Goal: Task Accomplishment & Management: Manage account settings

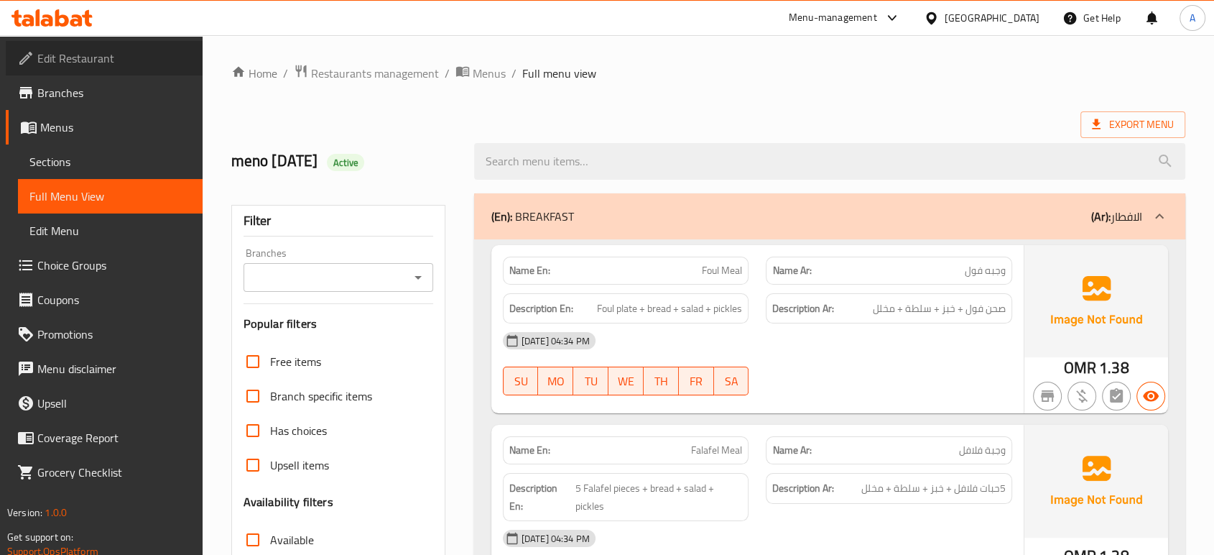
click at [83, 65] on span "Edit Restaurant" at bounding box center [114, 58] width 154 height 17
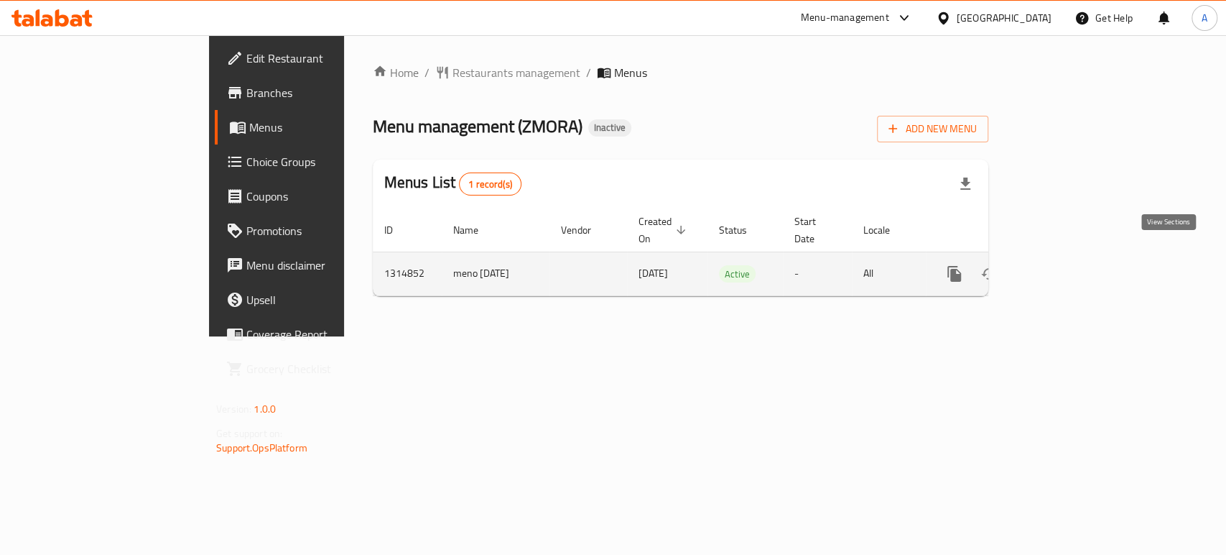
click at [1067, 265] on icon "enhanced table" at bounding box center [1058, 273] width 17 height 17
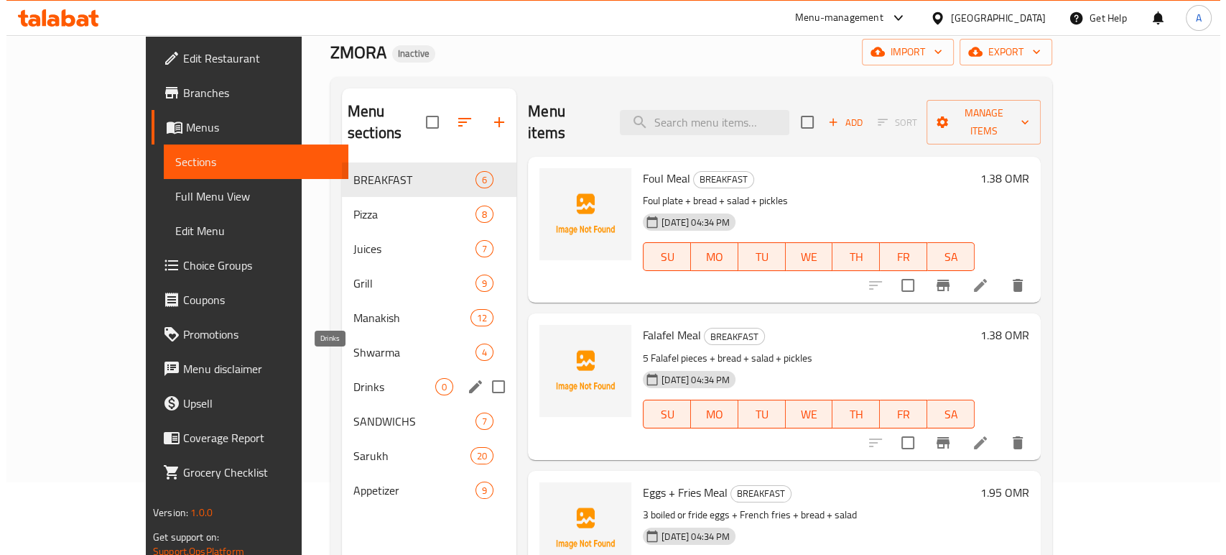
scroll to position [74, 0]
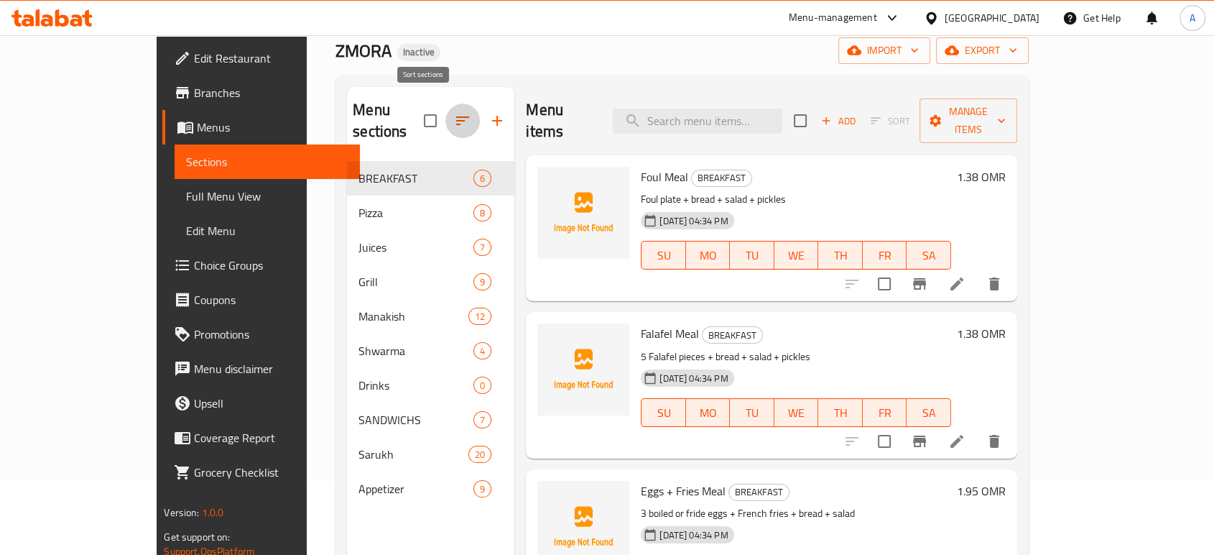
click at [454, 118] on icon "button" at bounding box center [462, 120] width 17 height 17
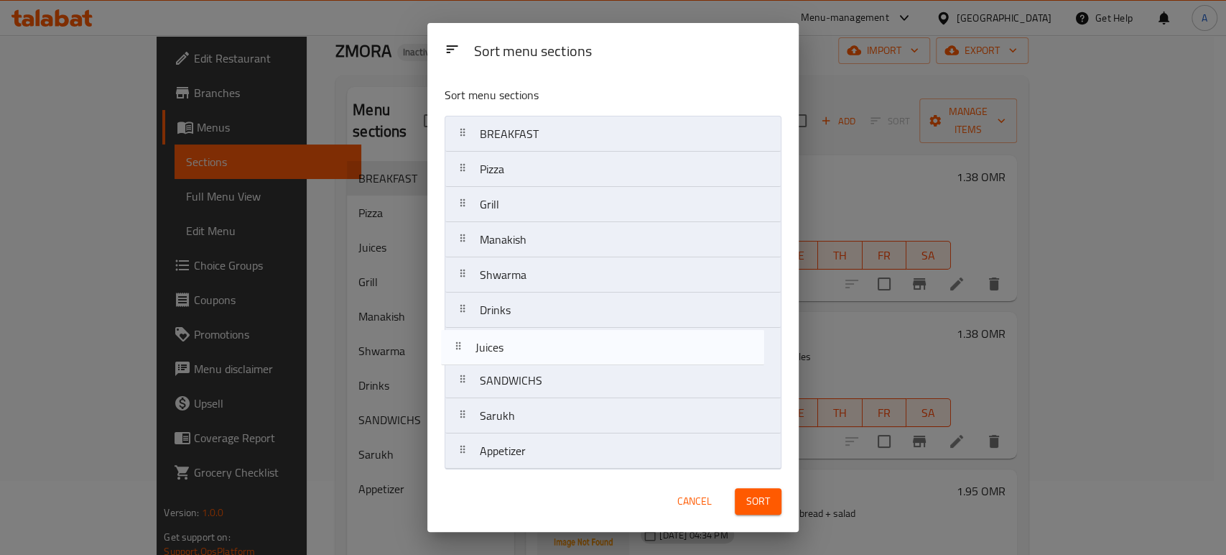
scroll to position [3, 0]
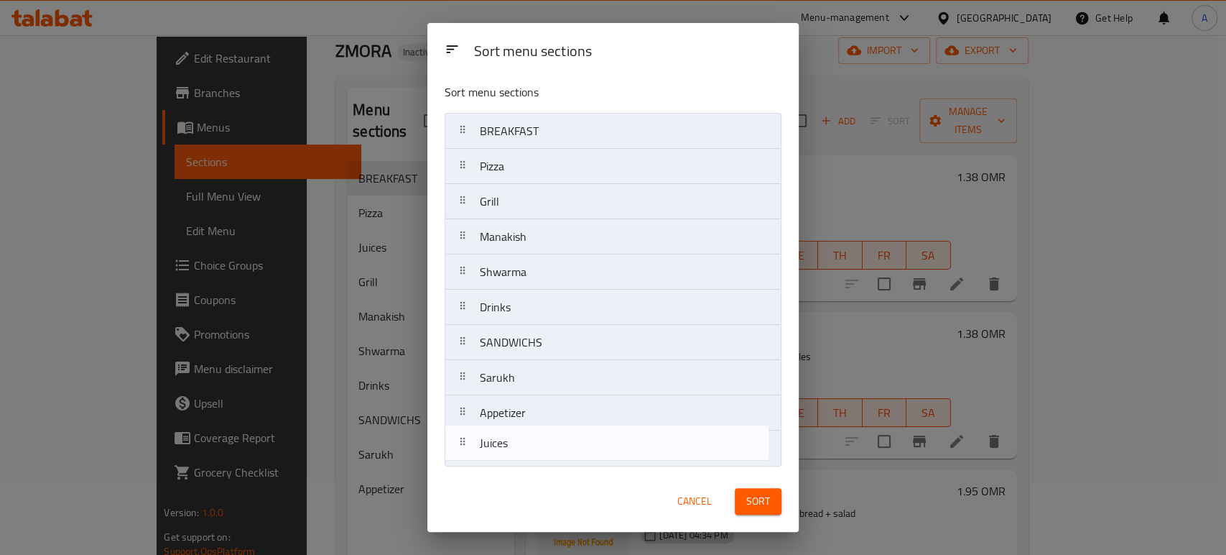
drag, startPoint x: 549, startPoint y: 200, endPoint x: 547, endPoint y: 448, distance: 247.9
click at [547, 448] on nav "BREAKFAST Pizza Juices Grill Manakish Shwarma Drinks SANDWICHS Sarukh Appetizer" at bounding box center [613, 289] width 337 height 353
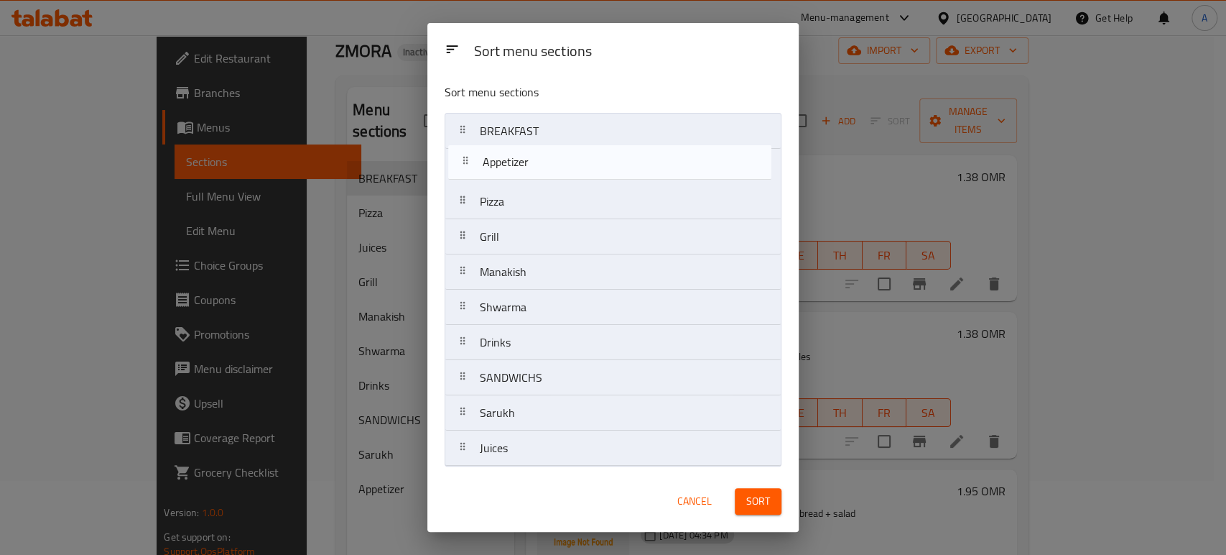
scroll to position [0, 0]
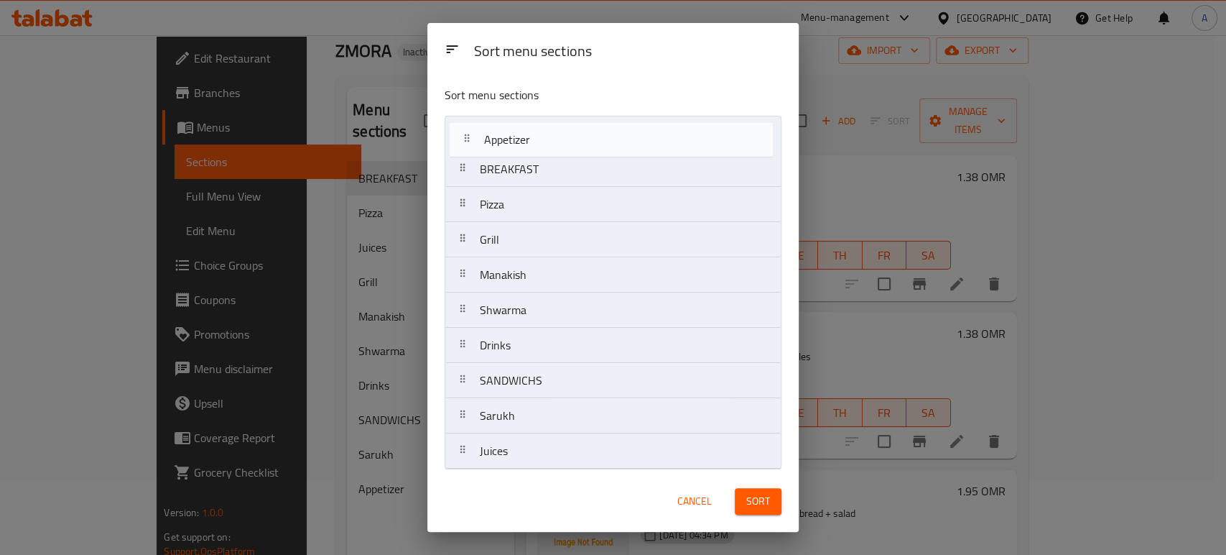
drag, startPoint x: 546, startPoint y: 422, endPoint x: 550, endPoint y: 147, distance: 275.9
click at [550, 147] on nav "BREAKFAST Pizza Grill Manakish Shwarma Drinks SANDWICHS Sarukh Appetizer Juices" at bounding box center [613, 292] width 337 height 353
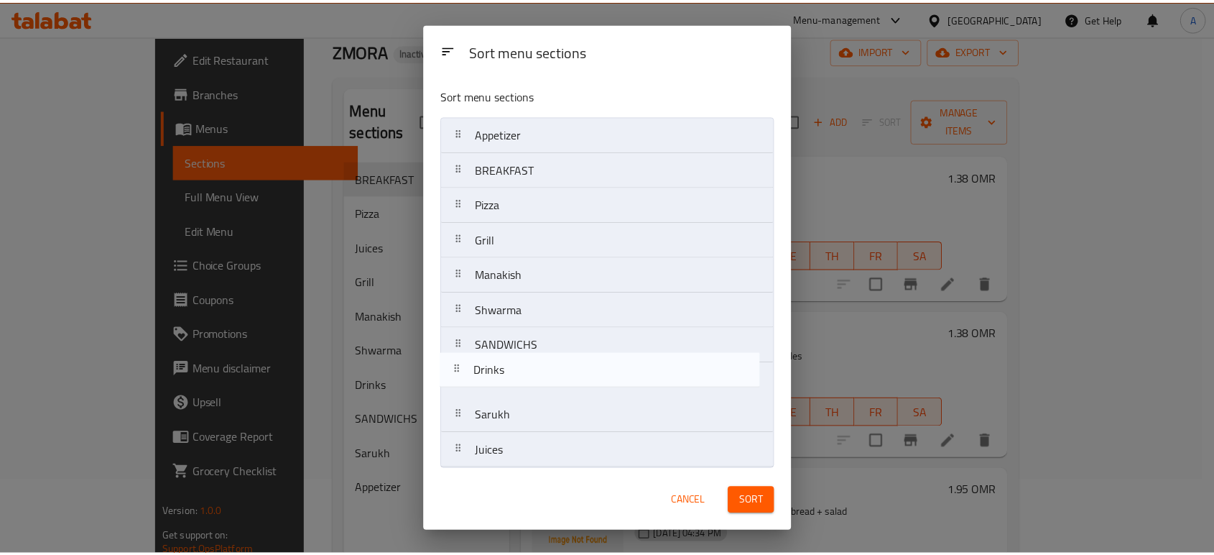
scroll to position [3, 0]
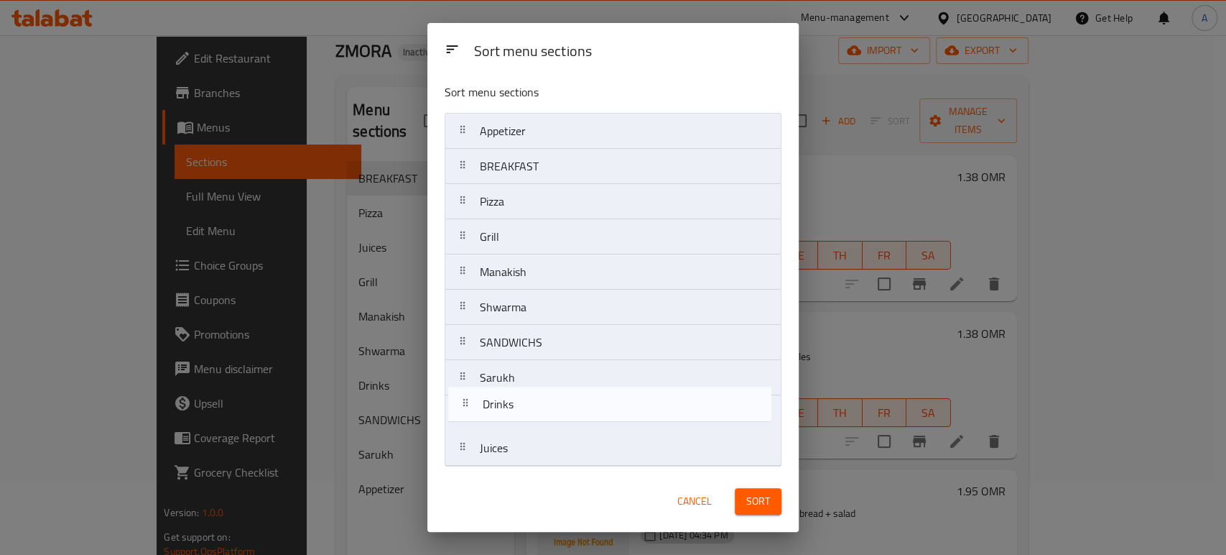
drag, startPoint x: 499, startPoint y: 352, endPoint x: 502, endPoint y: 421, distance: 69.0
click at [502, 421] on nav "Appetizer BREAKFAST Pizza Grill Manakish Shwarma Drinks SANDWICHS Sarukh Juices" at bounding box center [613, 289] width 337 height 353
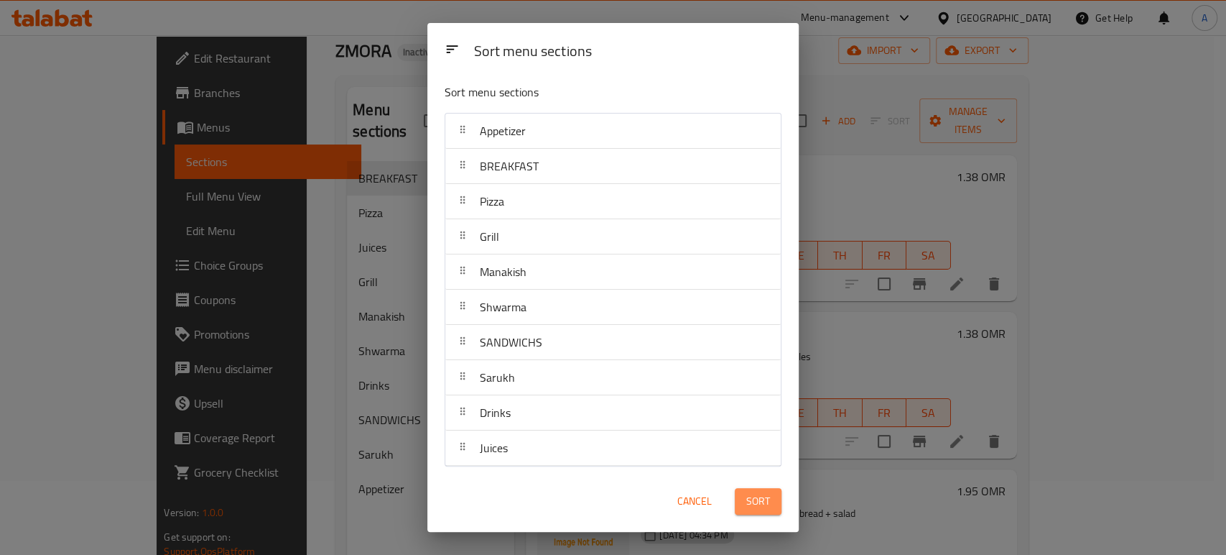
click at [768, 497] on span "Sort" at bounding box center [758, 501] width 24 height 18
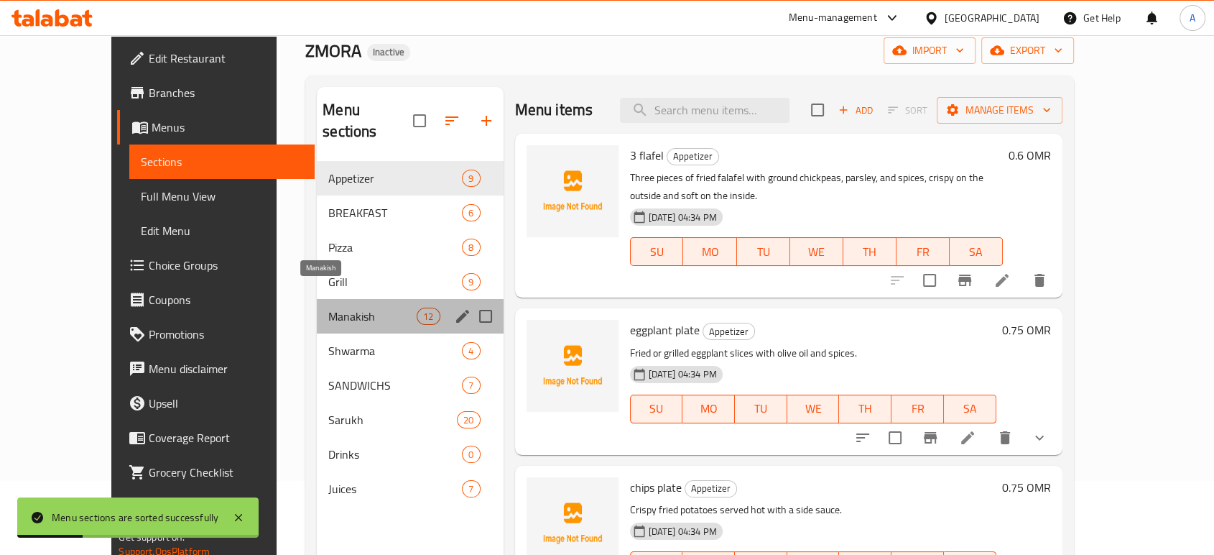
click at [339, 307] on span "Manakish" at bounding box center [372, 315] width 88 height 17
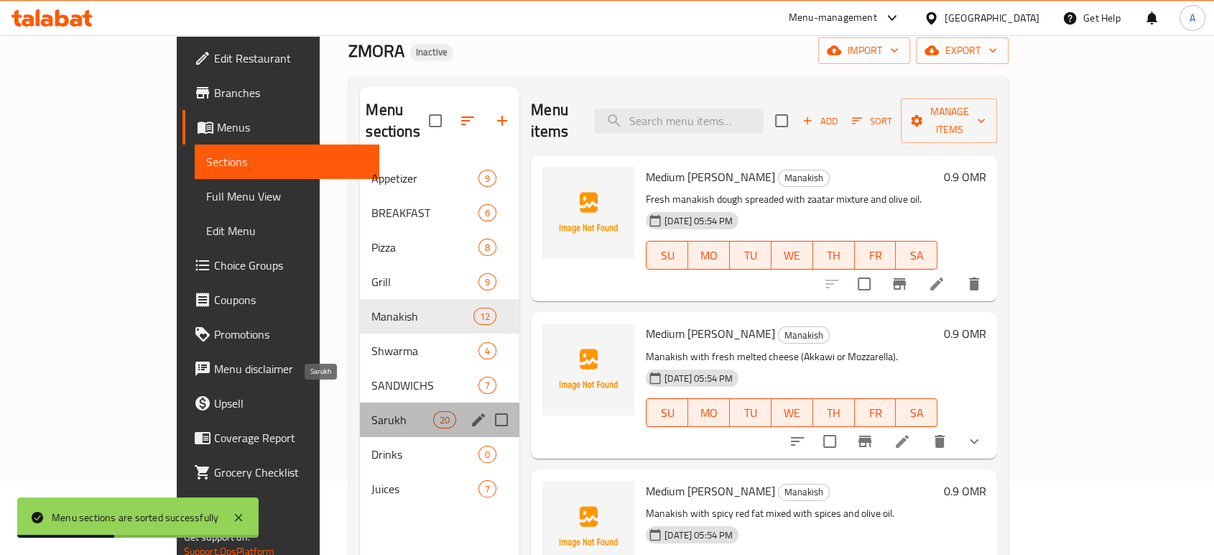
click at [371, 411] on span "Sarukh" at bounding box center [401, 419] width 61 height 17
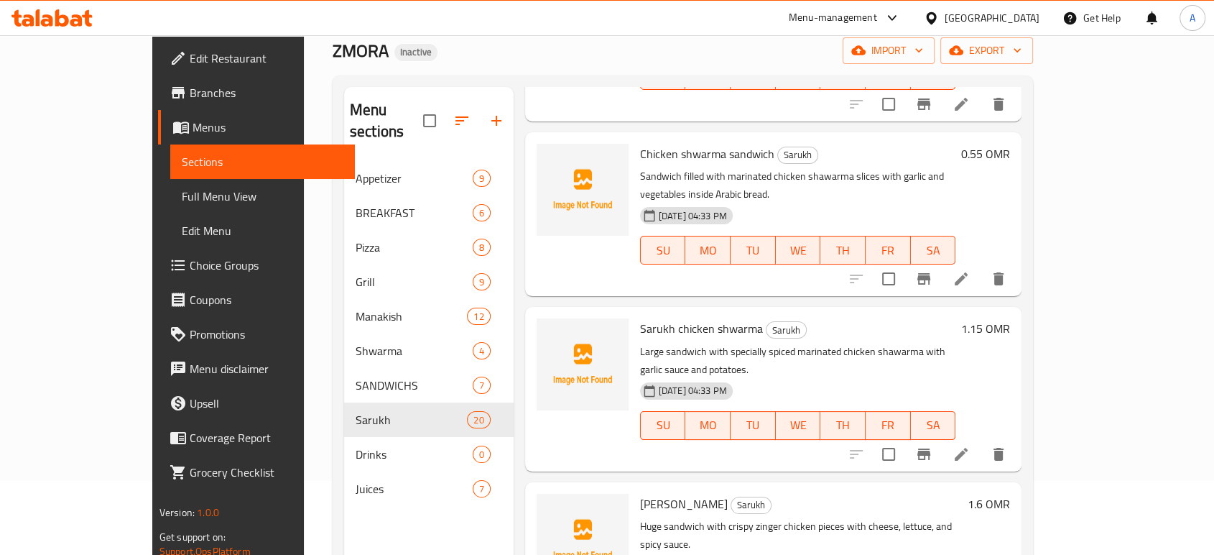
scroll to position [704, 0]
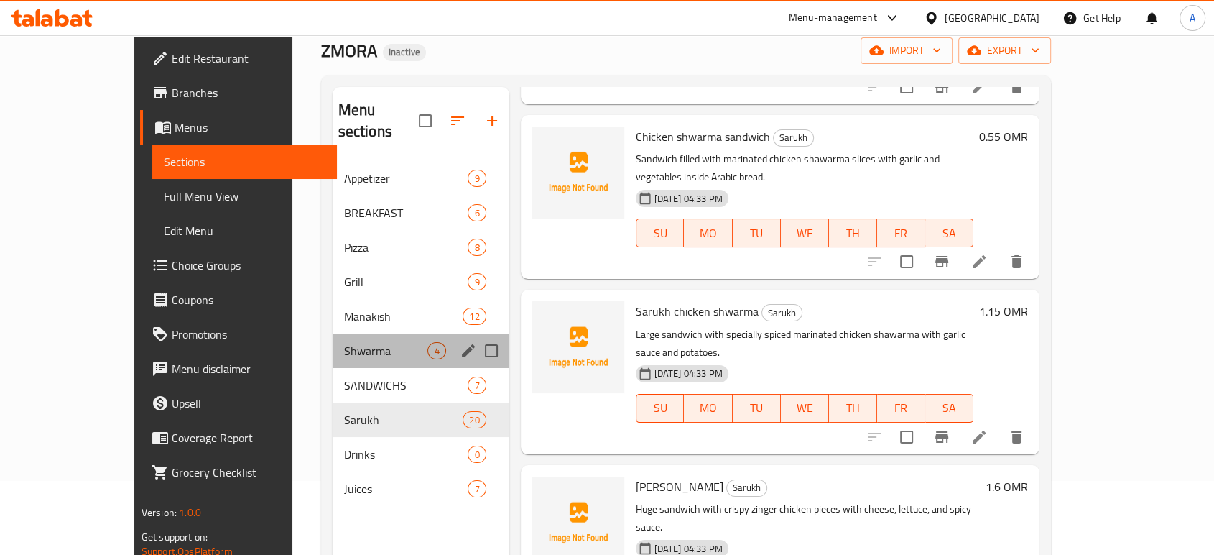
click at [333, 333] on div "Shwarma 4" at bounding box center [421, 350] width 177 height 34
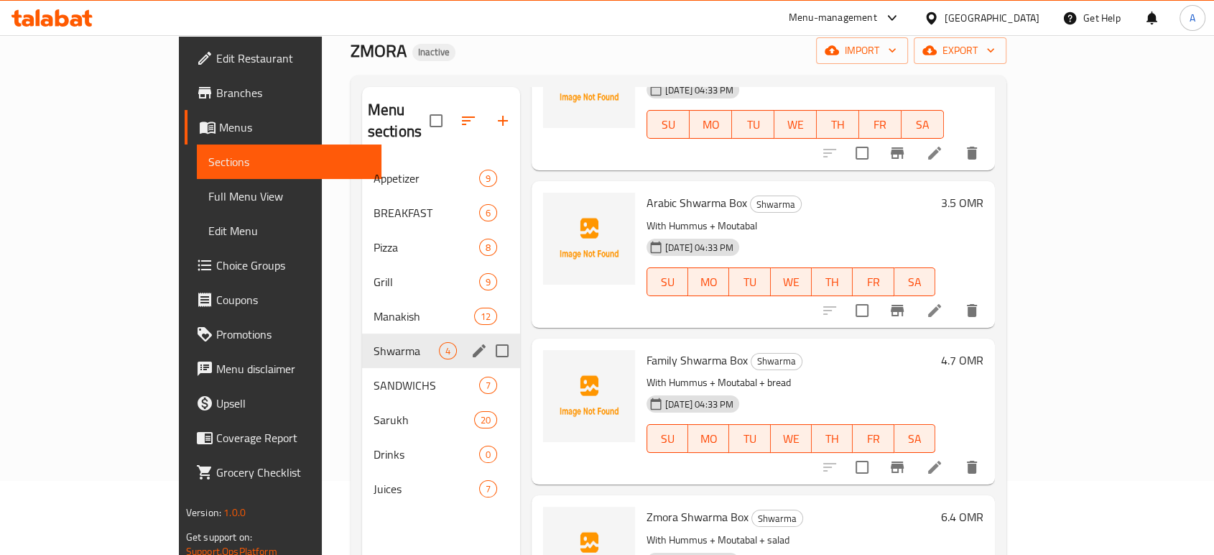
scroll to position [108, 0]
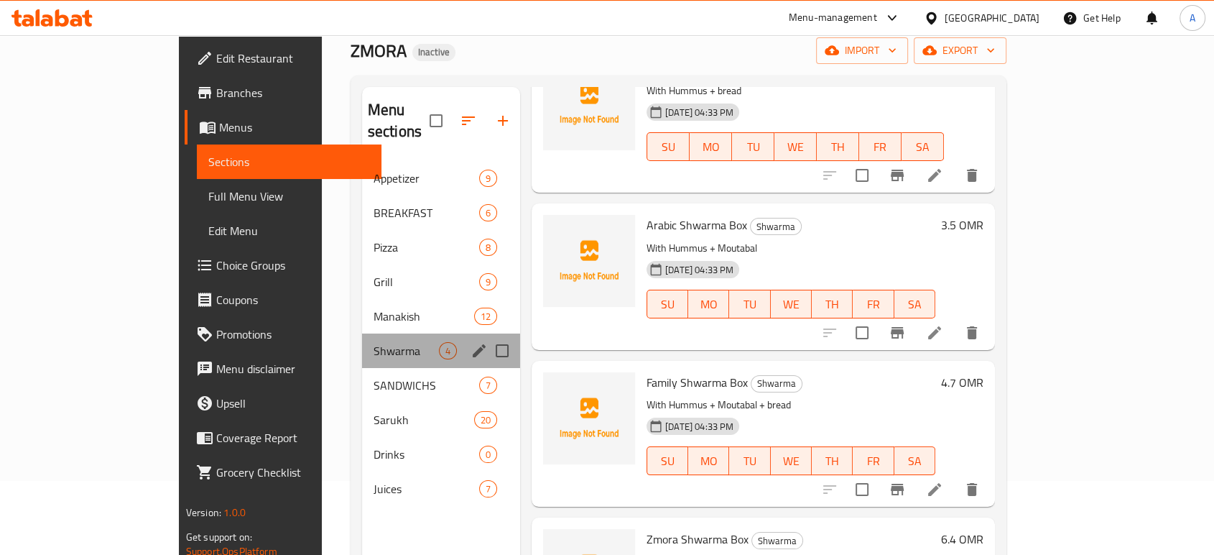
click at [362, 342] on div "Shwarma 4" at bounding box center [441, 350] width 158 height 34
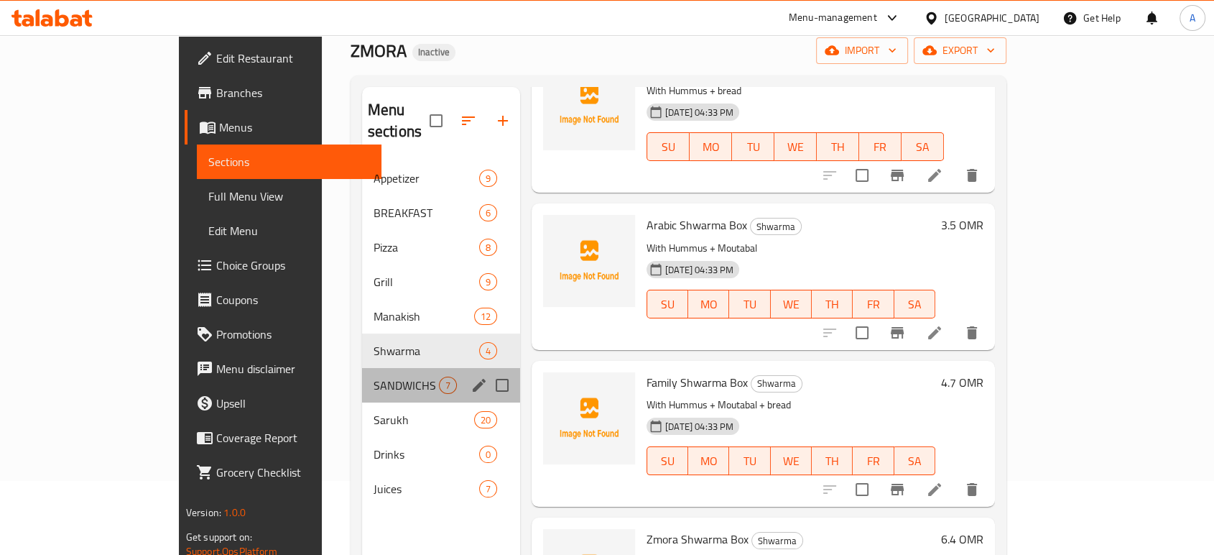
click at [362, 368] on div "SANDWICHS 7" at bounding box center [441, 385] width 158 height 34
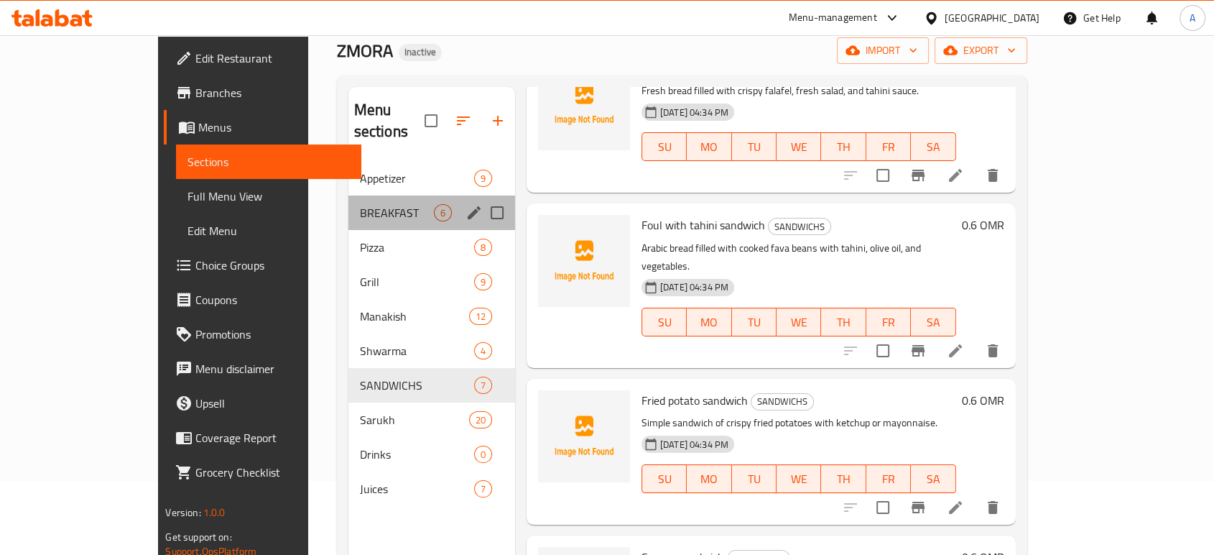
click at [348, 195] on div "BREAKFAST 6" at bounding box center [431, 212] width 167 height 34
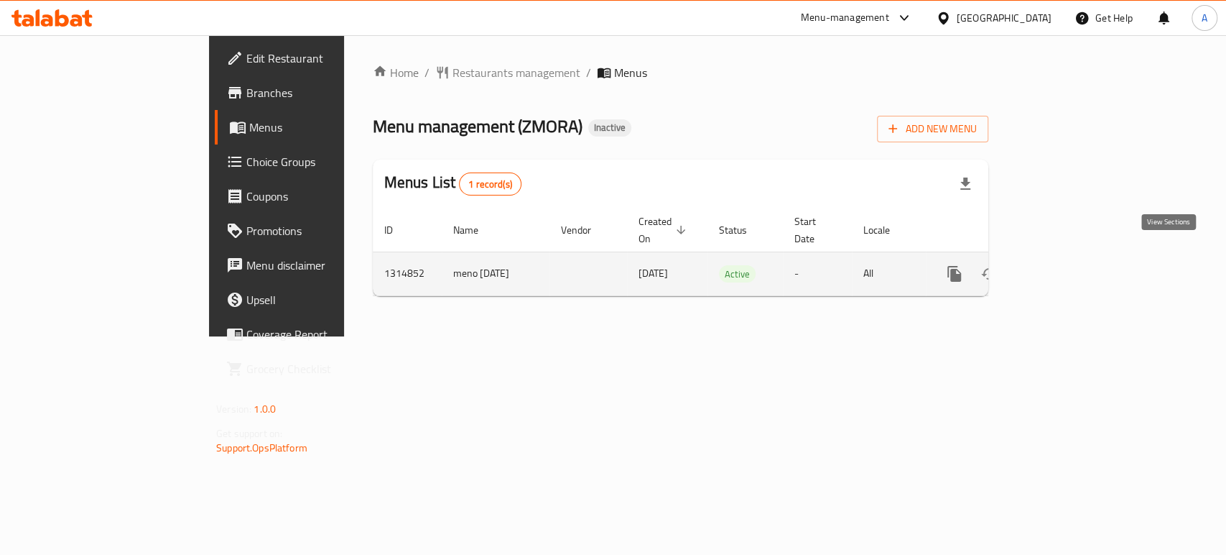
click at [1067, 265] on icon "enhanced table" at bounding box center [1058, 273] width 17 height 17
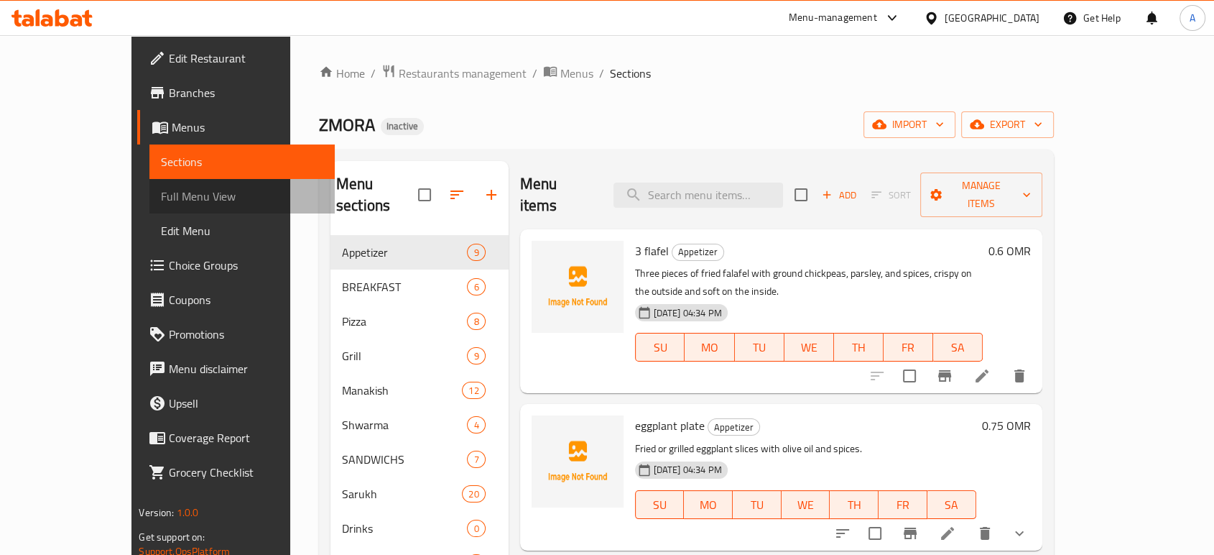
click at [149, 181] on link "Full Menu View" at bounding box center [241, 196] width 185 height 34
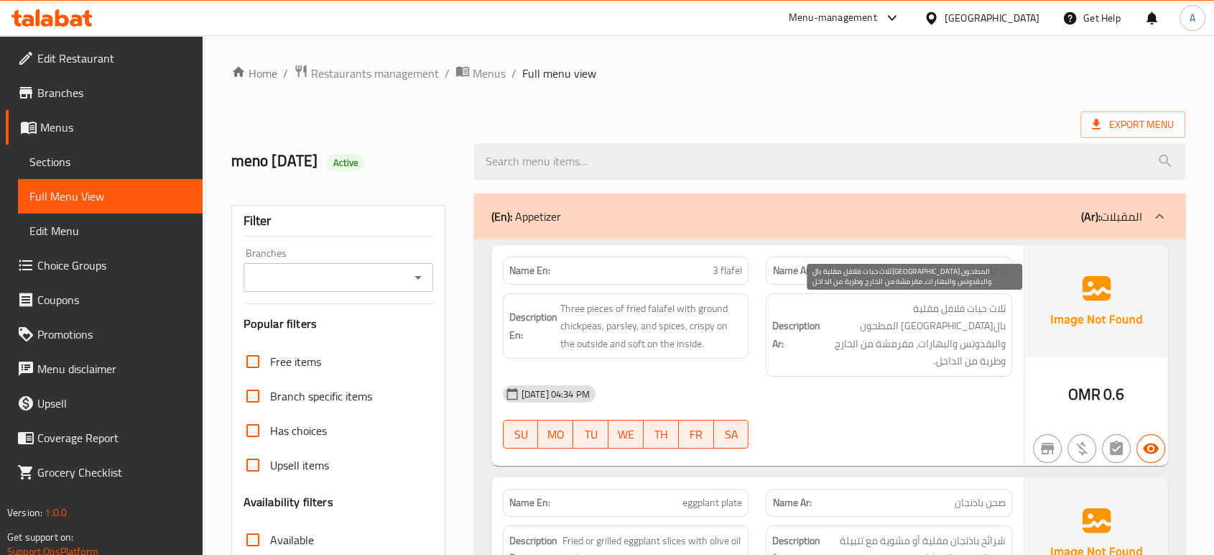
click at [872, 335] on span "ثلاث حبات فلافل مقلية بالحمص المطحون والبقدونس والبهارات، مقرمشة من الخارج وطري…" at bounding box center [914, 335] width 182 height 70
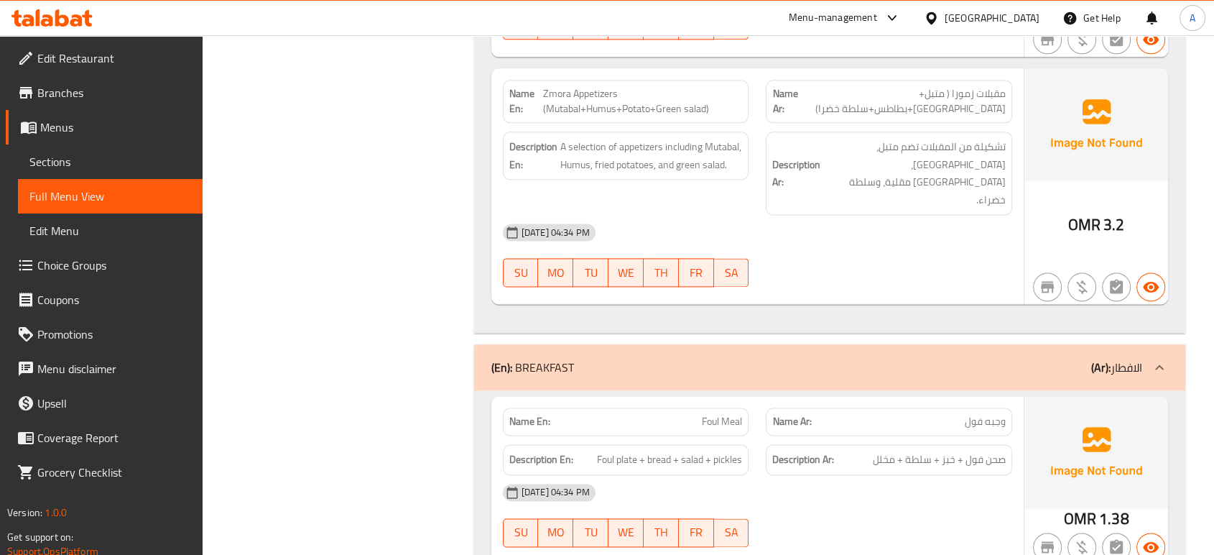
scroll to position [1789, 0]
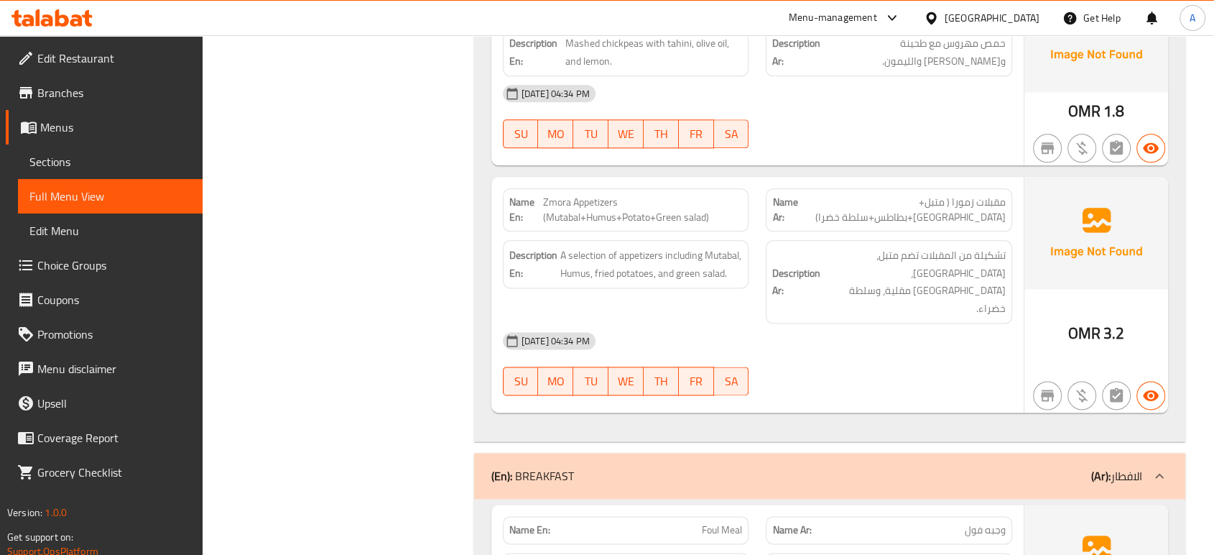
click at [846, 195] on span "مقبلات زمورا ( متبل+حمص+بطاطس+سلطة خضرا)" at bounding box center [903, 210] width 205 height 30
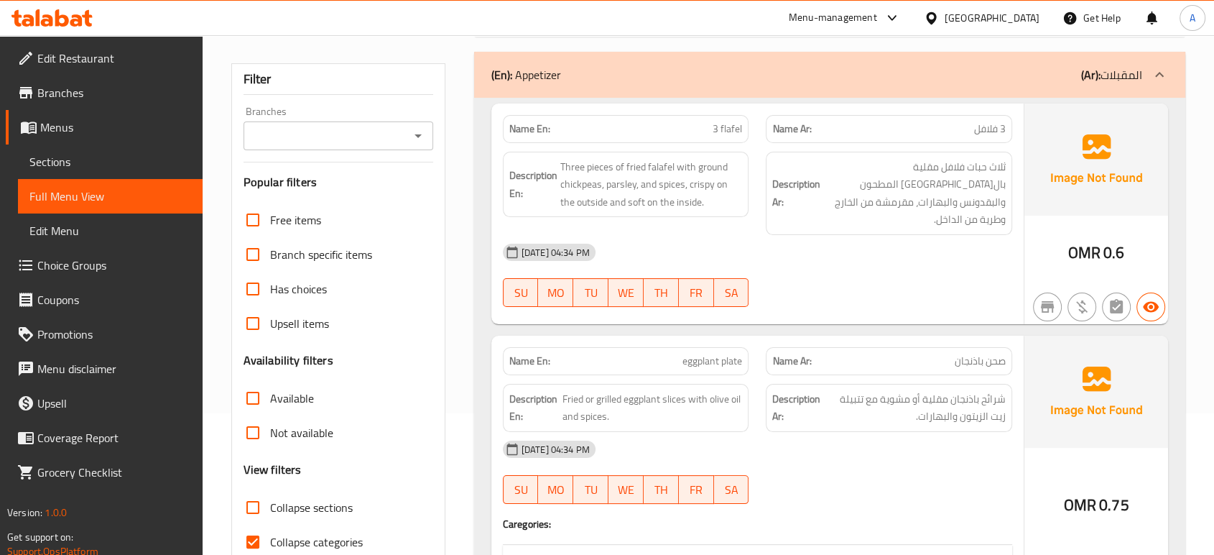
scroll to position [239, 0]
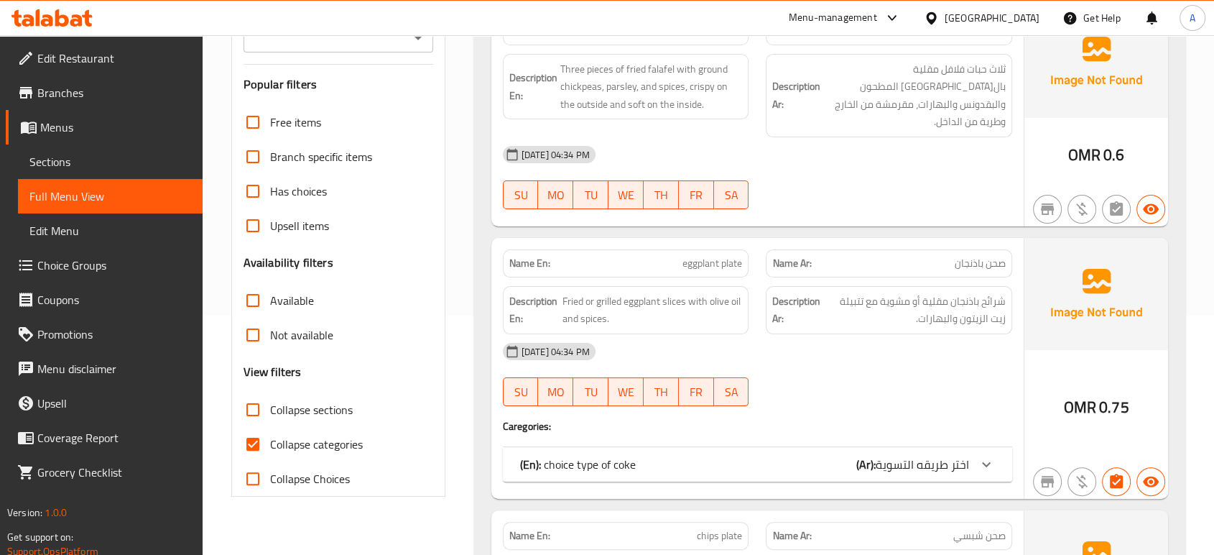
click at [305, 431] on label "Collapse categories" at bounding box center [299, 444] width 127 height 34
click at [270, 431] on input "Collapse categories" at bounding box center [253, 444] width 34 height 34
checkbox input "false"
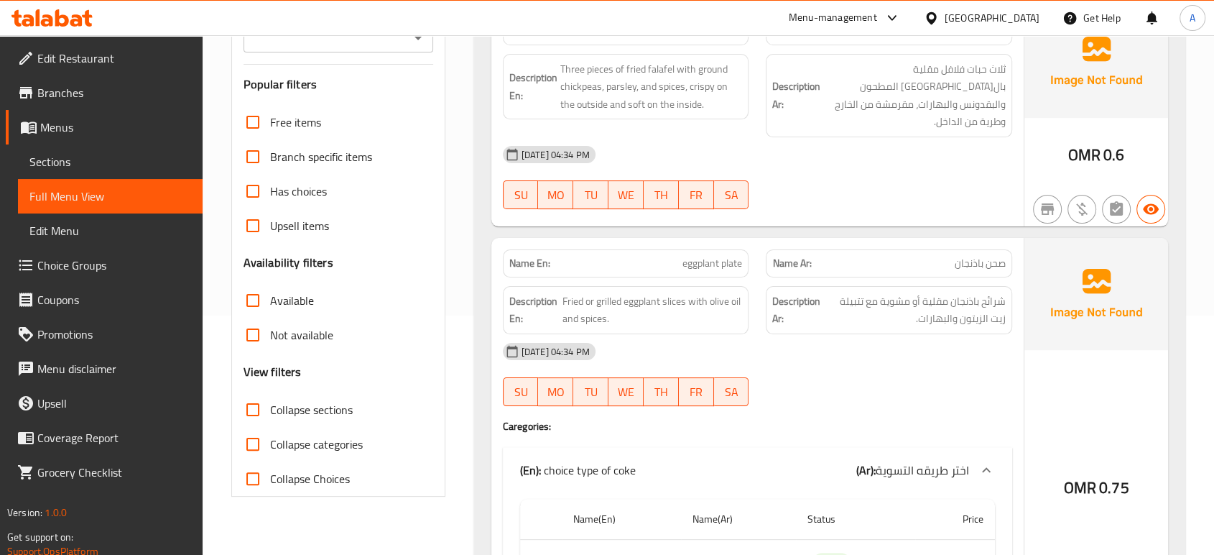
click at [860, 359] on div "28-09-2025 04:34 PM SU MO TU WE TH FR SA" at bounding box center [757, 374] width 527 height 80
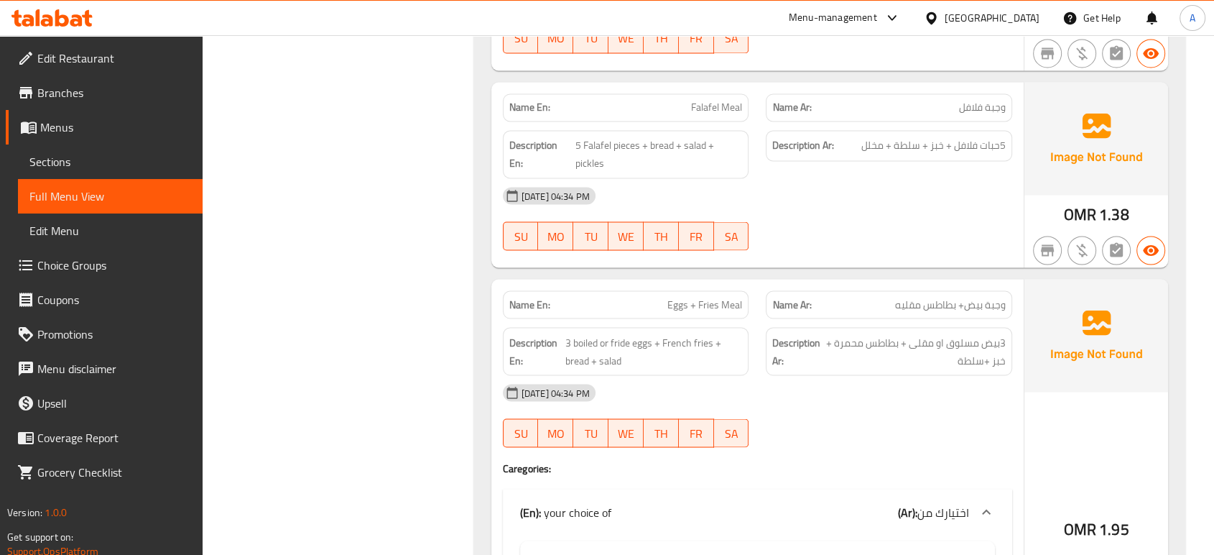
scroll to position [2554, 0]
click at [714, 325] on div "Description En: 3 boiled or fride eggs + French fries + bread + salad" at bounding box center [626, 349] width 246 height 48
click at [914, 373] on div "28-09-2025 04:34 PM" at bounding box center [757, 390] width 527 height 34
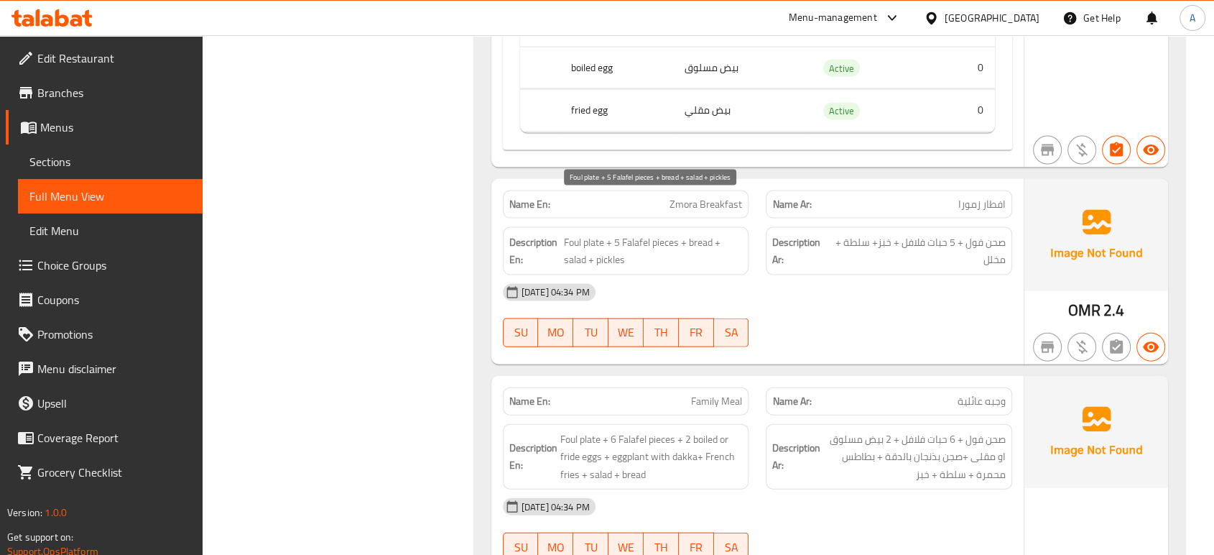
scroll to position [3113, 0]
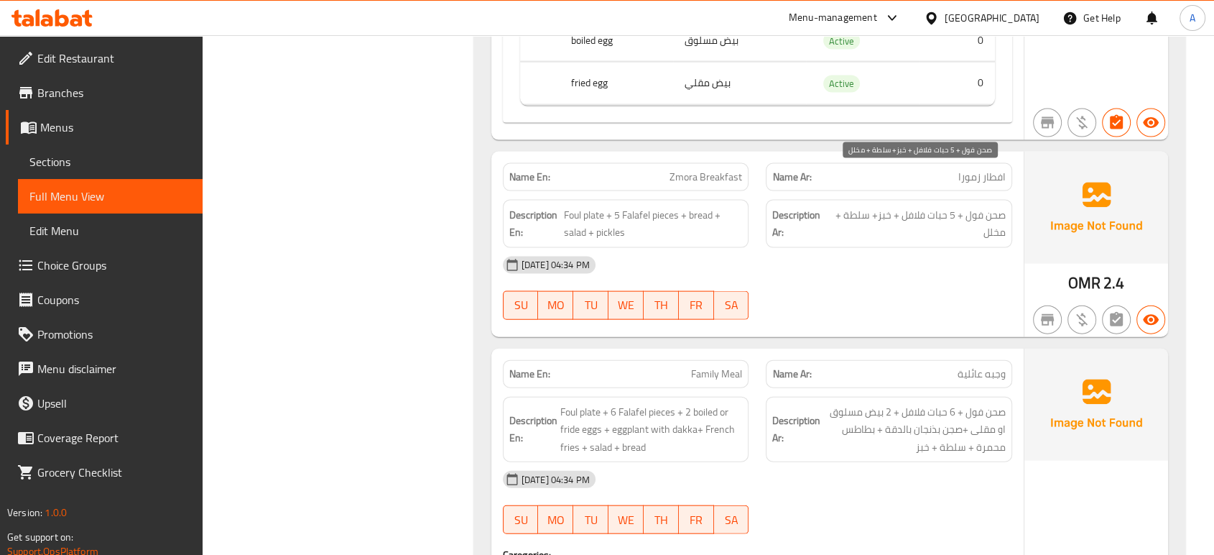
drag, startPoint x: 907, startPoint y: 200, endPoint x: 897, endPoint y: 193, distance: 12.8
click at [906, 206] on span "صحن فول + 5 حبات فلافل + خبز+ سلطة + مخلل" at bounding box center [918, 223] width 175 height 35
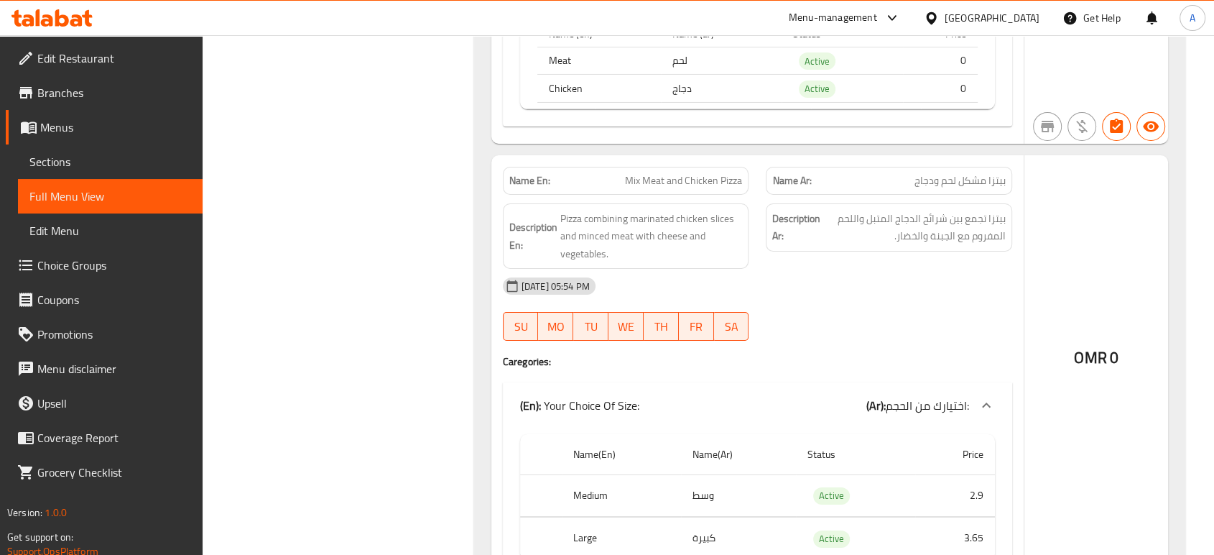
scroll to position [5428, 0]
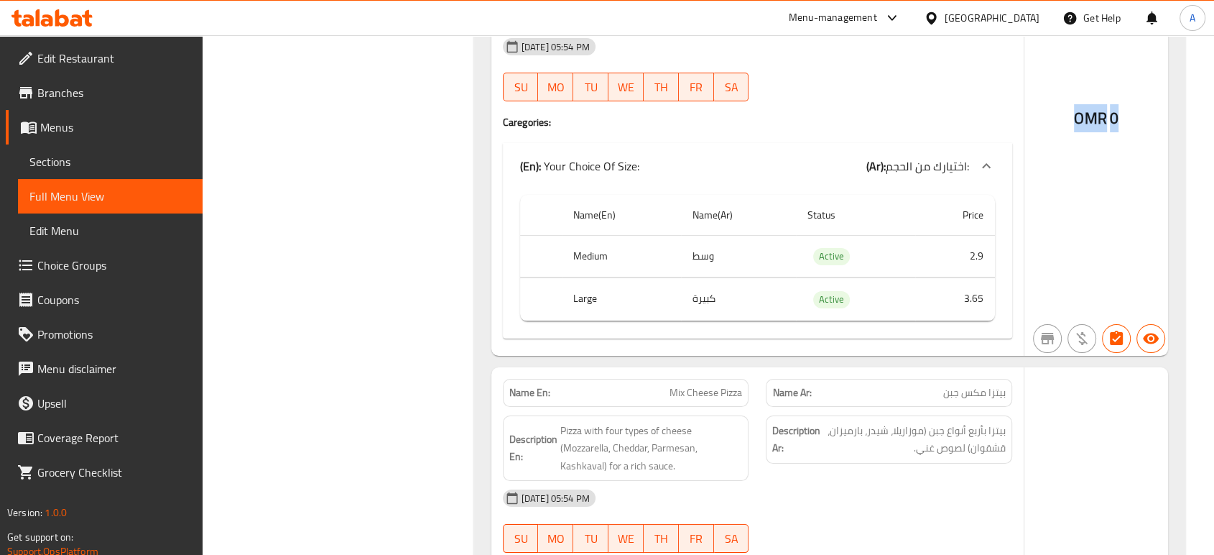
drag, startPoint x: 1117, startPoint y: 83, endPoint x: 1077, endPoint y: 78, distance: 40.5
click at [1077, 78] on div "OMR 0" at bounding box center [1097, 136] width 144 height 440
copy div "OMR 0"
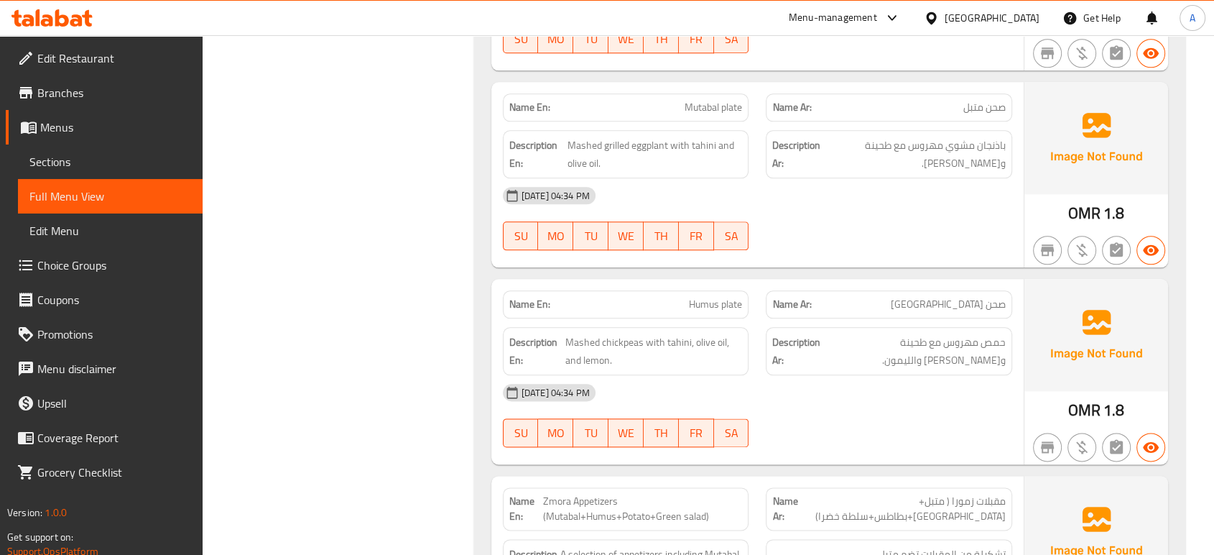
scroll to position [0, 0]
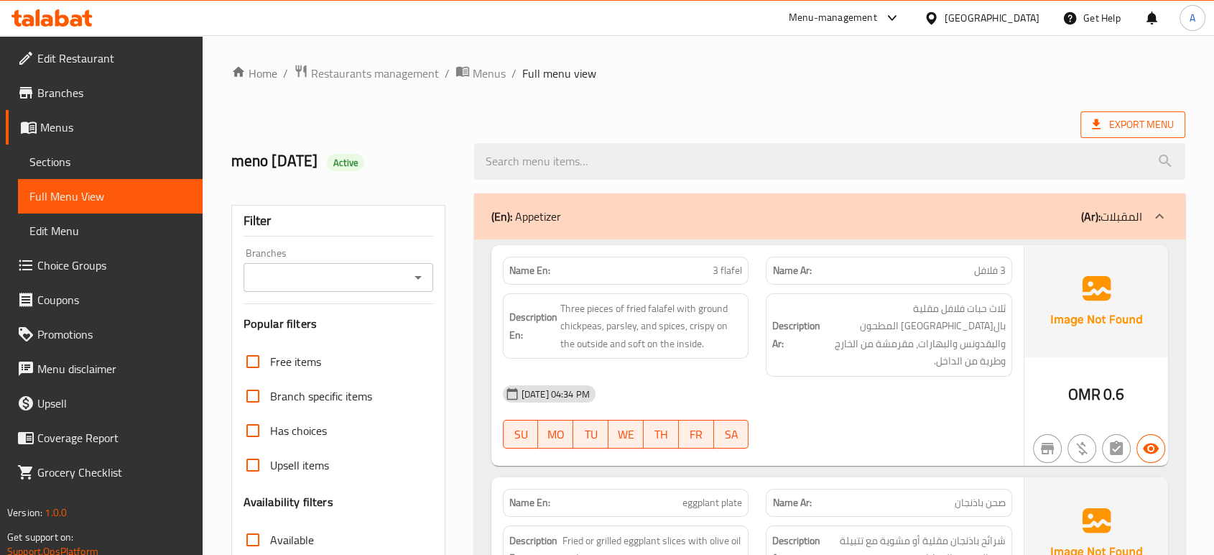
click at [1109, 122] on span "Export Menu" at bounding box center [1133, 125] width 82 height 18
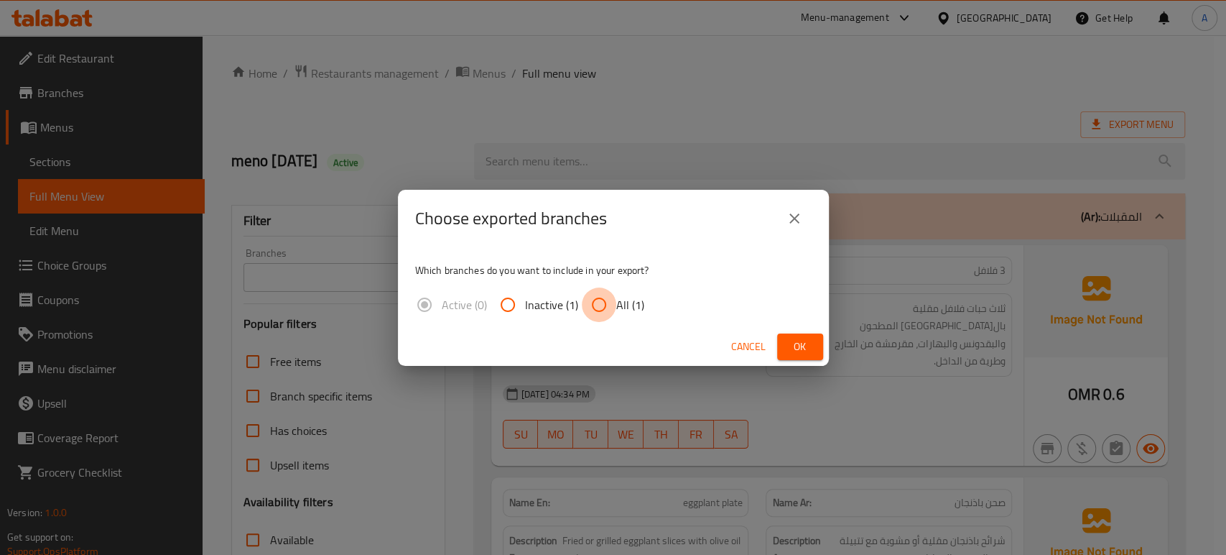
click at [601, 302] on input "All (1)" at bounding box center [599, 304] width 34 height 34
radio input "true"
click at [812, 337] on button "Ok" at bounding box center [800, 346] width 46 height 27
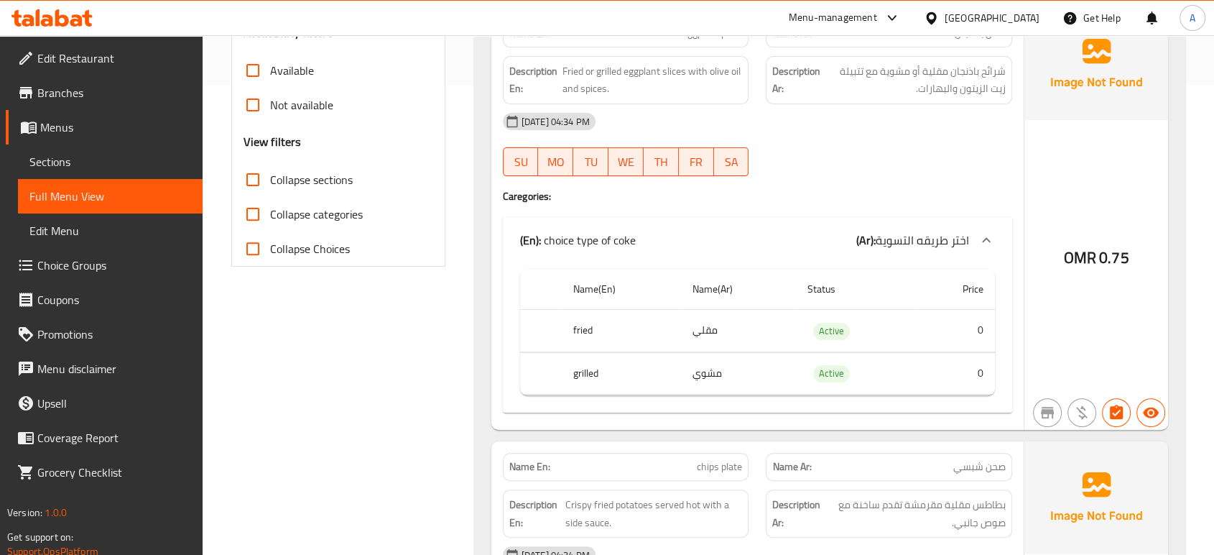
scroll to position [558, 0]
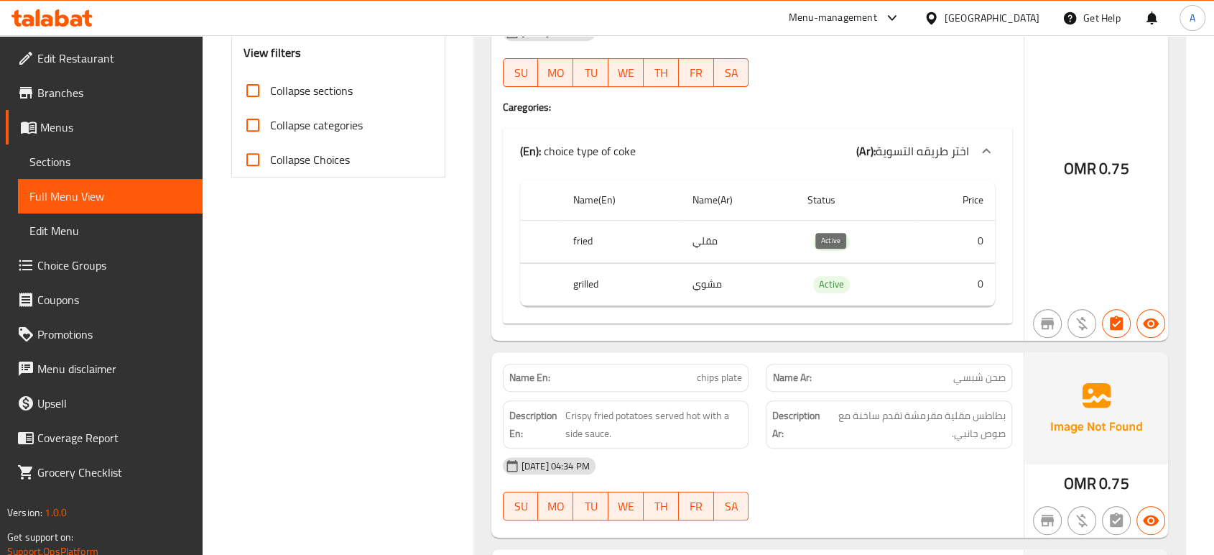
click at [823, 276] on span "Active" at bounding box center [831, 284] width 37 height 17
copy span "Active"
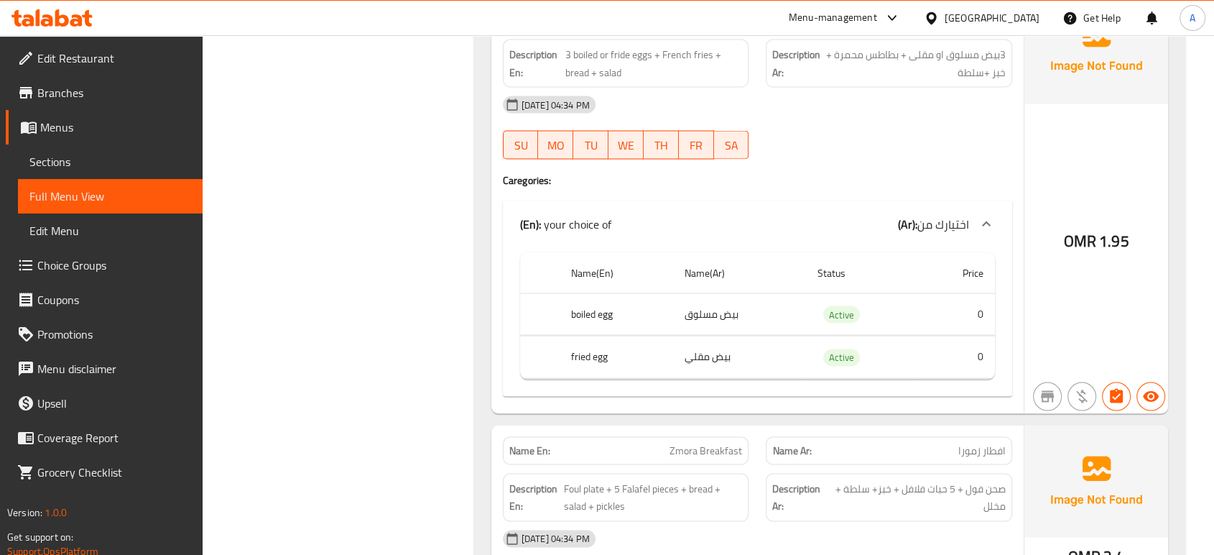
click at [1012, 11] on div "Oman" at bounding box center [992, 18] width 95 height 16
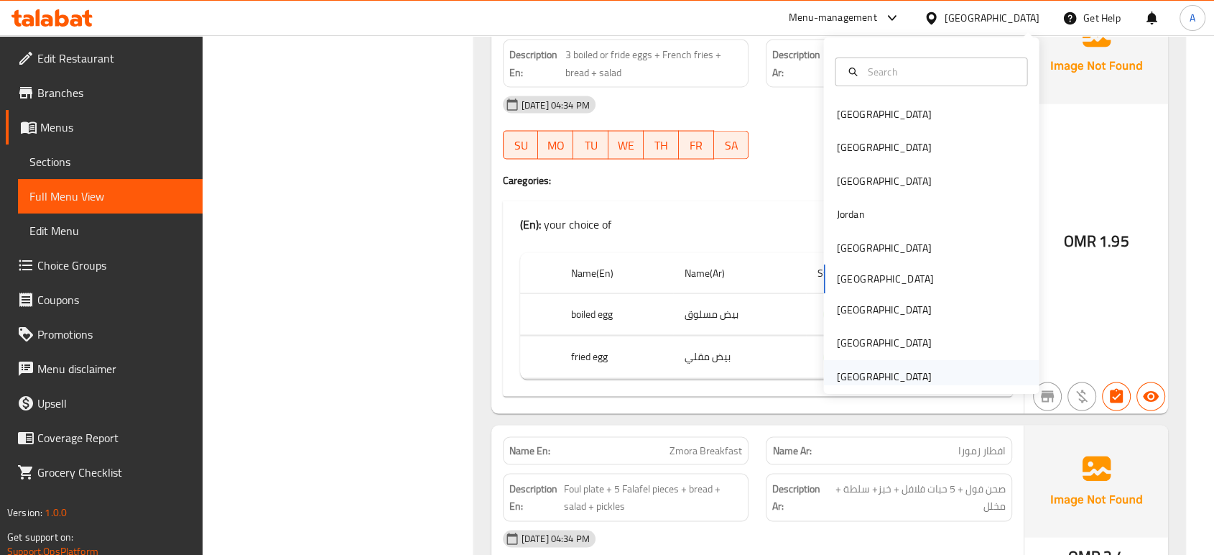
click at [844, 373] on div "[GEOGRAPHIC_DATA]" at bounding box center [883, 377] width 95 height 16
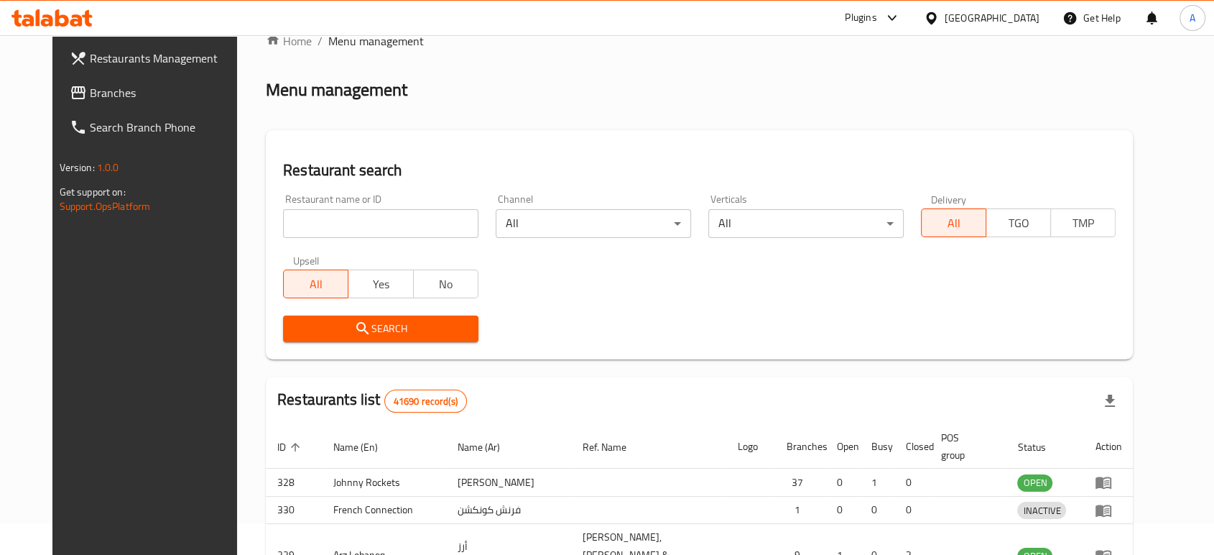
scroll to position [510, 0]
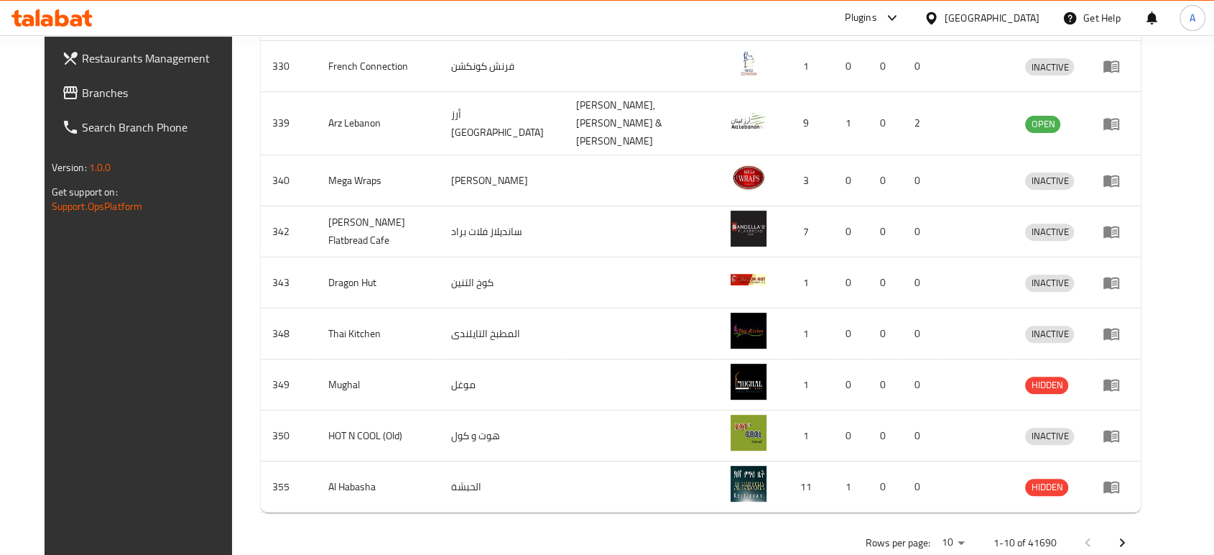
click at [118, 84] on span "Branches" at bounding box center [159, 92] width 154 height 17
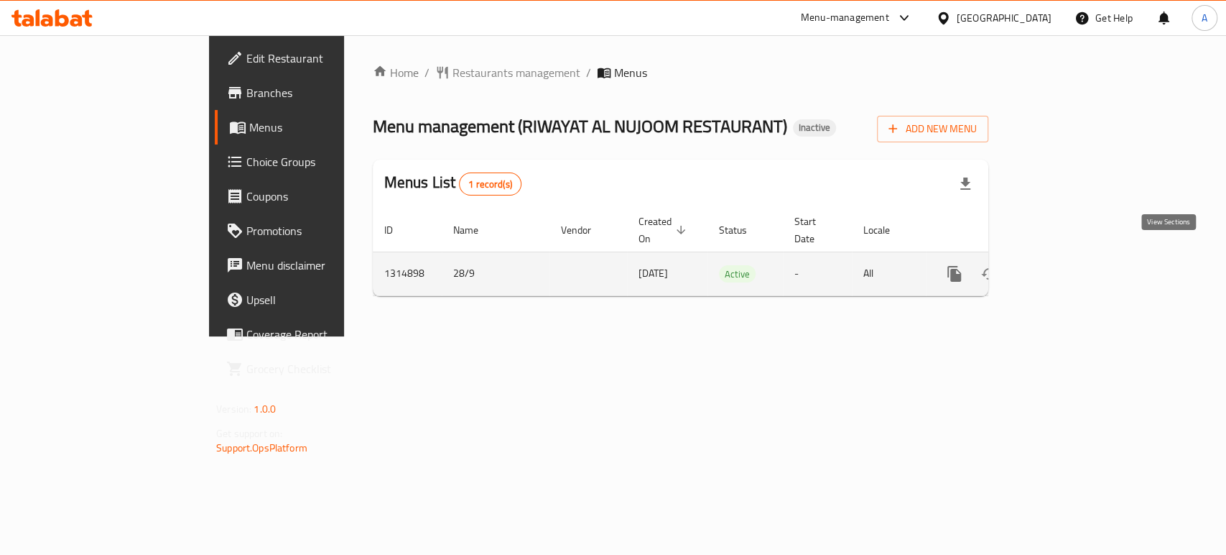
click at [1065, 267] on icon "enhanced table" at bounding box center [1058, 273] width 13 height 13
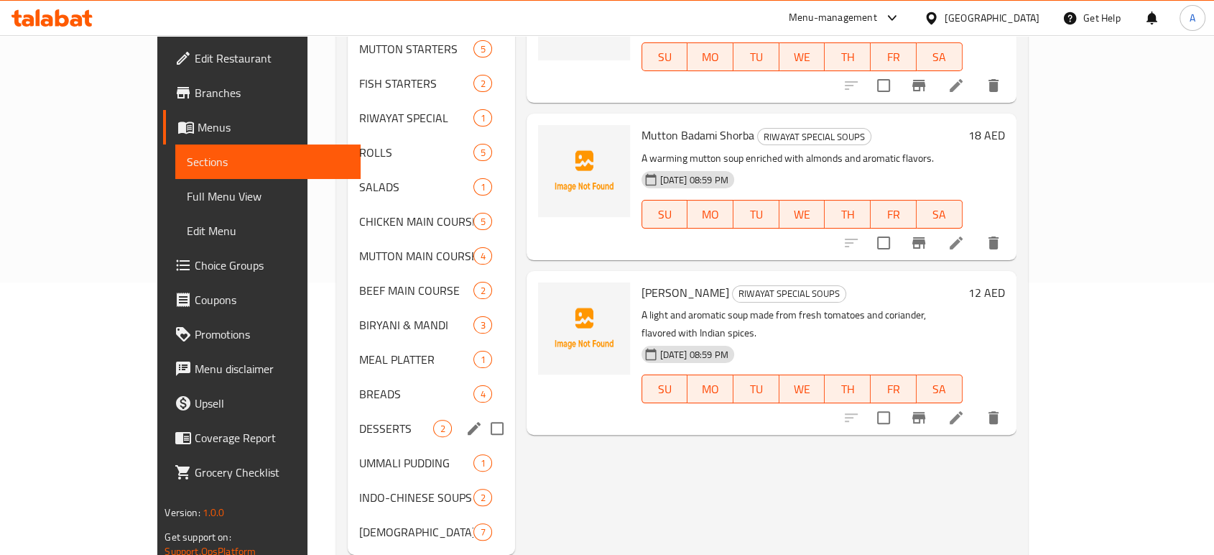
scroll to position [290, 0]
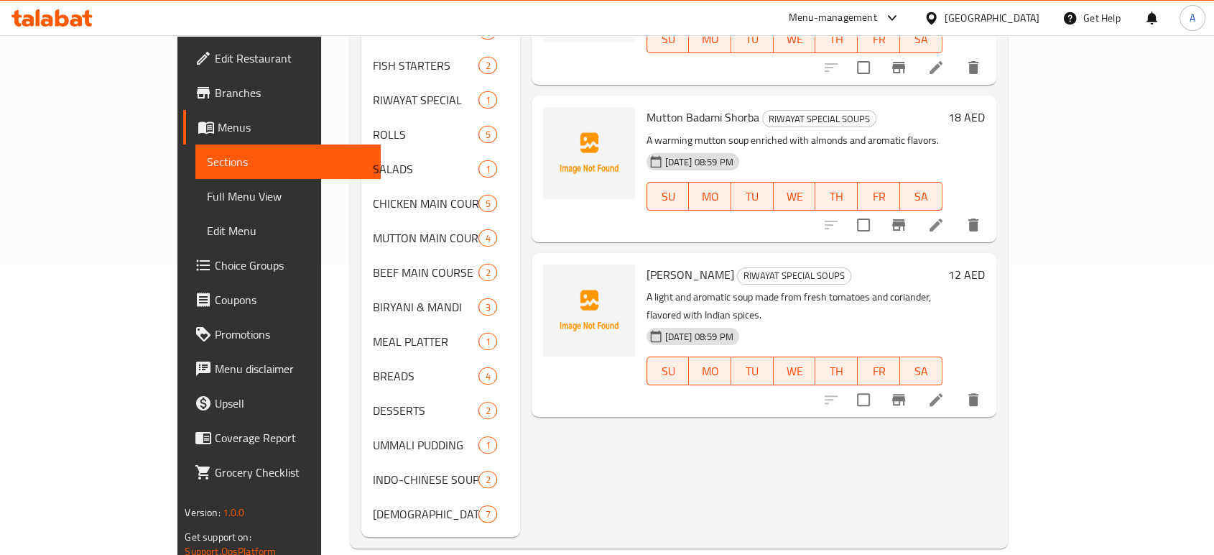
click at [207, 190] on span "Full Menu View" at bounding box center [288, 196] width 162 height 17
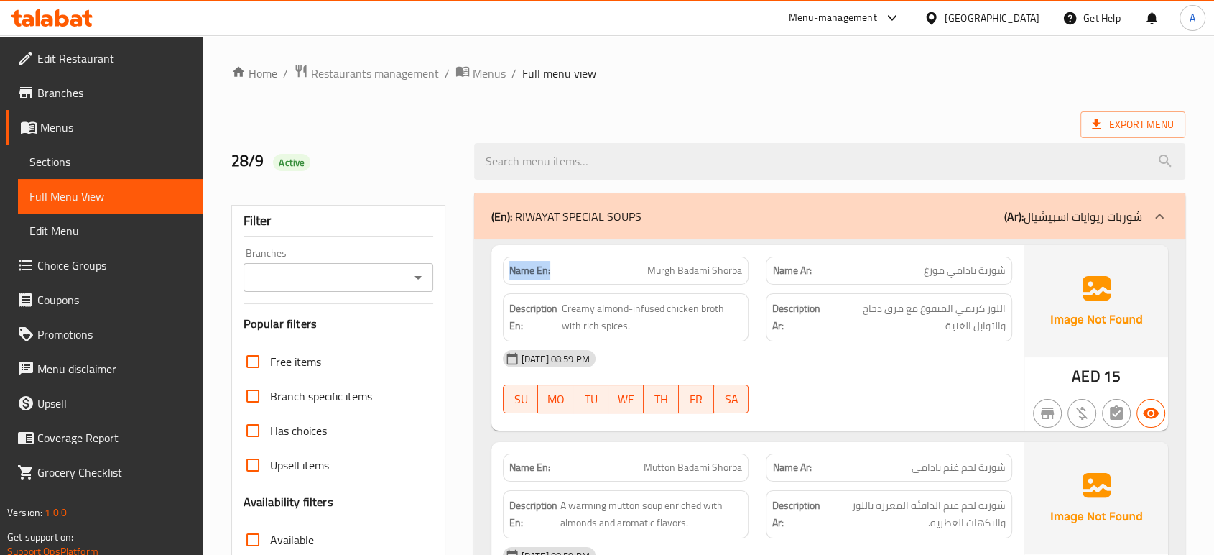
drag, startPoint x: 565, startPoint y: 269, endPoint x: 488, endPoint y: 271, distance: 76.9
click at [488, 271] on div "Name En: Murgh Badami Shorba Name Ar: شوربة بادامي مورغ Description En: Creamy …" at bounding box center [829, 555] width 711 height 632
copy strong "Name En:"
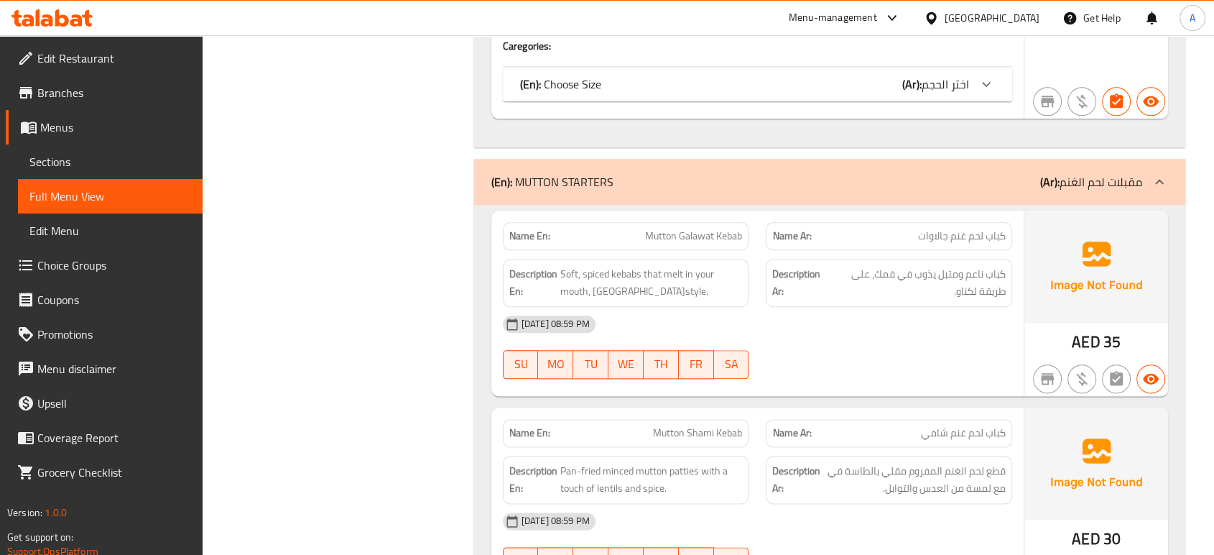
scroll to position [1517, 0]
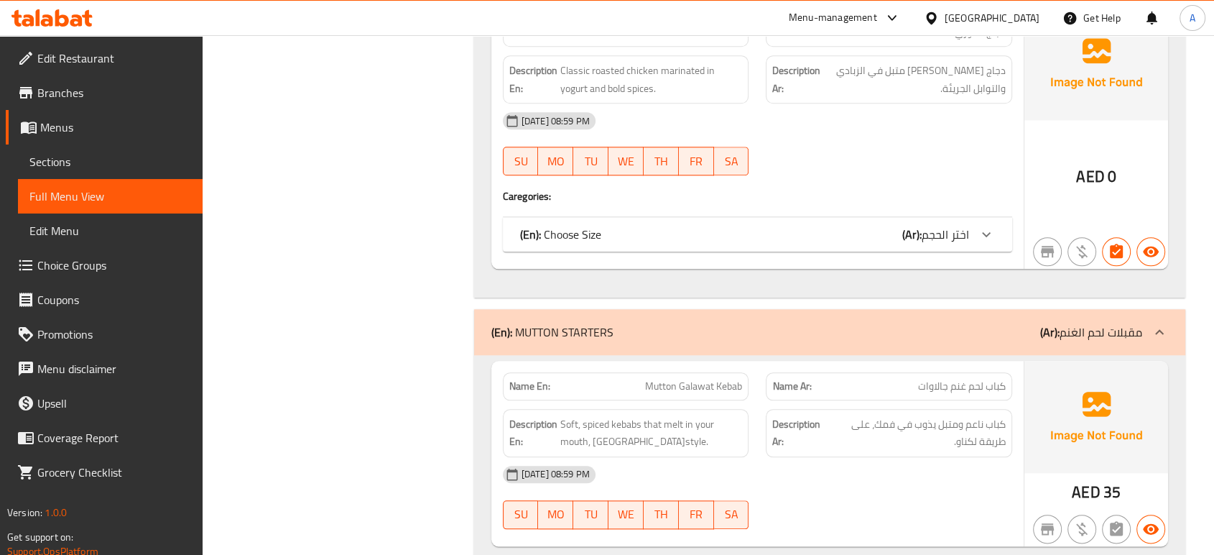
click at [868, 234] on div "(En): Choose Size (Ar): اختر الحجم" at bounding box center [744, 234] width 449 height 17
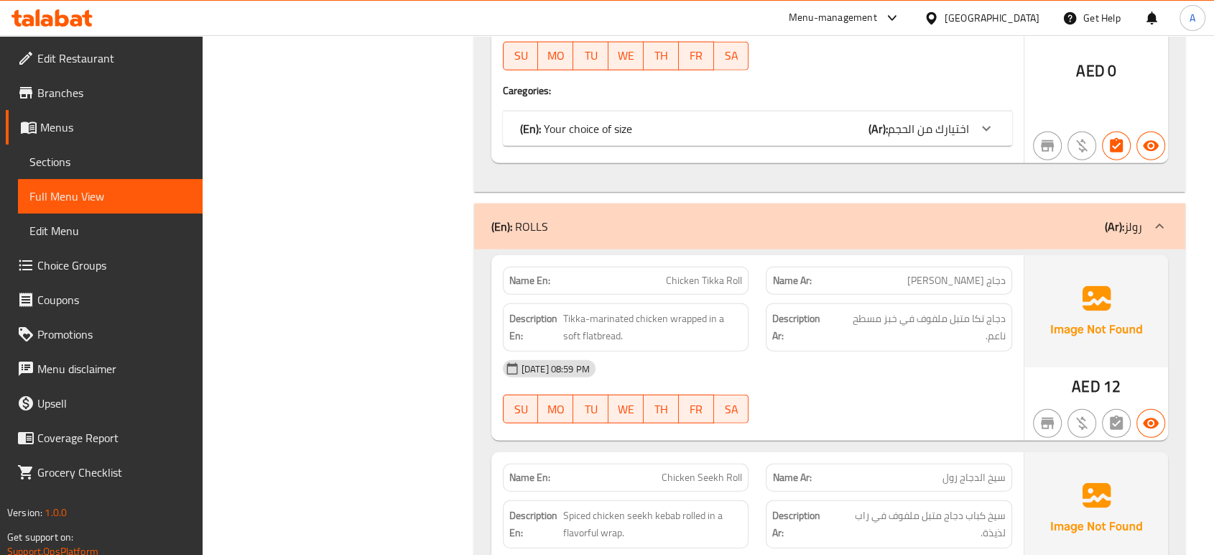
scroll to position [3512, 0]
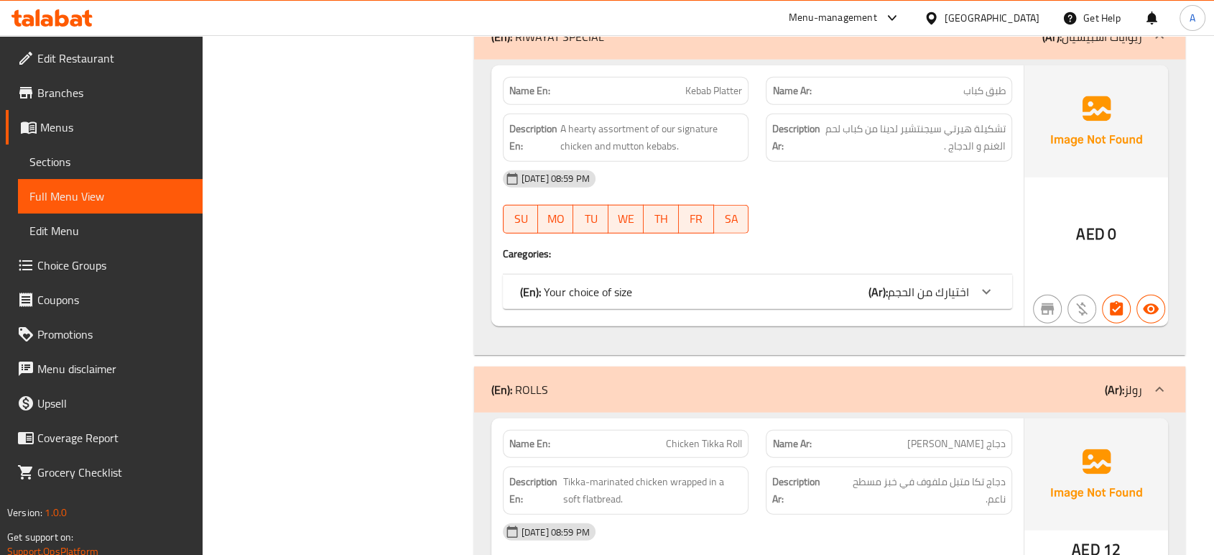
click at [911, 292] on span "اختيارك من الحجم" at bounding box center [928, 292] width 81 height 22
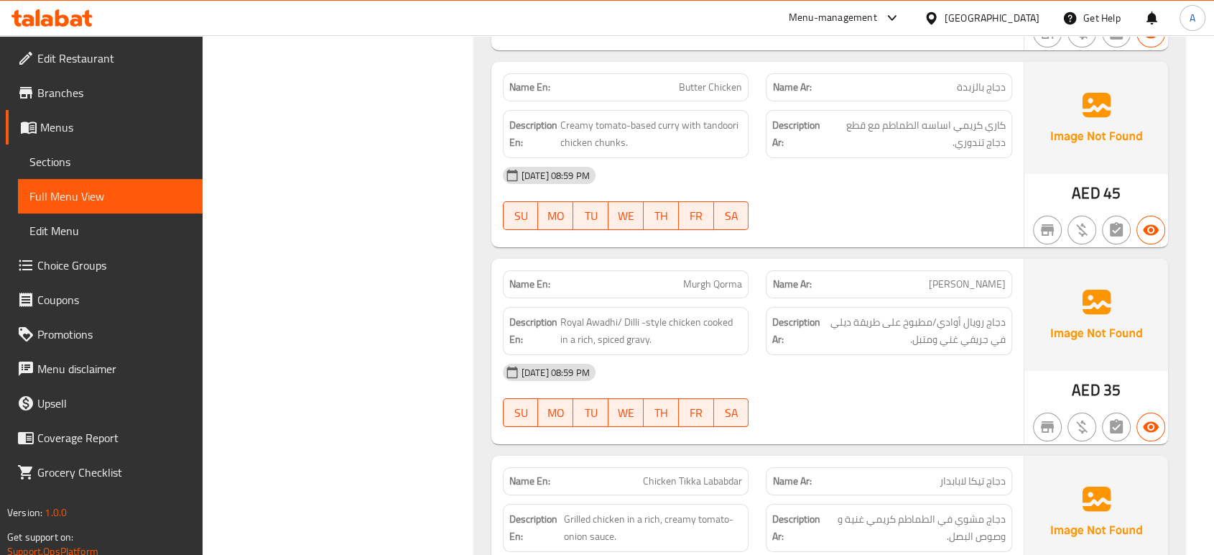
scroll to position [5508, 0]
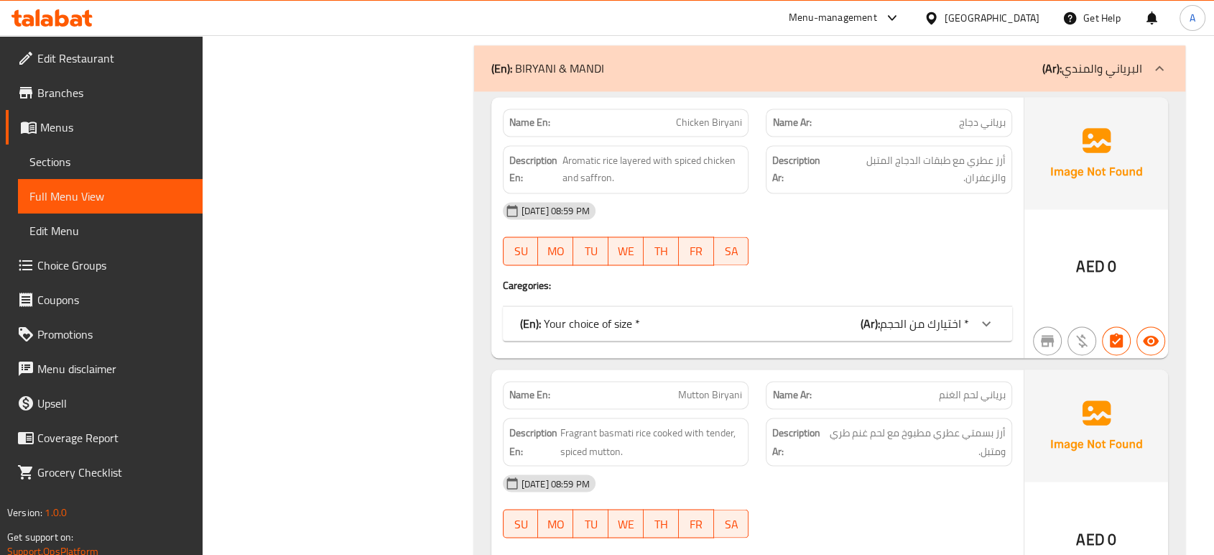
click at [920, 306] on div "(En): Your choice of size * (Ar): اختيارك من الحجم *" at bounding box center [757, 323] width 509 height 34
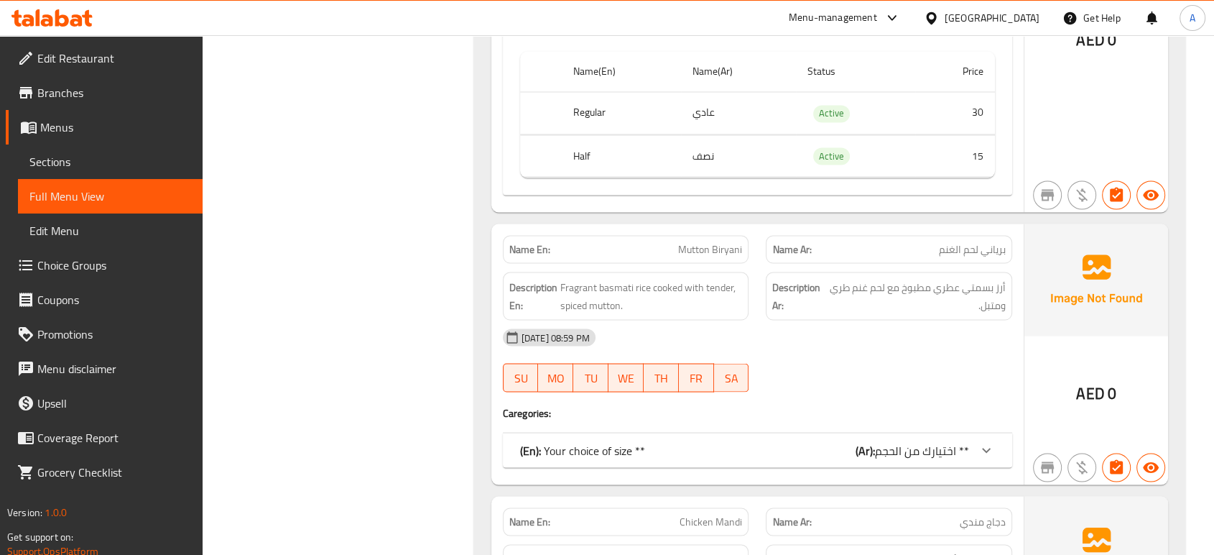
scroll to position [8063, 0]
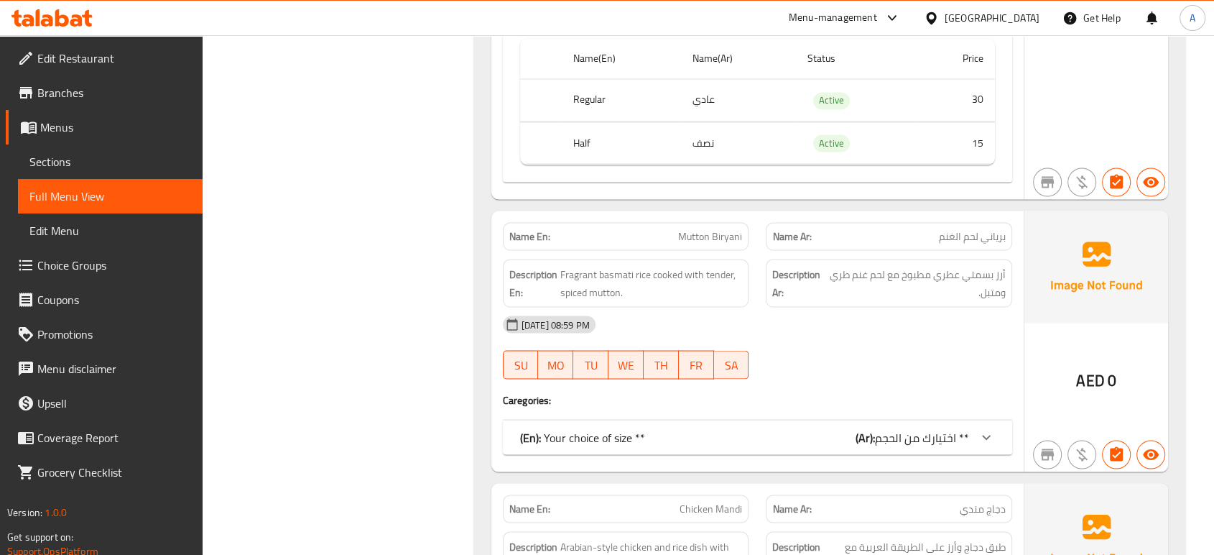
click at [893, 420] on div "(En): Your choice of size ** (Ar): اختيارك من الحجم **" at bounding box center [757, 437] width 509 height 34
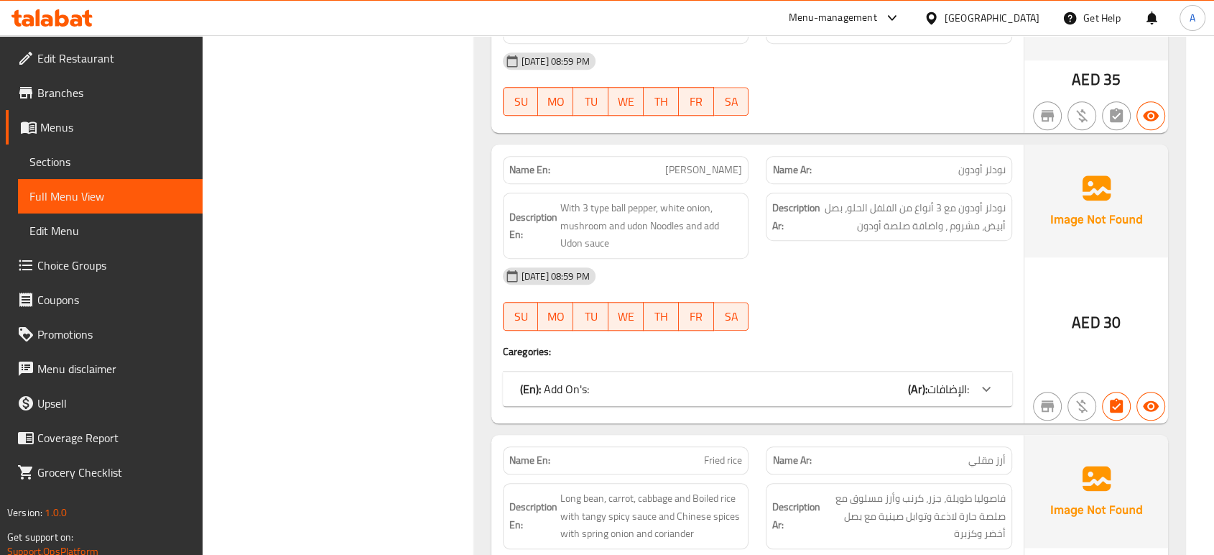
scroll to position [12357, 0]
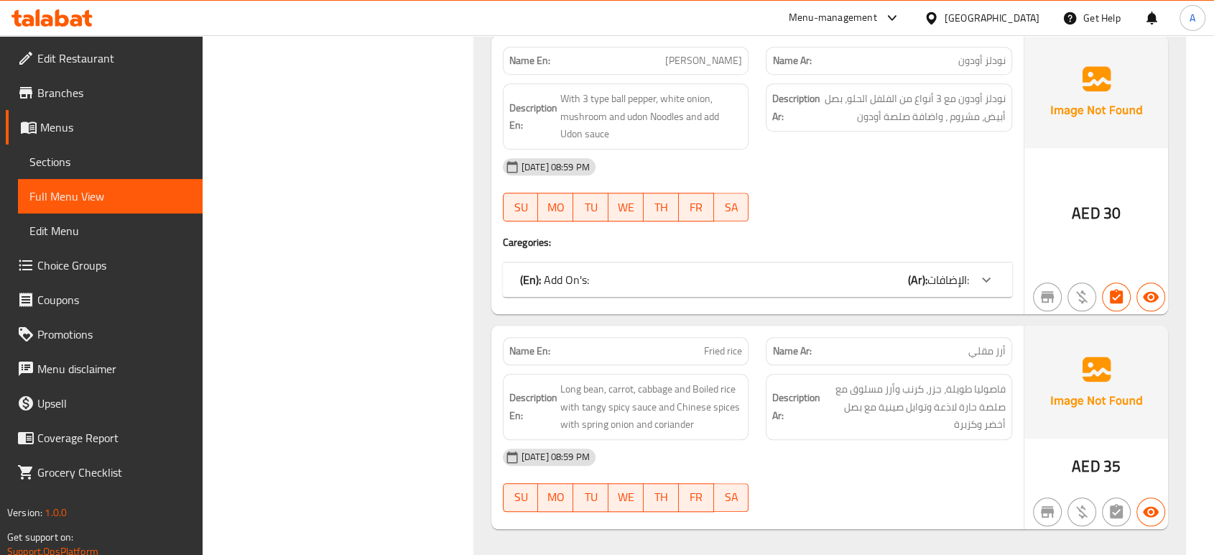
click at [894, 271] on div "(En): Add On's: (Ar): الإضافات:" at bounding box center [744, 279] width 449 height 17
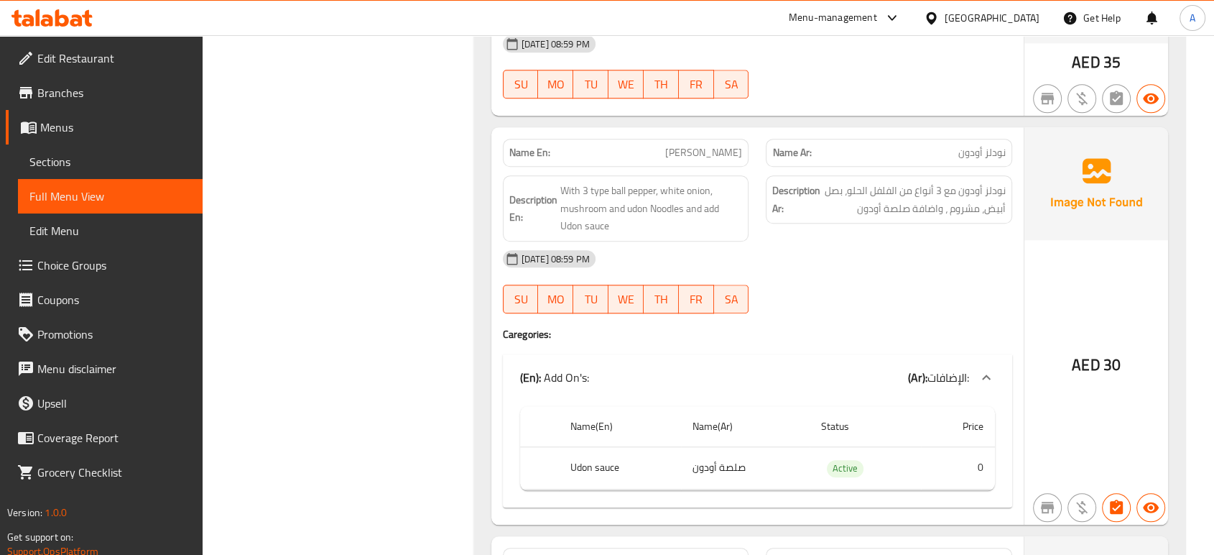
scroll to position [12198, 0]
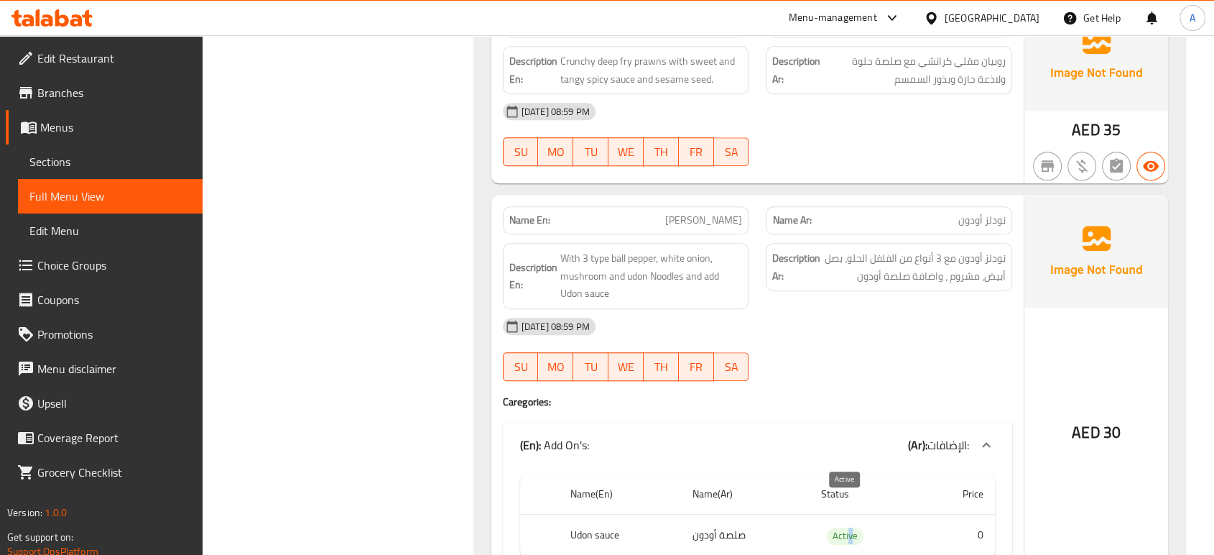
click at [850, 527] on span "Active" at bounding box center [845, 535] width 37 height 17
click at [851, 527] on span "Active" at bounding box center [845, 535] width 37 height 17
copy span "Active"
click at [969, 318] on div "[DATE] 08:59 PM SU MO TU WE TH FR SA" at bounding box center [757, 349] width 527 height 80
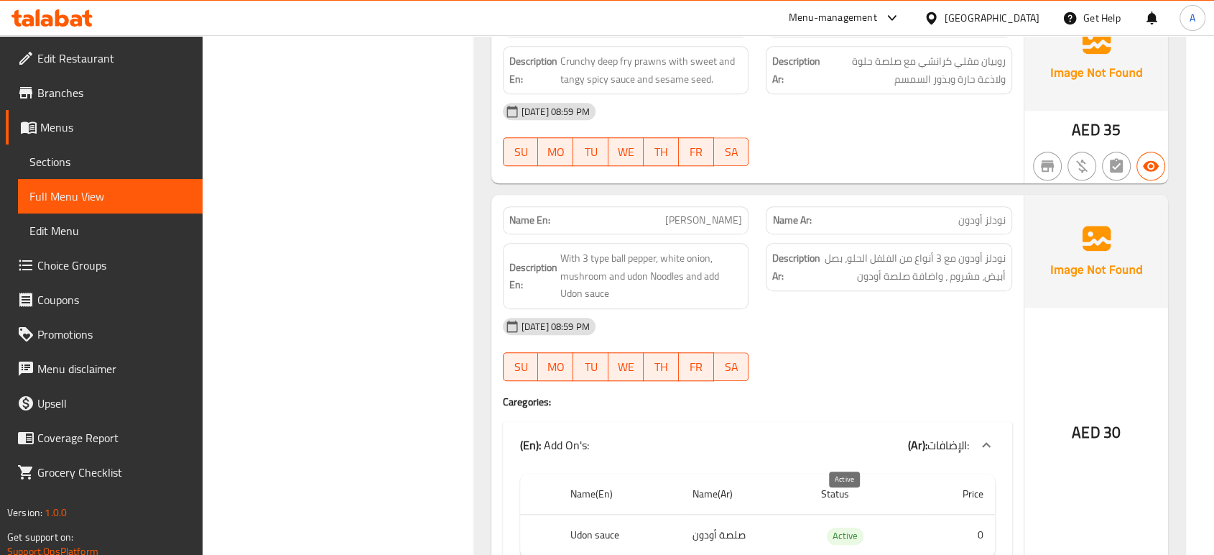
click at [844, 527] on span "Active" at bounding box center [845, 535] width 37 height 17
copy span "Active"
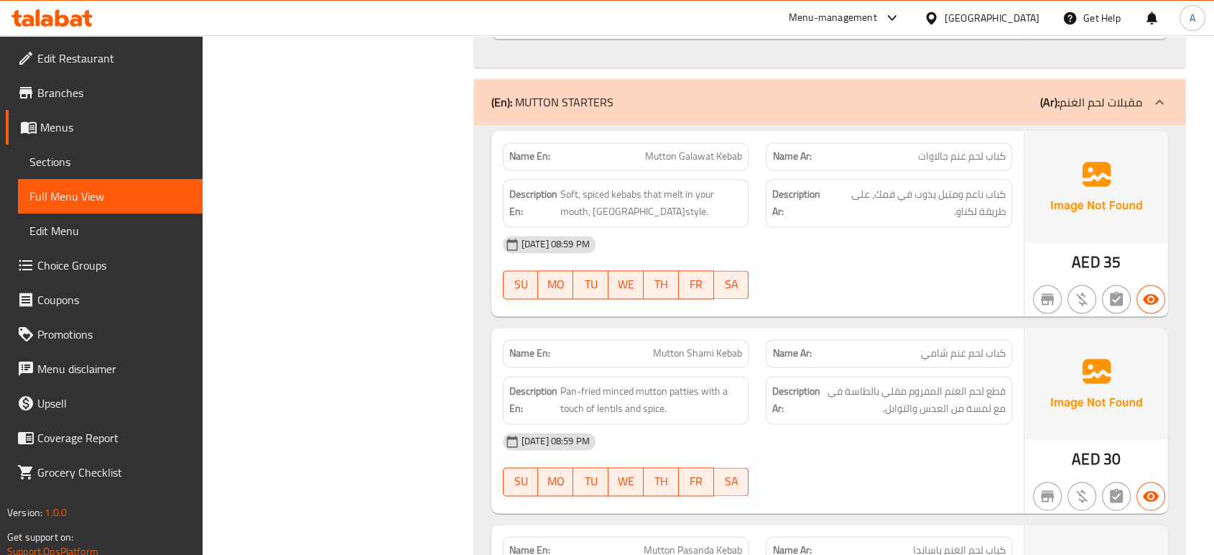
scroll to position [0, 0]
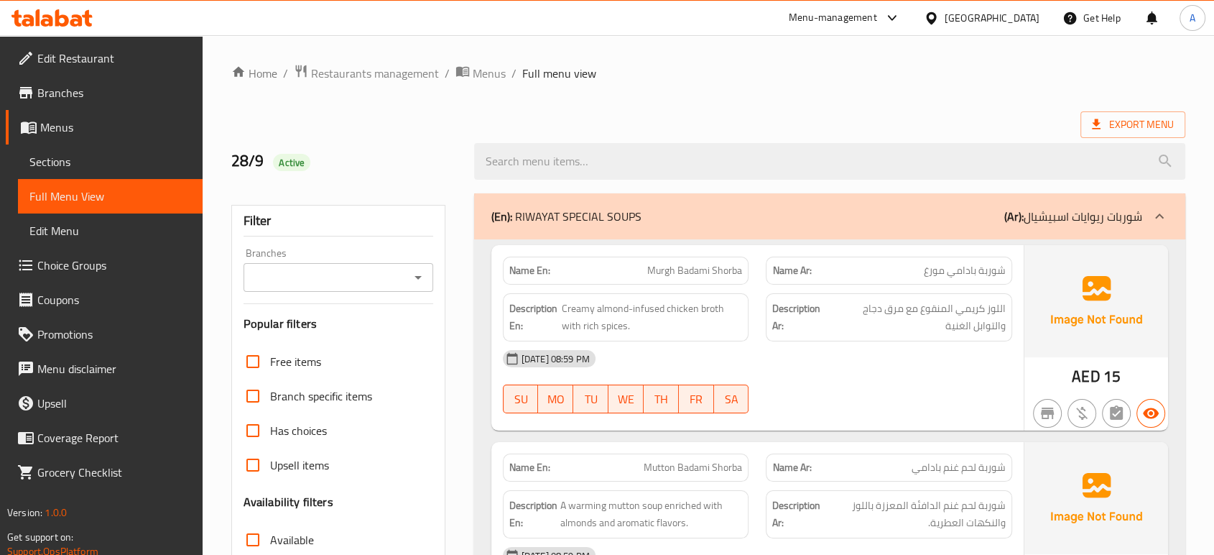
click at [839, 251] on div "Name Ar: شوربة بادامي مورغ" at bounding box center [889, 270] width 264 height 45
click at [125, 57] on span "Edit Restaurant" at bounding box center [114, 58] width 154 height 17
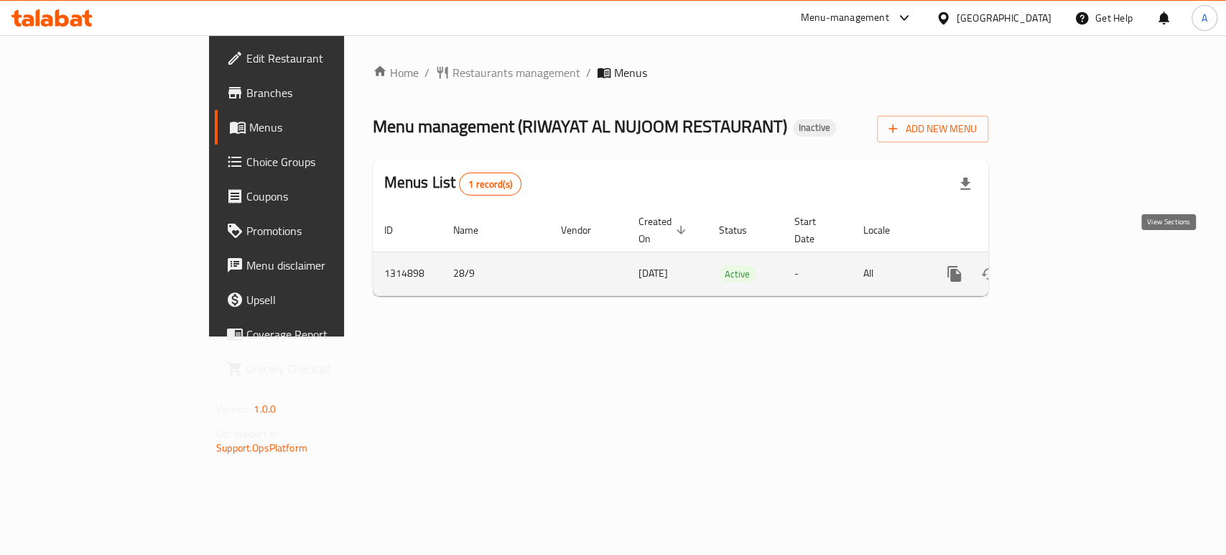
click at [1067, 265] on icon "enhanced table" at bounding box center [1058, 273] width 17 height 17
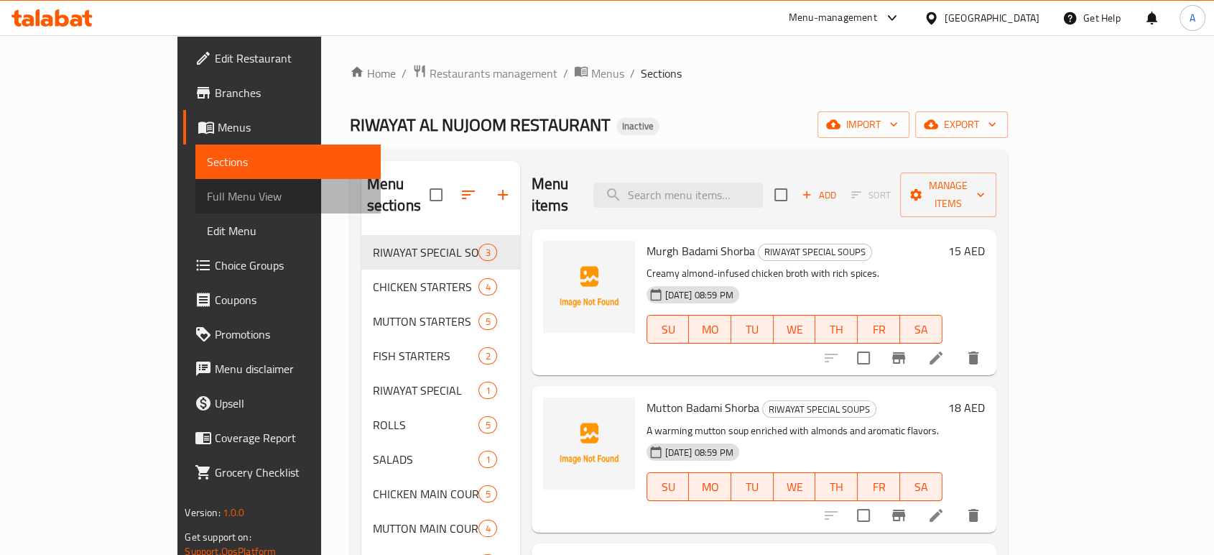
click at [207, 199] on span "Full Menu View" at bounding box center [288, 196] width 162 height 17
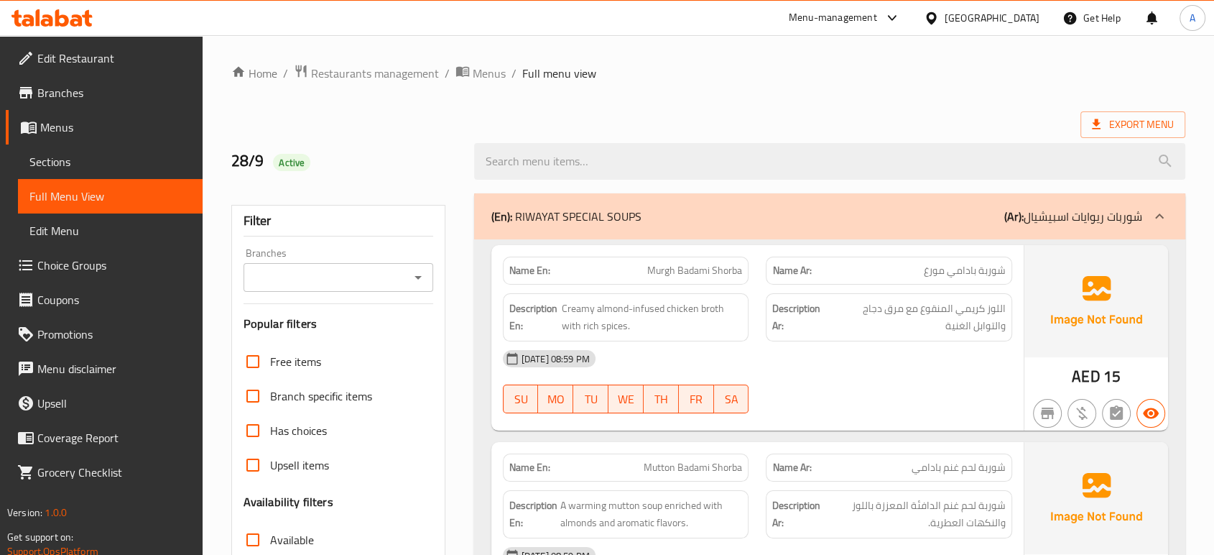
click at [595, 285] on div "Description En: Creamy almond-infused chicken broth with rich spices." at bounding box center [626, 317] width 264 height 65
click at [673, 278] on span "Murgh Badami Shorba" at bounding box center [694, 270] width 95 height 15
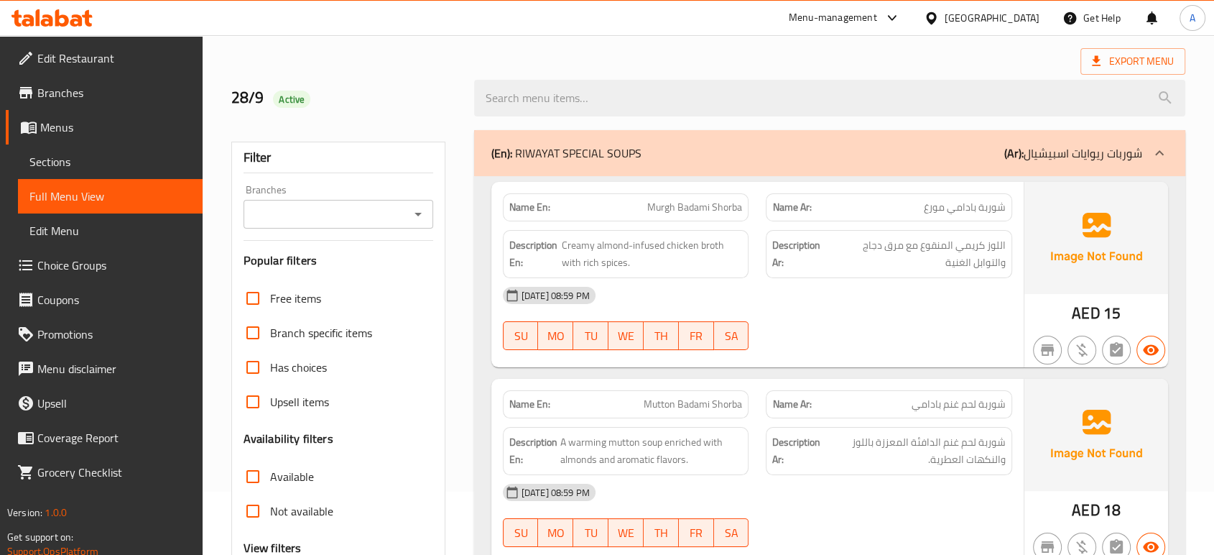
scroll to position [159, 0]
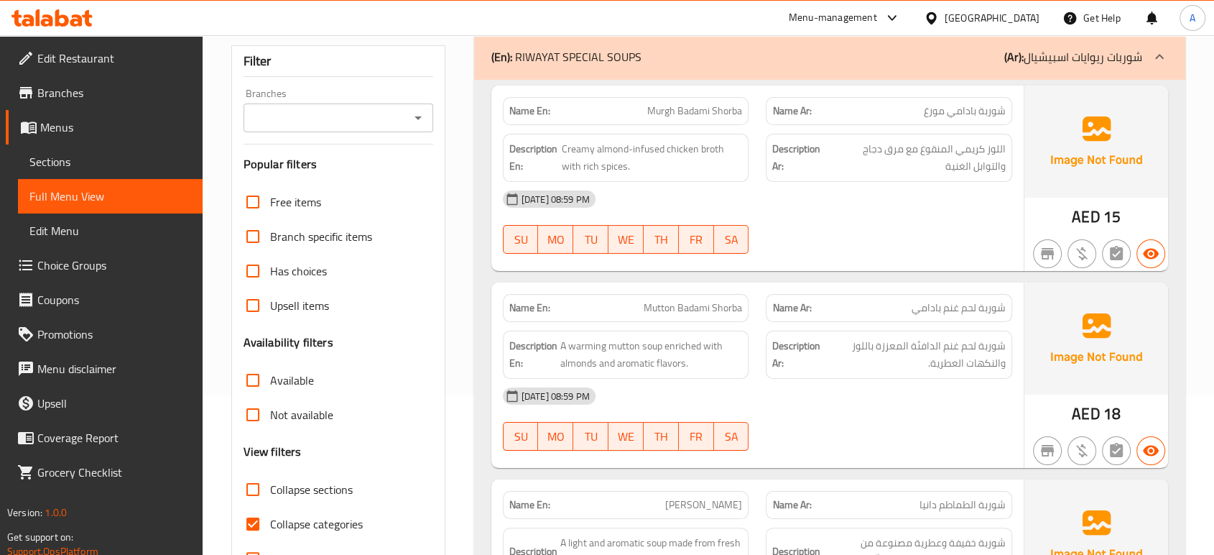
click at [759, 348] on div "Description Ar: شوربة لحم غنم الدافئة المعززة باللوز والنكهات العطرية." at bounding box center [889, 354] width 264 height 65
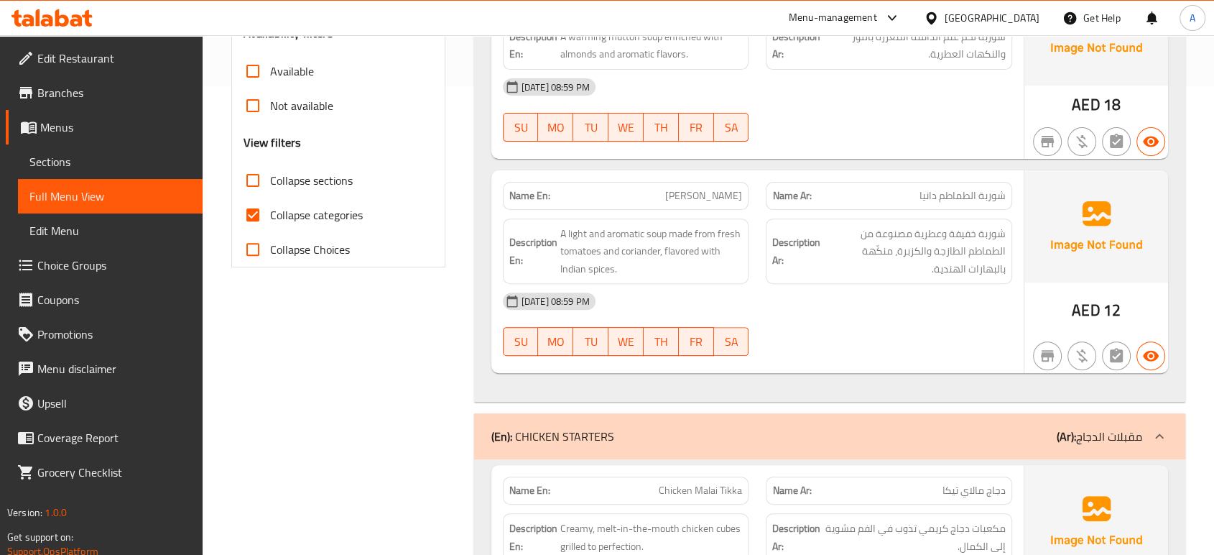
scroll to position [478, 0]
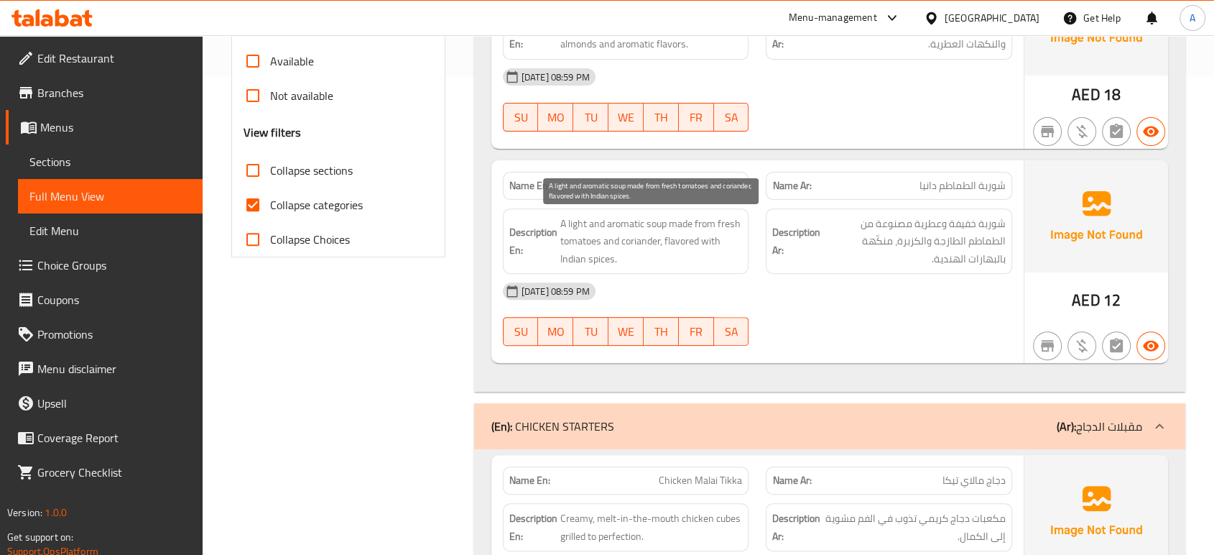
click at [635, 258] on span "A light and aromatic soup made from fresh tomatoes and coriander, flavored with…" at bounding box center [651, 241] width 182 height 53
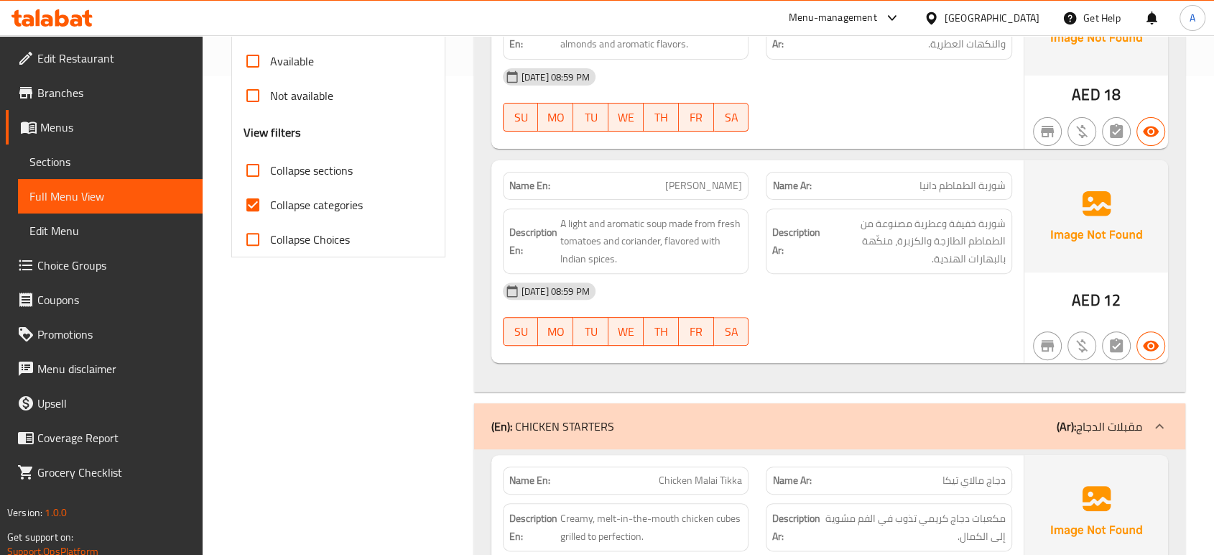
click at [787, 319] on div "[DATE] 08:59 PM SU MO TU WE TH FR SA" at bounding box center [757, 314] width 527 height 80
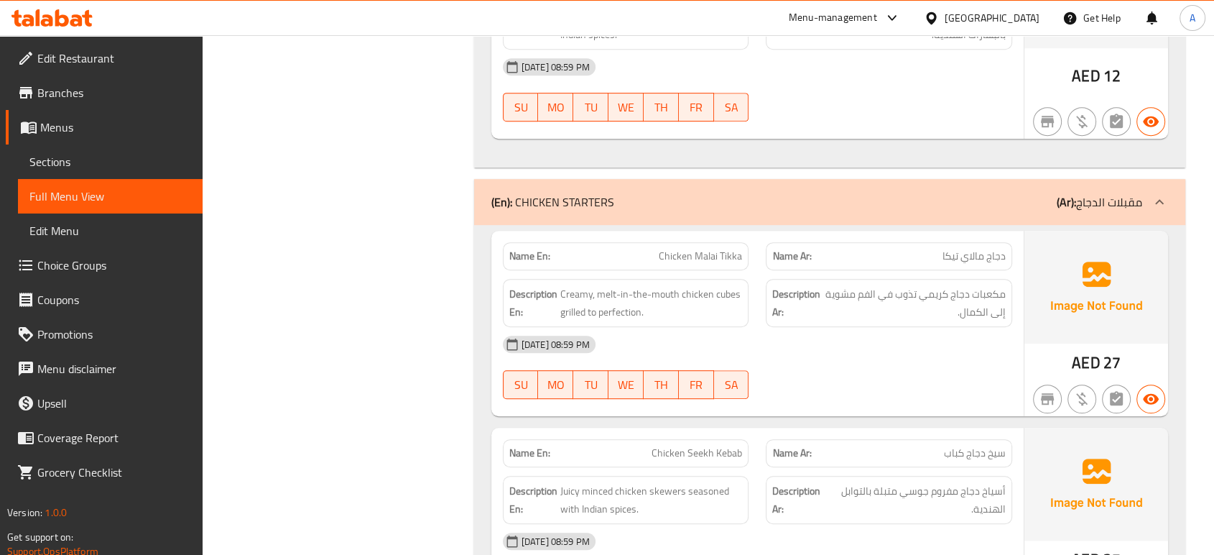
scroll to position [704, 0]
click at [632, 299] on span "Creamy, melt-in-the-mouth chicken cubes grilled to perfection." at bounding box center [651, 301] width 182 height 35
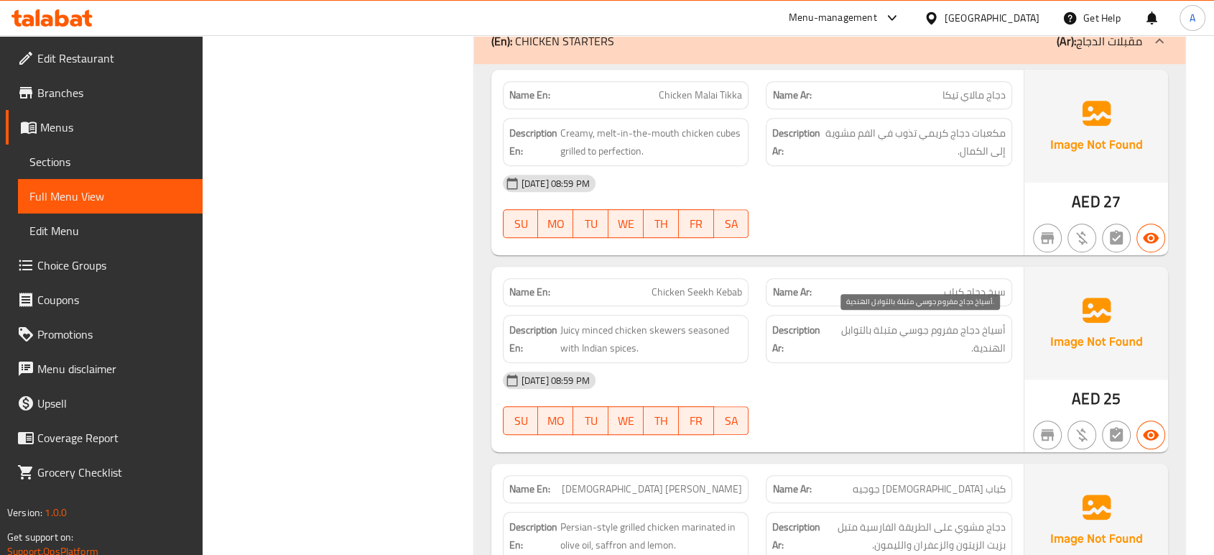
scroll to position [943, 0]
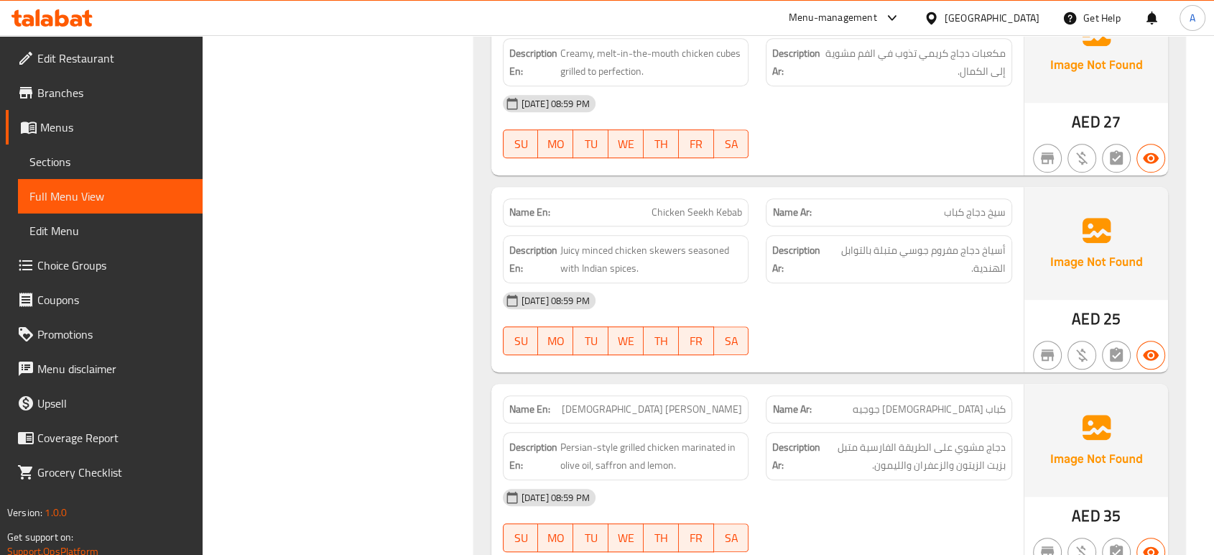
click at [682, 272] on span "Juicy minced chicken skewers seasoned with Indian spices." at bounding box center [651, 258] width 182 height 35
click at [795, 323] on div "[DATE] 08:59 PM SU MO TU WE TH FR SA" at bounding box center [757, 323] width 527 height 80
click at [715, 288] on div "28-09-2025 08:59 PM" at bounding box center [757, 300] width 527 height 34
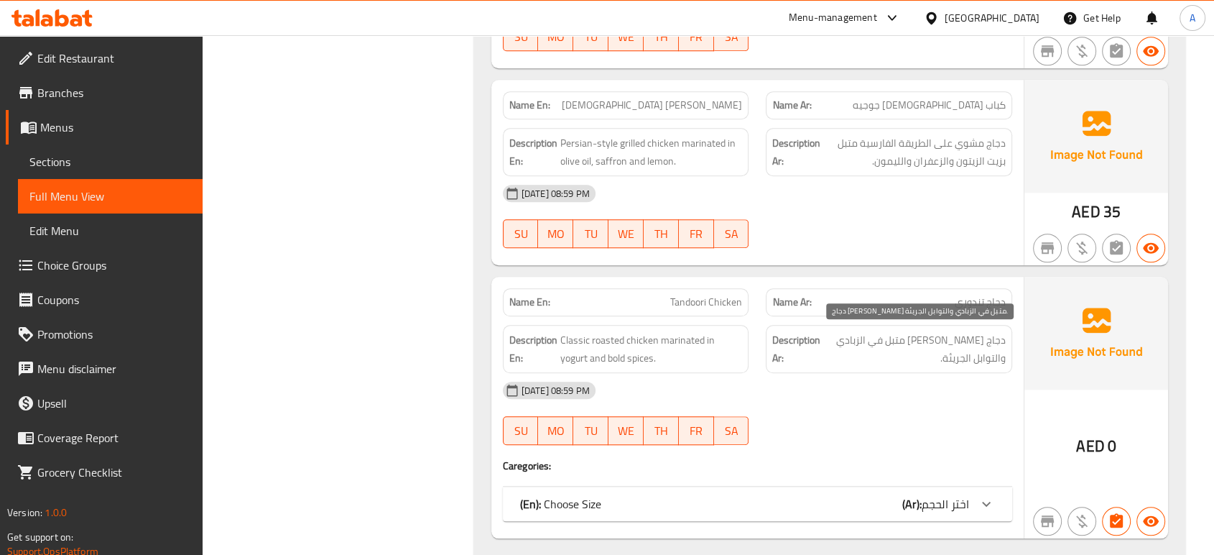
scroll to position [1343, 0]
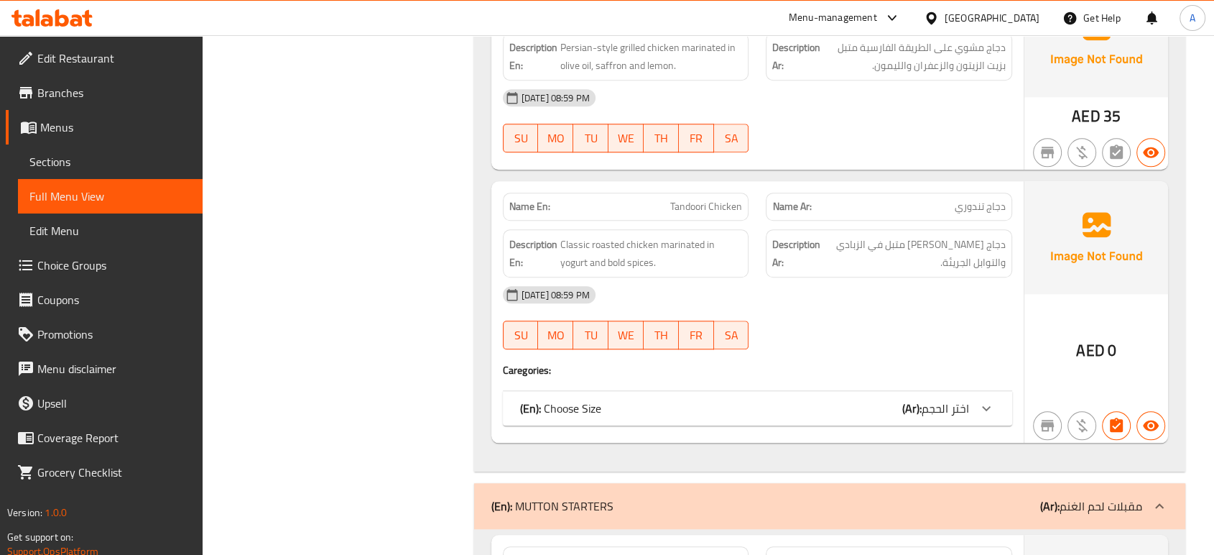
click at [807, 409] on div "(En): Choose Size (Ar): اختر الحجم" at bounding box center [744, 407] width 449 height 17
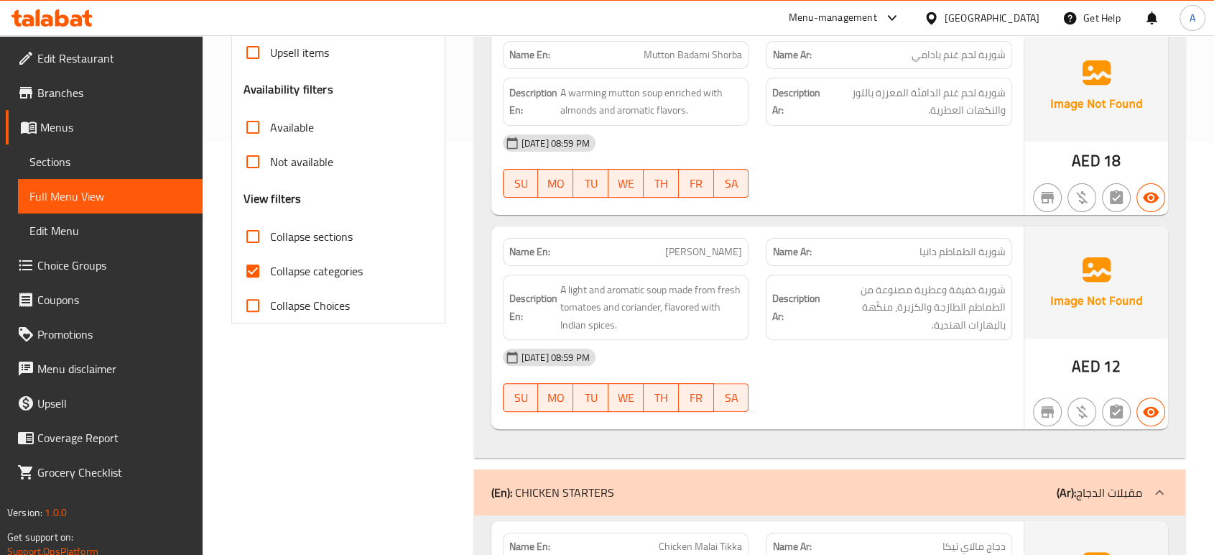
scroll to position [385, 0]
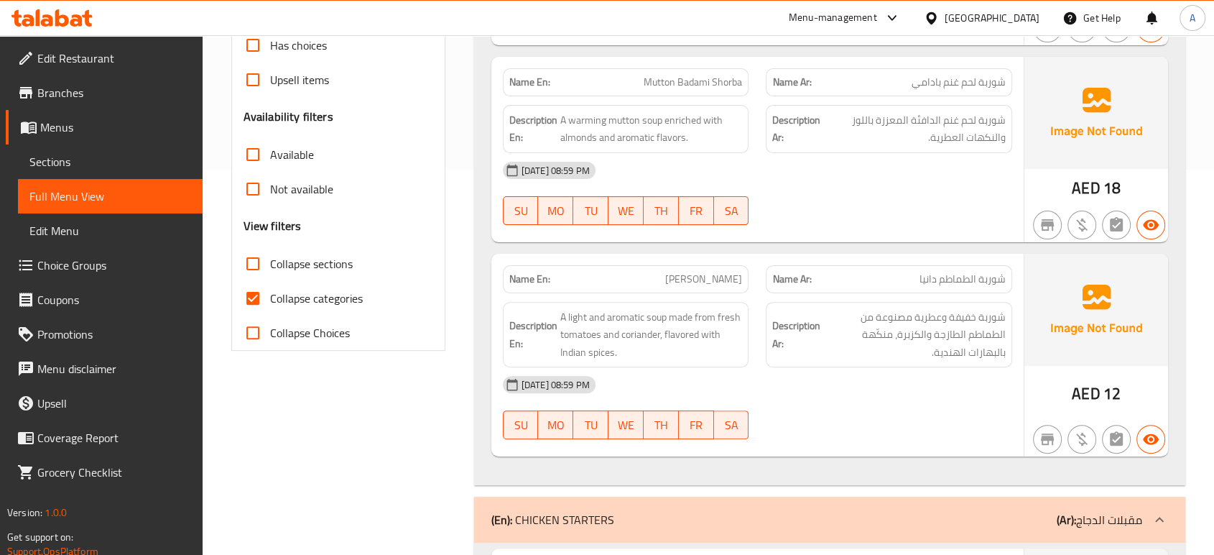
click at [269, 300] on input "Collapse categories" at bounding box center [253, 298] width 34 height 34
checkbox input "false"
click at [726, 356] on span "A light and aromatic soup made from fresh tomatoes and coriander, flavored with…" at bounding box center [651, 334] width 182 height 53
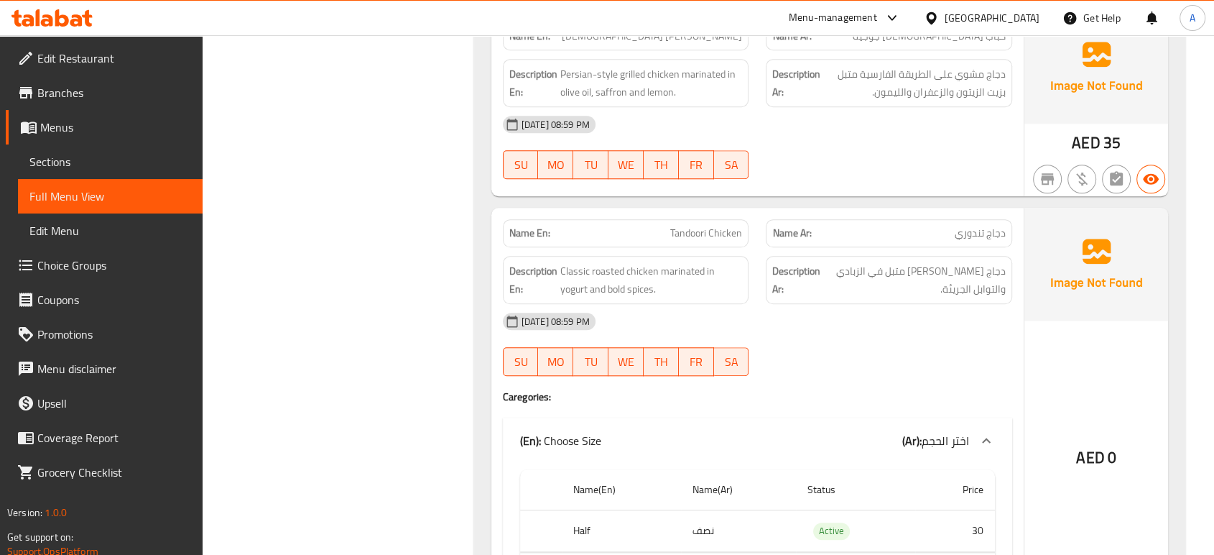
scroll to position [1476, 0]
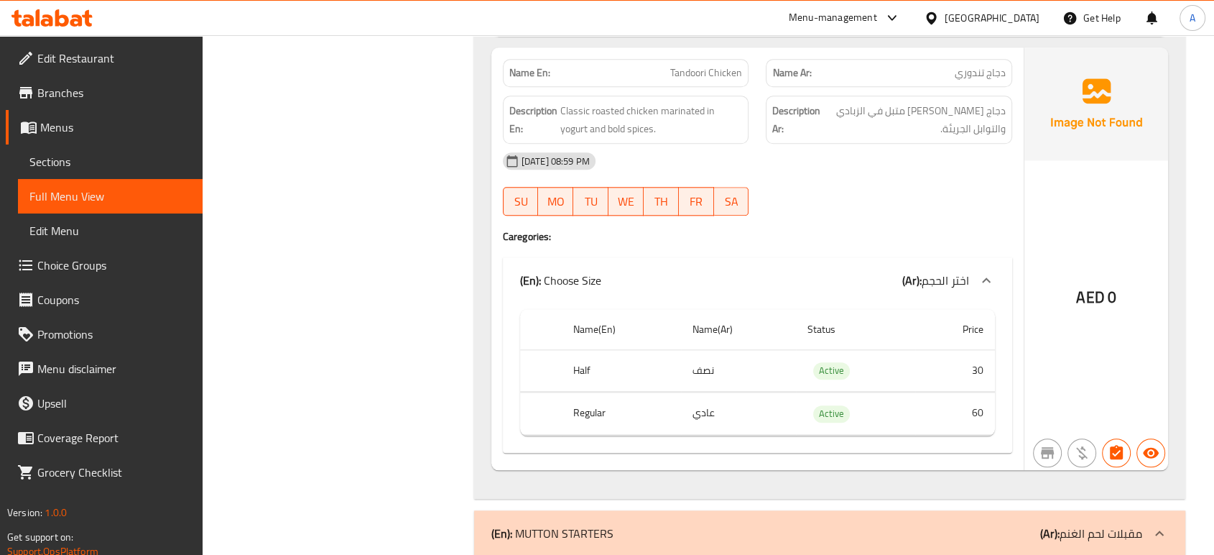
click at [718, 80] on div "Name En: Tandoori Chicken" at bounding box center [626, 73] width 246 height 28
copy span "Tandoori Chicken"
click at [799, 208] on div at bounding box center [889, 215] width 264 height 17
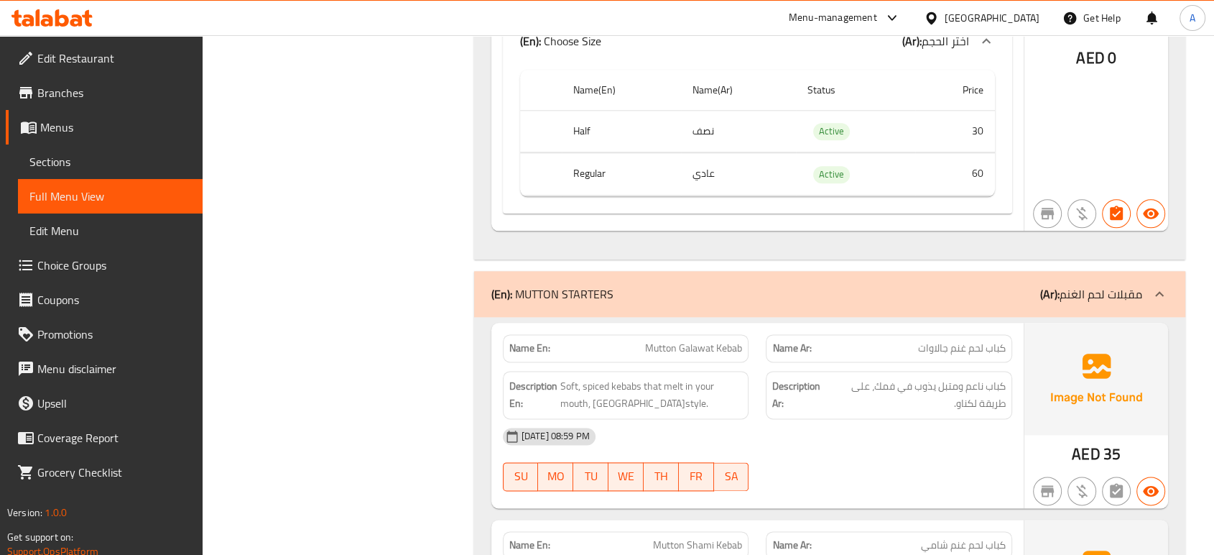
scroll to position [1875, 0]
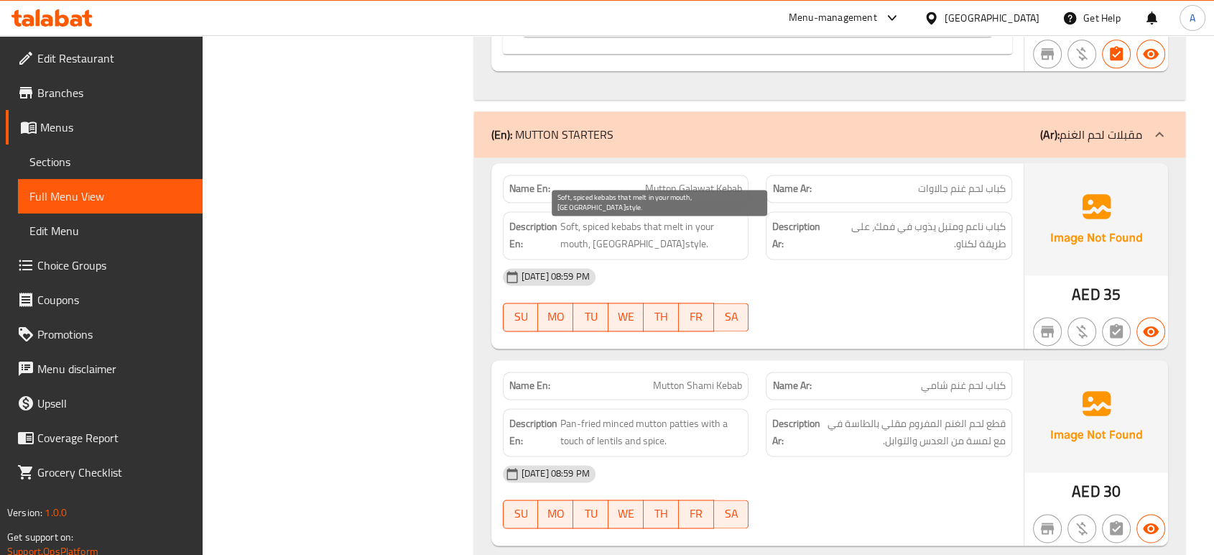
click at [700, 249] on span "Soft, spiced kebabs that melt in your mouth, [GEOGRAPHIC_DATA]style." at bounding box center [651, 235] width 182 height 35
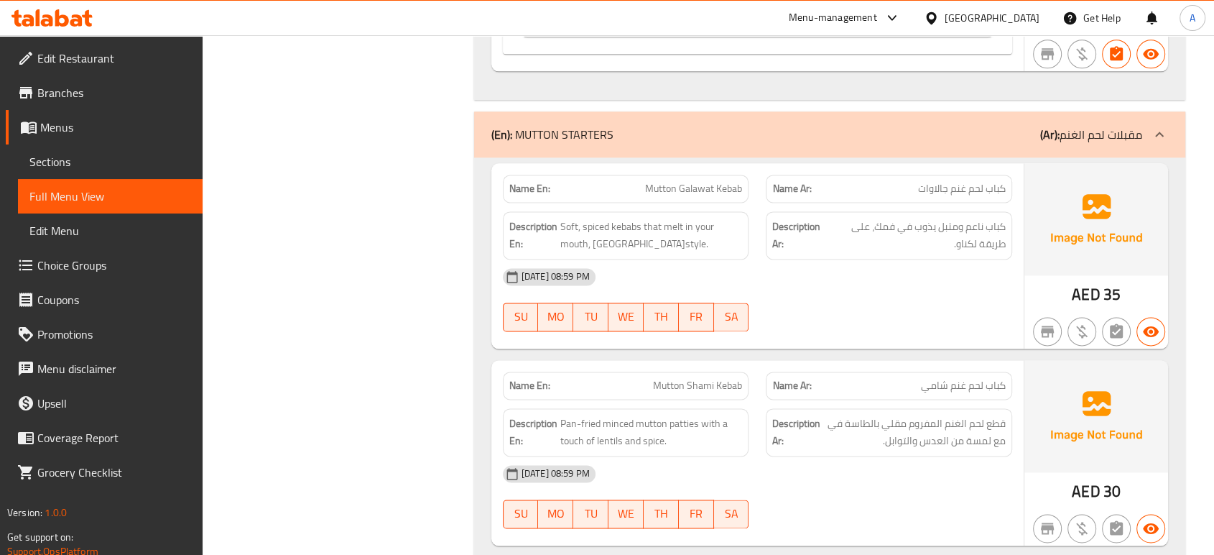
click at [859, 275] on div "[DATE] 08:59 PM" at bounding box center [757, 276] width 527 height 34
click at [831, 251] on div "Description Ar: كباب ناعم ومتبل يذوب في فمك، على طريقة لكناو." at bounding box center [889, 235] width 246 height 48
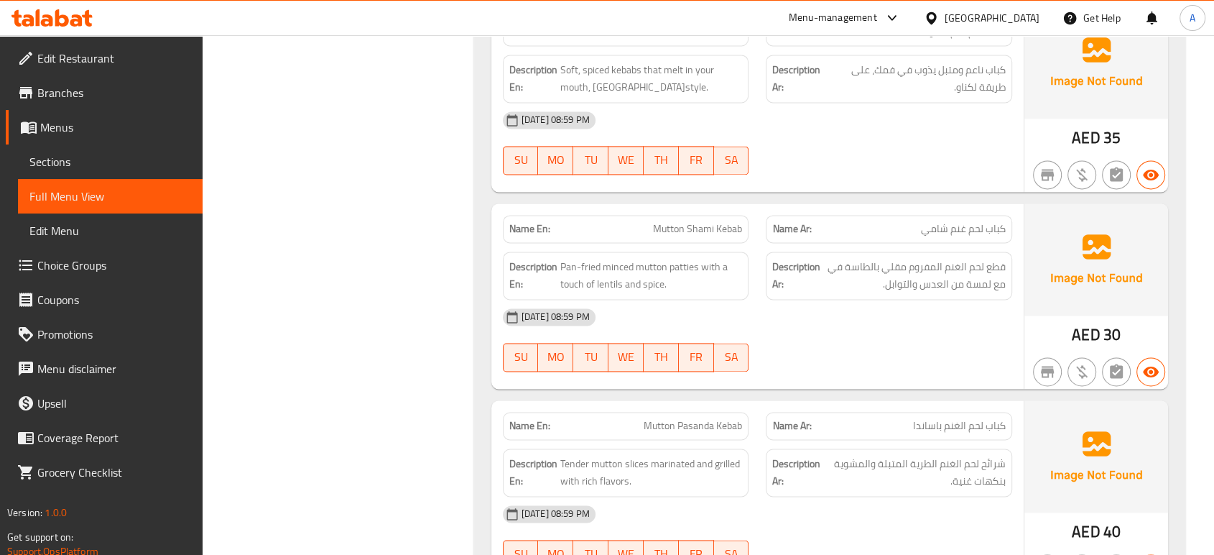
scroll to position [2035, 0]
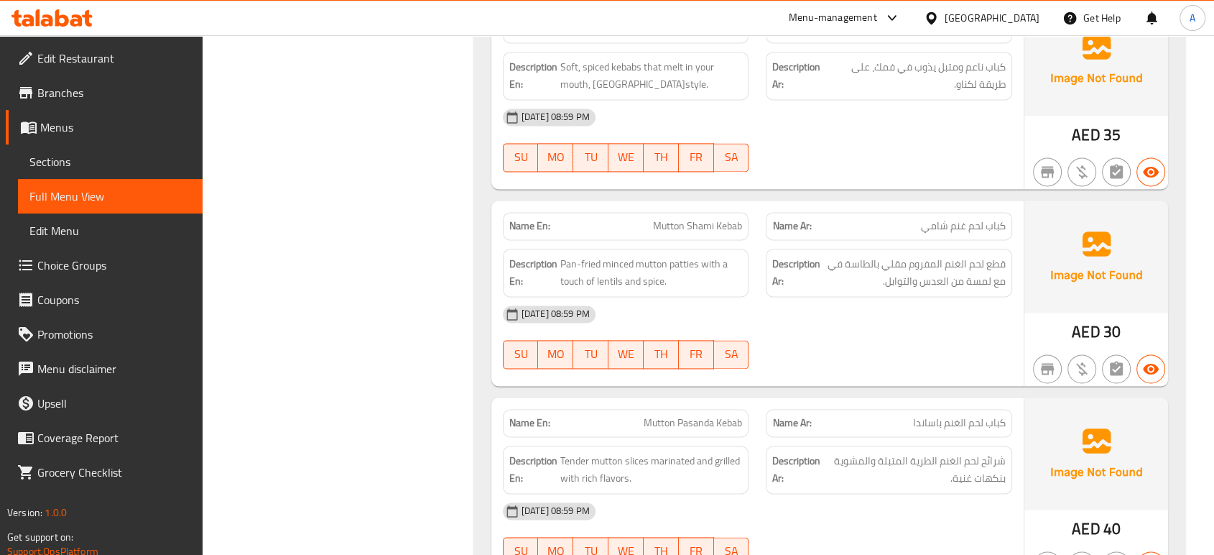
click at [681, 224] on span "Mutton Shami Kebab" at bounding box center [697, 225] width 89 height 15
copy span "Mutton Shami Kebab"
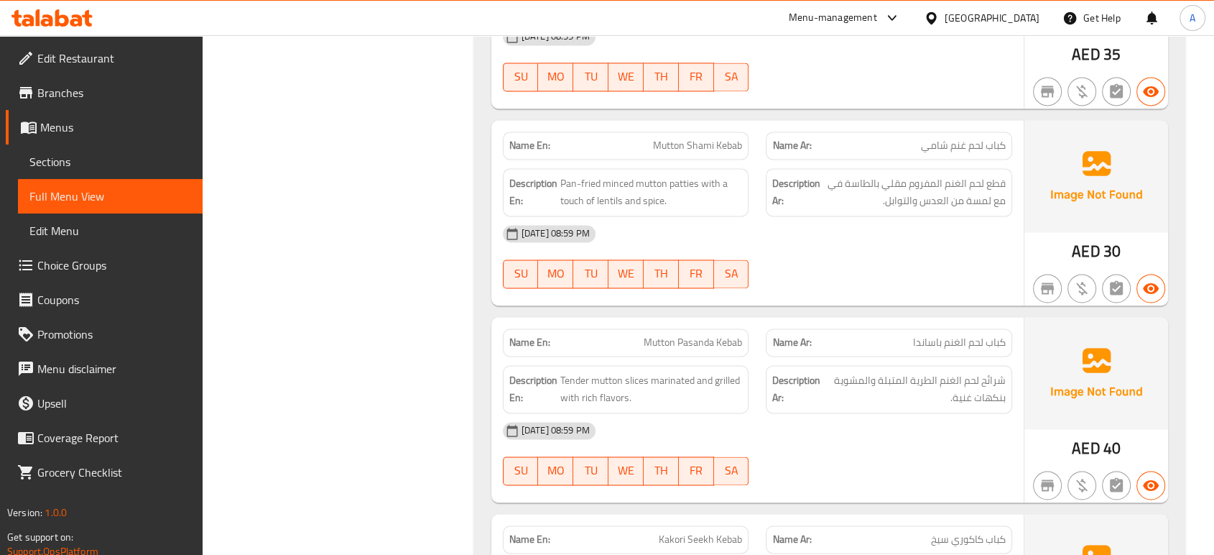
click at [793, 218] on div "[DATE] 08:59 PM" at bounding box center [757, 233] width 527 height 34
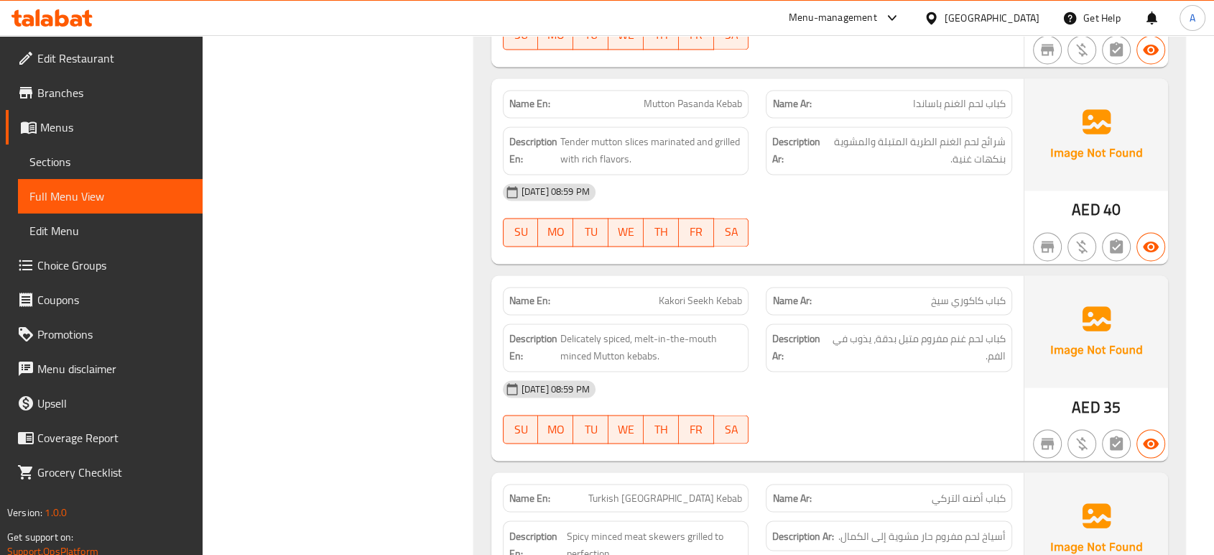
scroll to position [2354, 0]
click at [629, 345] on span "Delicately spiced, melt-in-the-mouth minced Mutton kebabs." at bounding box center [651, 346] width 182 height 35
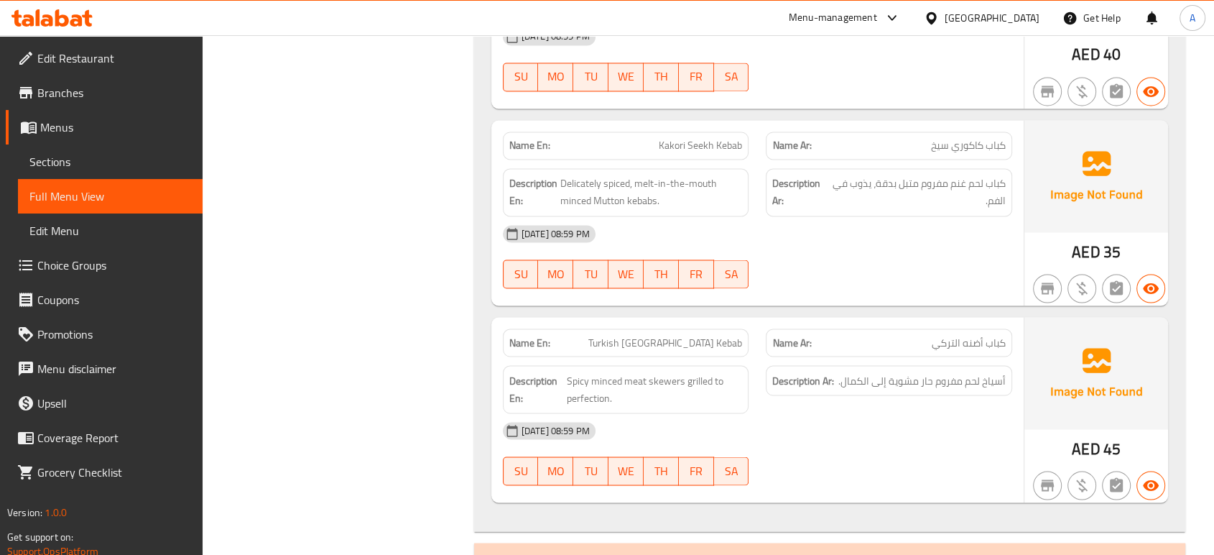
scroll to position [2514, 0]
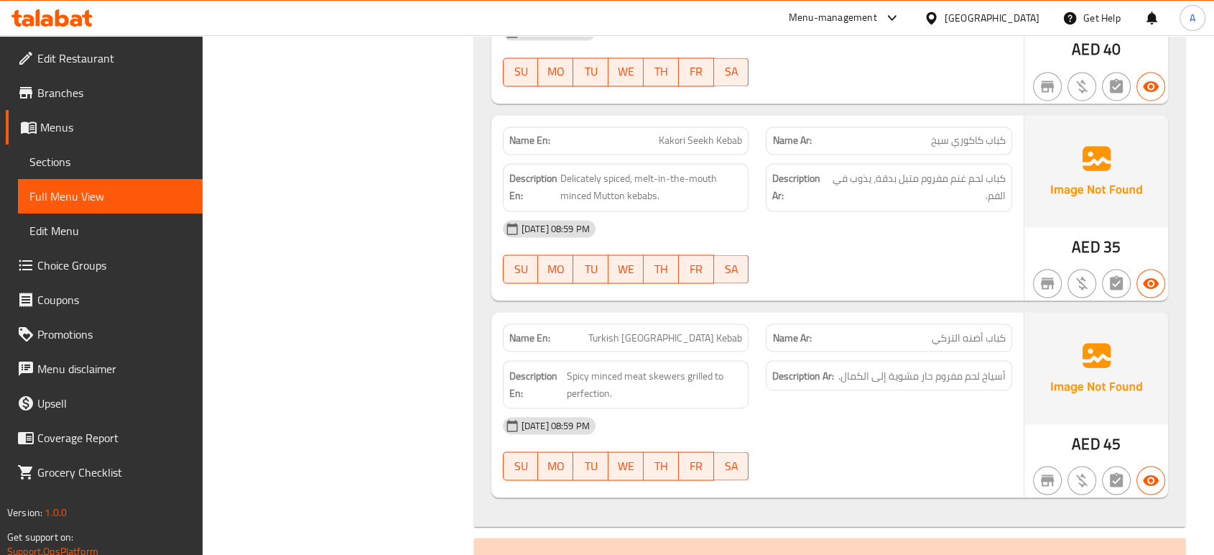
click at [712, 149] on div "Name En: Kakori Seekh Kebab" at bounding box center [626, 140] width 246 height 28
copy span "Kakori Seekh Kebab"
click at [729, 269] on span "SA" at bounding box center [732, 268] width 24 height 21
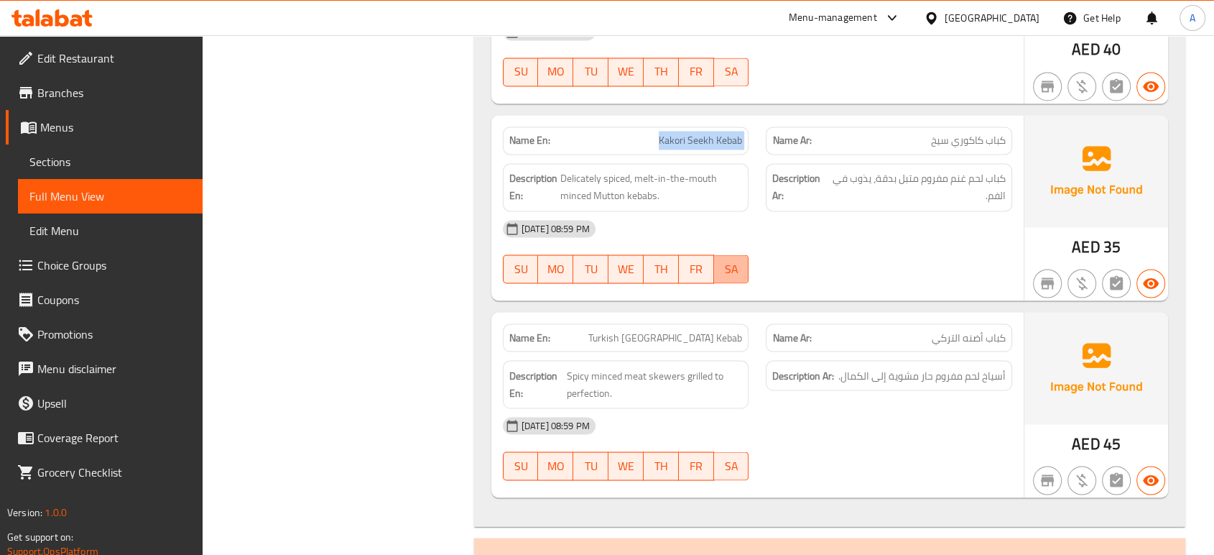
type button "6"
click at [795, 288] on div "Name En: Kakori Seekh Kebab Name Ar: كباب كاكوري سيخ Description En: Delicately…" at bounding box center [757, 207] width 532 height 185
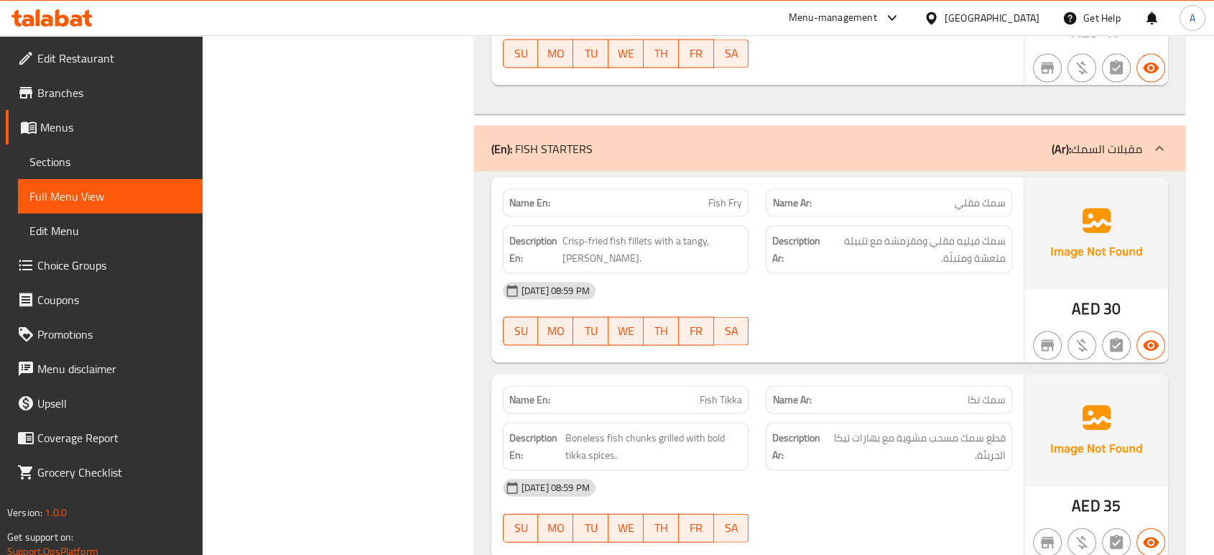
scroll to position [3006, 0]
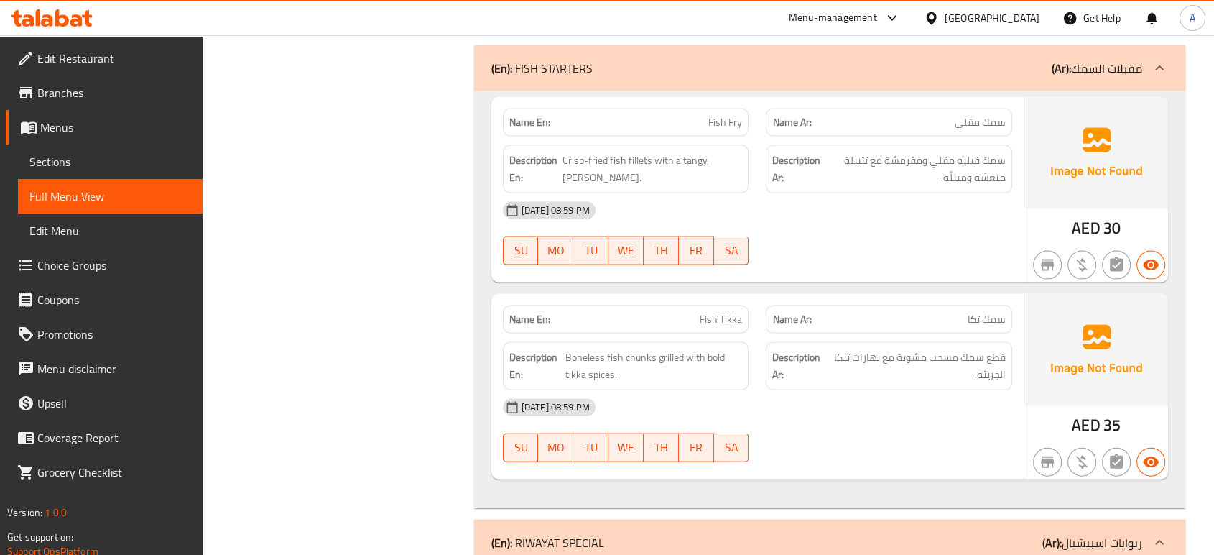
click at [707, 222] on div "[DATE] 08:59 PM" at bounding box center [757, 210] width 527 height 34
click at [799, 397] on div "[DATE] 08:59 PM" at bounding box center [757, 407] width 527 height 34
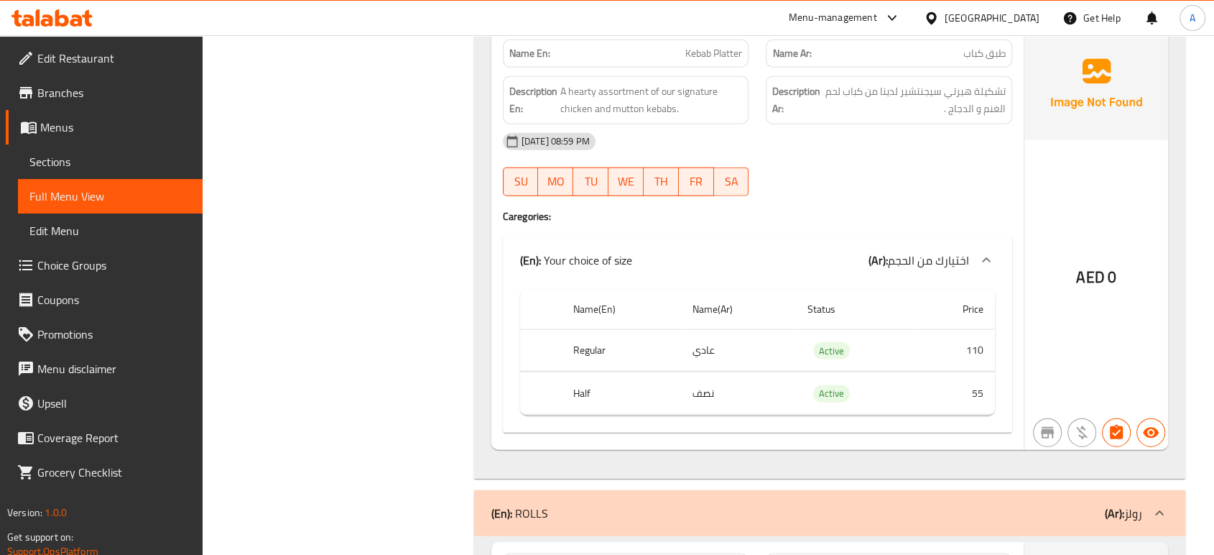
scroll to position [3644, 0]
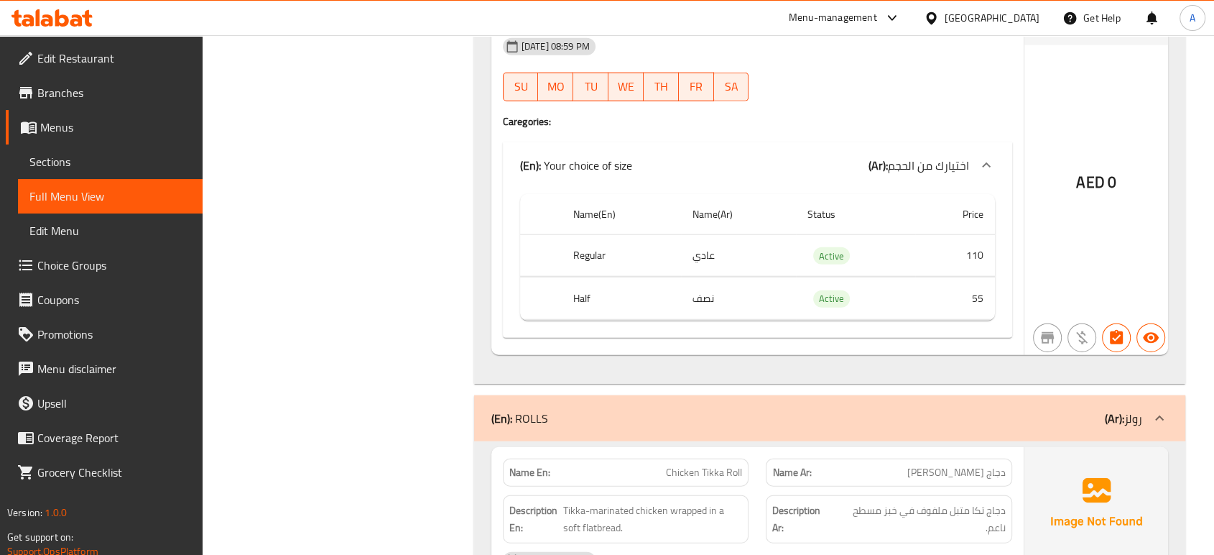
click at [800, 114] on h4 "Caregories:" at bounding box center [757, 121] width 509 height 14
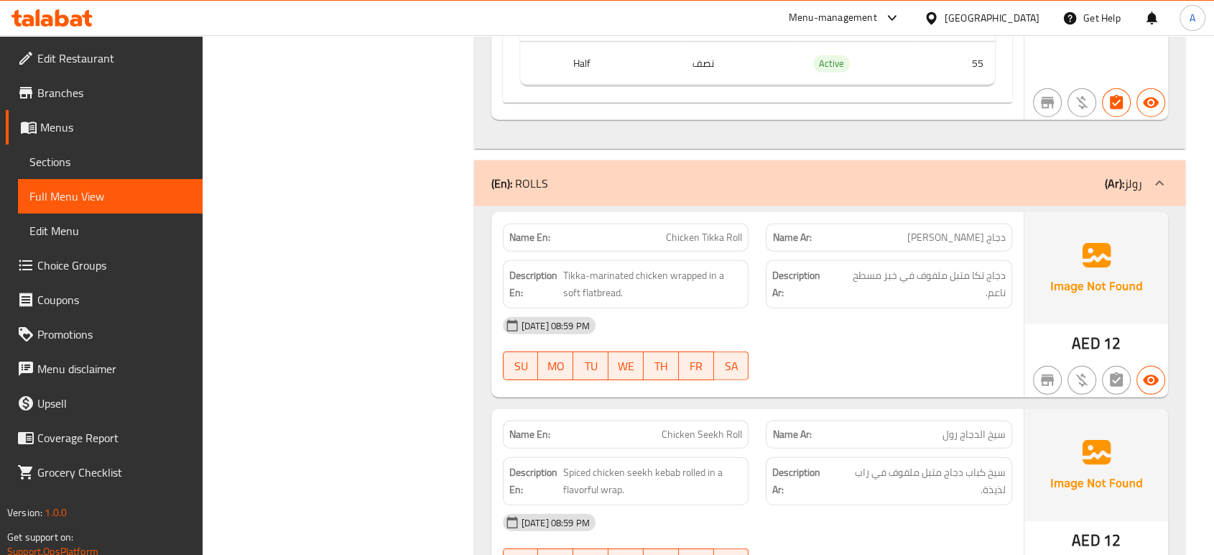
scroll to position [3884, 0]
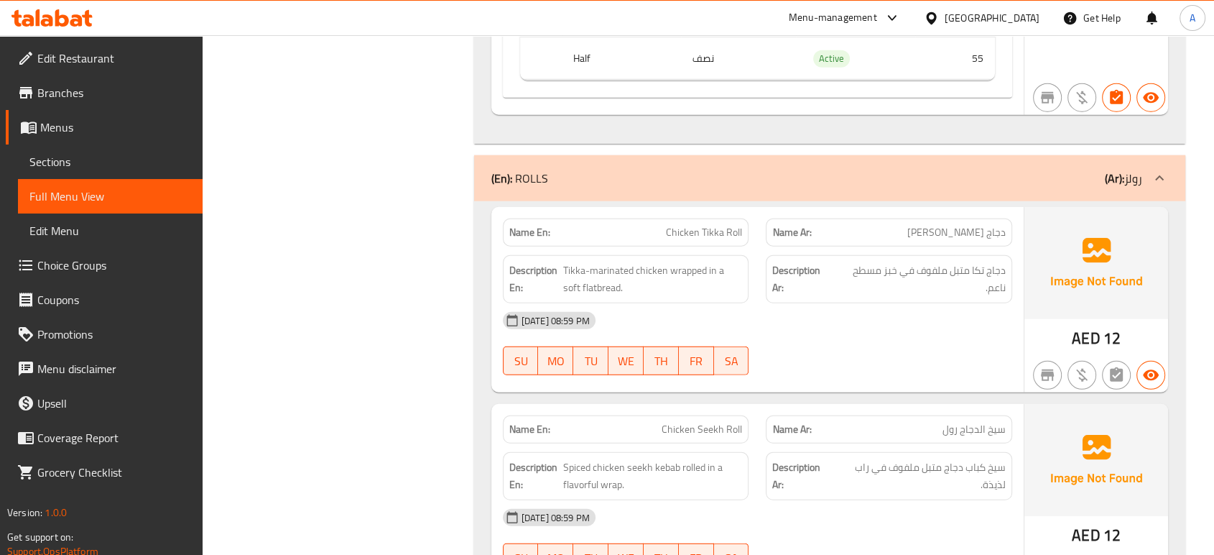
click at [759, 266] on div "Description Ar: دجاج تكا متبل ملفوف في خبز مسطح ناعم." at bounding box center [889, 278] width 264 height 65
click at [754, 338] on div "SU MO TU WE TH FR SA" at bounding box center [626, 361] width 264 height 46
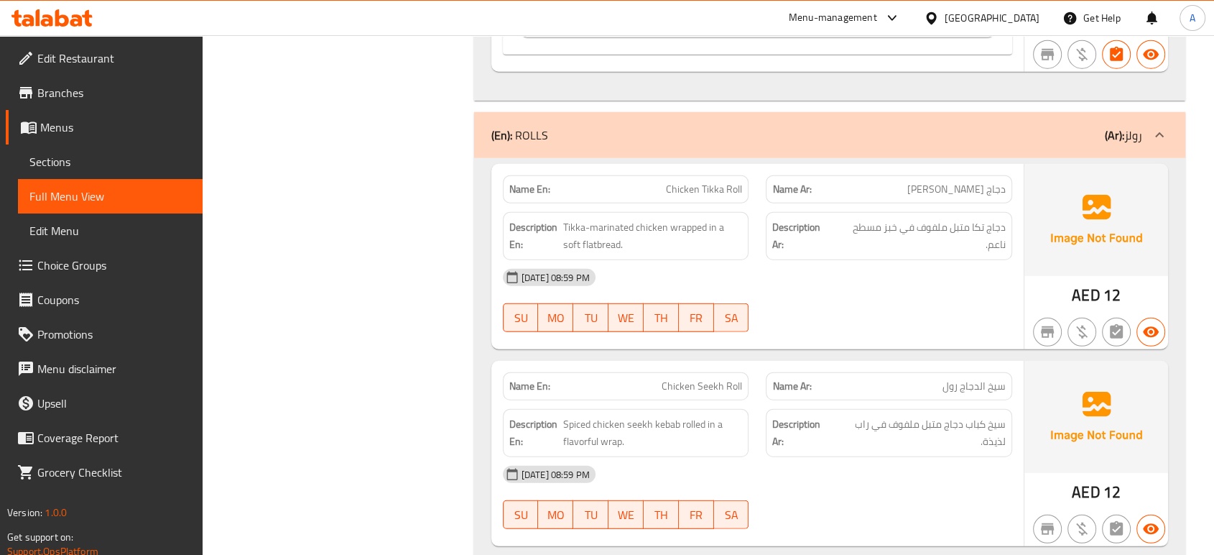
scroll to position [4043, 0]
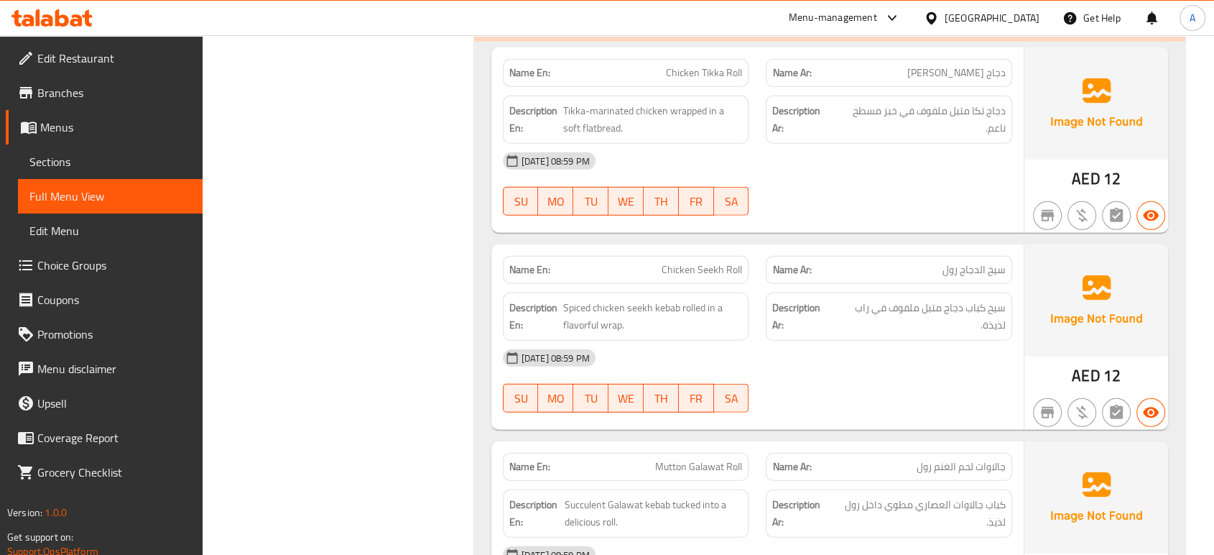
click at [855, 358] on div "[DATE] 08:59 PM" at bounding box center [757, 358] width 527 height 34
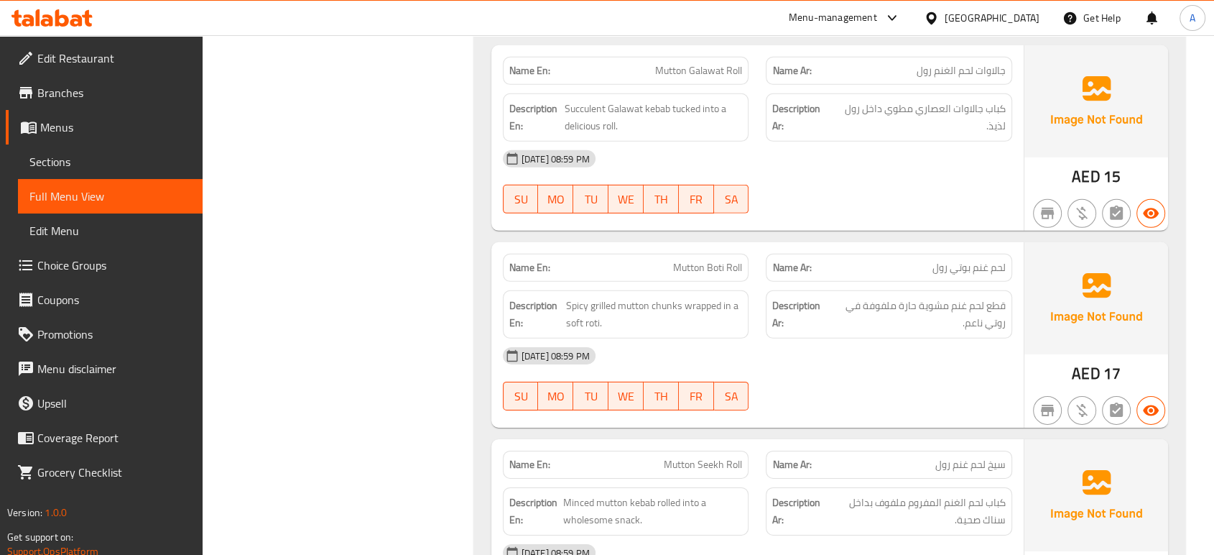
scroll to position [4523, 0]
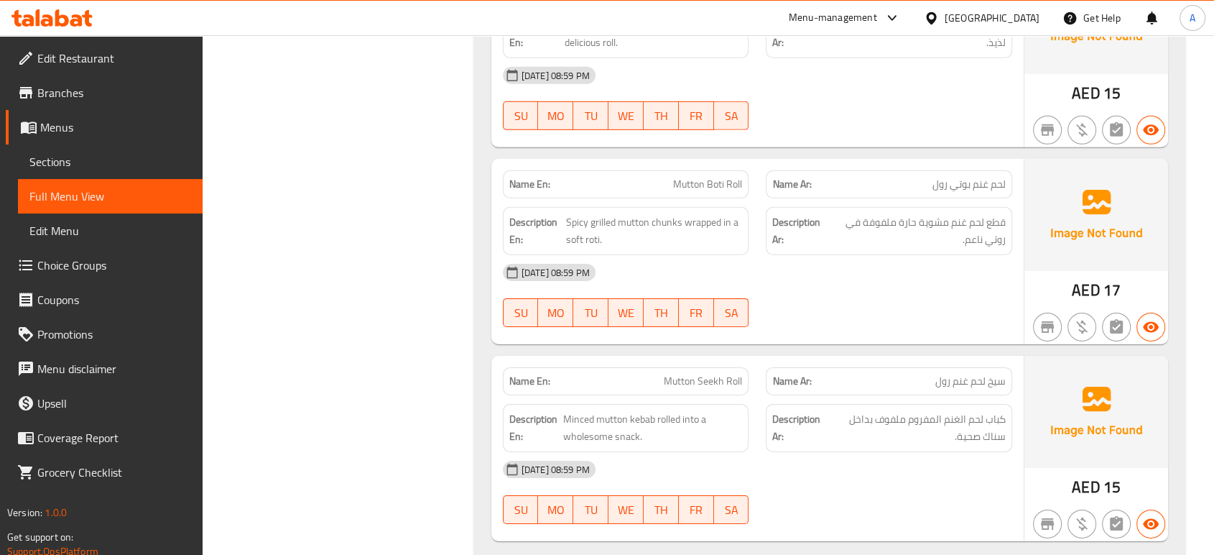
click at [678, 282] on div "[DATE] 08:59 PM" at bounding box center [757, 272] width 527 height 34
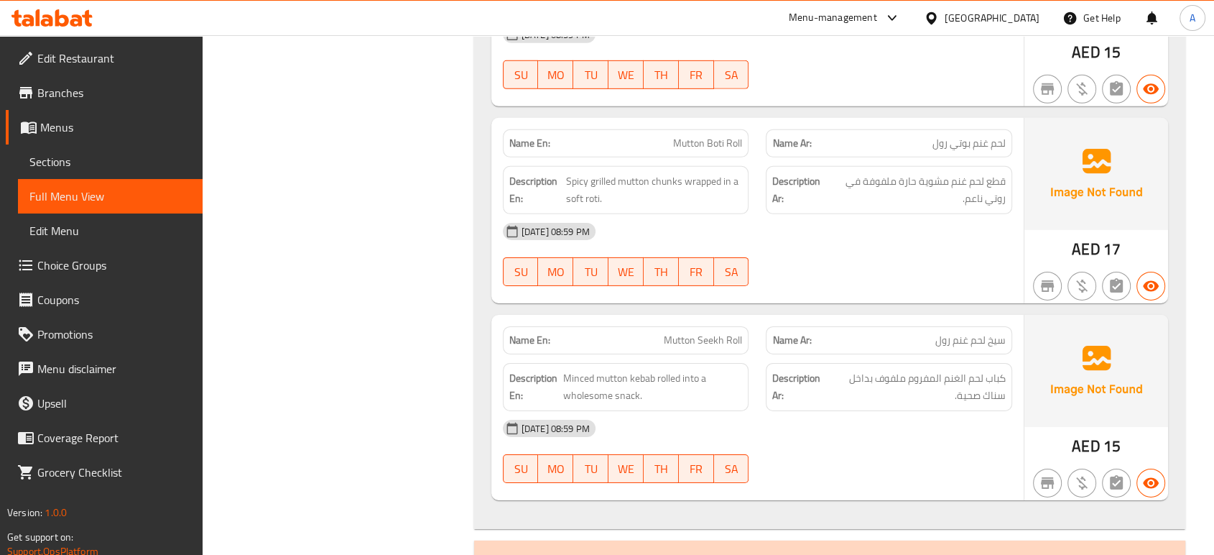
scroll to position [4602, 0]
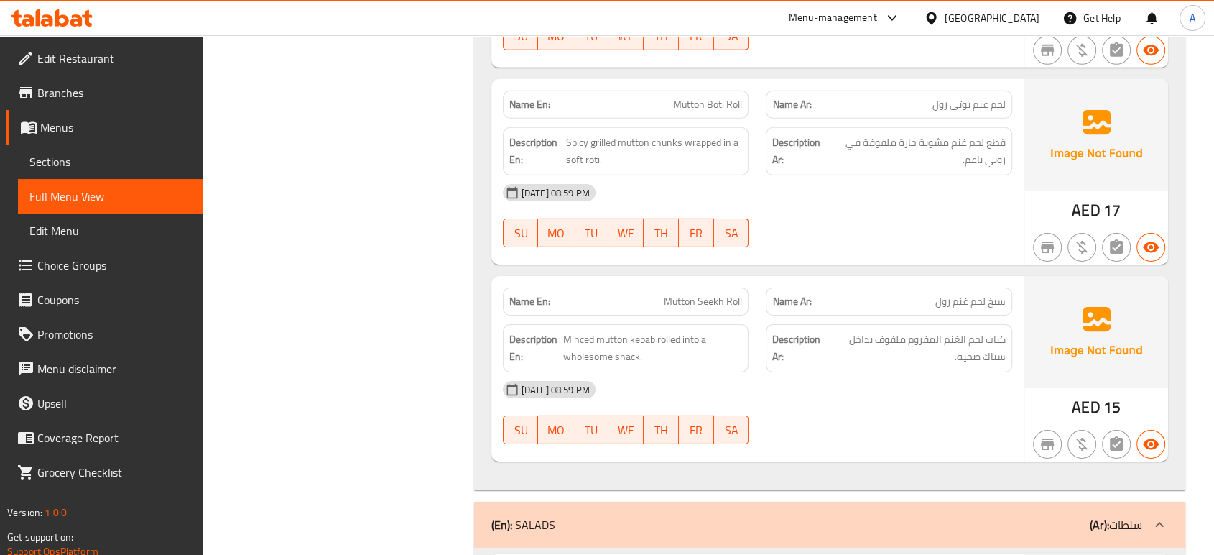
click at [836, 302] on p "Name Ar: سيخ لحم غنم رول" at bounding box center [888, 301] width 233 height 15
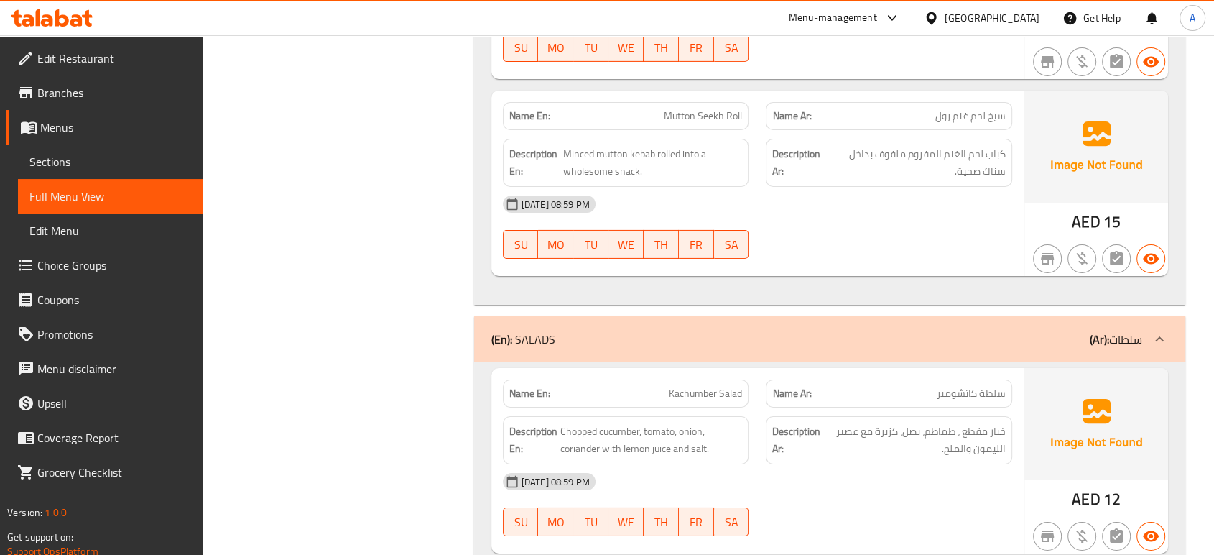
scroll to position [4921, 0]
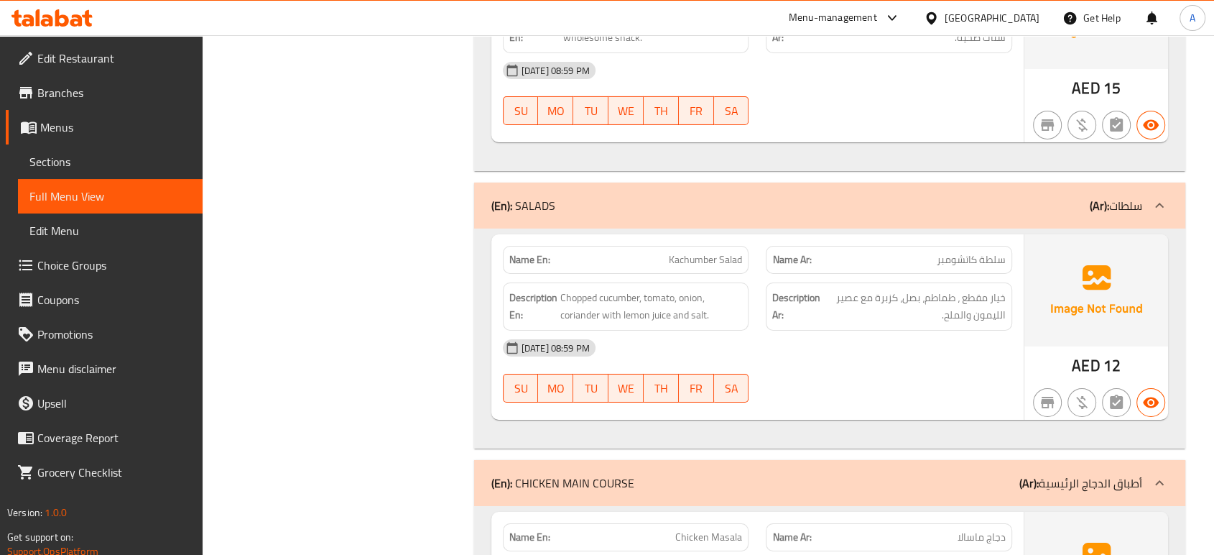
click at [839, 291] on span "خيار مقطع ، طماطم، بصل، كزبرة مع عصير الليمون والملح." at bounding box center [914, 306] width 182 height 35
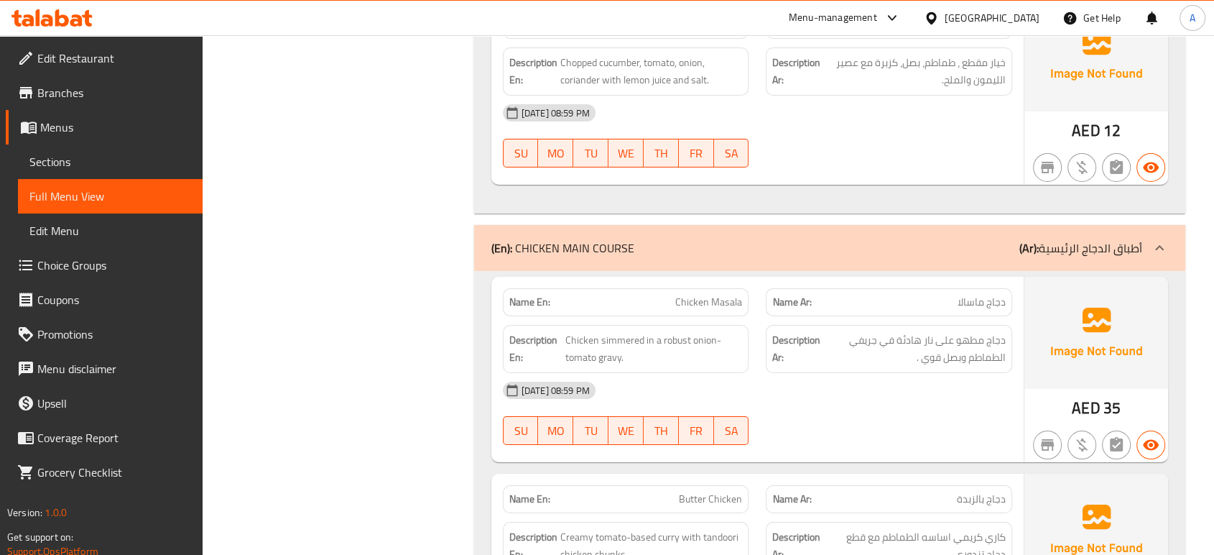
scroll to position [5241, 0]
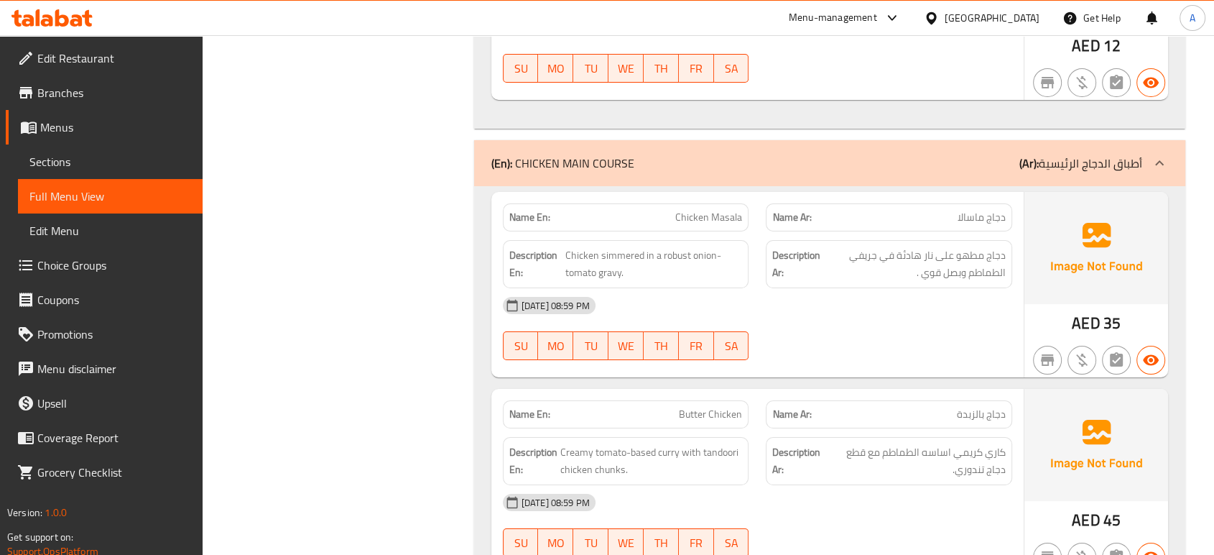
click at [718, 272] on span "Chicken simmered in a robust onion-tomato gravy." at bounding box center [653, 263] width 177 height 35
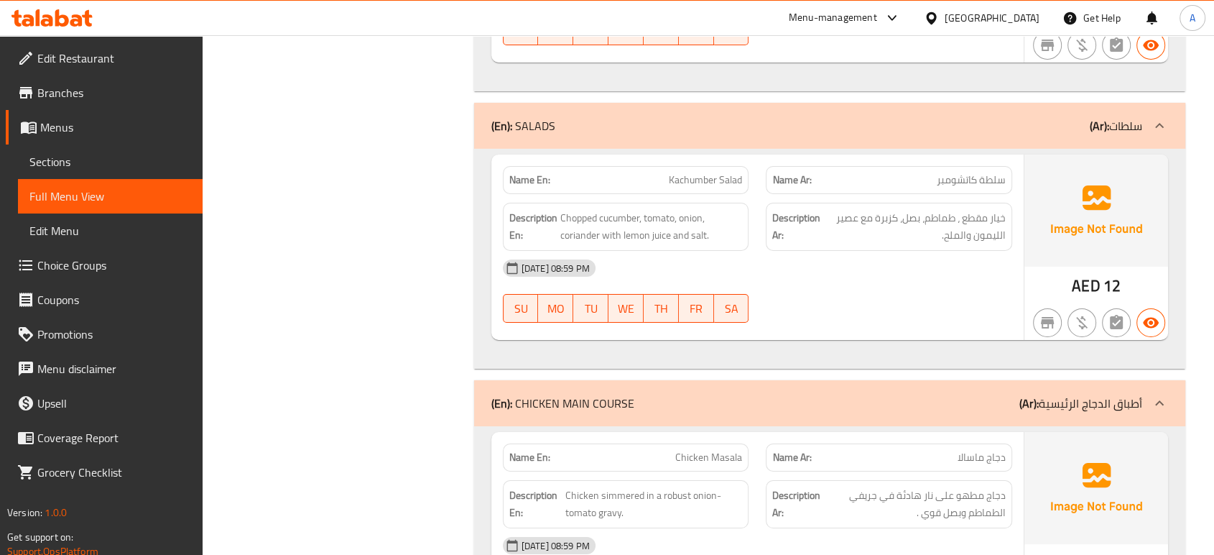
click at [695, 177] on span "Kachumber Salad" at bounding box center [705, 179] width 73 height 15
copy span "Kachumber"
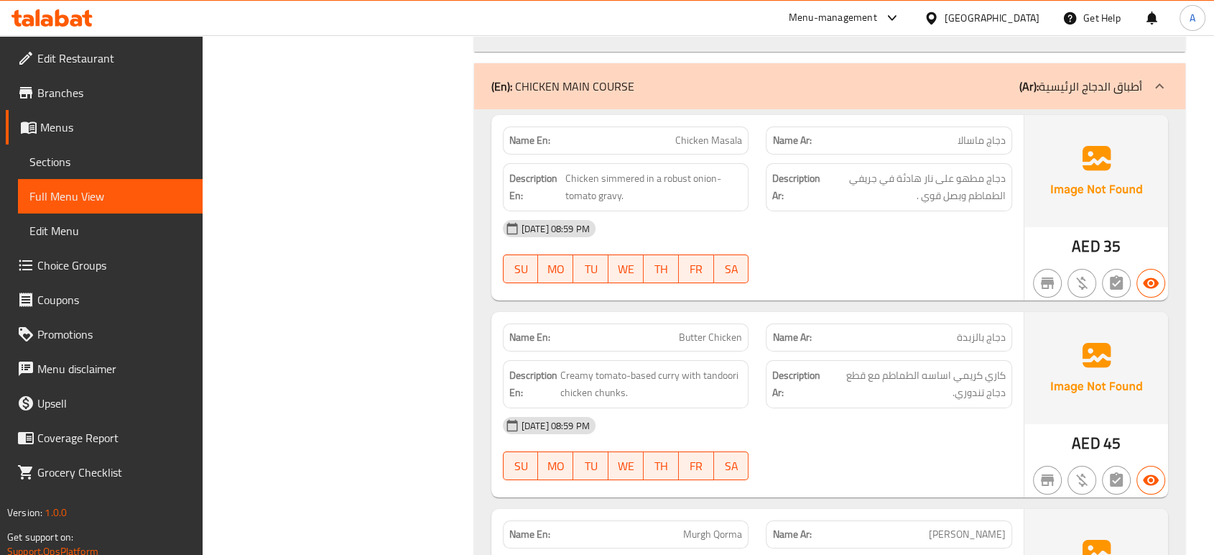
scroll to position [5321, 0]
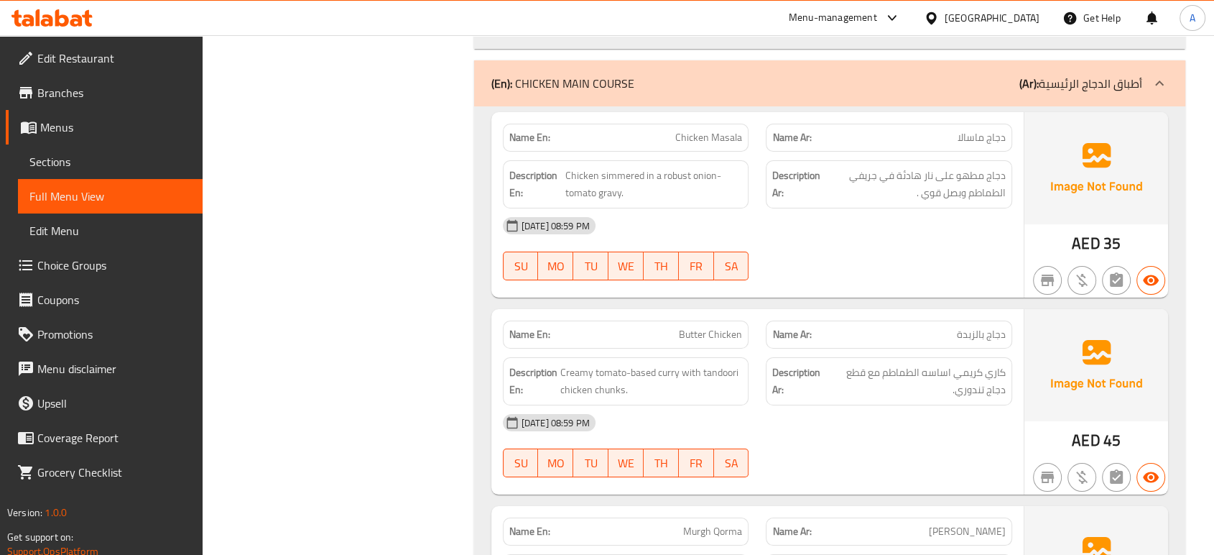
click at [777, 274] on div at bounding box center [889, 280] width 264 height 17
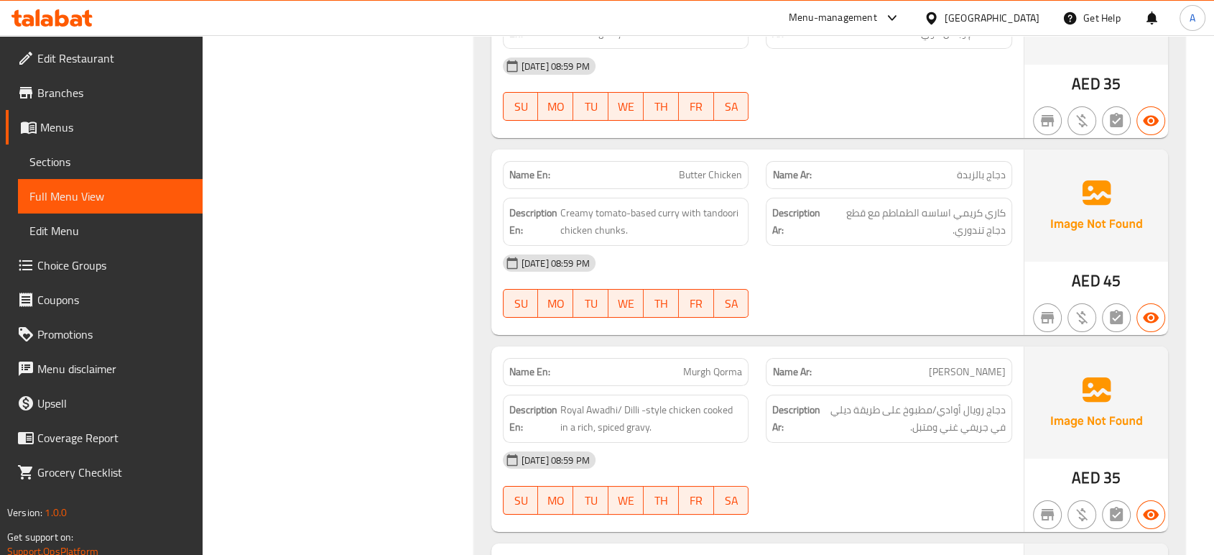
click at [732, 167] on span "Butter Chicken" at bounding box center [710, 174] width 63 height 15
copy span "Butter Chicken"
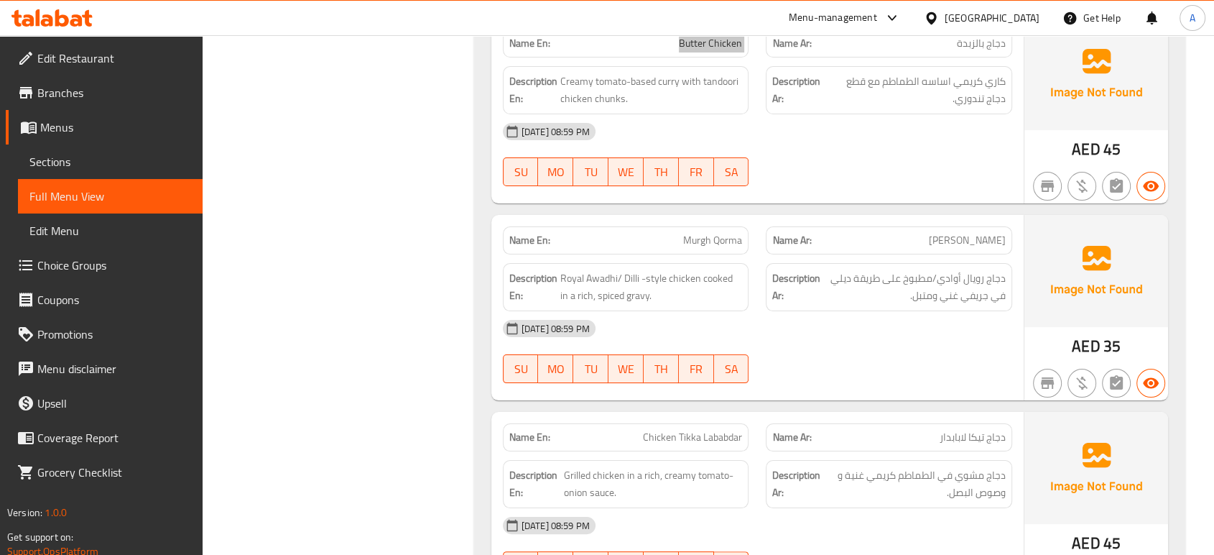
scroll to position [5640, 0]
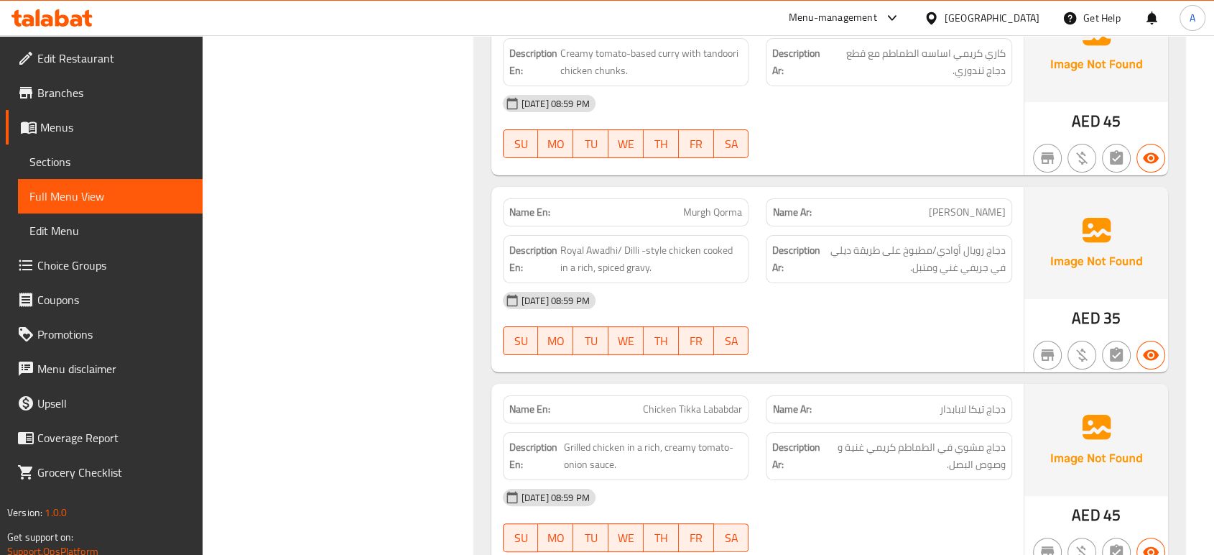
click at [638, 290] on div "28-09-2025 08:59 PM" at bounding box center [757, 300] width 527 height 34
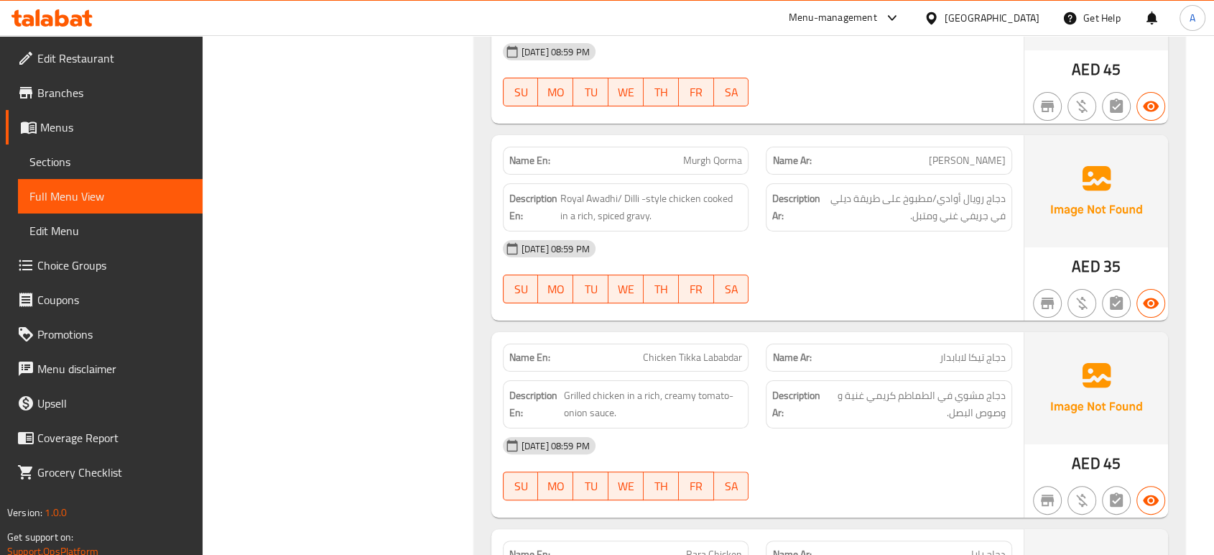
scroll to position [5720, 0]
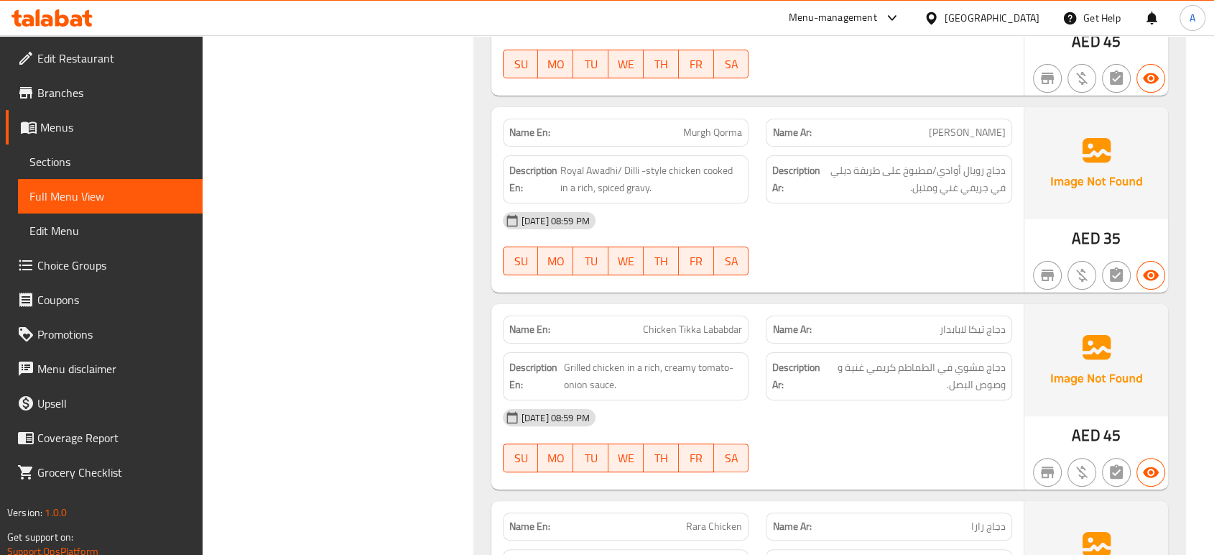
click at [729, 324] on span "Chicken Tikka Lababdar" at bounding box center [692, 329] width 99 height 15
copy span "Lababdar"
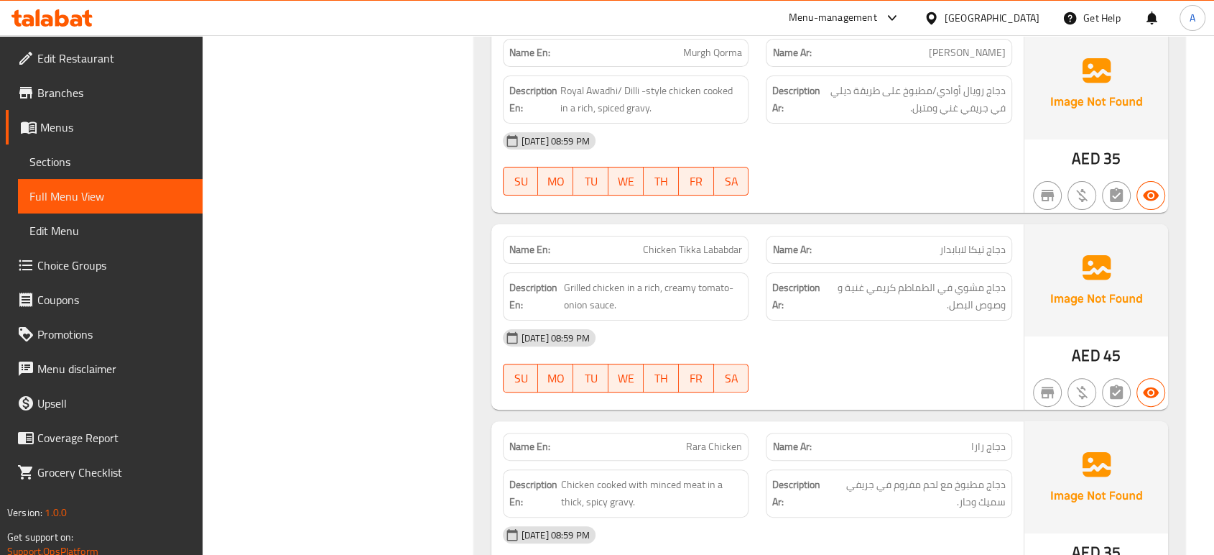
click at [767, 336] on div "28-09-2025 08:59 PM" at bounding box center [757, 337] width 527 height 34
click at [910, 339] on div "28-09-2025 08:59 PM" at bounding box center [757, 337] width 527 height 34
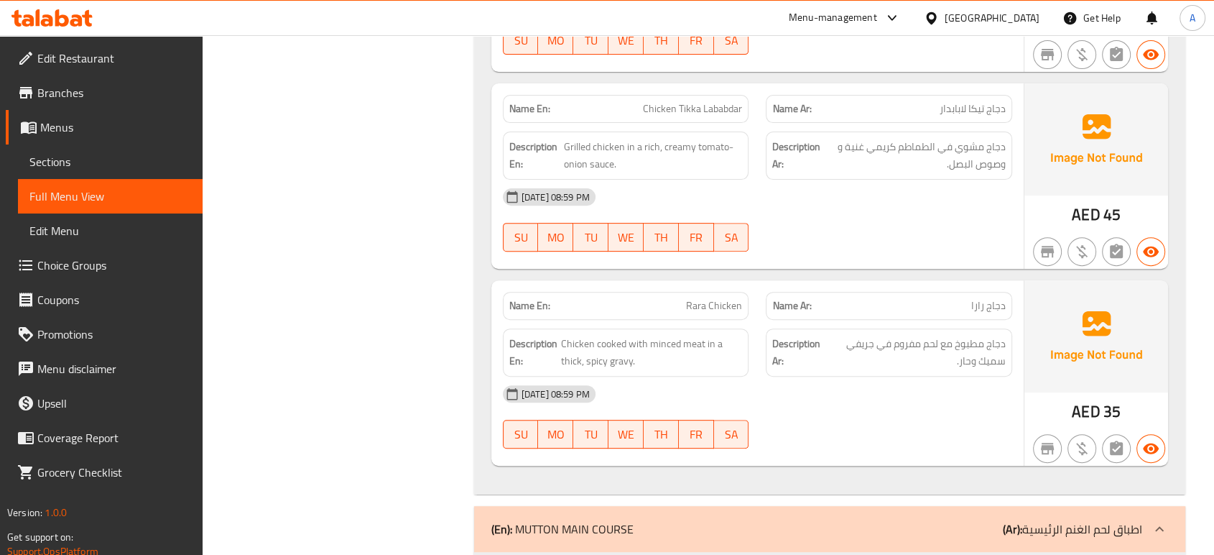
scroll to position [5960, 0]
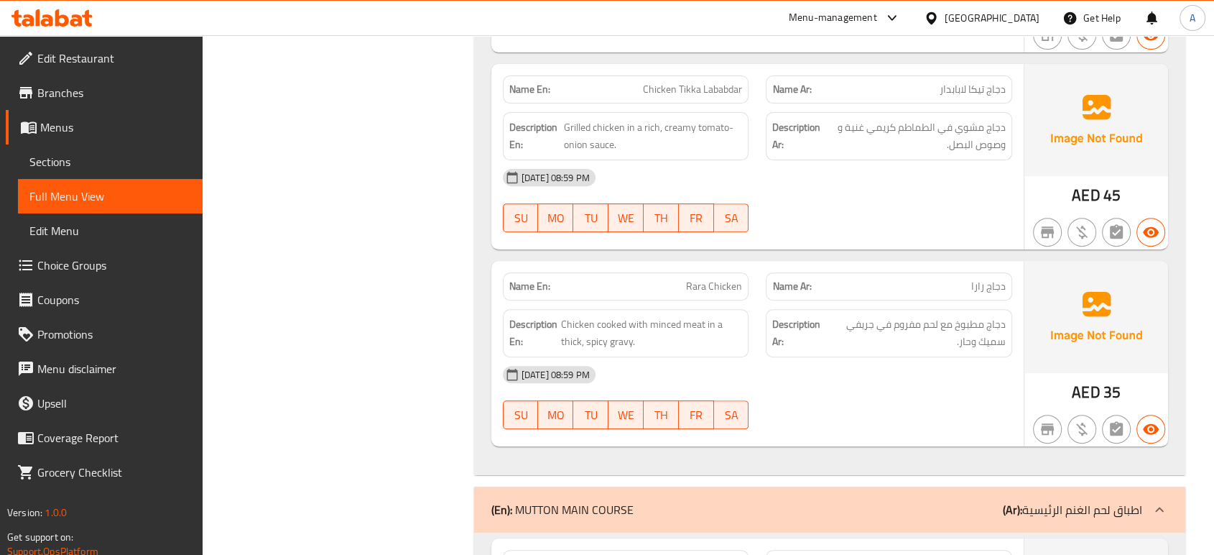
click at [766, 332] on div "Description Ar: دجاج مطبوخ مع لحم مفروم في جريفي سميك وحار." at bounding box center [889, 333] width 246 height 48
click at [897, 335] on span "دجاج مطبوخ مع لحم مفروم في جريفي سميك وحار." at bounding box center [917, 332] width 178 height 35
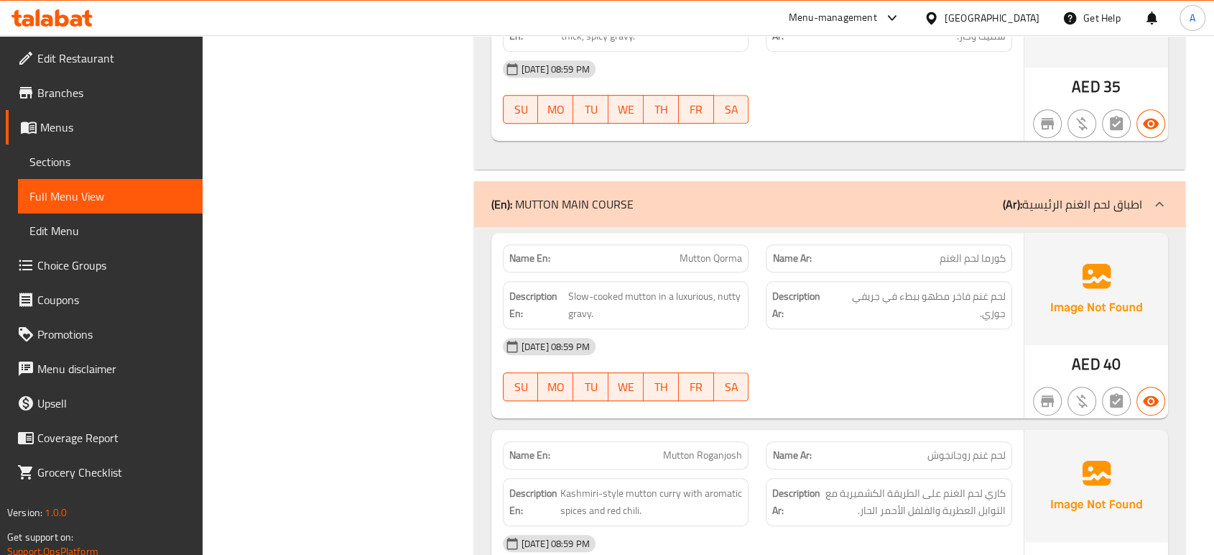
scroll to position [6358, 0]
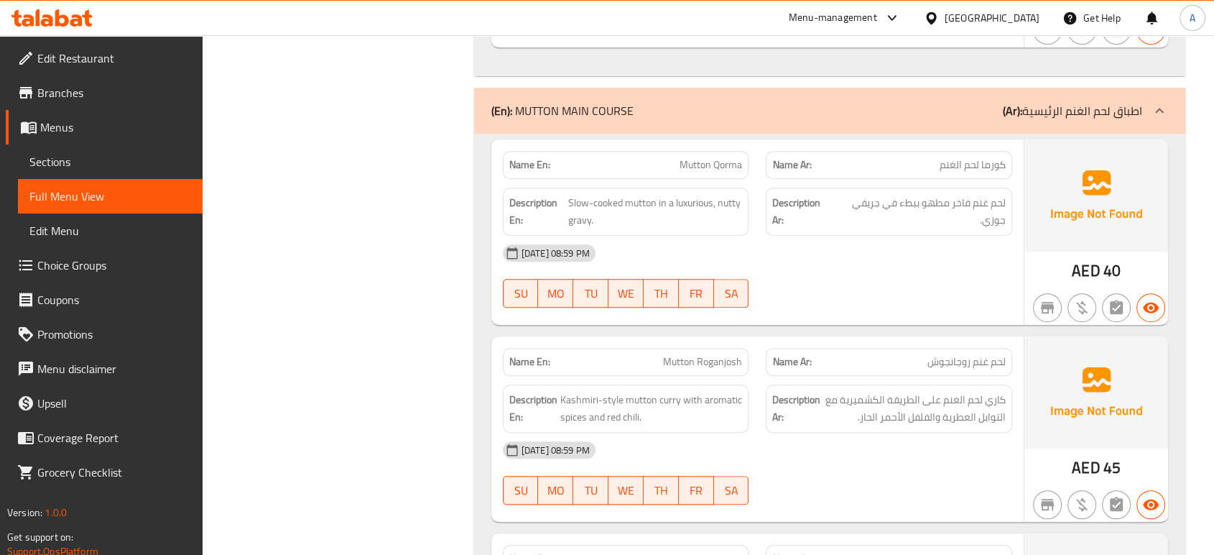
click at [880, 299] on div at bounding box center [889, 307] width 264 height 17
click at [690, 157] on span "Mutton Qorma" at bounding box center [711, 164] width 63 height 15
copy span "Mutton Qorma"
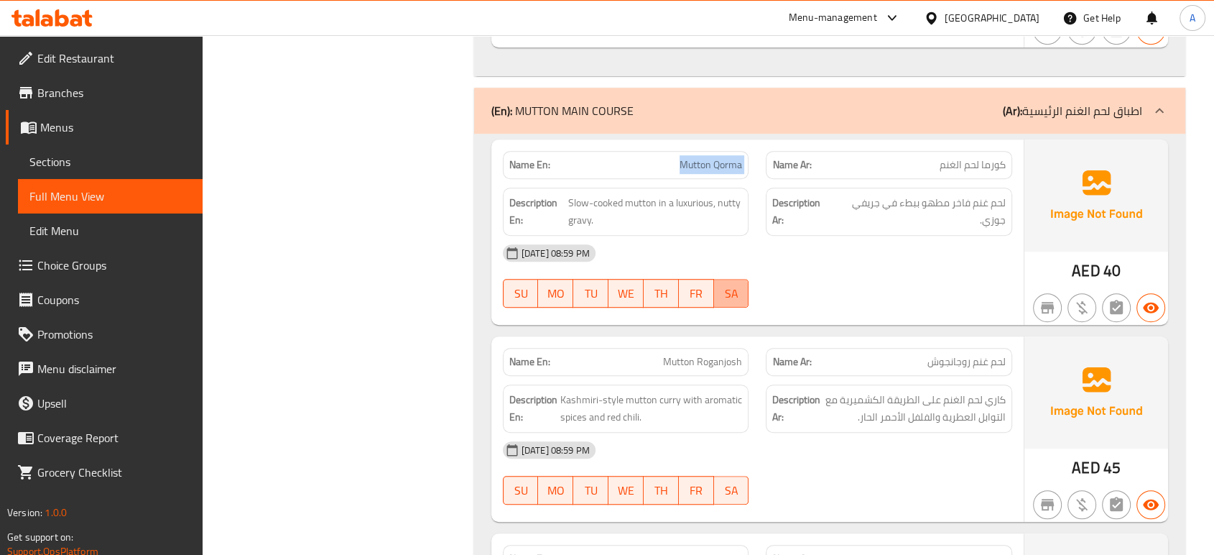
click at [730, 297] on button "SA" at bounding box center [731, 293] width 35 height 29
type button "6"
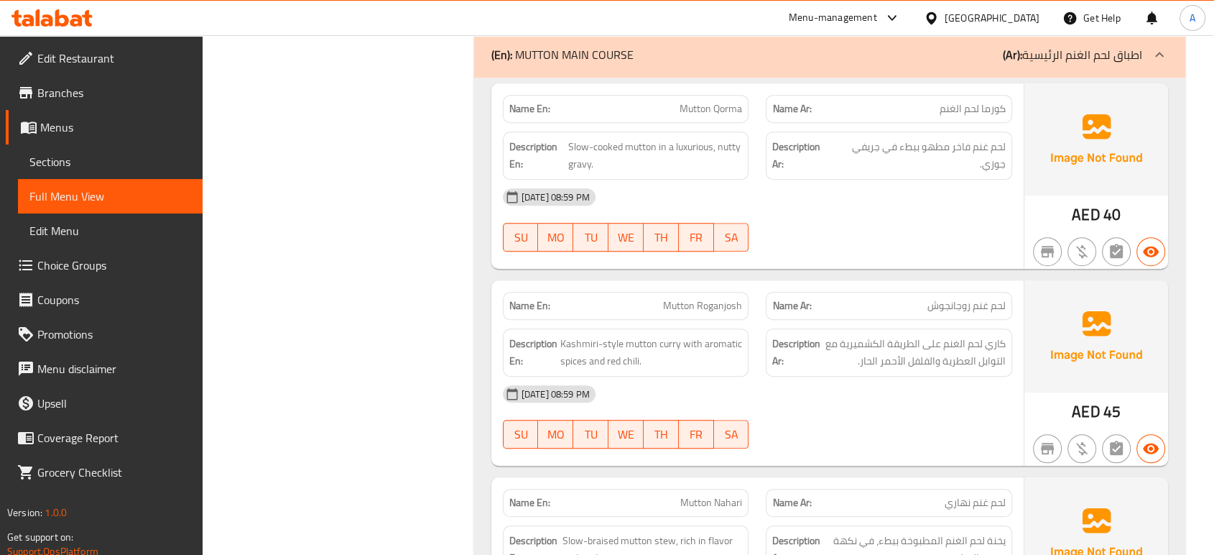
scroll to position [6438, 0]
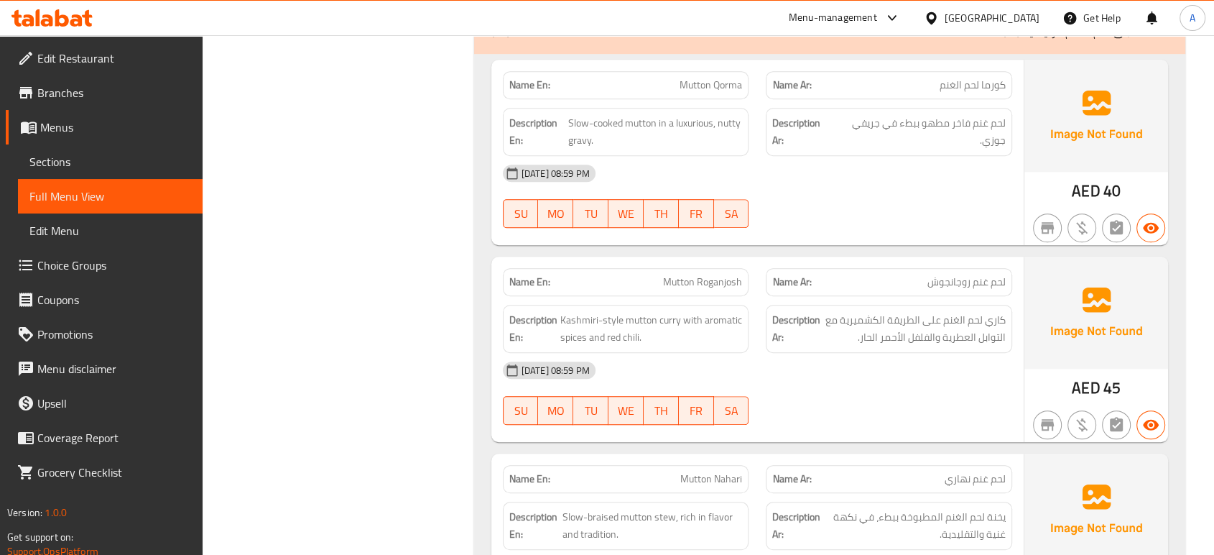
click at [794, 328] on strong "Description Ar:" at bounding box center [796, 328] width 48 height 35
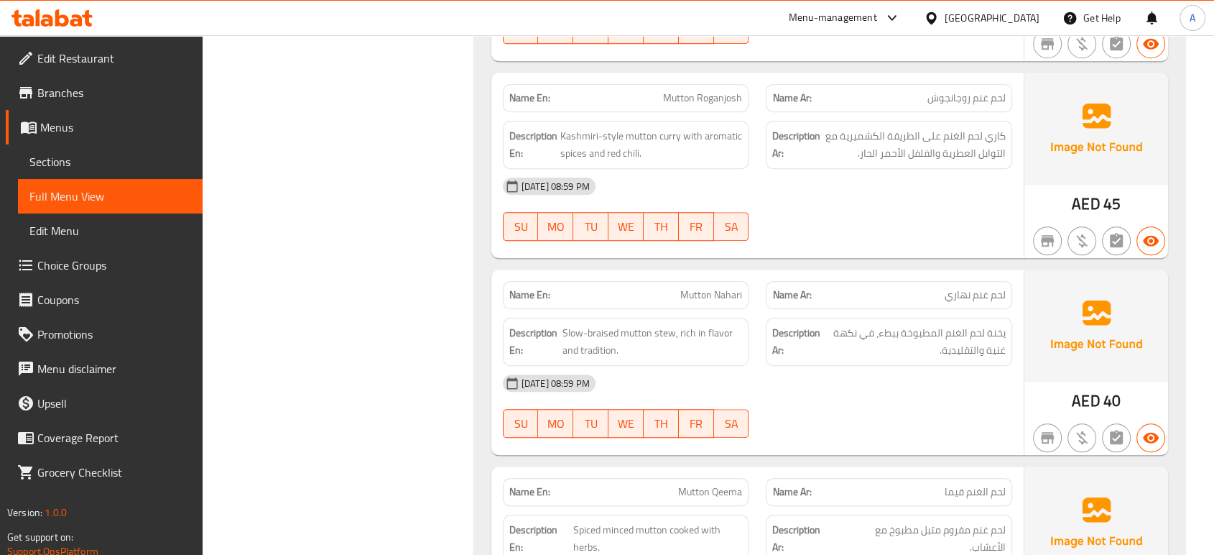
scroll to position [6678, 0]
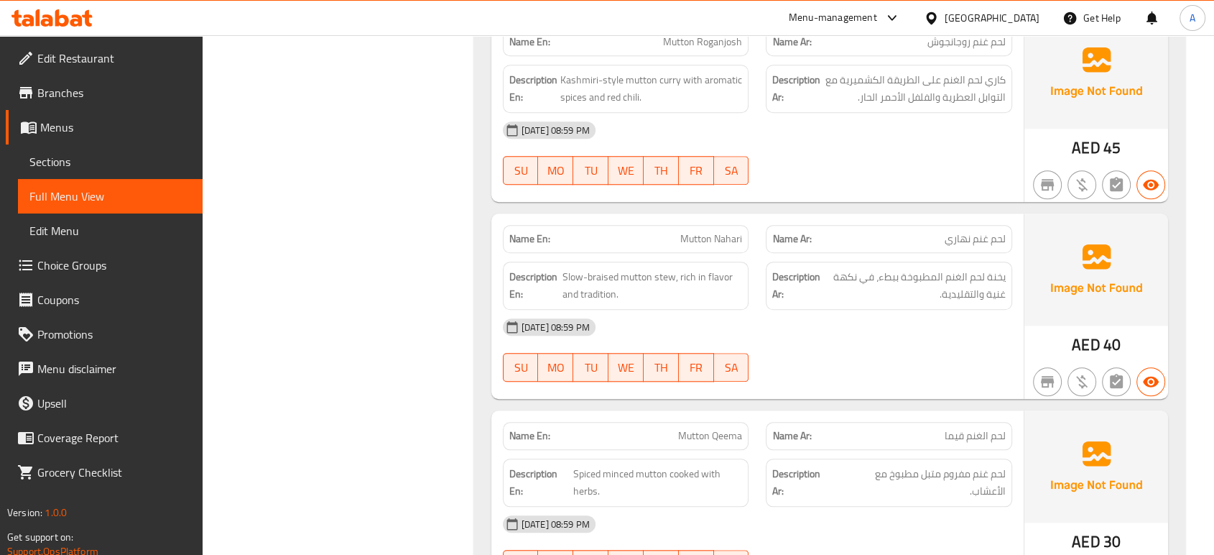
click at [741, 310] on div "28-09-2025 08:59 PM" at bounding box center [757, 327] width 527 height 34
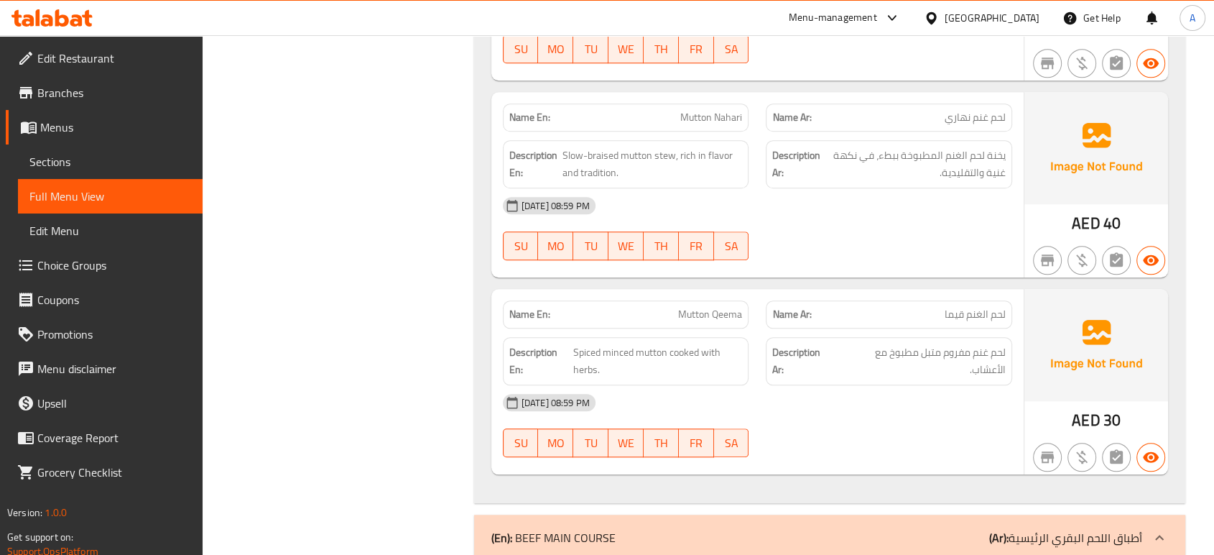
scroll to position [6997, 0]
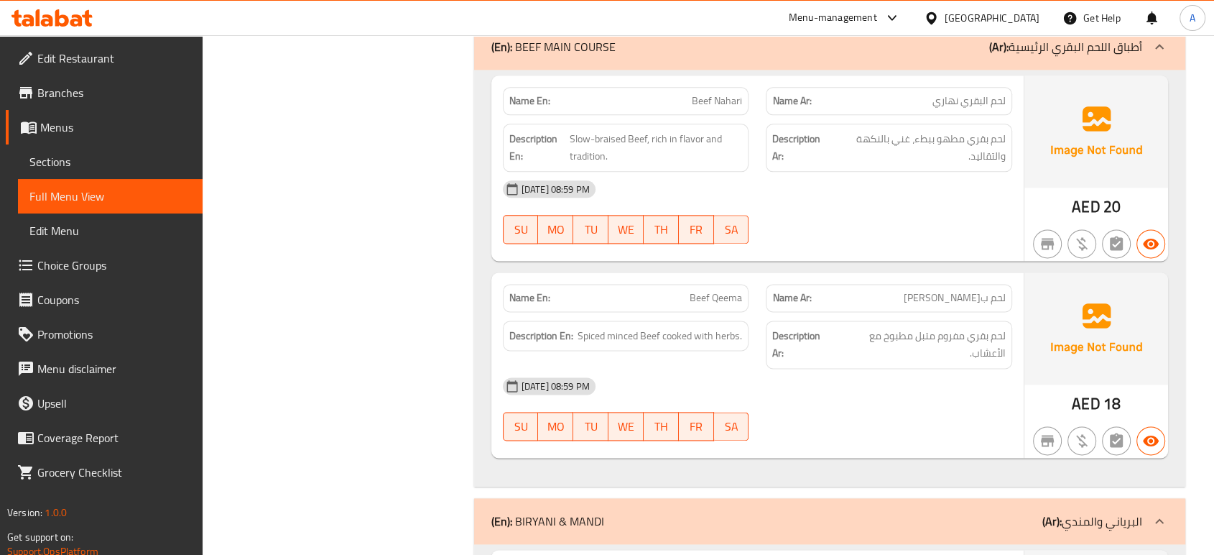
scroll to position [7397, 0]
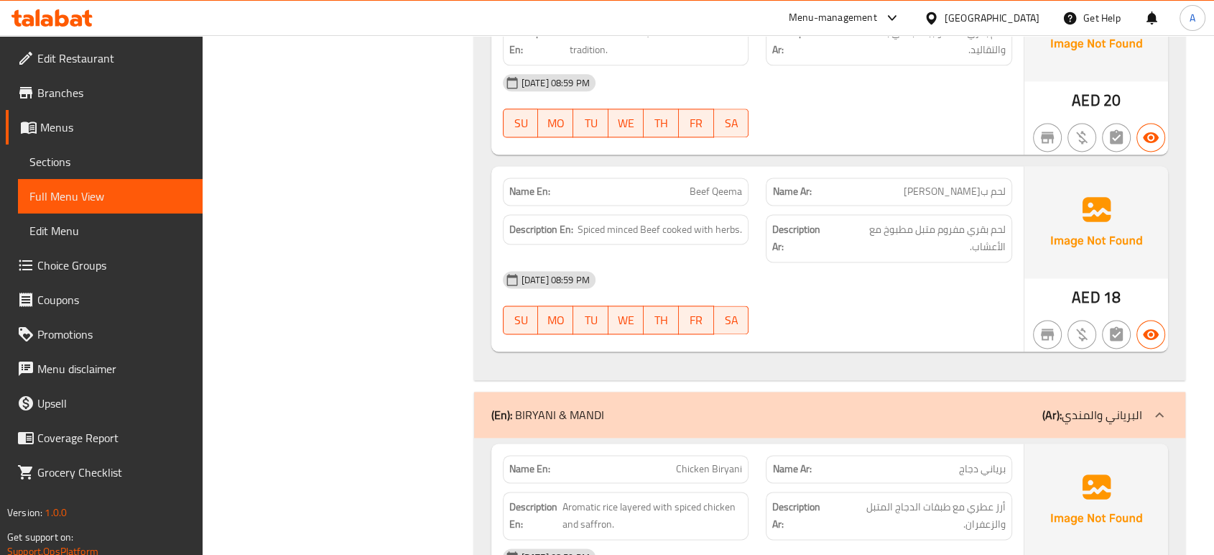
click at [713, 184] on span "Beef Qeema" at bounding box center [716, 191] width 52 height 15
click at [712, 184] on span "Beef Qeema" at bounding box center [716, 191] width 52 height 15
copy span "Beef Qeema"
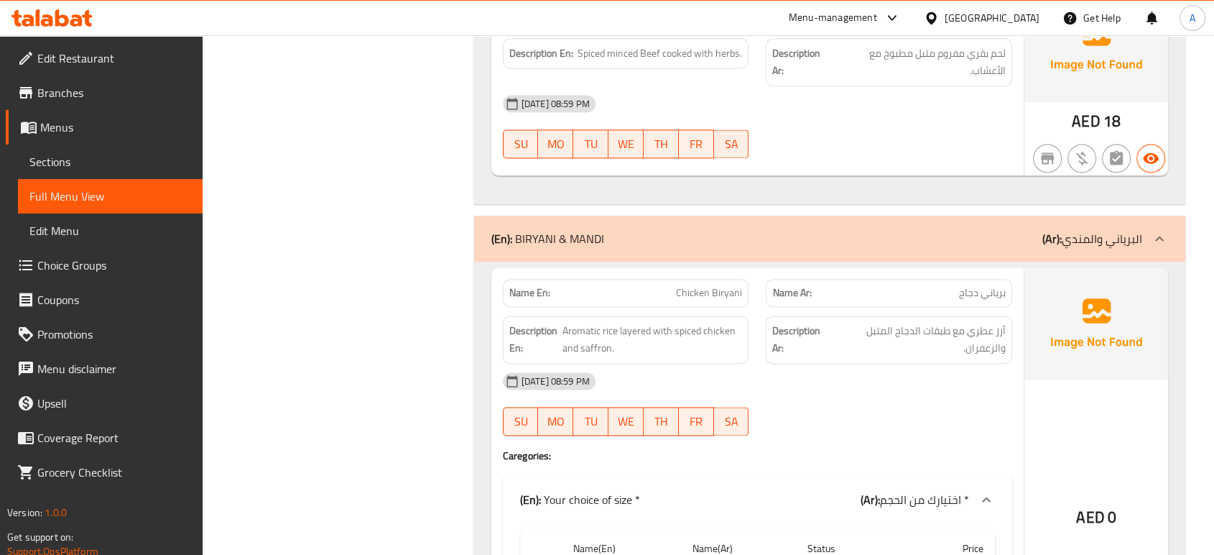
scroll to position [7716, 0]
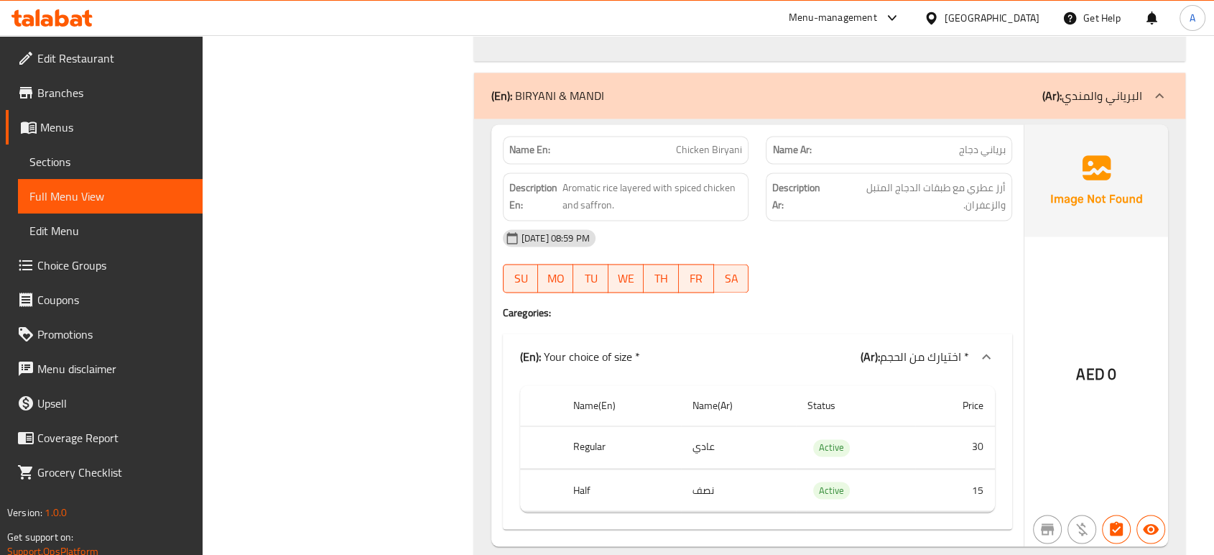
click at [731, 144] on span "Chicken Biryani" at bounding box center [709, 149] width 66 height 15
copy span "Chicken Biryani"
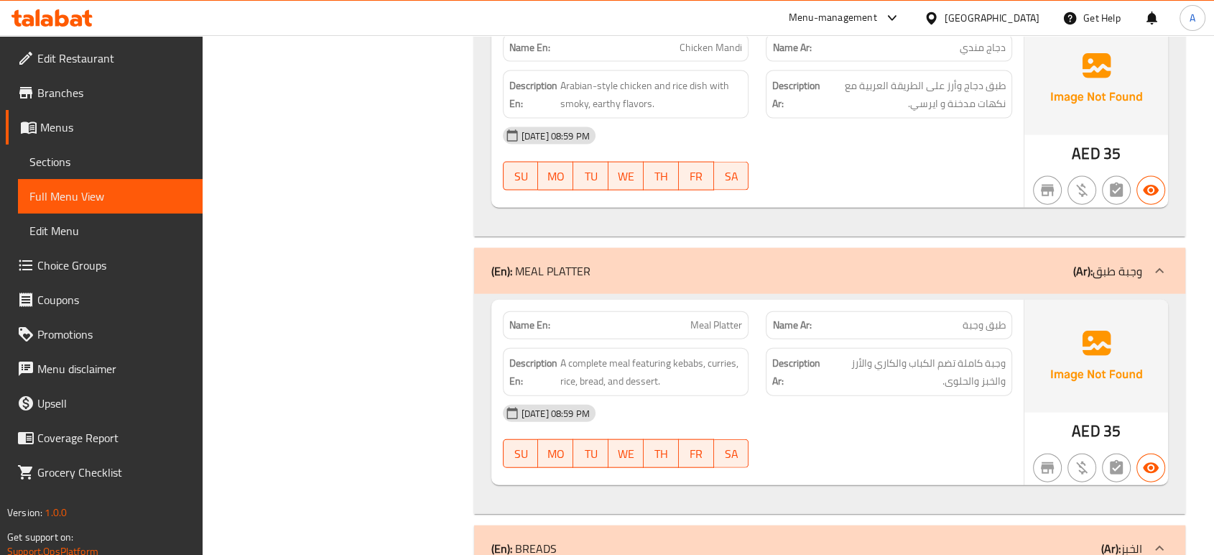
scroll to position [8754, 0]
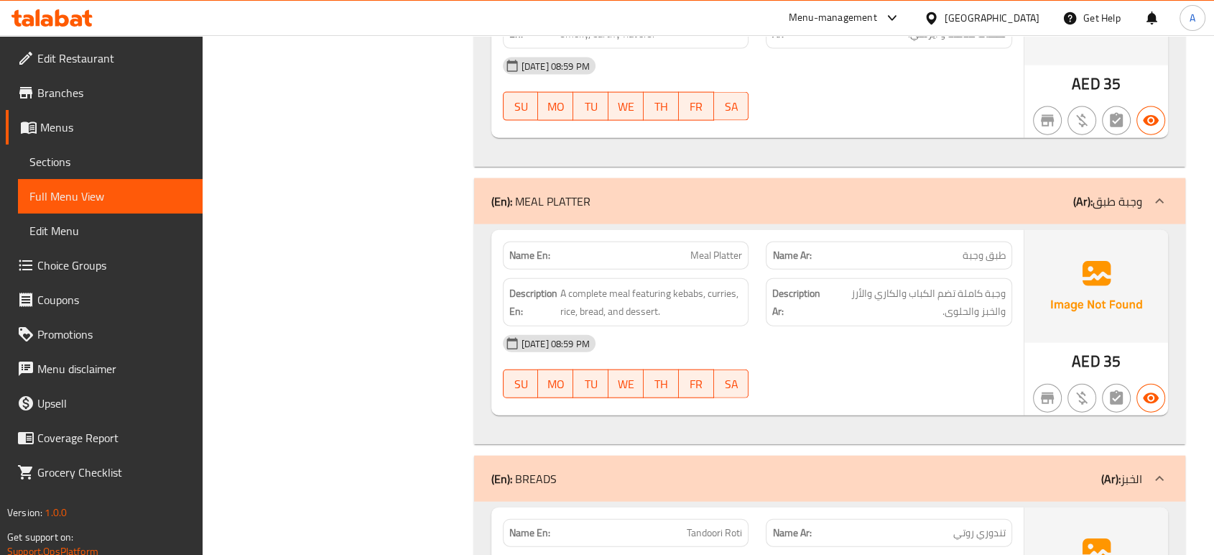
click at [754, 339] on div "28-09-2025 08:59 PM" at bounding box center [757, 343] width 527 height 34
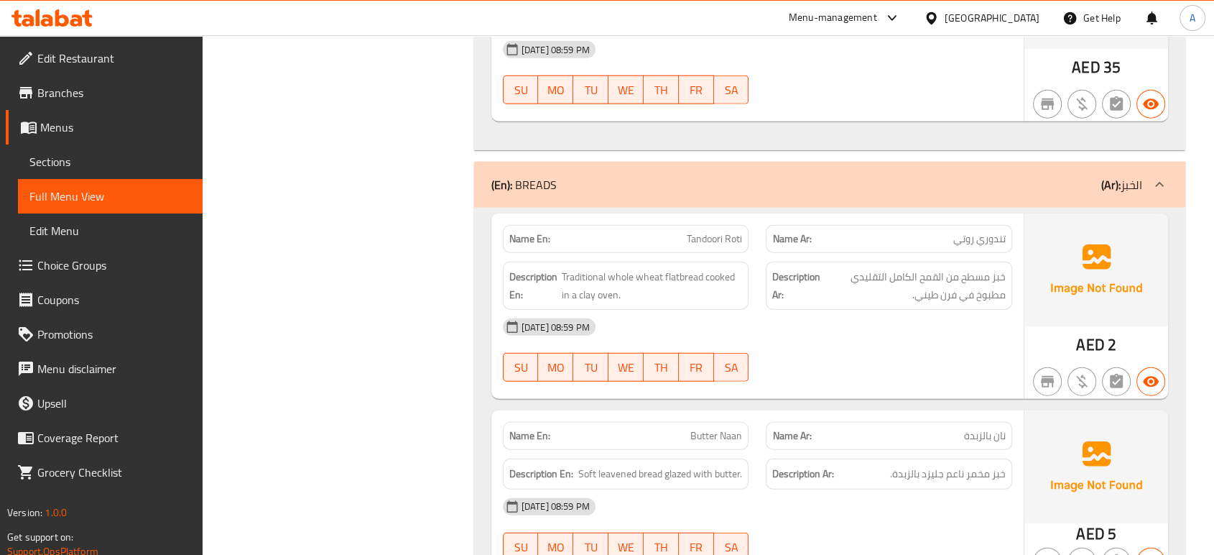
scroll to position [9073, 0]
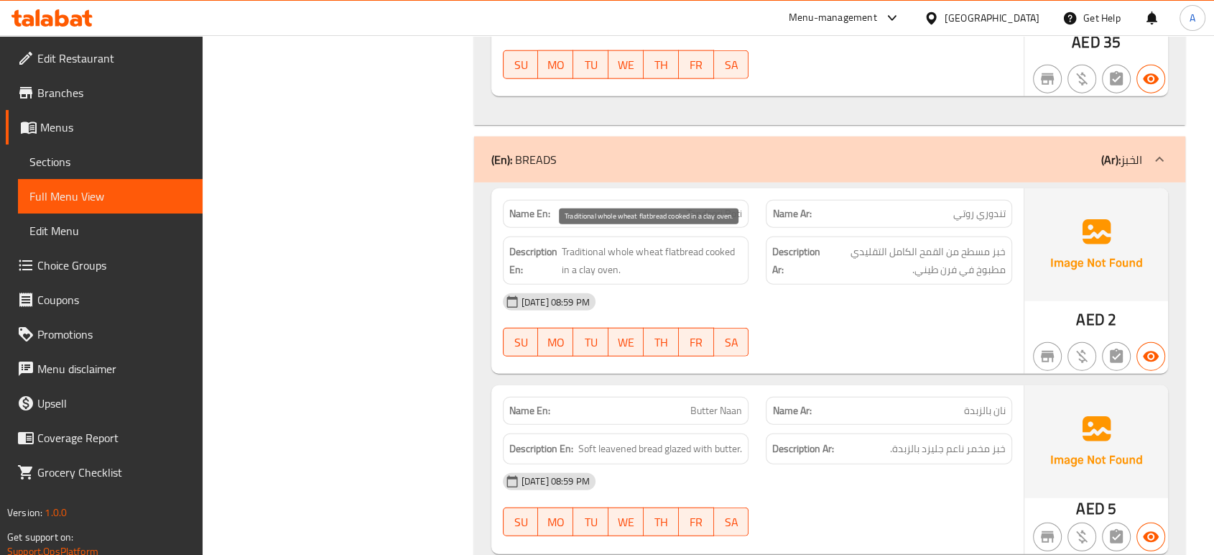
click at [681, 247] on span "Traditional whole wheat flatbread cooked in a clay oven." at bounding box center [651, 260] width 181 height 35
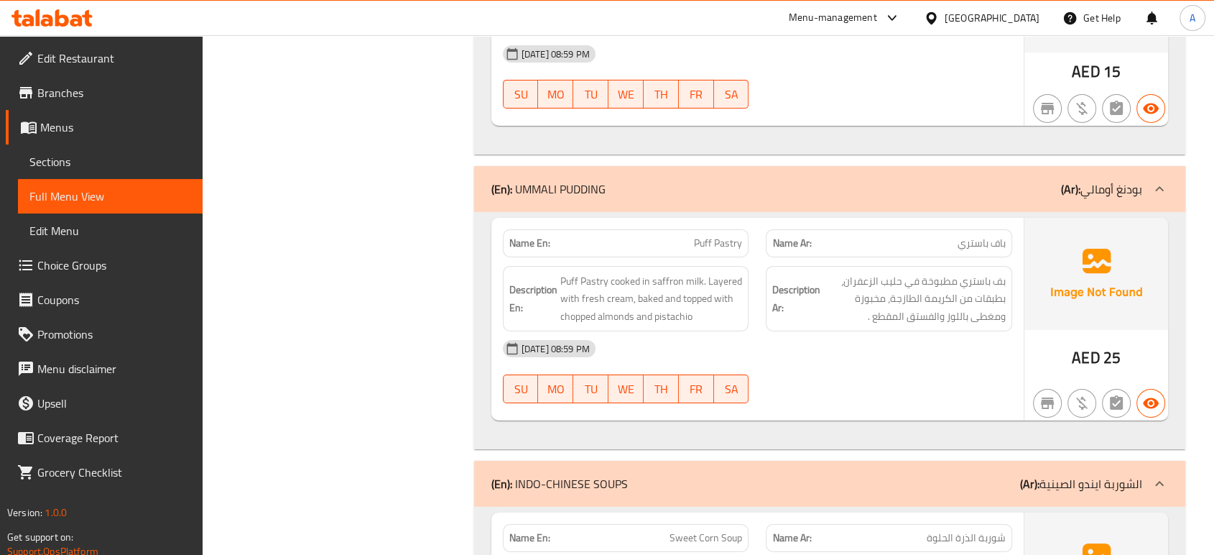
scroll to position [10350, 0]
click at [753, 233] on div "Name En: Puff Pastry" at bounding box center [626, 244] width 264 height 45
click at [710, 237] on span "Puff Pastry" at bounding box center [718, 244] width 48 height 15
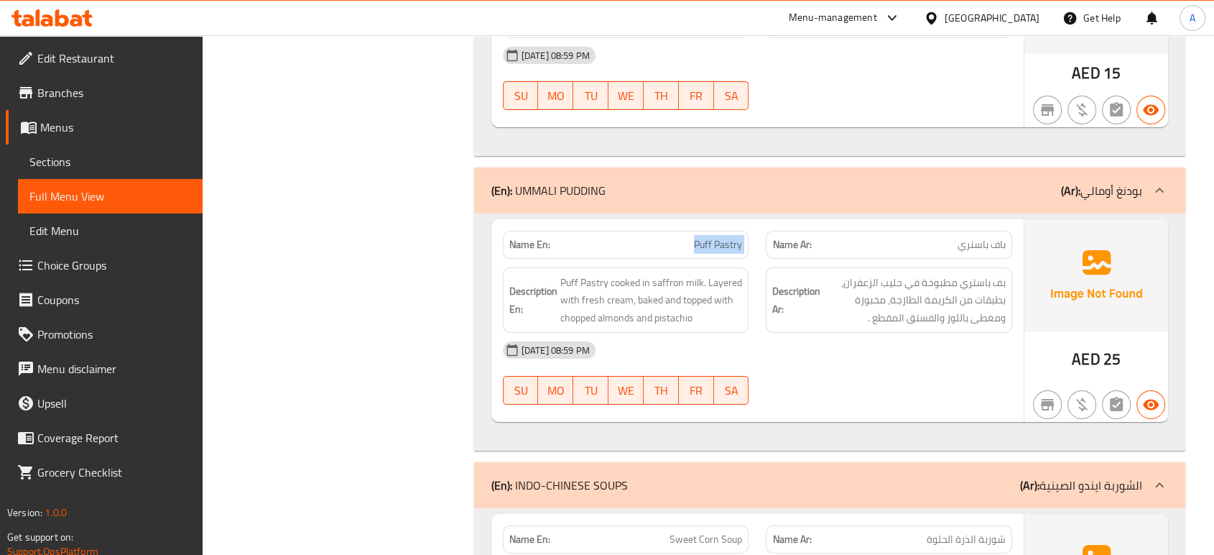
copy span "Puff Pastry"
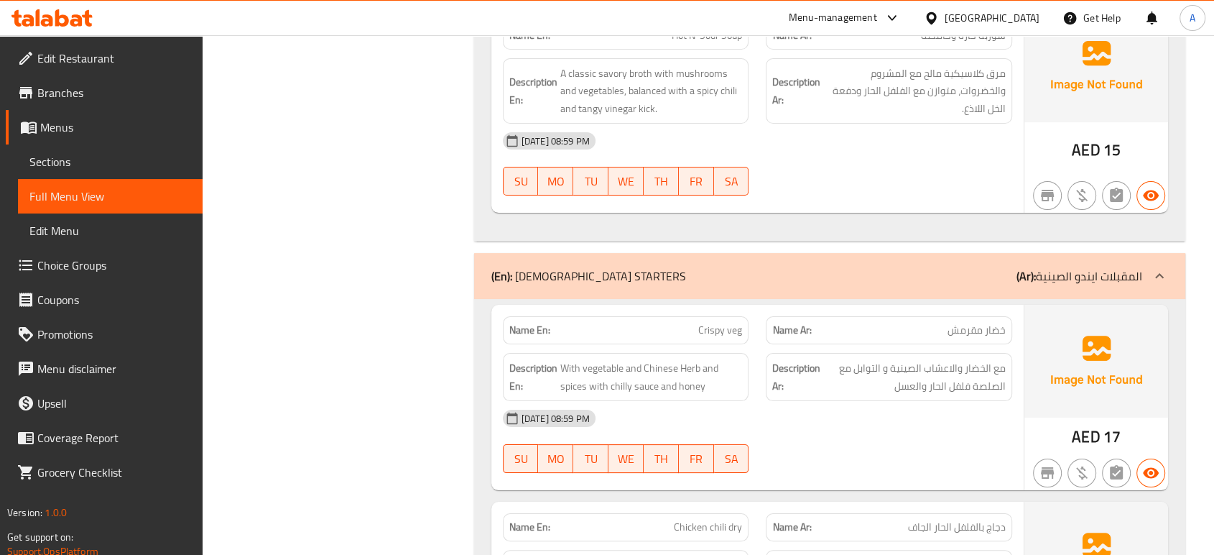
scroll to position [11228, 0]
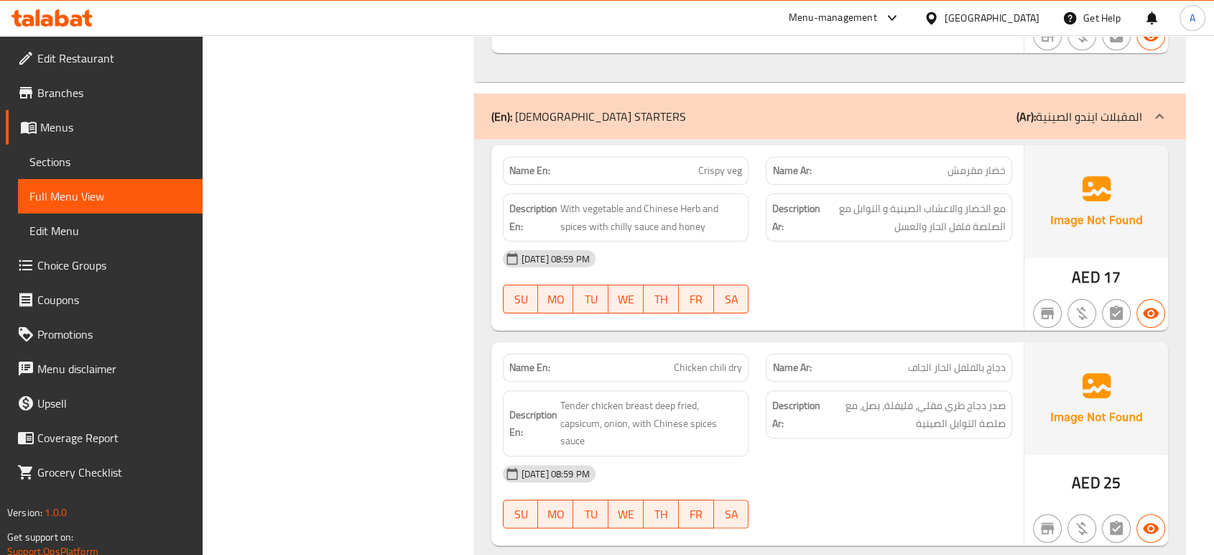
click at [721, 248] on div "28-09-2025 08:59 PM" at bounding box center [757, 258] width 527 height 34
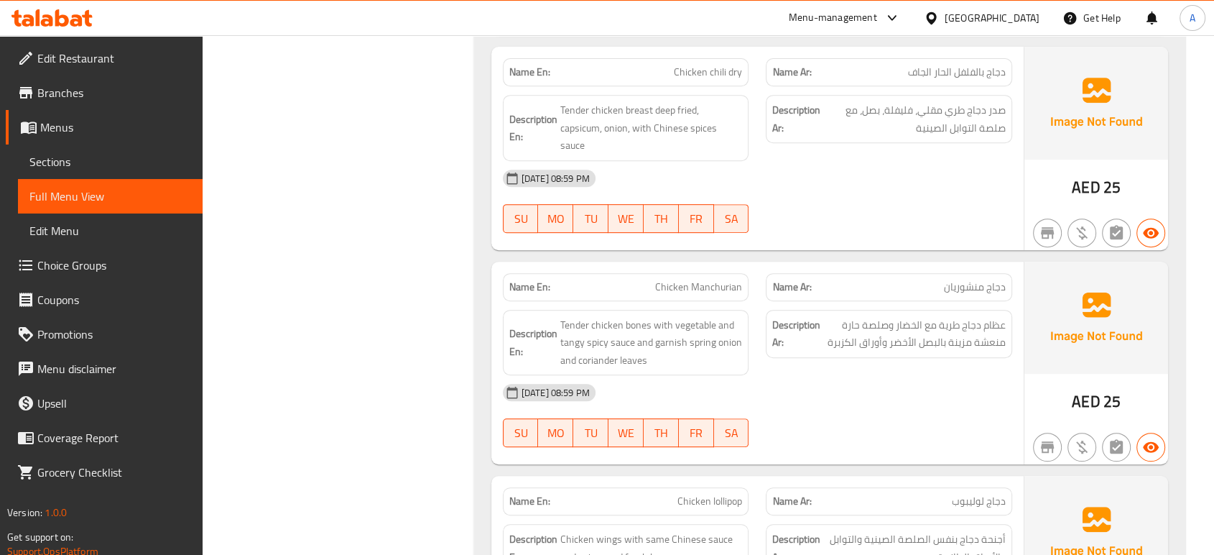
scroll to position [11547, 0]
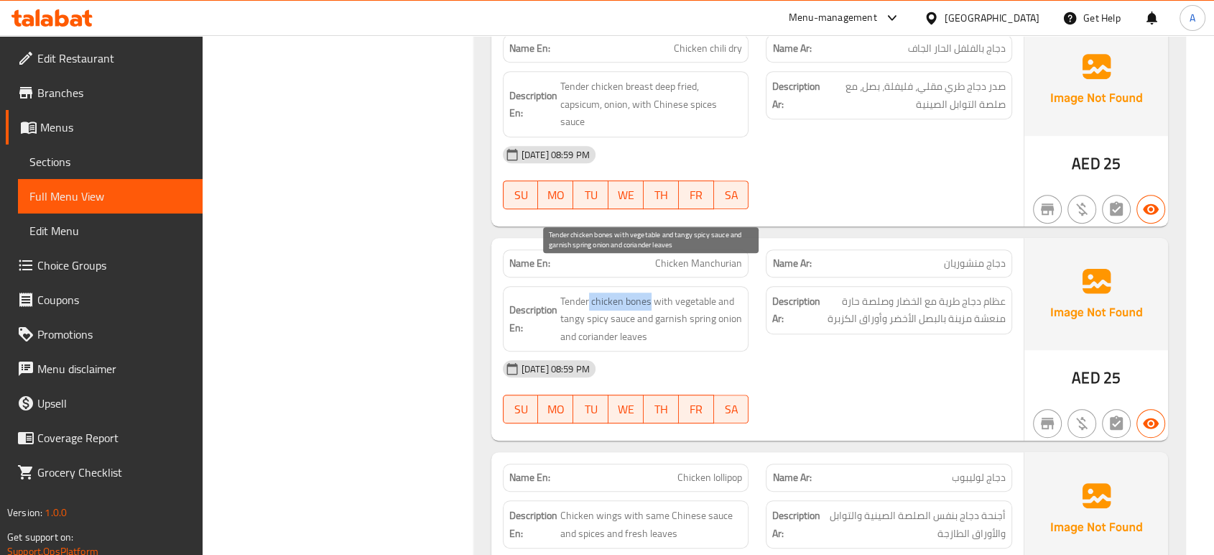
drag, startPoint x: 644, startPoint y: 271, endPoint x: 588, endPoint y: 276, distance: 56.3
click at [588, 292] on span "Tender chicken bones with vegetable and tangy spicy sauce and garnish spring on…" at bounding box center [651, 318] width 182 height 53
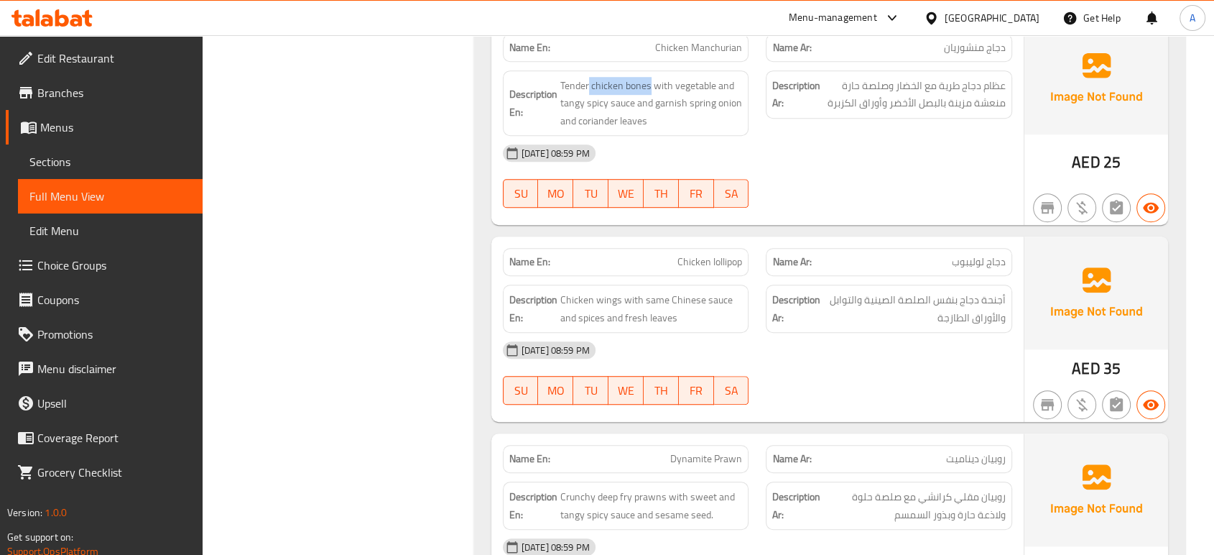
scroll to position [11787, 0]
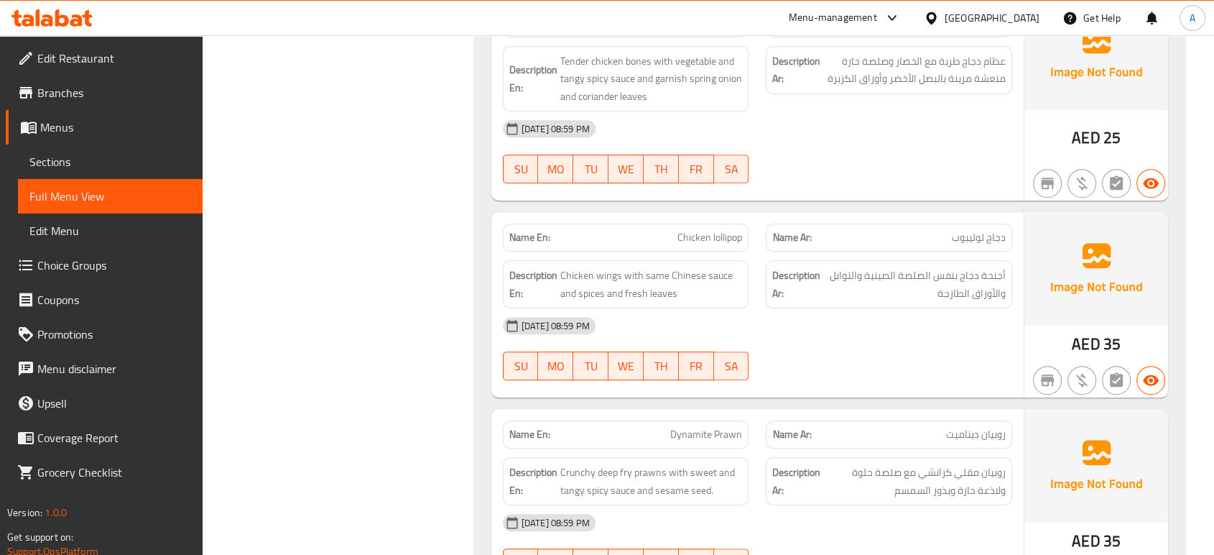
click at [724, 230] on span "Chicken lollipop" at bounding box center [710, 237] width 65 height 15
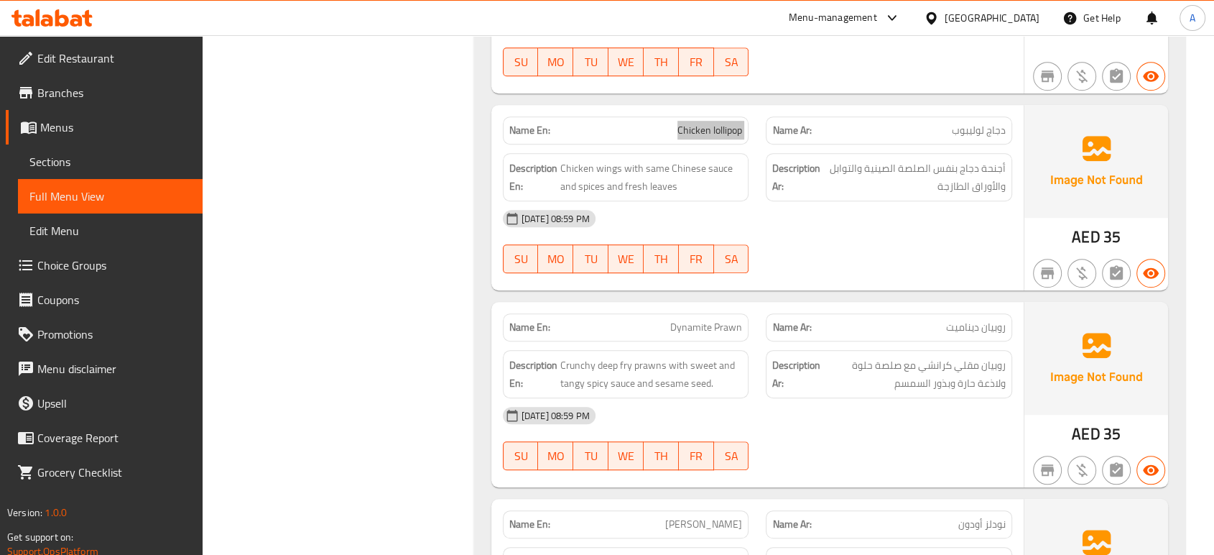
scroll to position [12026, 0]
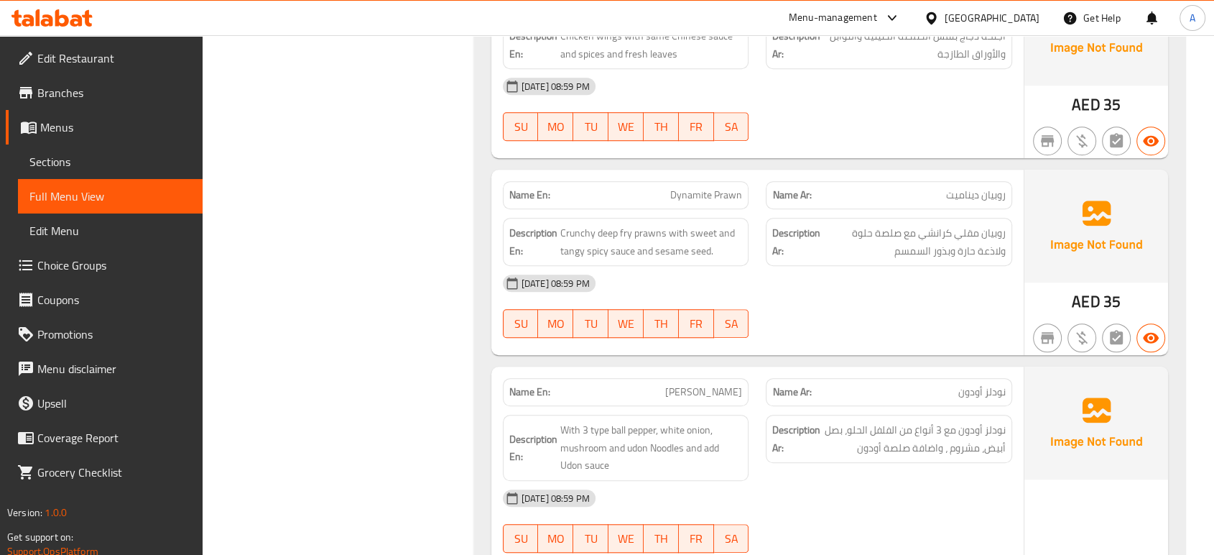
click at [717, 209] on div "Description En: Crunchy deep fry prawns with sweet and tangy spicy sauce and se…" at bounding box center [626, 241] width 264 height 65
click at [731, 188] on span "Dynamite Prawn" at bounding box center [706, 195] width 72 height 15
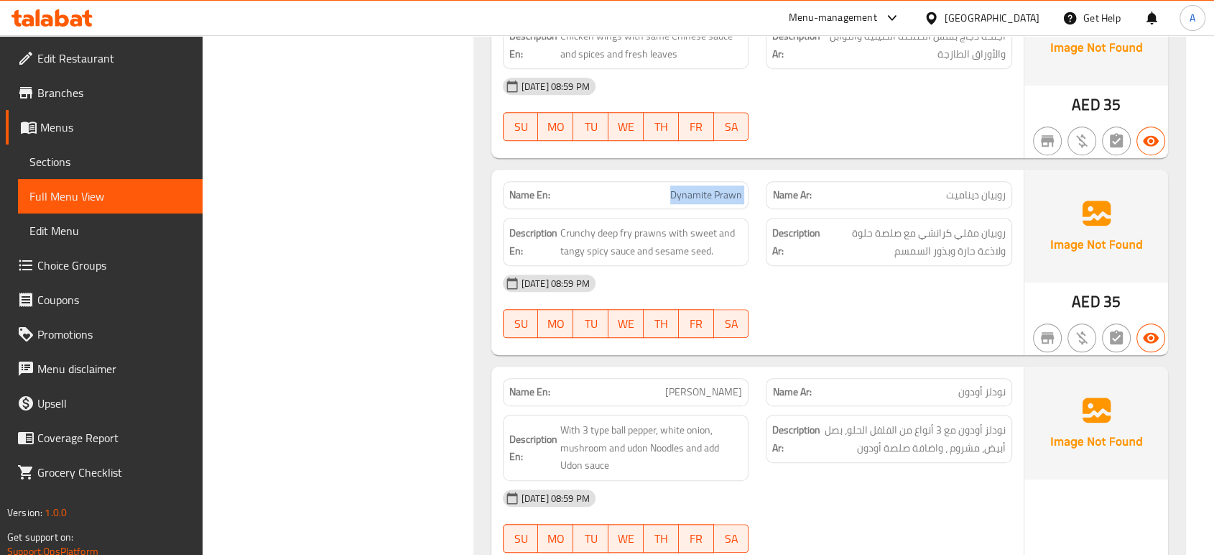
click at [731, 188] on span "Dynamite Prawn" at bounding box center [706, 195] width 72 height 15
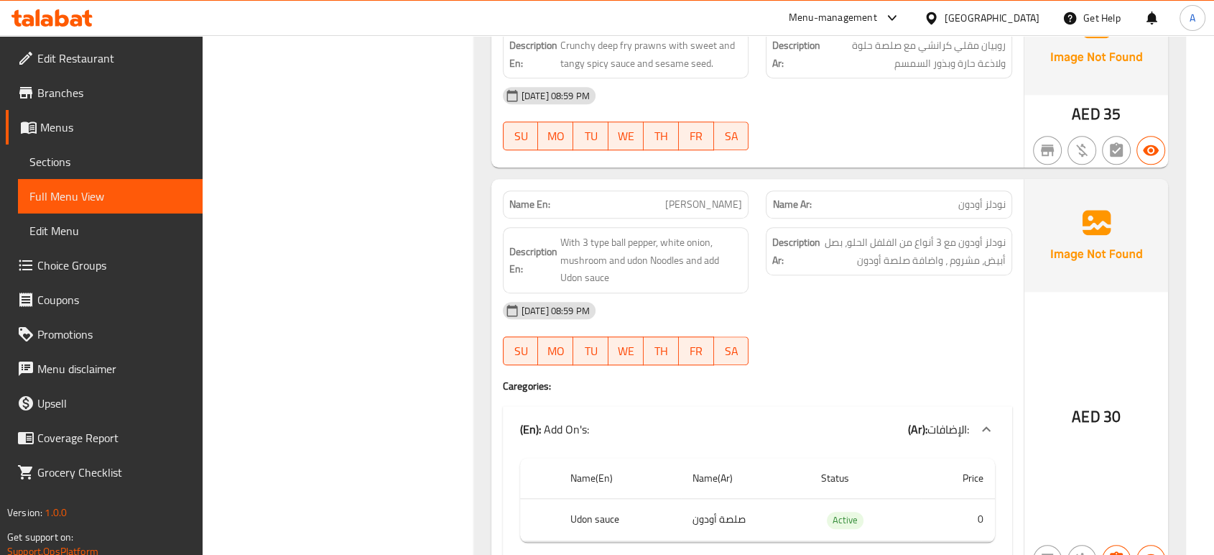
scroll to position [12266, 0]
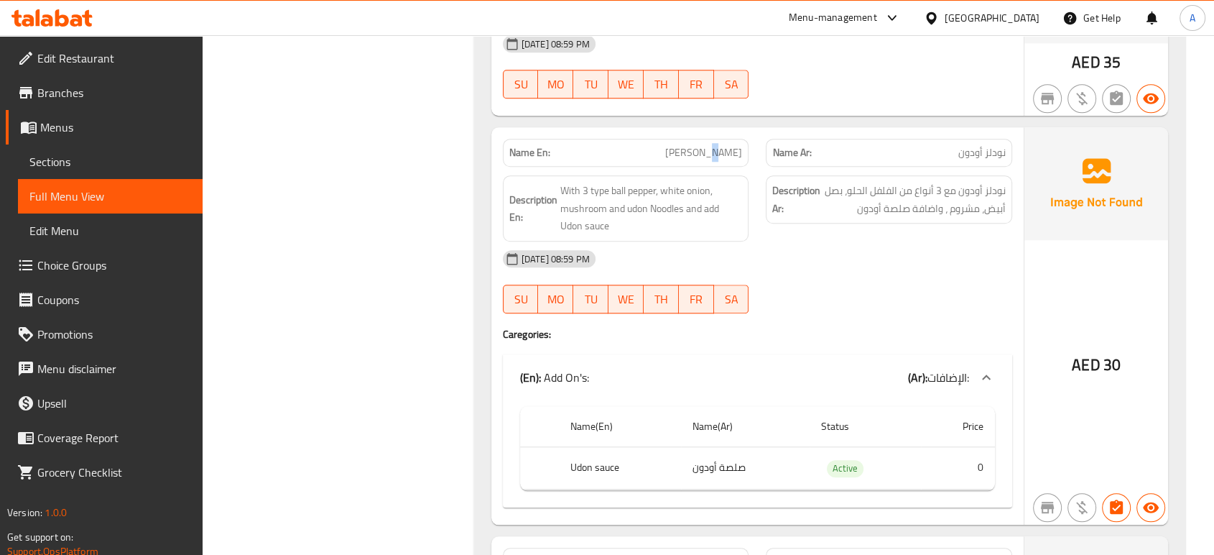
click at [727, 145] on span "Udon Noodles" at bounding box center [703, 152] width 77 height 15
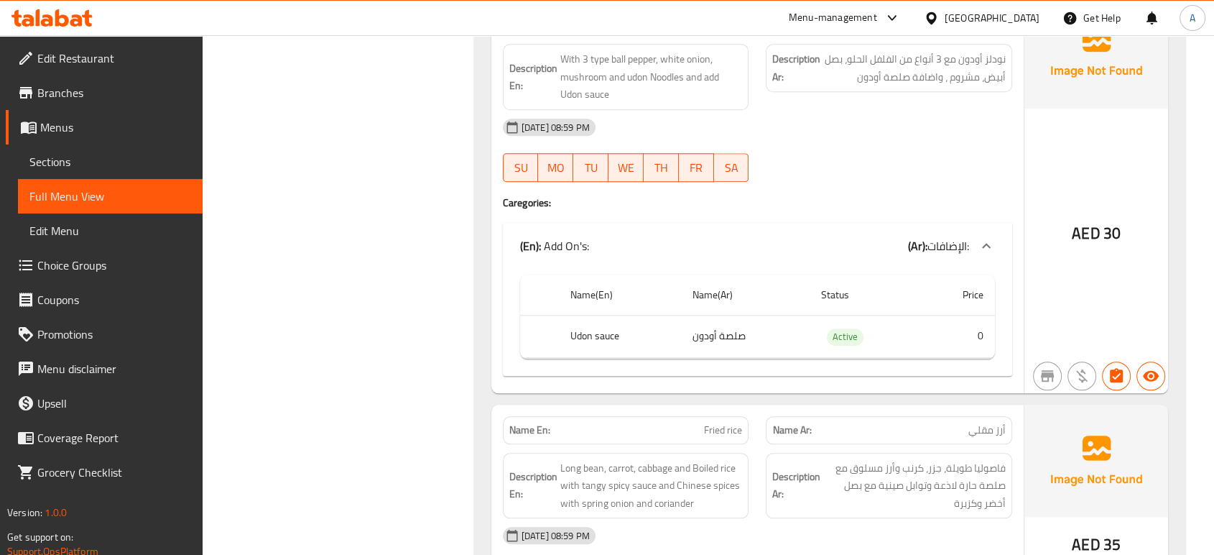
scroll to position [12476, 0]
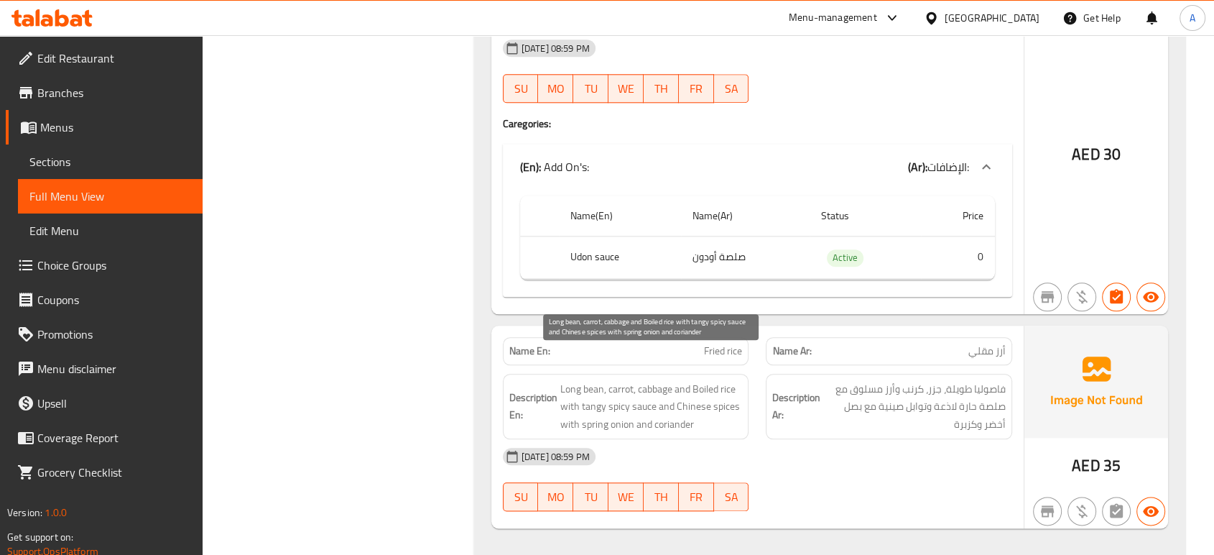
click at [736, 389] on span "Long bean, carrot, cabbage and Boiled rice with tangy spicy sauce and Chinese s…" at bounding box center [651, 406] width 182 height 53
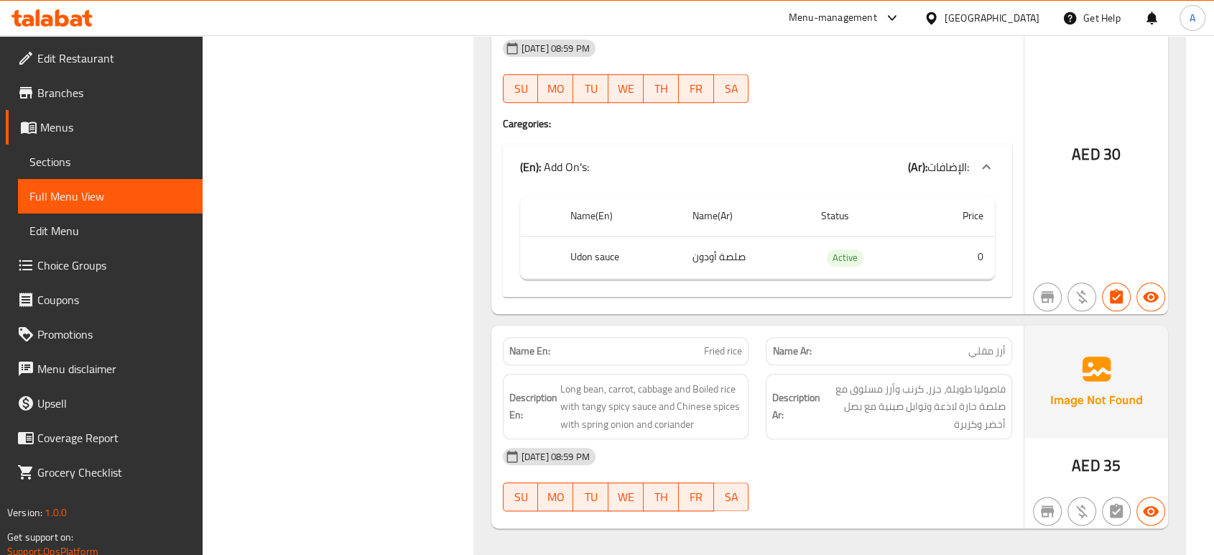
click at [866, 439] on div "28-09-2025 08:59 PM" at bounding box center [757, 456] width 527 height 34
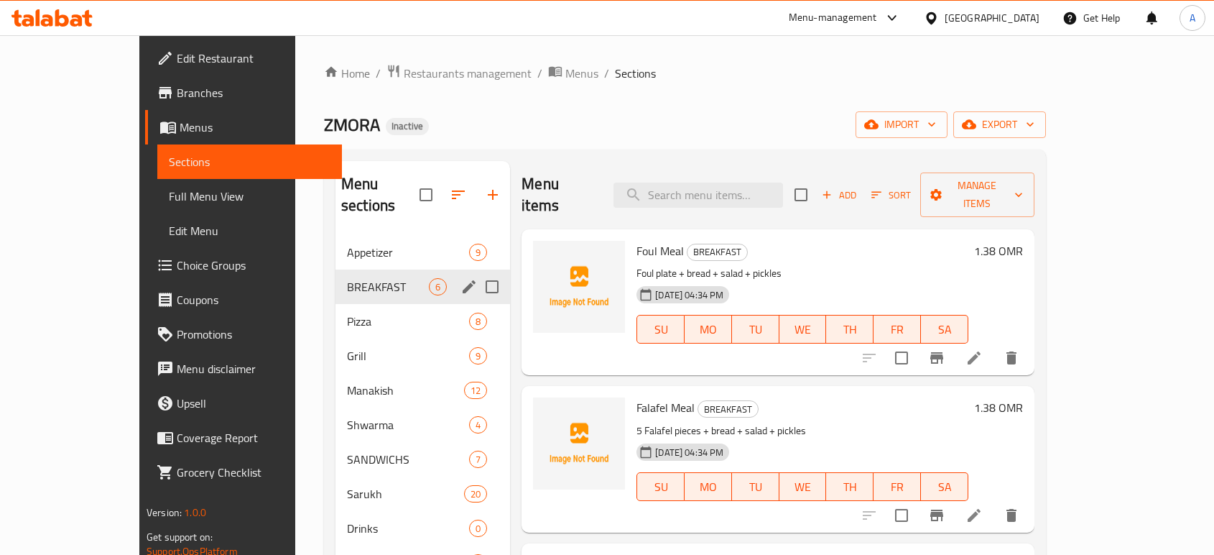
scroll to position [74, 0]
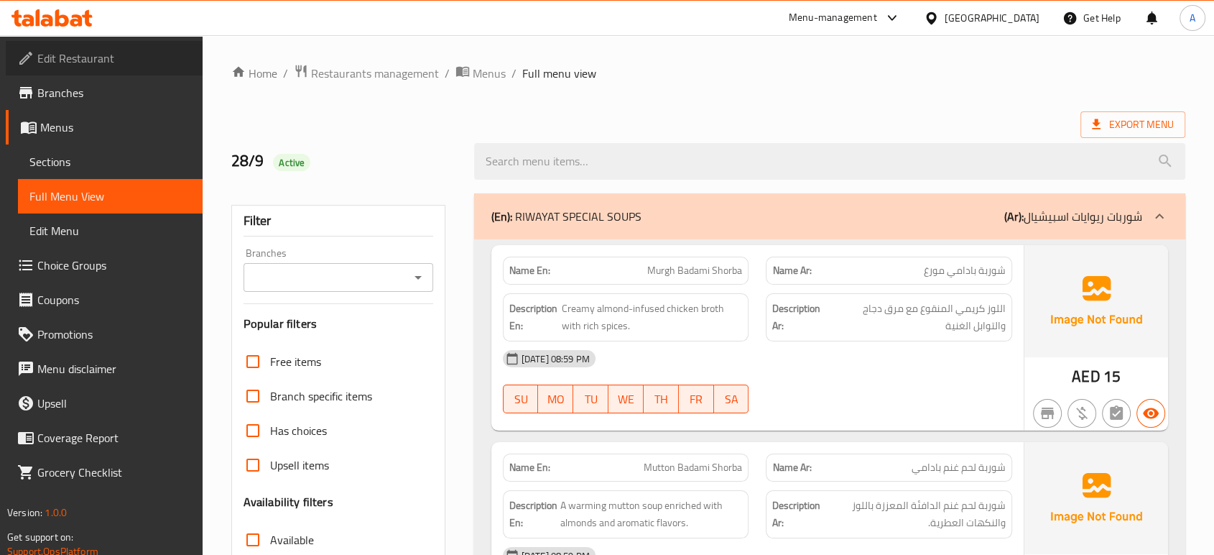
click at [126, 56] on span "Edit Restaurant" at bounding box center [114, 58] width 154 height 17
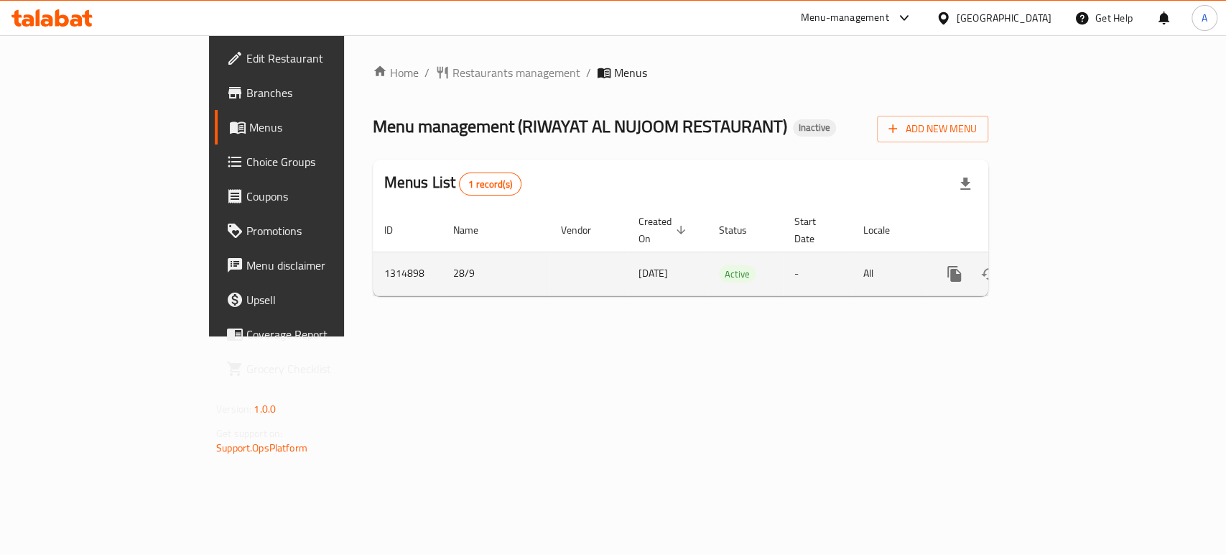
click at [1067, 265] on icon "enhanced table" at bounding box center [1058, 273] width 17 height 17
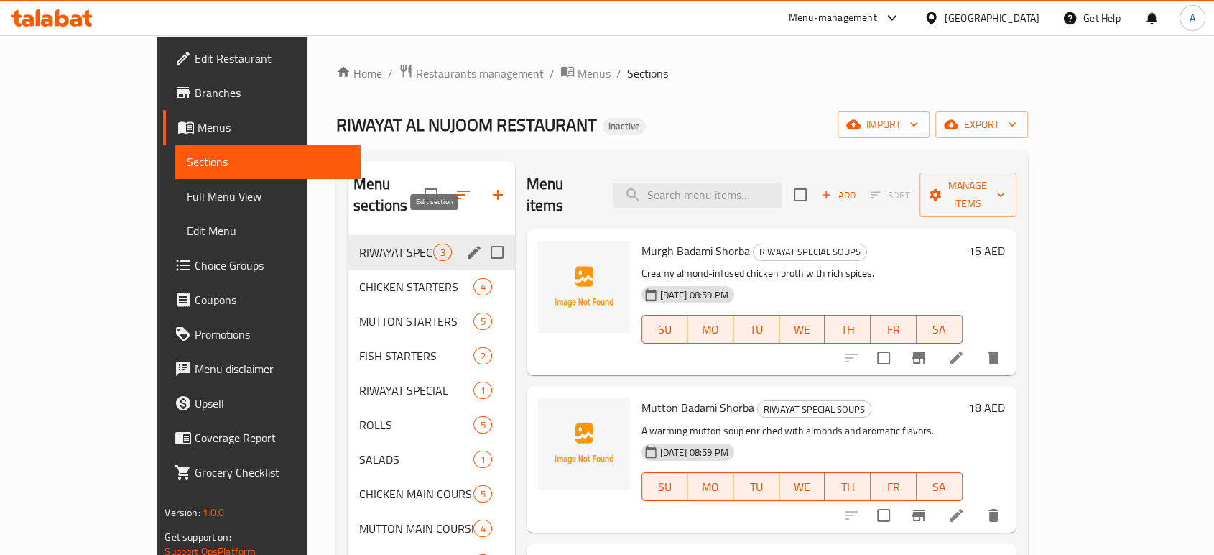
click at [466, 244] on icon "edit" at bounding box center [474, 252] width 17 height 17
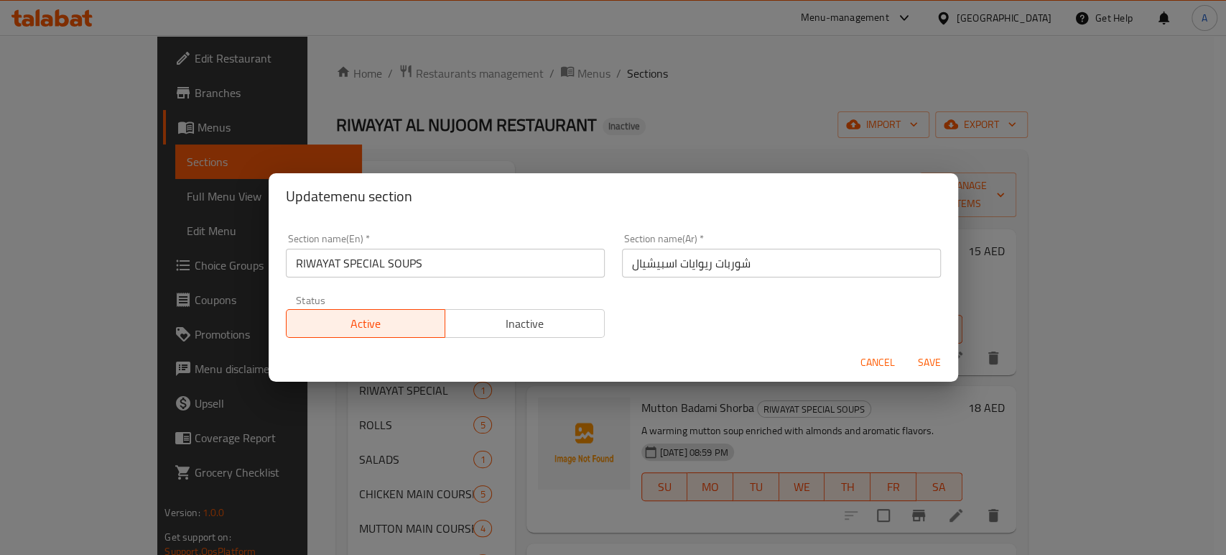
click at [680, 264] on input "شوربات ريوايات اسبيشيال" at bounding box center [781, 263] width 319 height 29
paste input "ايه"
type input "شوربات روايه اسبيشيال"
click at [938, 366] on span "Save" at bounding box center [929, 362] width 34 height 18
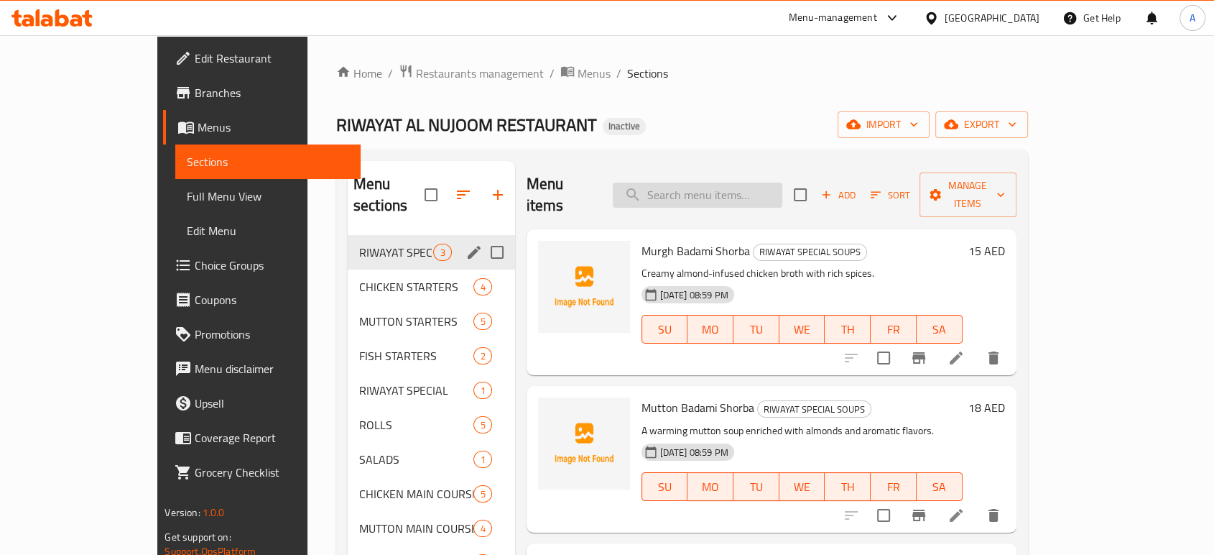
click at [750, 182] on input "search" at bounding box center [698, 194] width 170 height 25
paste input "Tandoori Chicken"
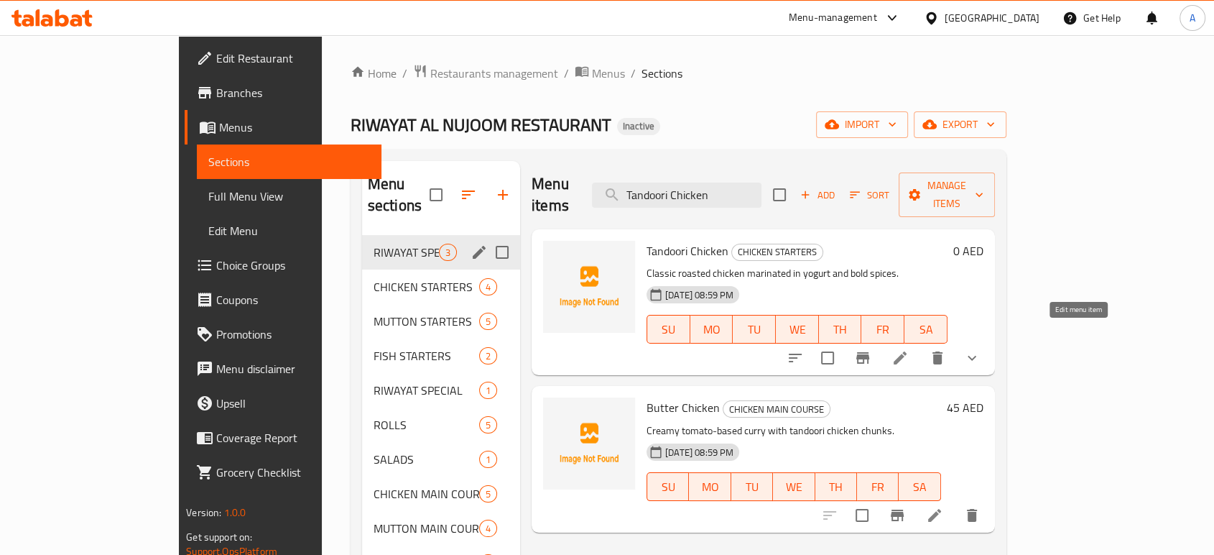
type input "Tandoori Chicken"
click at [909, 349] on icon at bounding box center [900, 357] width 17 height 17
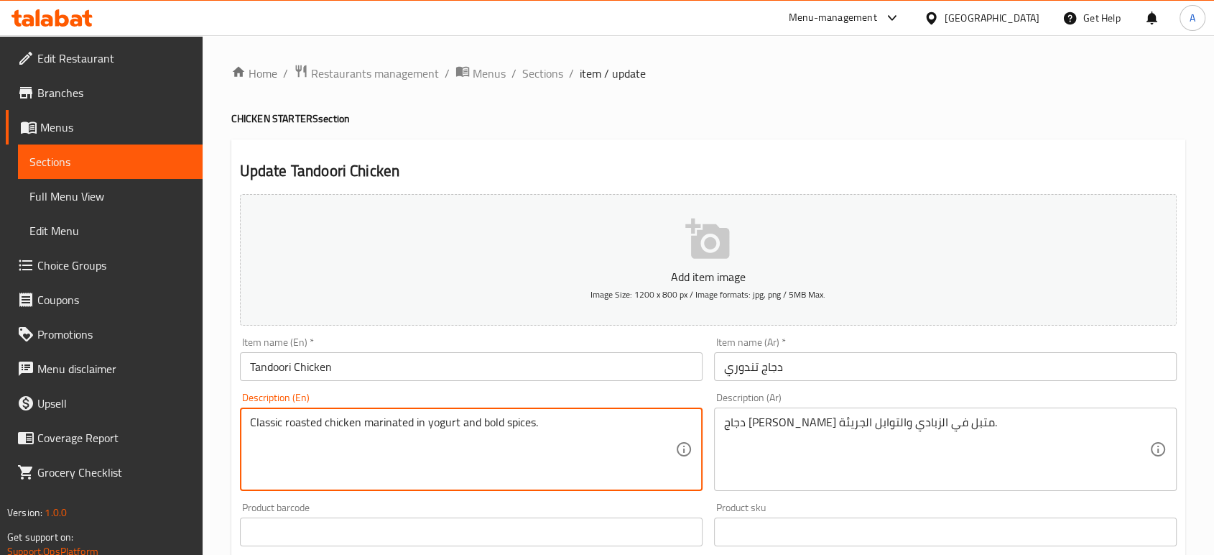
click at [292, 423] on textarea "Classic roasted chicken marinated in yogurt and bold spices." at bounding box center [462, 449] width 425 height 68
click at [816, 366] on input "دجاج تندوري" at bounding box center [945, 366] width 463 height 29
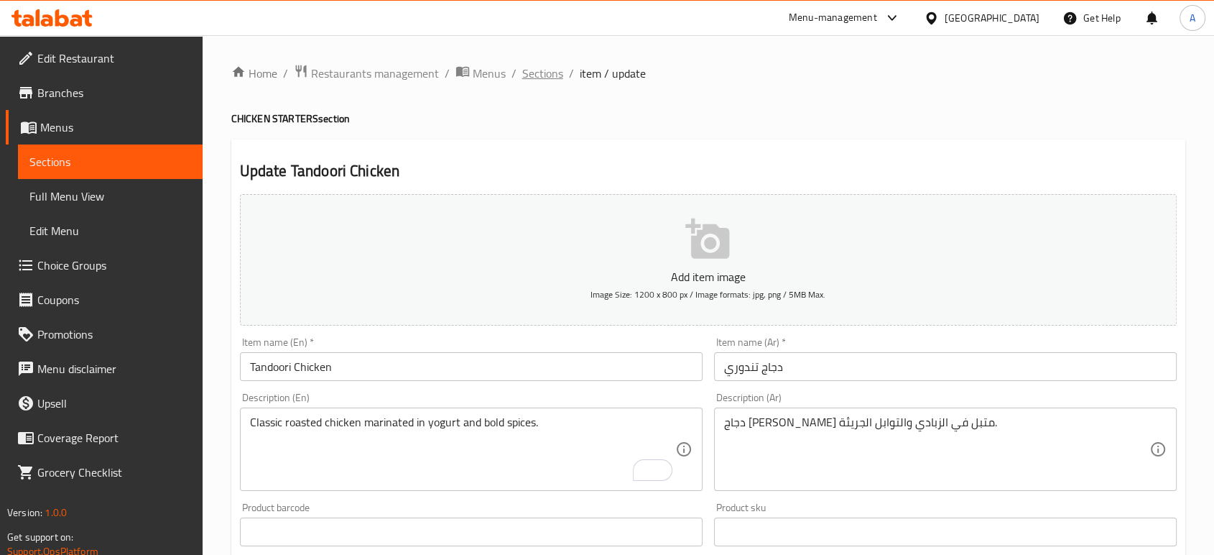
click at [540, 70] on span "Sections" at bounding box center [542, 73] width 41 height 17
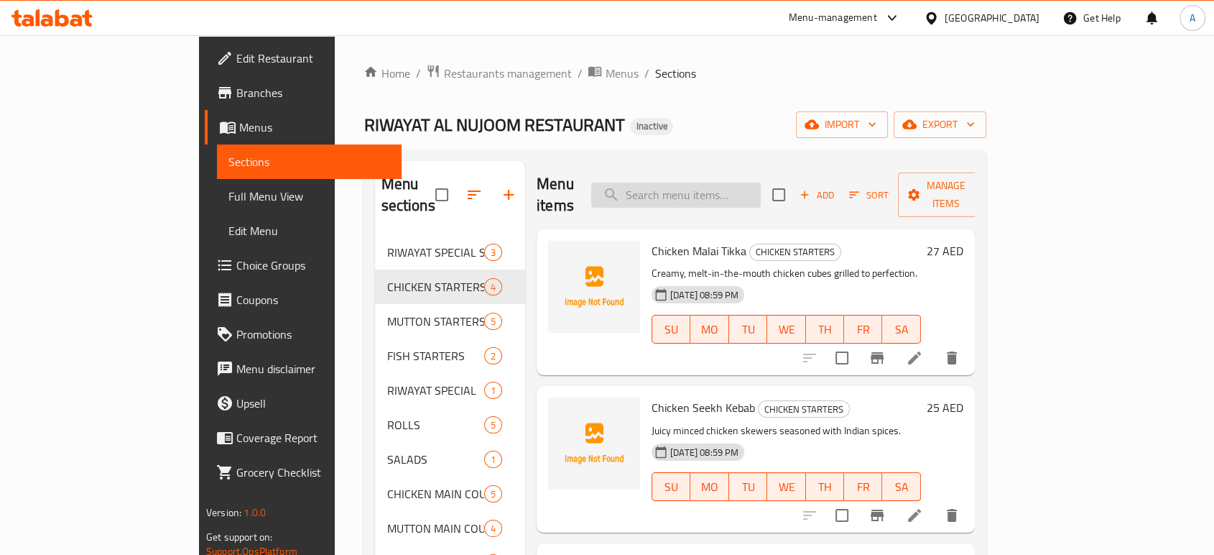
click at [687, 182] on input "search" at bounding box center [676, 194] width 170 height 25
paste input "Mutton Shami Kebab"
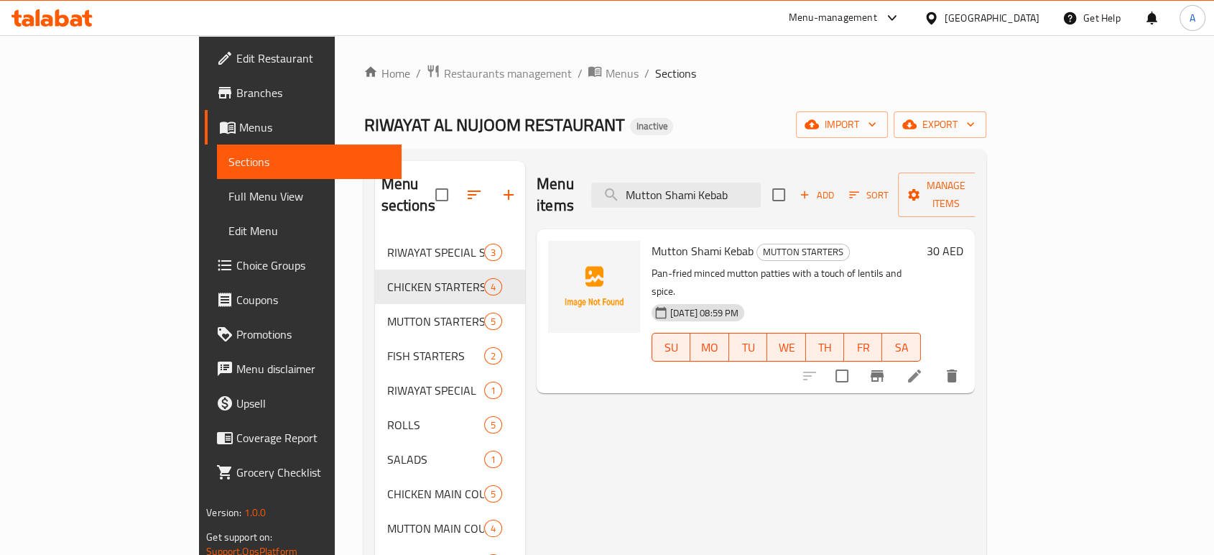
type input "Mutton Shami Kebab"
click at [935, 363] on li at bounding box center [914, 376] width 40 height 26
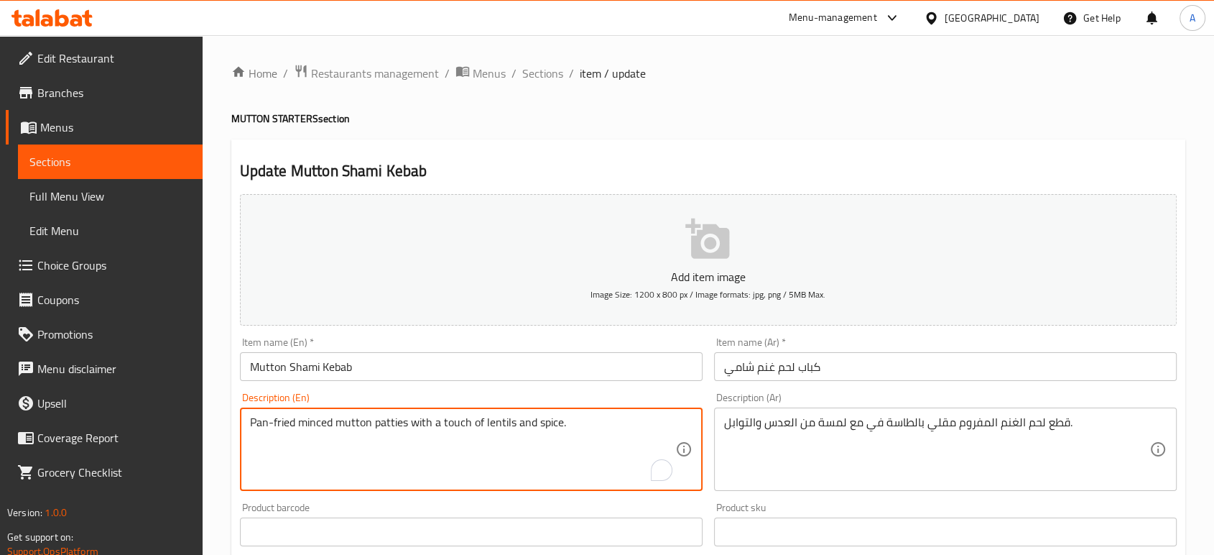
click at [394, 425] on textarea "Pan-fried minced mutton patties with a touch of lentils and spice." at bounding box center [462, 449] width 425 height 68
click at [542, 78] on span "Sections" at bounding box center [542, 73] width 41 height 17
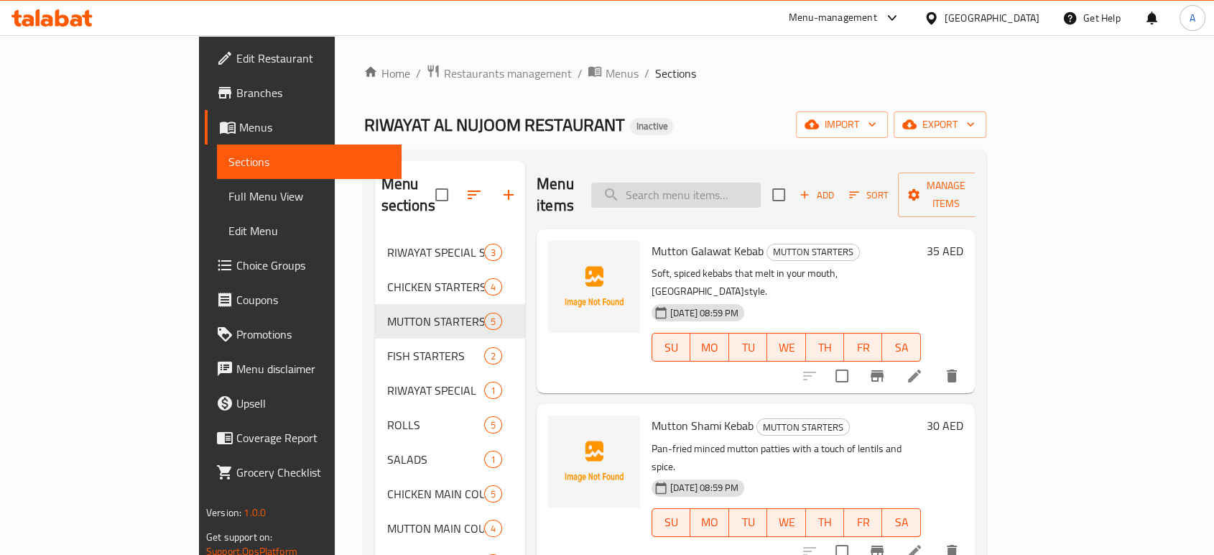
click at [734, 190] on input "search" at bounding box center [676, 194] width 170 height 25
paste input "Kakori Seekh Kebab"
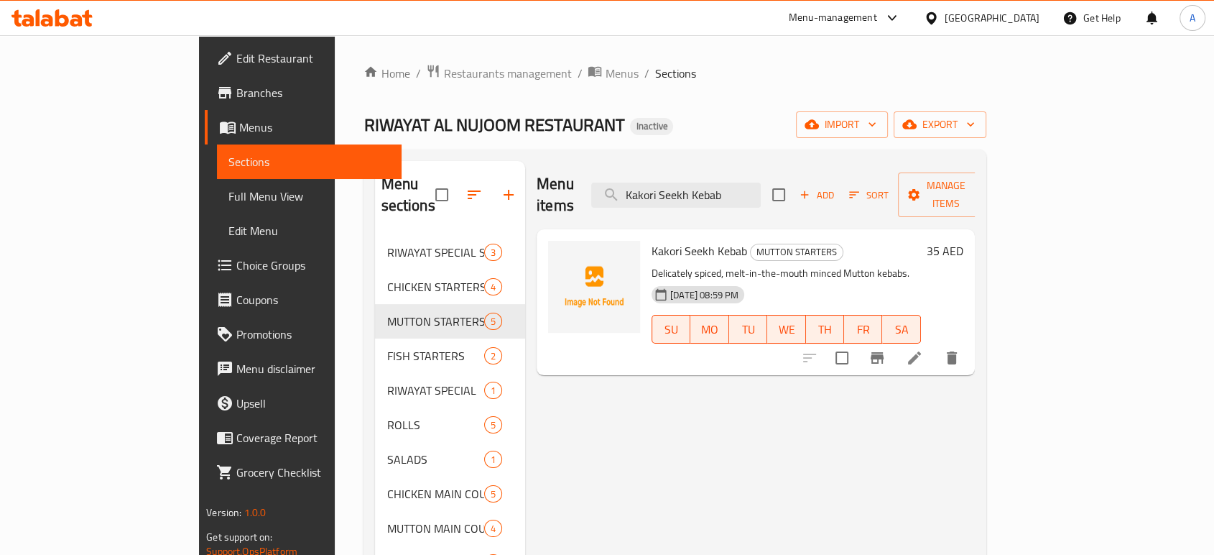
type input "Kakori Seekh Kebab"
click at [935, 345] on li at bounding box center [914, 358] width 40 height 26
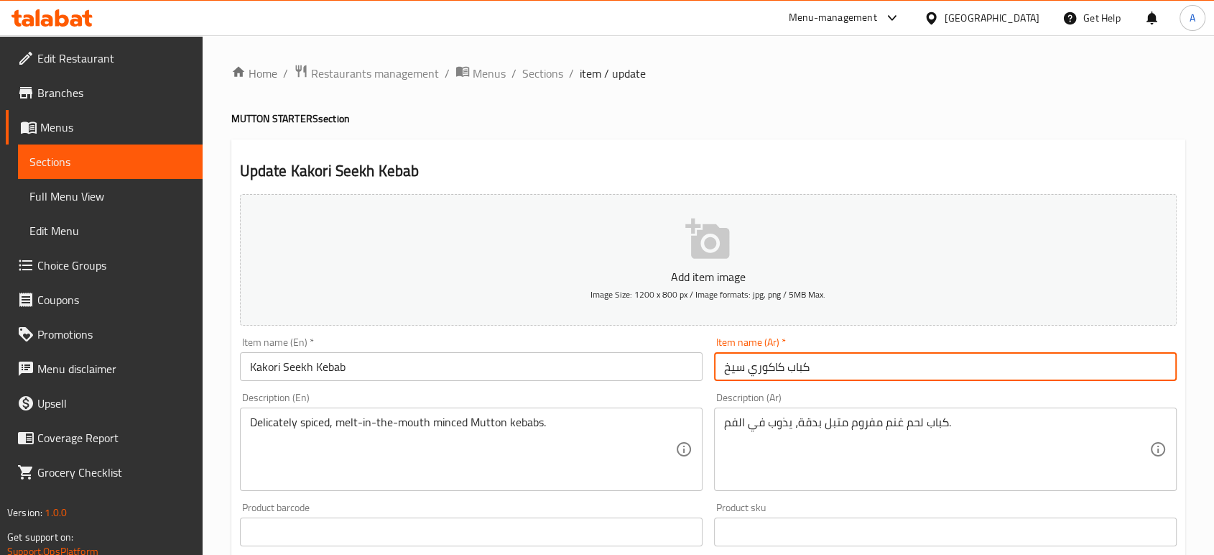
click at [741, 372] on input "كباب كاكوري سيخ" at bounding box center [945, 366] width 463 height 29
click at [723, 376] on input "كباب كاكوري" at bounding box center [945, 366] width 463 height 29
paste input "سيخ"
type input "سيخ كباب كاكوري"
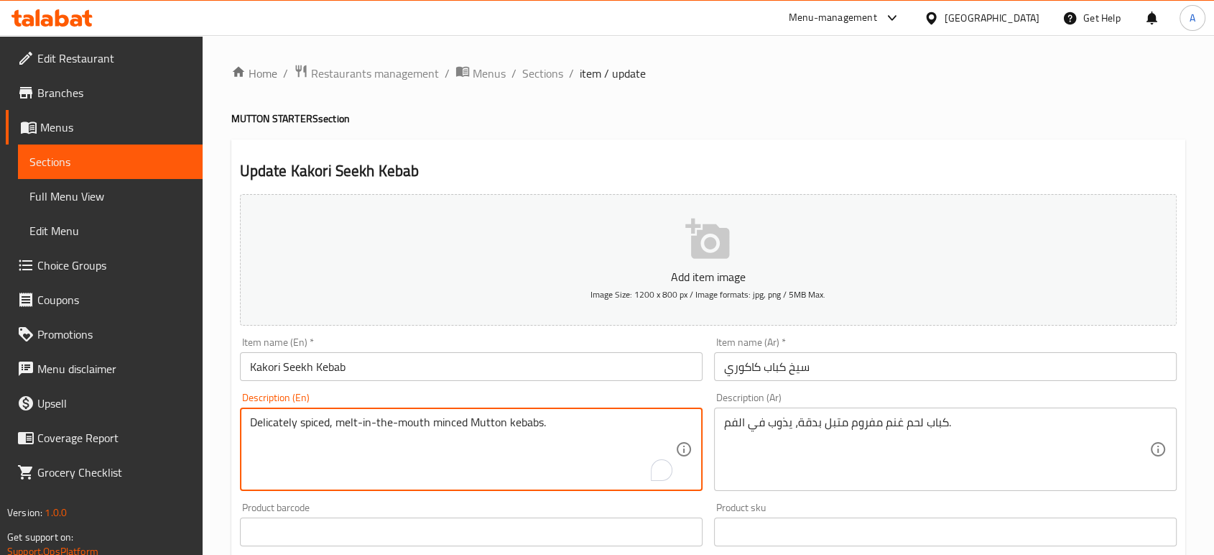
click at [493, 420] on textarea "Delicately spiced, melt-in-the-mouth minced Mutton kebabs." at bounding box center [462, 449] width 425 height 68
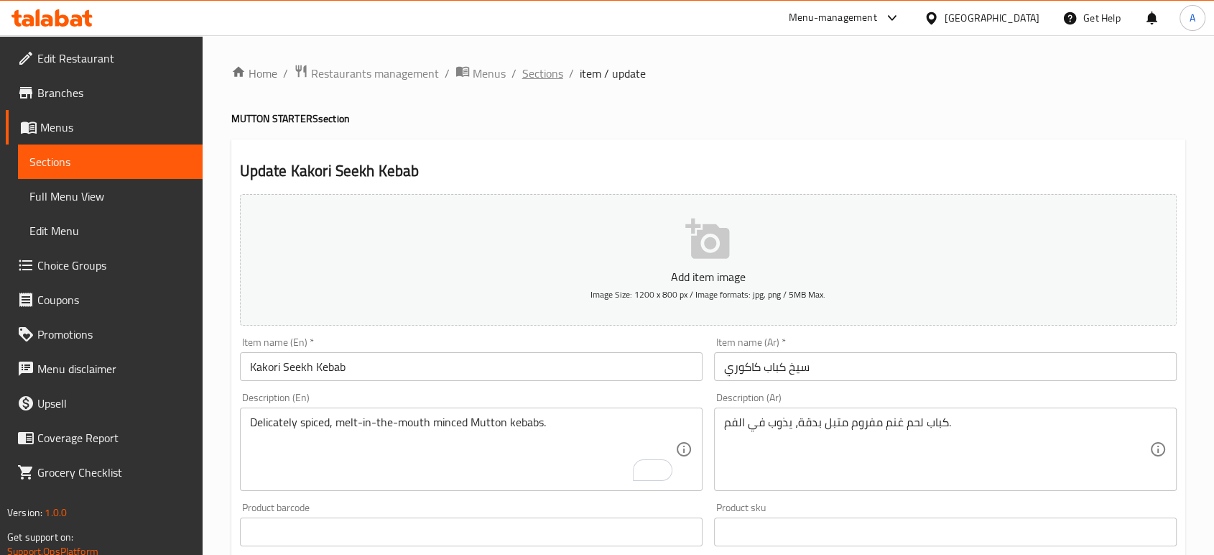
click at [546, 78] on span "Sections" at bounding box center [542, 73] width 41 height 17
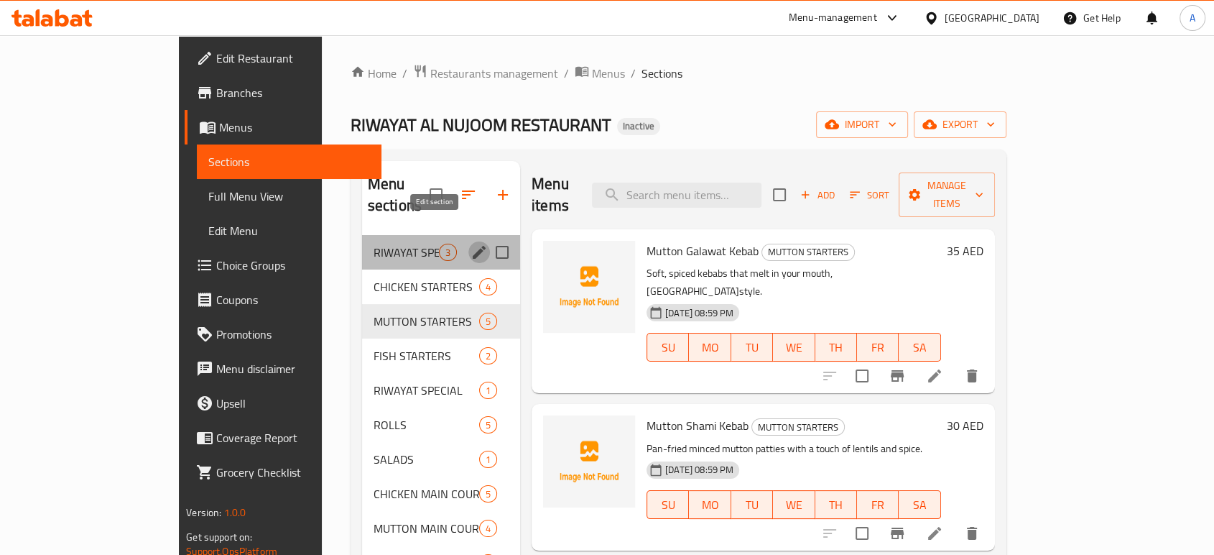
click at [471, 244] on icon "edit" at bounding box center [479, 252] width 17 height 17
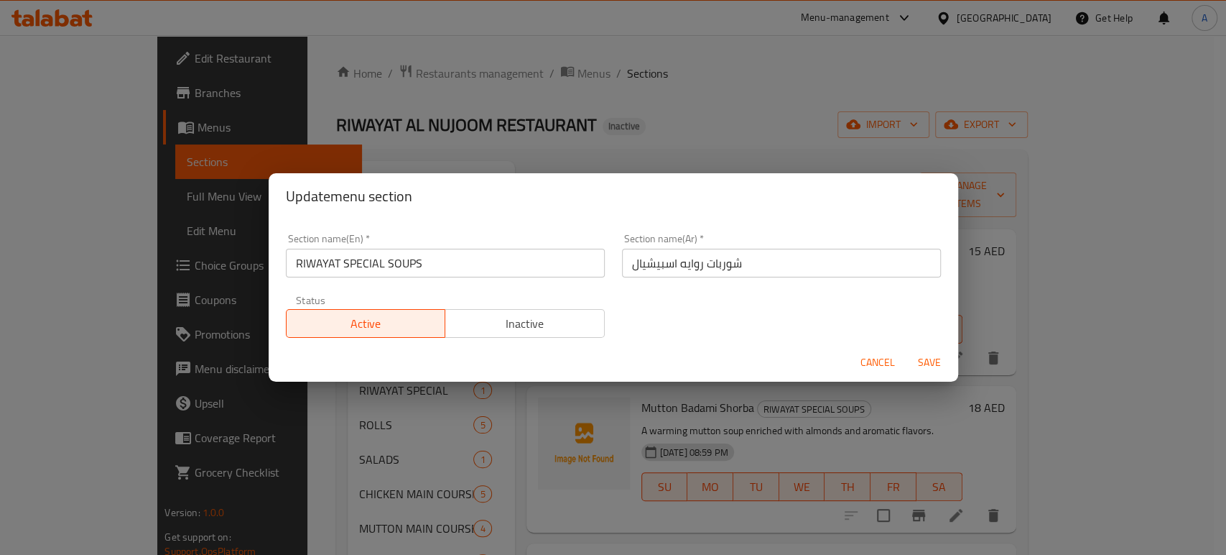
click at [685, 256] on input "شوربات روايه اسبيشيال" at bounding box center [781, 263] width 319 height 29
click at [868, 355] on span "Cancel" at bounding box center [878, 362] width 34 height 18
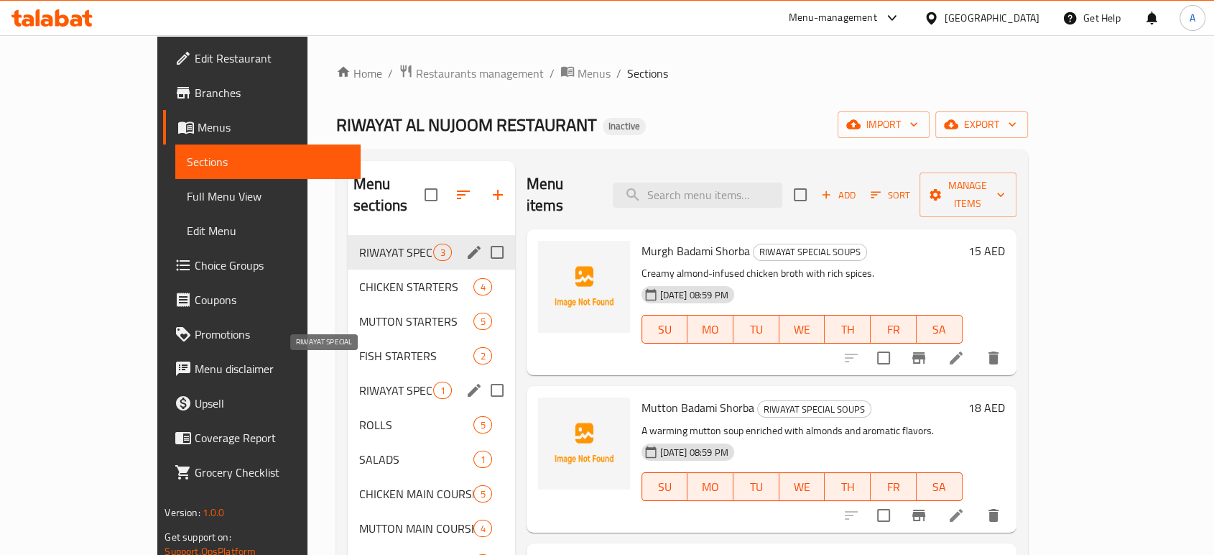
click at [359, 382] on span "RIWAYAT SPECIAL" at bounding box center [396, 390] width 75 height 17
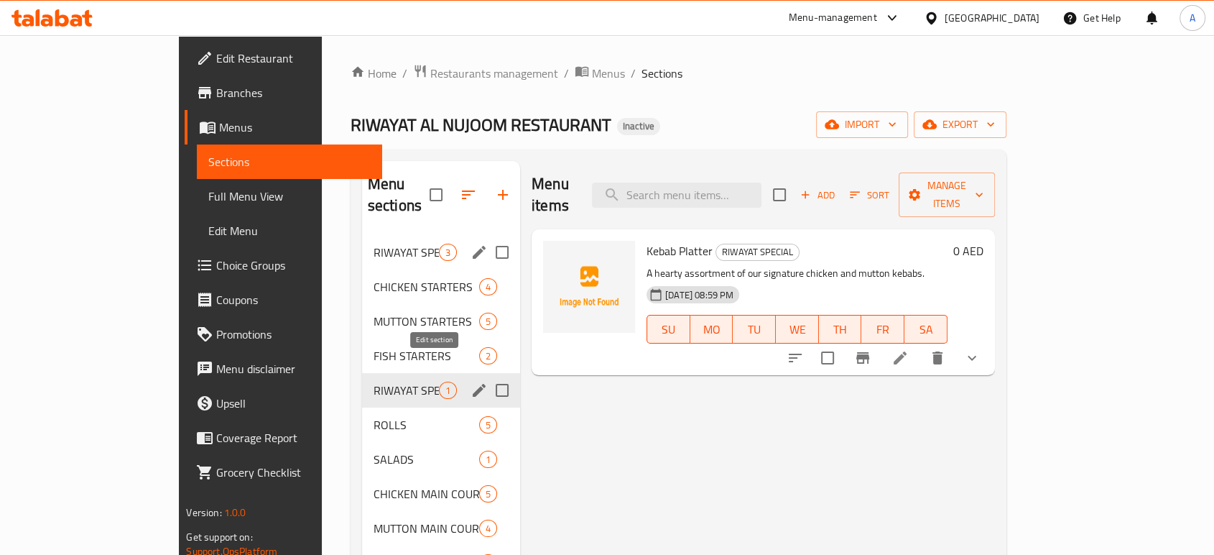
click at [471, 382] on icon "edit" at bounding box center [479, 390] width 17 height 17
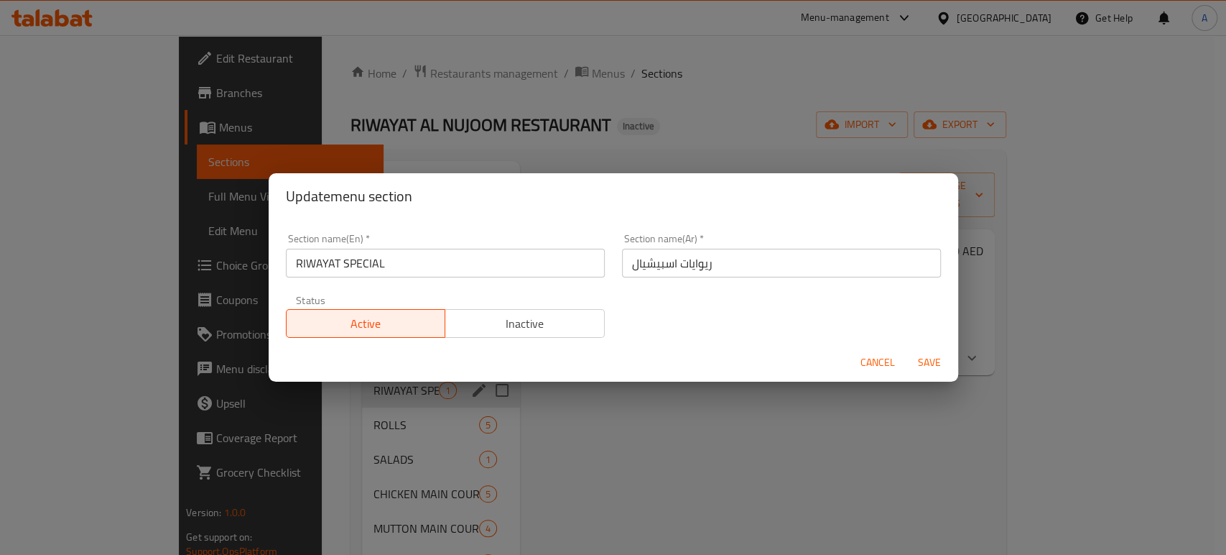
click at [696, 267] on input "ريوايات اسبيشيال" at bounding box center [781, 263] width 319 height 29
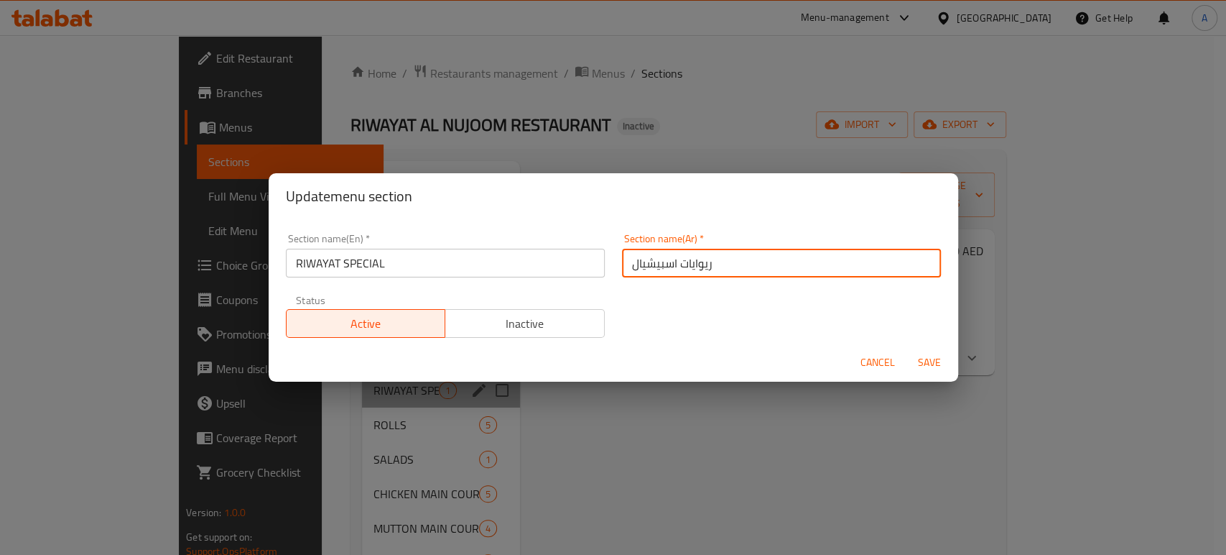
click at [696, 267] on input "ريوايات اسبيشيال" at bounding box center [781, 263] width 319 height 29
paste input "ايه"
type input "روايه اسبيشيال"
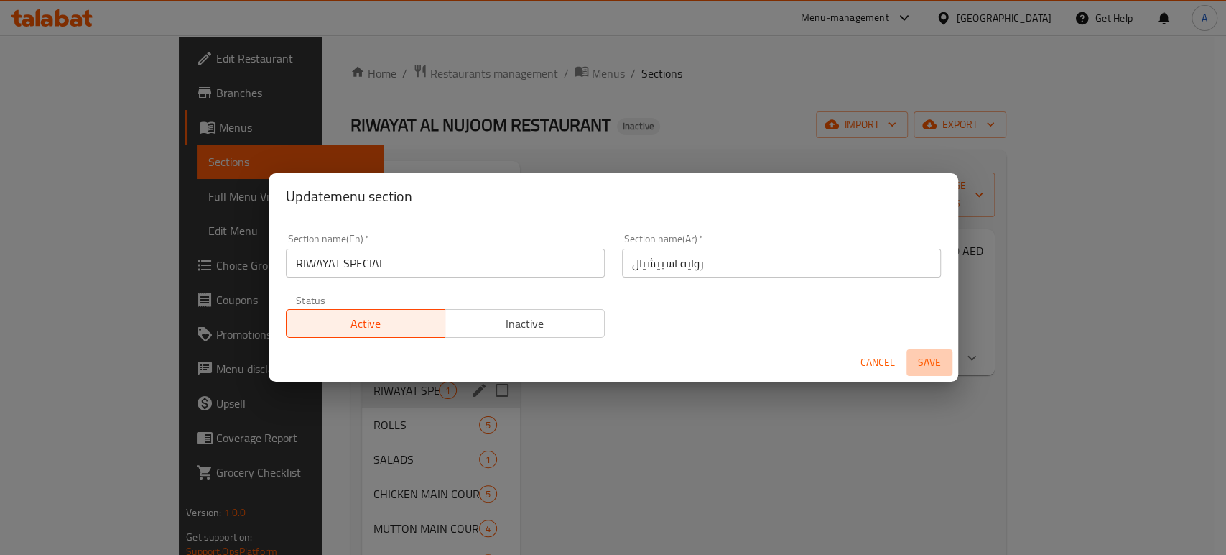
click at [928, 350] on button "Save" at bounding box center [930, 362] width 46 height 27
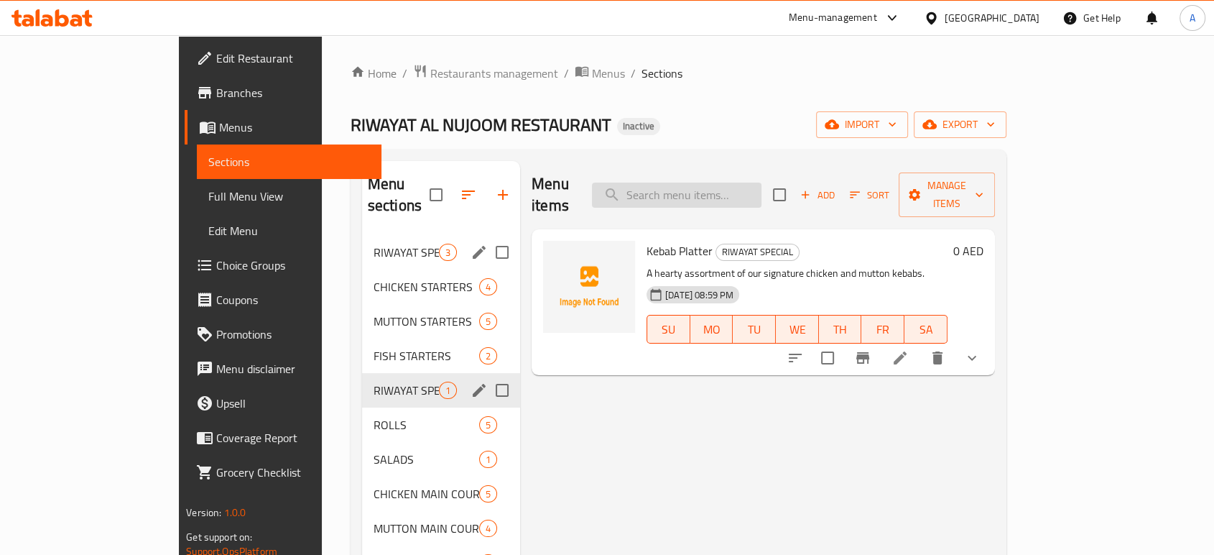
click at [758, 192] on input "search" at bounding box center [677, 194] width 170 height 25
paste input "Butter Chicken"
type input "Butter Chicken"
click at [941, 351] on icon at bounding box center [934, 357] width 13 height 13
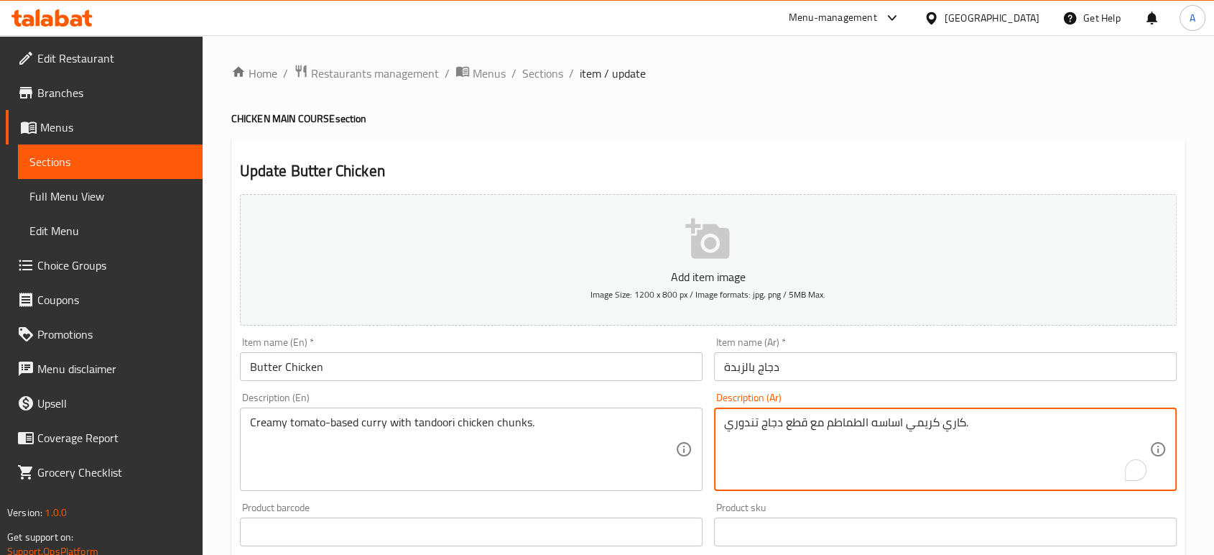
click at [919, 420] on textarea "كاري كريمي اساسه الطماطم مع قطع دجاج تندوري." at bounding box center [936, 449] width 425 height 68
click at [826, 423] on textarea "كاري اساسه الطماطم مع قطع دجاج تندوري." at bounding box center [936, 449] width 425 height 68
paste textarea "كريمي"
type textarea "كاري اساسه الطماطم كريمي مع قطع دجاج تندوري."
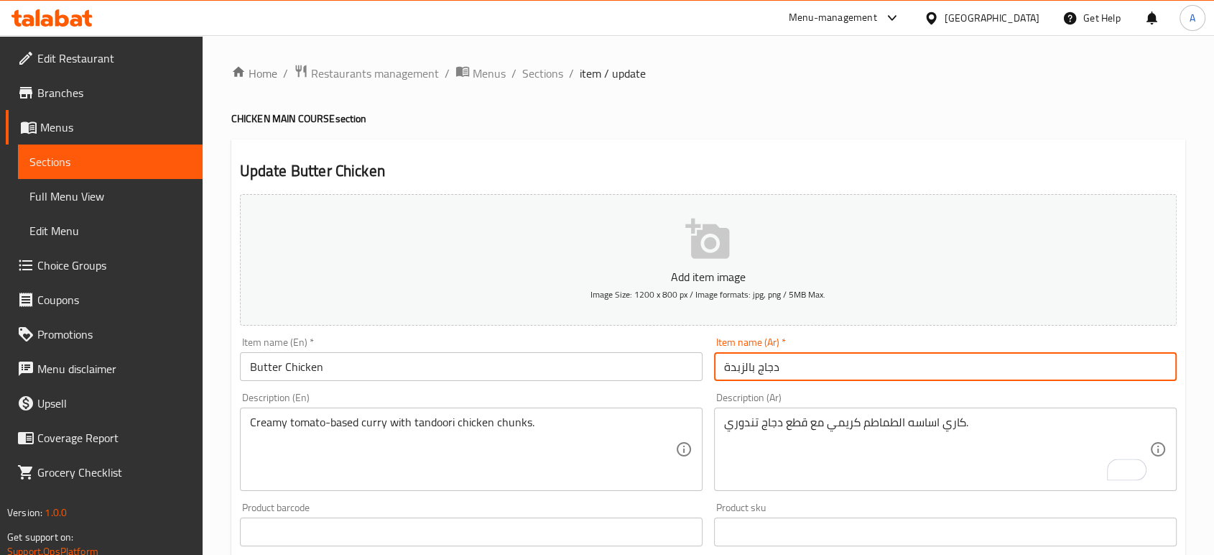
click at [833, 352] on input "دجاج بالزبدة" at bounding box center [945, 366] width 463 height 29
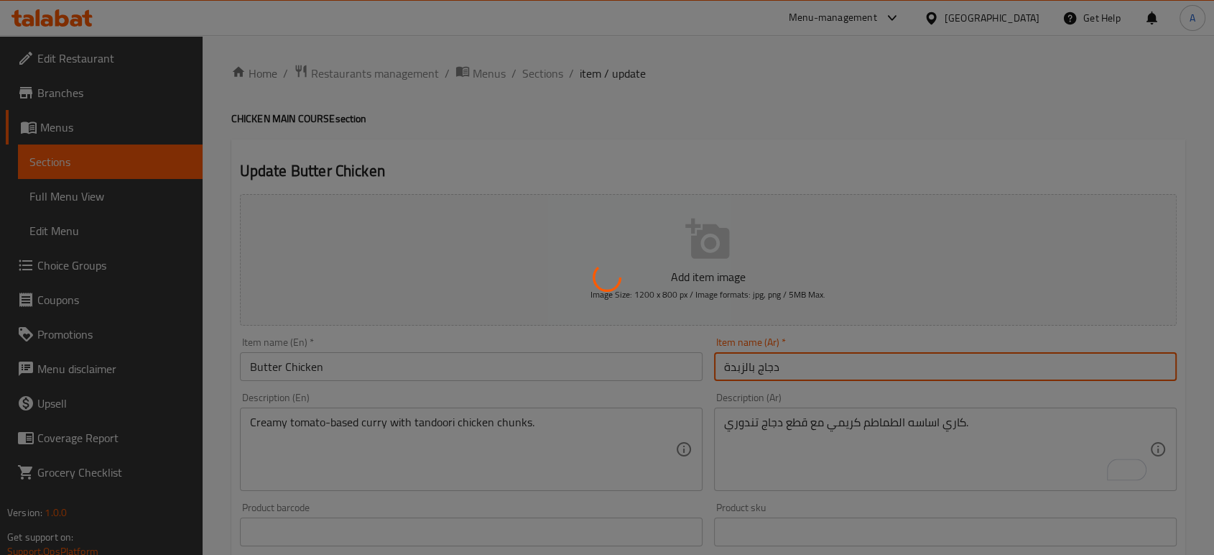
drag, startPoint x: 833, startPoint y: 352, endPoint x: 836, endPoint y: 372, distance: 20.3
click at [829, 359] on div "Home / Restaurants management / Menus / Sections / item / update CHICKEN MAIN C…" at bounding box center [708, 525] width 954 height 922
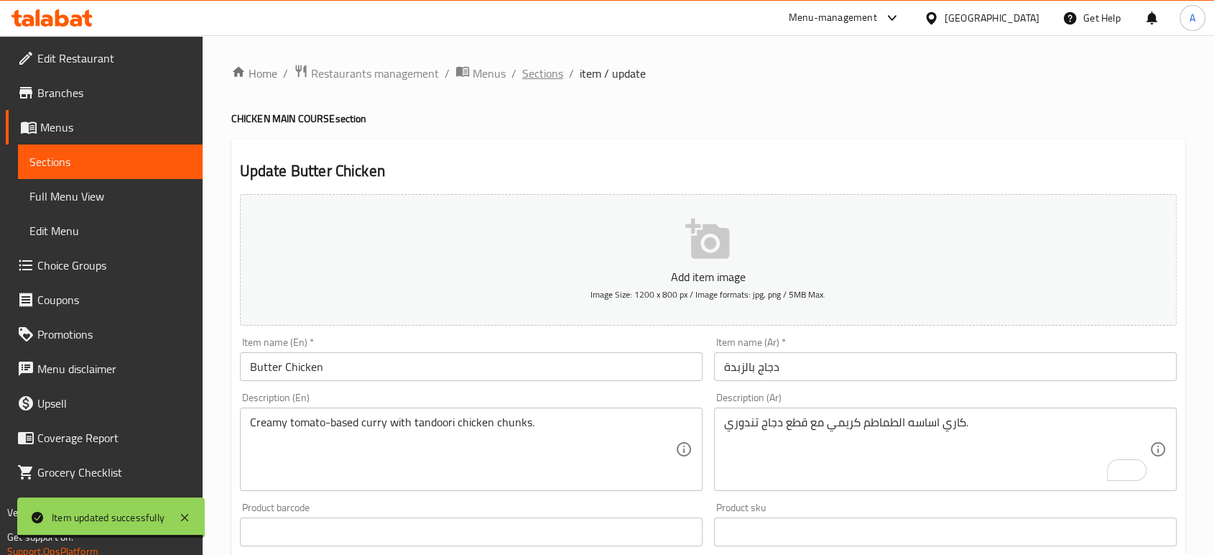
click at [551, 75] on span "Sections" at bounding box center [542, 73] width 41 height 17
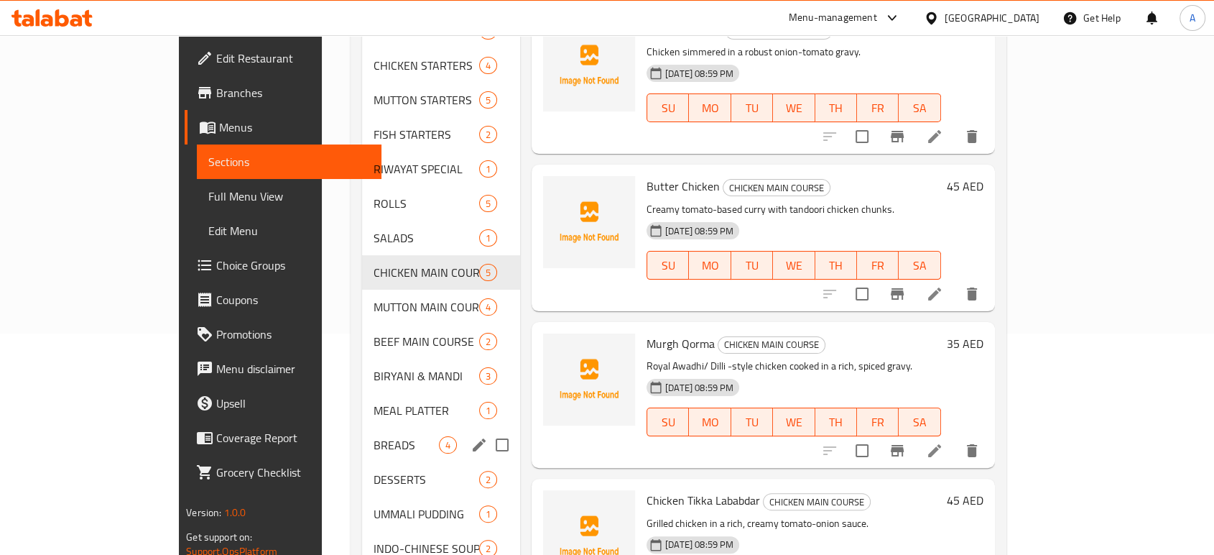
scroll to position [290, 0]
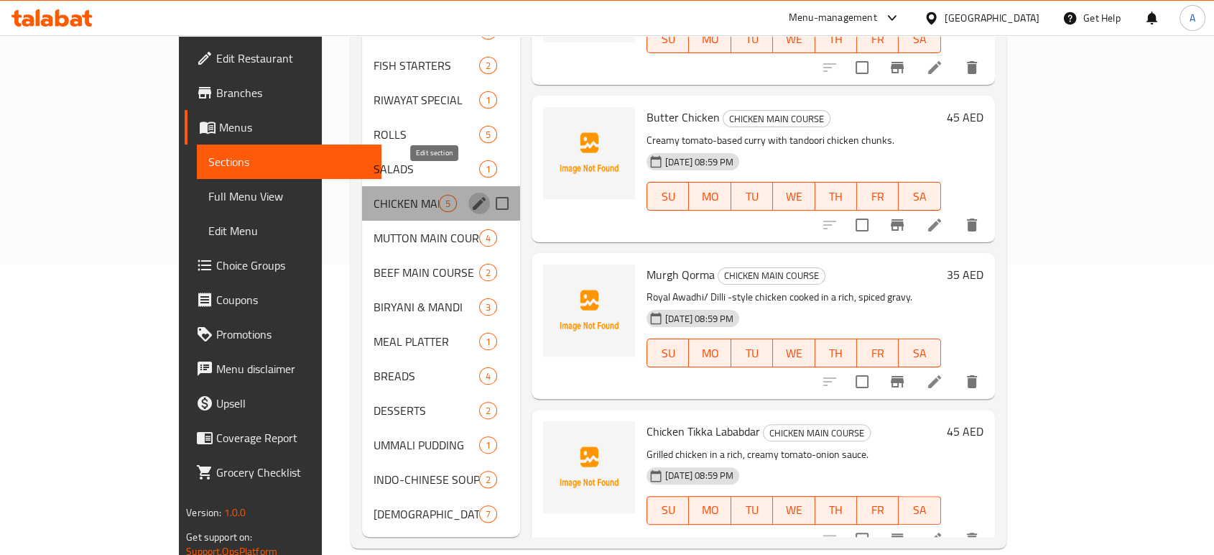
click at [471, 195] on icon "edit" at bounding box center [479, 203] width 17 height 17
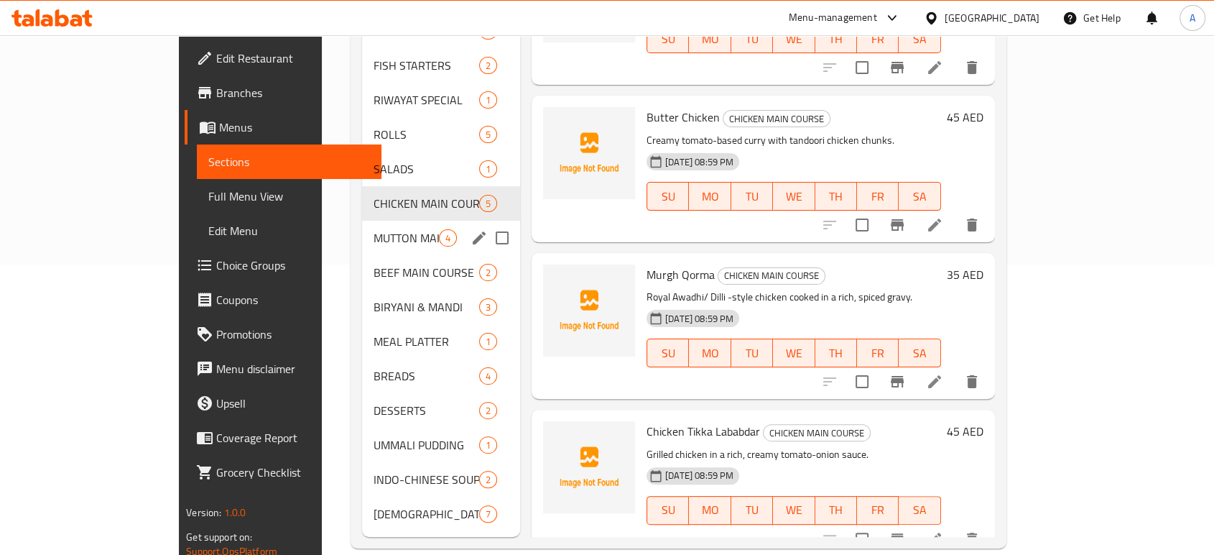
click at [363, 227] on div "MUTTON MAIN COURSE 4" at bounding box center [441, 238] width 158 height 34
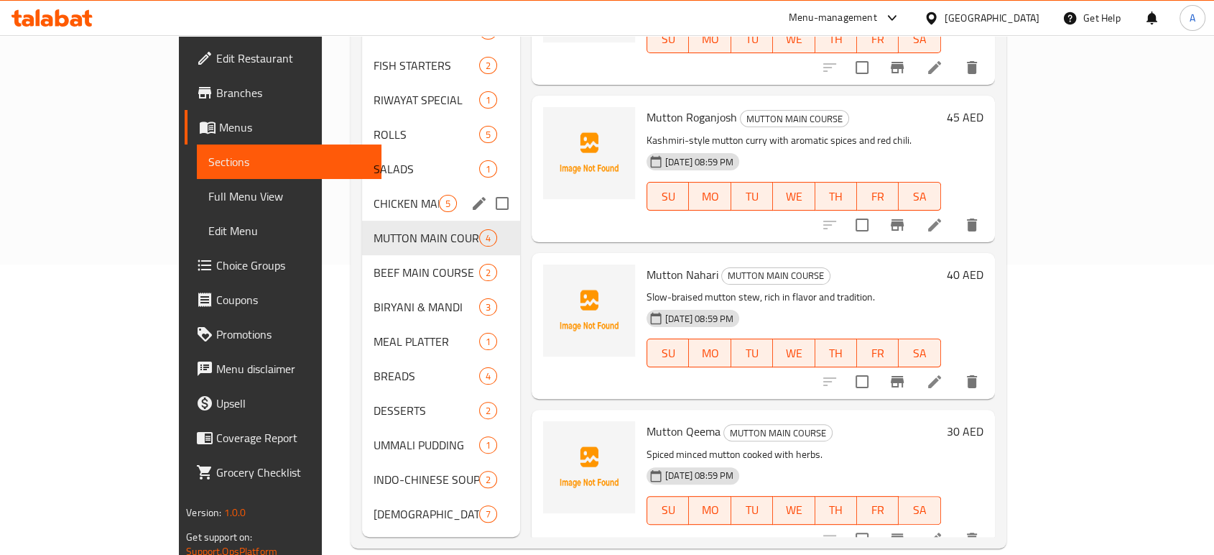
click at [375, 195] on span "CHICKEN MAIN COURSE" at bounding box center [406, 203] width 65 height 17
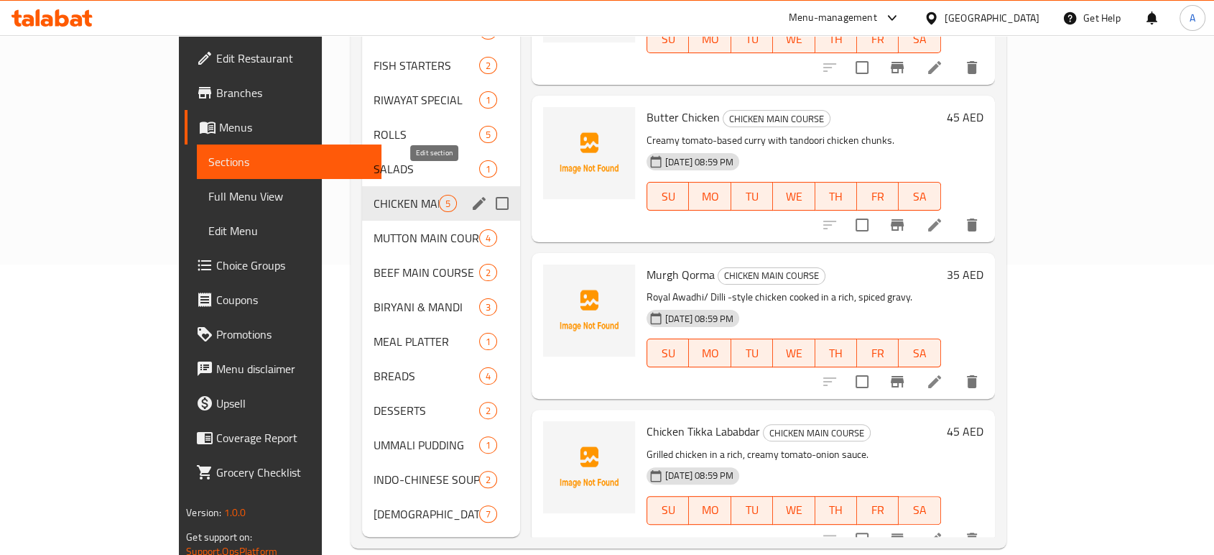
click at [471, 195] on icon "edit" at bounding box center [479, 203] width 17 height 17
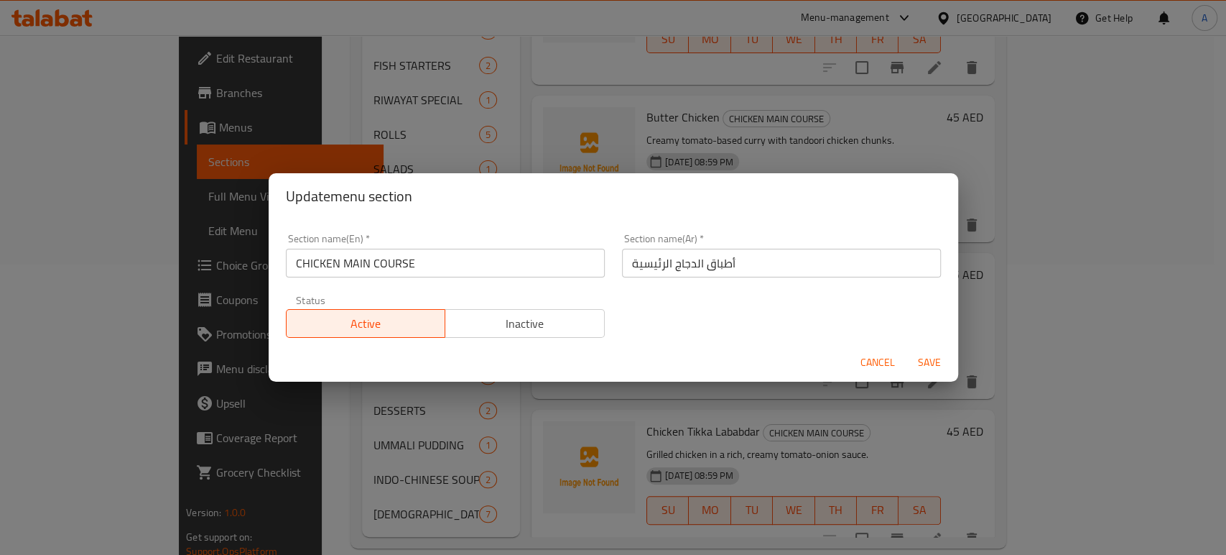
drag, startPoint x: 875, startPoint y: 360, endPoint x: 823, endPoint y: 323, distance: 63.4
click at [874, 360] on span "Cancel" at bounding box center [878, 362] width 34 height 18
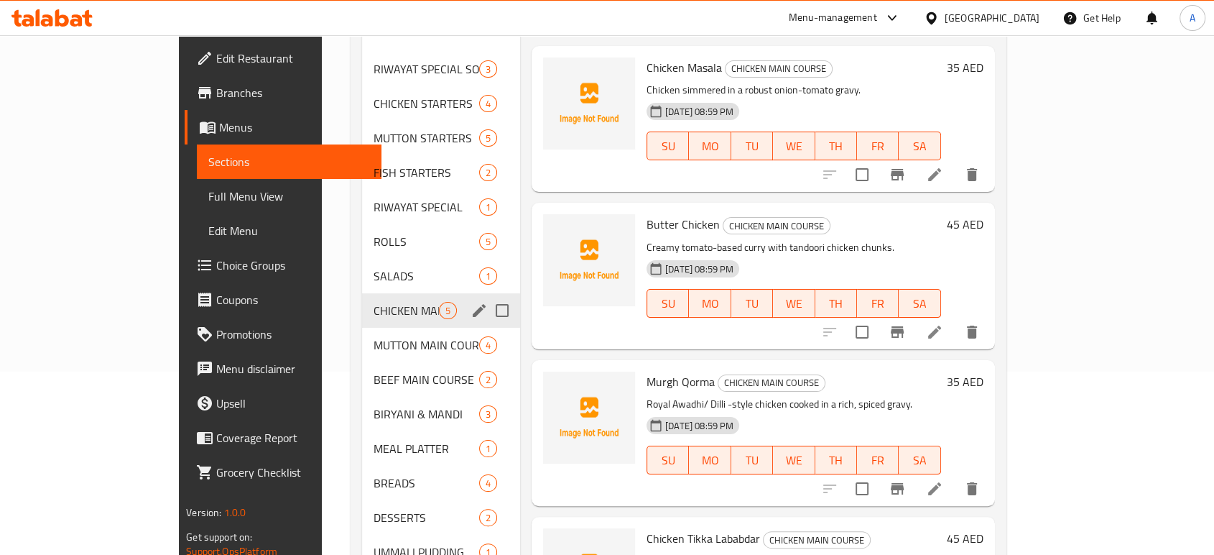
scroll to position [51, 0]
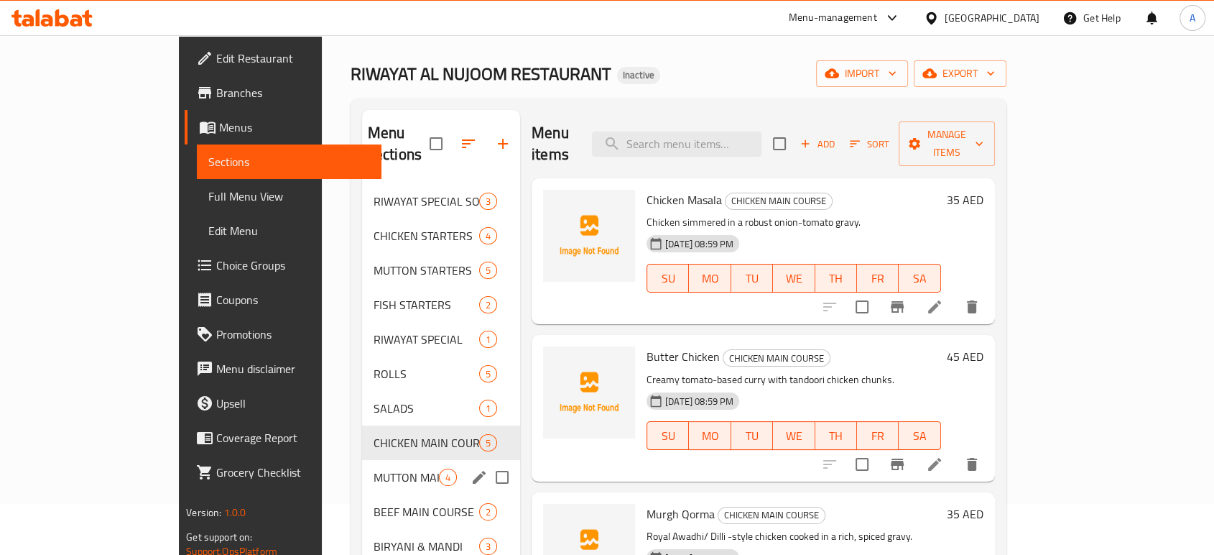
click at [374, 468] on span "MUTTON MAIN COURSE" at bounding box center [406, 476] width 65 height 17
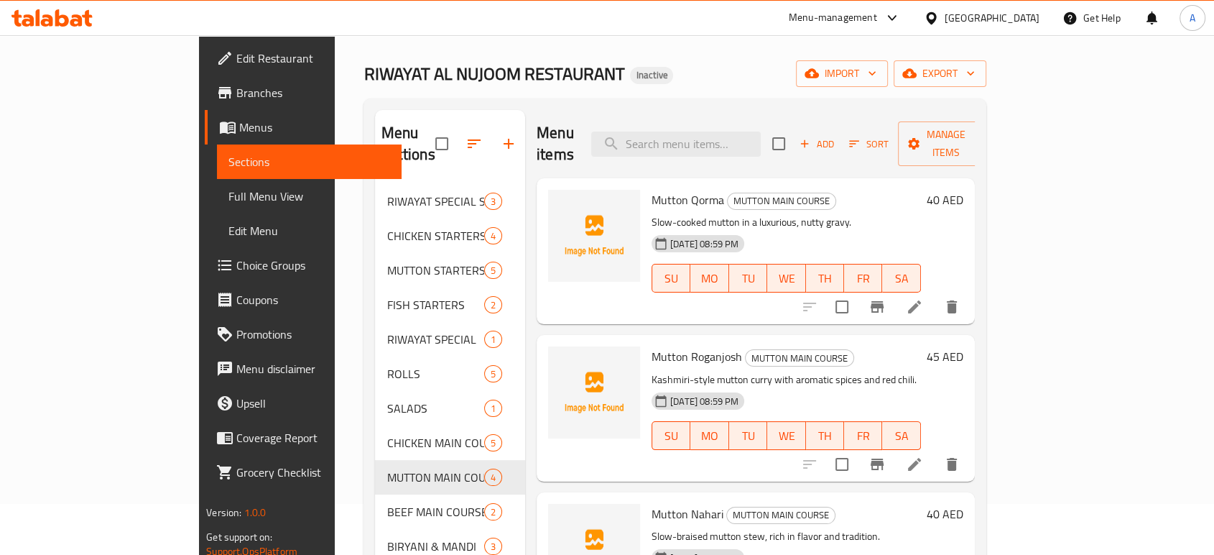
click at [923, 298] on icon at bounding box center [914, 306] width 17 height 17
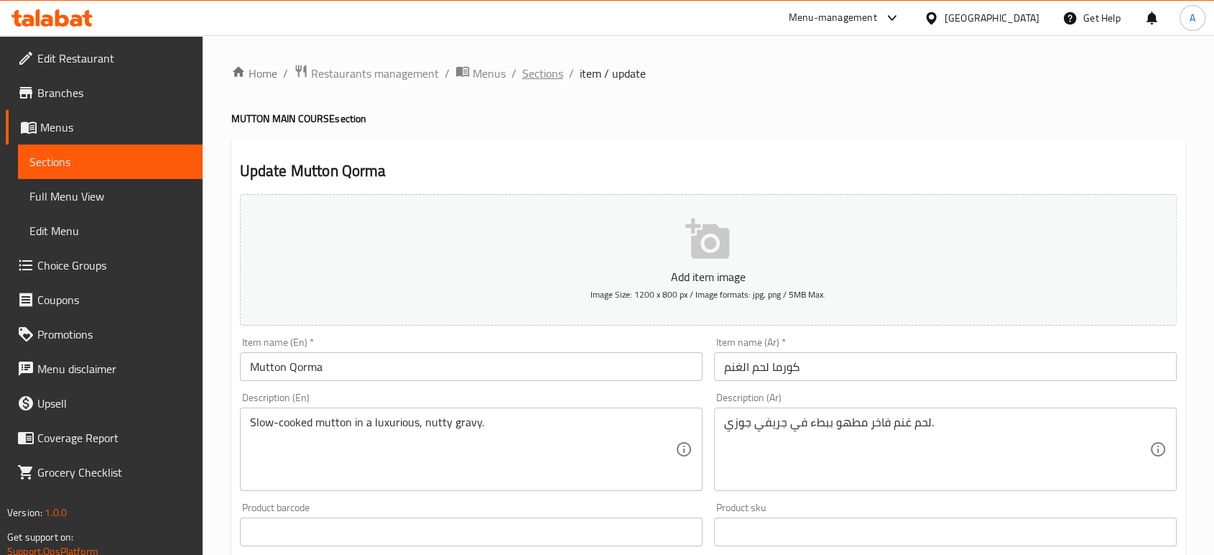
click at [541, 75] on span "Sections" at bounding box center [542, 73] width 41 height 17
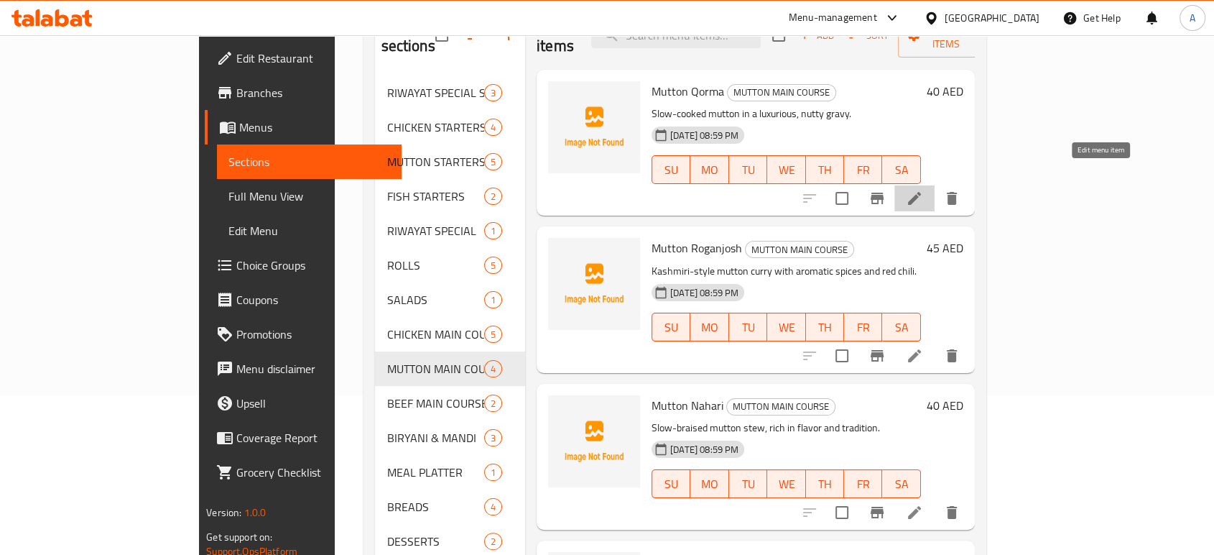
click at [923, 190] on icon at bounding box center [914, 198] width 17 height 17
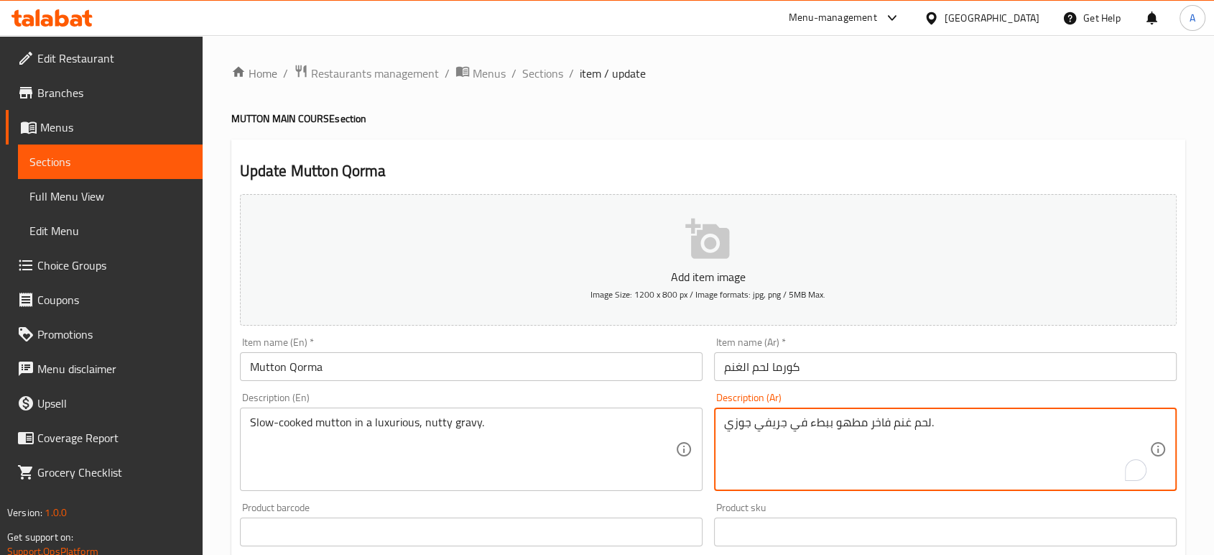
click at [883, 425] on textarea "لحم غنم فاخر مطهو ببطء في جريفي جوزي." at bounding box center [936, 449] width 425 height 68
click at [915, 420] on textarea "لحم غنم مطهو ببطء في جريفي جوزي." at bounding box center [936, 449] width 425 height 68
paste textarea "فاخر"
type textarea "لحم غنم مطهو ببطء في جريفي جوزي و فاخر"
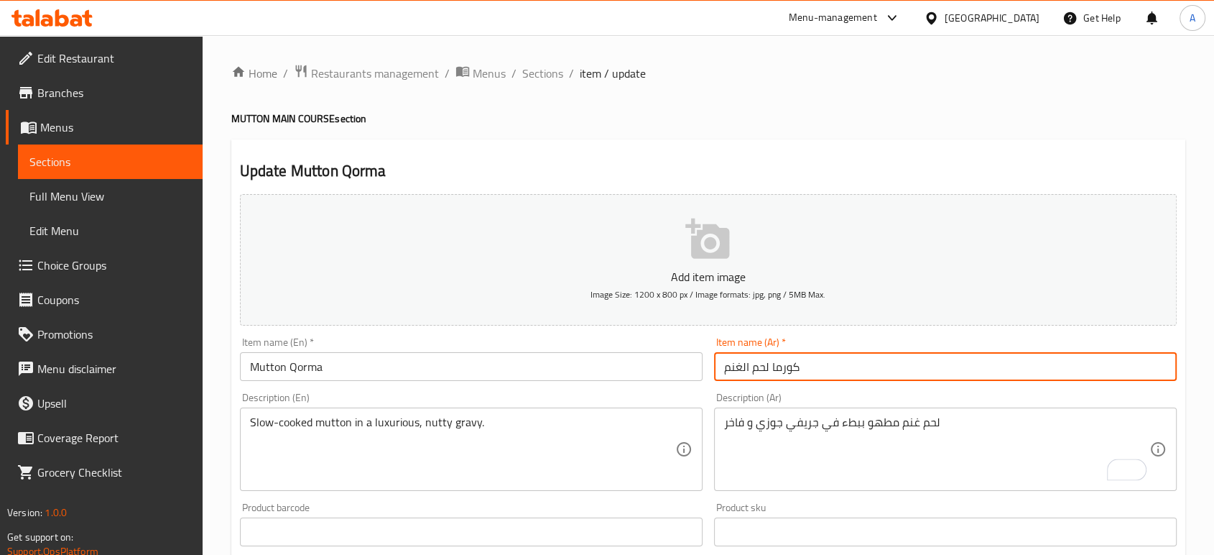
click at [859, 376] on input "كورما لحم الغنم" at bounding box center [945, 366] width 463 height 29
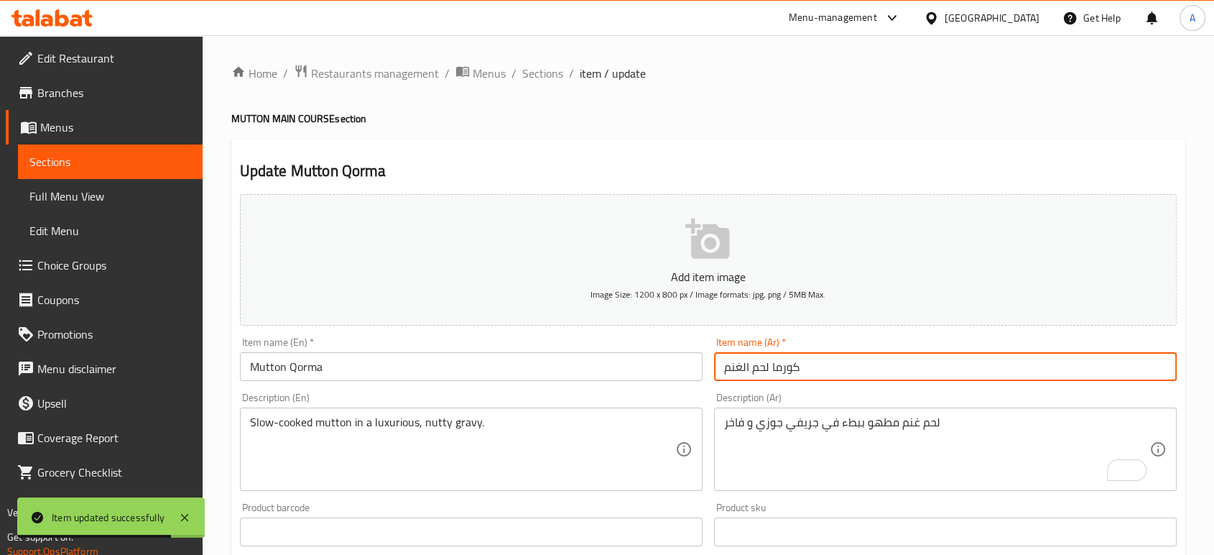
click at [859, 375] on input "كورما لحم الغنم" at bounding box center [945, 366] width 463 height 29
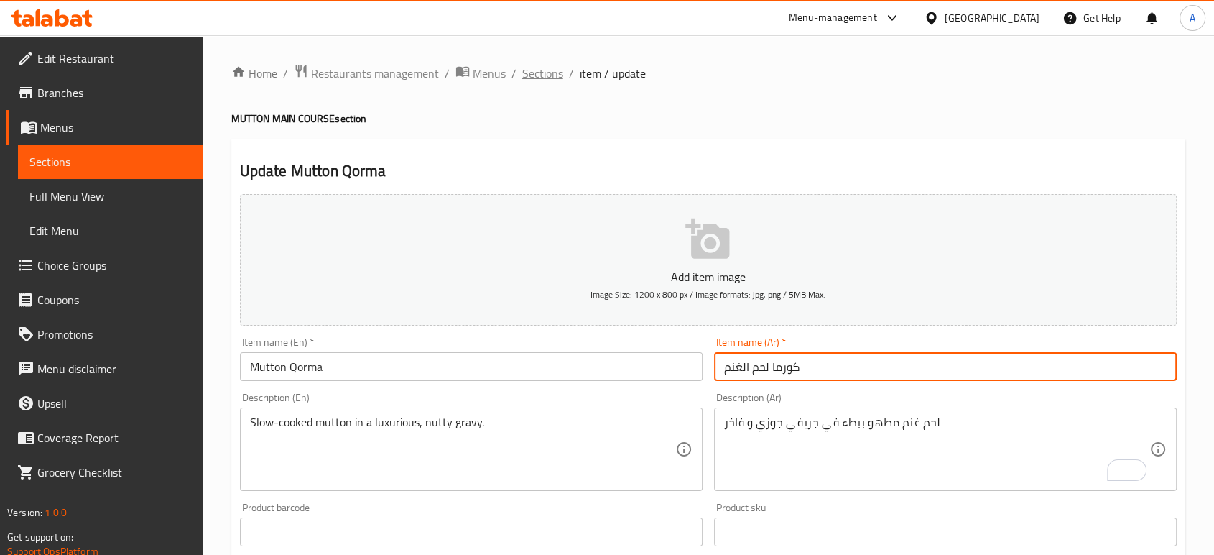
click at [547, 80] on span "Sections" at bounding box center [542, 73] width 41 height 17
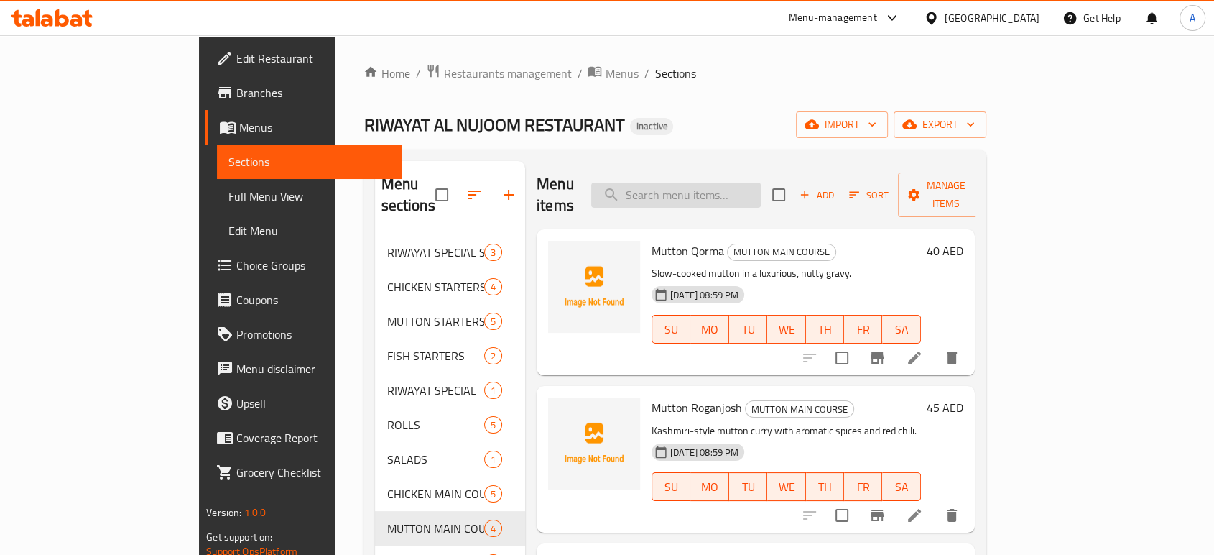
click at [713, 188] on input "search" at bounding box center [676, 194] width 170 height 25
paste input "Beef Qeema"
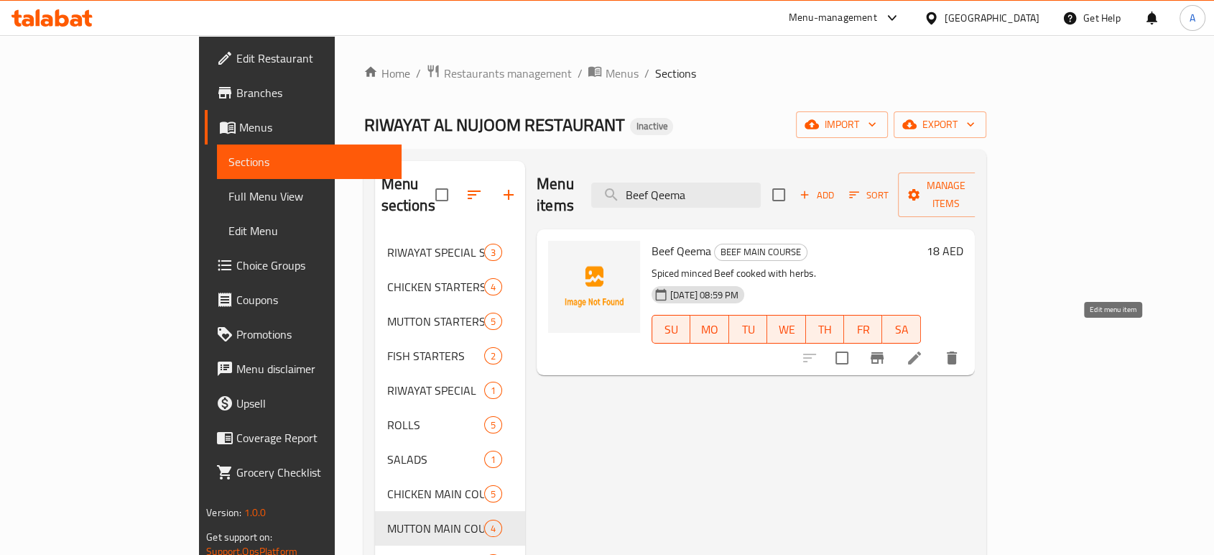
type input "Beef Qeema"
click at [923, 349] on icon at bounding box center [914, 357] width 17 height 17
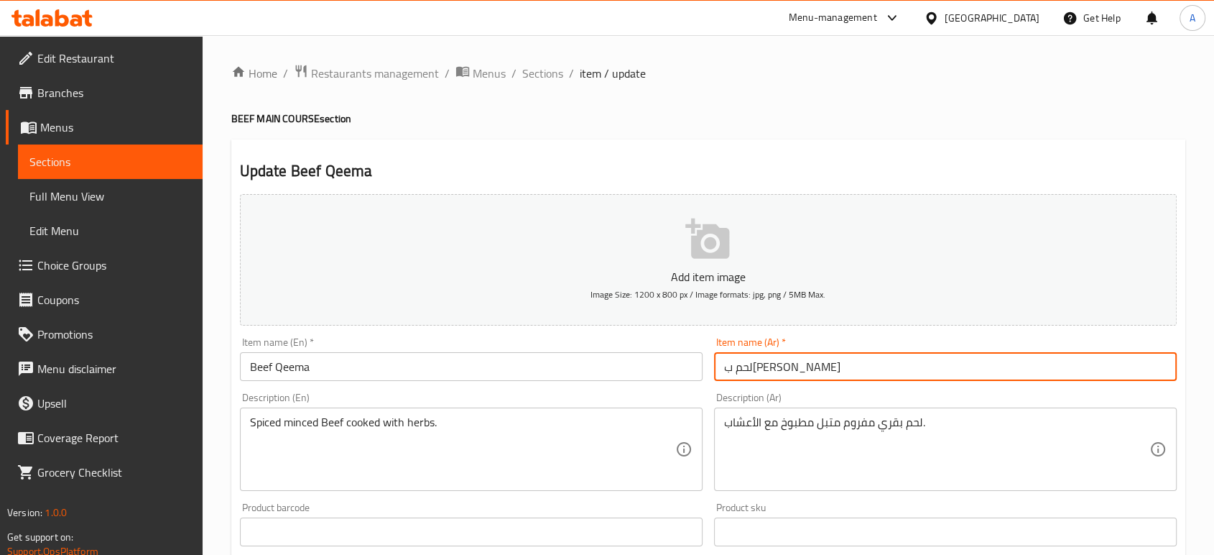
click at [744, 371] on input "لحم بقري قيما" at bounding box center [945, 366] width 463 height 29
type input "لحم بقري كيما"
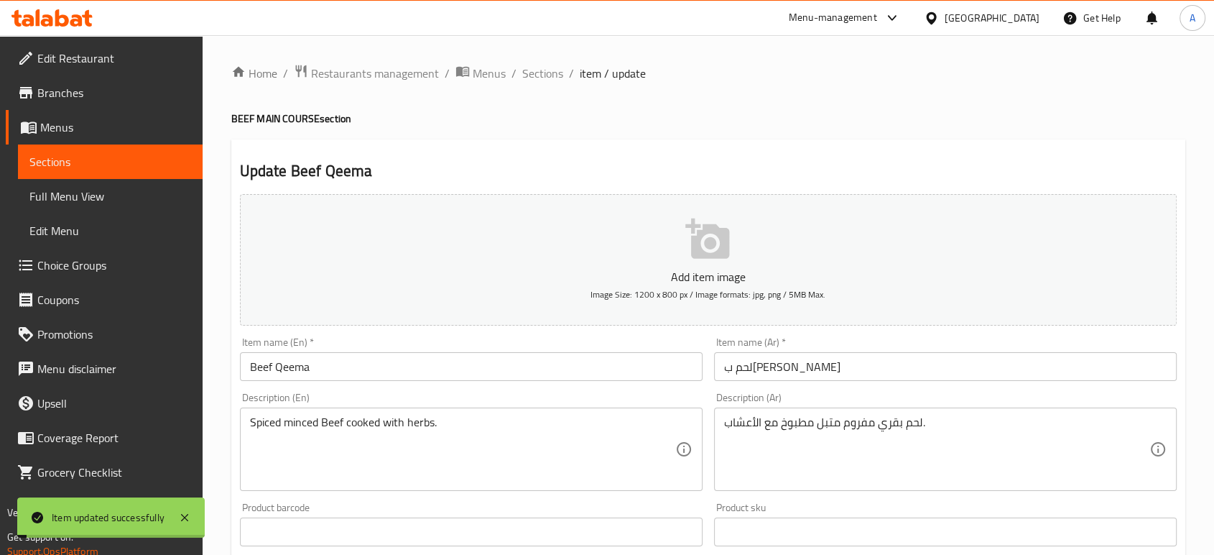
click at [531, 48] on div "Home / Restaurants management / Menus / Sections / item / update BEEF MAIN COUR…" at bounding box center [709, 525] width 1012 height 980
click at [529, 71] on span "Sections" at bounding box center [542, 73] width 41 height 17
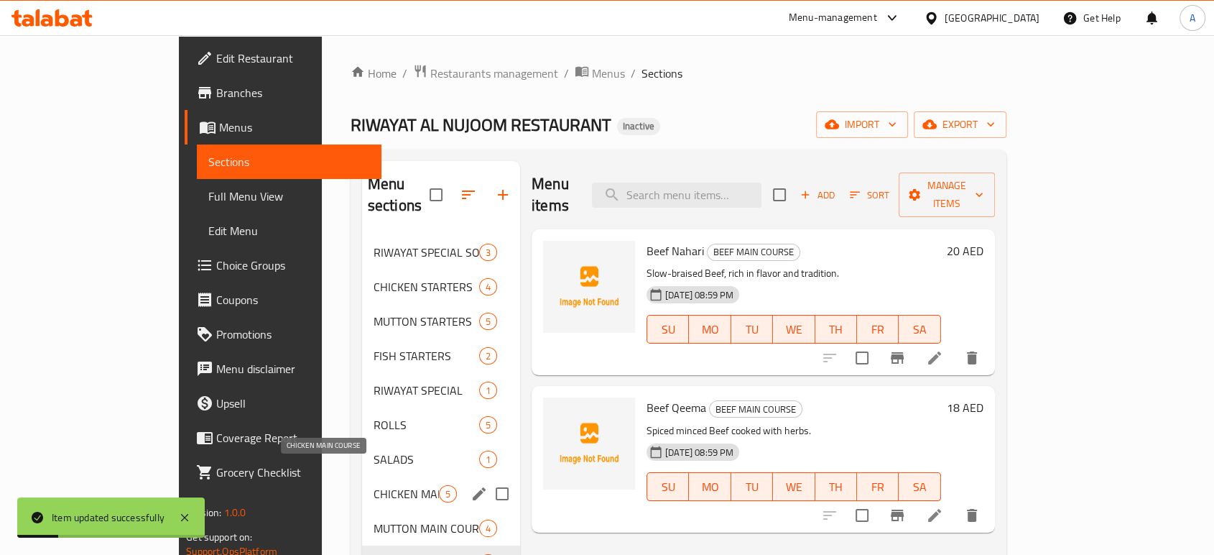
click at [374, 485] on span "CHICKEN MAIN COURSE" at bounding box center [406, 493] width 65 height 17
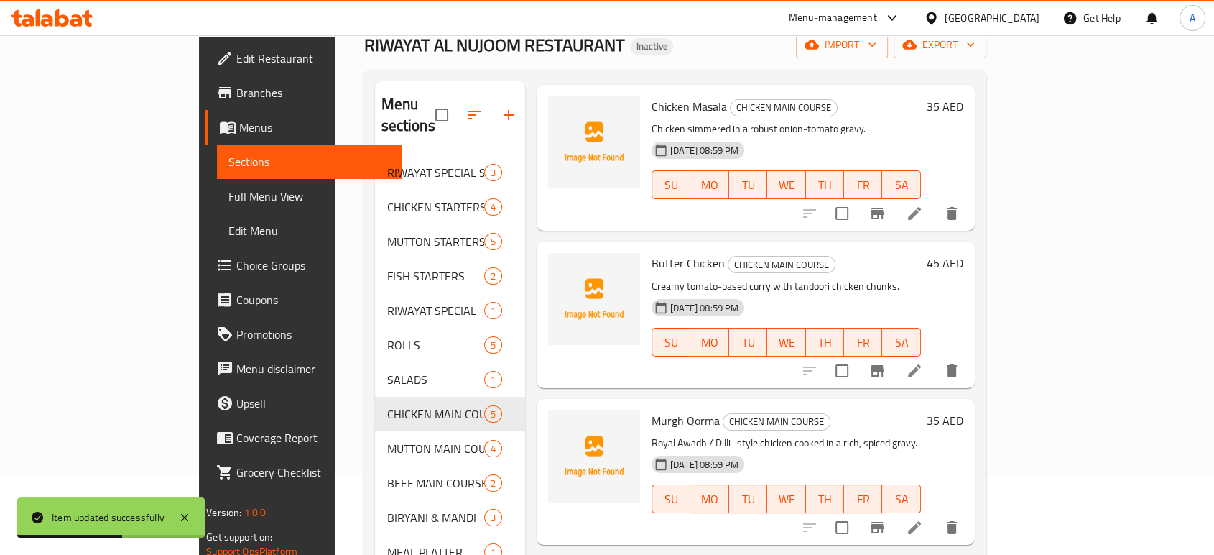
scroll to position [159, 0]
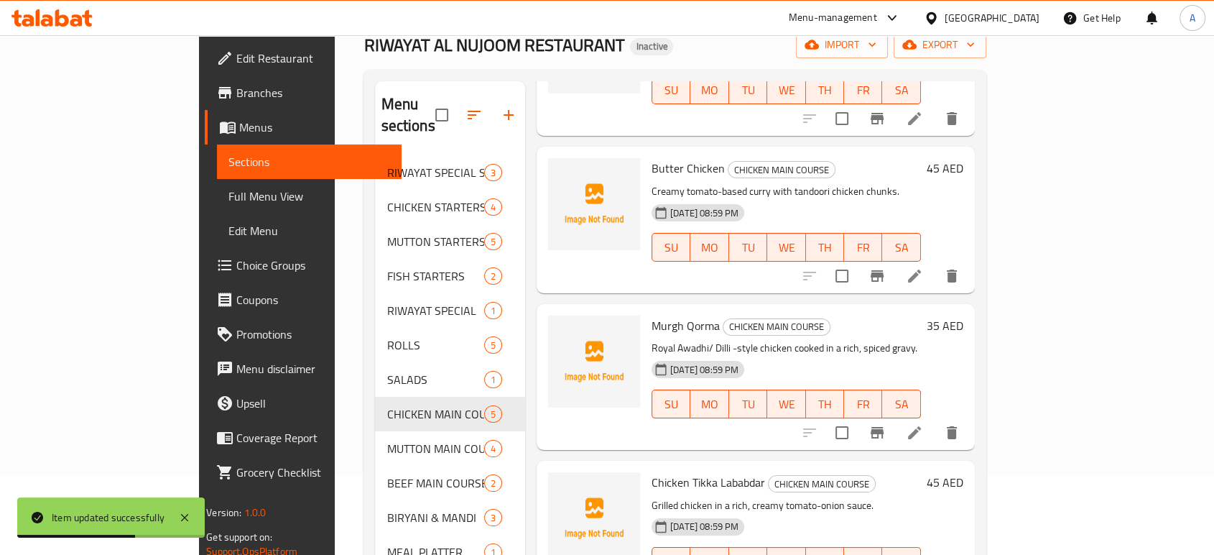
click at [923, 424] on icon at bounding box center [914, 432] width 17 height 17
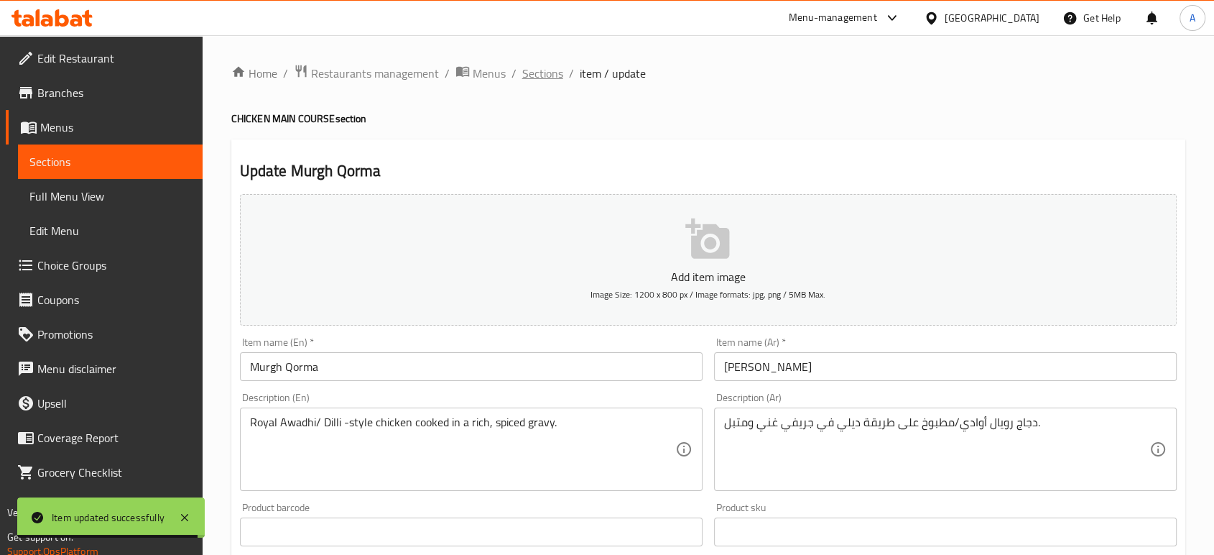
click at [533, 75] on span "Sections" at bounding box center [542, 73] width 41 height 17
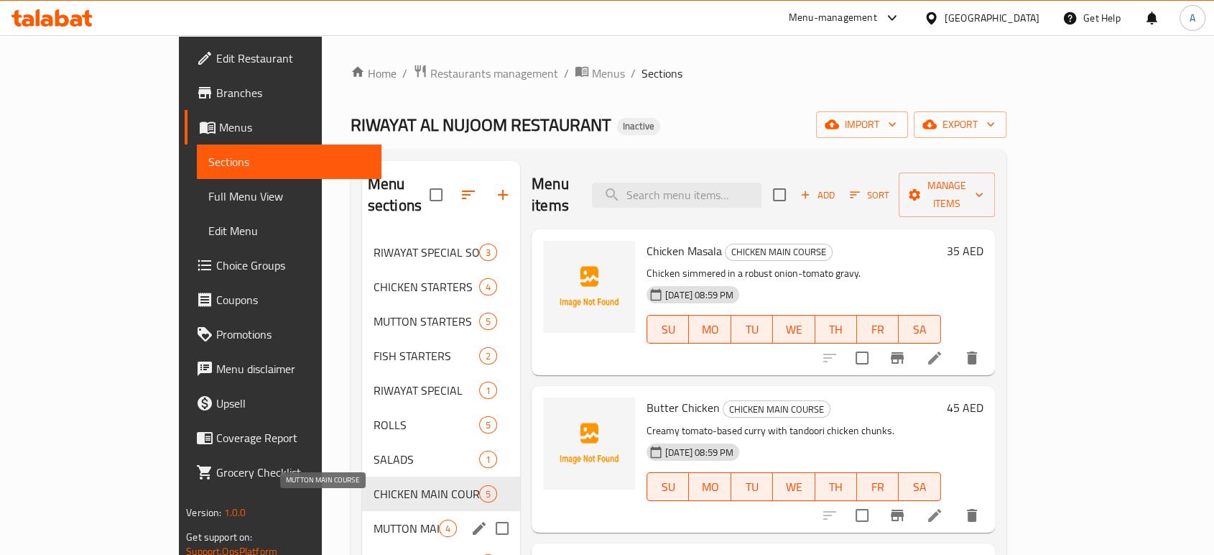
click at [374, 519] on span "MUTTON MAIN COURSE" at bounding box center [406, 527] width 65 height 17
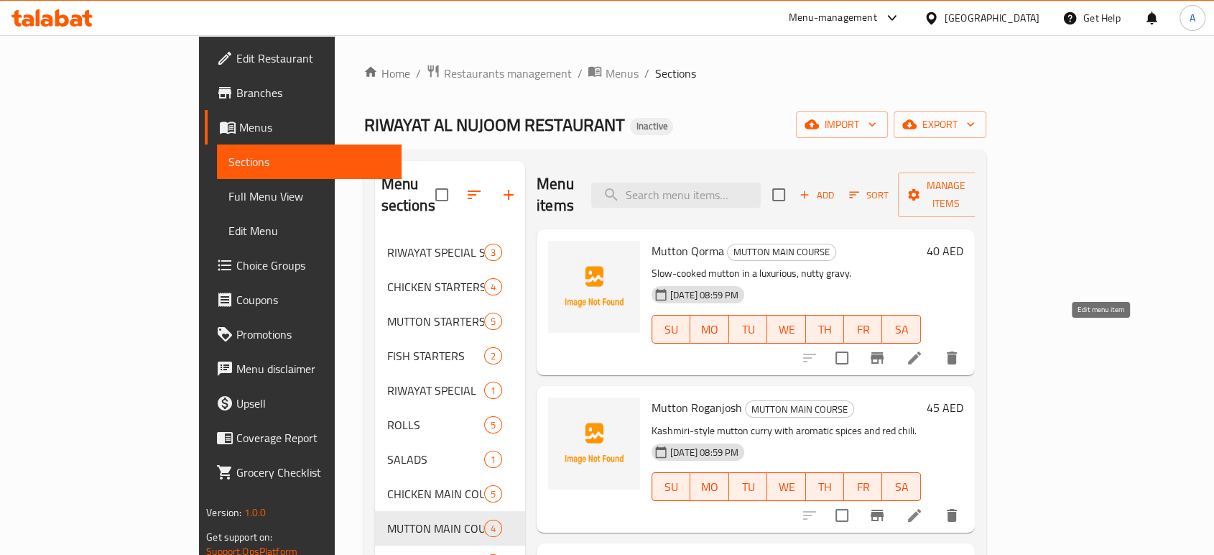
click at [923, 349] on icon at bounding box center [914, 357] width 17 height 17
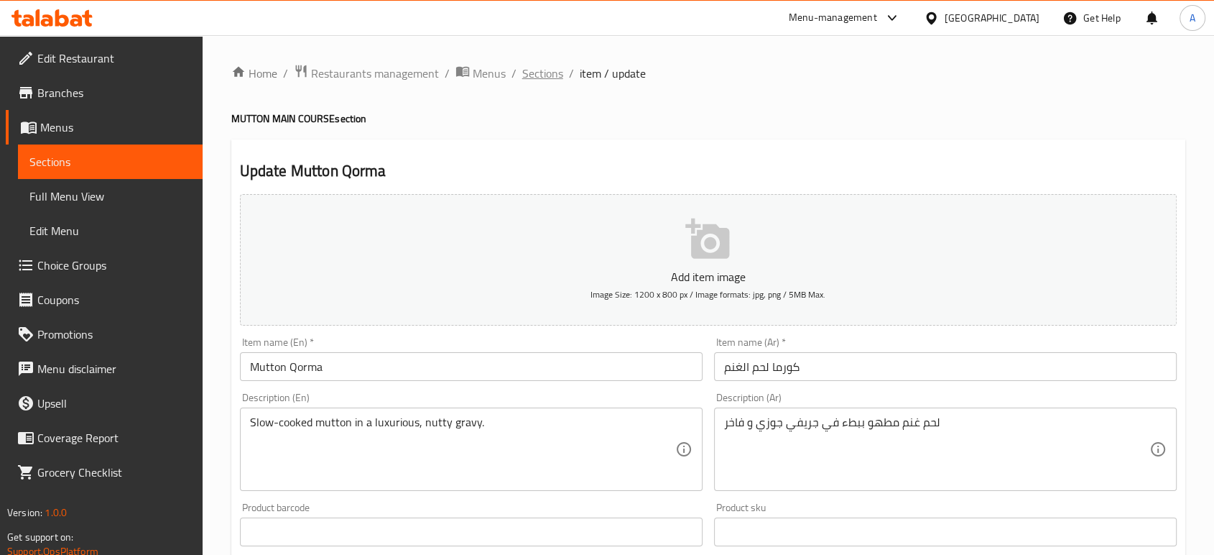
click at [545, 78] on span "Sections" at bounding box center [542, 73] width 41 height 17
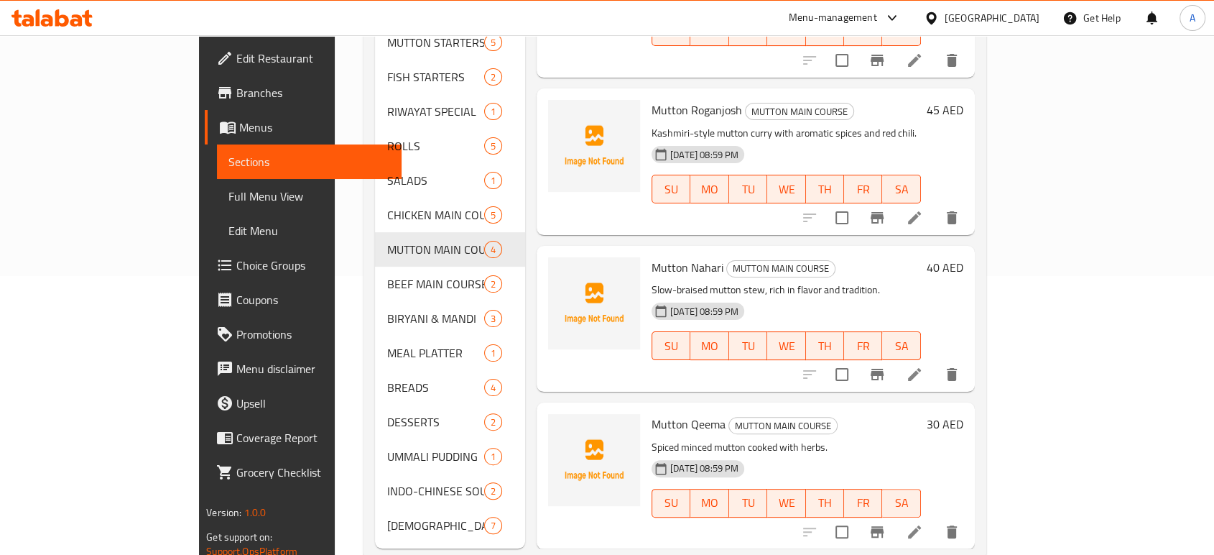
scroll to position [290, 0]
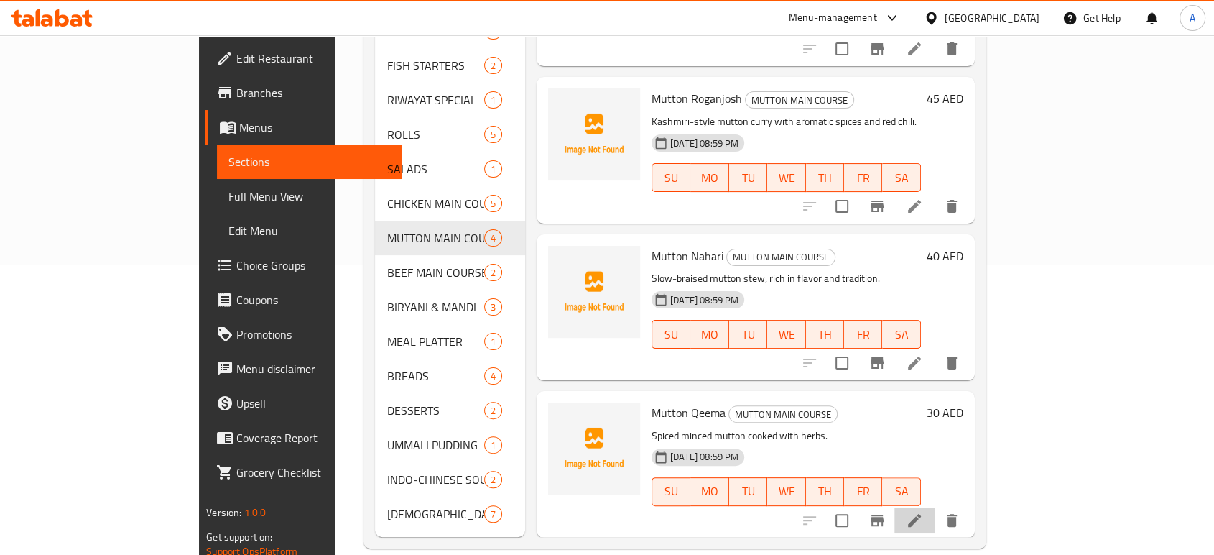
click at [935, 507] on li at bounding box center [914, 520] width 40 height 26
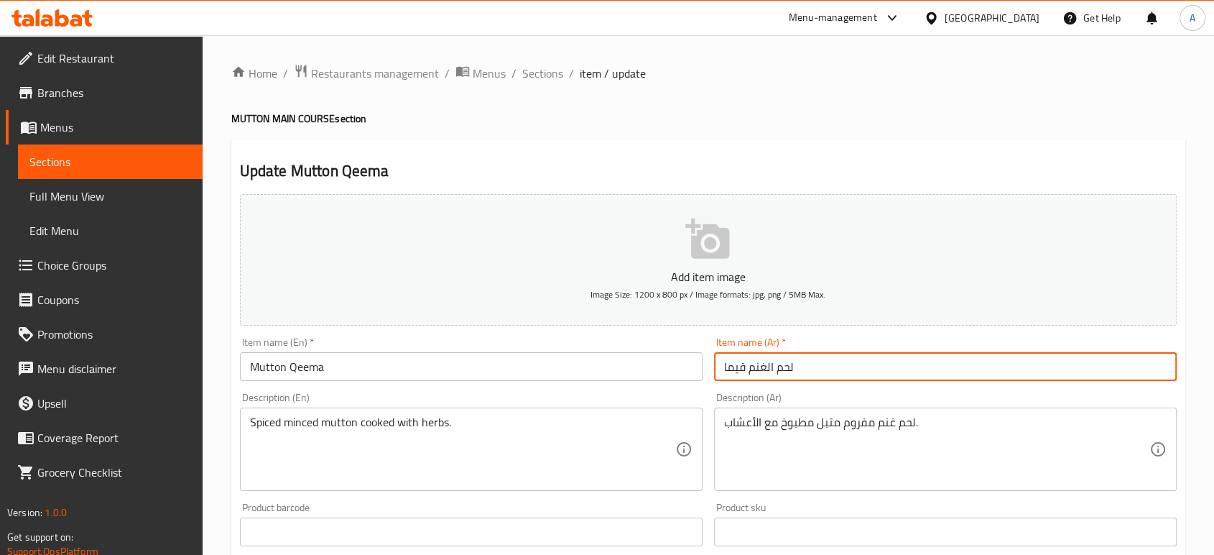
click at [742, 368] on input "لحم الغنم قيما" at bounding box center [945, 366] width 463 height 29
type input "لحم الغنم كيما"
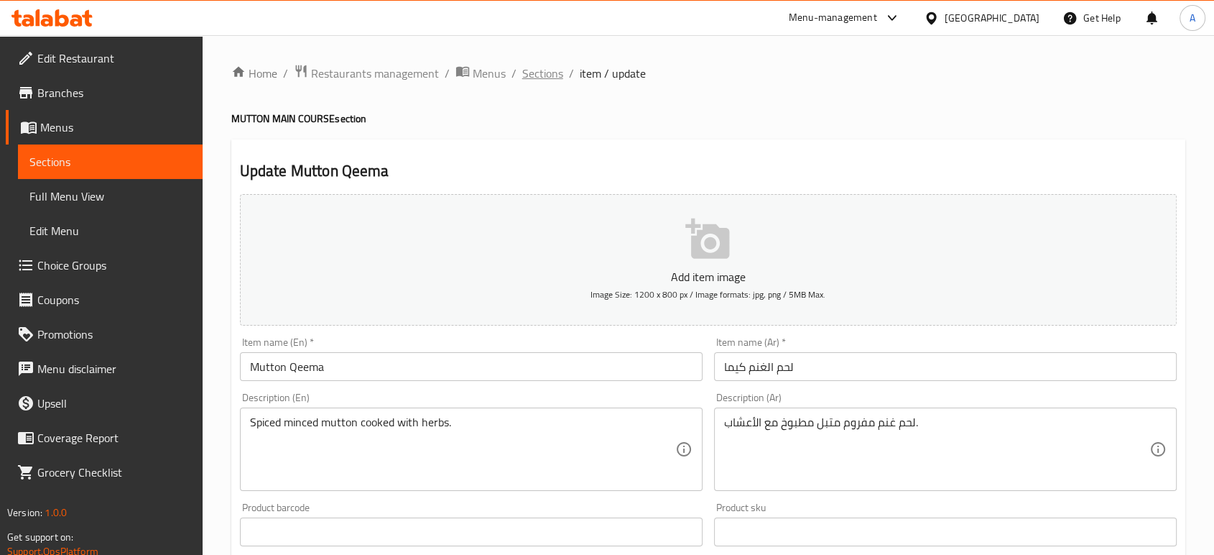
click at [557, 81] on span "Sections" at bounding box center [542, 73] width 41 height 17
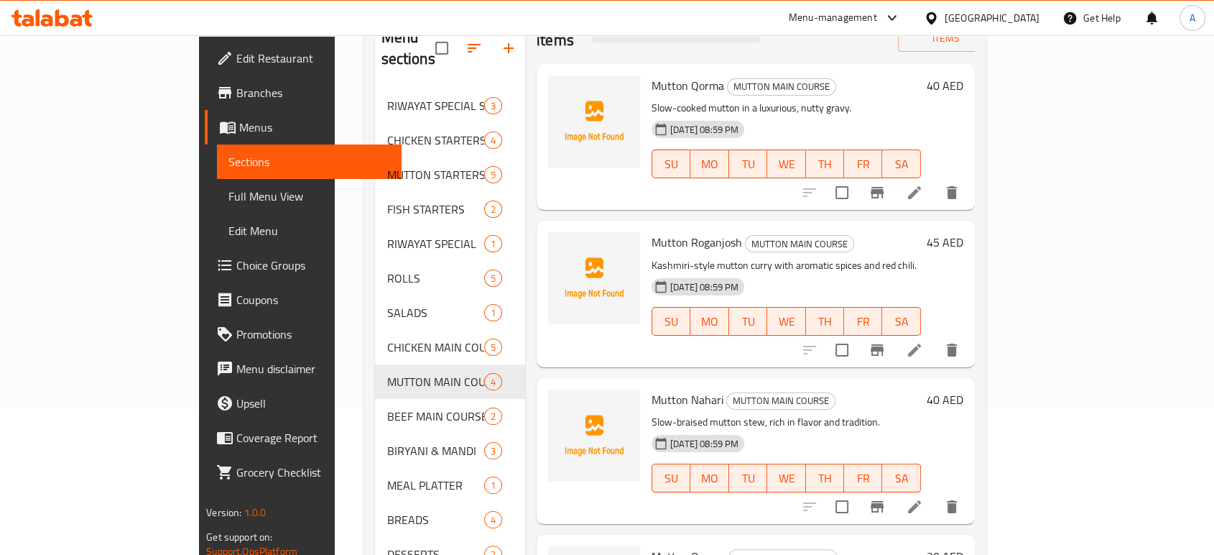
scroll to position [239, 0]
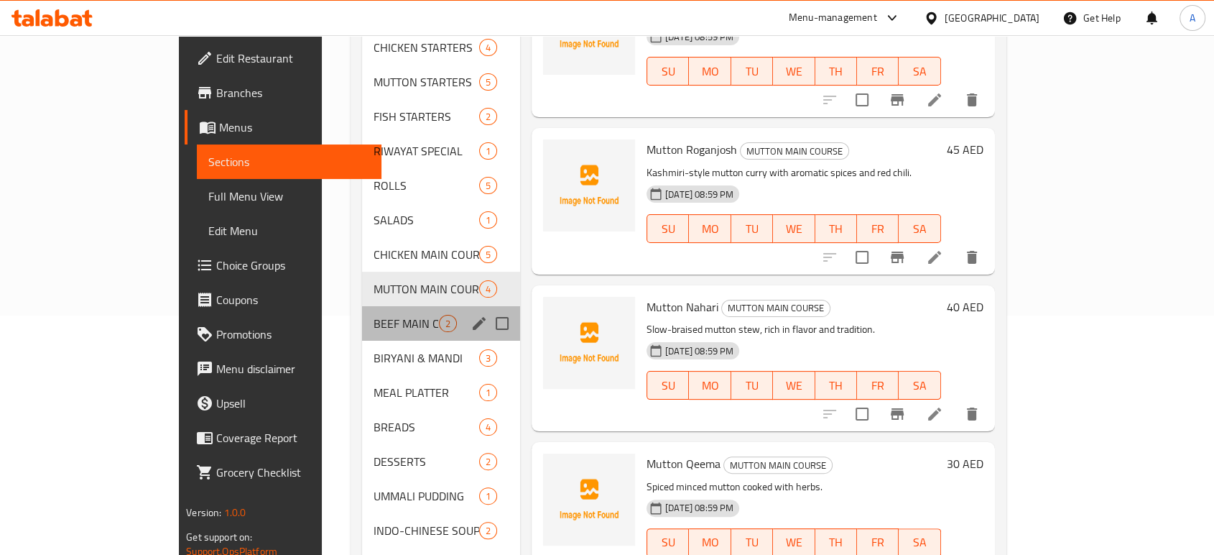
click at [362, 306] on div "BEEF MAIN COURSE 2" at bounding box center [441, 323] width 158 height 34
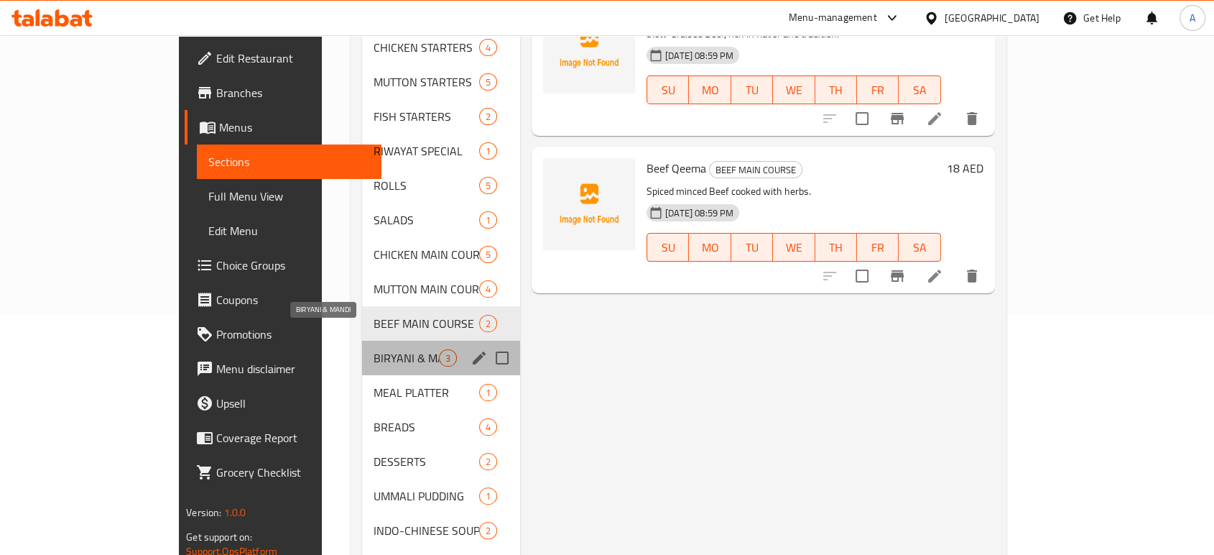
click at [374, 349] on span "BIRYANI & MANDI" at bounding box center [406, 357] width 65 height 17
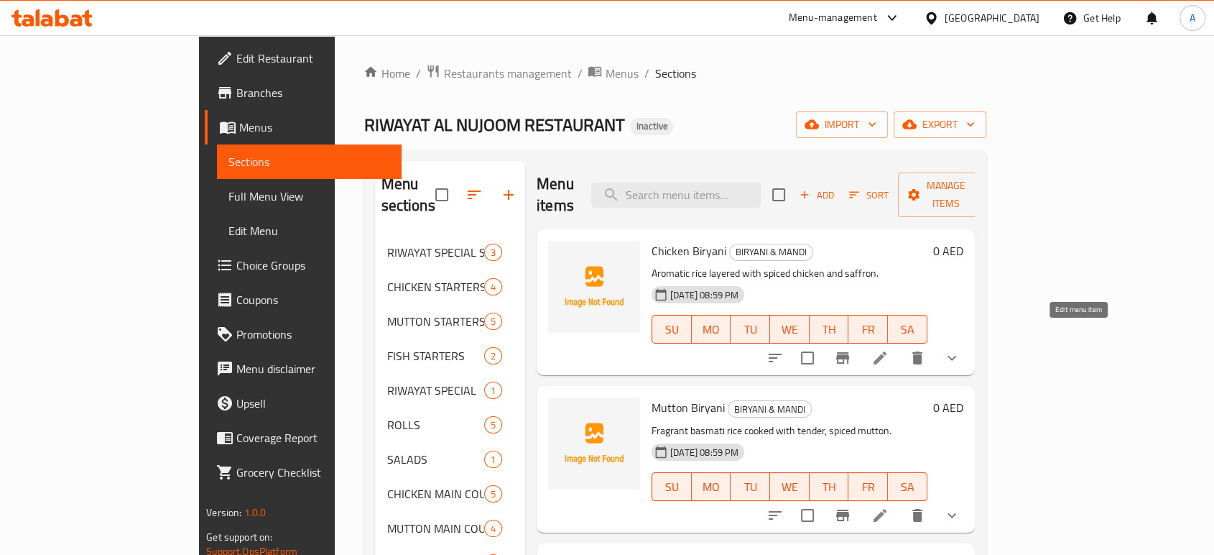
click at [887, 351] on icon at bounding box center [880, 357] width 13 height 13
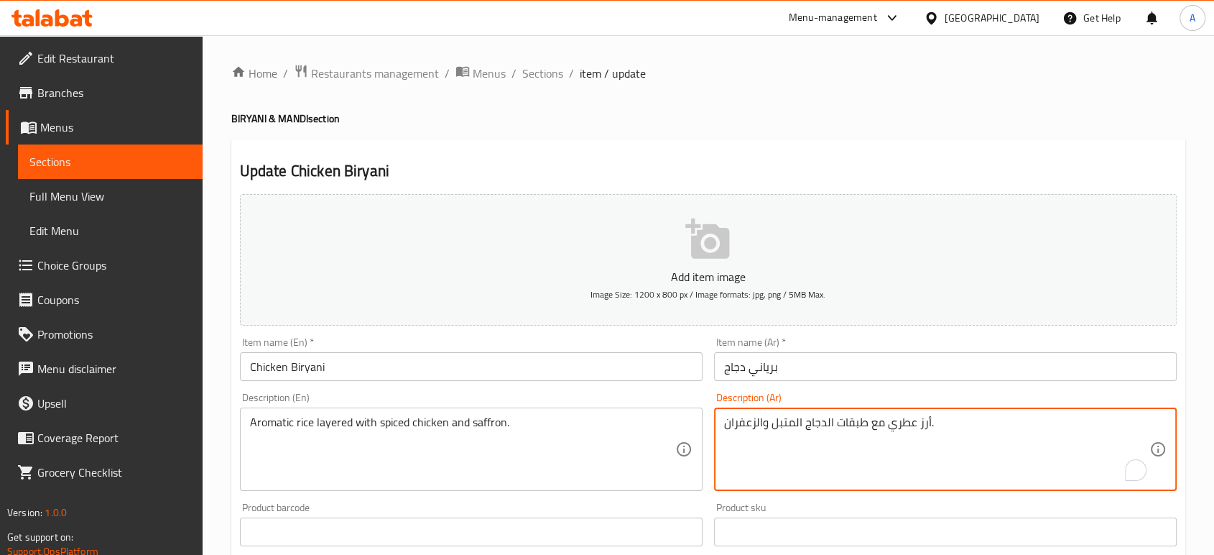
click at [843, 424] on textarea "أرز عطري مع طبقات الدجاج المتبل والزعفران." at bounding box center [936, 449] width 425 height 68
click at [856, 425] on textarea "أرز عطري مع الدجاج المتبل والزعفران." at bounding box center [936, 449] width 425 height 68
click at [850, 425] on textarea "أرز عطري مع الدجاج المتبل والزعفران." at bounding box center [936, 449] width 425 height 68
click at [724, 427] on textarea "أرز عطري مع الدجاج المتبل والزعفران." at bounding box center [936, 449] width 425 height 68
paste textarea "طبقات"
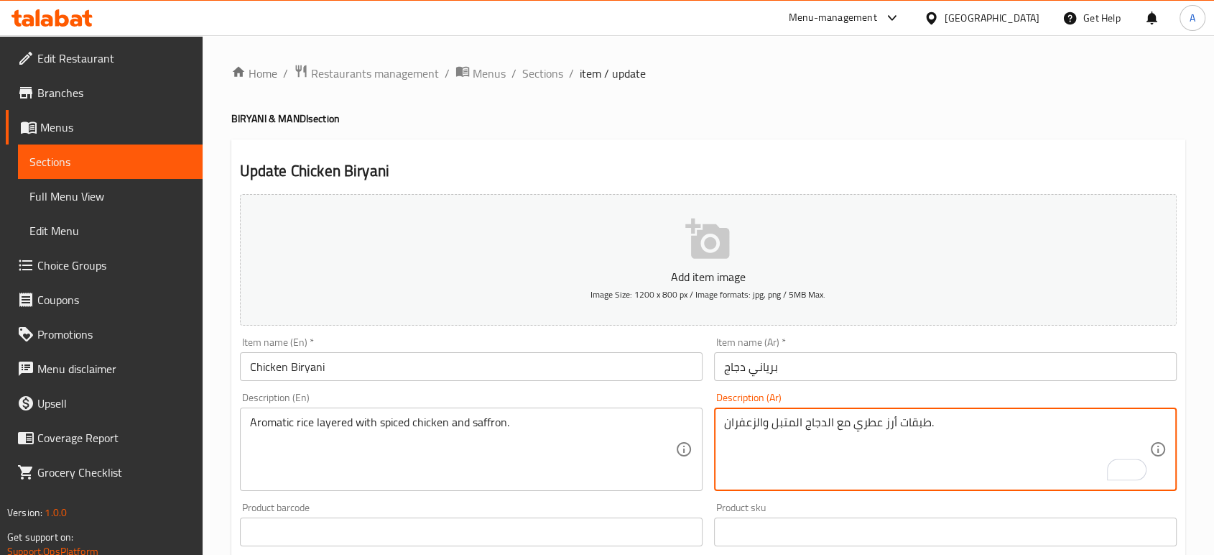
type textarea "طبقات أرز عطري مع الدجاج المتبل والزعفران."
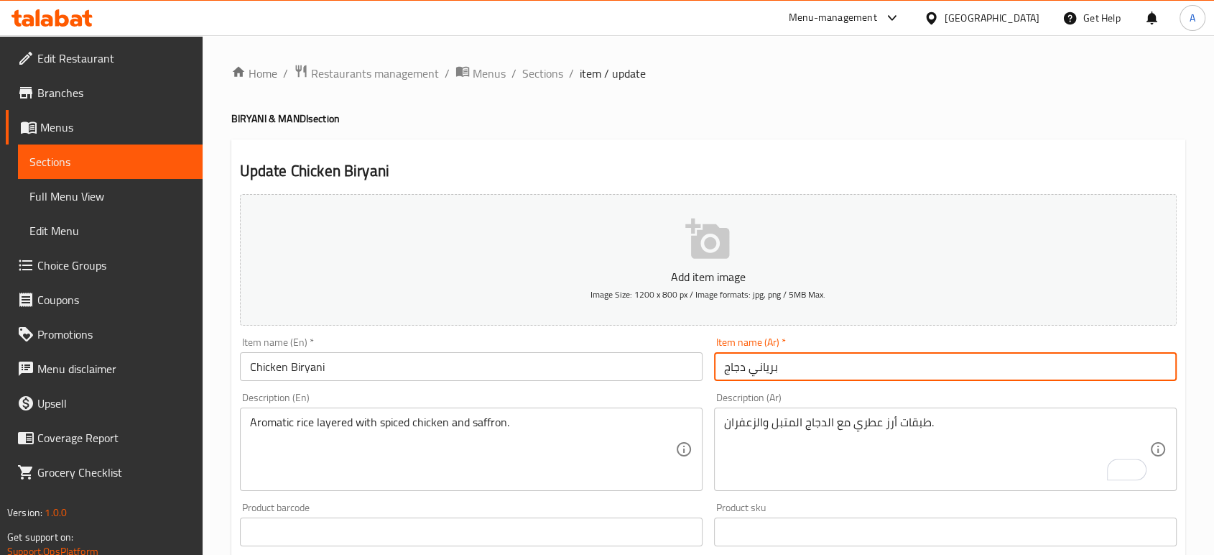
click at [850, 376] on input "برياني دجاج" at bounding box center [945, 366] width 463 height 29
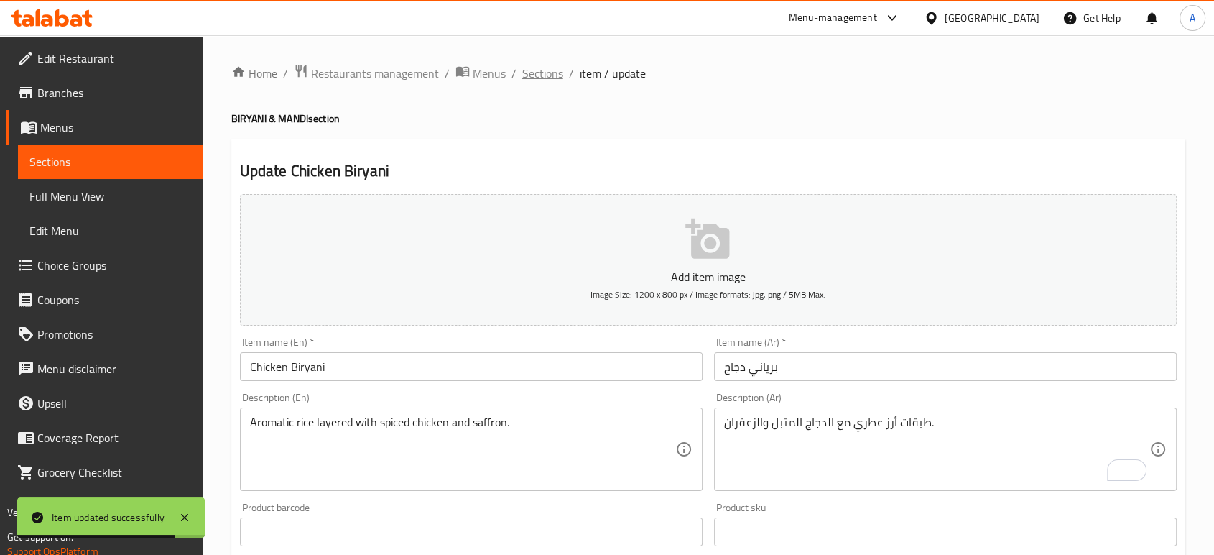
click at [540, 66] on span "Sections" at bounding box center [542, 73] width 41 height 17
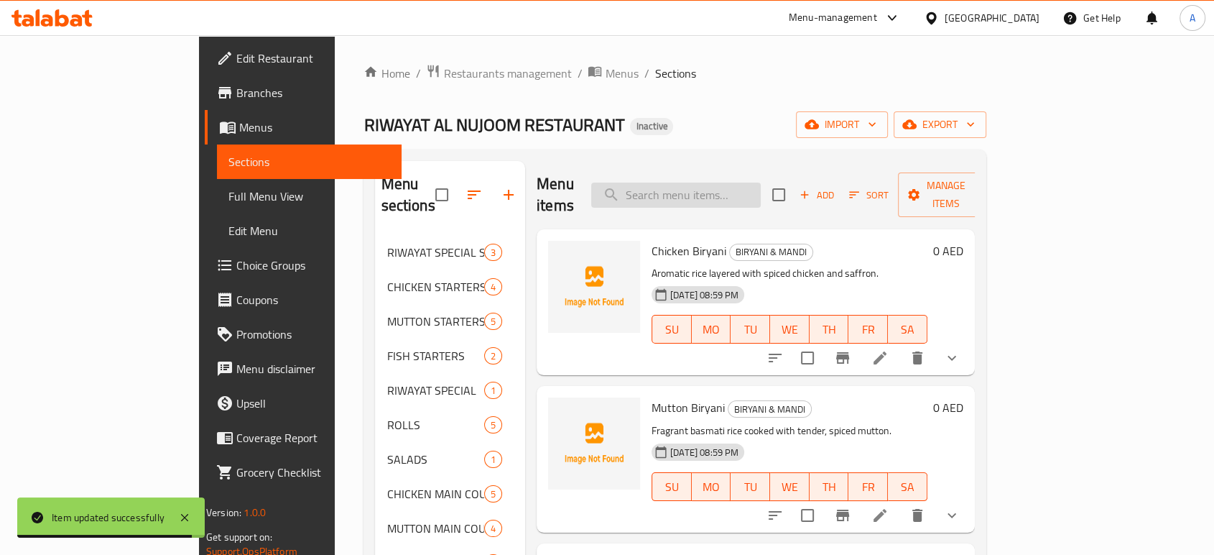
click at [713, 182] on input "search" at bounding box center [676, 194] width 170 height 25
paste input "Puff Pastry"
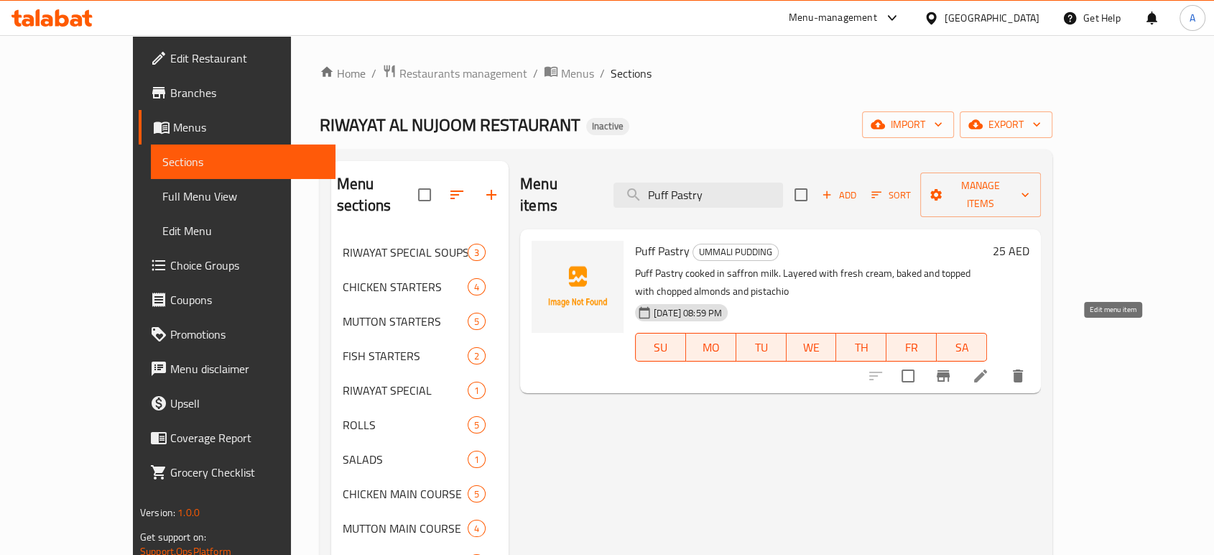
type input "Puff Pastry"
click at [989, 367] on icon at bounding box center [980, 375] width 17 height 17
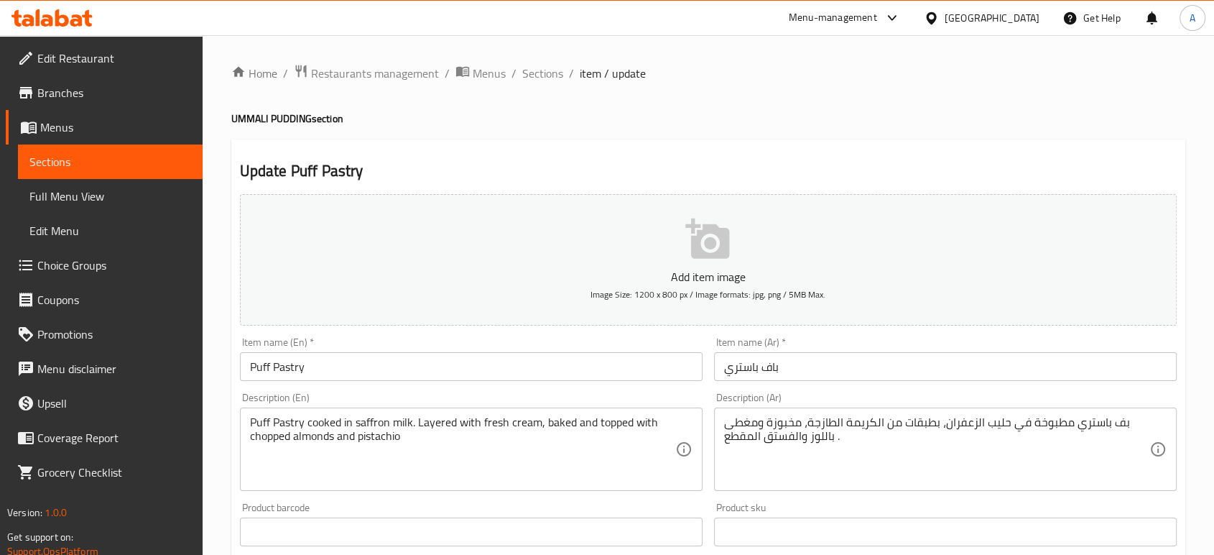
click at [412, 379] on input "Puff Pastry" at bounding box center [471, 366] width 463 height 29
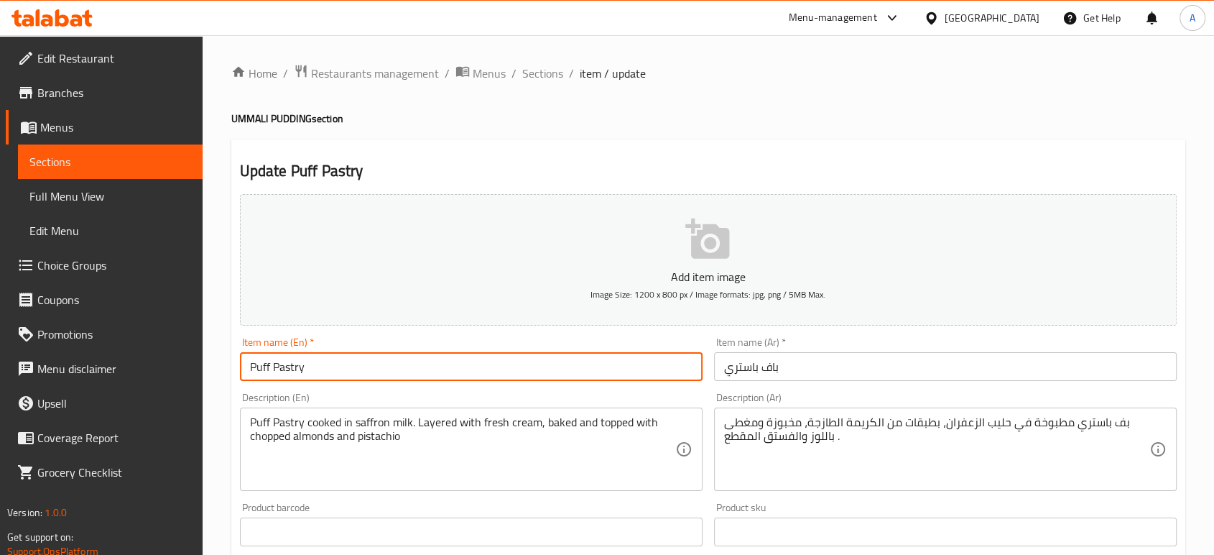
click at [410, 379] on input "Puff Pastry" at bounding box center [471, 366] width 463 height 29
paste input "UMMALI PUDDING"
type input "UMMALI PUDDING"
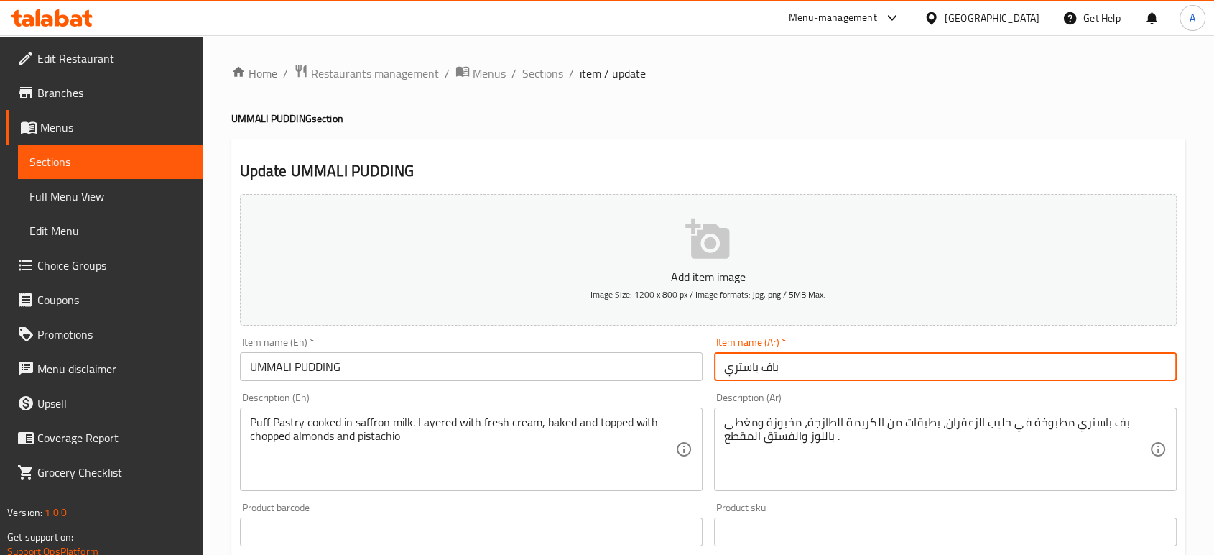
click at [836, 375] on input "باف باستري" at bounding box center [945, 366] width 463 height 29
click at [832, 375] on input "باف باستري" at bounding box center [945, 366] width 463 height 29
click at [831, 375] on input "باف باستري" at bounding box center [945, 366] width 463 height 29
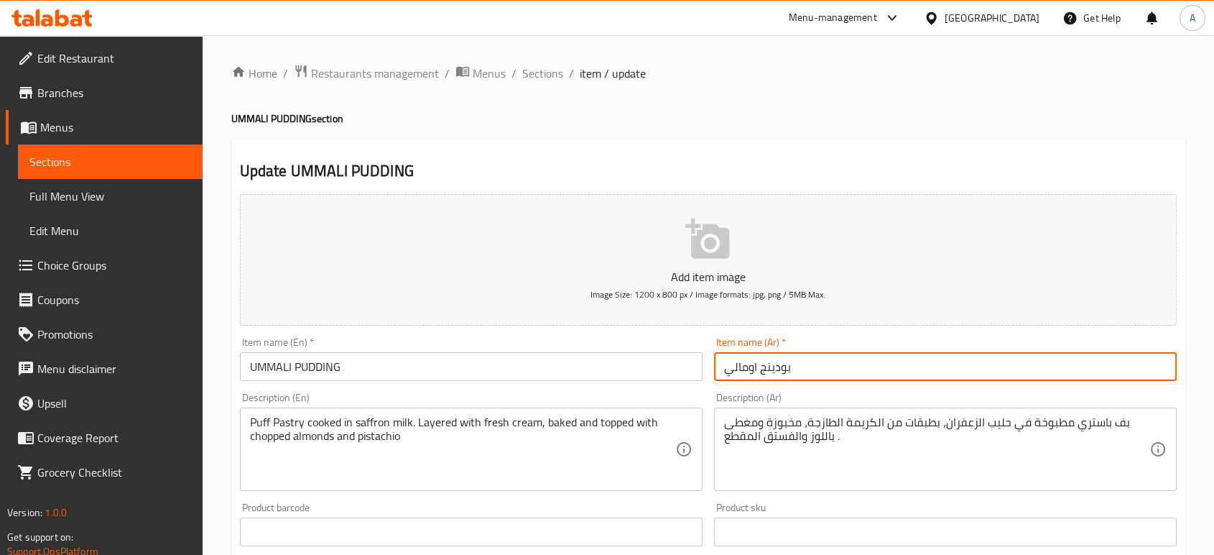
type input "بودينج اومالي"
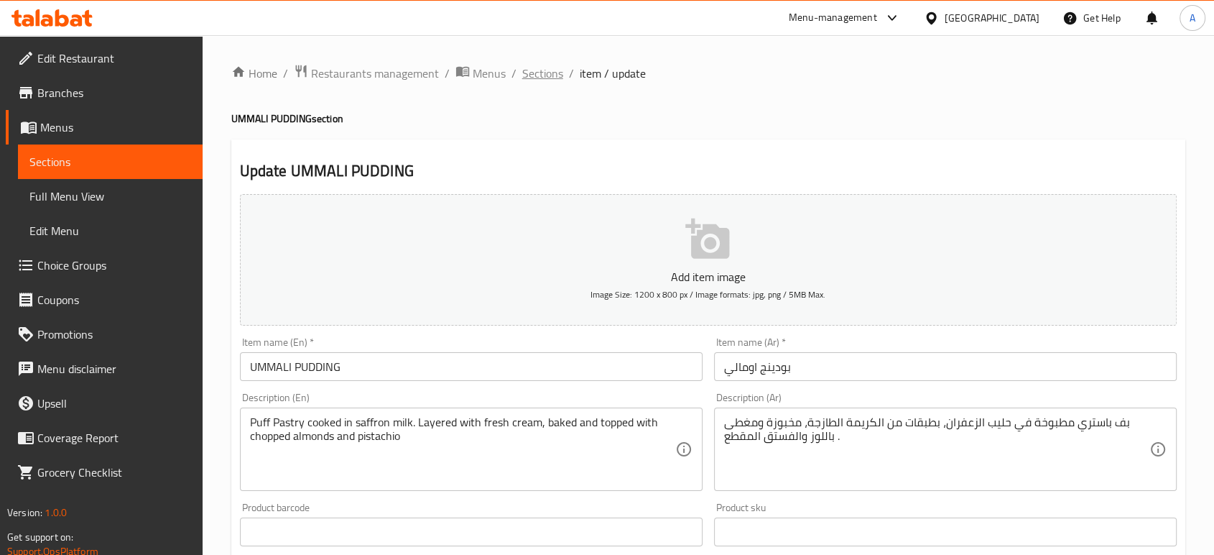
click at [530, 80] on span "Sections" at bounding box center [542, 73] width 41 height 17
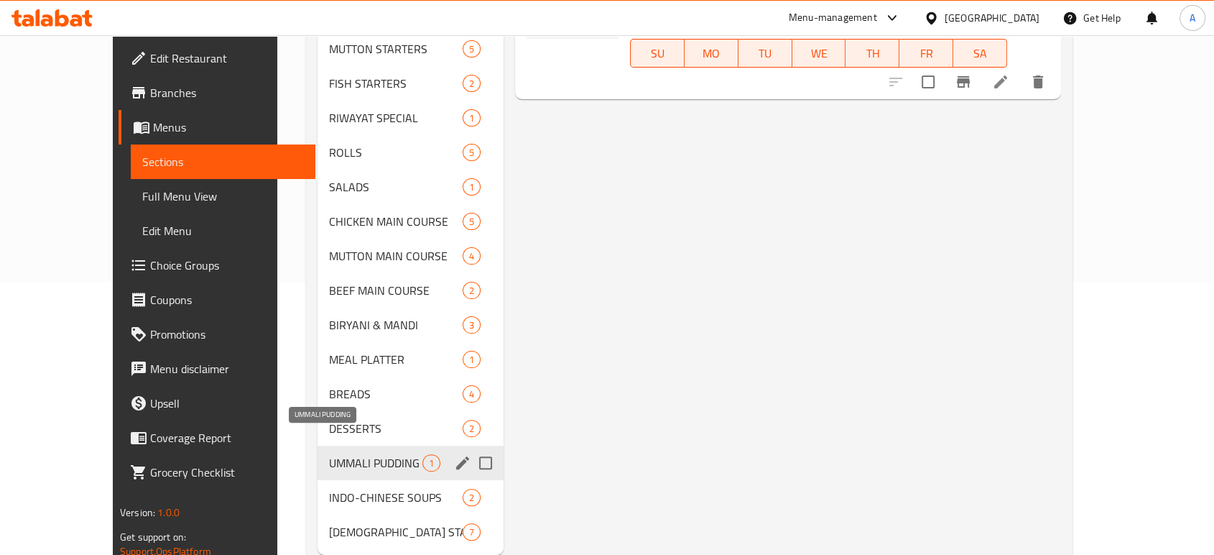
scroll to position [290, 0]
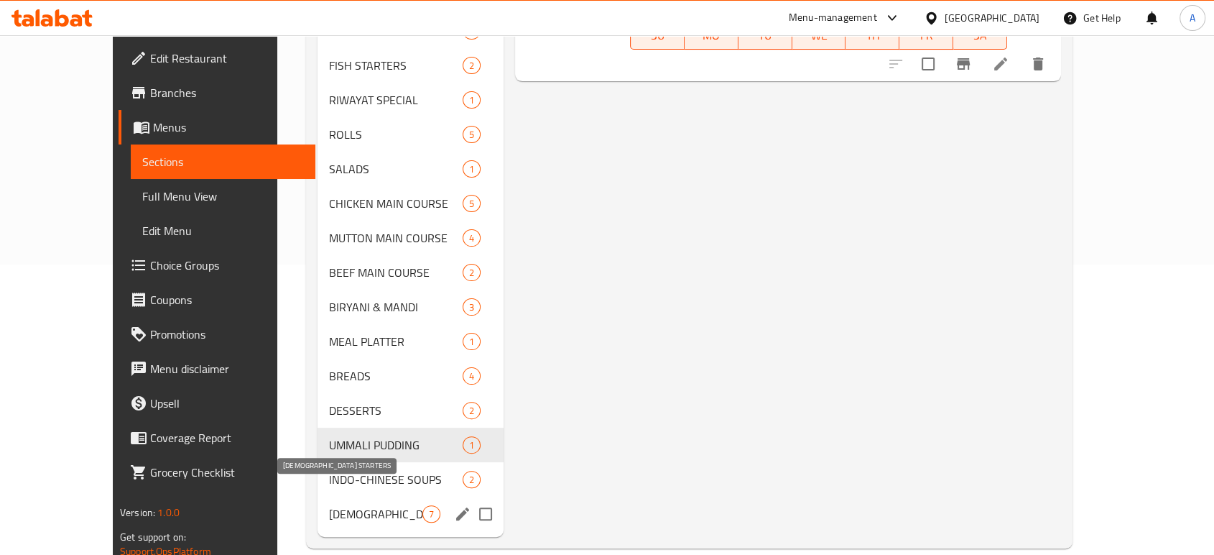
click at [329, 505] on span "[DEMOGRAPHIC_DATA] STARTERS" at bounding box center [375, 513] width 93 height 17
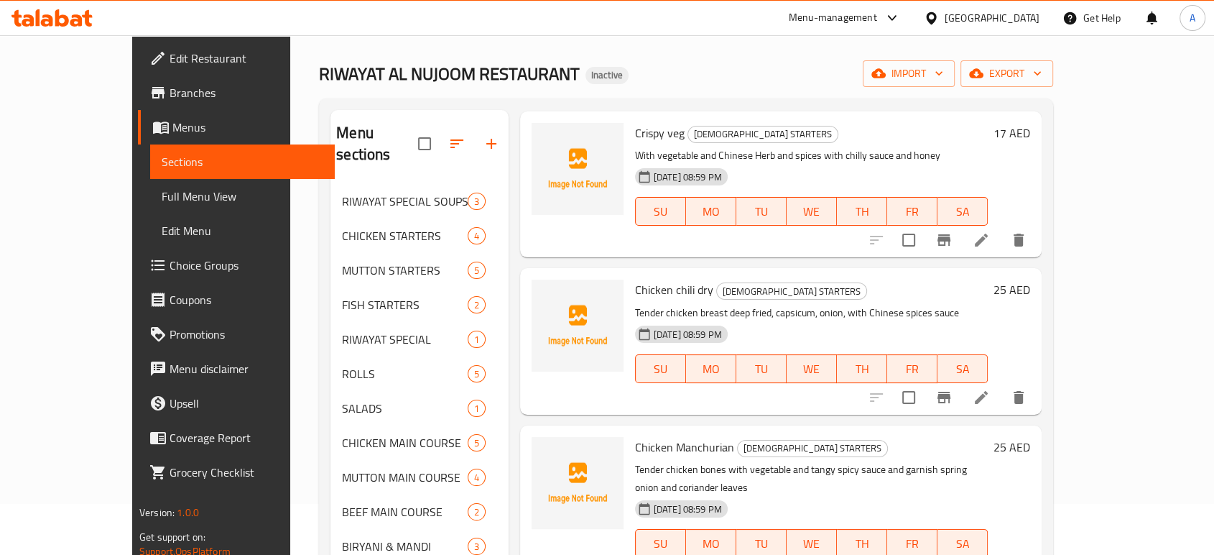
scroll to position [159, 0]
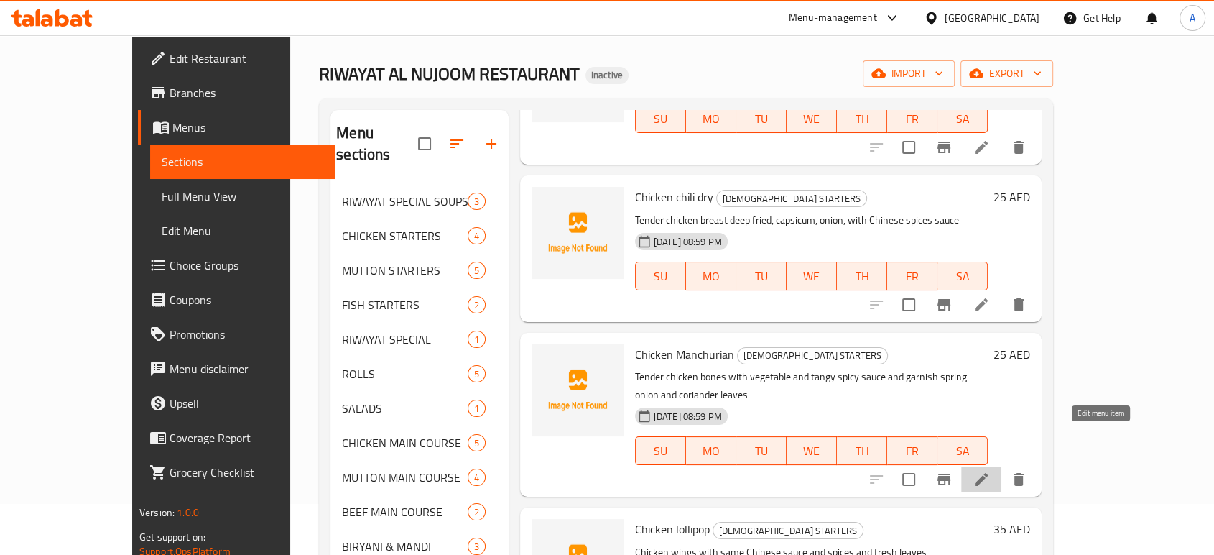
click at [988, 473] on icon at bounding box center [981, 479] width 13 height 13
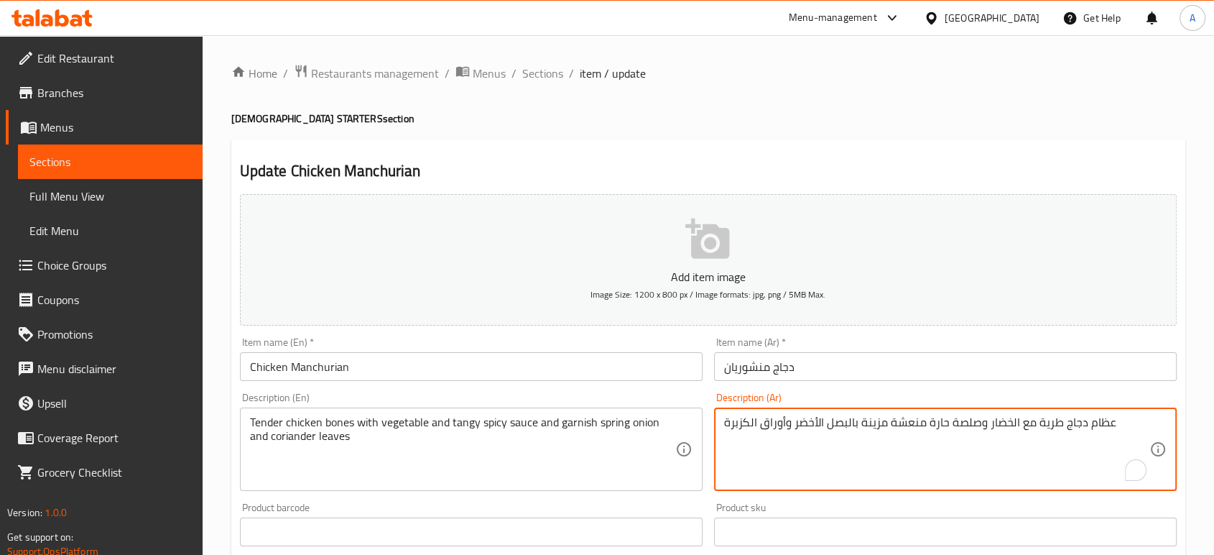
click at [1095, 420] on textarea "عظام دجاج طرية مع الخضار وصلصة حارة منعشة مزينة بالبصل الأخضر وأوراق الكزبرة" at bounding box center [936, 449] width 425 height 68
click at [1098, 421] on textarea "عظام دجاج طرية مع الخضار وصلصة حارة منعشة مزينة بالبصل الأخضر وأوراق الكزبرة" at bounding box center [936, 449] width 425 height 68
type textarea "بونز دجاج طرية مع الخضار وصلصة حارة منعشة مزينة بالبصل الأخضر وأوراق الكزبرة"
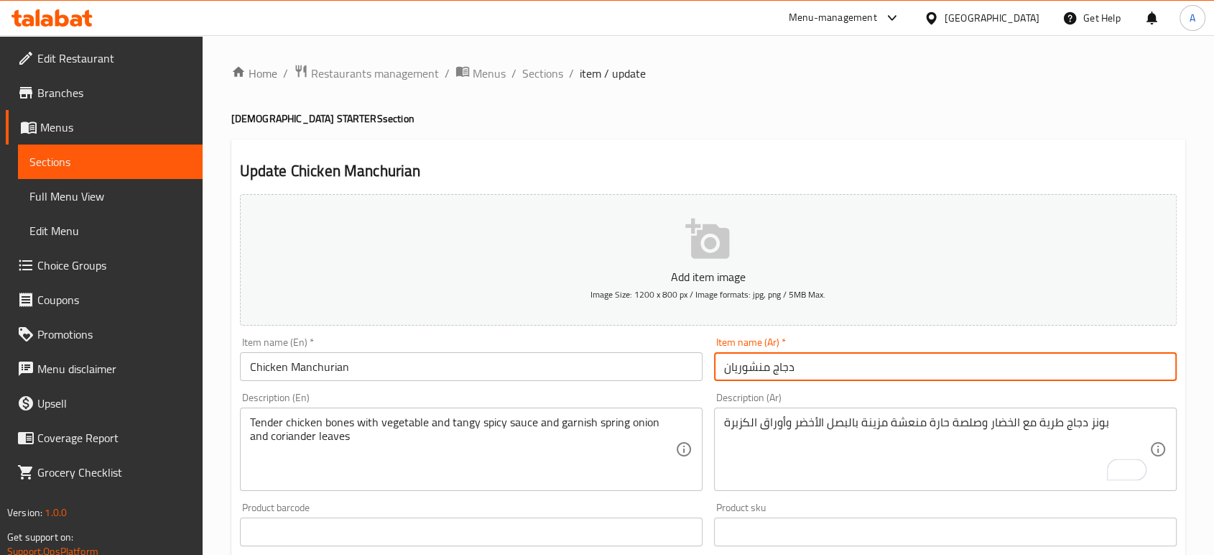
click at [1021, 364] on input "دجاج منشوريان" at bounding box center [945, 366] width 463 height 29
click at [556, 73] on span "Sections" at bounding box center [542, 73] width 41 height 17
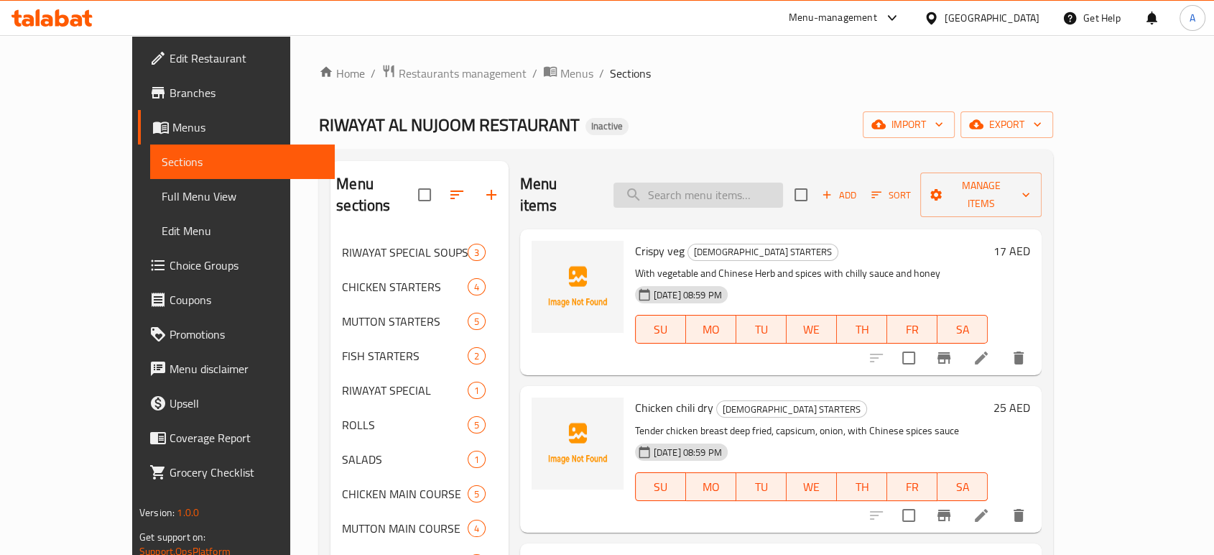
click at [690, 182] on input "search" at bounding box center [699, 194] width 170 height 25
paste input "Dynamite Prawn"
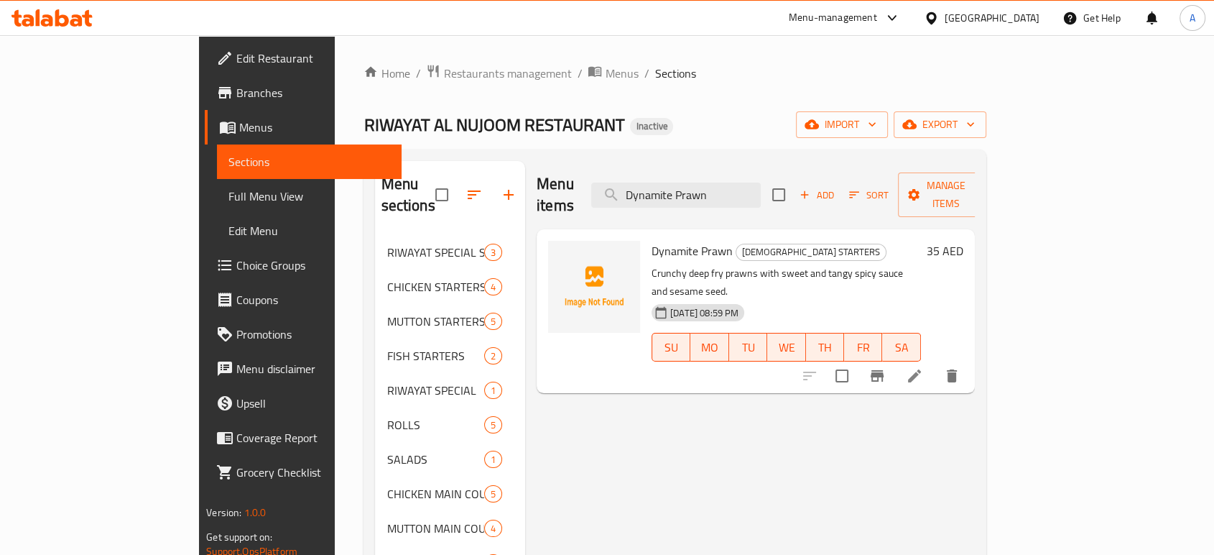
type input "Dynamite Prawn"
click at [935, 363] on li at bounding box center [914, 376] width 40 height 26
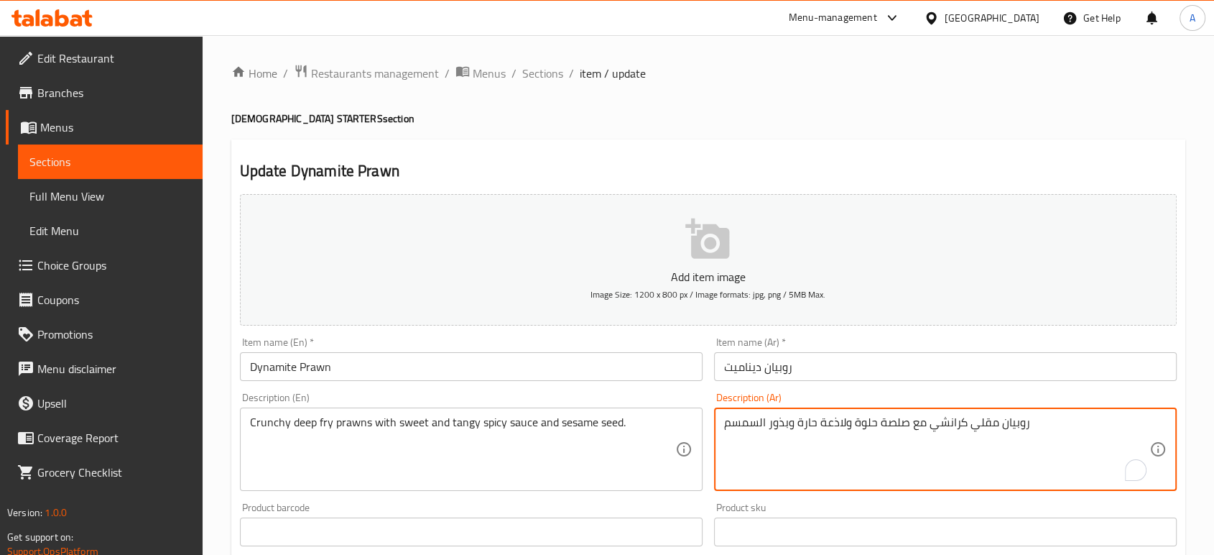
drag, startPoint x: 843, startPoint y: 422, endPoint x: 818, endPoint y: 420, distance: 26.0
type textarea "روبيان مقلي كرانشي مع صلصة حلوة ومنعشه حارة وبذور السمسم"
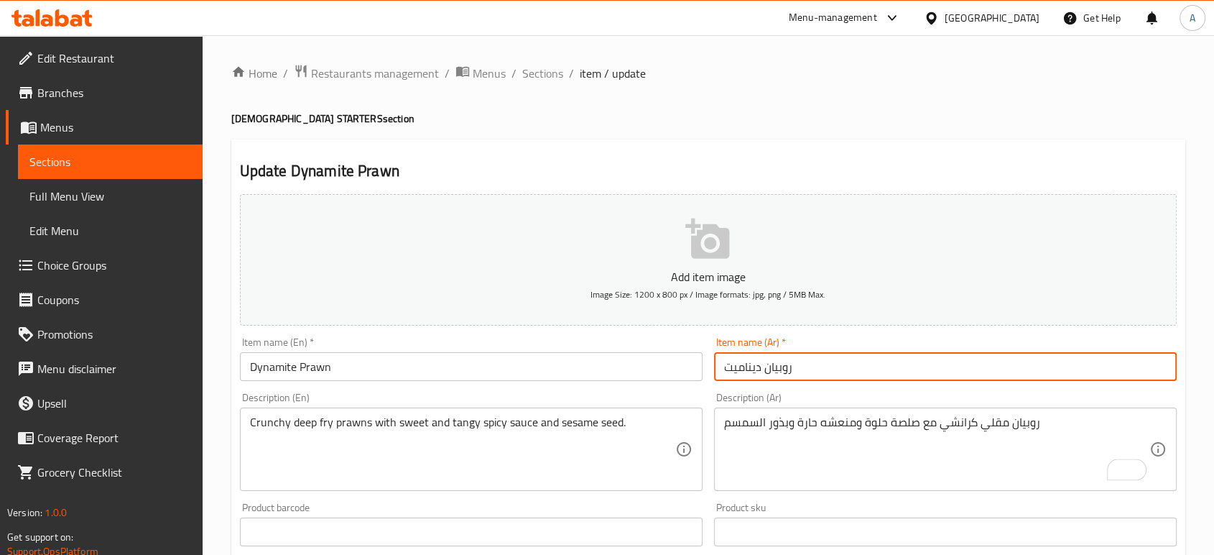
click at [846, 356] on input "روبيان ديناميت" at bounding box center [945, 366] width 463 height 29
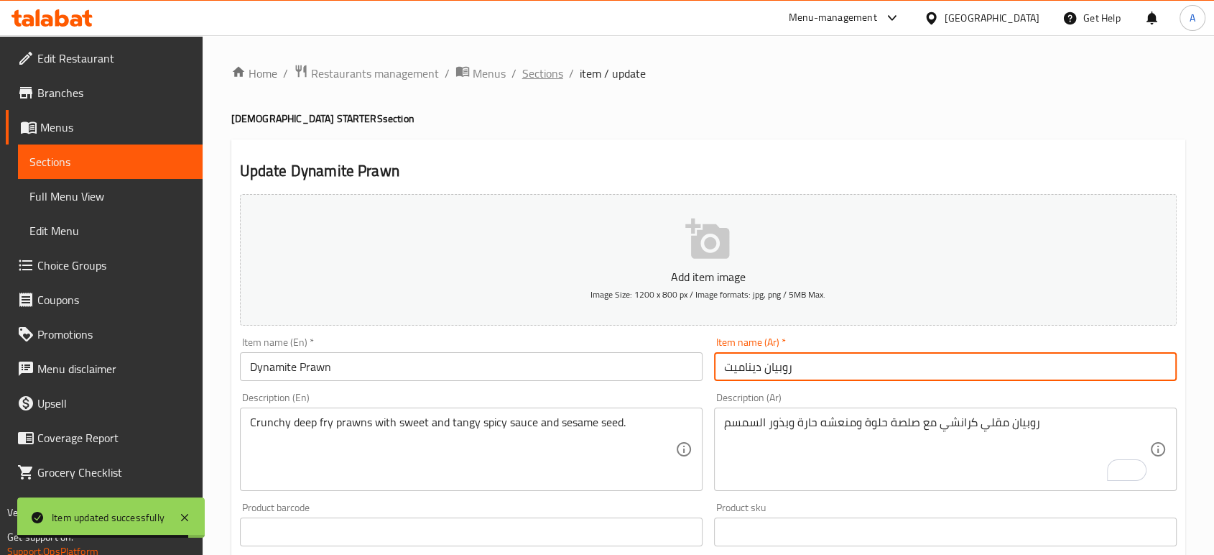
click at [558, 73] on span "Sections" at bounding box center [542, 73] width 41 height 17
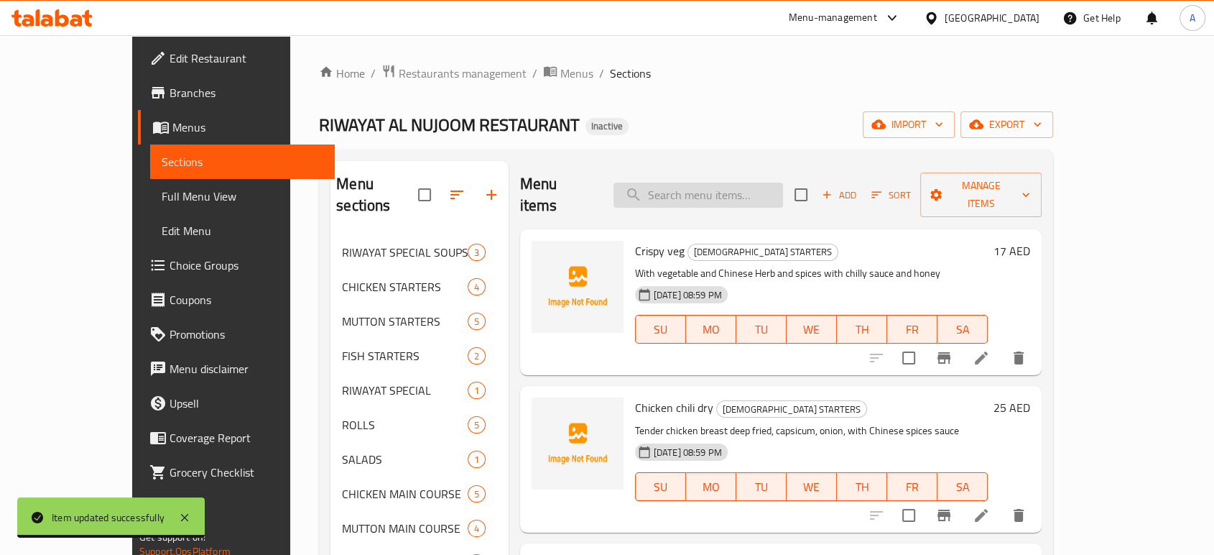
click at [706, 182] on input "search" at bounding box center [699, 194] width 170 height 25
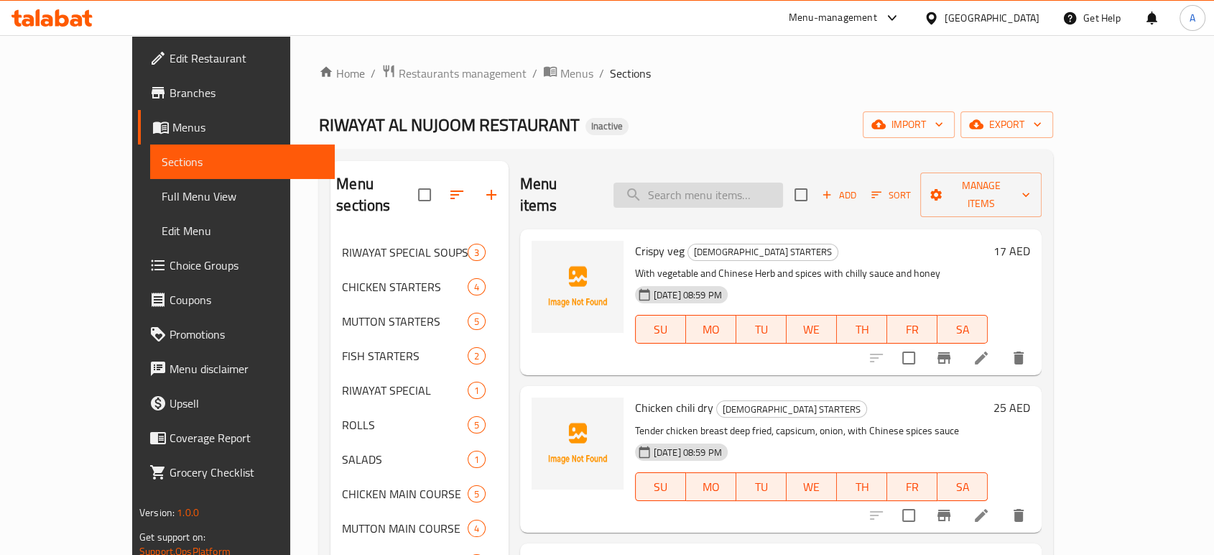
paste input "[PERSON_NAME]"
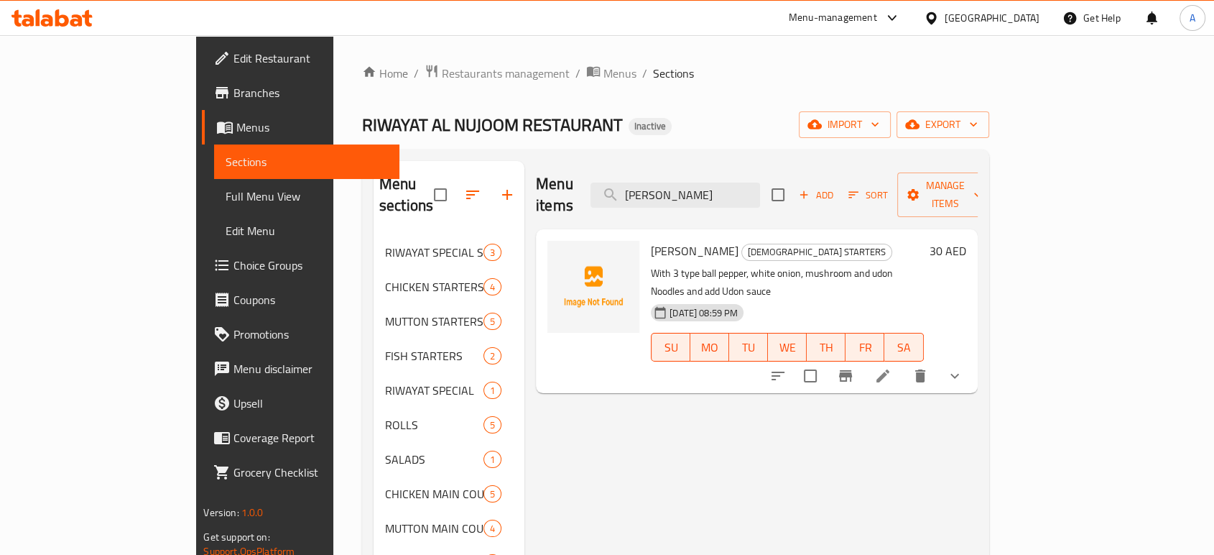
type input "[PERSON_NAME]"
click at [892, 367] on icon at bounding box center [882, 375] width 17 height 17
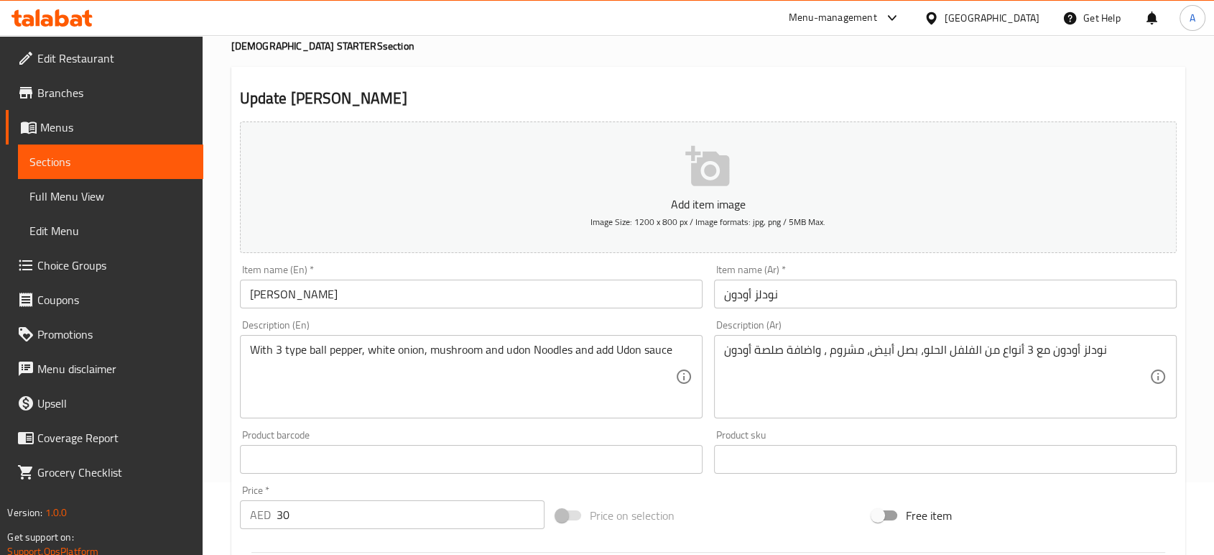
scroll to position [159, 0]
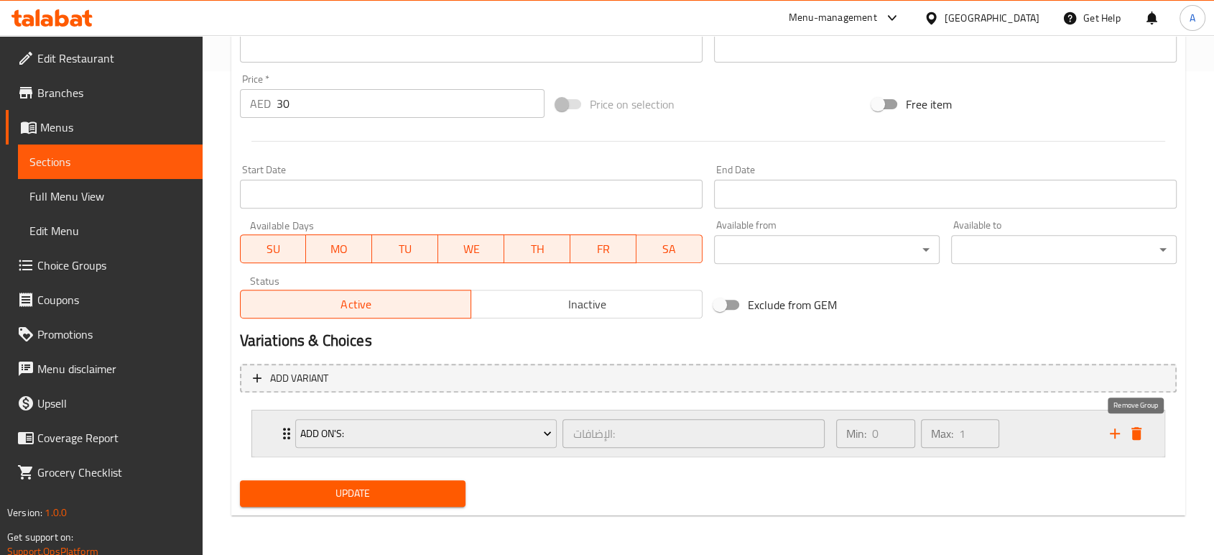
click at [1139, 435] on icon "delete" at bounding box center [1137, 433] width 10 height 13
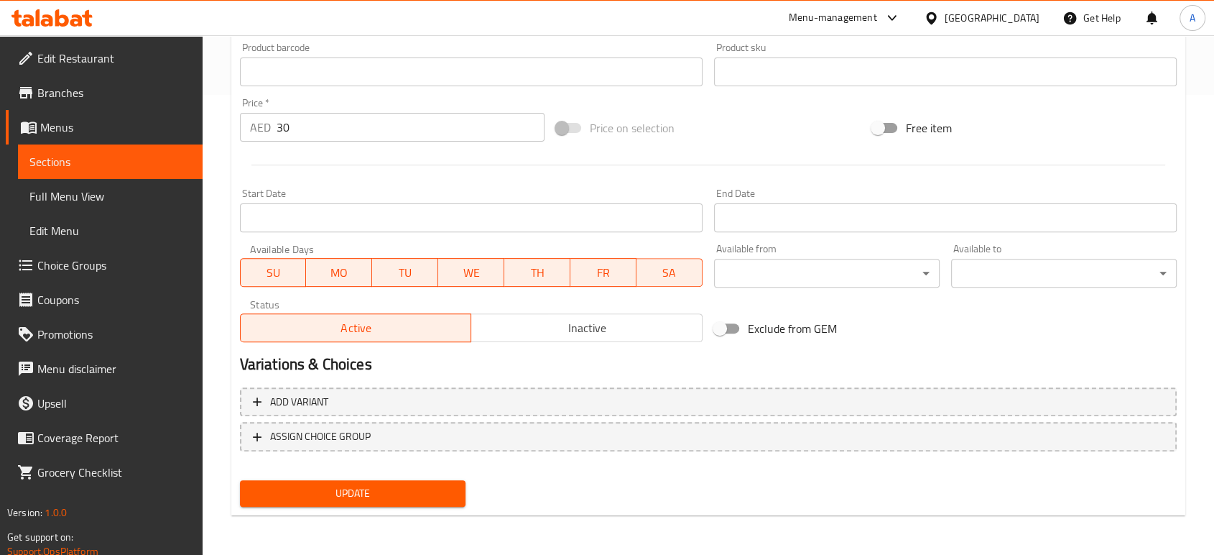
click at [384, 489] on span "Update" at bounding box center [352, 493] width 203 height 18
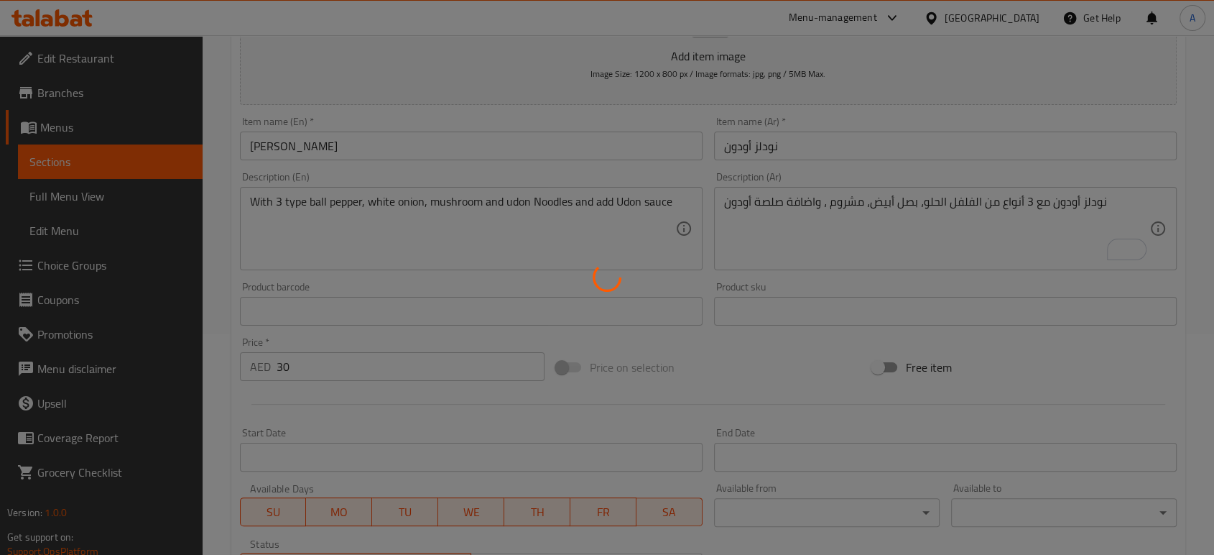
scroll to position [0, 0]
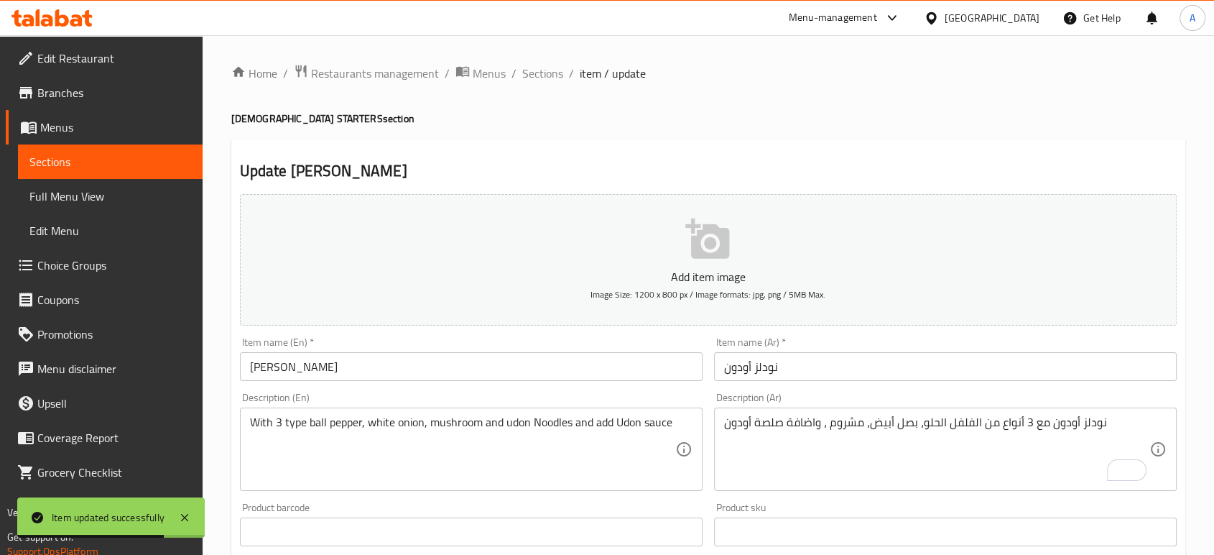
click at [127, 62] on span "Edit Restaurant" at bounding box center [114, 58] width 154 height 17
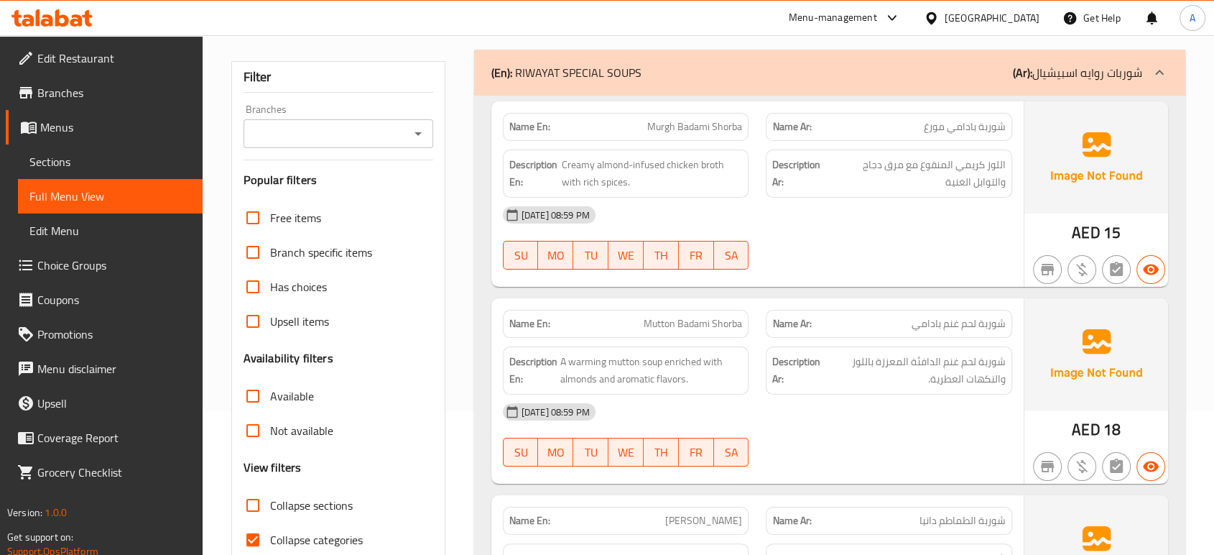
scroll to position [319, 0]
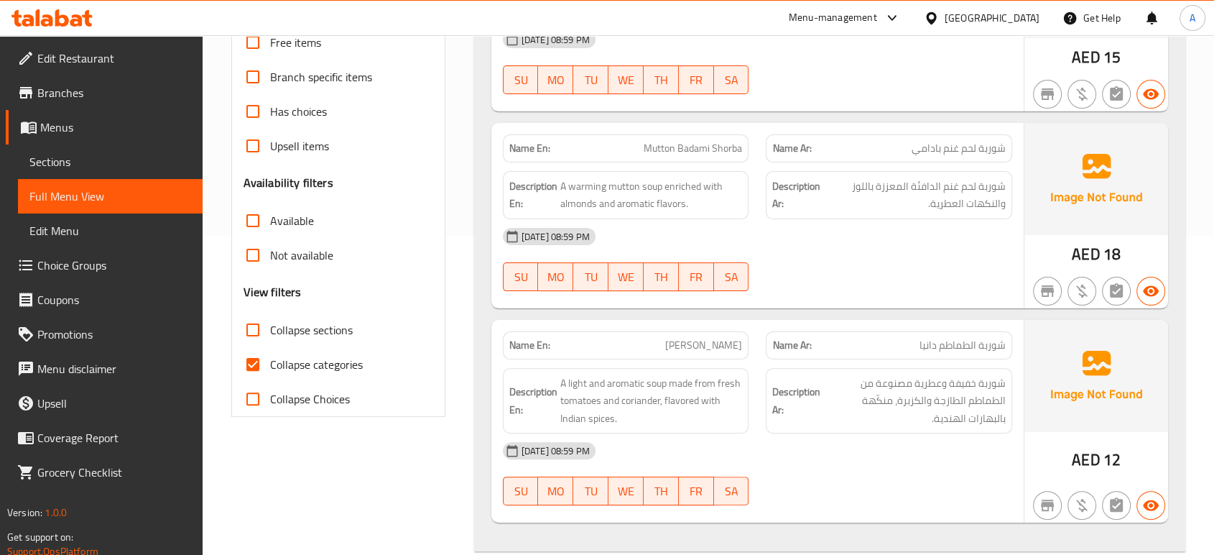
click at [300, 358] on span "Collapse categories" at bounding box center [316, 364] width 93 height 17
click at [270, 358] on input "Collapse categories" at bounding box center [253, 364] width 34 height 34
checkbox input "false"
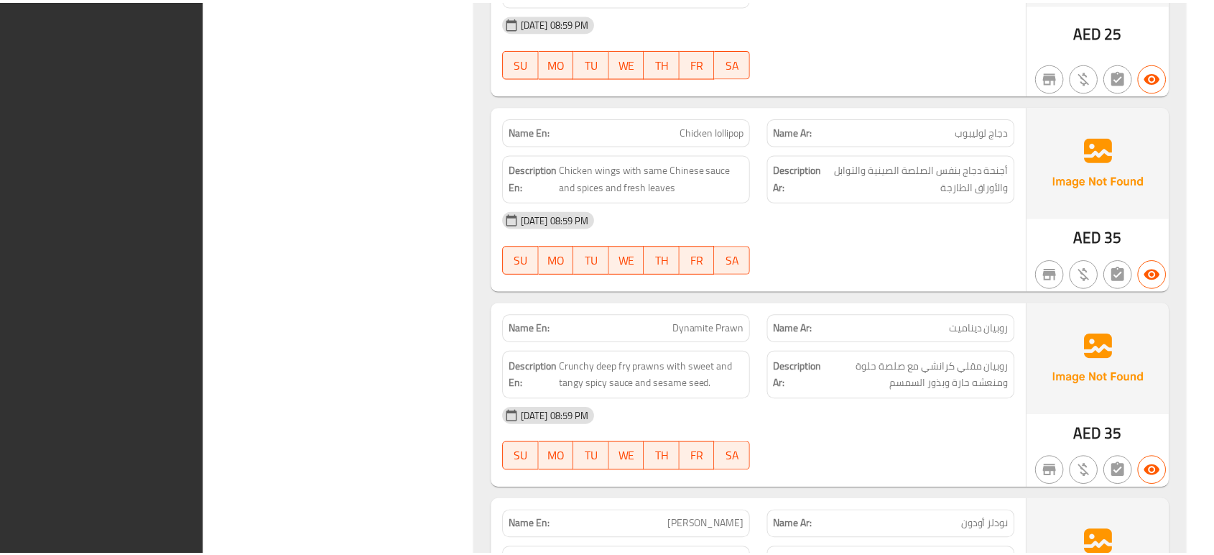
scroll to position [12266, 0]
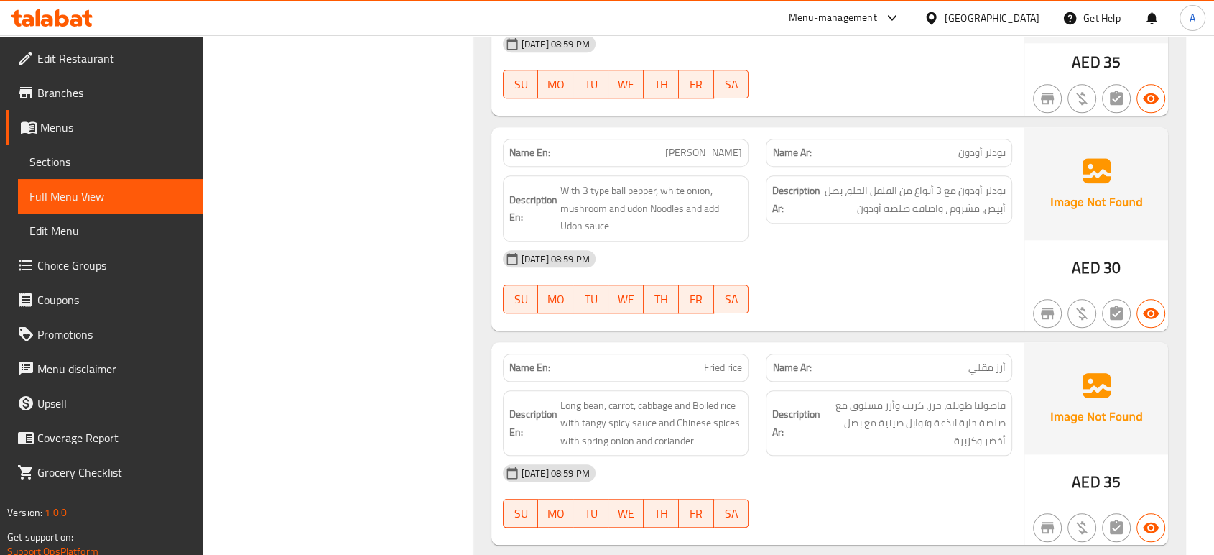
click at [1004, 6] on div "United Arab Emirates" at bounding box center [981, 18] width 139 height 34
click at [1004, 11] on div "United Arab Emirates" at bounding box center [992, 18] width 95 height 16
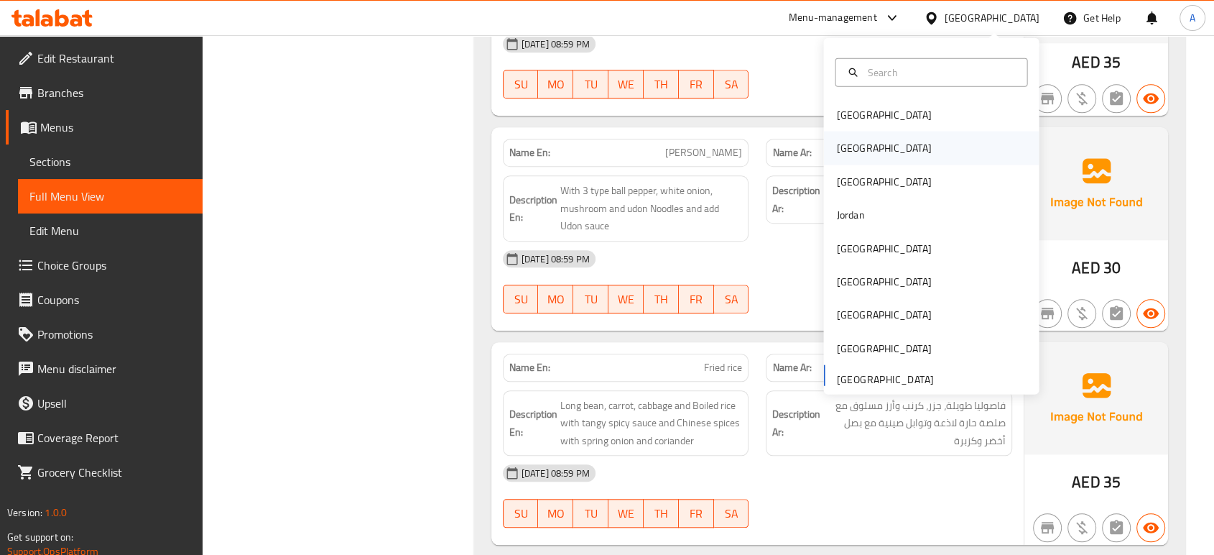
click at [896, 150] on div "[GEOGRAPHIC_DATA]" at bounding box center [931, 147] width 216 height 33
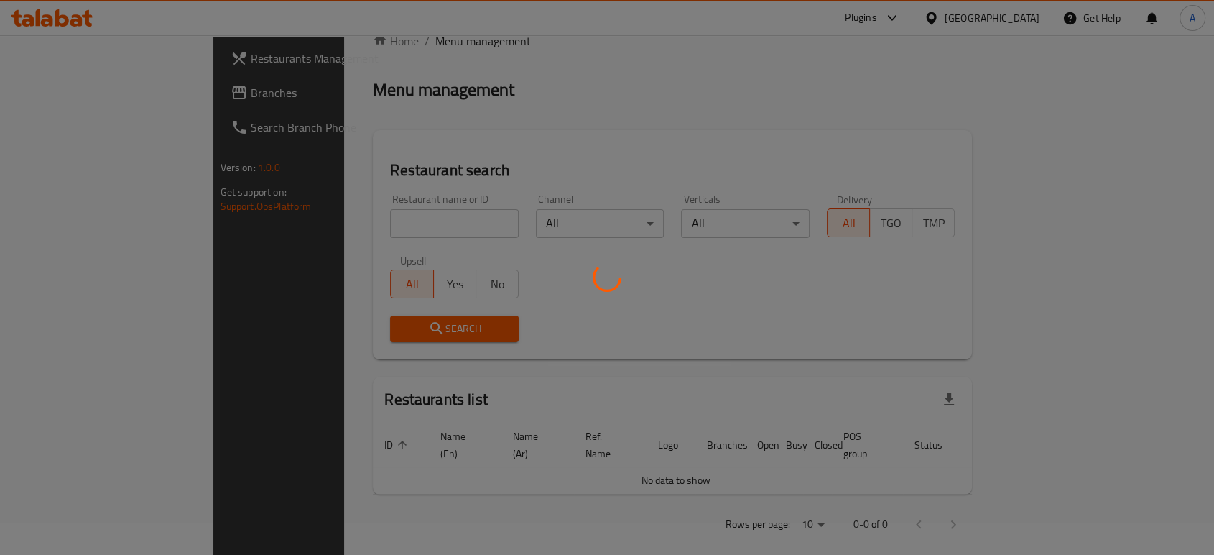
scroll to position [510, 0]
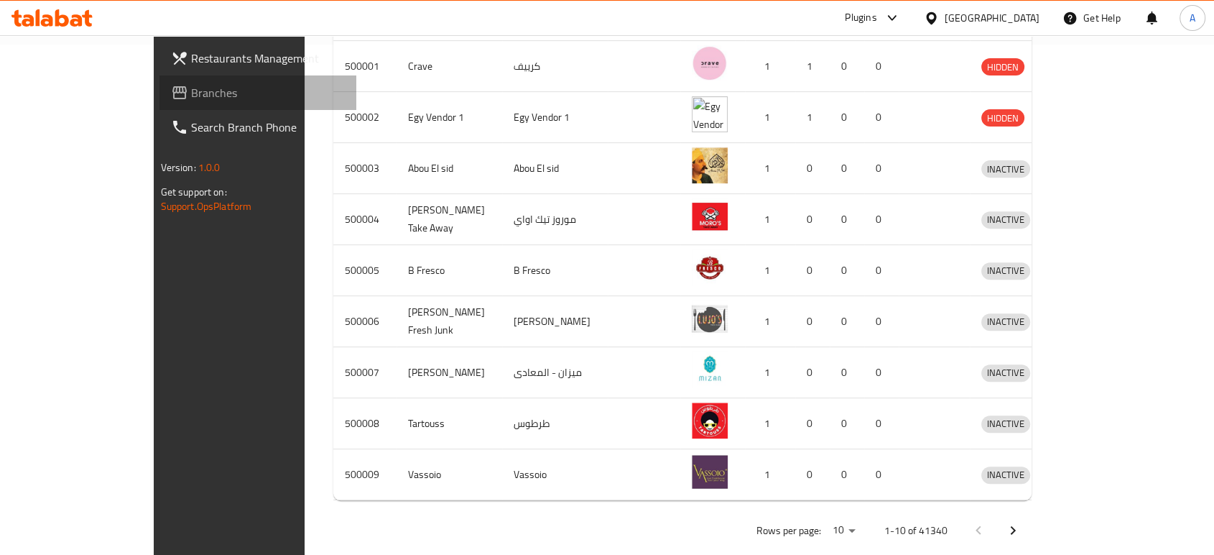
click at [191, 97] on span "Branches" at bounding box center [268, 92] width 154 height 17
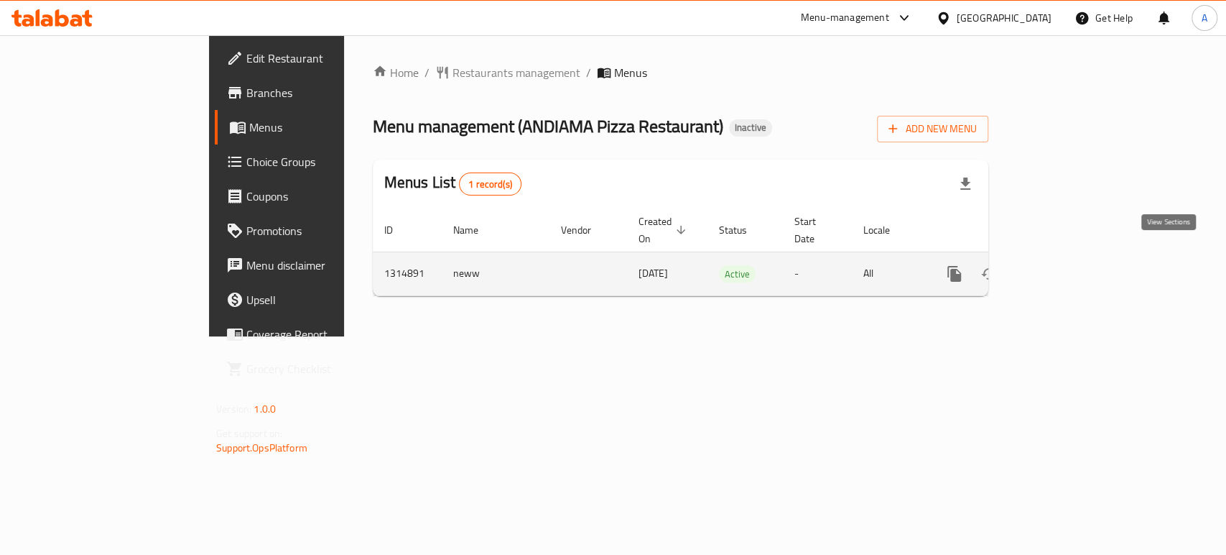
click at [1065, 267] on icon "enhanced table" at bounding box center [1058, 273] width 13 height 13
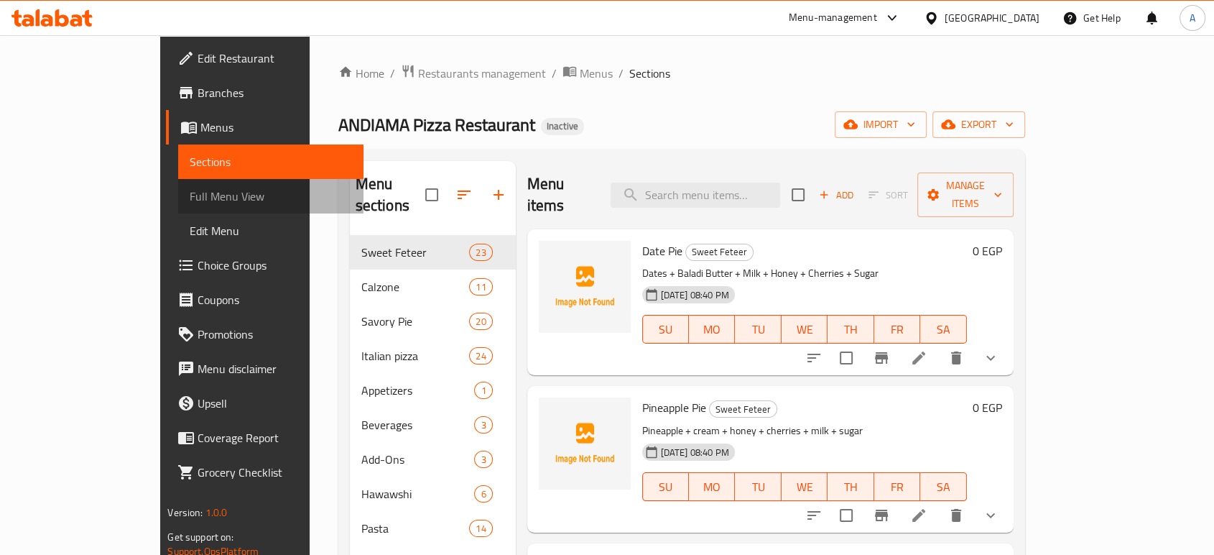
click at [190, 203] on span "Full Menu View" at bounding box center [271, 196] width 162 height 17
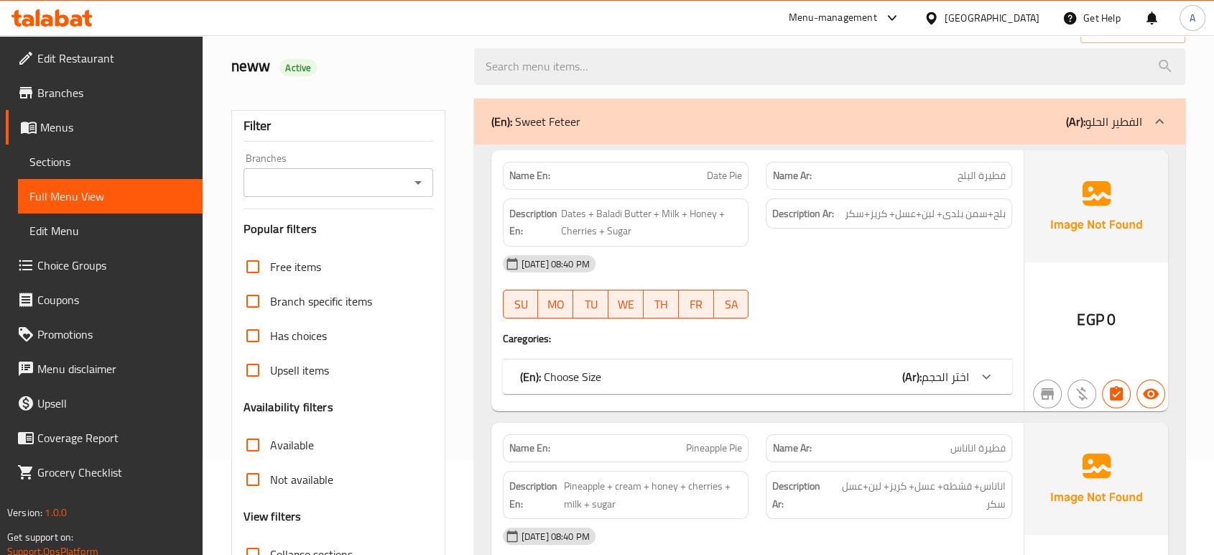
scroll to position [239, 0]
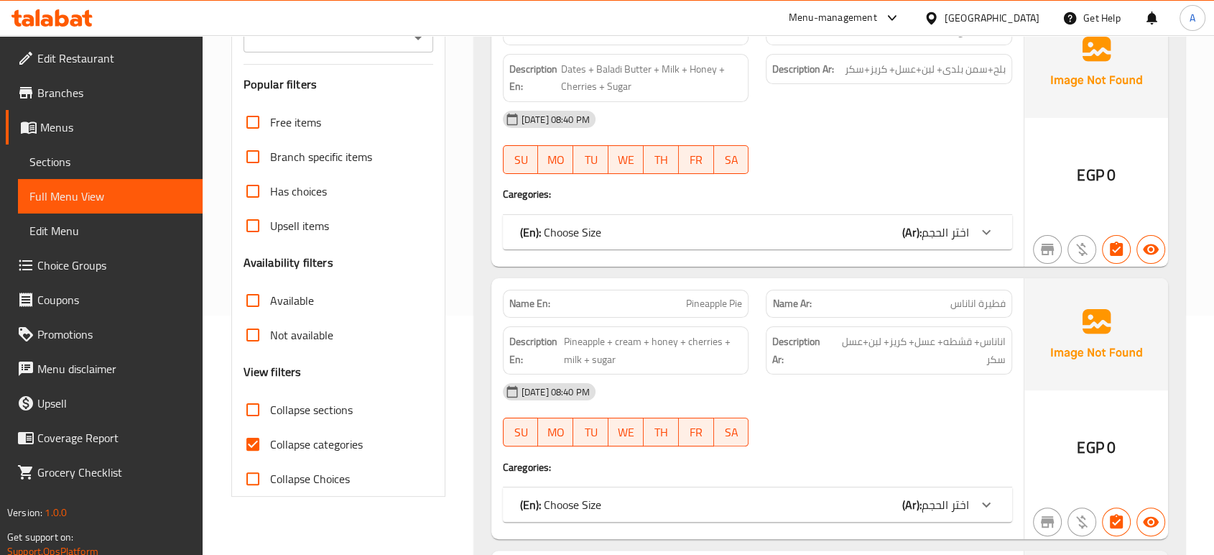
click at [342, 450] on span "Collapse categories" at bounding box center [316, 443] width 93 height 17
click at [270, 450] on input "Collapse categories" at bounding box center [253, 444] width 34 height 34
checkbox input "false"
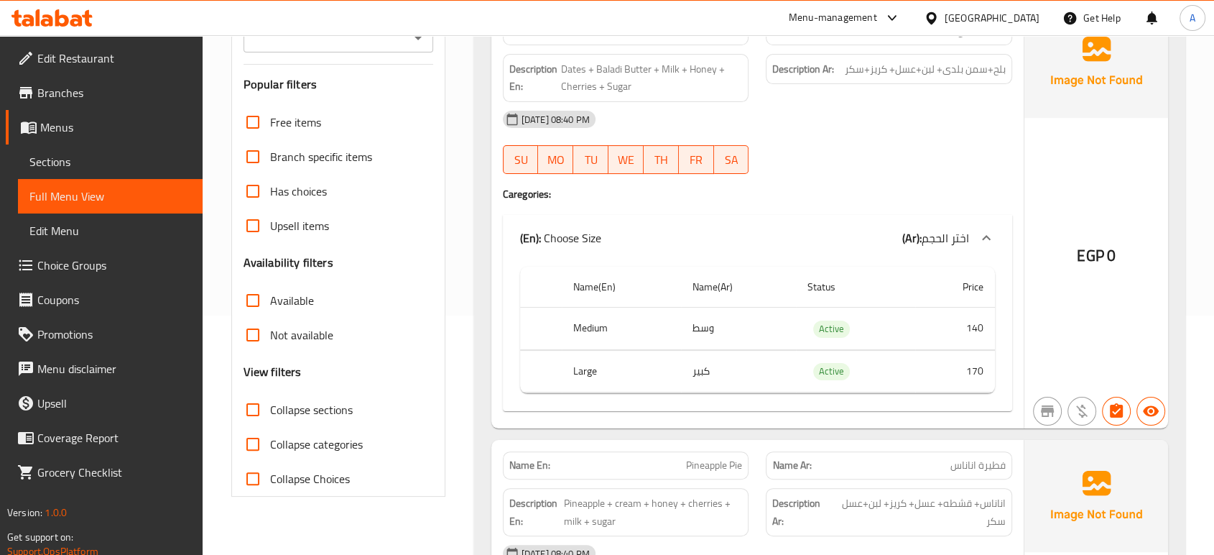
click at [318, 414] on span "Collapse sections" at bounding box center [311, 409] width 83 height 17
click at [270, 414] on input "Collapse sections" at bounding box center [253, 409] width 34 height 34
checkbox input "true"
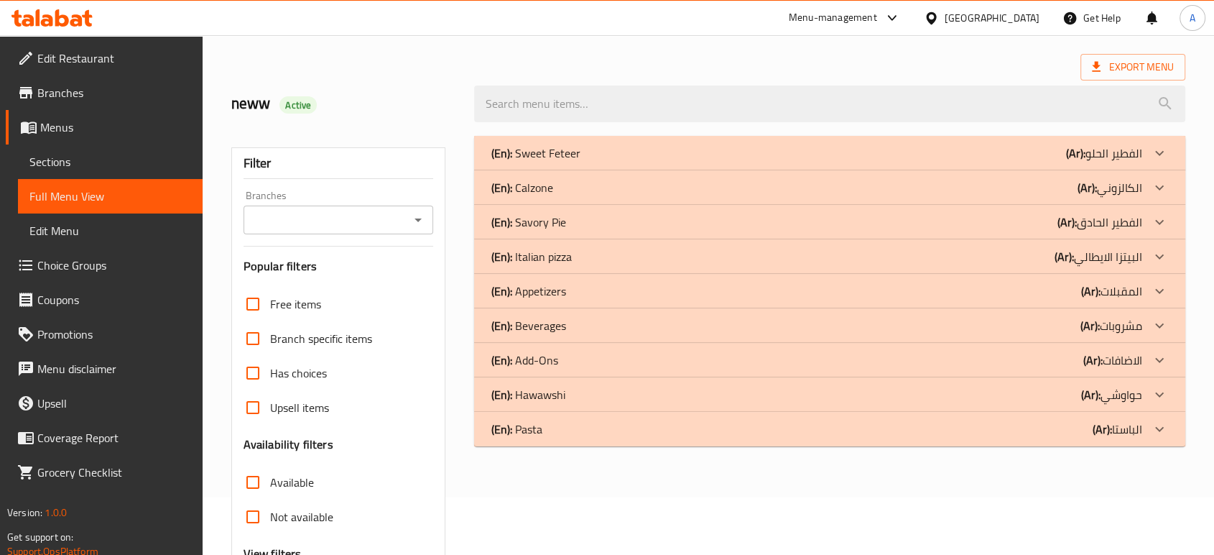
scroll to position [50, 0]
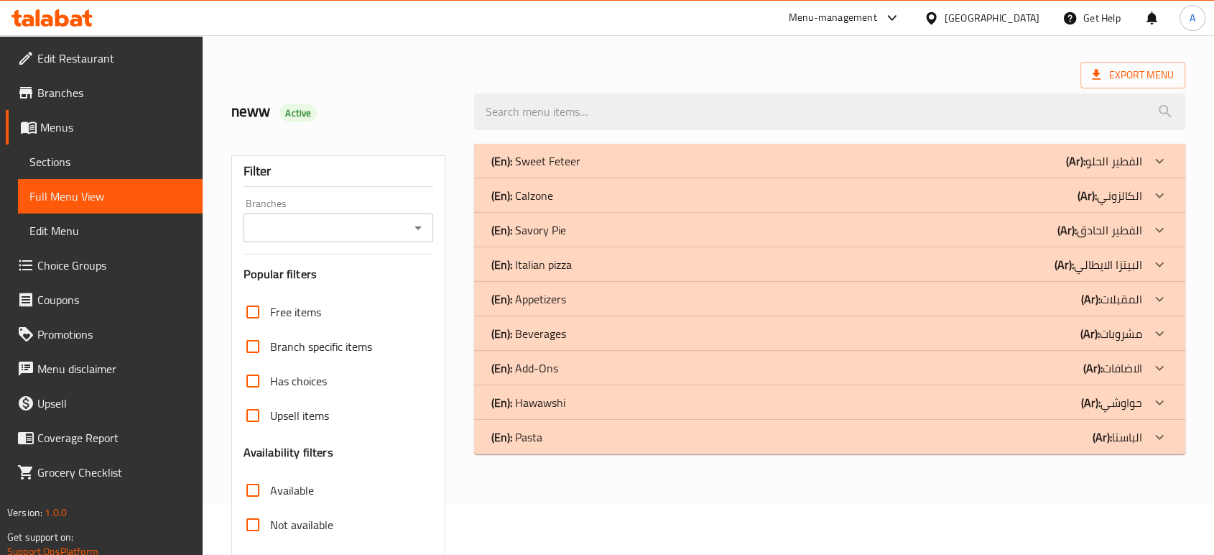
click at [598, 197] on div "(En): Calzone (Ar): الكالزوني" at bounding box center [816, 195] width 651 height 17
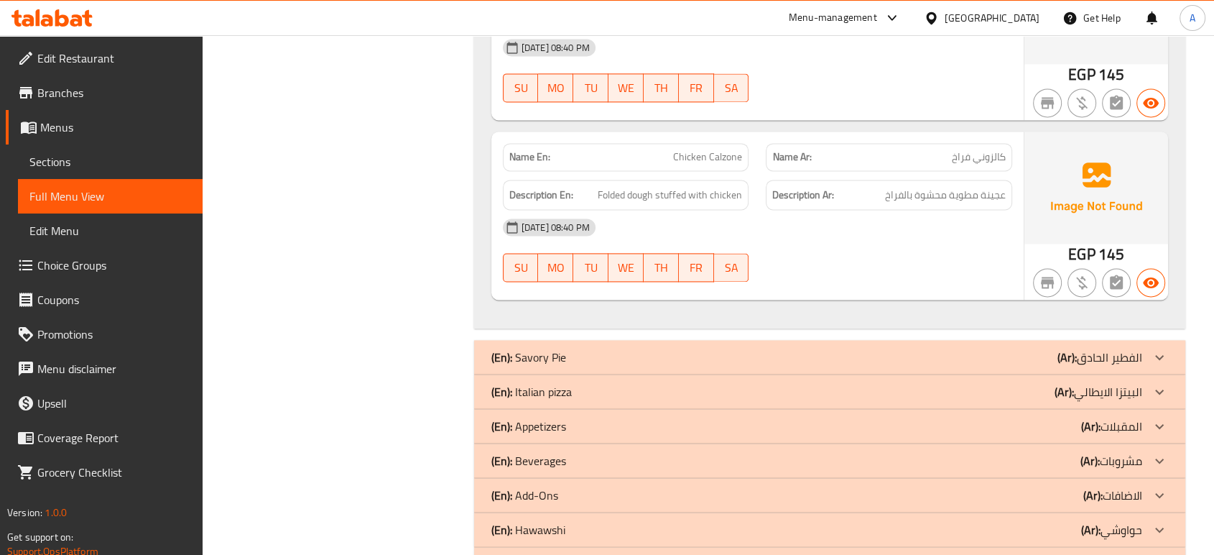
scroll to position [1921, 0]
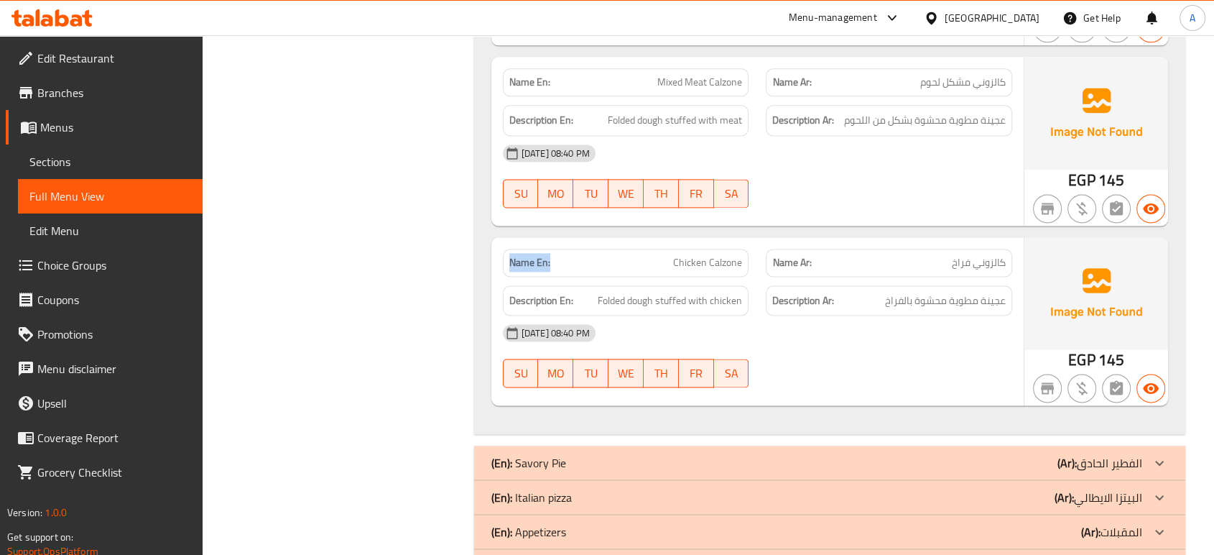
drag, startPoint x: 563, startPoint y: 262, endPoint x: 500, endPoint y: 261, distance: 63.2
click at [500, 261] on div "Name En: Chicken Calzone" at bounding box center [626, 262] width 264 height 45
copy strong "Name En:"
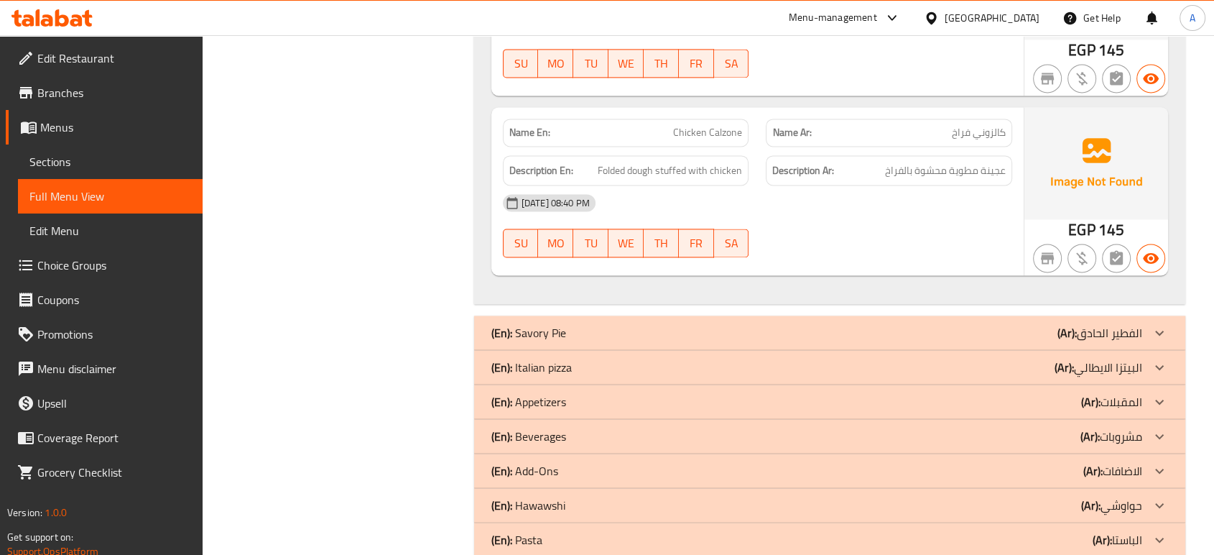
scroll to position [2081, 0]
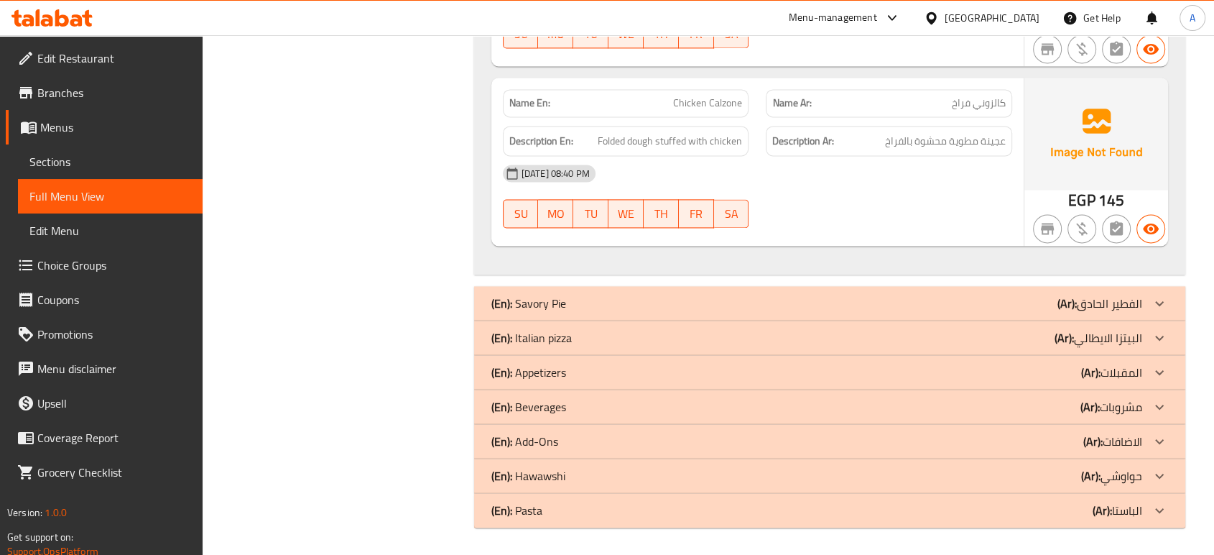
click at [799, 295] on div "(En): Savory Pie (Ar): الفطير الحادق" at bounding box center [816, 303] width 651 height 17
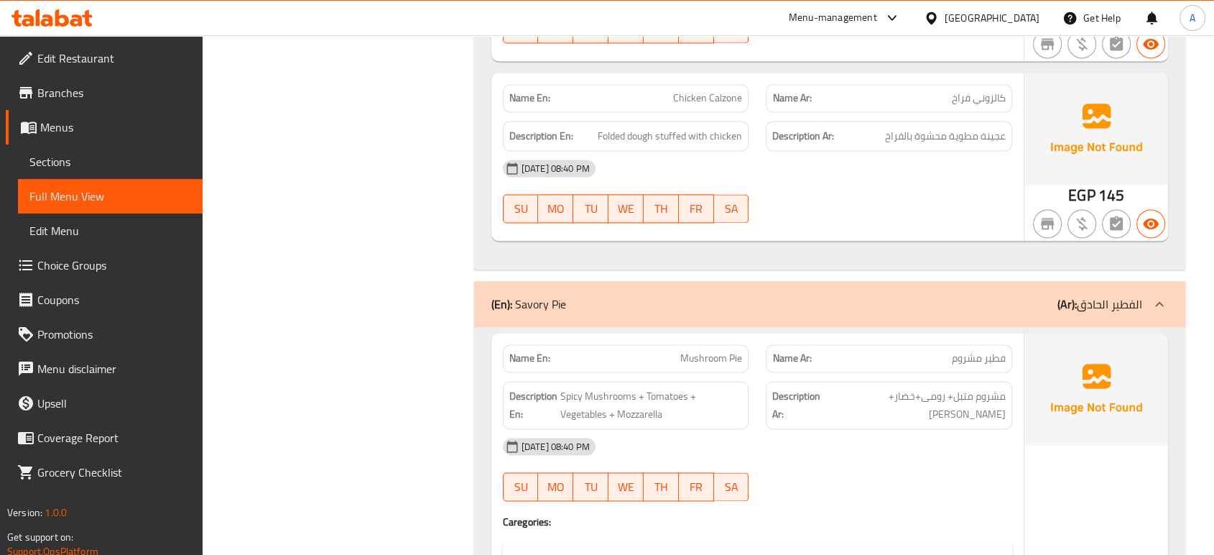
scroll to position [2190, 0]
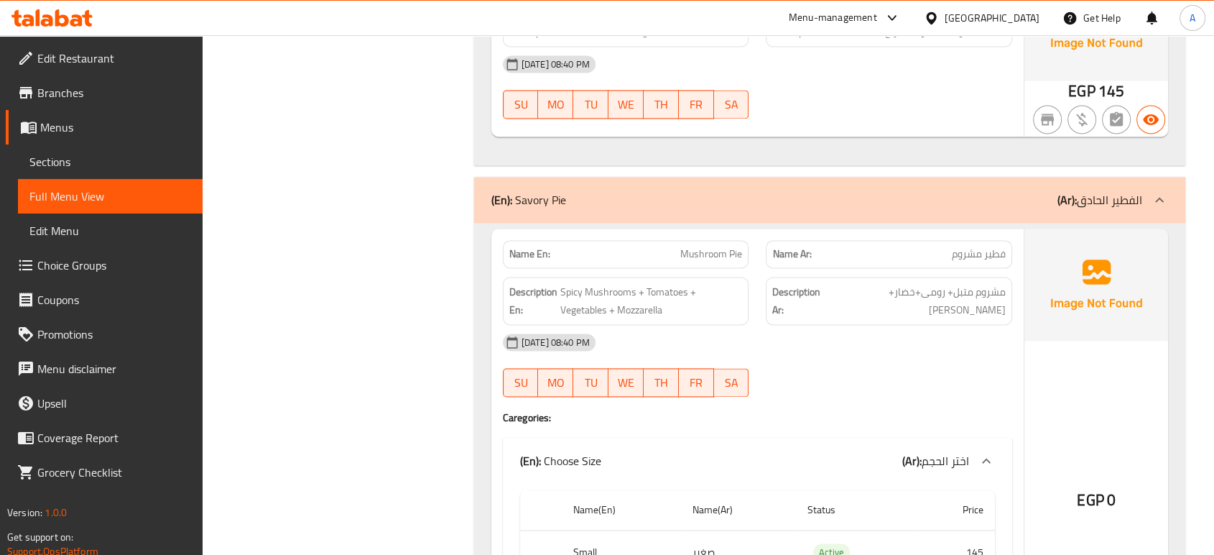
click at [1049, 200] on div "(En): Savory Pie (Ar): الفطير الحادق" at bounding box center [816, 199] width 651 height 17
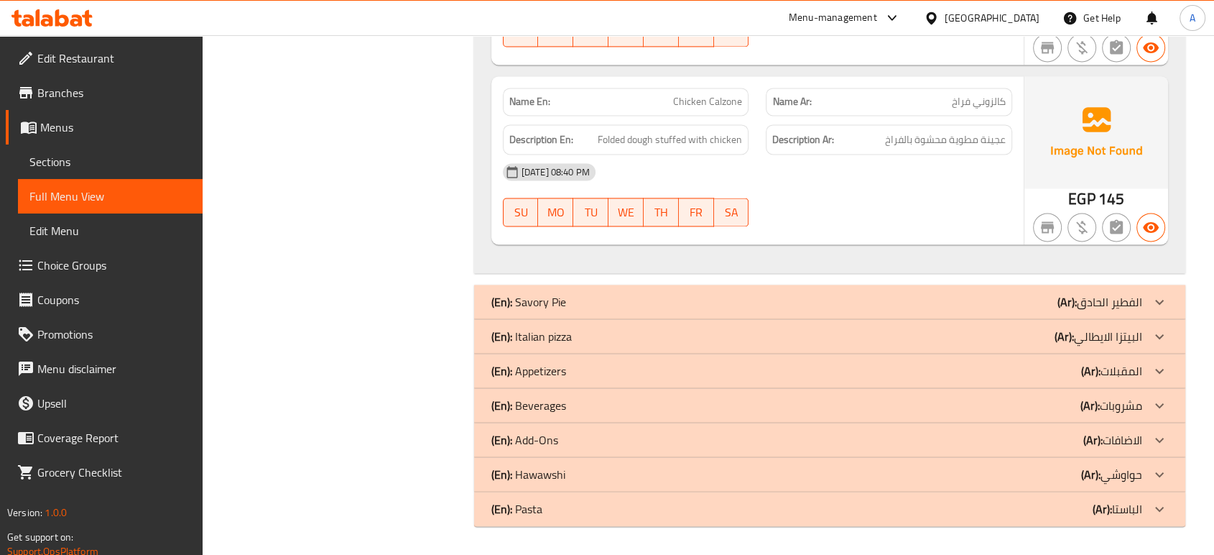
scroll to position [2081, 0]
click at [711, 504] on div "(En): Pasta (Ar): الباستا" at bounding box center [816, 509] width 651 height 17
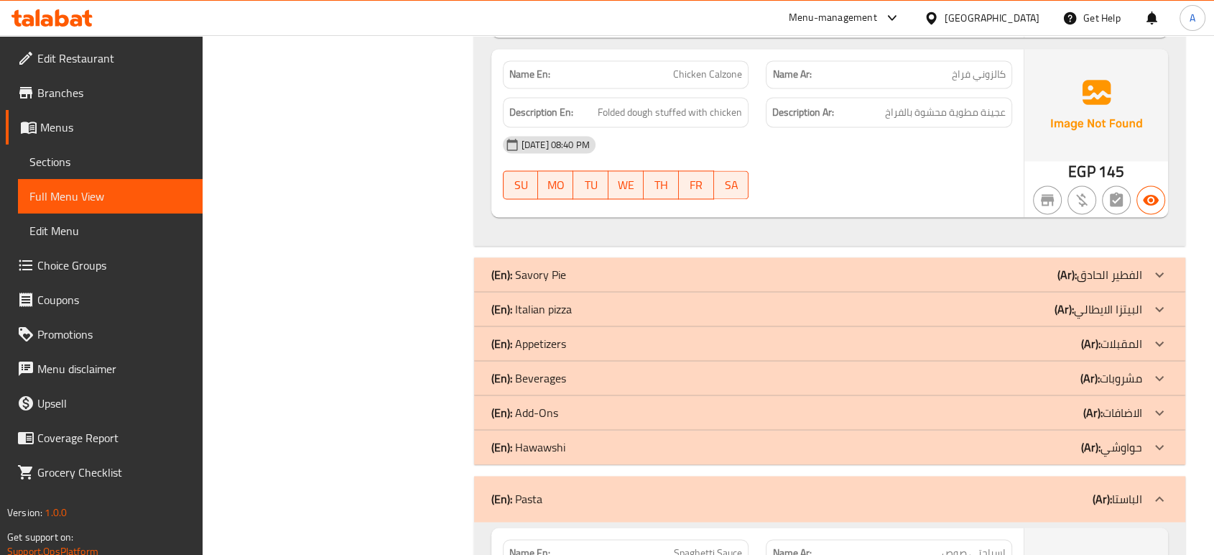
scroll to position [2115, 0]
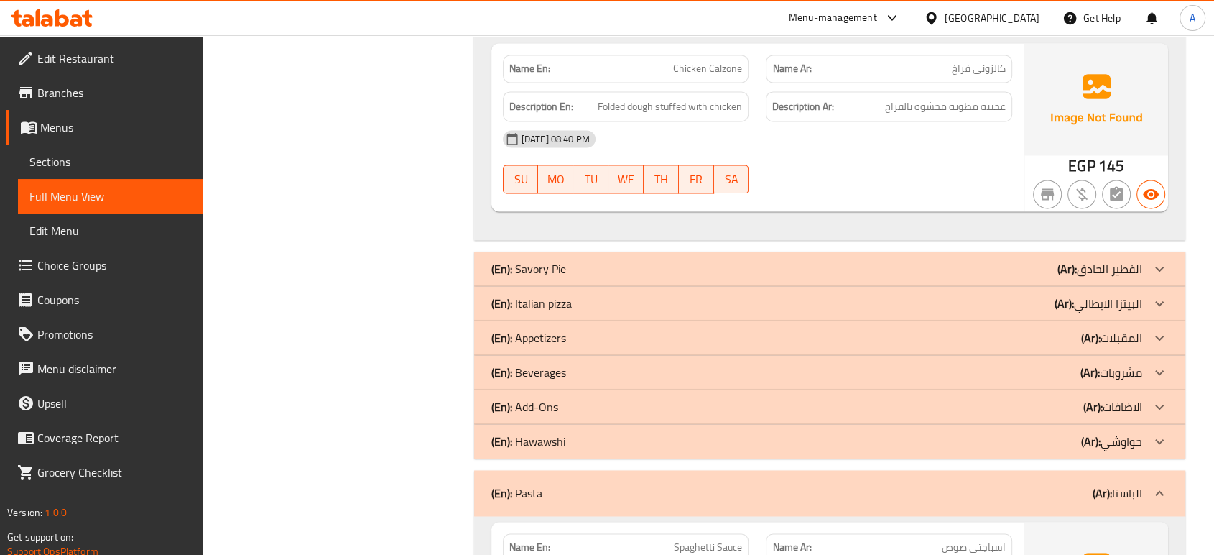
drag, startPoint x: 948, startPoint y: 490, endPoint x: 950, endPoint y: 349, distance: 140.8
click at [948, 490] on div "(En): Pasta (Ar): الباستا" at bounding box center [816, 492] width 651 height 17
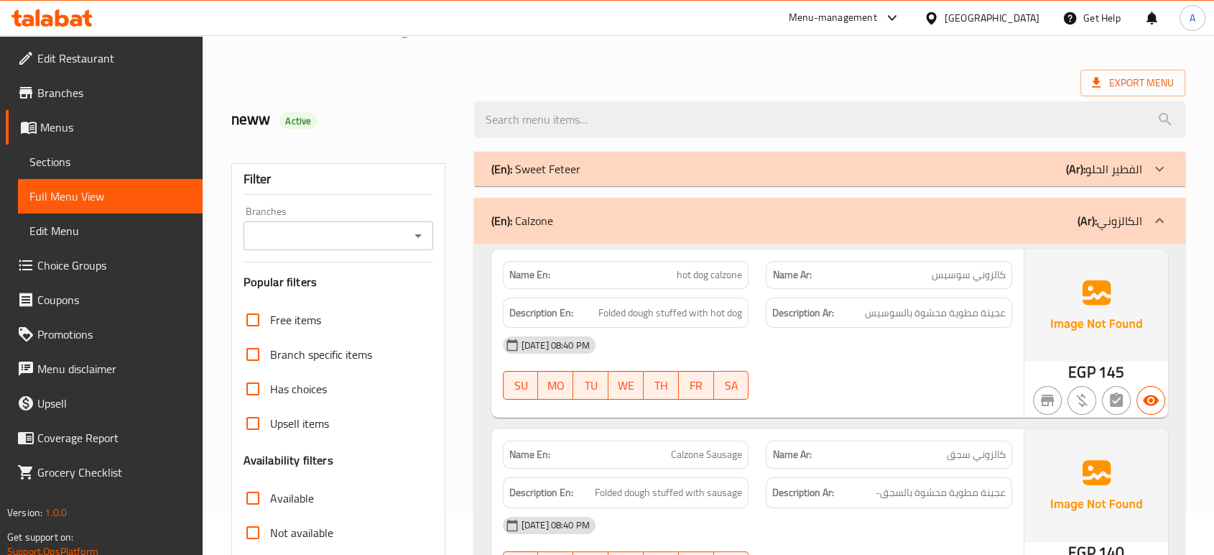
scroll to position [0, 0]
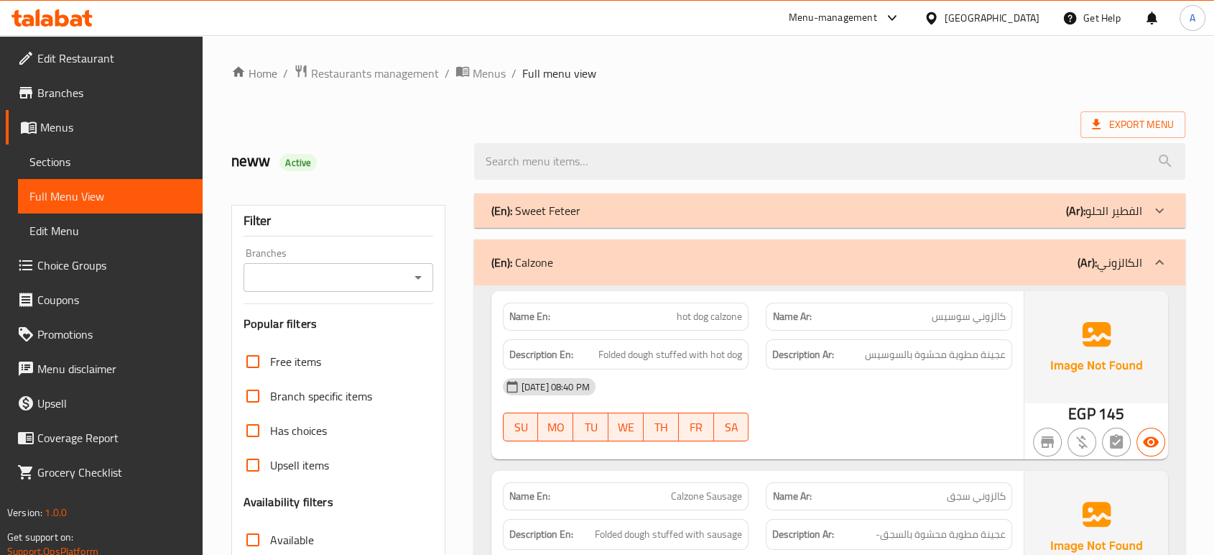
click at [797, 252] on div "(En): Calzone (Ar): الكالزوني" at bounding box center [829, 262] width 711 height 46
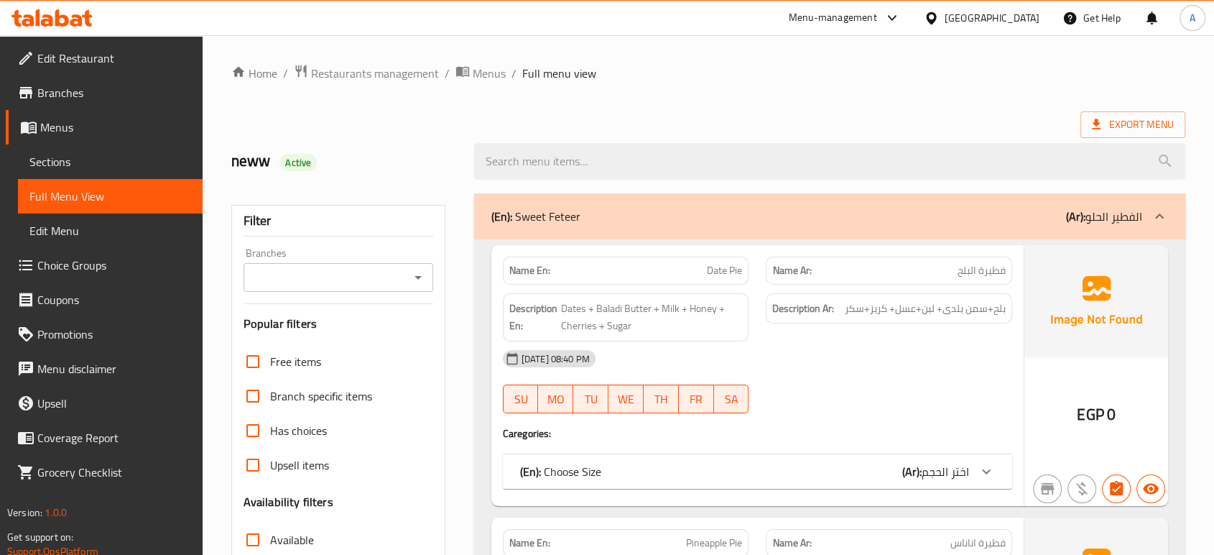
click at [86, 159] on span "Sections" at bounding box center [110, 161] width 162 height 17
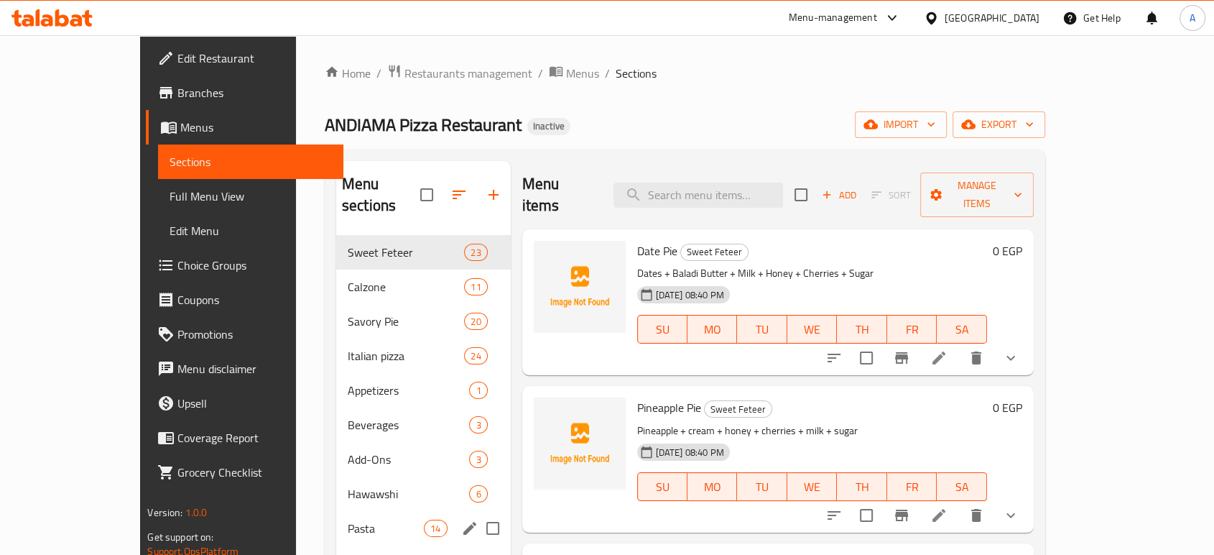
click at [337, 511] on div "Pasta 14" at bounding box center [423, 528] width 175 height 34
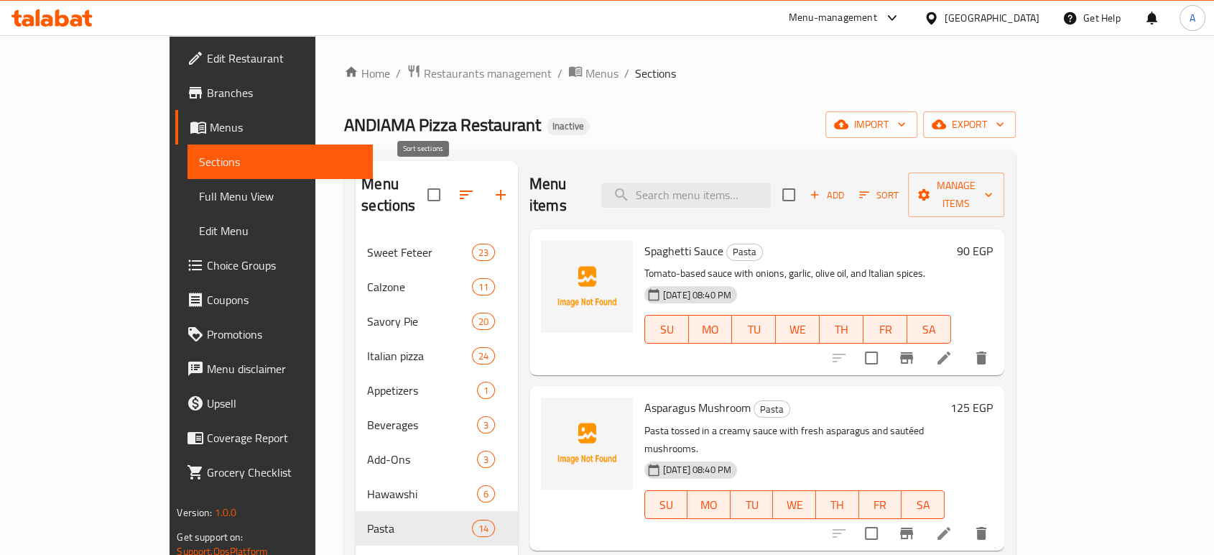
click at [458, 186] on icon "button" at bounding box center [466, 194] width 17 height 17
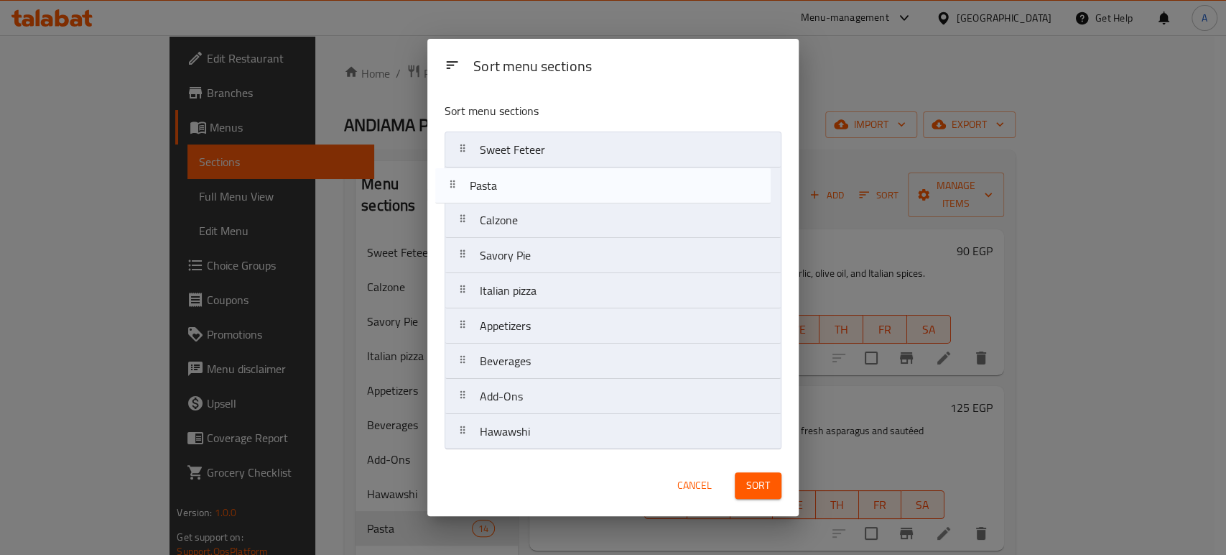
drag, startPoint x: 560, startPoint y: 433, endPoint x: 632, endPoint y: 320, distance: 134.0
click at [551, 185] on nav "Sweet Feteer Calzone Savory Pie Italian pizza Appetizers Beverages Add-Ons Hawa…" at bounding box center [613, 290] width 337 height 318
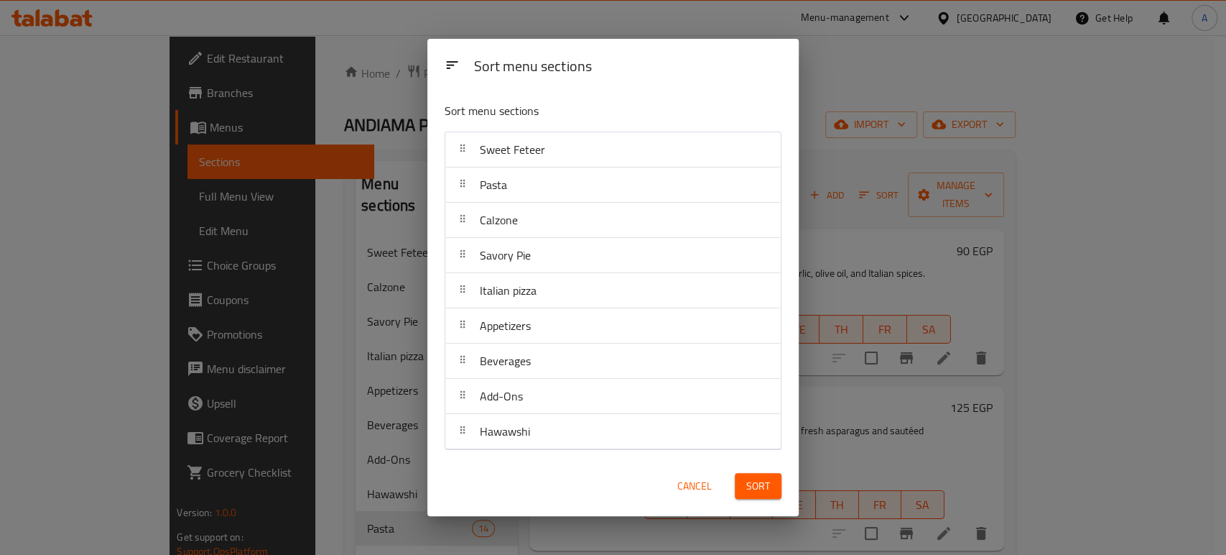
click at [773, 477] on button "Sort" at bounding box center [758, 486] width 47 height 27
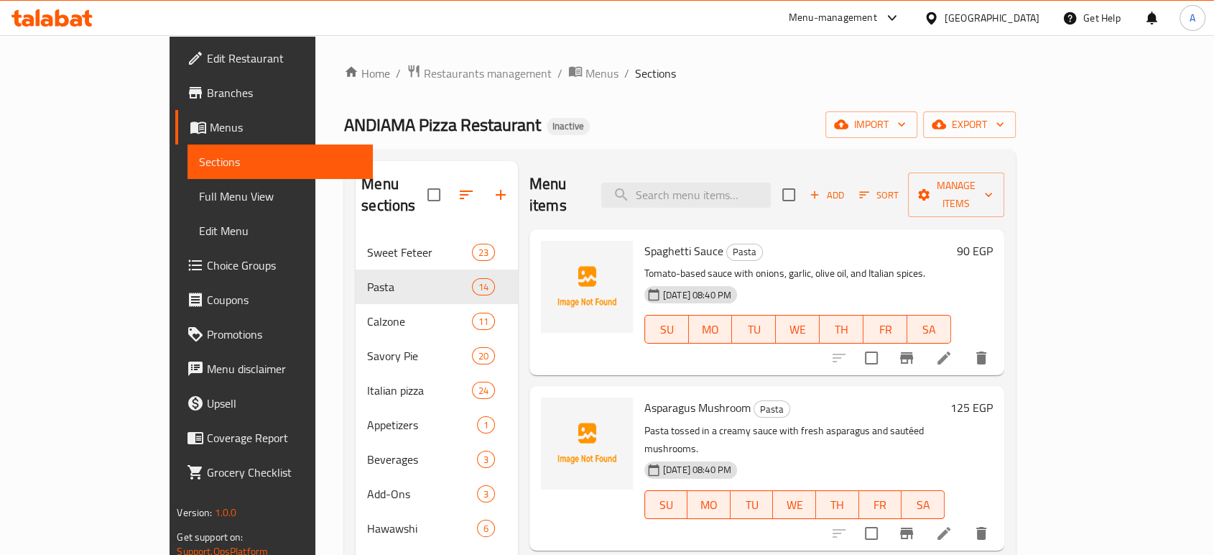
click at [764, 200] on div "Menu items Add Sort Manage items" at bounding box center [767, 195] width 475 height 68
click at [644, 240] on span "Spaghetti Sauce" at bounding box center [683, 251] width 79 height 22
copy span "Spaghetti"
click at [964, 520] on li at bounding box center [944, 533] width 40 height 26
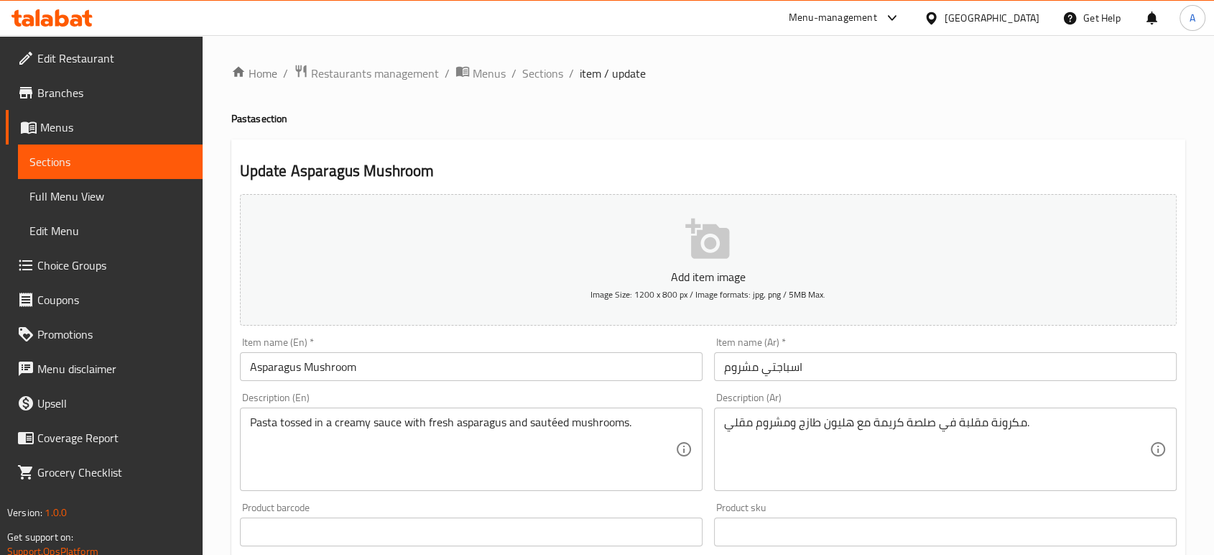
click at [278, 373] on input "Asparagus Mushroom" at bounding box center [471, 366] width 463 height 29
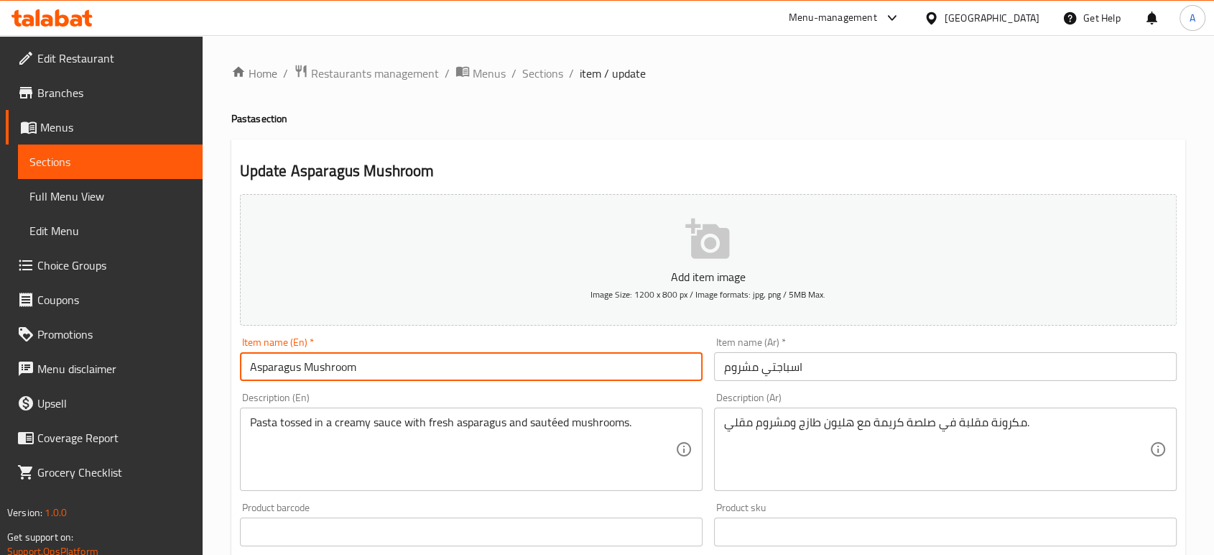
click at [278, 373] on input "Asparagus Mushroom" at bounding box center [471, 366] width 463 height 29
paste input "Spaghetti"
type input "Spaghetti Mushroom"
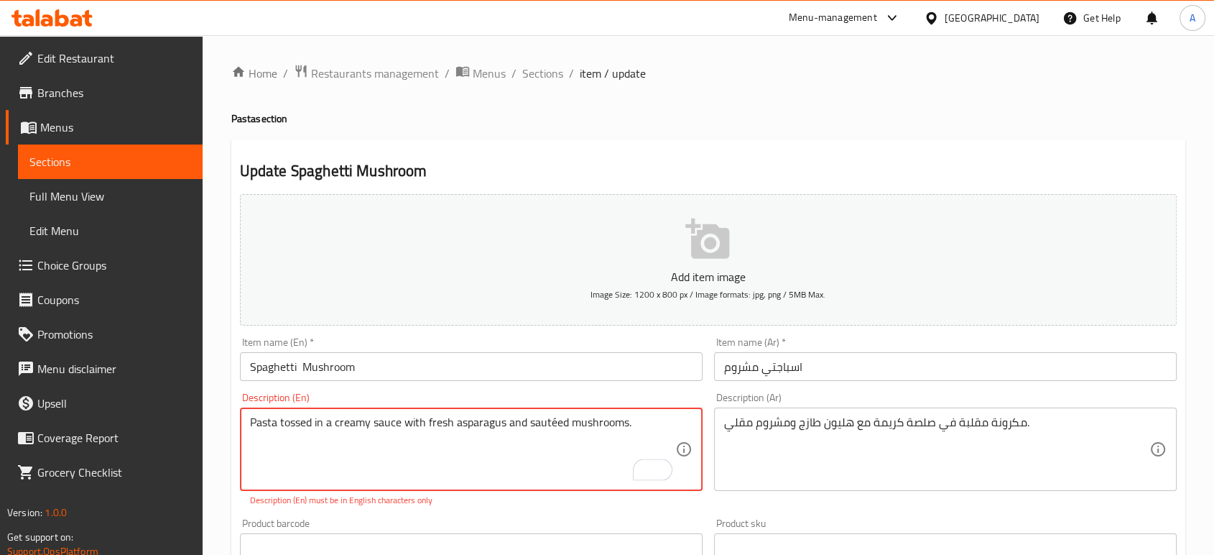
click at [555, 419] on textarea "Pasta tossed in a creamy sauce with fresh asparagus and sautéed mushrooms." at bounding box center [462, 449] width 425 height 68
click at [553, 424] on textarea "Pasta tossed in a creamy sauce with fresh asparagus and sautéed mushrooms." at bounding box center [462, 449] width 425 height 68
type textarea "Pasta tossed in a creamy sauce with fresh asparagus and sauteed mushrooms."
click at [550, 382] on div "Item name (En)   * Spaghetti Mushroom Item name (En) *" at bounding box center [471, 358] width 474 height 55
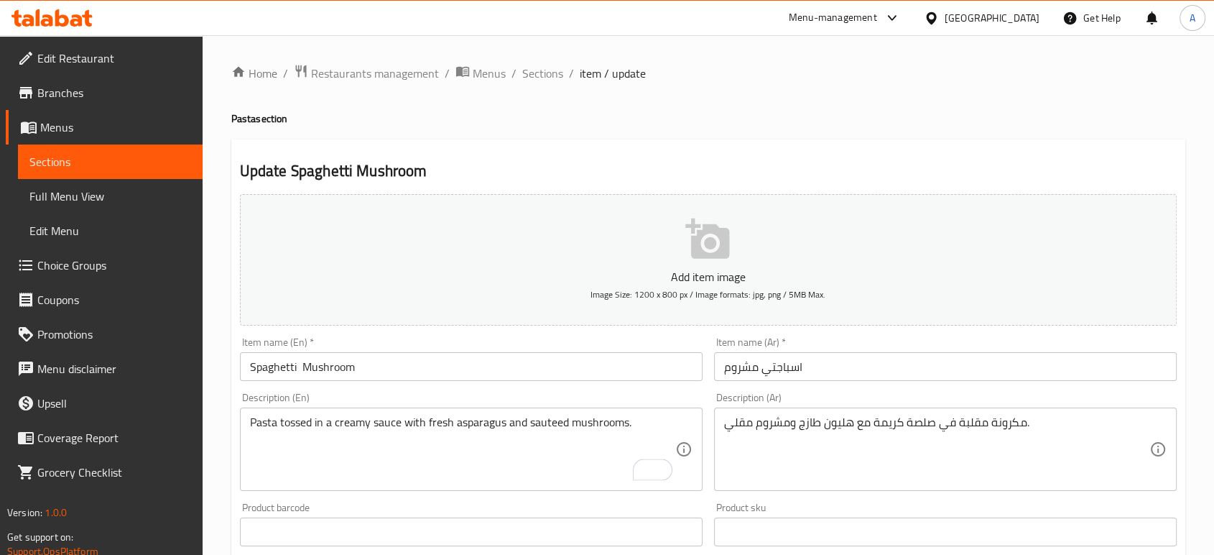
click at [538, 377] on input "Spaghetti Mushroom" at bounding box center [471, 366] width 463 height 29
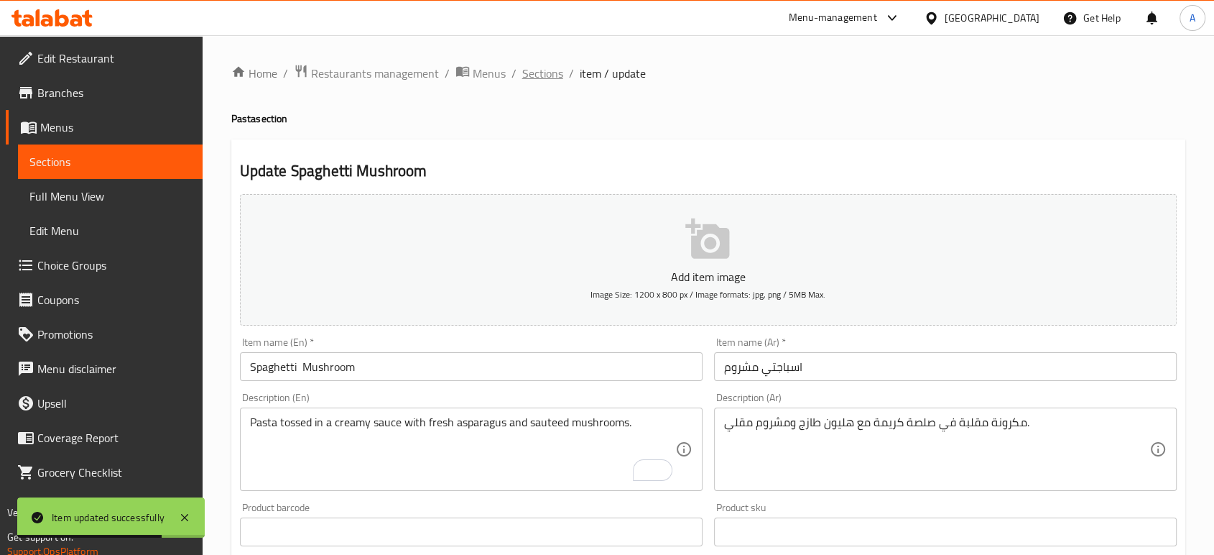
click at [541, 75] on span "Sections" at bounding box center [542, 73] width 41 height 17
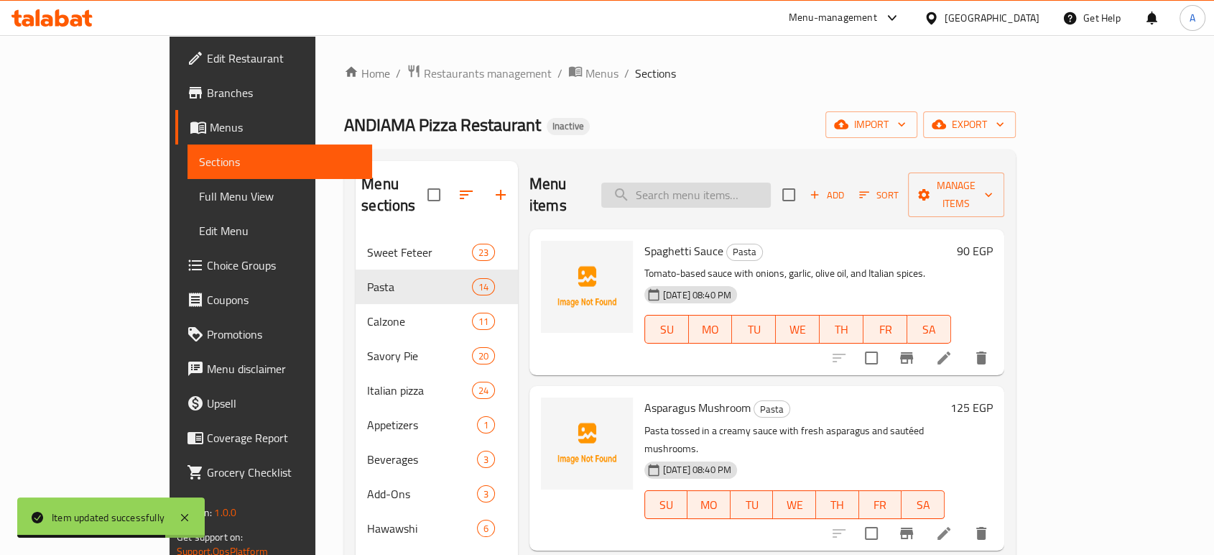
click at [765, 182] on input "search" at bounding box center [686, 194] width 170 height 25
paste input "White Oven Sauce"
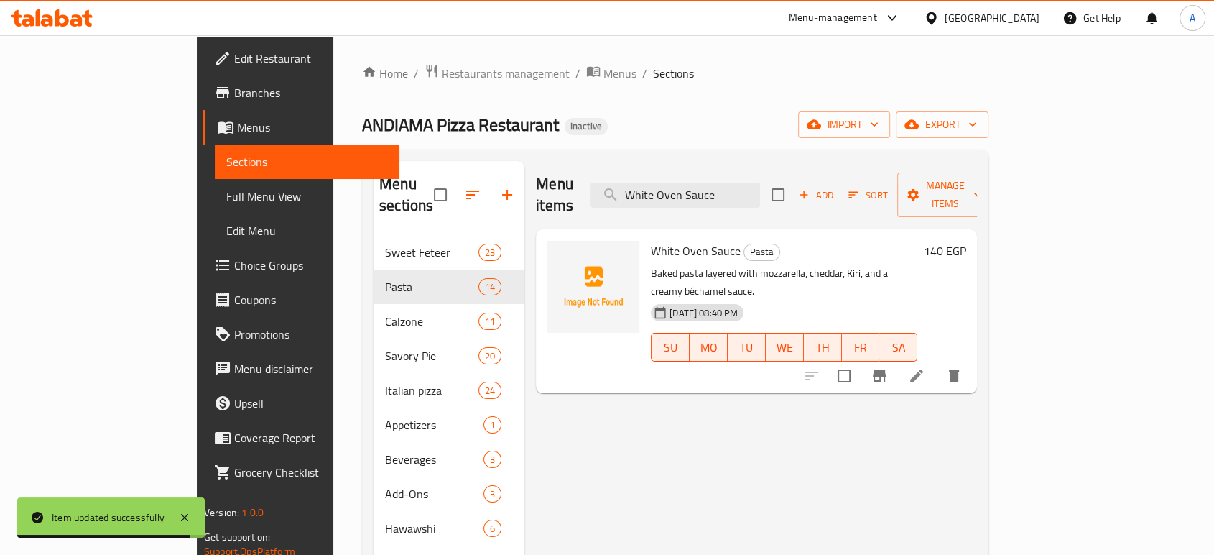
type input "White Oven Sauce"
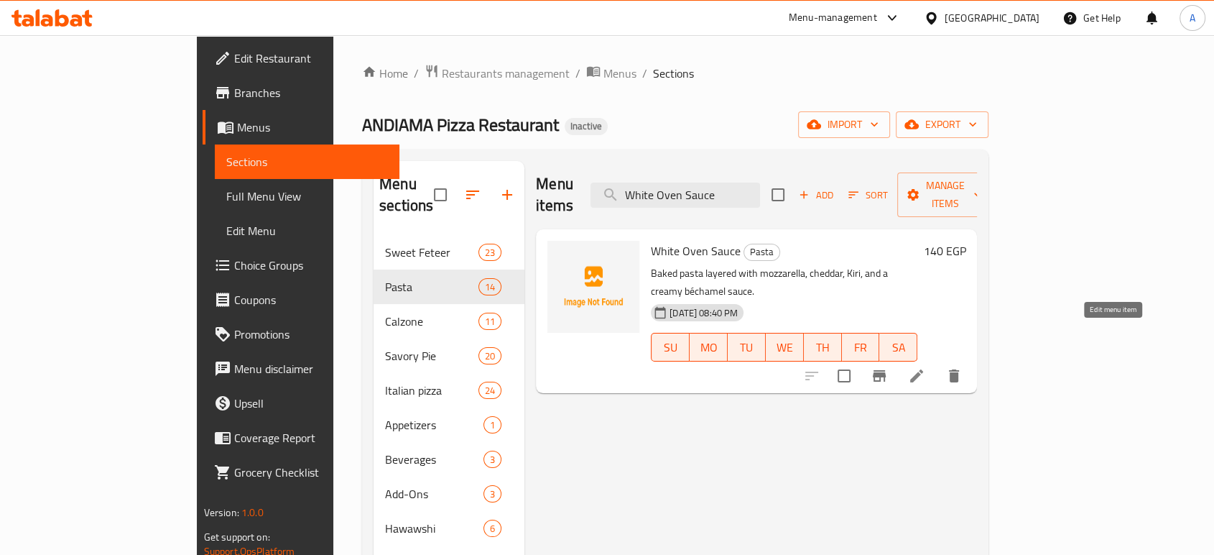
click at [925, 367] on icon at bounding box center [916, 375] width 17 height 17
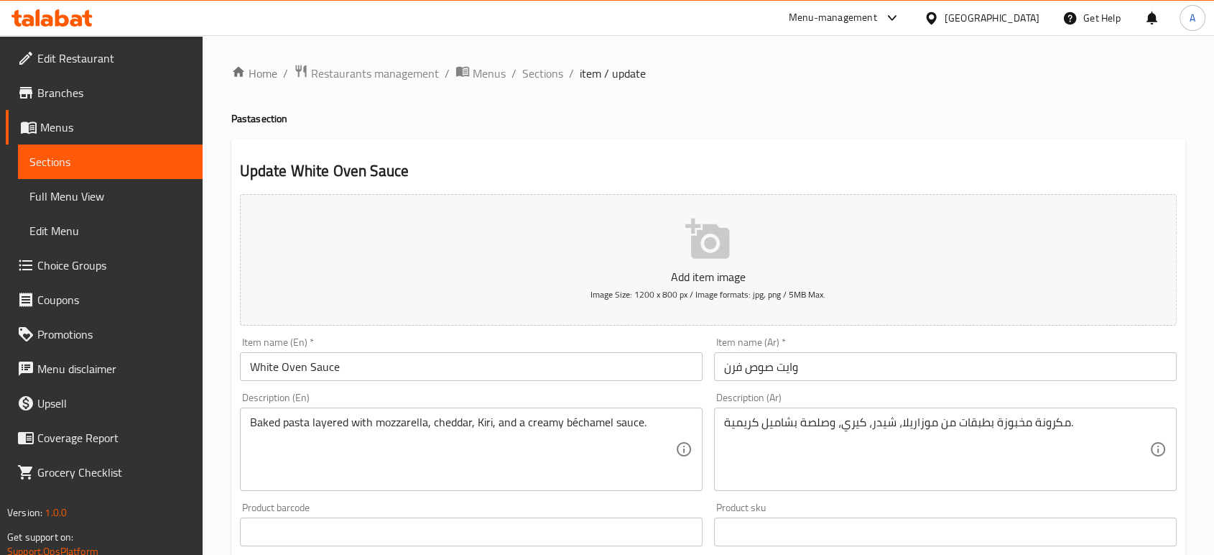
click at [292, 371] on input "White Oven Sauce" at bounding box center [471, 366] width 463 height 29
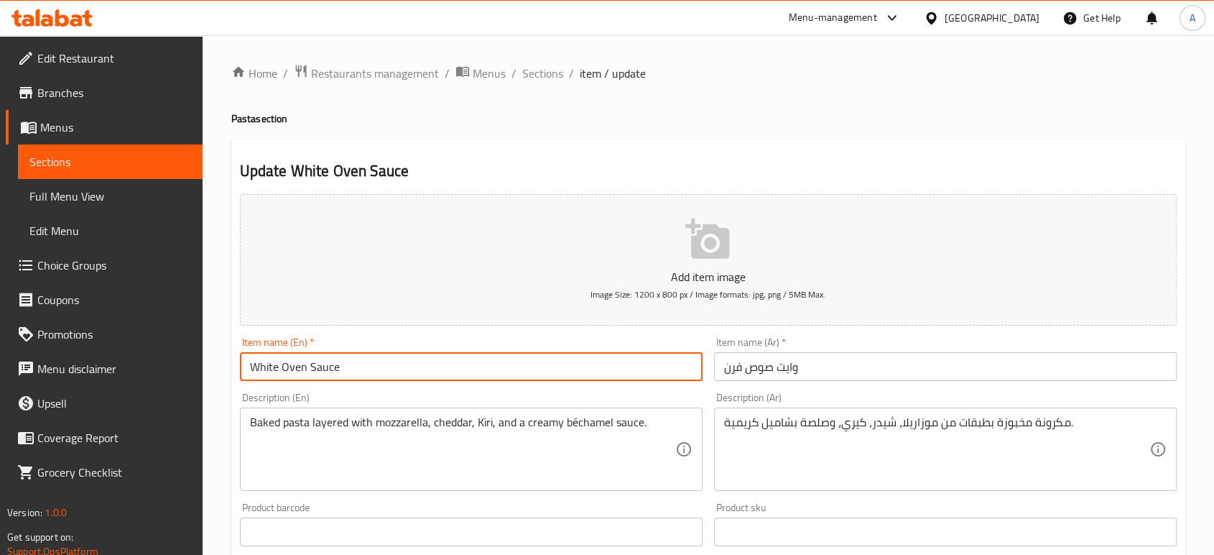
click at [292, 371] on input "White Oven Sauce" at bounding box center [471, 366] width 463 height 29
click at [249, 372] on input "White Sauce" at bounding box center [471, 366] width 463 height 29
paste input "Oven-Baked"
click at [435, 373] on input "Oven-Baked White Sauce" at bounding box center [471, 366] width 463 height 29
type input "Oven-Baked White Sauce"
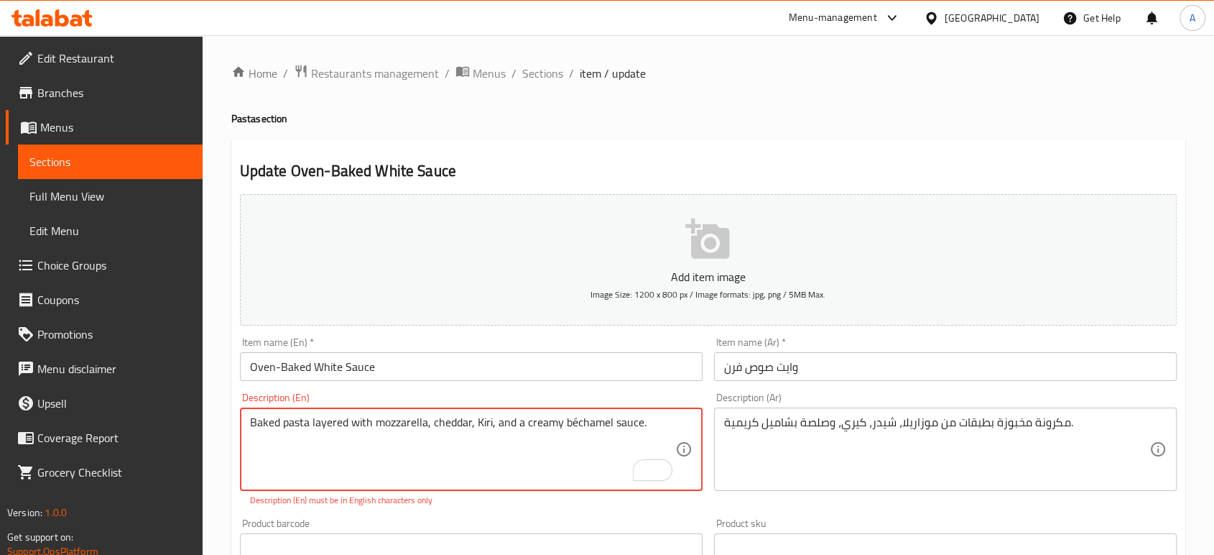
click at [569, 424] on textarea "Baked pasta layered with mozzarella, cheddar, Kiri, and a creamy béchamel sauce." at bounding box center [462, 449] width 425 height 68
type textarea "Baked pasta layered with mozzarella, cheddar, Kiri, and a creamy bechamel sauce."
click at [552, 359] on input "Oven-Baked White Sauce" at bounding box center [471, 366] width 463 height 29
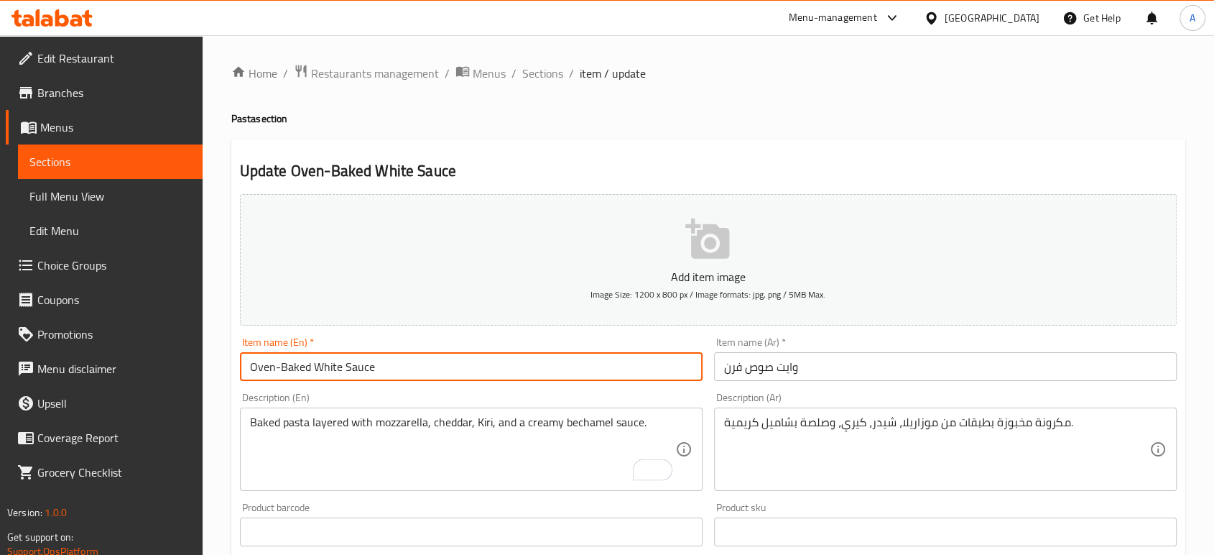
click at [542, 80] on span "Sections" at bounding box center [542, 73] width 41 height 17
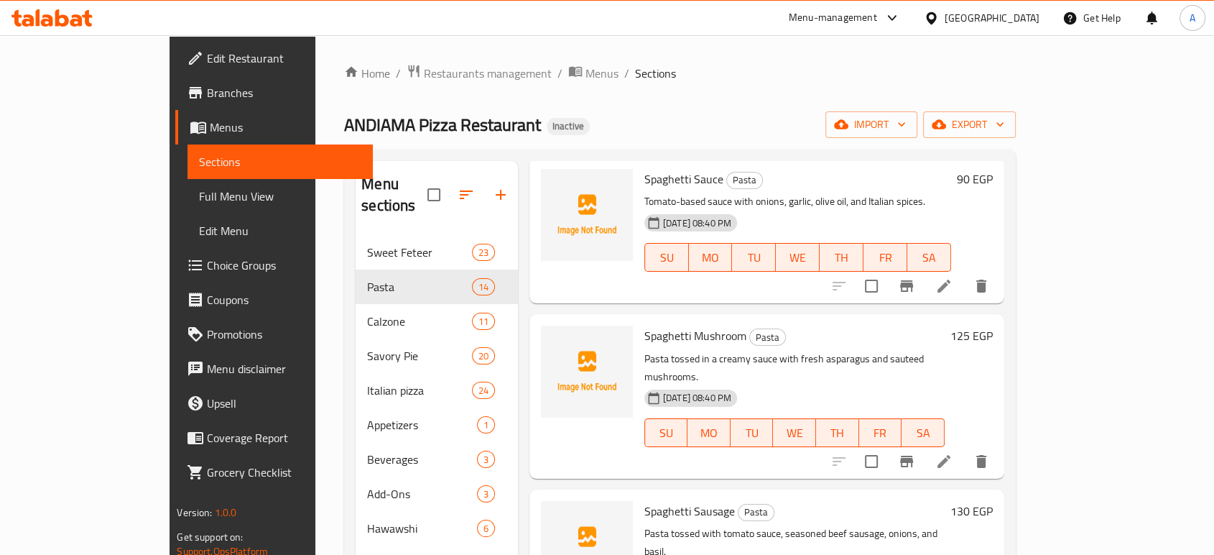
scroll to position [80, 0]
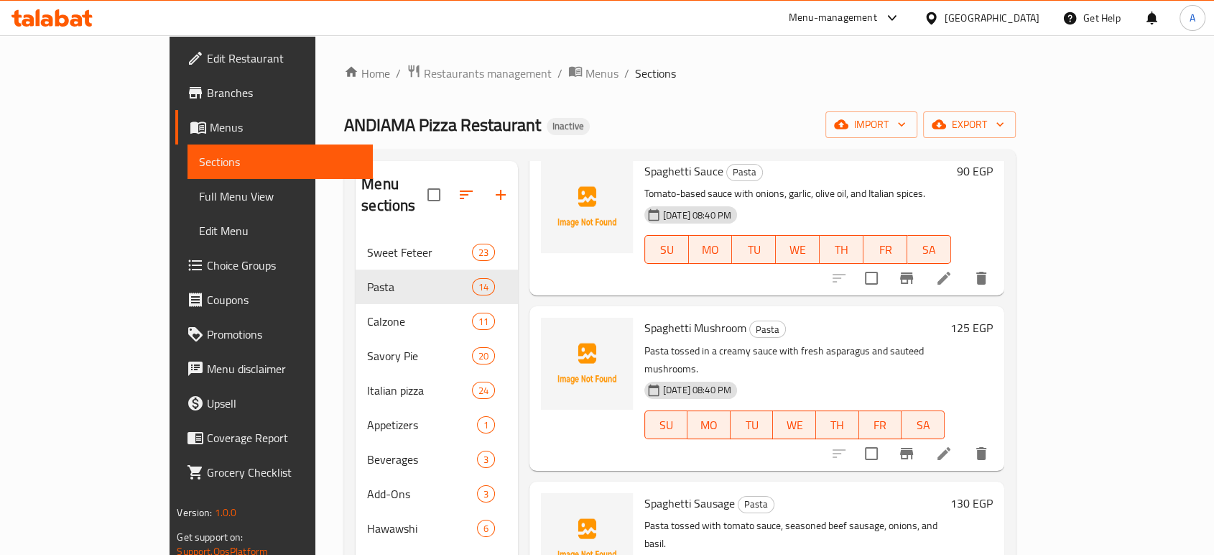
click at [670, 317] on span "Spaghetti Mushroom" at bounding box center [695, 328] width 102 height 22
copy h6 "Spaghetti Mushroom"
click at [993, 330] on div "125 EGP" at bounding box center [969, 388] width 48 height 141
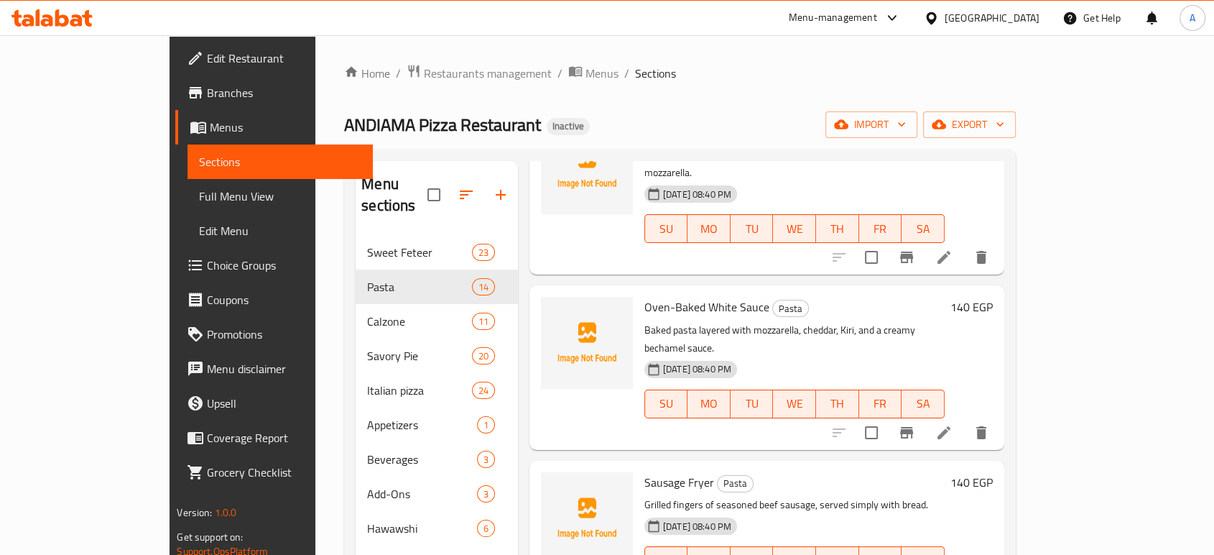
scroll to position [878, 0]
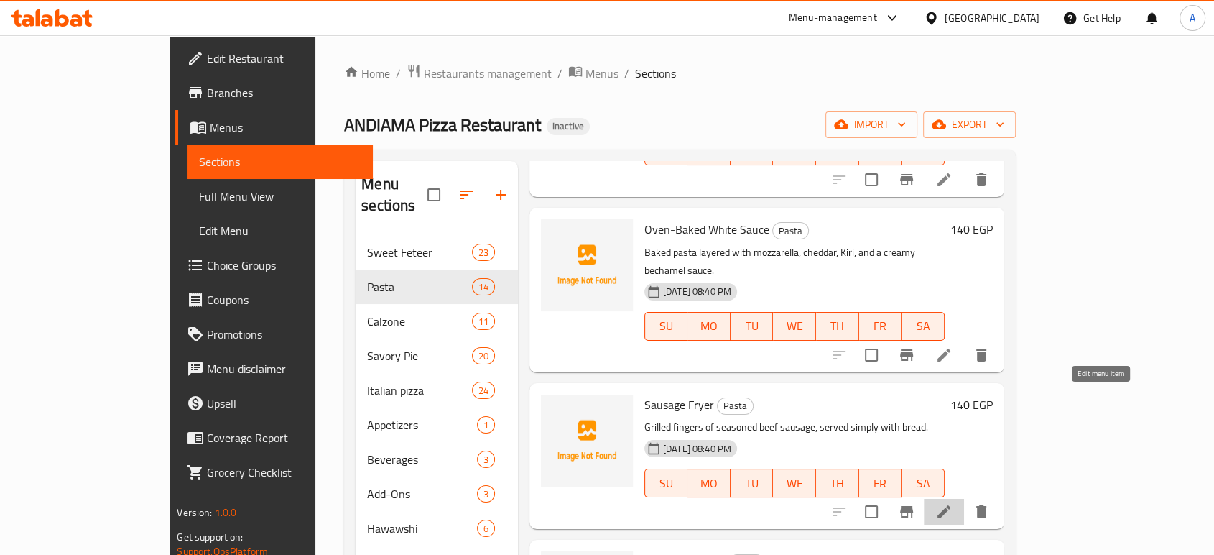
click at [951, 505] on icon at bounding box center [944, 511] width 13 height 13
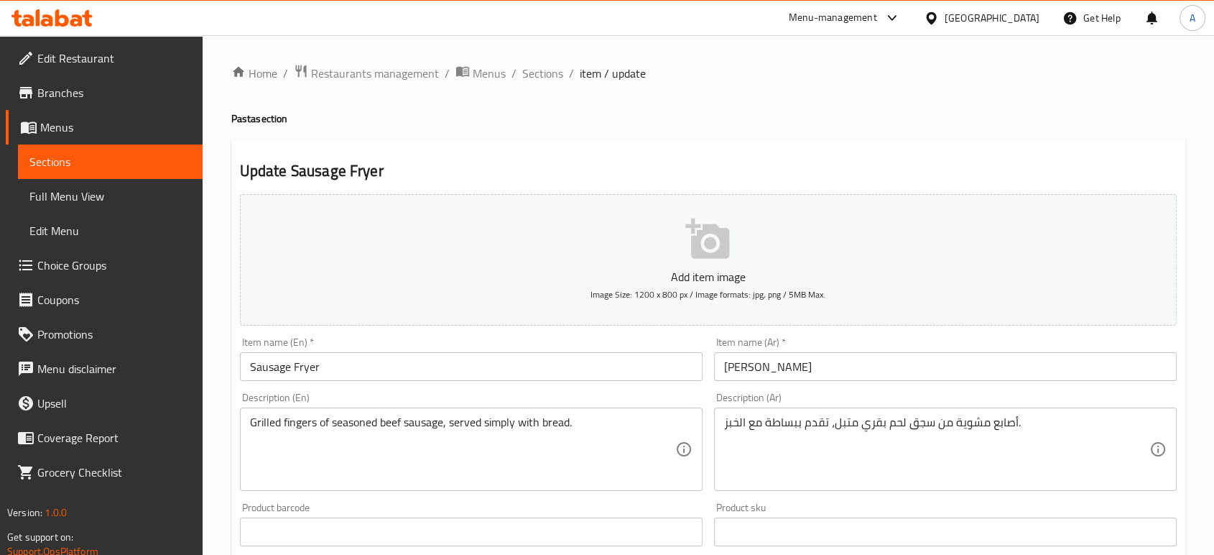
click at [304, 363] on input "Sausage Fryer" at bounding box center [471, 366] width 463 height 29
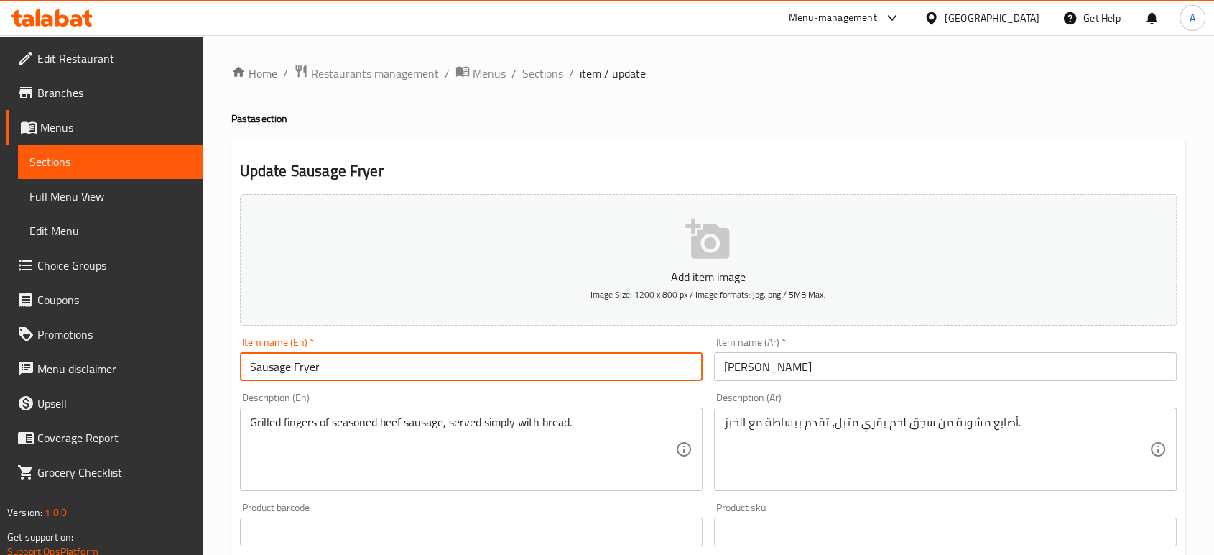
click at [304, 363] on input "Sausage Fryer" at bounding box center [471, 366] width 463 height 29
paste input "Oven-Baked"
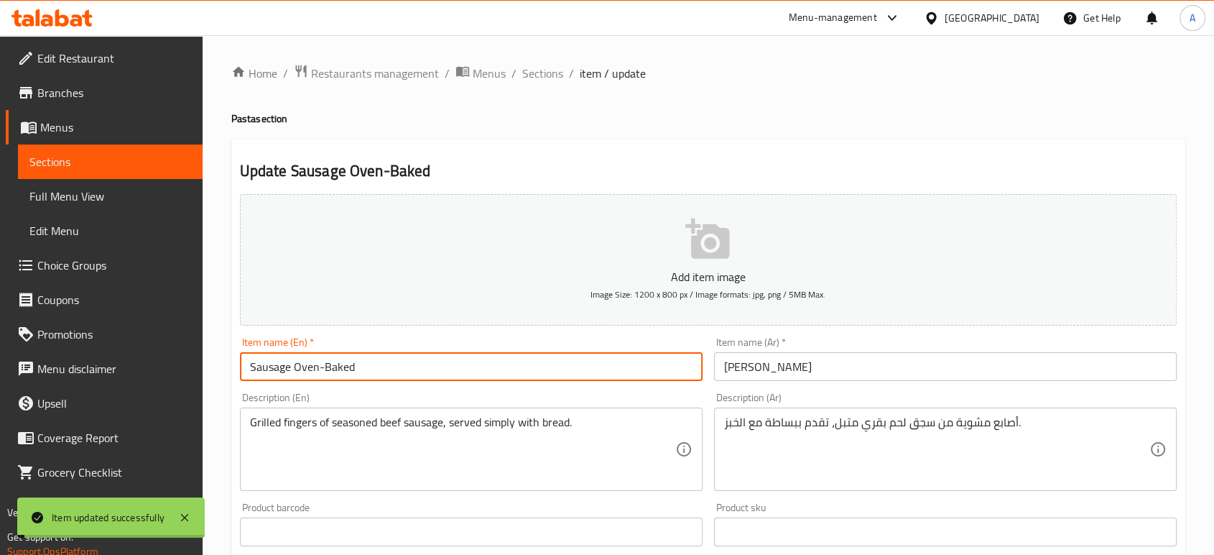
click at [361, 372] on input "Sausage Oven-Baked" at bounding box center [471, 366] width 463 height 29
click at [359, 372] on input "Sausage Oven-Baked" at bounding box center [471, 366] width 463 height 29
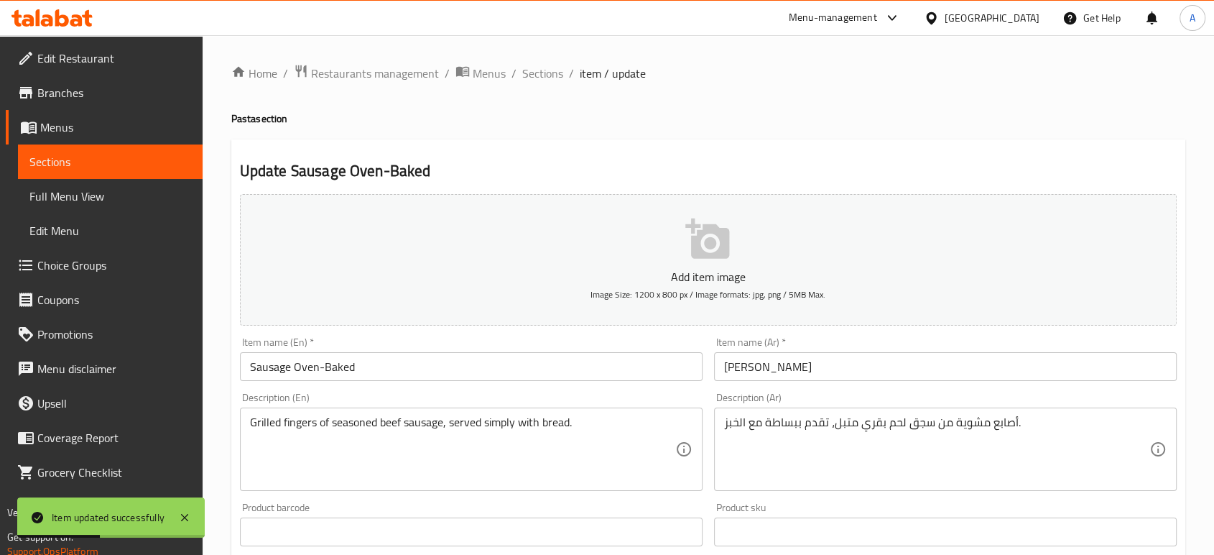
click at [1043, 96] on div "Home / Restaurants management / Menus / Sections / item / update Pasta section …" at bounding box center [708, 525] width 954 height 922
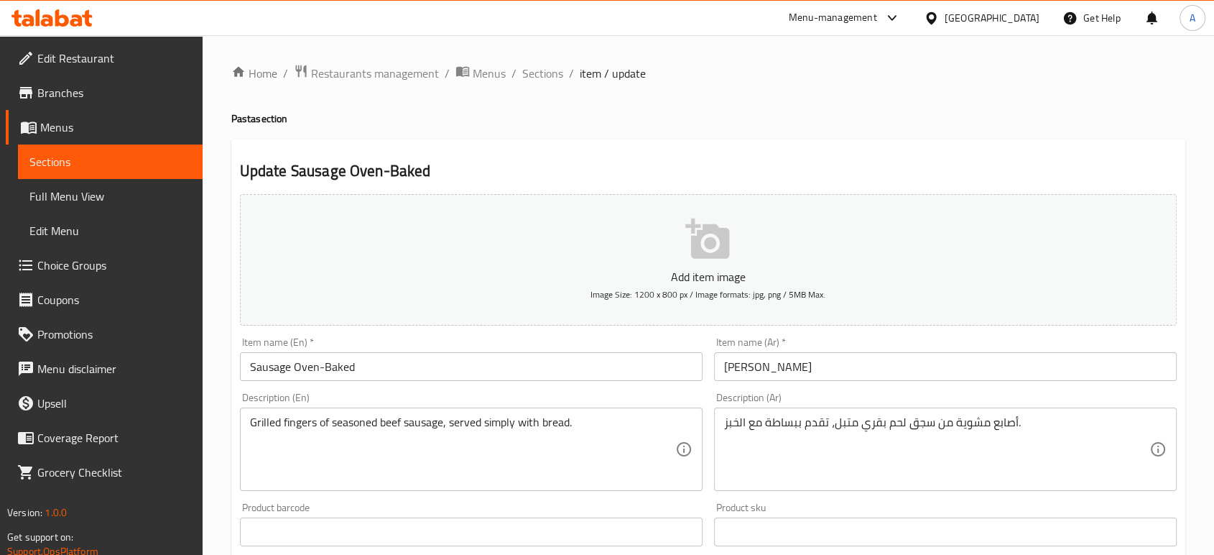
click at [276, 370] on input "Sausage Oven-Baked" at bounding box center [471, 366] width 463 height 29
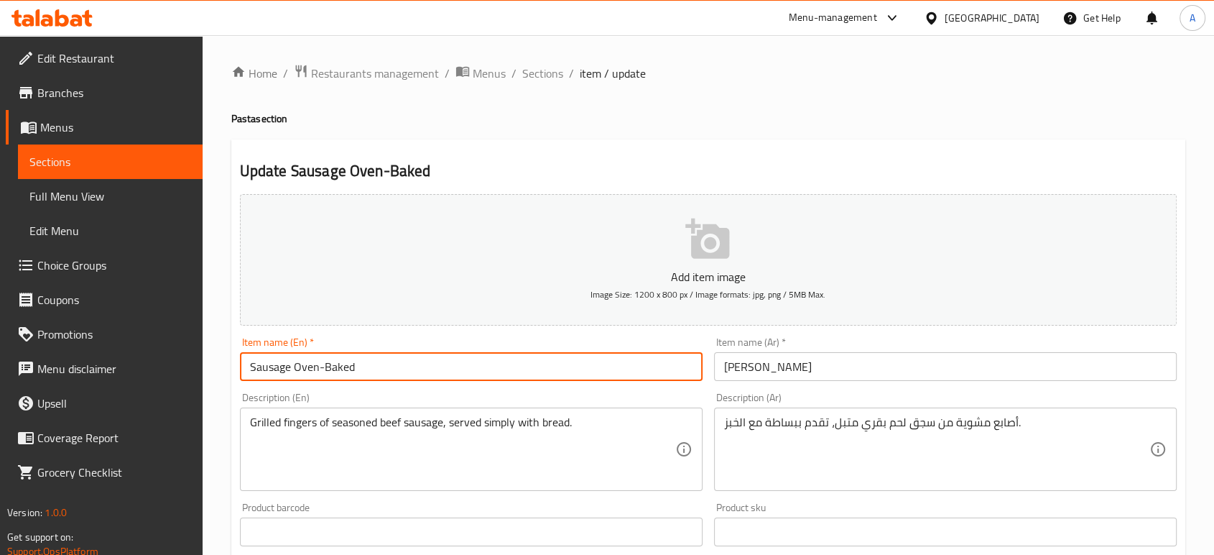
click at [276, 370] on input "Sausage Oven-Baked" at bounding box center [471, 366] width 463 height 29
type input "Hot dog Oven-Baked"
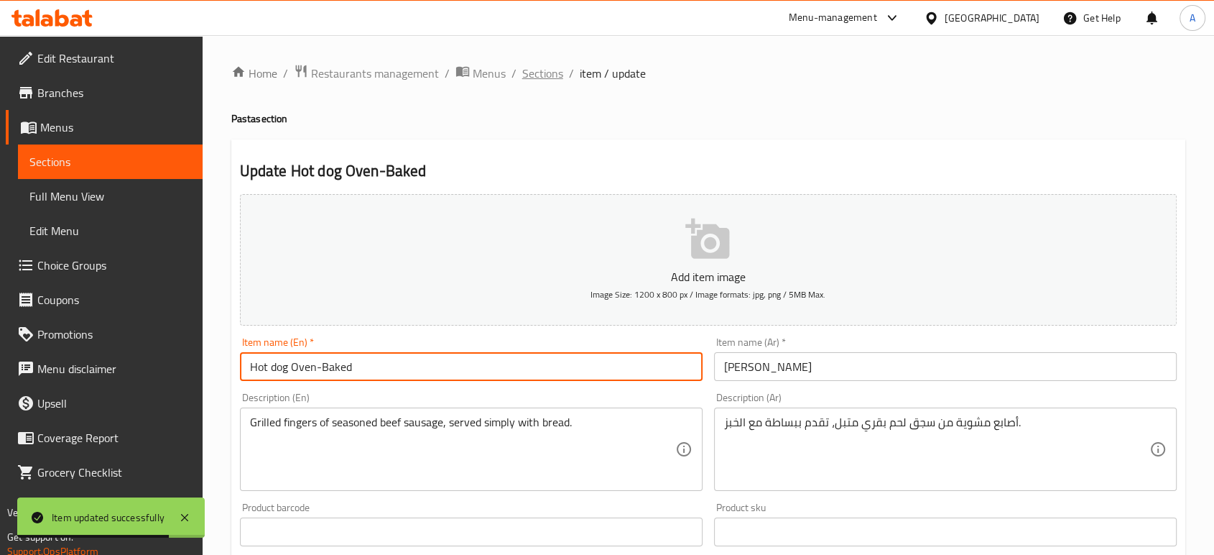
click at [529, 79] on span "Sections" at bounding box center [542, 73] width 41 height 17
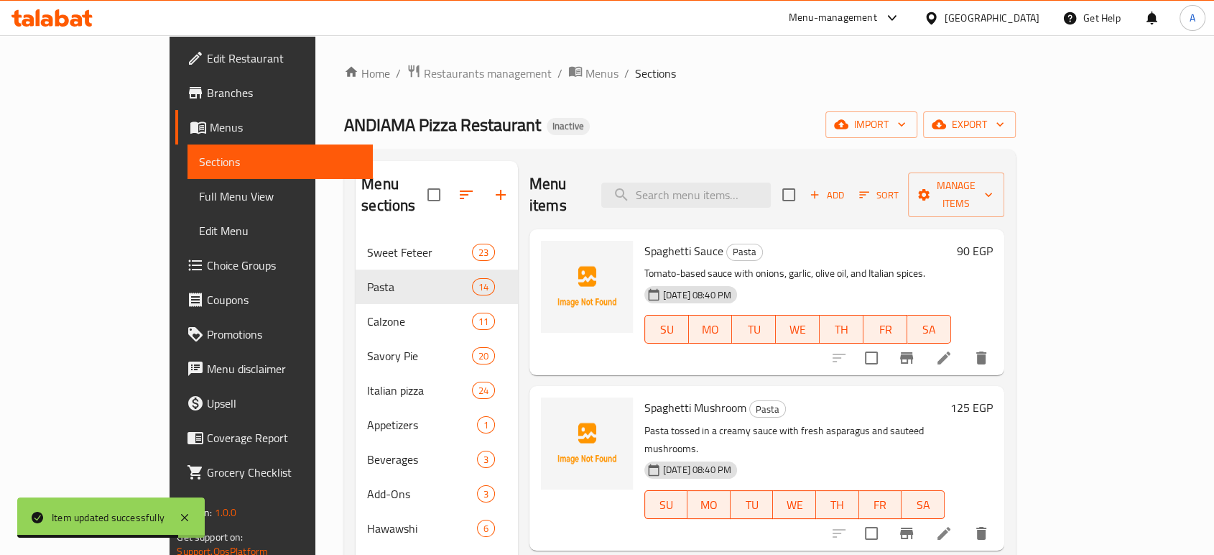
drag, startPoint x: 761, startPoint y: 205, endPoint x: 754, endPoint y: 192, distance: 15.4
click at [761, 205] on div "Menu items Add Sort Manage items" at bounding box center [767, 195] width 475 height 68
click at [753, 190] on input "search" at bounding box center [686, 194] width 170 height 25
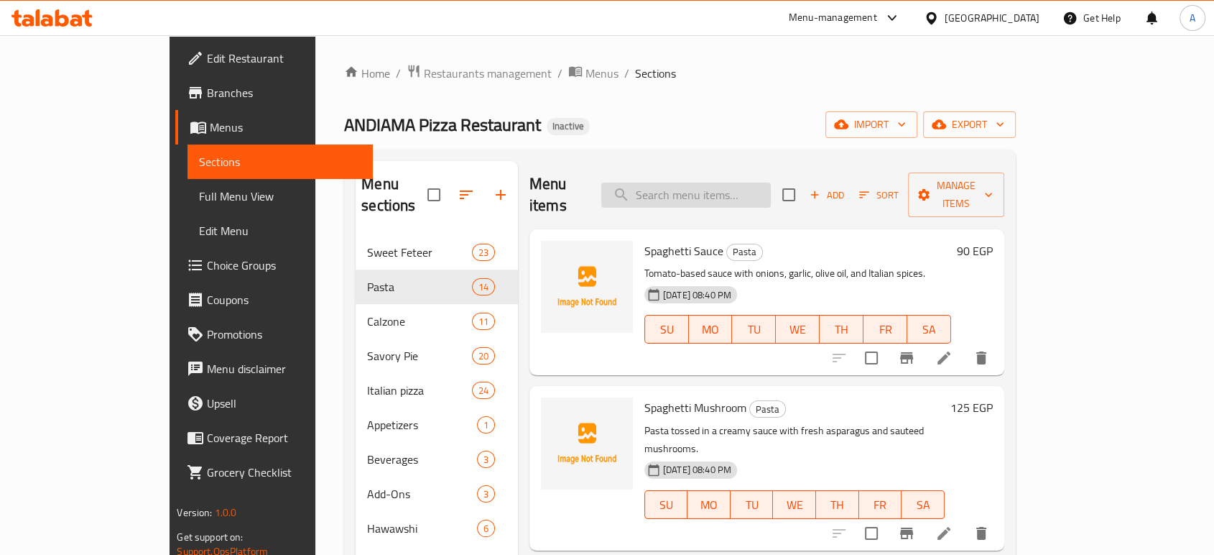
paste input "Majrisco Chicken"
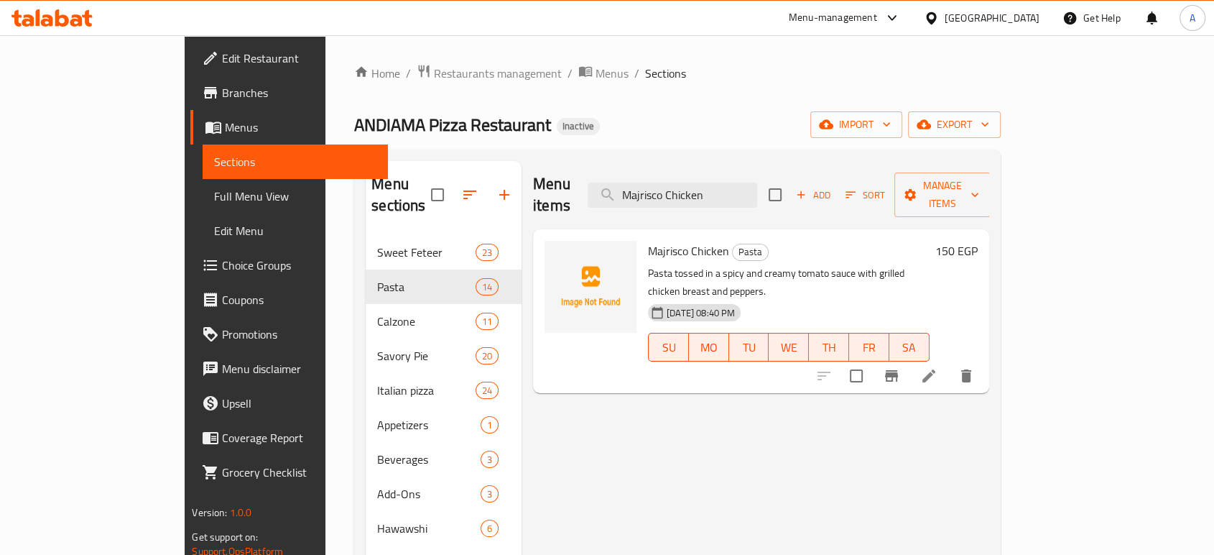
type input "Majrisco Chicken"
click at [935, 369] on icon at bounding box center [928, 375] width 13 height 13
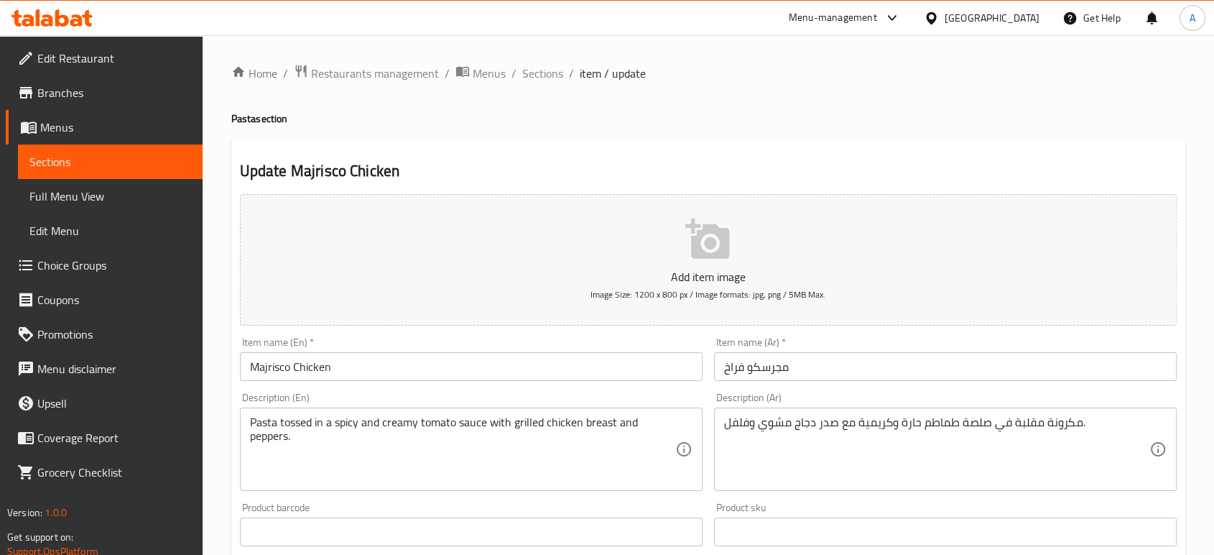
click at [792, 379] on input "مجرسكو فراخ" at bounding box center [945, 366] width 463 height 29
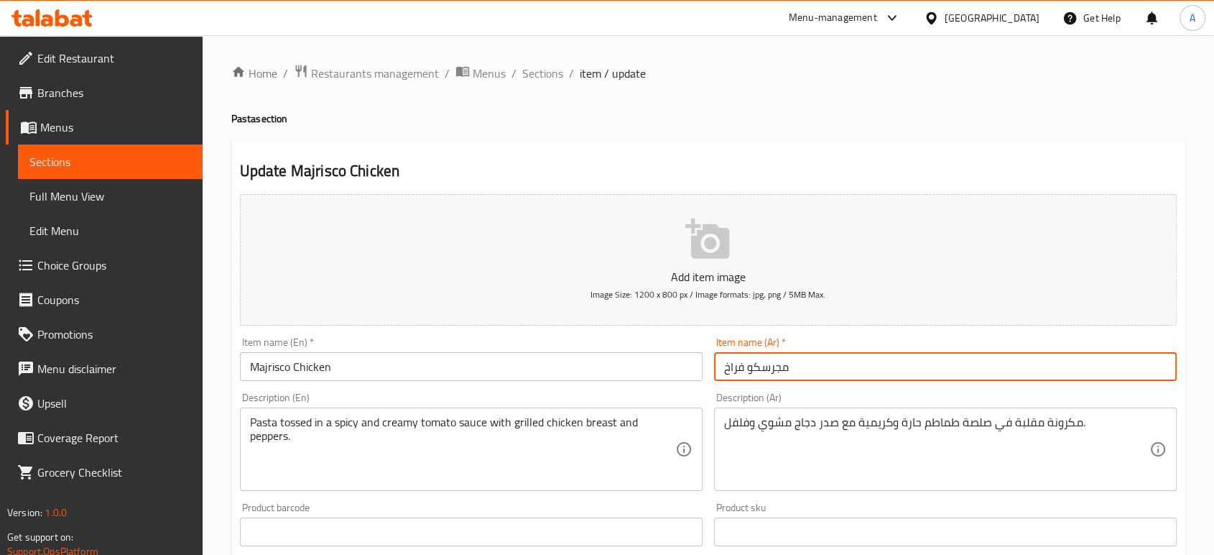
click at [792, 379] on input "مجرسكو فراخ" at bounding box center [945, 366] width 463 height 29
click at [783, 367] on input "مجرسكو فراخ" at bounding box center [945, 366] width 463 height 29
click at [784, 366] on input "مجرسكو فراخ" at bounding box center [945, 366] width 463 height 29
click at [789, 368] on input "مجرسكو فراخ" at bounding box center [945, 366] width 463 height 29
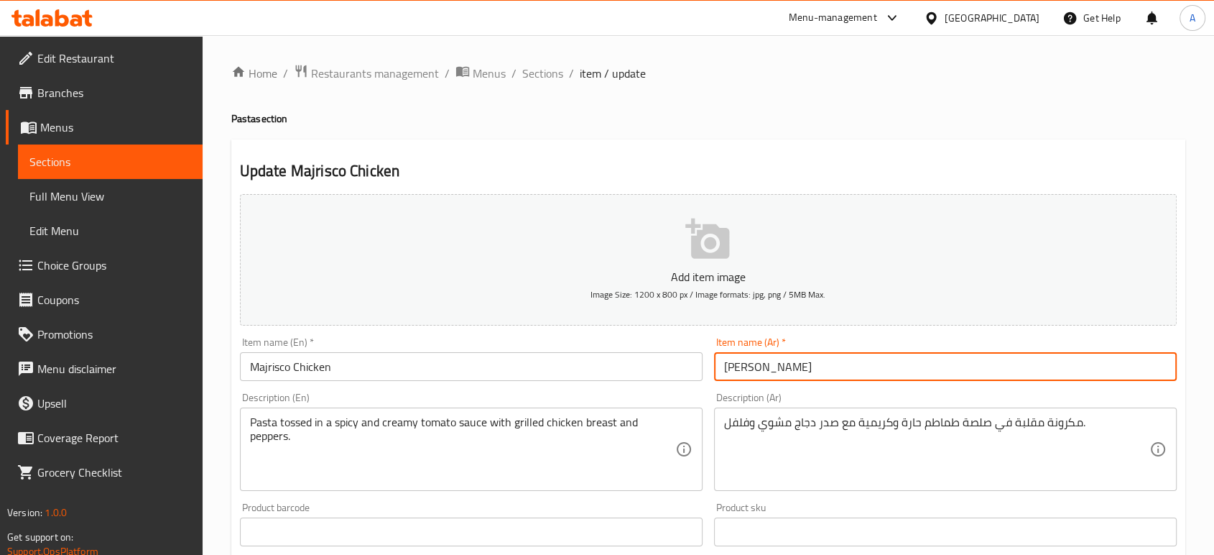
type input "[PERSON_NAME]"
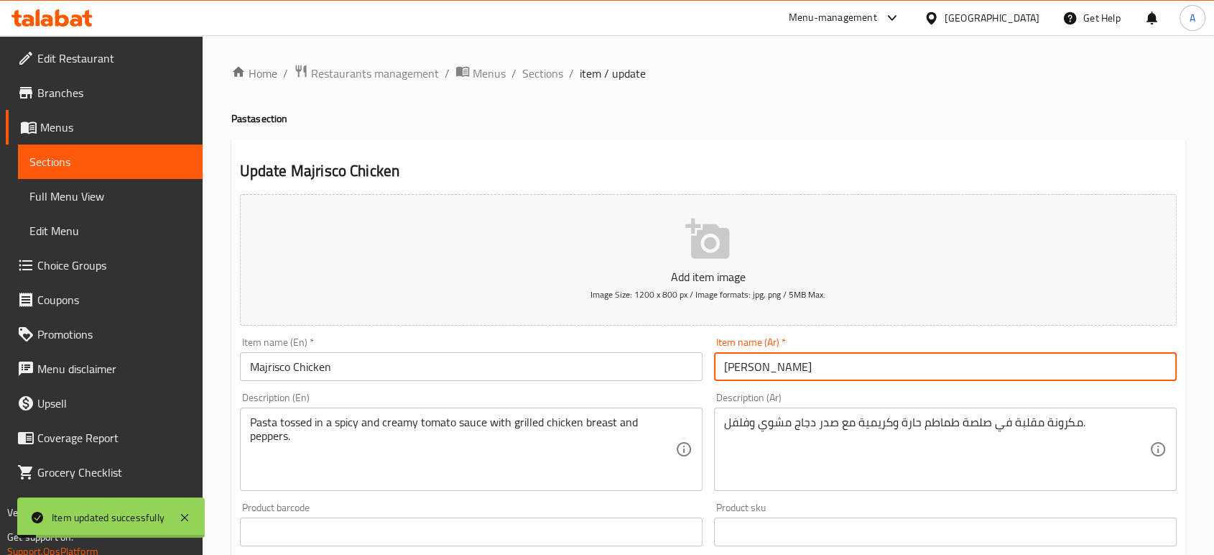
click at [762, 374] on input "[PERSON_NAME]" at bounding box center [945, 366] width 463 height 29
click at [280, 369] on input "Majrisco Chicken" at bounding box center [471, 366] width 463 height 29
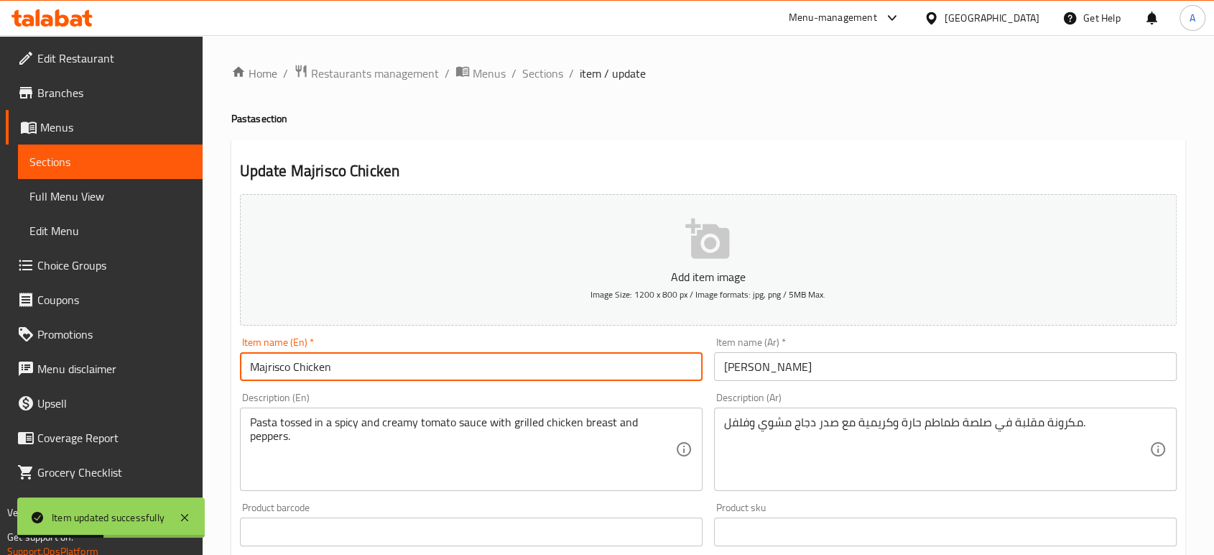
click at [280, 369] on input "Majrisco Chicken" at bounding box center [471, 366] width 463 height 29
paste input "Negre"
type input "Negresco Chicken"
click at [391, 377] on input "Negresco Chicken" at bounding box center [471, 366] width 463 height 29
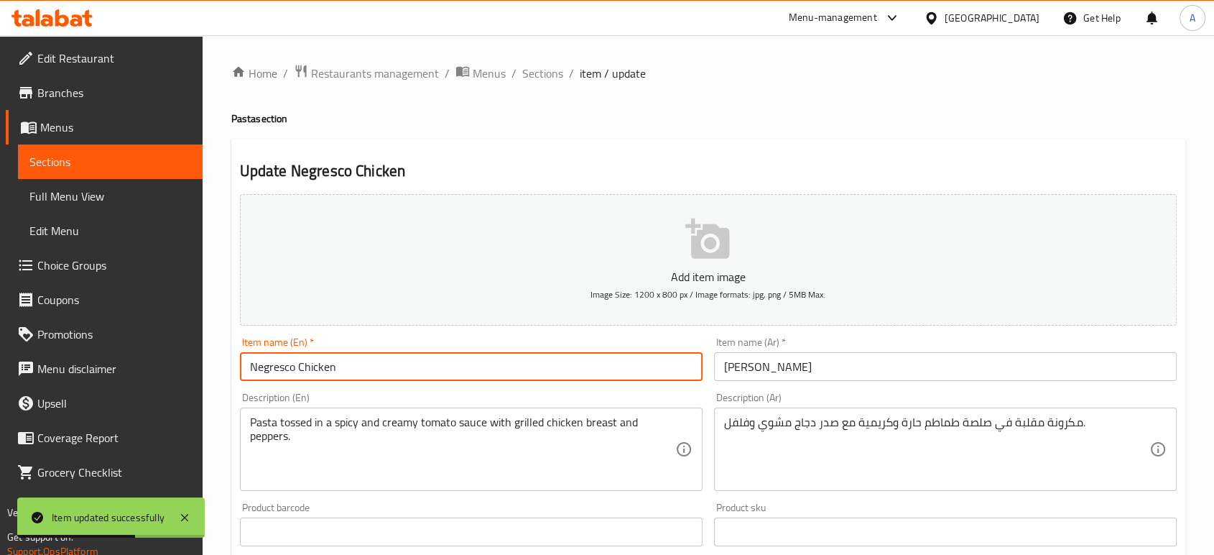
click at [391, 377] on input "Negresco Chicken" at bounding box center [471, 366] width 463 height 29
drag, startPoint x: 1056, startPoint y: 96, endPoint x: 1083, endPoint y: 103, distance: 27.5
click at [1056, 96] on div "Home / Restaurants management / Menus / Sections / item / update Pasta section …" at bounding box center [708, 525] width 954 height 922
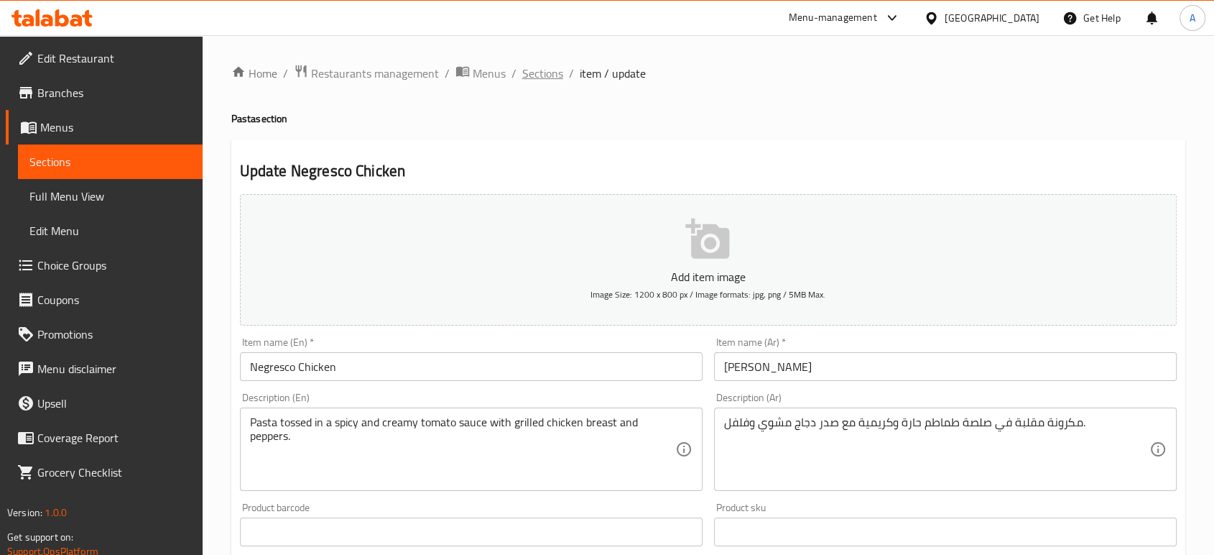
click at [542, 72] on span "Sections" at bounding box center [542, 73] width 41 height 17
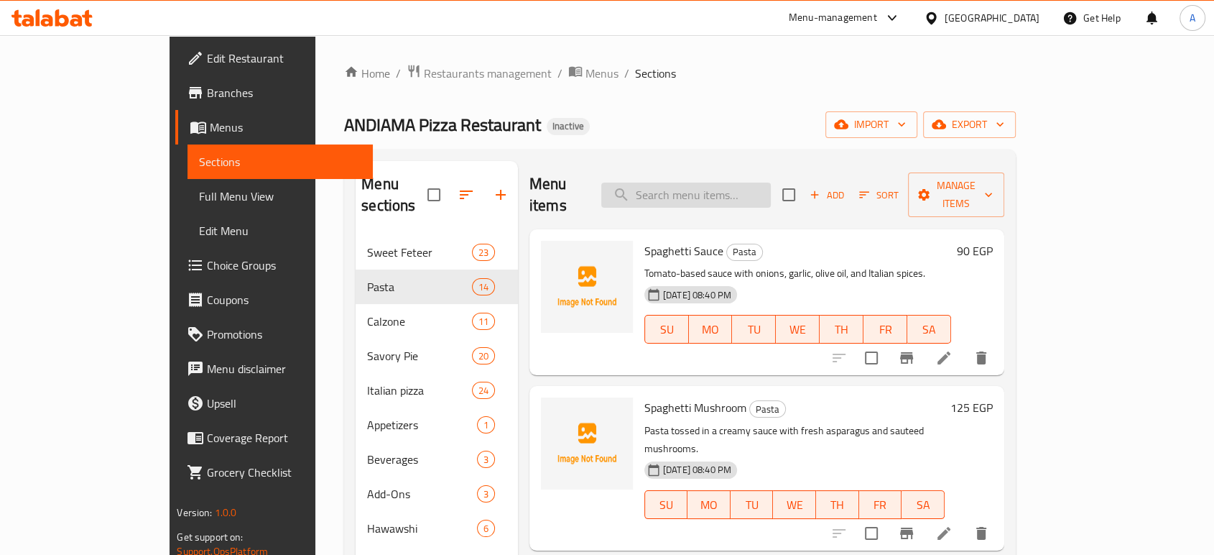
click at [757, 182] on input "search" at bounding box center [686, 194] width 170 height 25
paste input "Spaghetti Sauce"
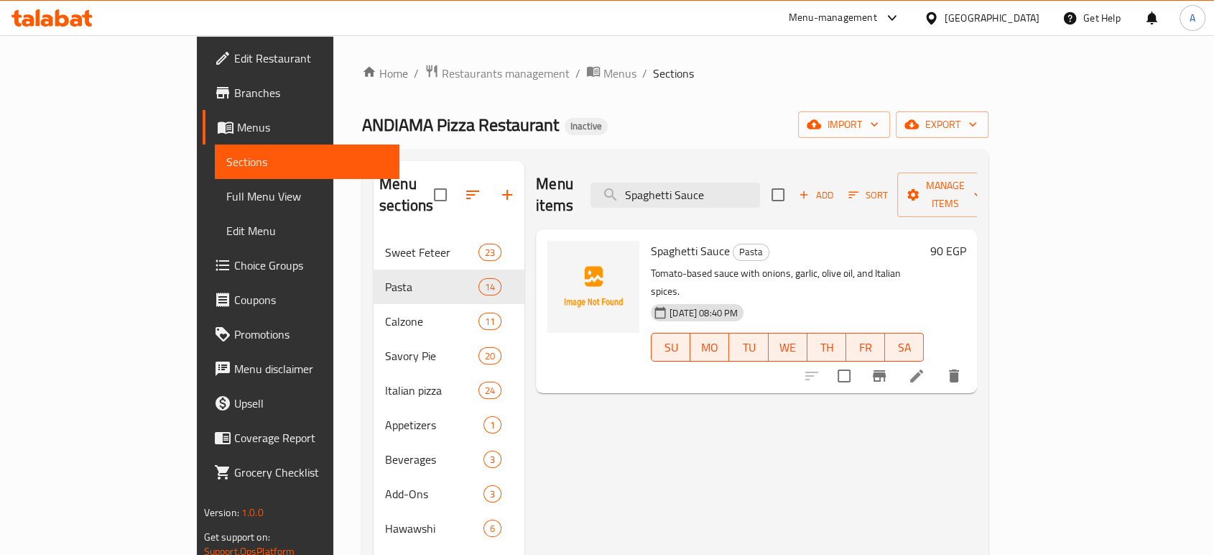
type input "Spaghetti Sauce"
click at [923, 369] on icon at bounding box center [916, 375] width 13 height 13
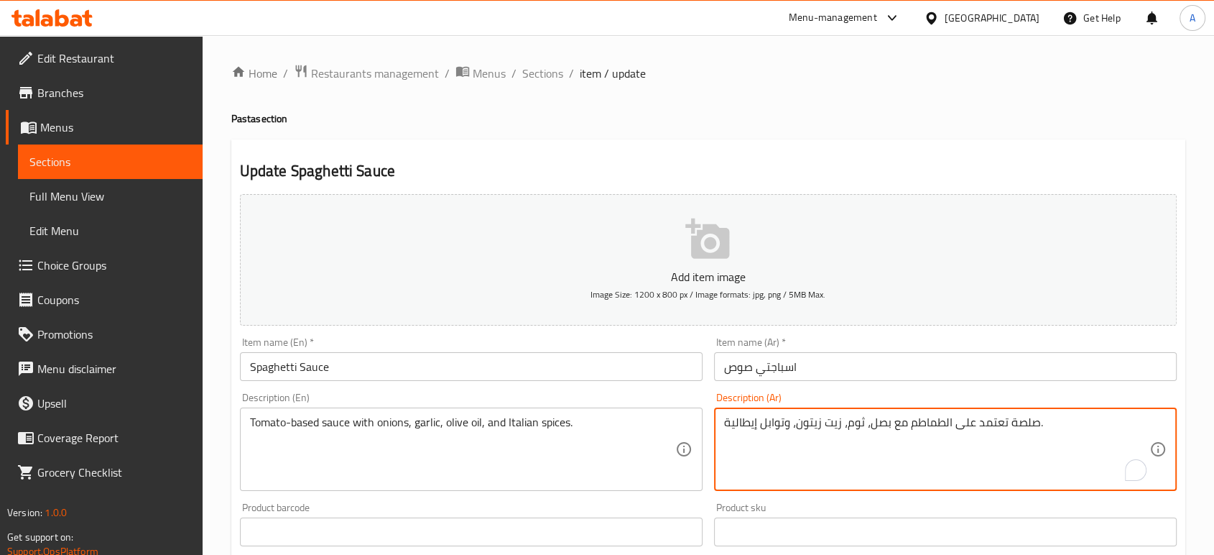
click at [979, 424] on textarea "صلصة تعتمد على الطماطم مع بصل، ثوم، زيت زيتون، وتوابل إيطالية." at bounding box center [936, 449] width 425 height 68
click at [963, 428] on textarea "صلصة اساسها على الطماطم مع بصل، ثوم، زيت زيتون، وتوابل إيطالية." at bounding box center [936, 449] width 425 height 68
type textarea "صلصة اساسها الطماطم مع بصل، ثوم، [PERSON_NAME]، وتوابل إيطالية."
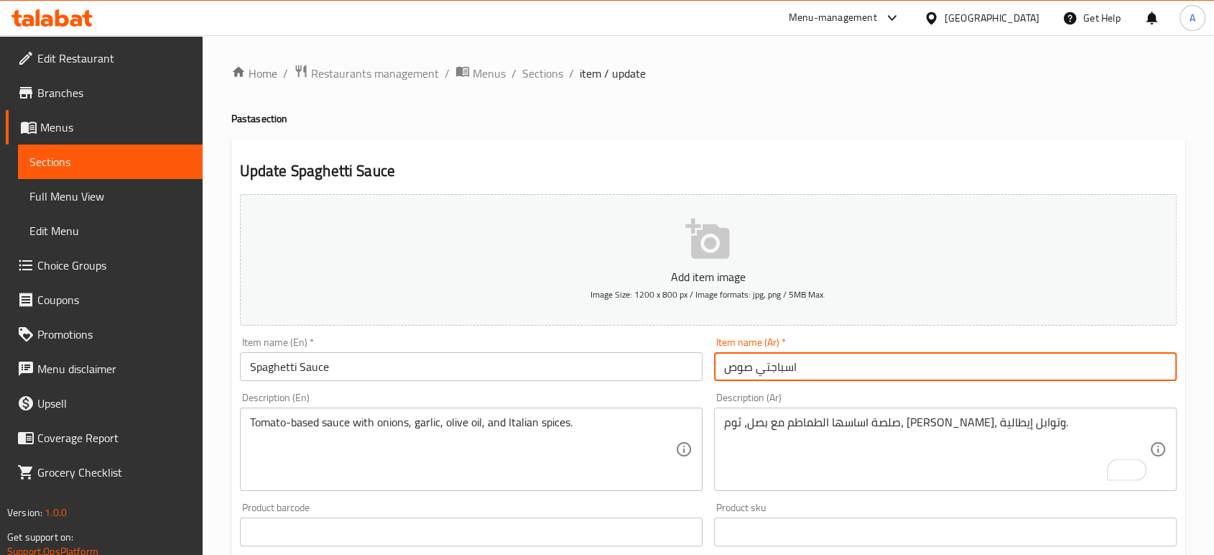
click at [912, 371] on input "اسباجتي صوص" at bounding box center [945, 366] width 463 height 29
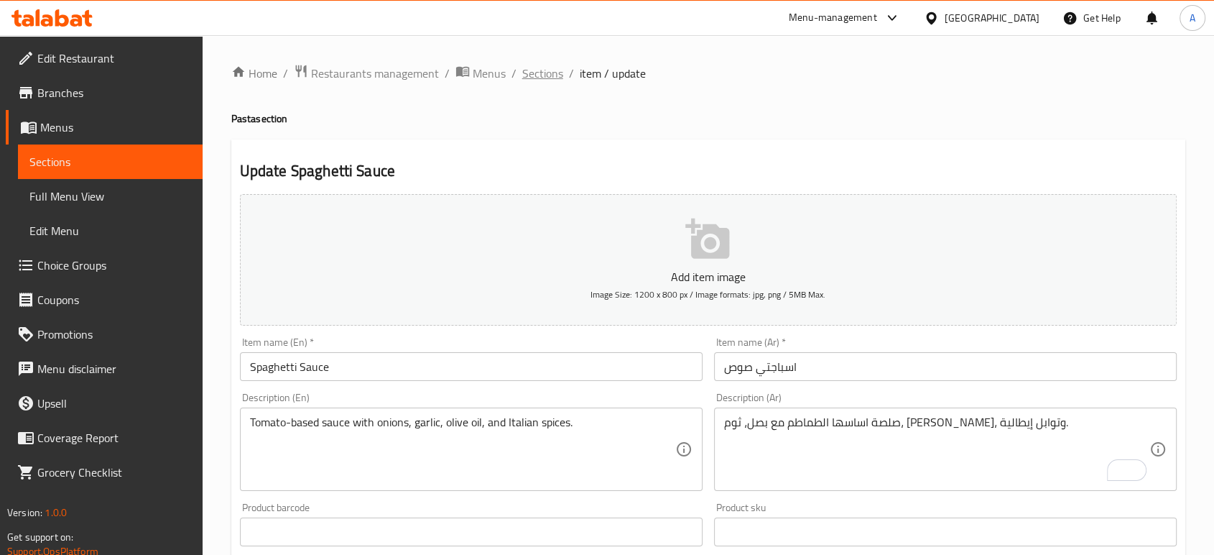
click at [538, 74] on span "Sections" at bounding box center [542, 73] width 41 height 17
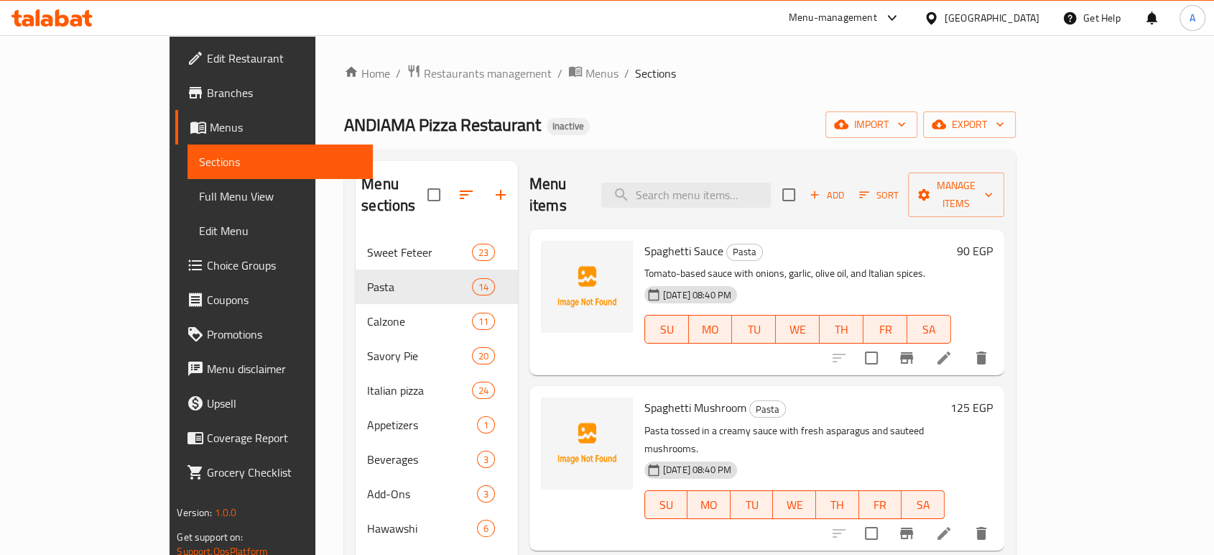
scroll to position [159, 0]
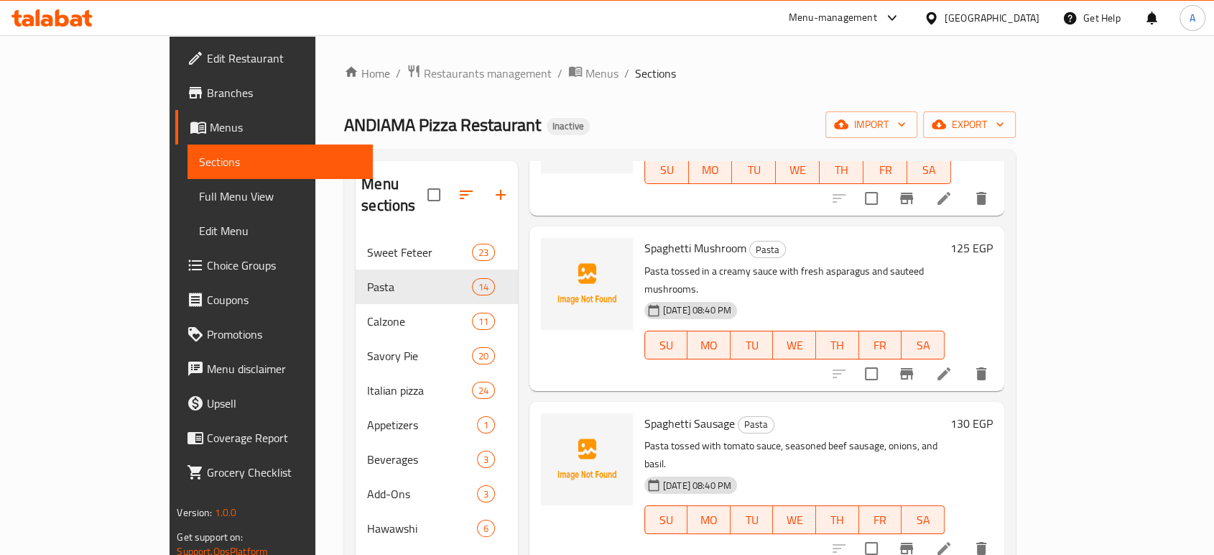
click at [964, 361] on li at bounding box center [944, 374] width 40 height 26
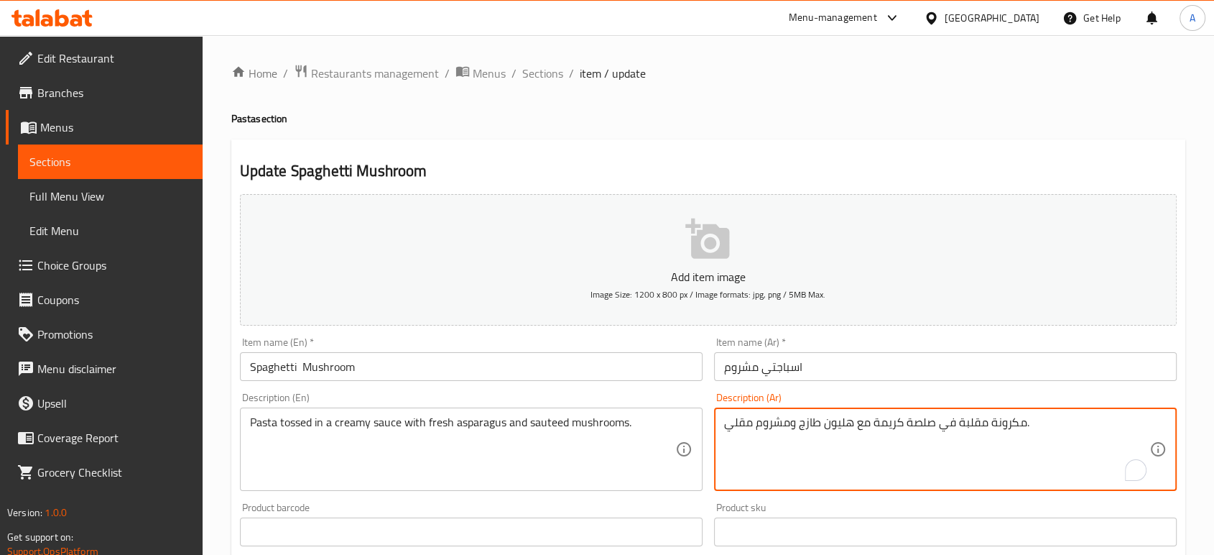
click at [746, 420] on textarea "مكرونة مقلبة في صلصة كريمة مع هليون طازج ومشروم مقلي." at bounding box center [936, 449] width 425 height 68
type textarea "مكرونة مقلبة في صلصة كريمة مع هليون طازج ومشروم سوتيه ."
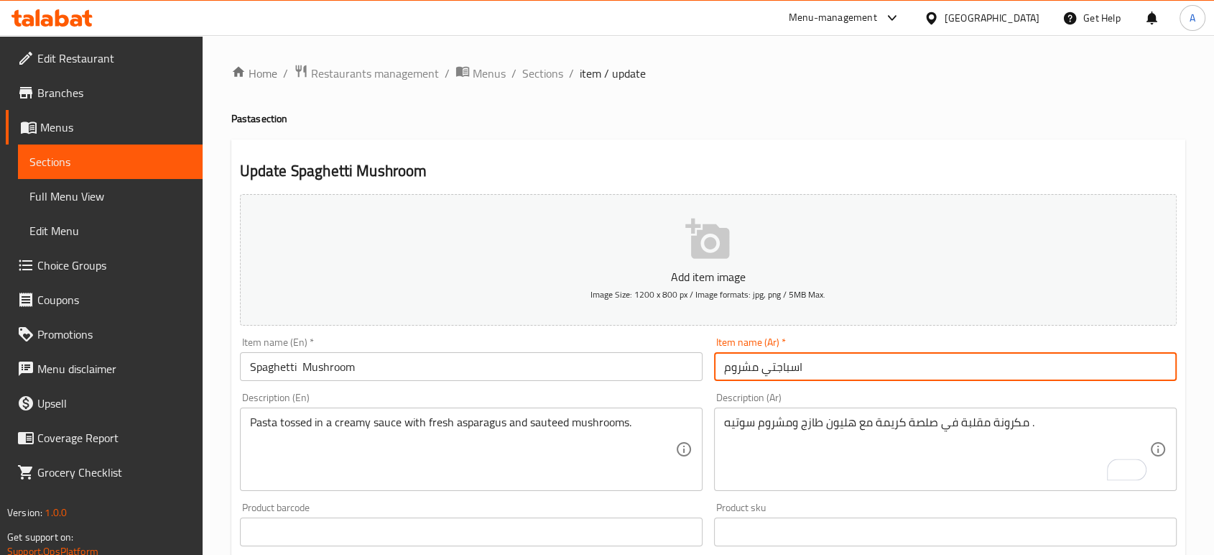
click at [844, 374] on input "اسباجتي مشروم" at bounding box center [945, 366] width 463 height 29
click at [533, 74] on span "Sections" at bounding box center [542, 73] width 41 height 17
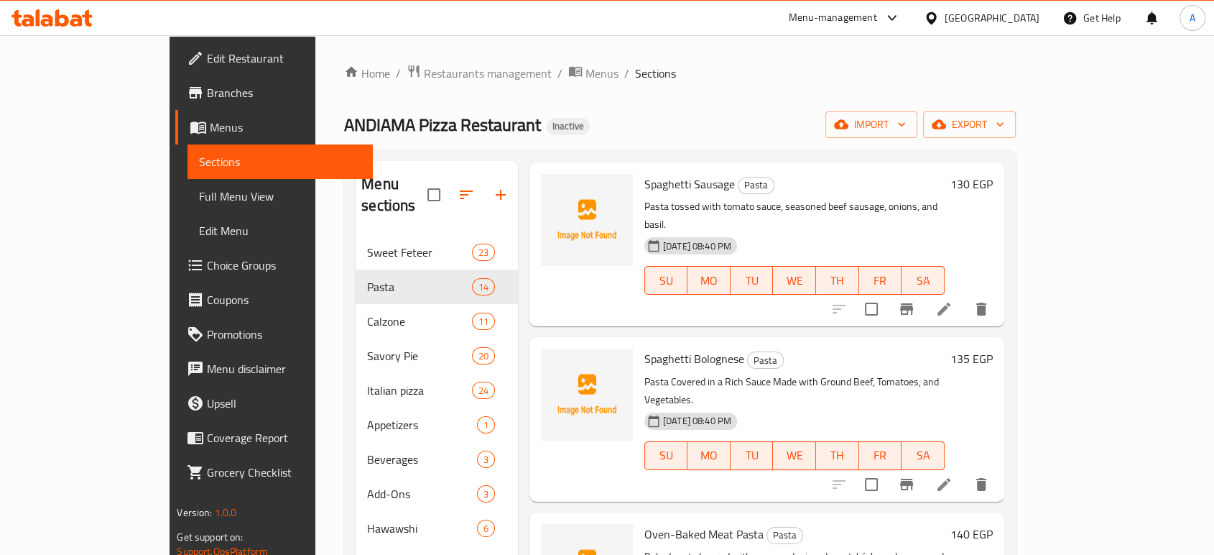
scroll to position [239, 0]
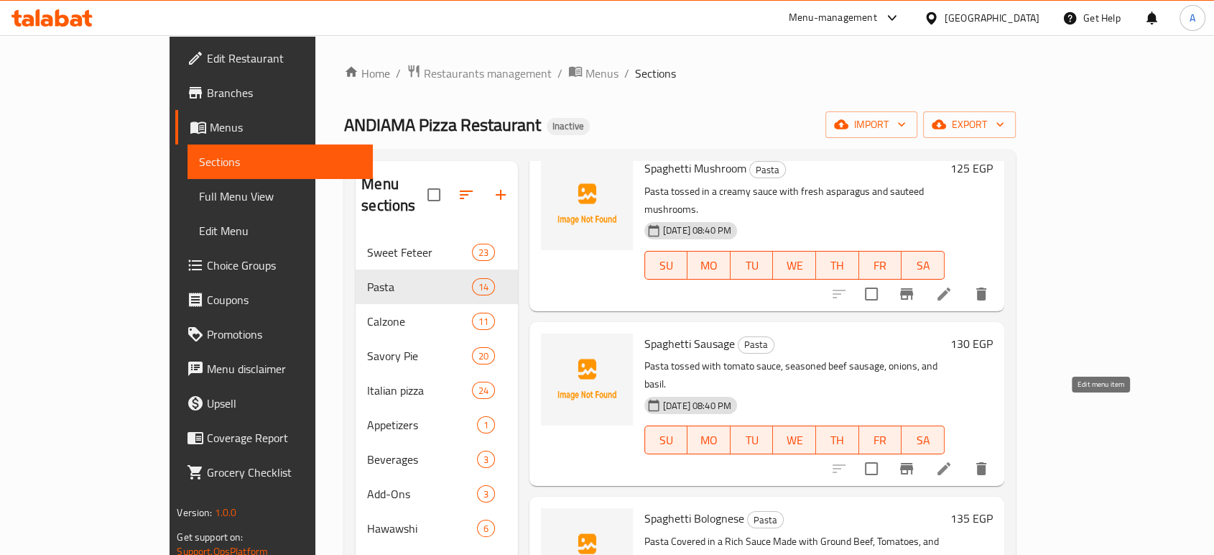
click at [951, 462] on icon at bounding box center [944, 468] width 13 height 13
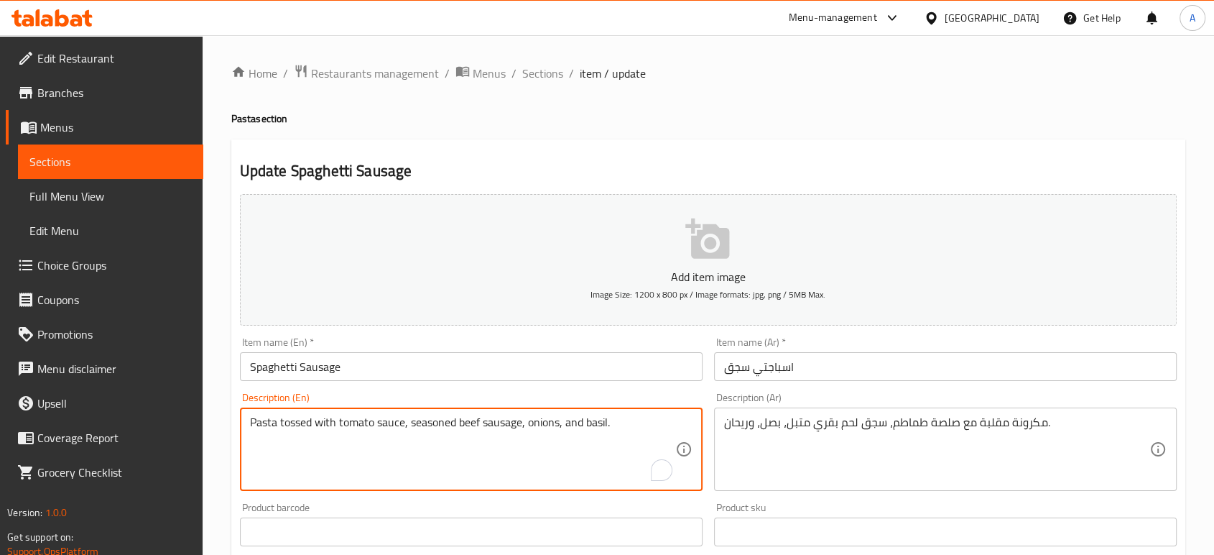
click at [518, 445] on textarea "Pasta tossed with tomato sauce, seasoned beef sausage, onions, and basil." at bounding box center [462, 449] width 425 height 68
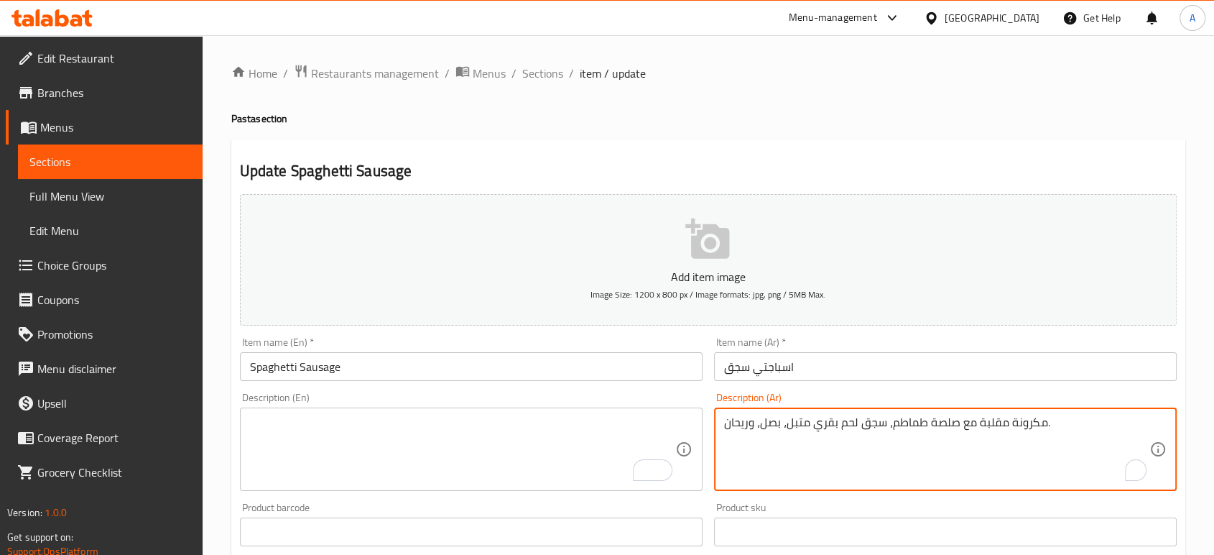
click at [863, 426] on textarea "مكرونة مقلبة مع صلصة طماطم، سجق لحم بقري متبل، بصل، وريحان." at bounding box center [936, 449] width 425 height 68
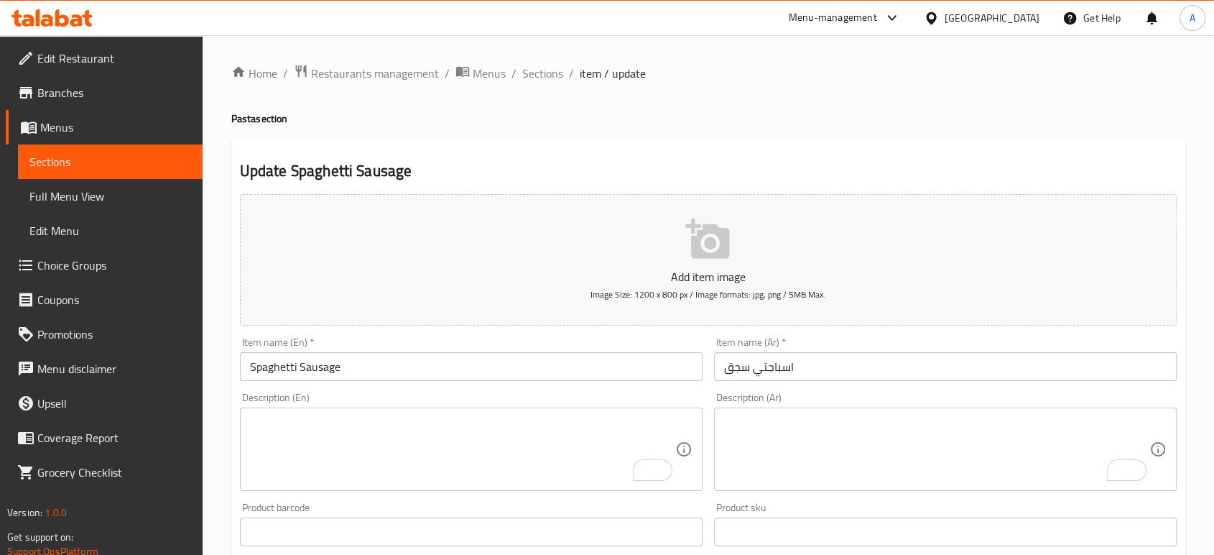
click at [1078, 118] on h4 "Pasta section" at bounding box center [708, 118] width 954 height 14
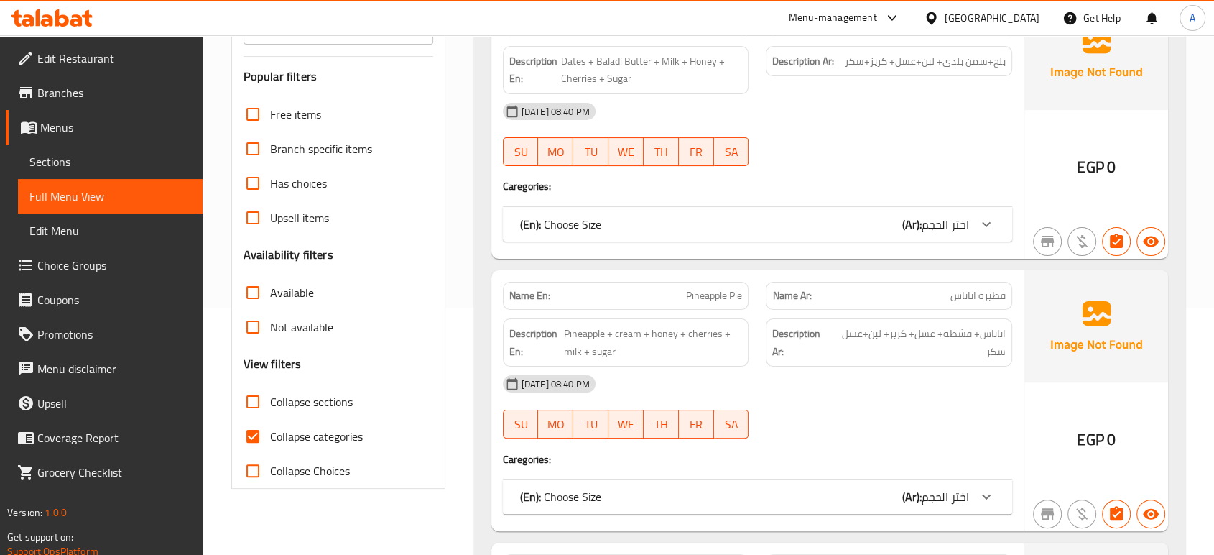
scroll to position [319, 0]
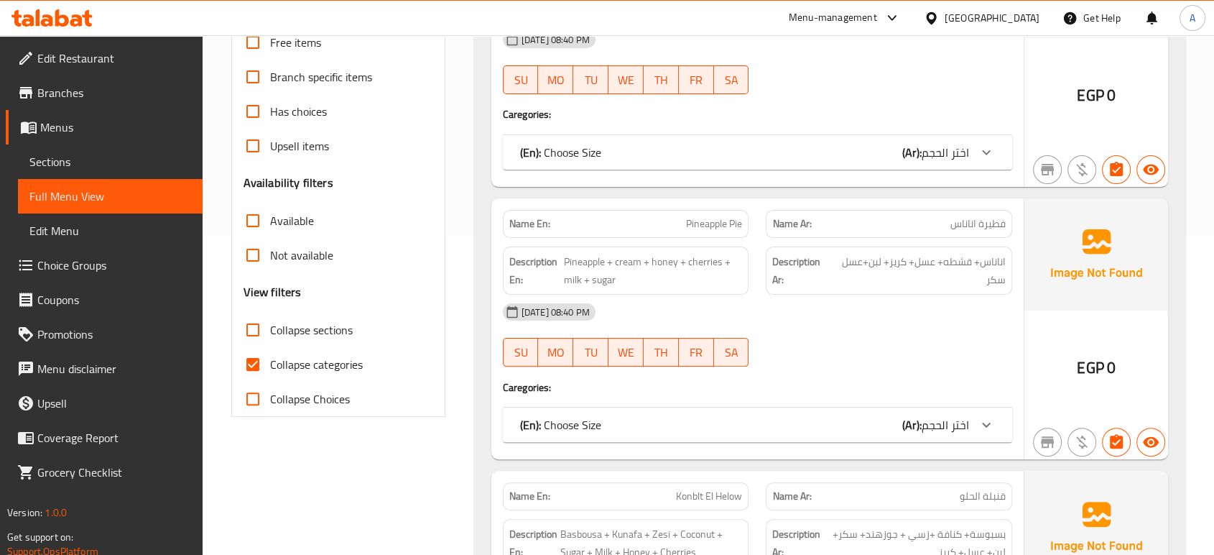
click at [291, 366] on span "Collapse categories" at bounding box center [316, 364] width 93 height 17
click at [270, 366] on input "Collapse categories" at bounding box center [253, 364] width 34 height 34
checkbox input "false"
click at [307, 322] on span "Collapse sections" at bounding box center [311, 329] width 83 height 17
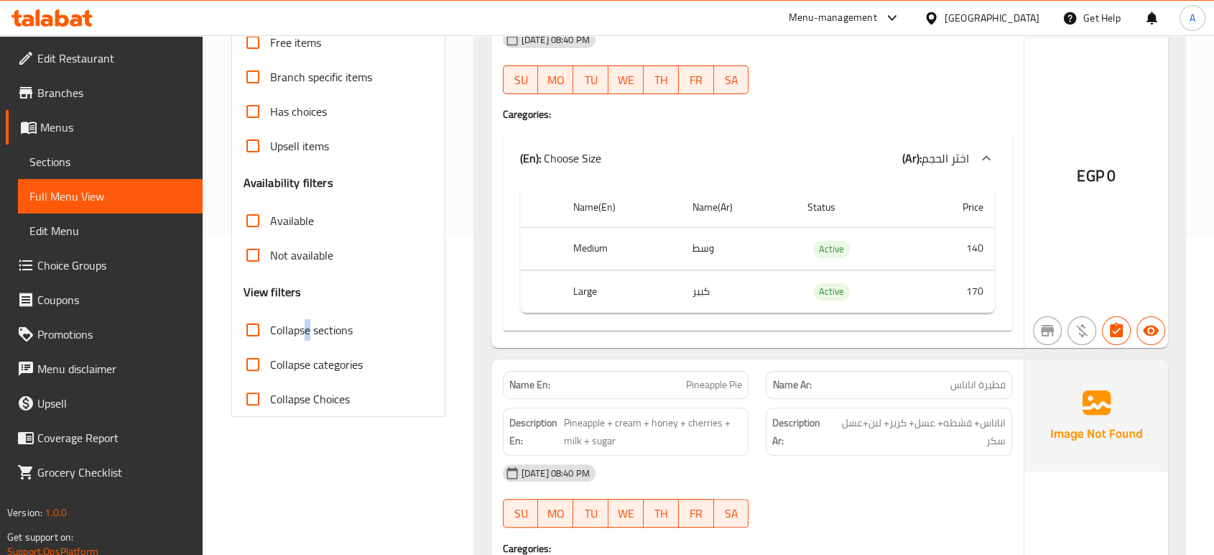
click at [268, 328] on input "Collapse sections" at bounding box center [253, 330] width 34 height 34
checkbox input "true"
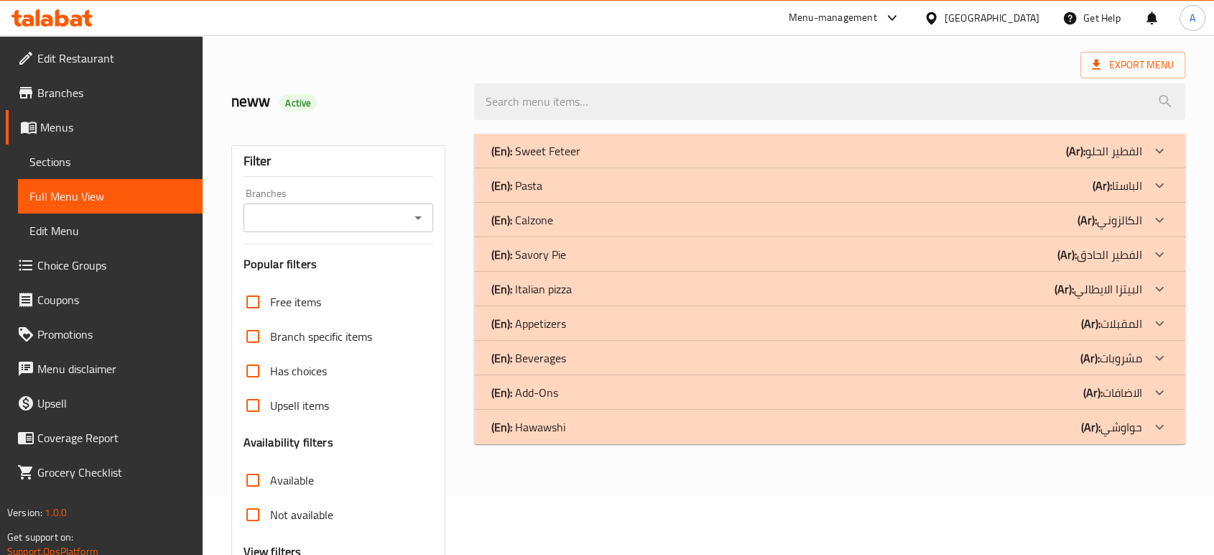
scroll to position [50, 0]
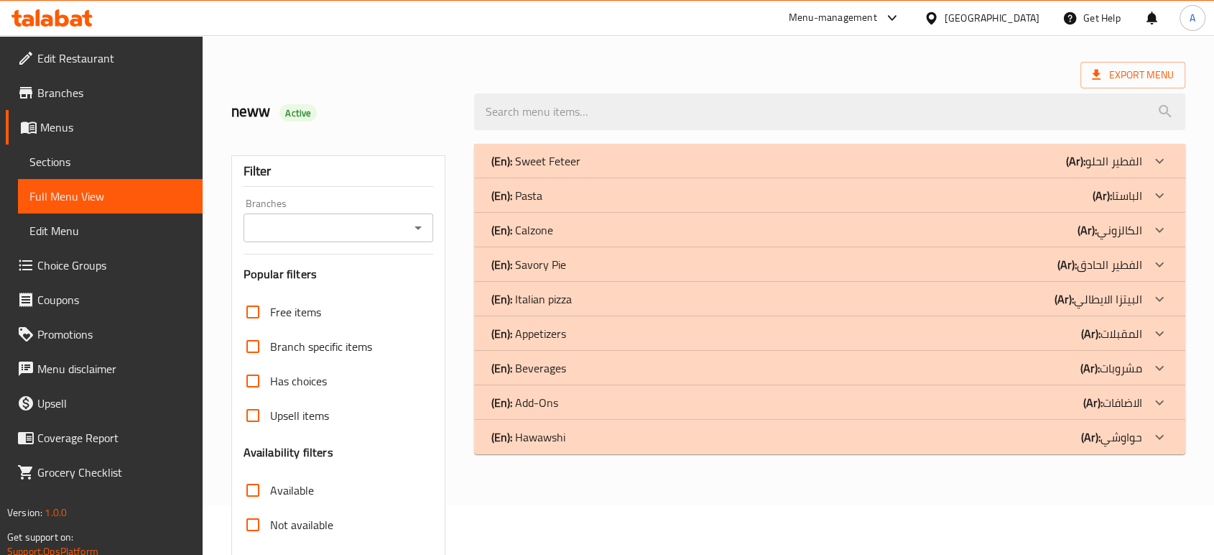
click at [637, 199] on div "(En): Pasta (Ar): الباستا" at bounding box center [816, 195] width 651 height 17
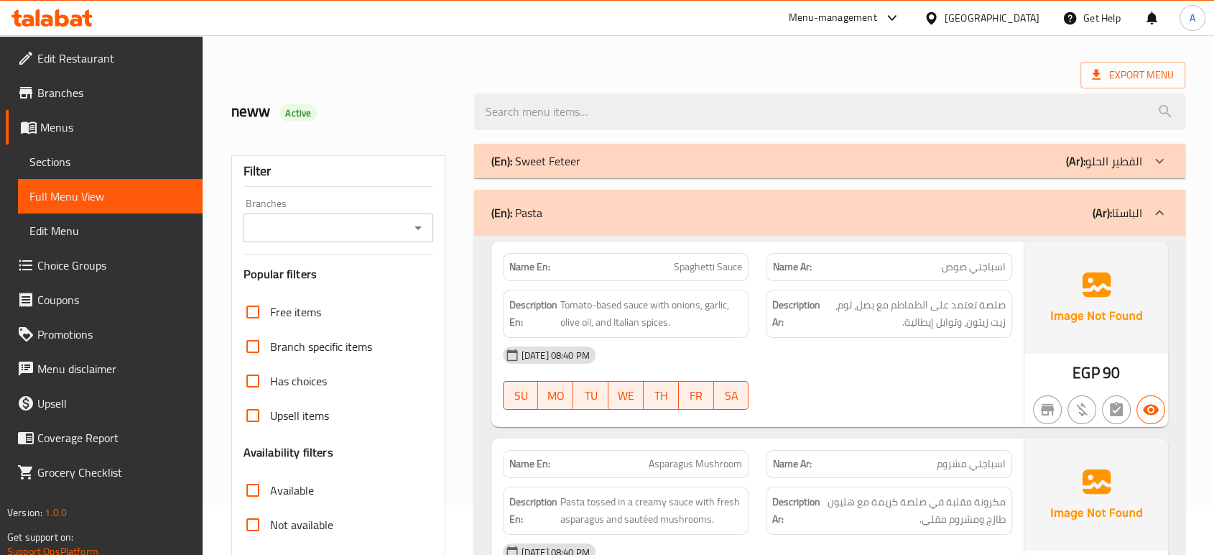
click at [782, 267] on strong "Name Ar:" at bounding box center [791, 266] width 39 height 15
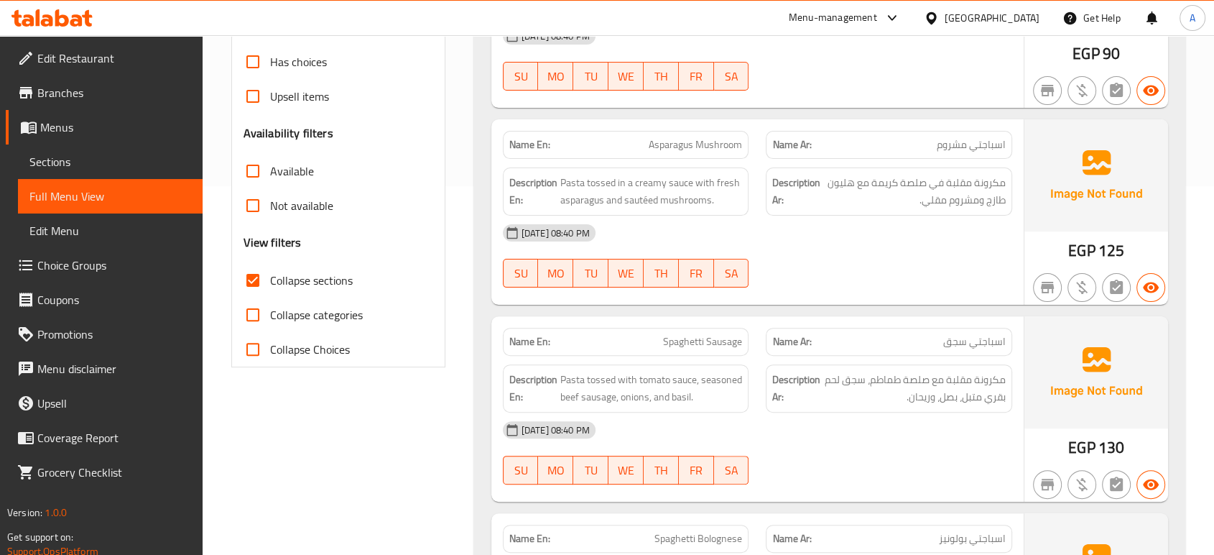
scroll to position [209, 0]
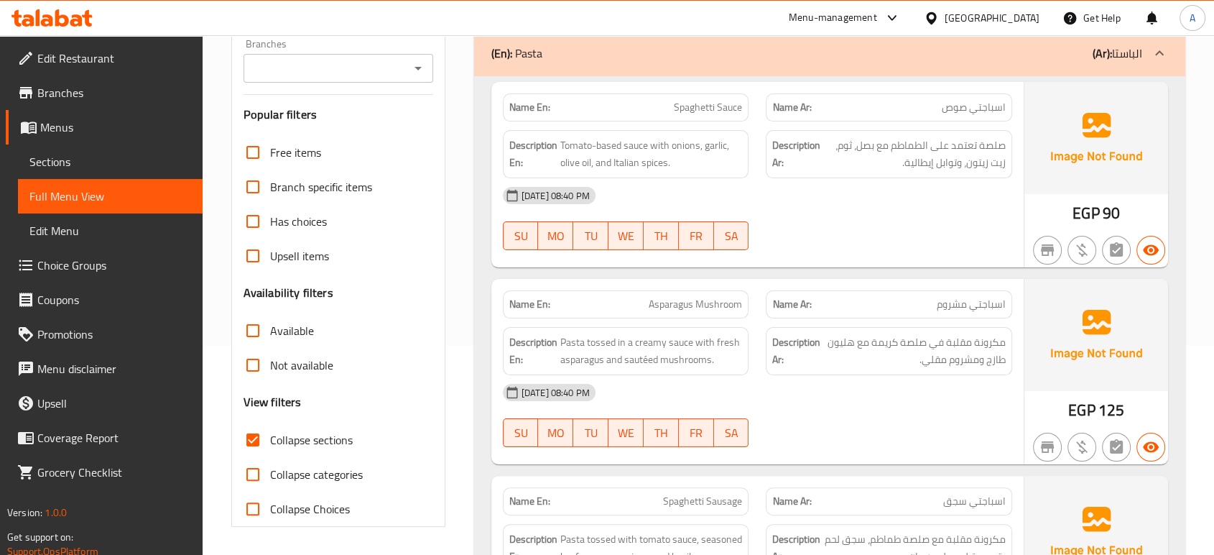
click at [723, 303] on span "Asparagus Mushroom" at bounding box center [695, 304] width 93 height 15
copy span "Asparagus Mushroom"
click at [729, 297] on span "Asparagus Mushroom" at bounding box center [695, 304] width 93 height 15
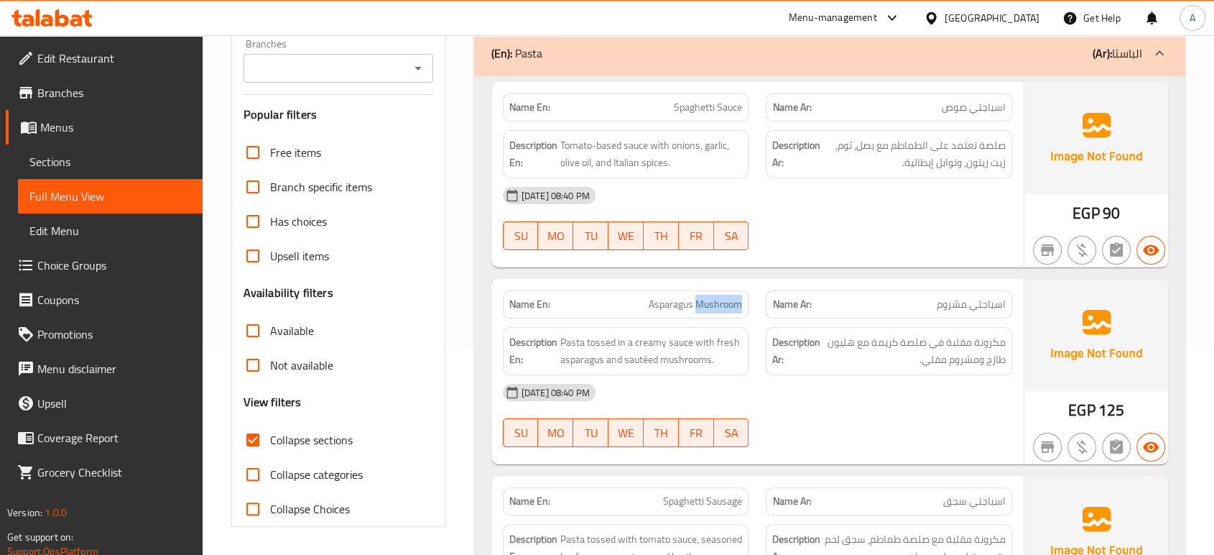
click at [729, 297] on span "Asparagus Mushroom" at bounding box center [695, 304] width 93 height 15
click at [1021, 323] on div "Name En: Asparagus Mushroom Name Ar: اسباجتي مشروم Description En: Pasta tossed…" at bounding box center [757, 371] width 532 height 185
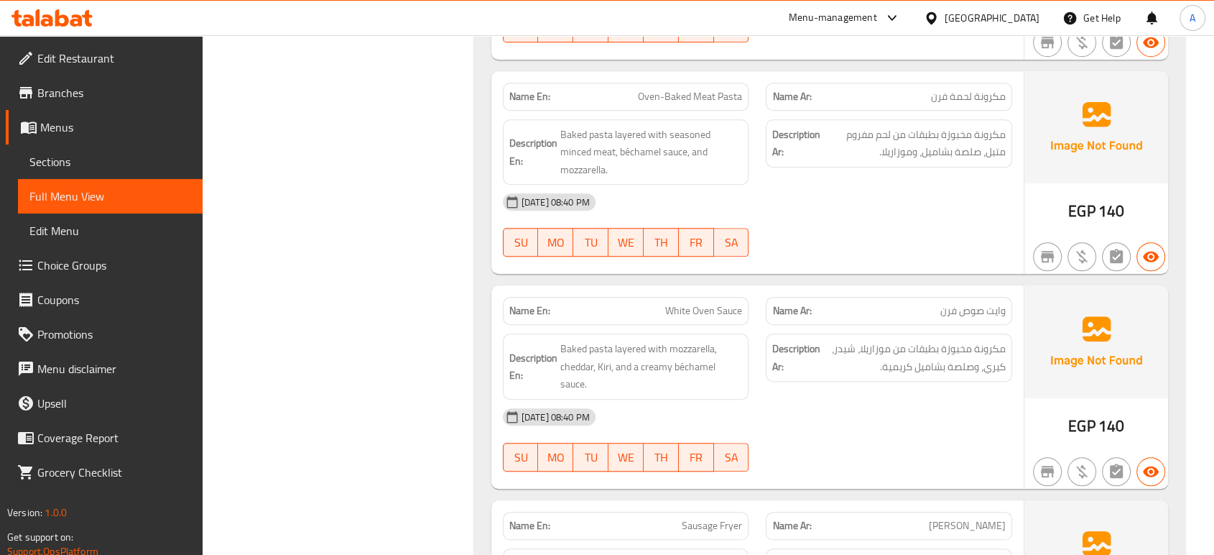
scroll to position [1087, 0]
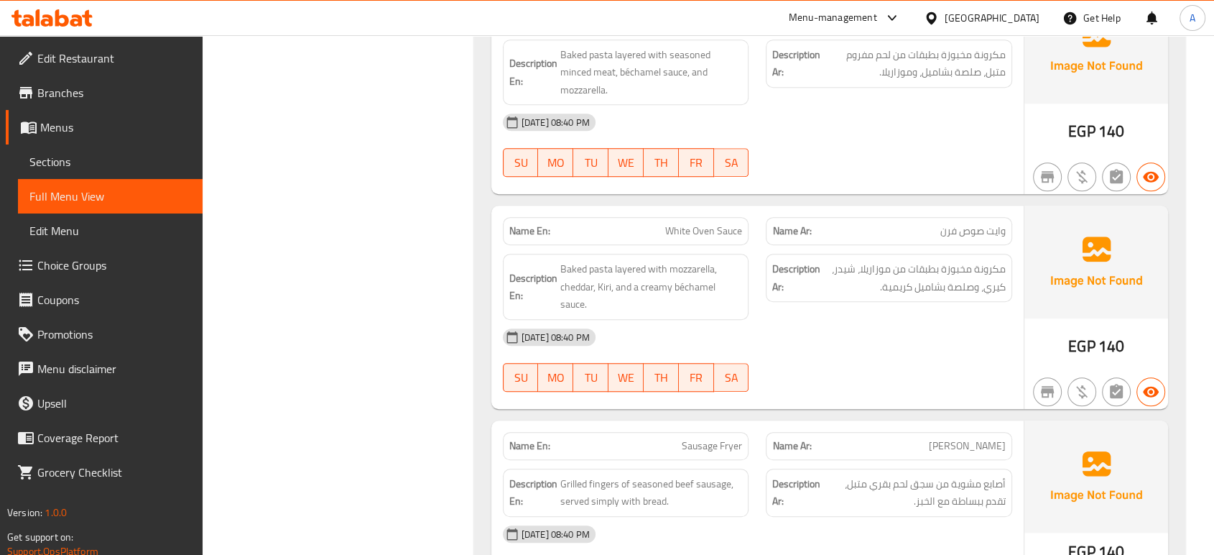
click at [726, 223] on span "White Oven Sauce" at bounding box center [703, 230] width 77 height 15
copy span "White Oven Sauce"
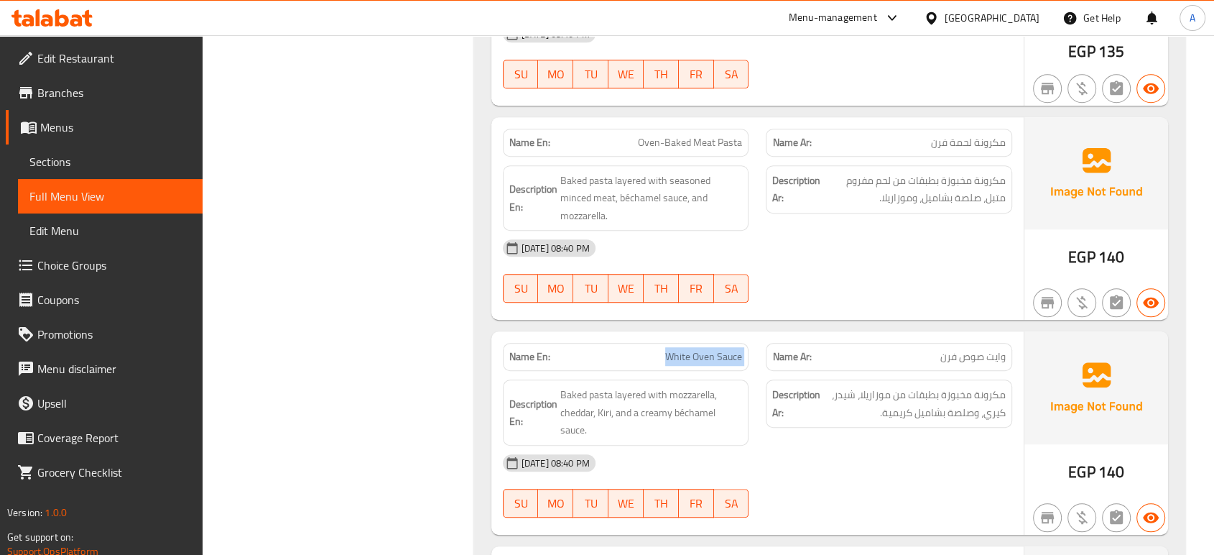
scroll to position [848, 0]
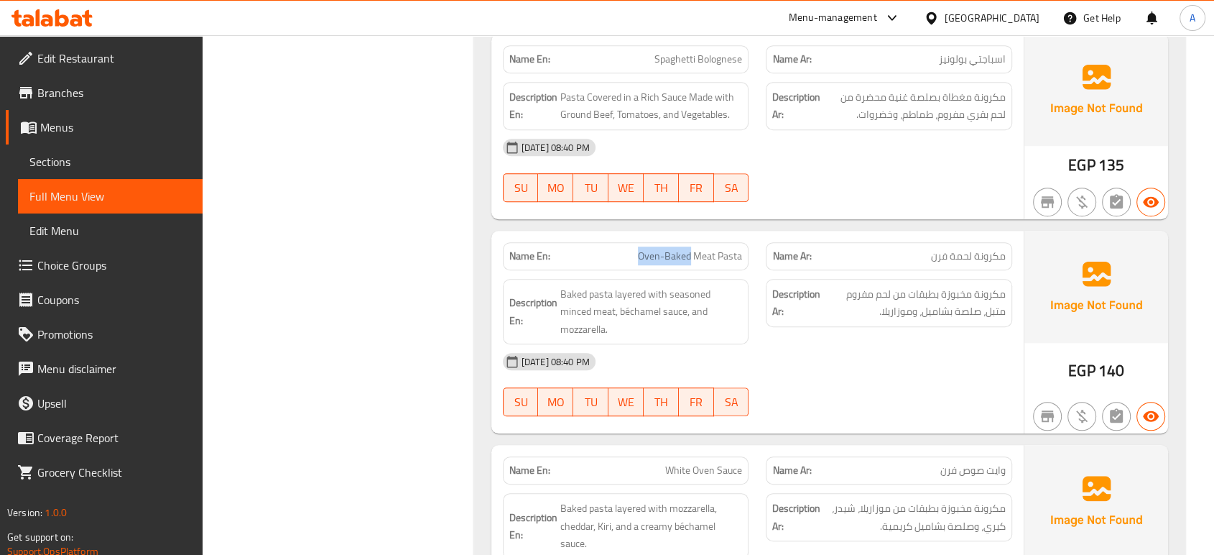
drag, startPoint x: 690, startPoint y: 255, endPoint x: 641, endPoint y: 255, distance: 48.9
click at [641, 255] on span "Oven-Baked Meat Pasta" at bounding box center [690, 256] width 104 height 15
copy span "Oven-Baked"
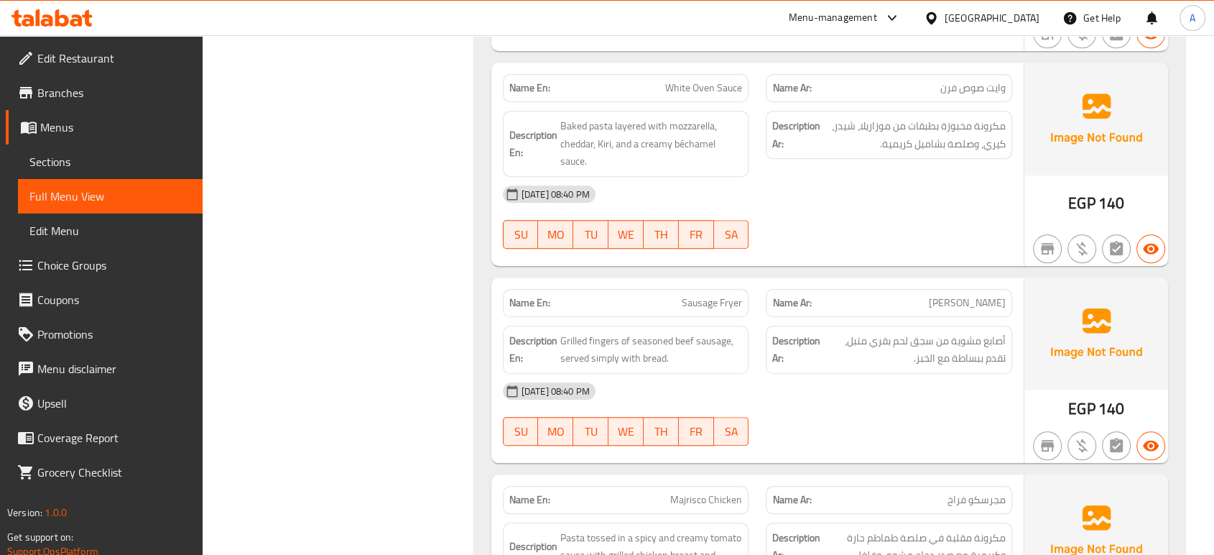
scroll to position [1247, 0]
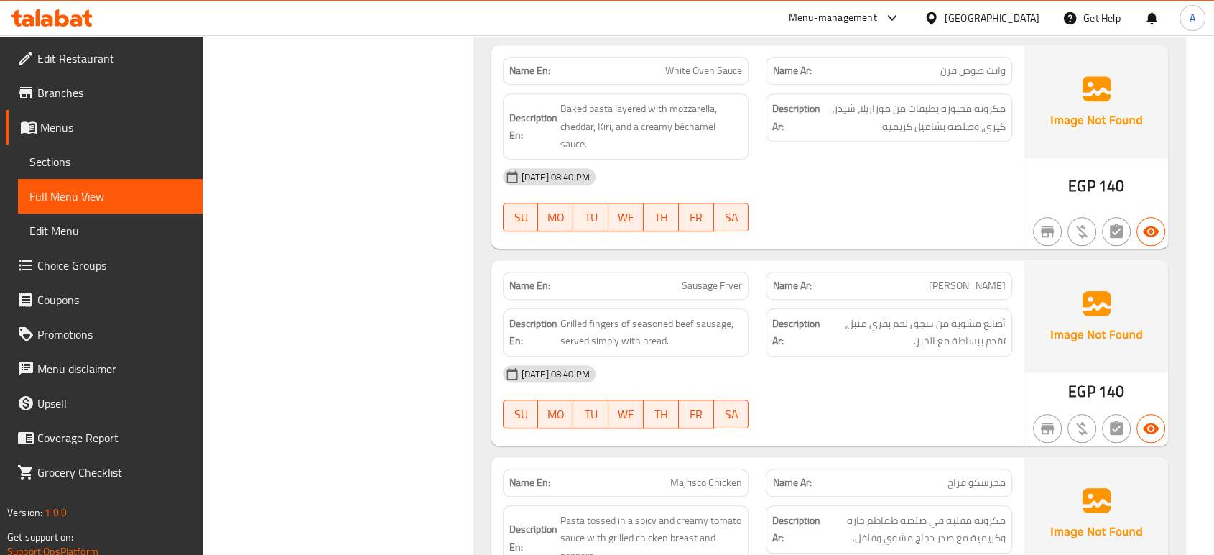
click at [736, 278] on span "Sausage Fryer" at bounding box center [712, 285] width 60 height 15
copy span "Sausage Fryer"
click at [1060, 116] on img at bounding box center [1097, 101] width 144 height 112
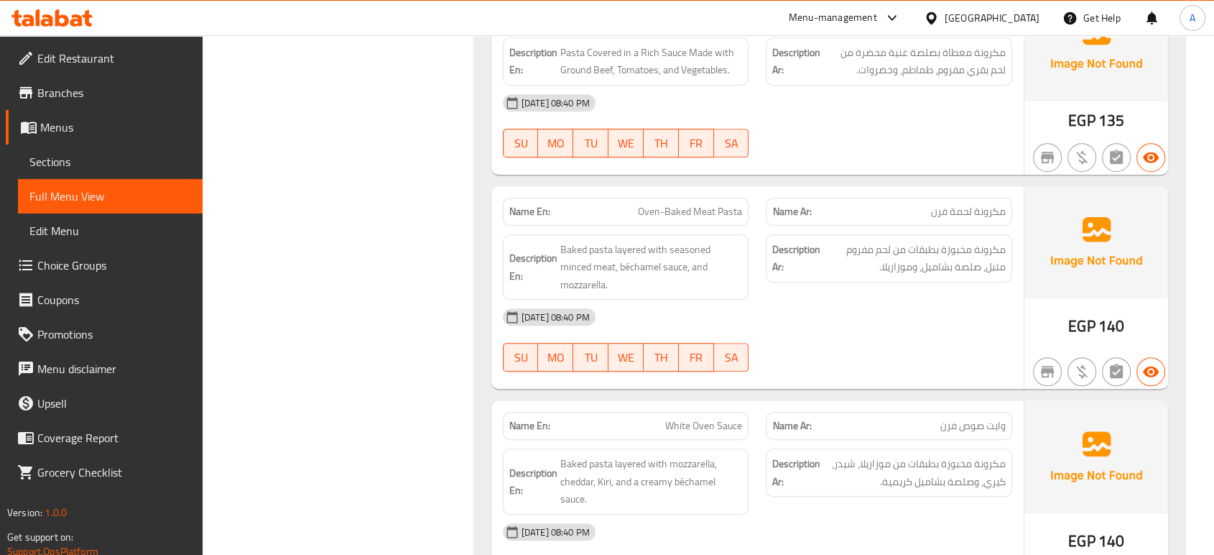
scroll to position [848, 0]
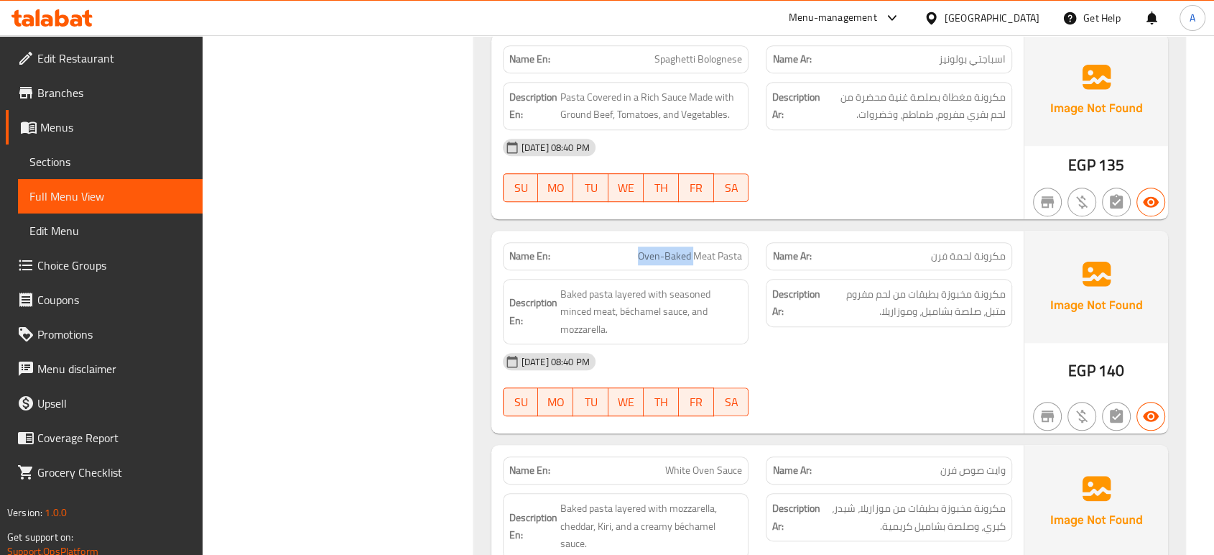
drag, startPoint x: 693, startPoint y: 258, endPoint x: 635, endPoint y: 257, distance: 57.5
click at [635, 257] on p "Name En: Oven-Baked Meat Pasta" at bounding box center [625, 256] width 233 height 15
copy span "Oven-Baked"
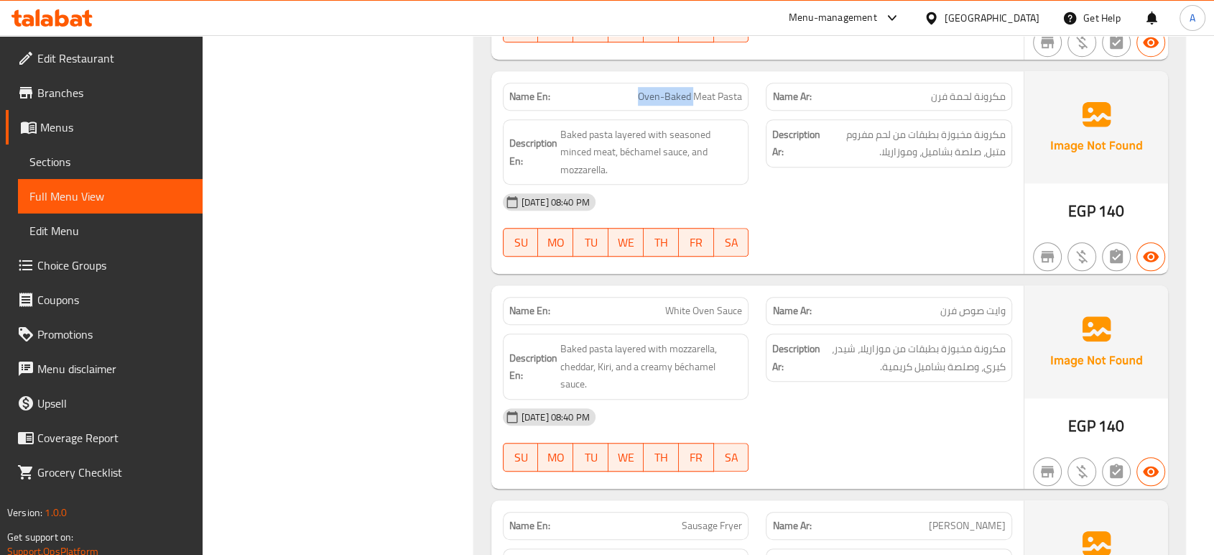
click at [1040, 376] on img at bounding box center [1097, 341] width 144 height 112
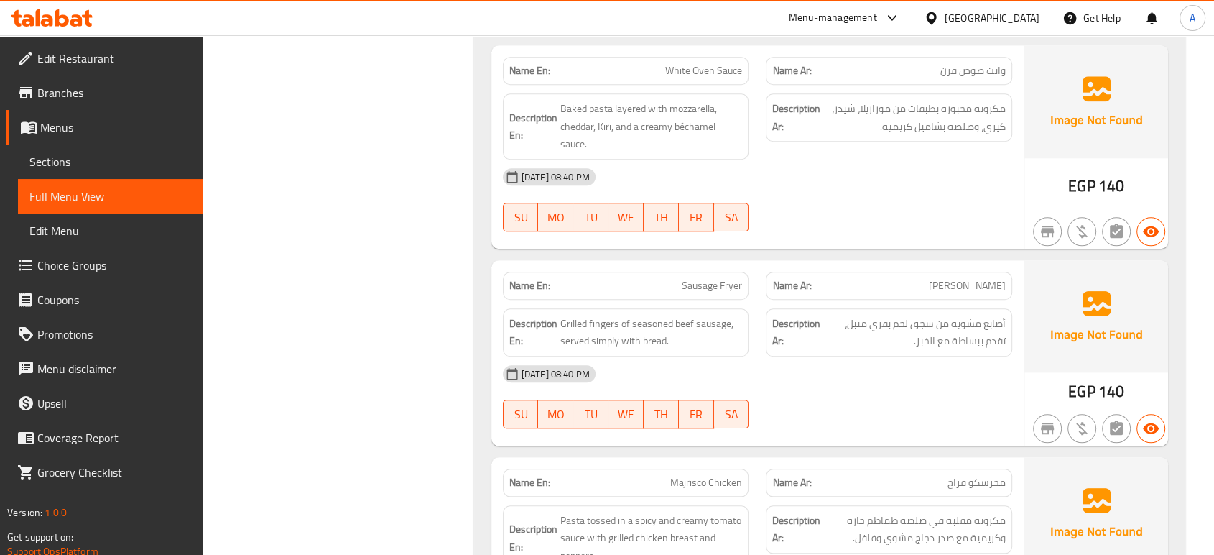
scroll to position [1407, 0]
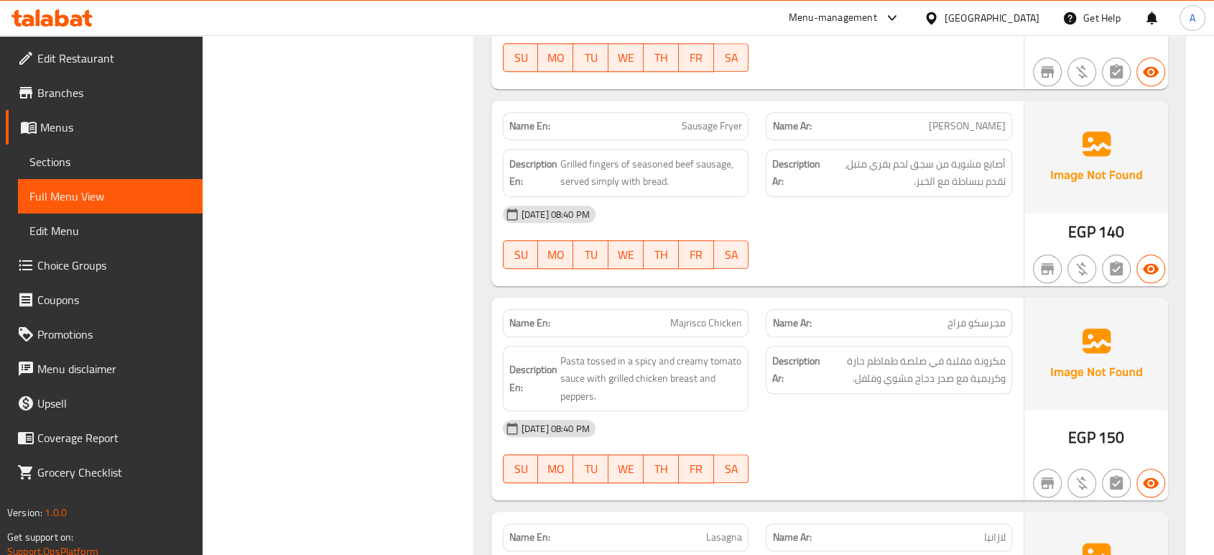
click at [1040, 199] on div "EGP 140" at bounding box center [1097, 193] width 144 height 185
click at [1046, 169] on img at bounding box center [1097, 157] width 144 height 112
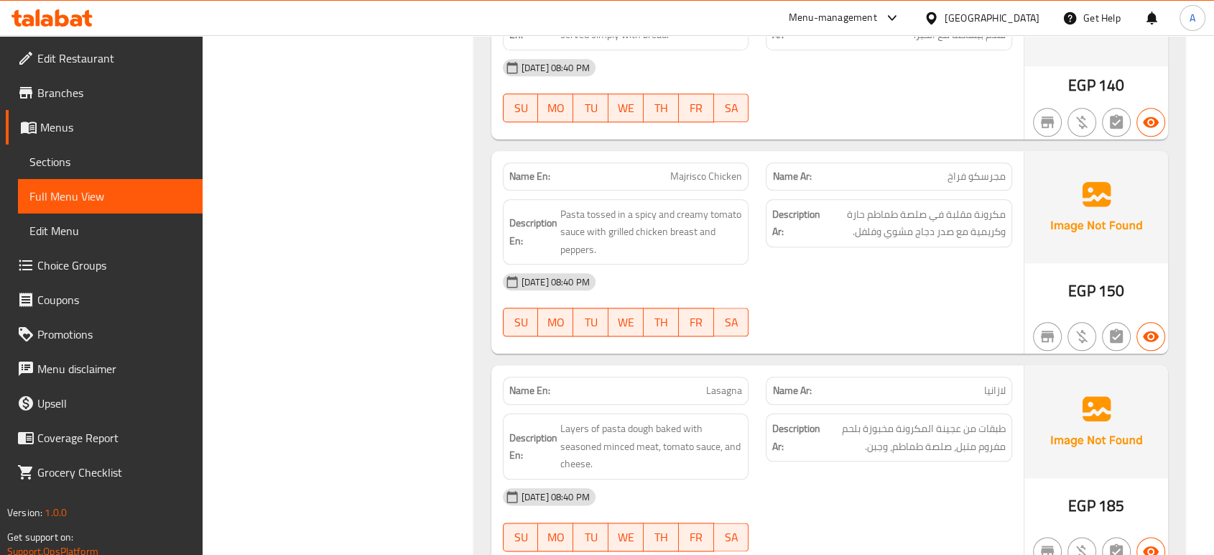
scroll to position [1646, 0]
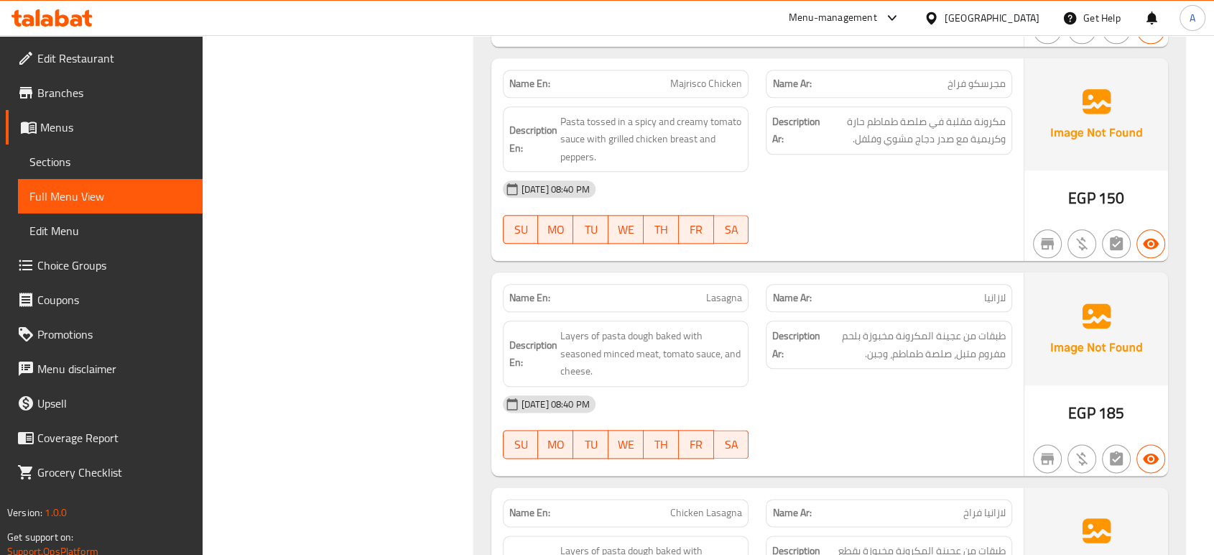
click at [448, 269] on div "Filter Branches Branches Popular filters Free items Branch specific items Has c…" at bounding box center [344, 162] width 243 height 3247
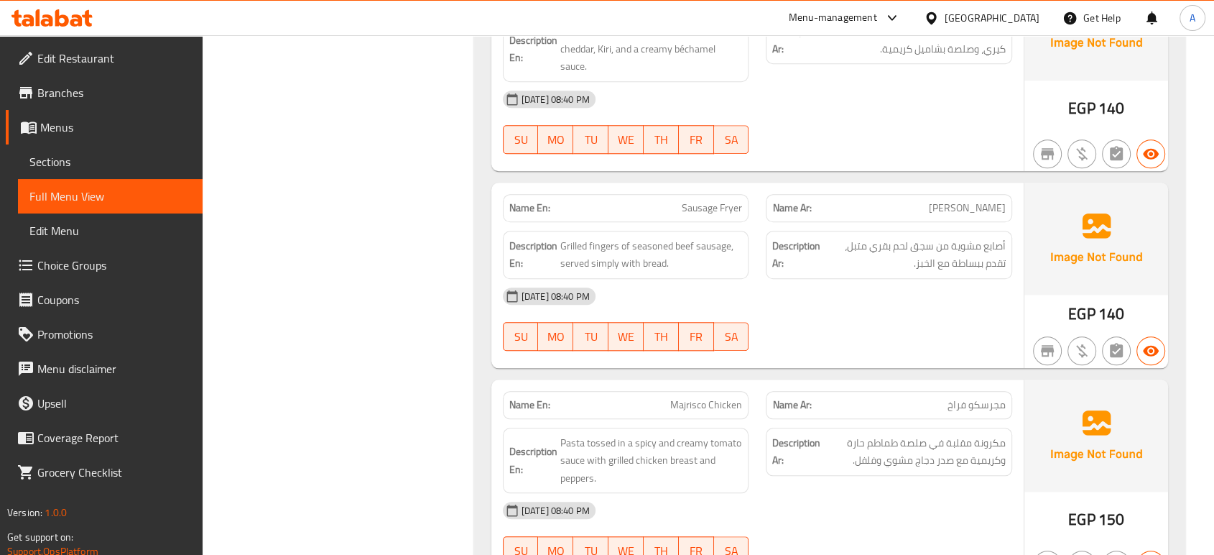
scroll to position [1486, 0]
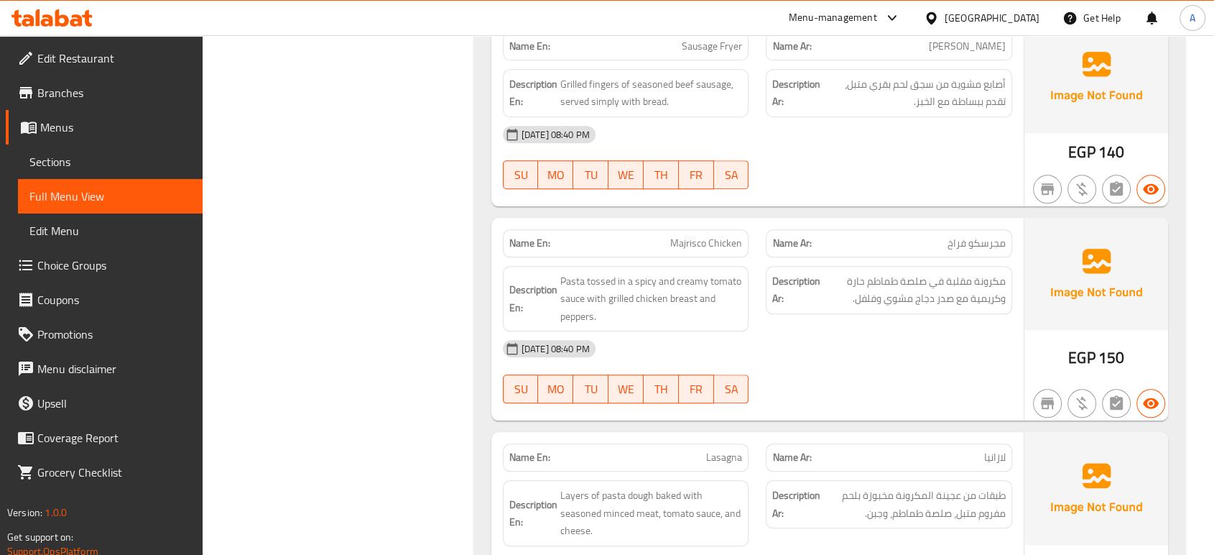
click at [720, 236] on span "Majrisco Chicken" at bounding box center [706, 243] width 72 height 15
copy span "Majrisco Chicken"
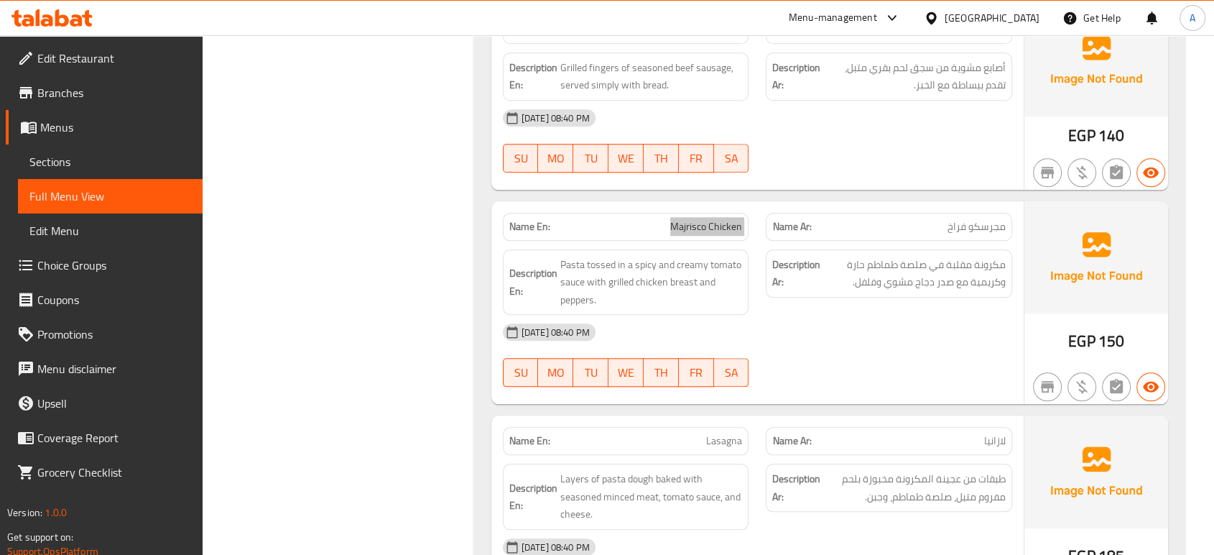
scroll to position [1407, 0]
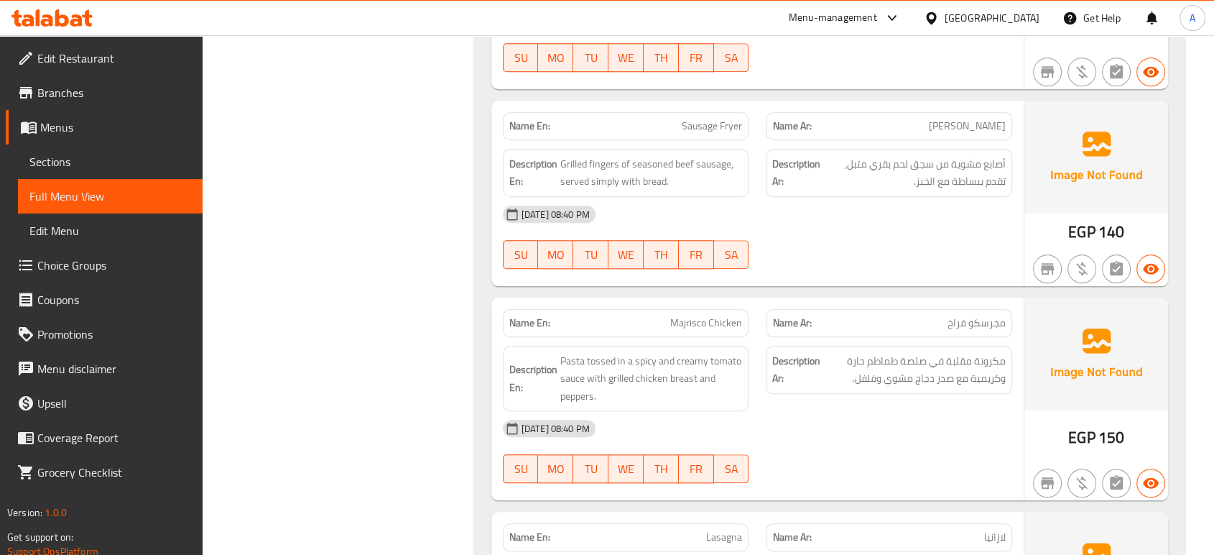
click at [989, 315] on span "مجرسكو فراخ" at bounding box center [977, 322] width 58 height 15
copy span "مجرسكو"
click at [989, 315] on span "مجرسكو فراخ" at bounding box center [977, 322] width 58 height 15
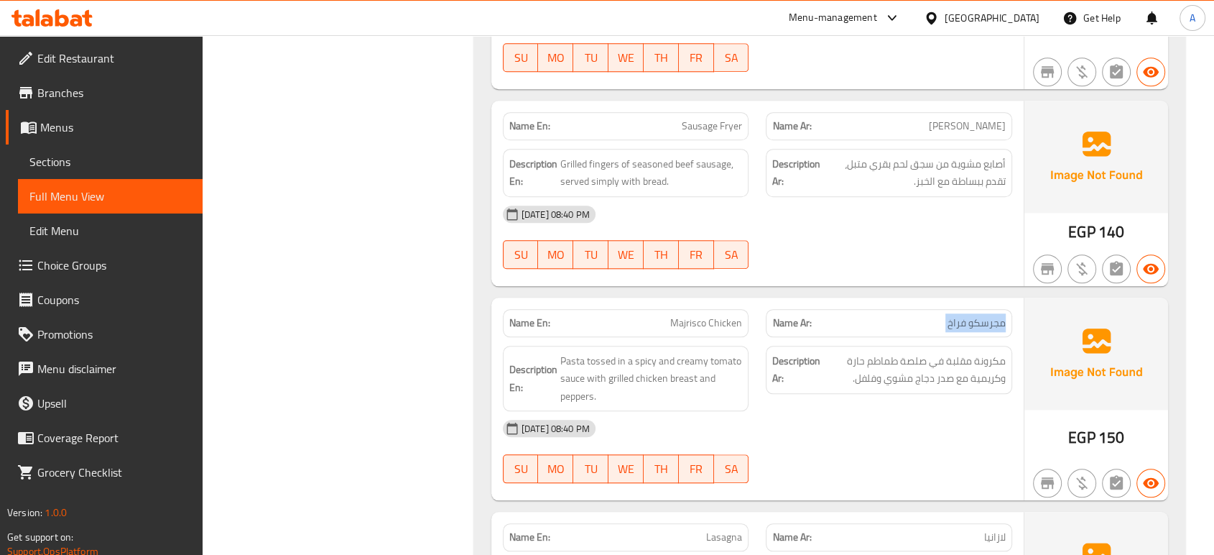
click at [989, 315] on span "مجرسكو فراخ" at bounding box center [977, 322] width 58 height 15
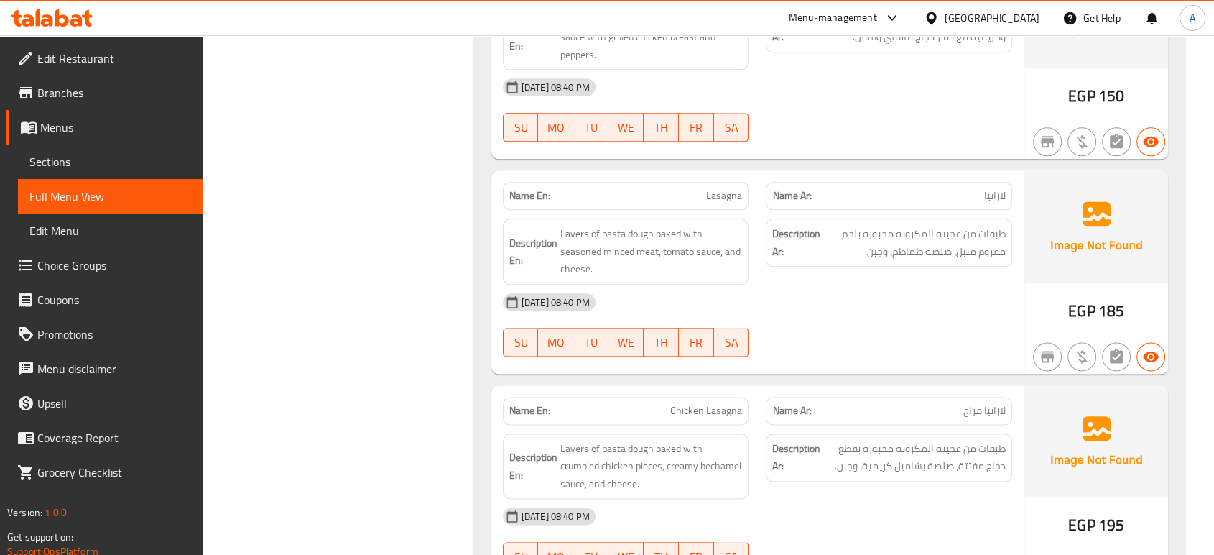
scroll to position [1805, 0]
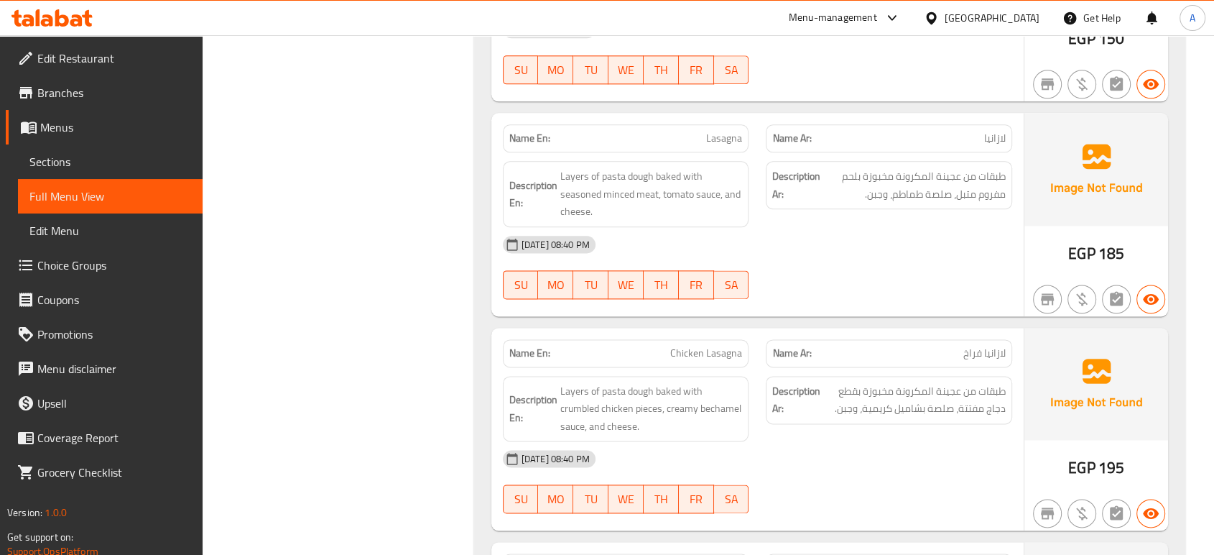
click at [512, 238] on icon at bounding box center [512, 244] width 13 height 13
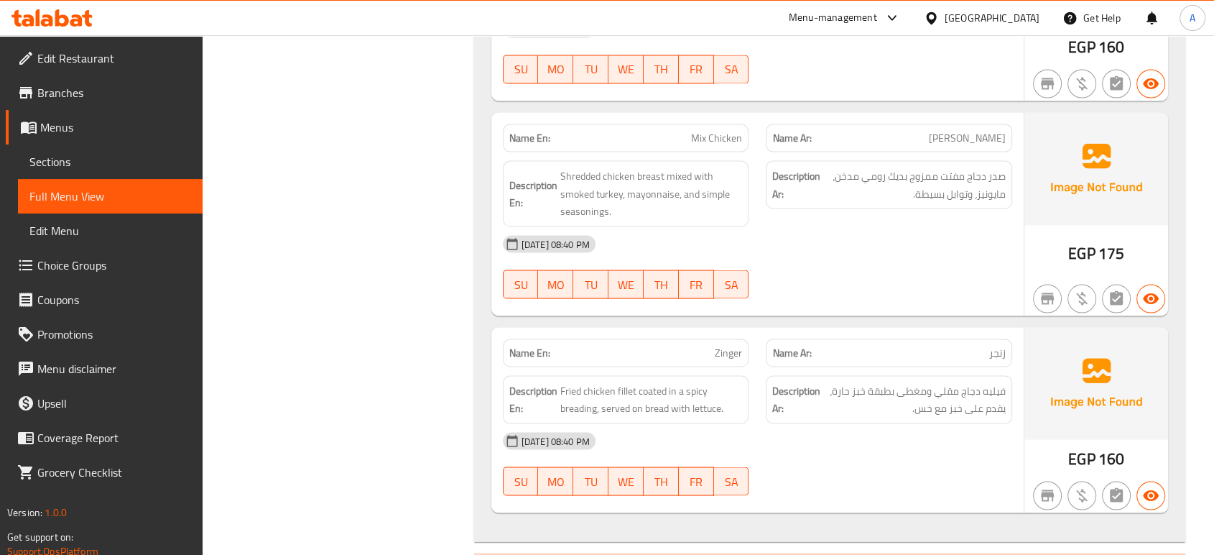
scroll to position [2764, 0]
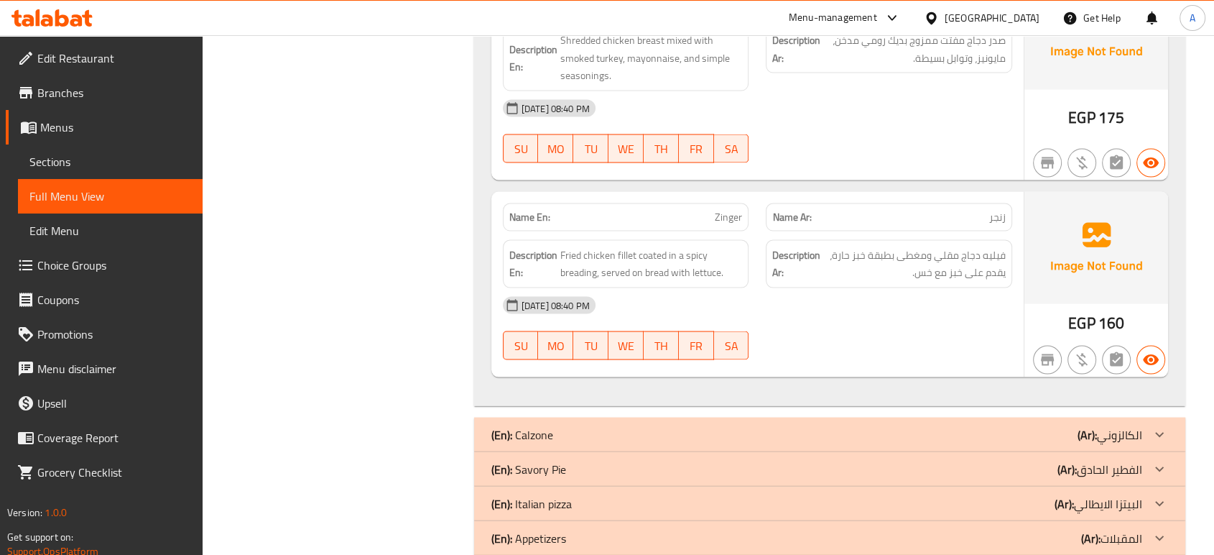
click at [830, 288] on div "[DATE] 08:40 PM" at bounding box center [757, 305] width 527 height 34
click at [805, 302] on div "28-09-2025 08:40 PM SU MO TU WE TH FR SA" at bounding box center [757, 328] width 527 height 80
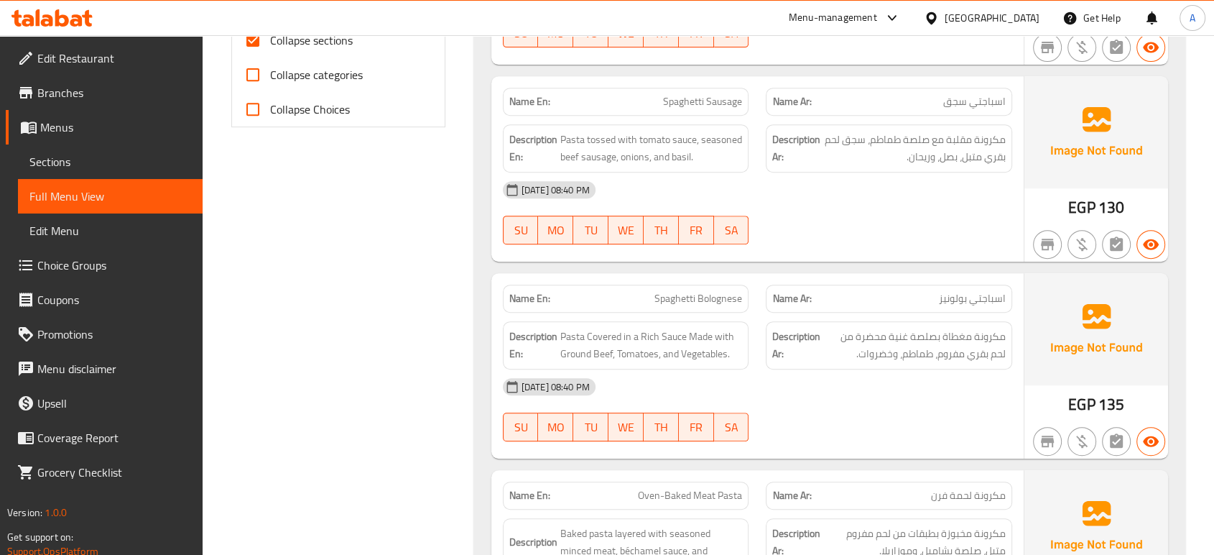
scroll to position [448, 0]
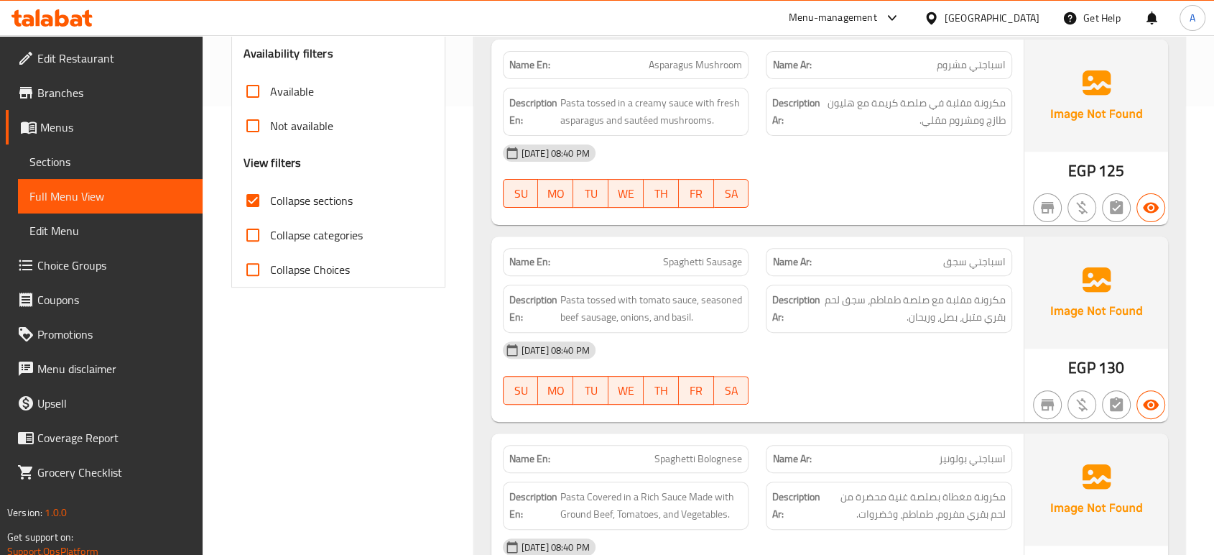
click at [759, 165] on div "[DATE] 08:40 PM" at bounding box center [757, 153] width 527 height 34
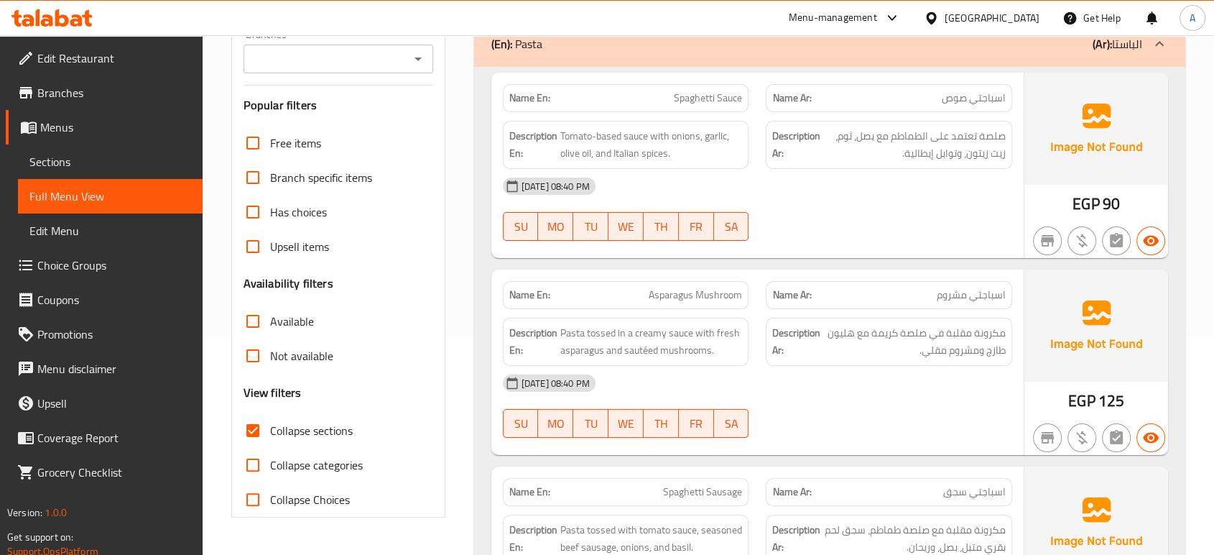
scroll to position [209, 0]
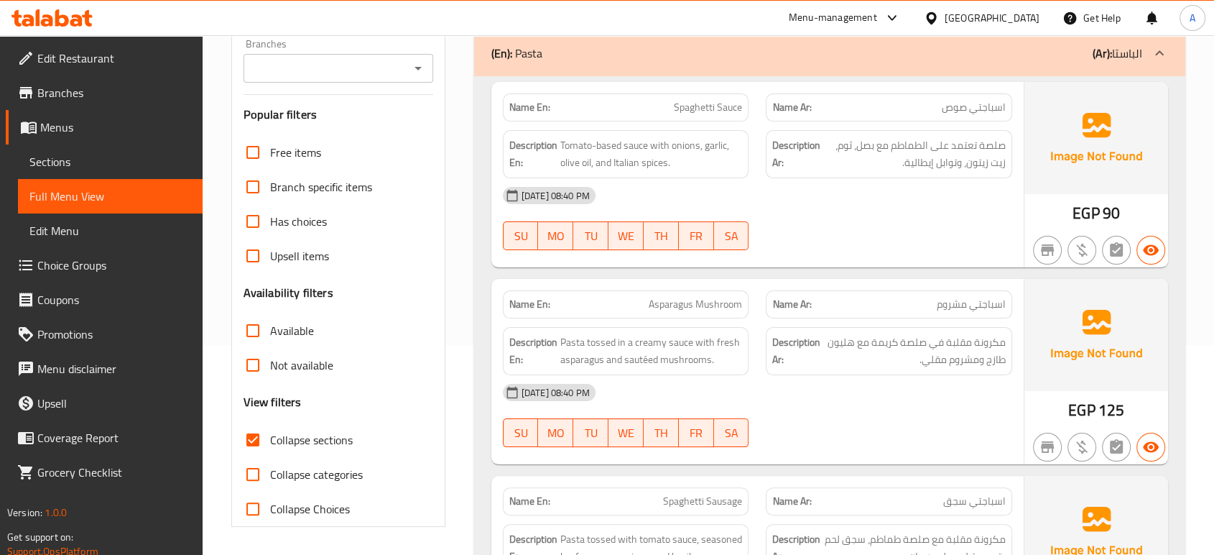
click at [741, 185] on div "[DATE] 08:40 PM" at bounding box center [757, 195] width 527 height 34
click at [730, 100] on span "Spaghetti Sauce" at bounding box center [708, 107] width 68 height 15
copy span "Spaghetti Sauce"
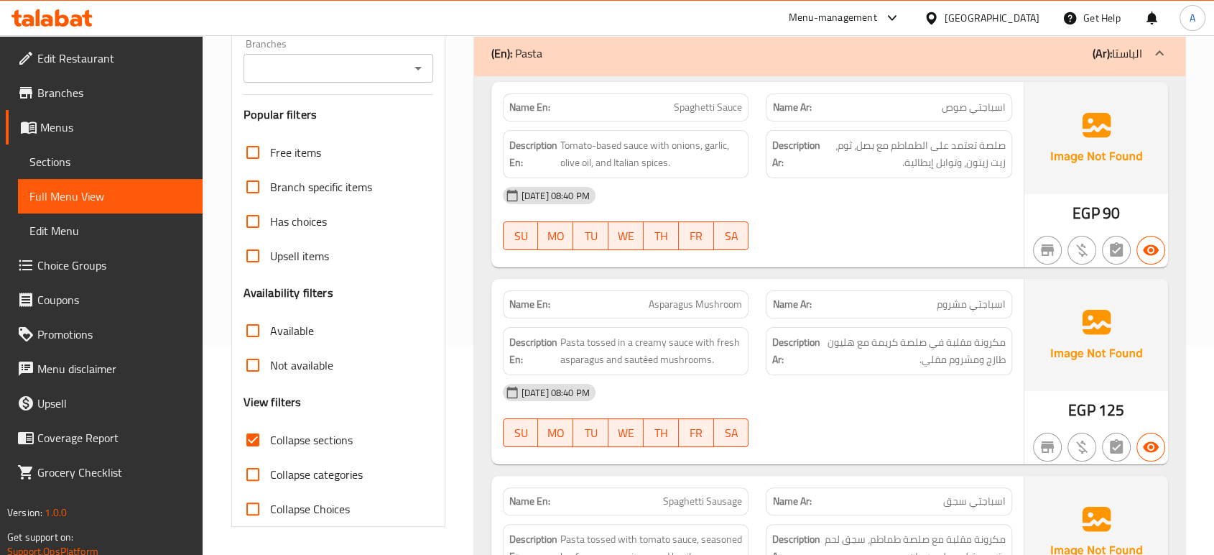
click at [1020, 387] on div "[DATE] 08:40 PM" at bounding box center [757, 392] width 527 height 34
click at [938, 414] on div "28-09-2025 08:40 PM SU MO TU WE TH FR SA" at bounding box center [757, 415] width 527 height 80
click at [937, 404] on div "[DATE] 08:40 PM" at bounding box center [757, 392] width 527 height 34
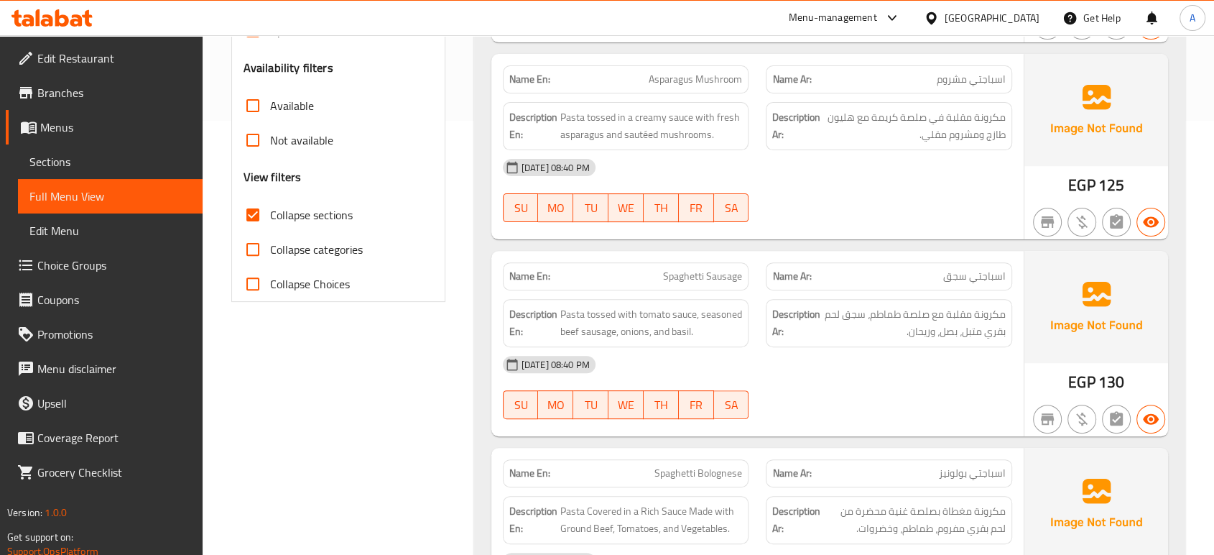
scroll to position [529, 0]
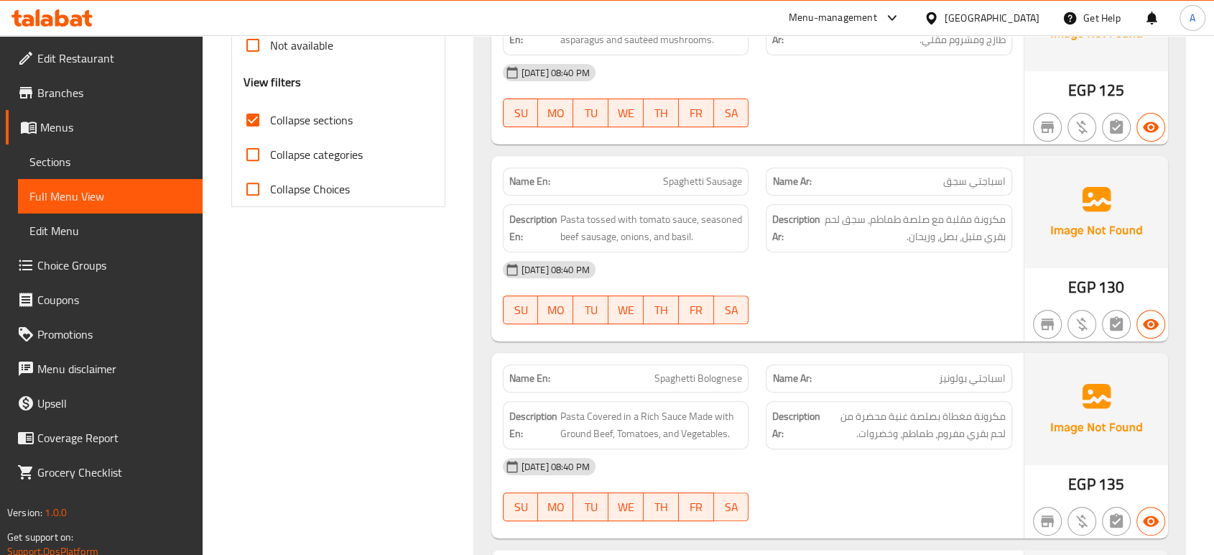
click at [716, 187] on span "Spaghetti Sausage" at bounding box center [702, 181] width 79 height 15
copy span "Spaghetti Sausage"
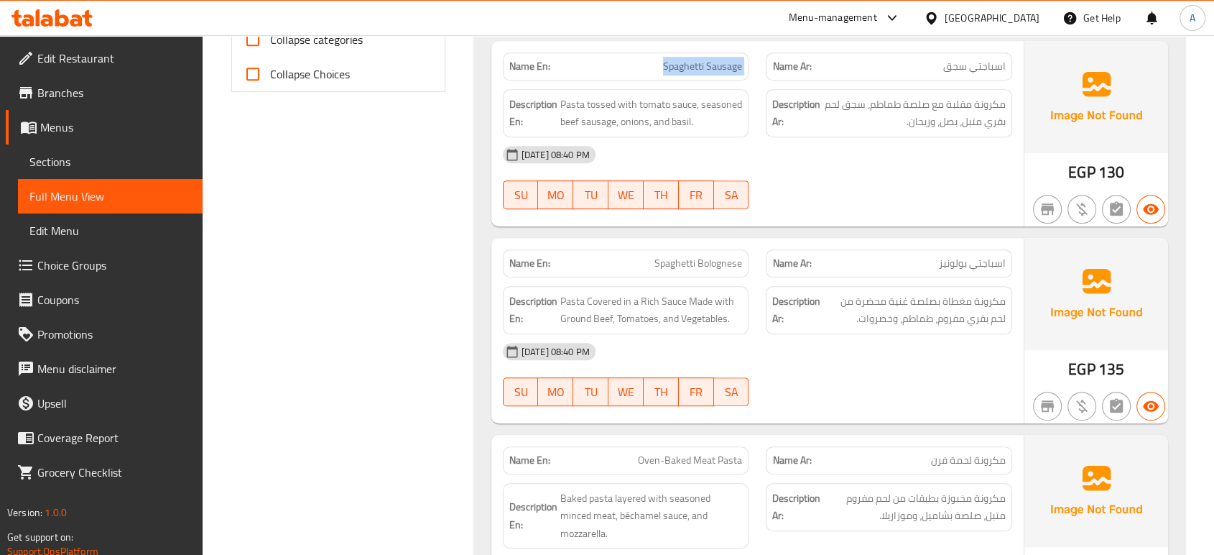
scroll to position [688, 0]
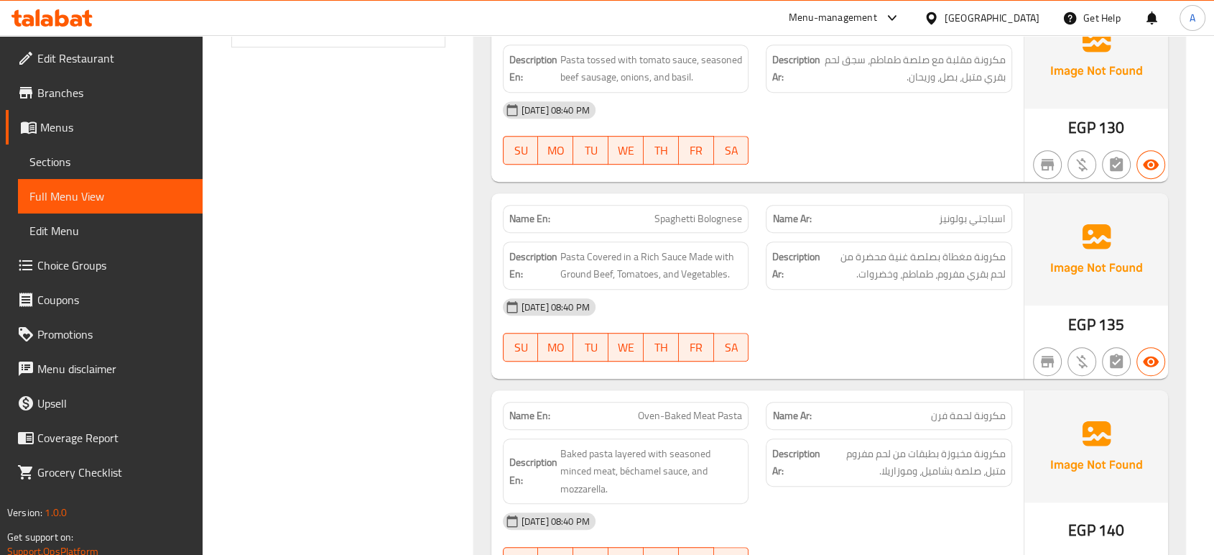
click at [762, 311] on div "[DATE] 08:40 PM" at bounding box center [757, 307] width 527 height 34
click at [734, 337] on span "SA" at bounding box center [732, 347] width 24 height 21
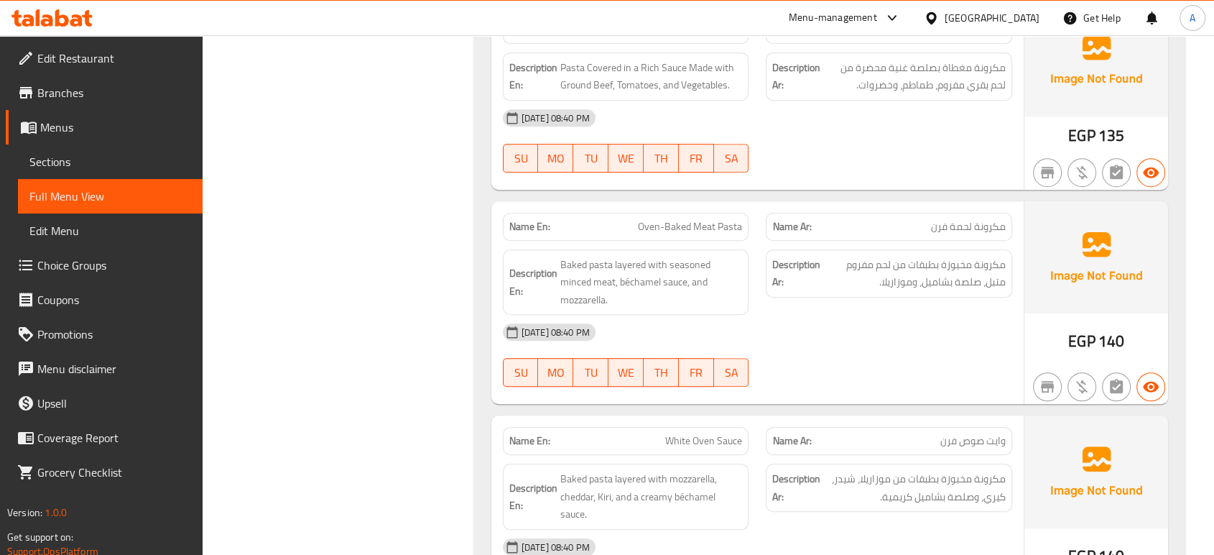
scroll to position [928, 0]
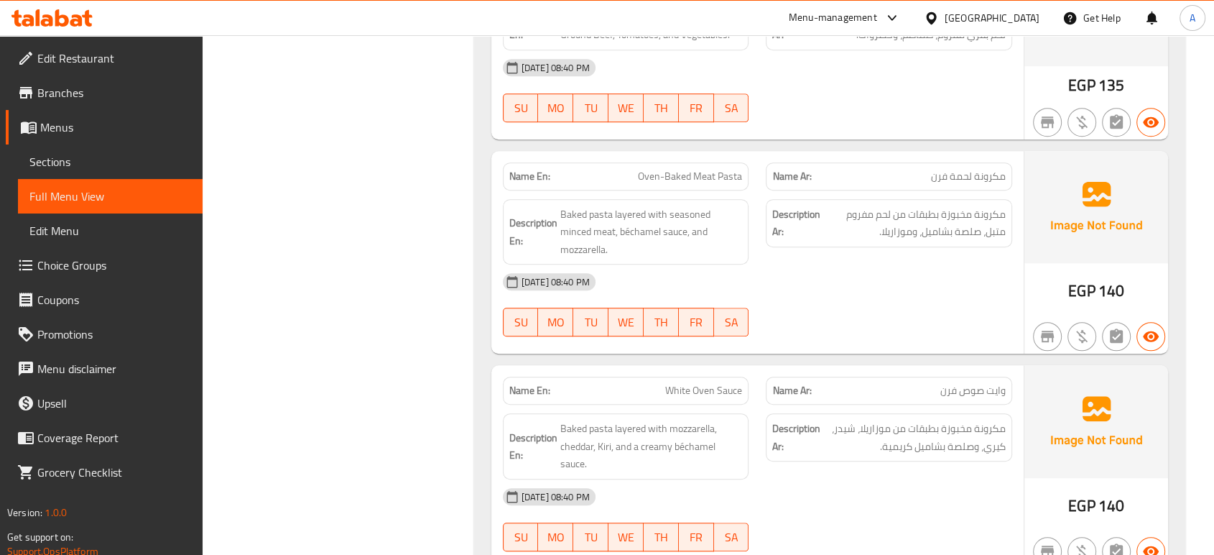
type button "6"
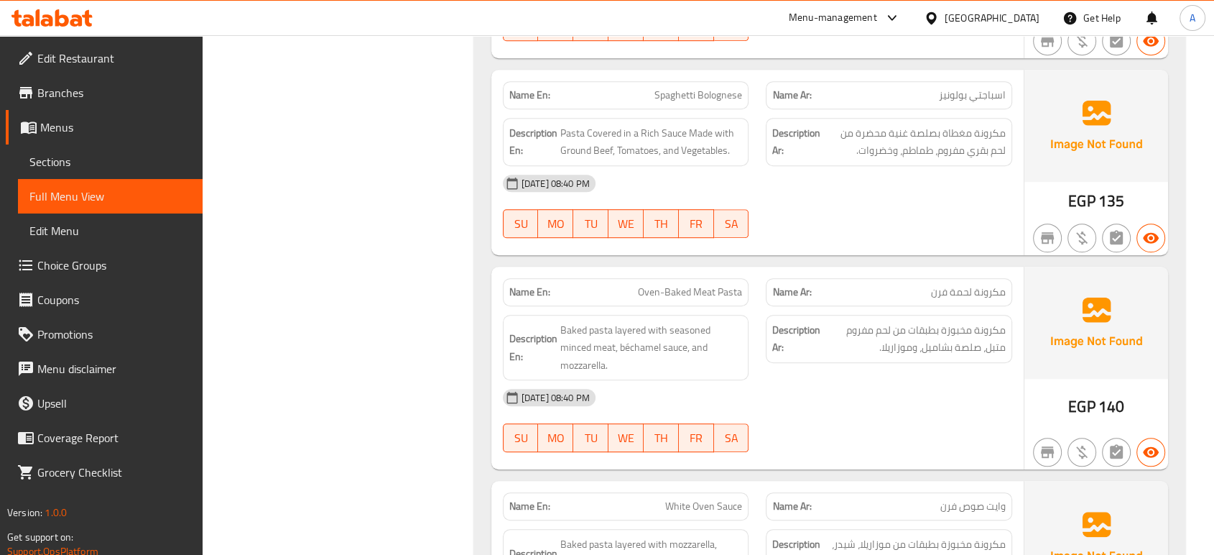
scroll to position [848, 0]
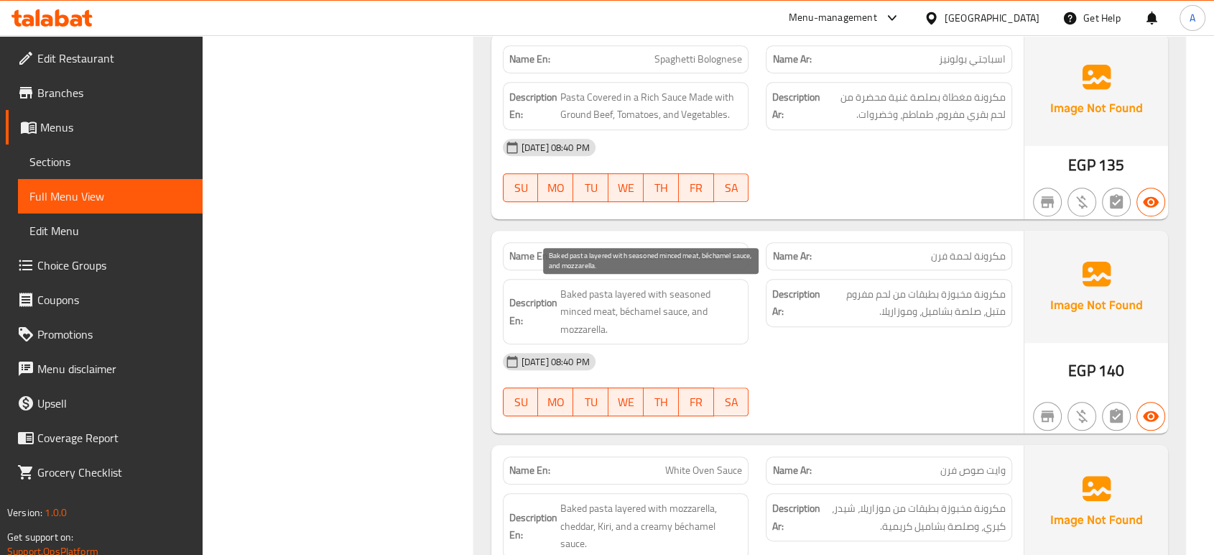
click at [562, 309] on span "Baked pasta layered with seasoned minced meat, béchamel sauce, and mozzarella." at bounding box center [651, 311] width 182 height 53
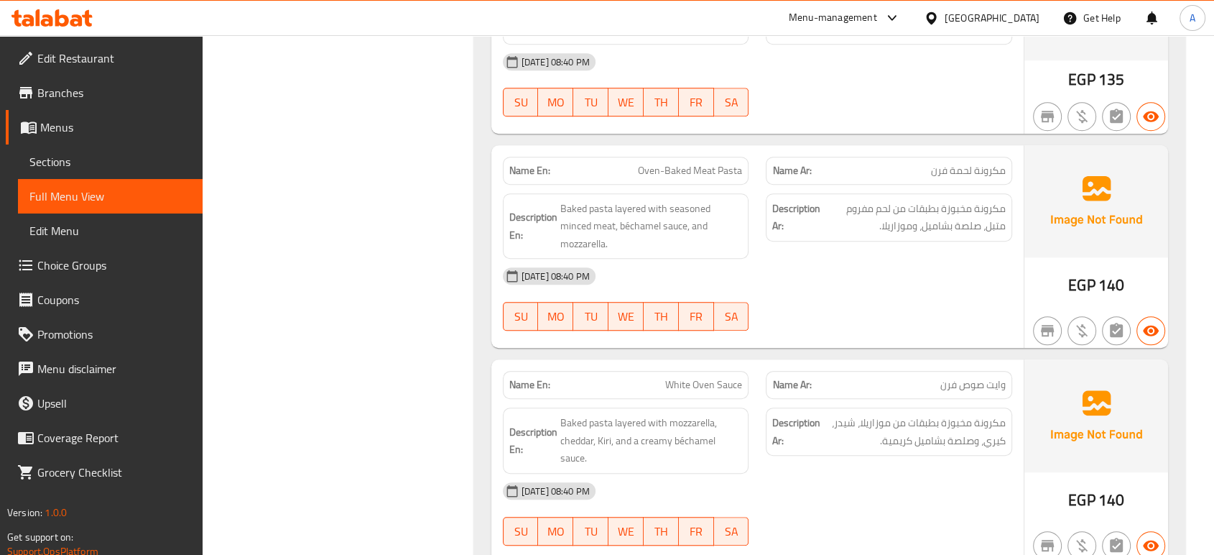
scroll to position [1007, 0]
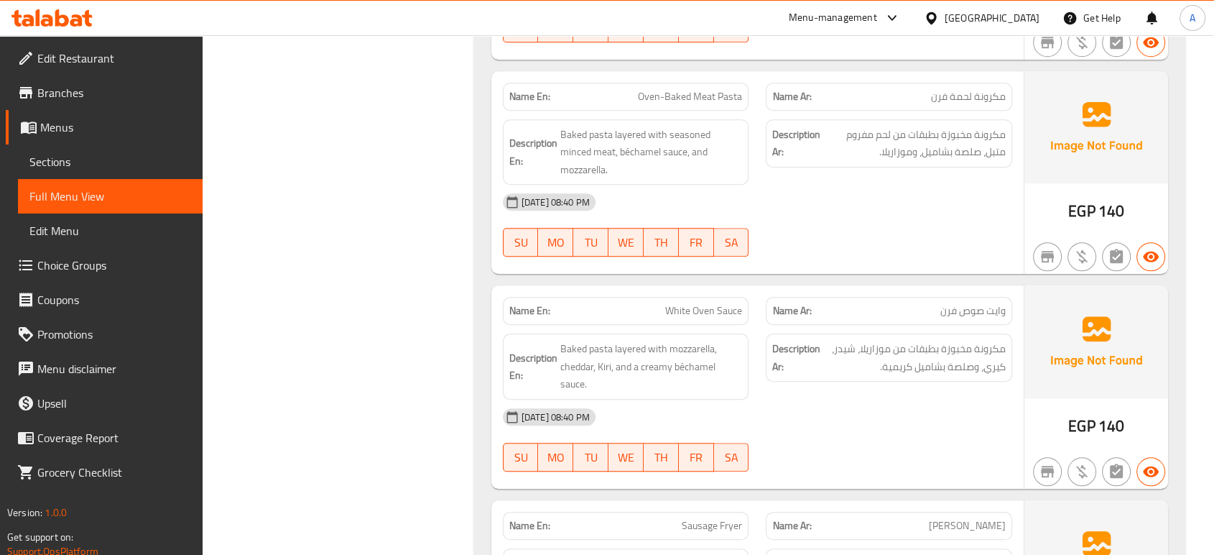
click at [775, 340] on strong "Description Ar:" at bounding box center [796, 357] width 48 height 35
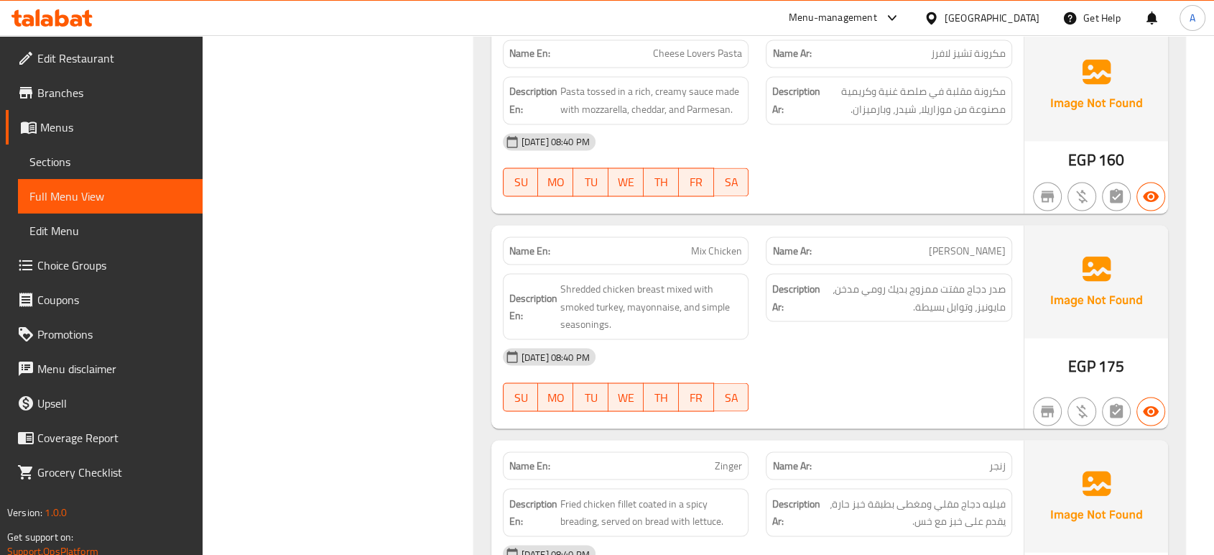
scroll to position [2524, 0]
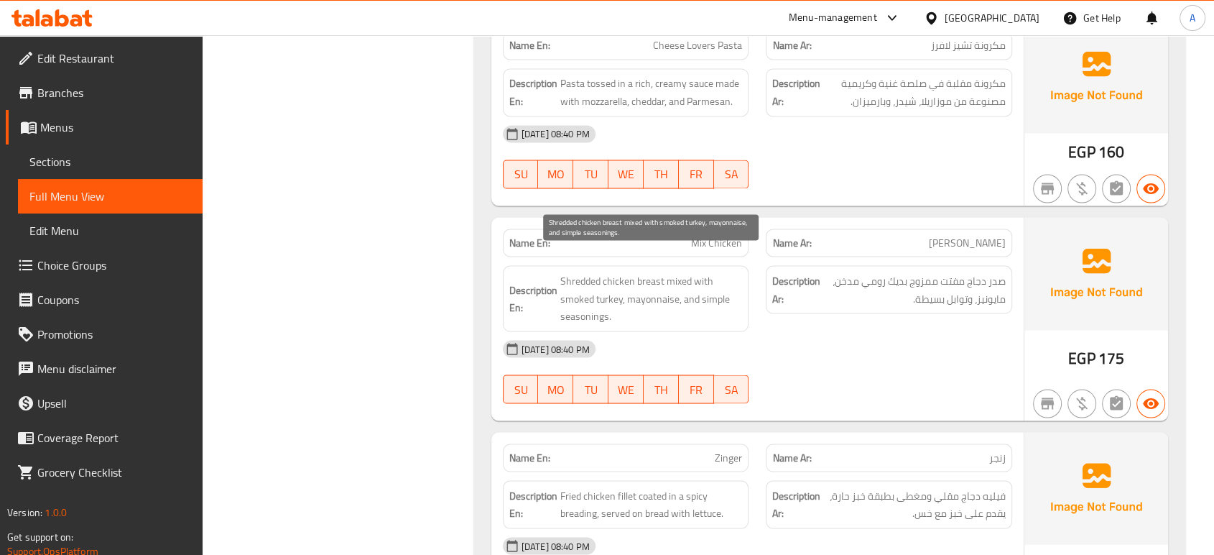
click at [581, 272] on span "Shredded chicken breast mixed with smoked turkey, mayonnaise, and simple season…" at bounding box center [651, 298] width 182 height 53
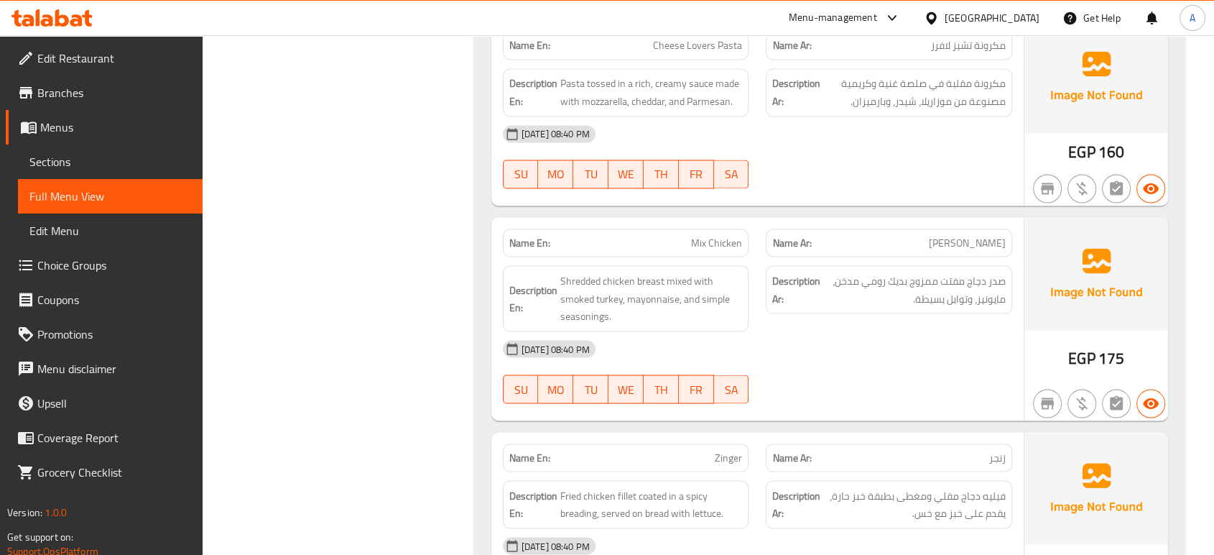
click at [730, 235] on span "Mix Chicken" at bounding box center [716, 242] width 51 height 15
copy span "Mix Chicken"
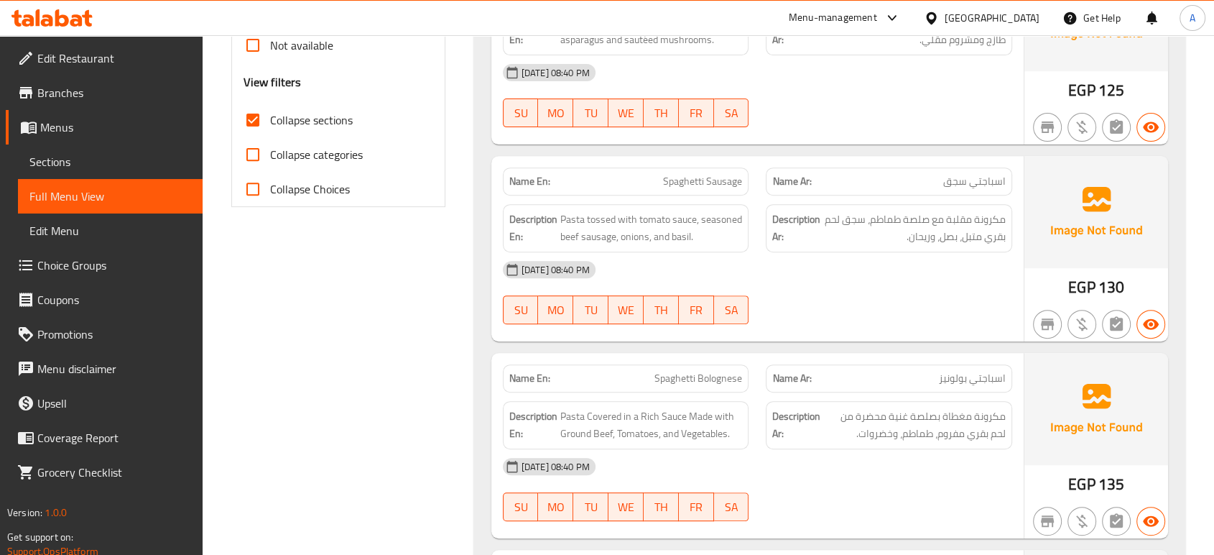
scroll to position [448, 0]
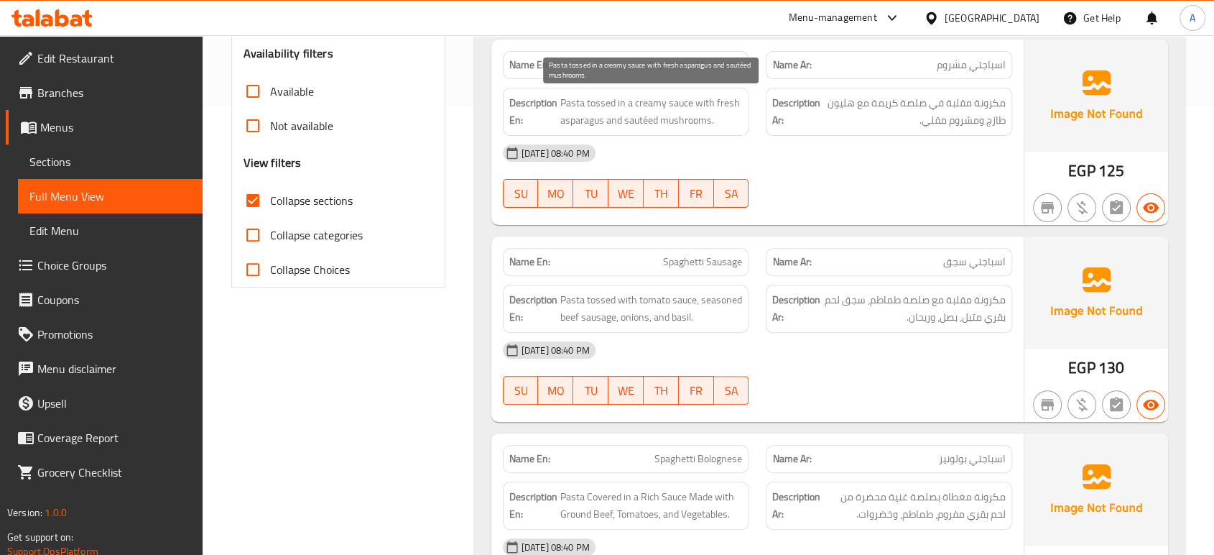
click at [642, 119] on span "Pasta tossed in a creamy sauce with fresh asparagus and sautéed mushrooms." at bounding box center [651, 111] width 182 height 35
click at [887, 205] on div at bounding box center [889, 207] width 264 height 17
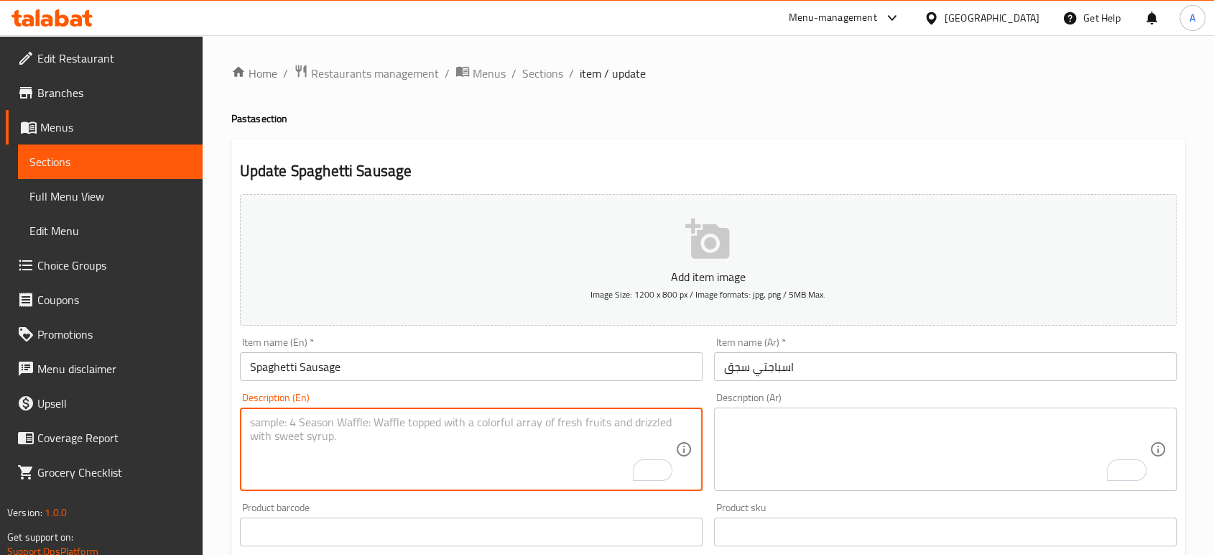
click at [516, 448] on textarea "To enrich screen reader interactions, please activate Accessibility in Grammarl…" at bounding box center [462, 449] width 425 height 68
paste textarea "Spaghetti dish with Oriental sausage."
type textarea "Spaghetti dish with Oriental sausage."
click at [806, 435] on textarea "To enrich screen reader interactions, please activate Accessibility in Grammarl…" at bounding box center [936, 449] width 425 height 68
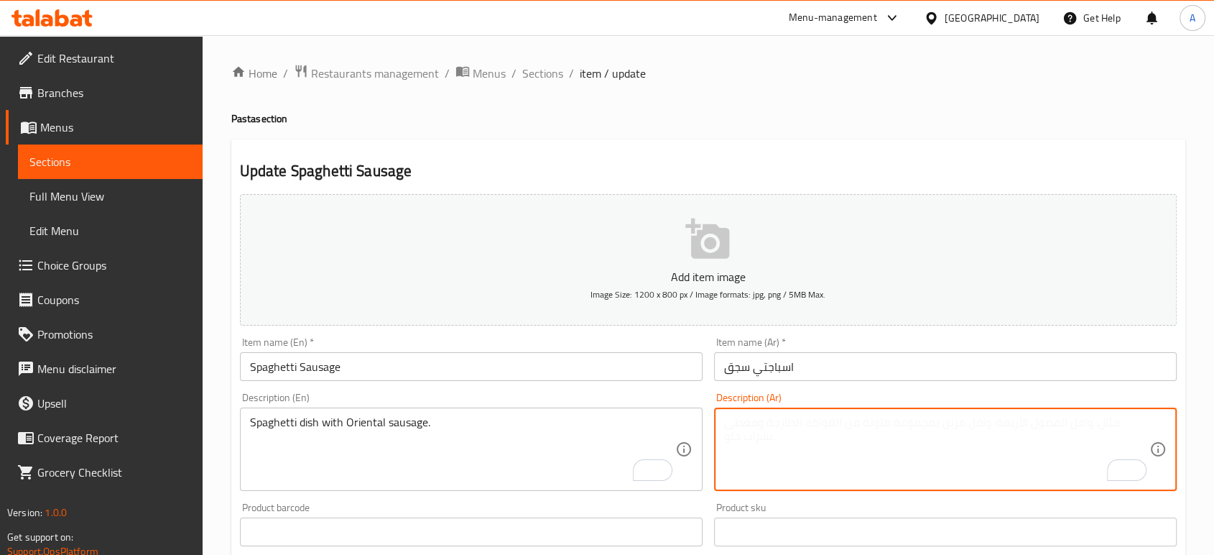
paste textarea "طبق سباغيتي مع سجق شرقي."
type textarea "طبق سباغيتي مع سجق شرقي."
click at [862, 364] on input "اسباجتي سجق" at bounding box center [945, 366] width 463 height 29
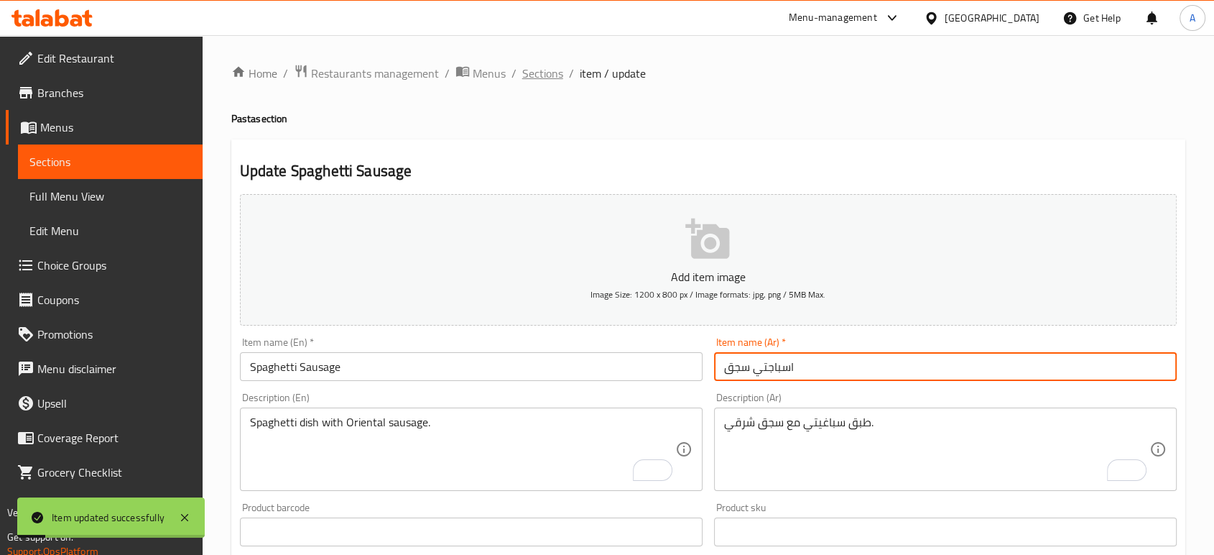
click at [544, 81] on span "Sections" at bounding box center [542, 73] width 41 height 17
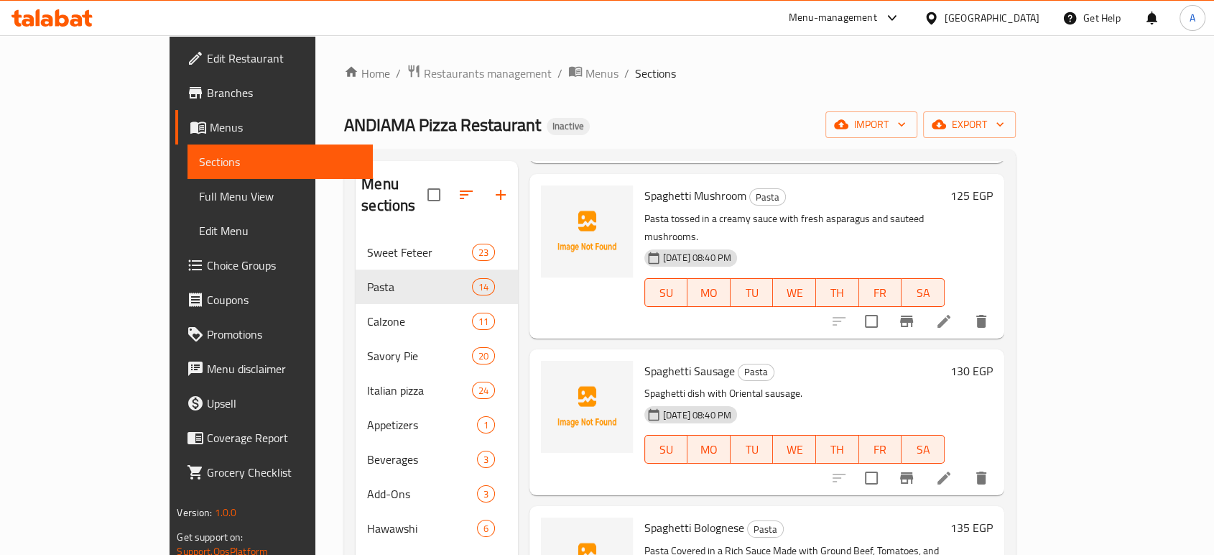
scroll to position [239, 0]
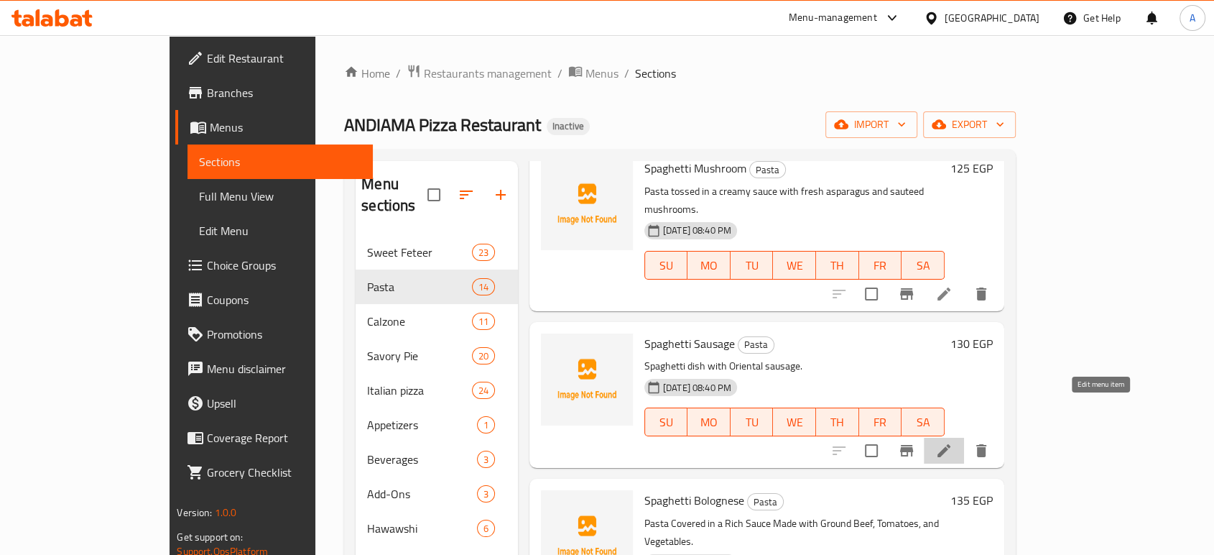
click at [953, 442] on icon at bounding box center [943, 450] width 17 height 17
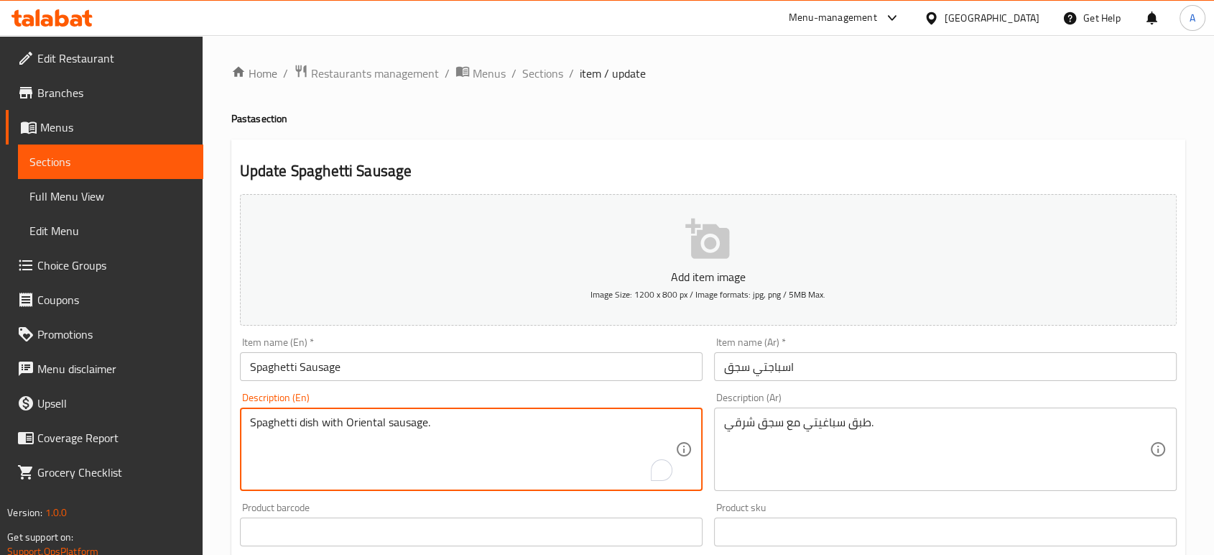
click at [504, 440] on textarea "Spaghetti dish with Oriental sausage." at bounding box center [462, 449] width 425 height 68
paste textarea "Pasta tossed with tomato sauce, spiced ground beef sausage, onions, and basil"
type textarea "Pasta tossed with tomato sauce, spiced ground beef sausage, onions, and basil."
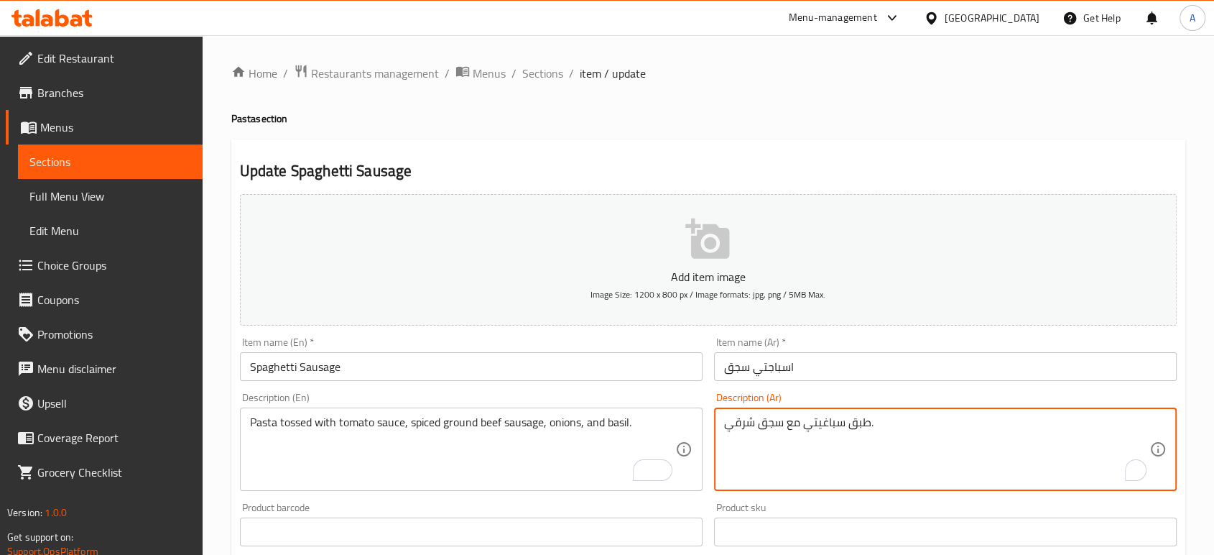
click at [797, 426] on textarea "طبق سباغيتي مع سجق شرقي." at bounding box center [936, 449] width 425 height 68
paste textarea "مكرونة مقلبة مع صلصة طماطم، سجق لحم بقري متبل، بصل، وريحان"
type textarea "مكرونة مقلبة مع صلصة طماطم، سجق لحم بقري متبل، بصل، وريحان."
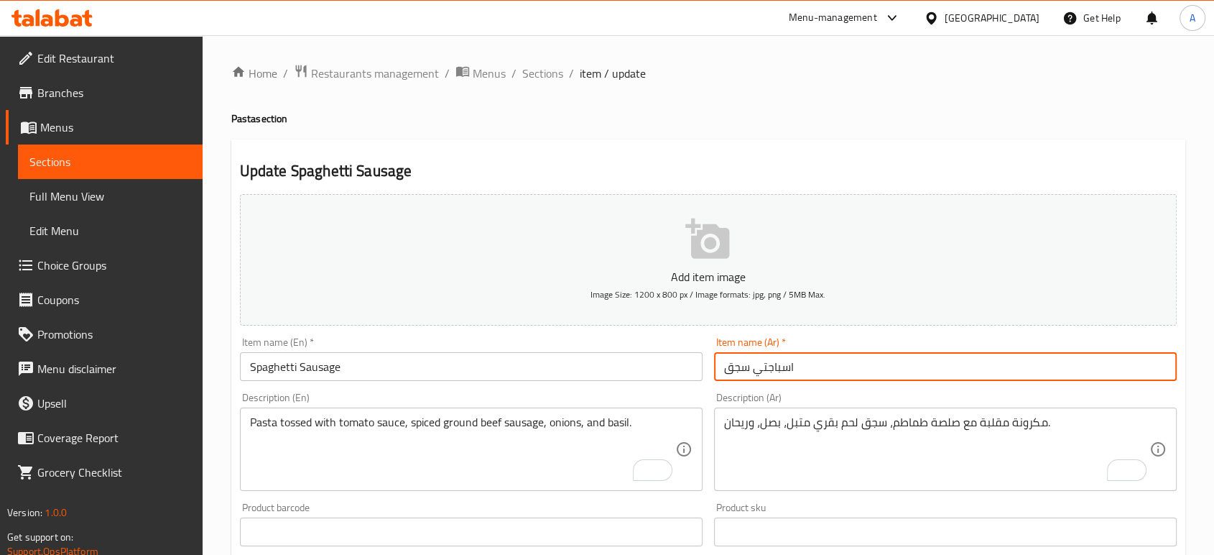
click at [859, 356] on input "اسباجتي سجق" at bounding box center [945, 366] width 463 height 29
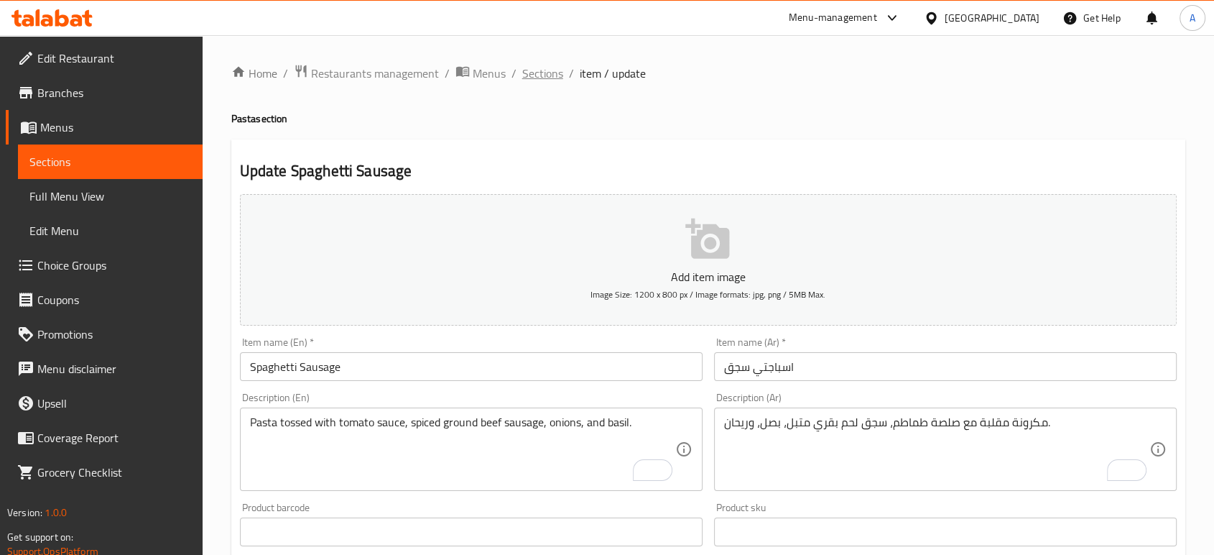
click at [540, 71] on span "Sections" at bounding box center [542, 73] width 41 height 17
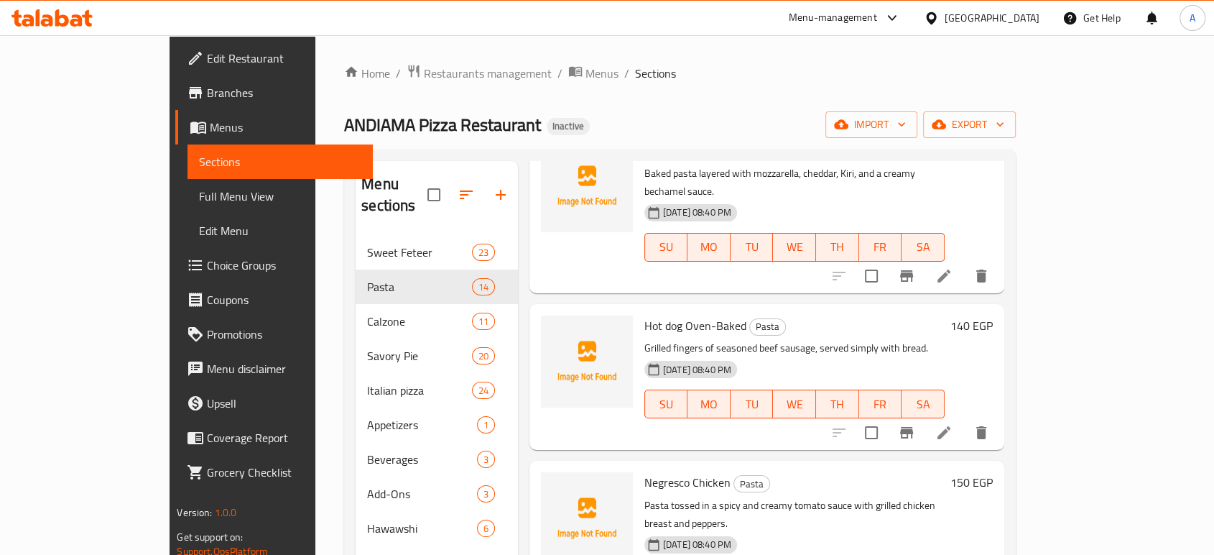
scroll to position [960, 0]
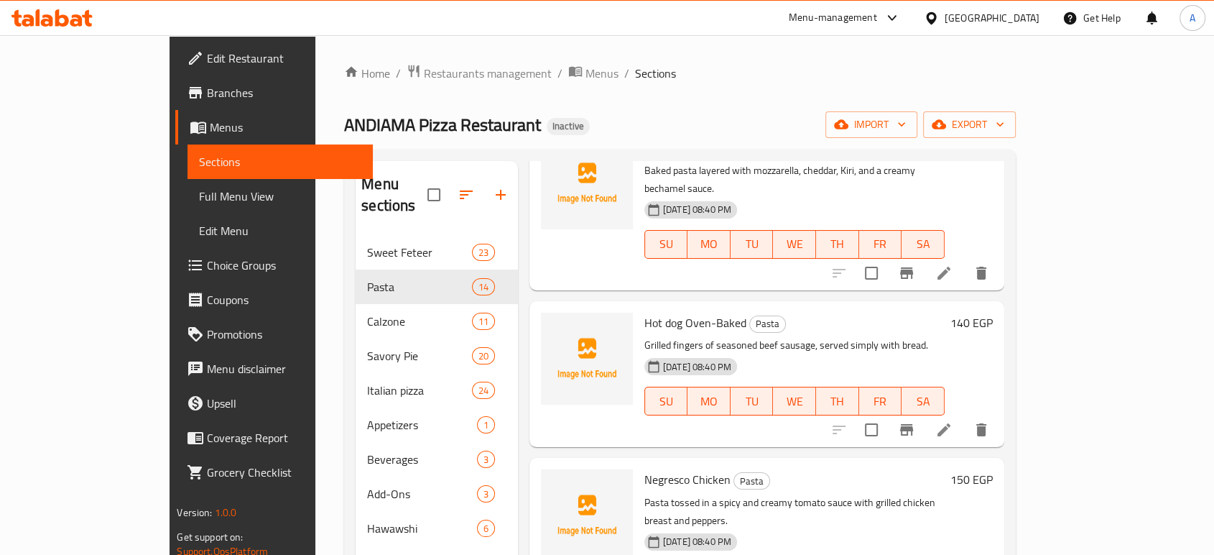
click at [964, 417] on li at bounding box center [944, 430] width 40 height 26
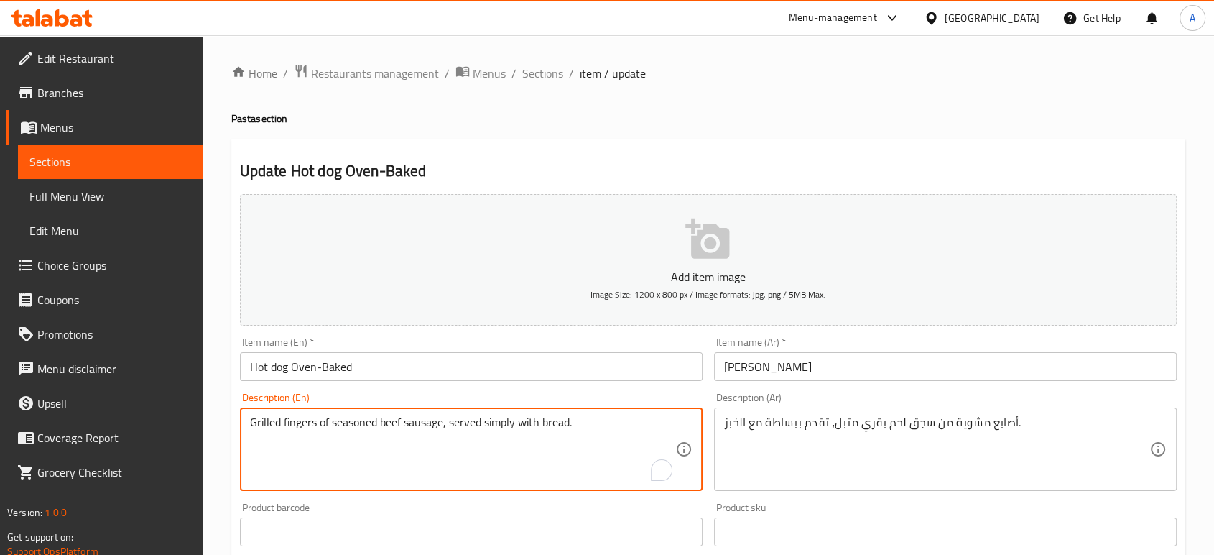
click at [560, 430] on textarea "Grilled fingers of seasoned beef sausage, served simply with bread." at bounding box center [462, 449] width 425 height 68
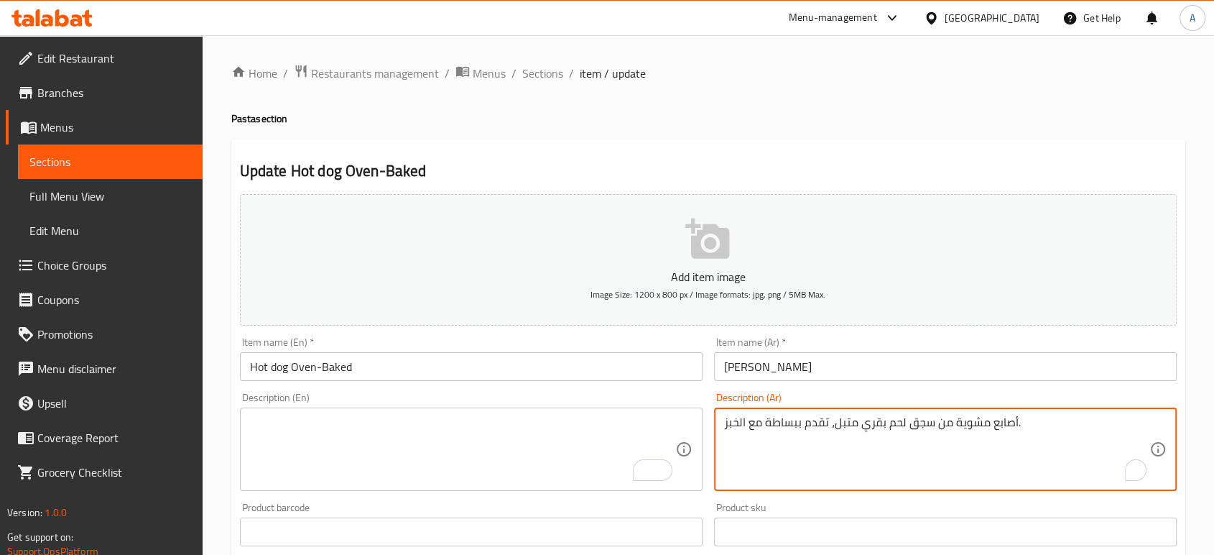
click at [819, 426] on textarea "أصابع مشوية من سجق لحم بقري متبل، تقدم ببساطة مع الخبز." at bounding box center [936, 449] width 425 height 68
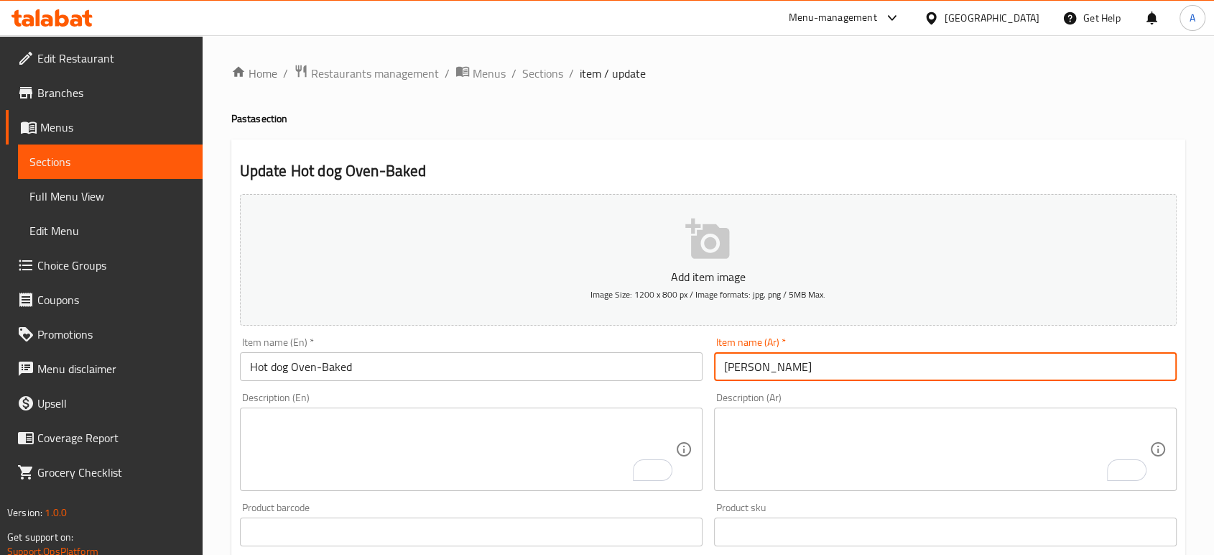
click at [833, 373] on input "[PERSON_NAME]" at bounding box center [945, 366] width 463 height 29
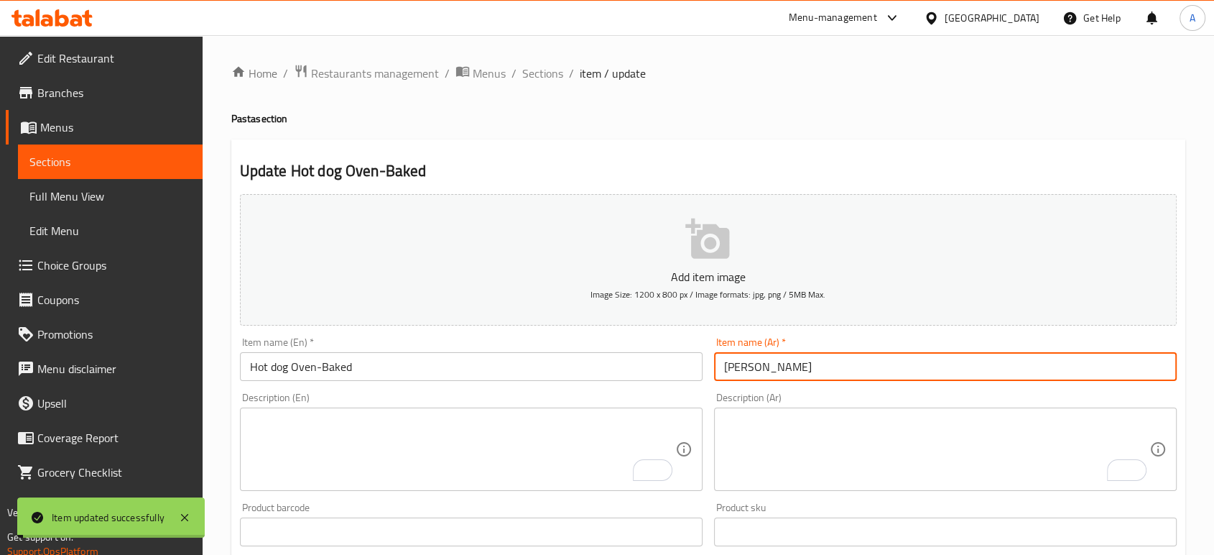
click at [804, 376] on input "[PERSON_NAME]" at bounding box center [945, 366] width 463 height 29
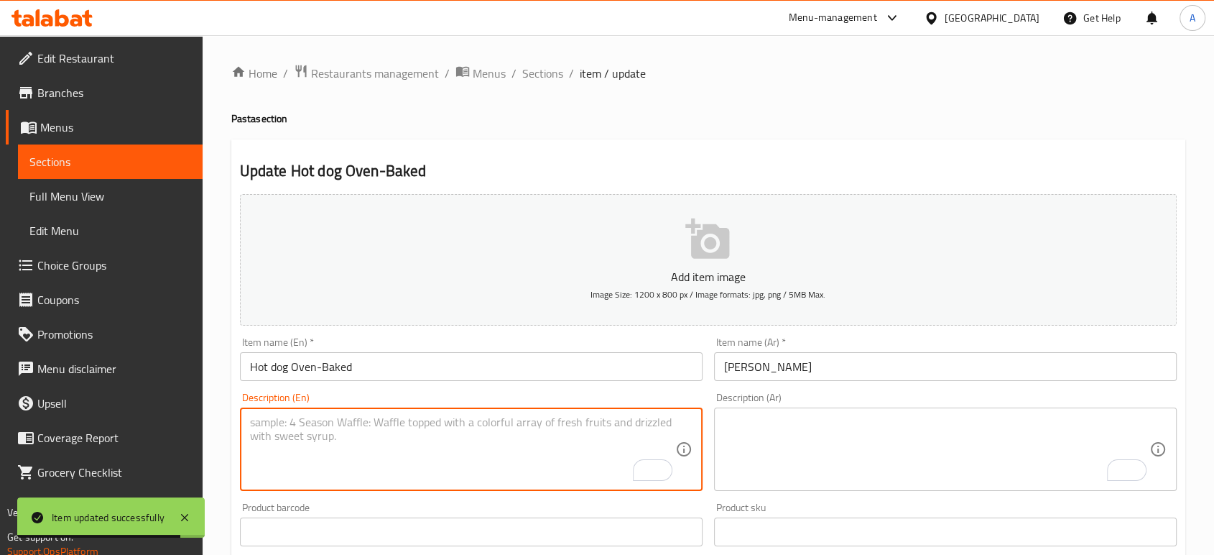
click at [511, 475] on textarea "To enrich screen reader interactions, please activate Accessibility in Grammarl…" at bounding box center [462, 449] width 425 height 68
paste textarea "hot dog, pasta, tomato sauce, vegetable oil, onion, garlic, salt, black pepper"
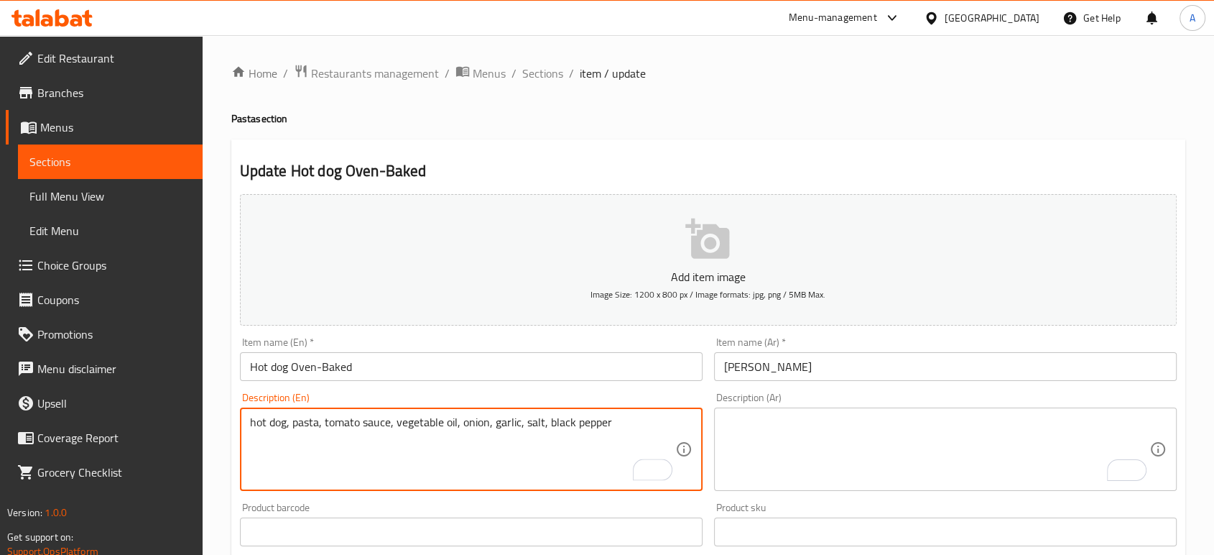
type textarea "hot dog, pasta, tomato sauce, vegetable oil, onion, garlic, salt, black pepper"
click at [810, 452] on textarea "To enrich screen reader interactions, please activate Accessibility in Grammarl…" at bounding box center [936, 449] width 425 height 68
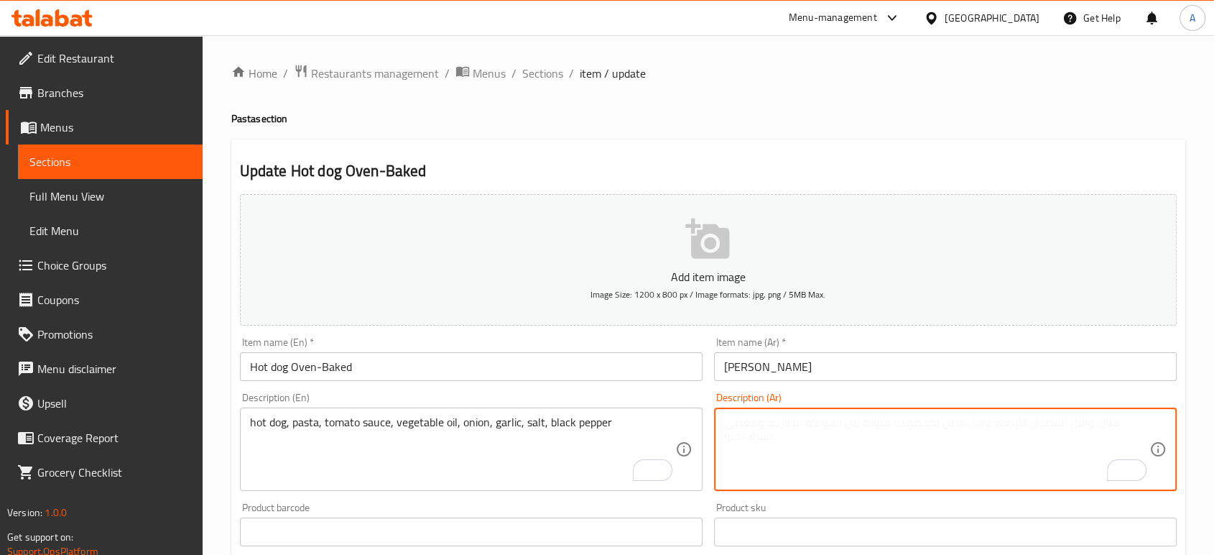
paste textarea "هوت دوج, معكرونة، صلصة طماطم، زيت نباتي، بصل، ثوم، ملح، فلفل أسود"
drag, startPoint x: 968, startPoint y: 423, endPoint x: 904, endPoint y: 426, distance: 64.0
click at [904, 426] on textarea "هوت دوج, معكرونة، صلصة طماطم، زيت نباتي، بصل، ثوم، ملح، فلفل أسود" at bounding box center [936, 449] width 425 height 68
type textarea "هوت دوج, معكرونة، زيت نباتي، بصل، ثوم، ملح، فلفل أسود"
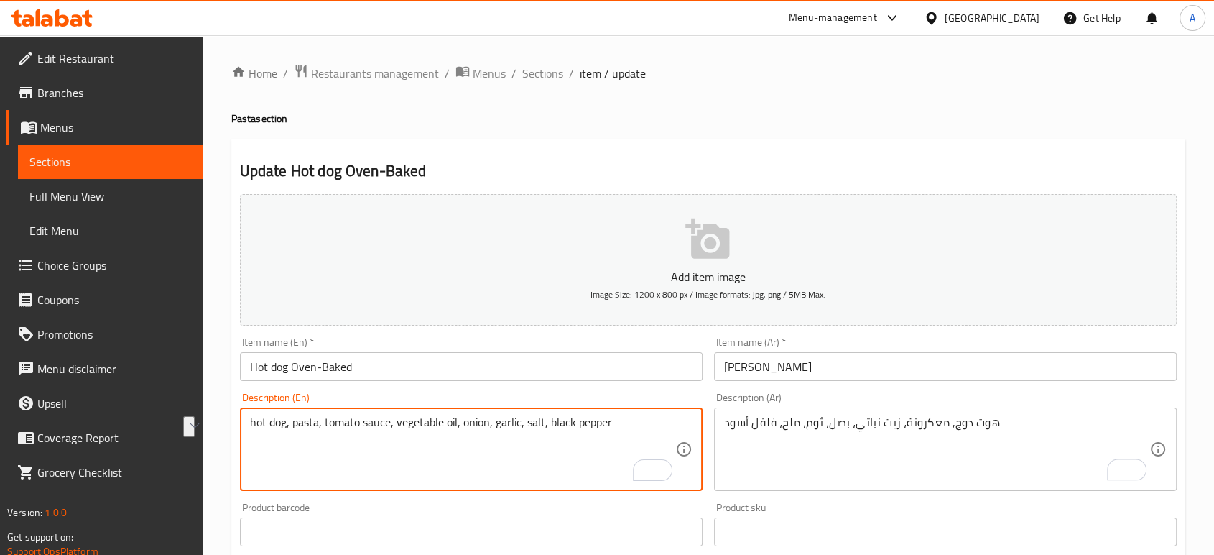
drag, startPoint x: 388, startPoint y: 424, endPoint x: 322, endPoint y: 423, distance: 66.1
type textarea "hot dog, pasta, vegetable oil, onion, garlic, salt, black pepper"
click at [494, 374] on input "Hot dog Oven-Baked" at bounding box center [471, 366] width 463 height 29
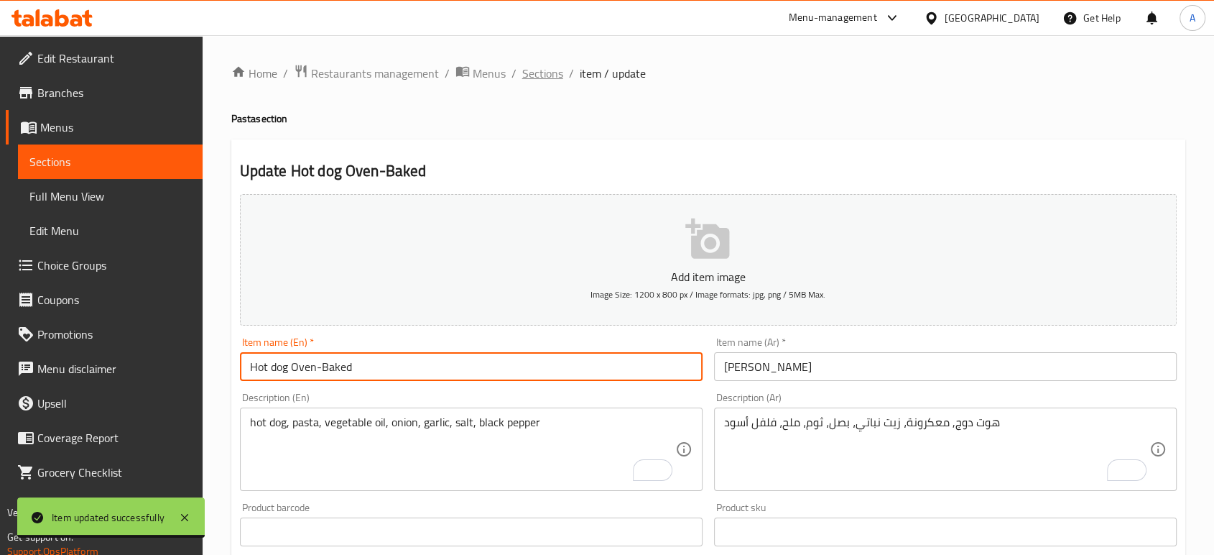
click at [533, 80] on span "Sections" at bounding box center [542, 73] width 41 height 17
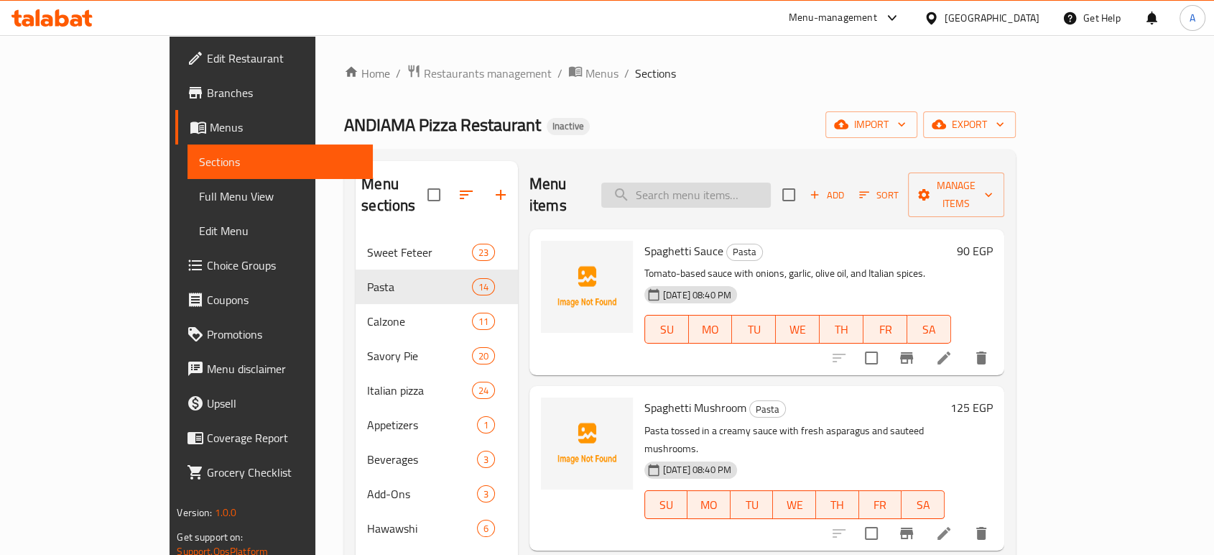
click at [771, 193] on input "search" at bounding box center [686, 194] width 170 height 25
paste input "Mix Chicken"
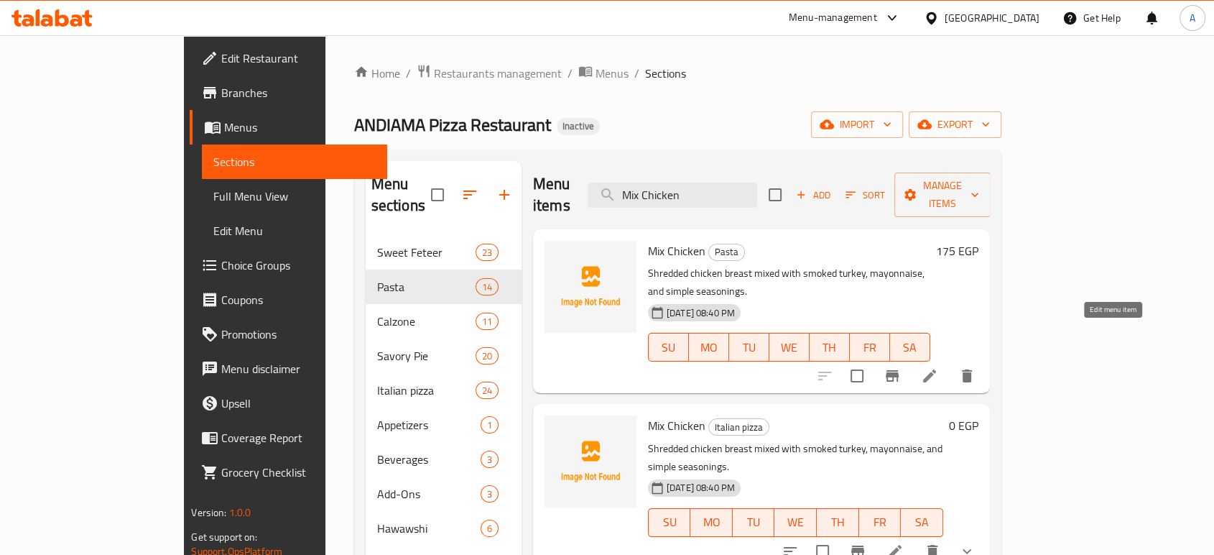
type input "Mix Chicken"
click at [938, 367] on icon at bounding box center [929, 375] width 17 height 17
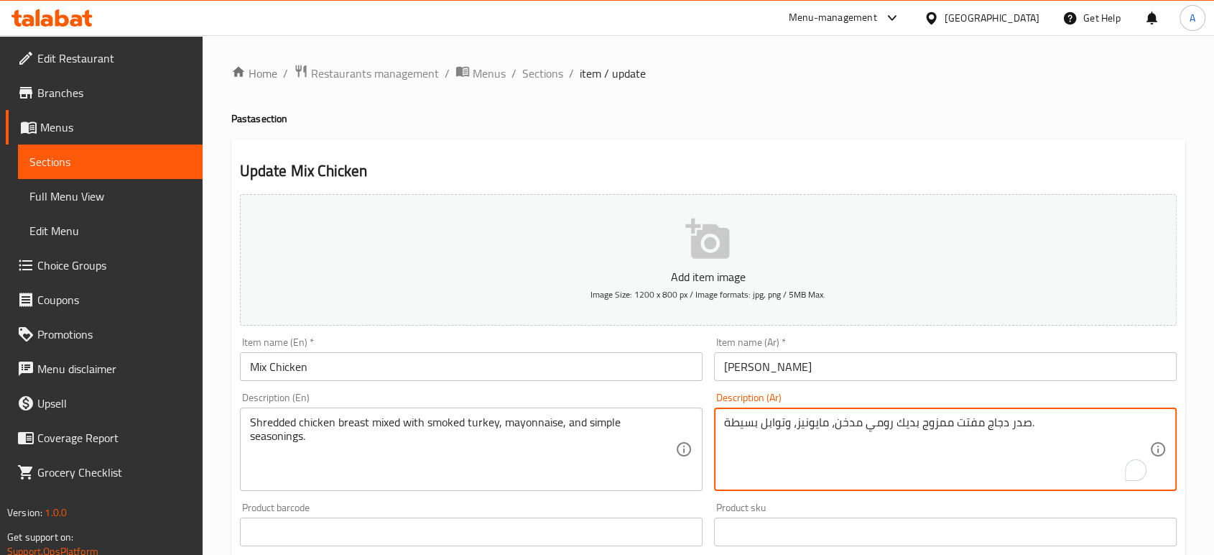
drag, startPoint x: 915, startPoint y: 424, endPoint x: 866, endPoint y: 424, distance: 48.9
click at [950, 426] on textarea "صدر دجاج مفتت ممزوج تيركي مدخن، مايونيز، وتوابل بسيطة." at bounding box center [936, 449] width 425 height 68
type textarea "صدر دجاج مبشور ممزوج تيركي مدخن، مايونيز، وتوابل بسيطة."
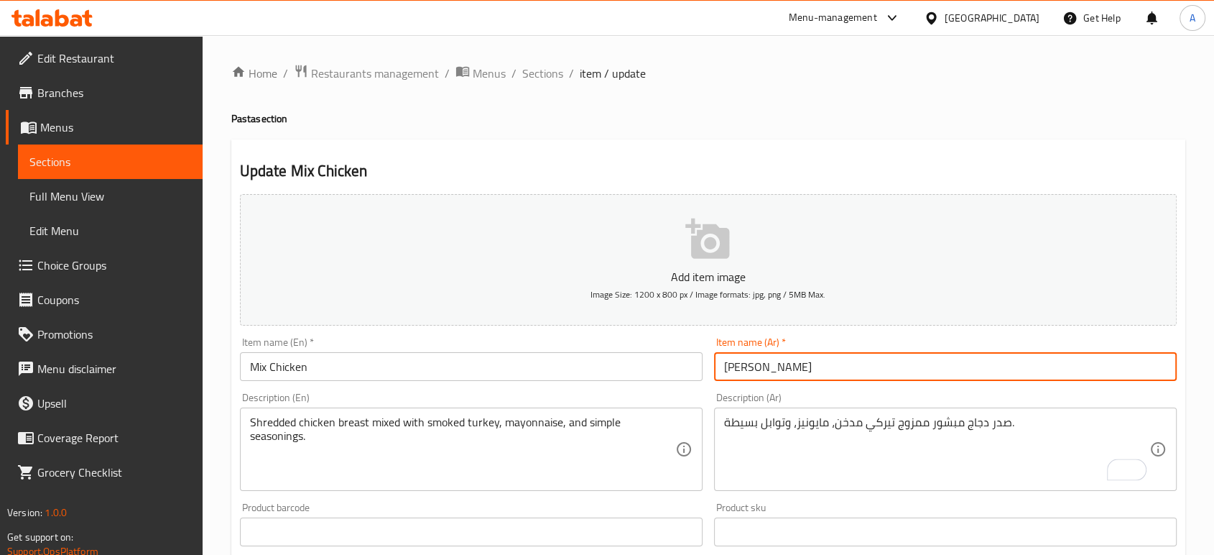
click at [882, 363] on input "[PERSON_NAME]" at bounding box center [945, 366] width 463 height 29
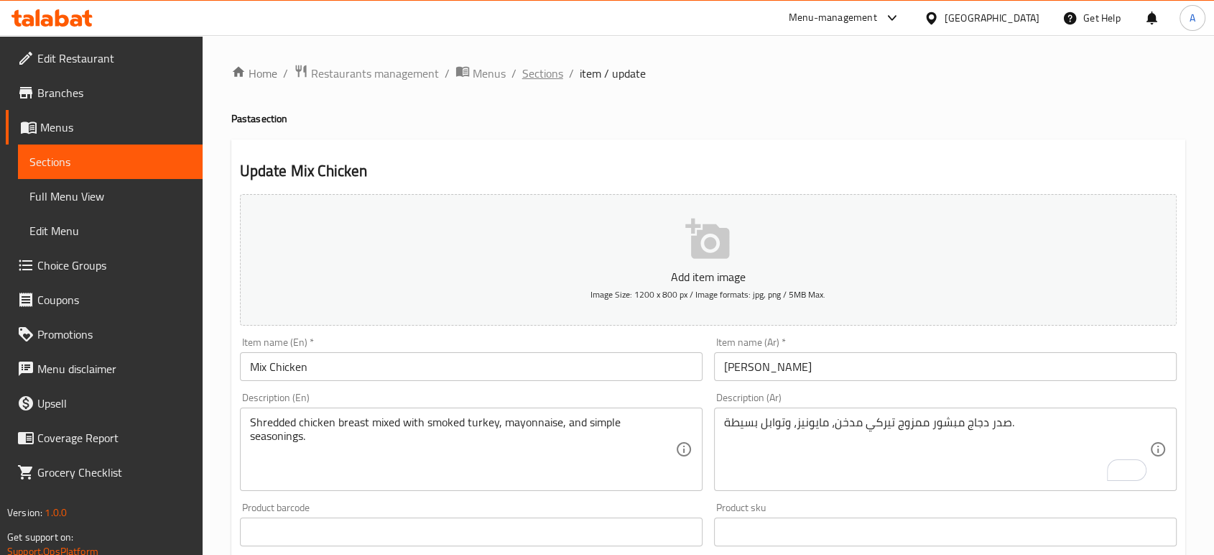
click at [546, 65] on span "Sections" at bounding box center [542, 73] width 41 height 17
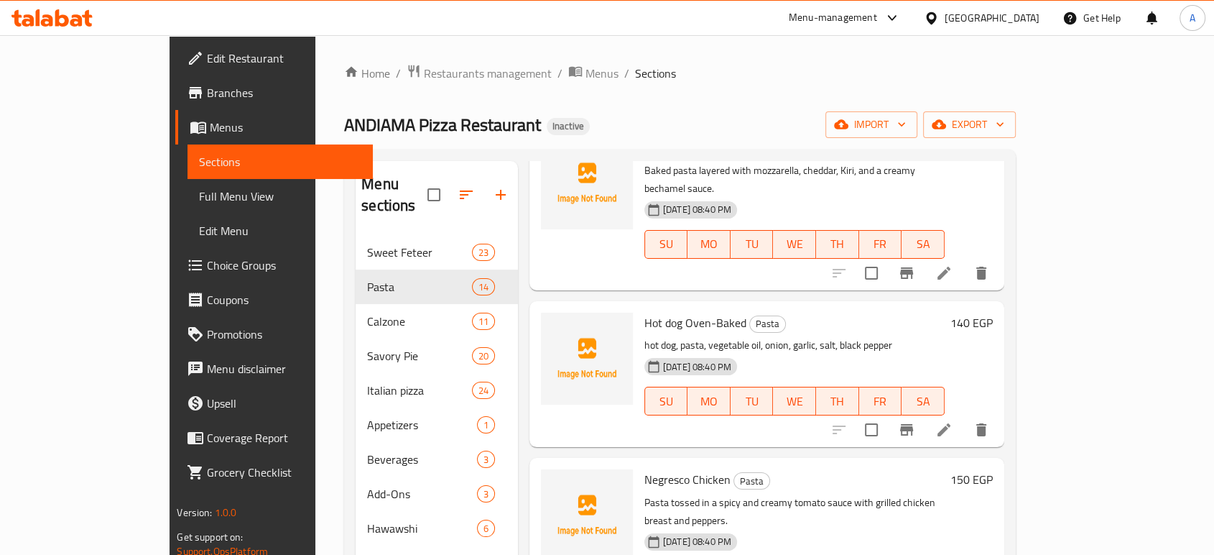
scroll to position [969, 0]
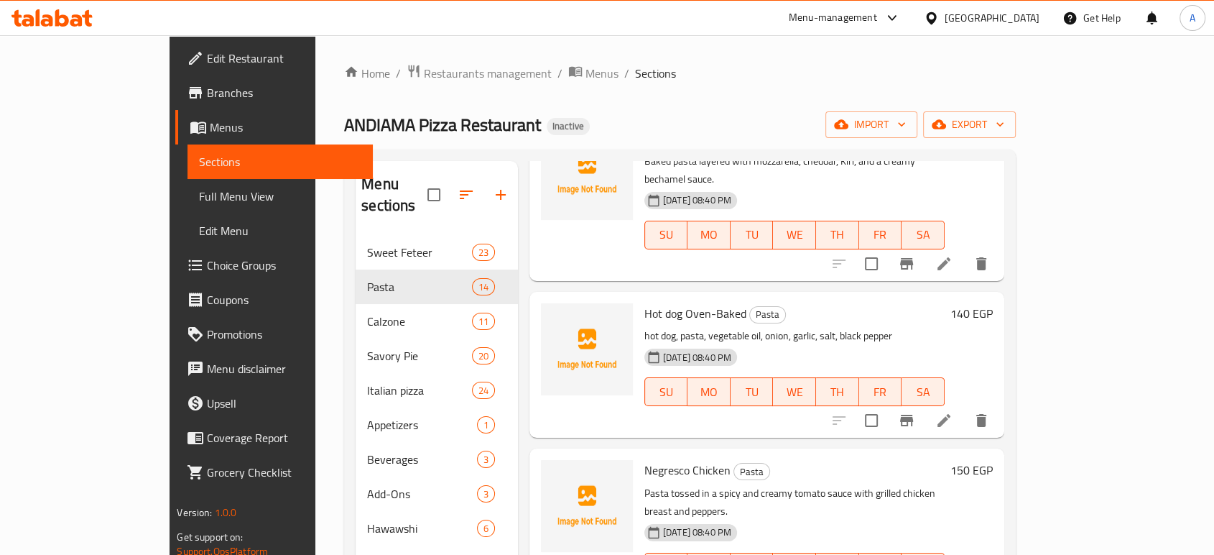
click at [679, 302] on span "Hot dog Oven-Baked" at bounding box center [695, 313] width 102 height 22
copy h6 "Hot dog Oven-Baked"
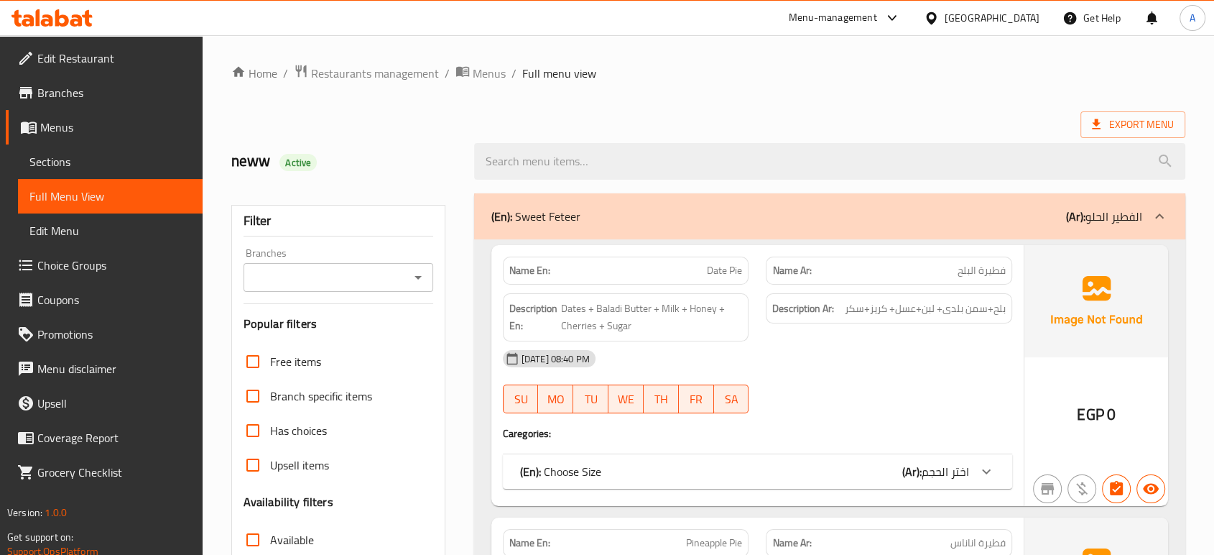
scroll to position [209, 0]
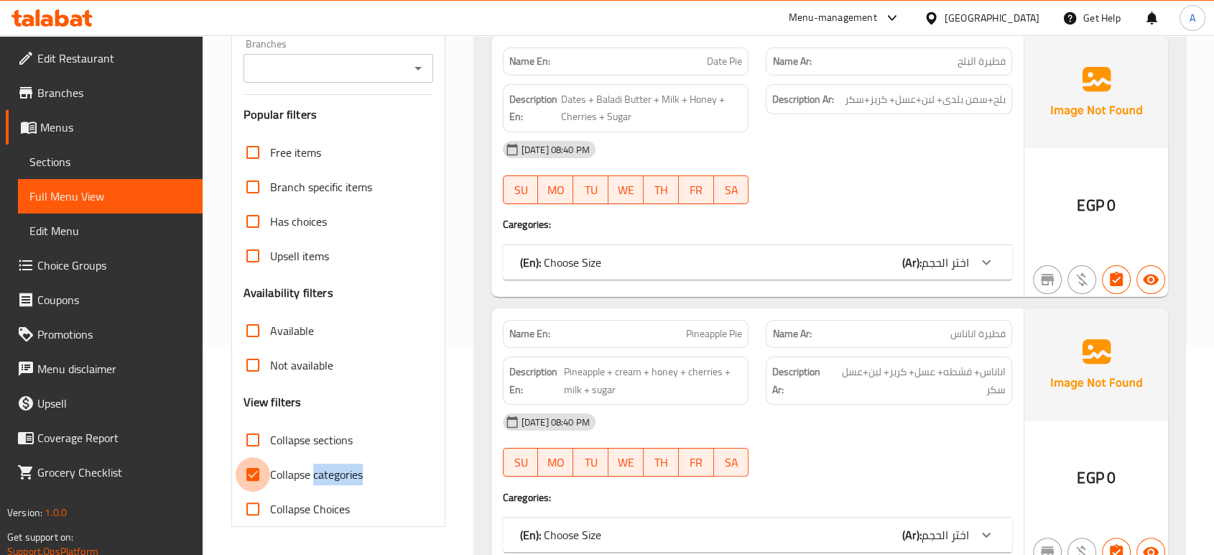
click at [253, 466] on input "Collapse categories" at bounding box center [253, 474] width 34 height 34
checkbox input "false"
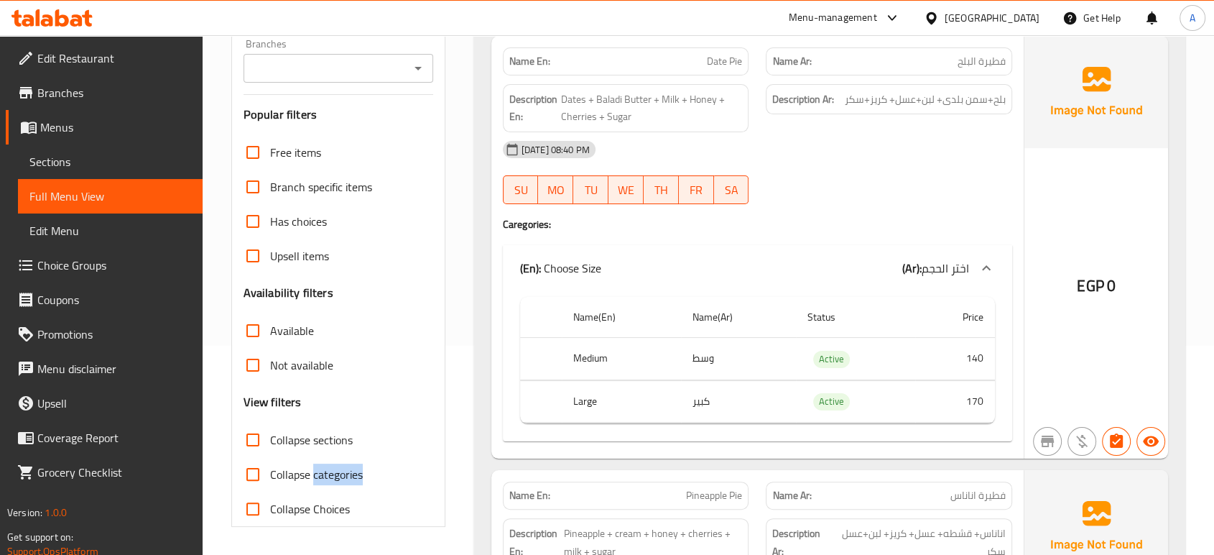
click at [299, 433] on span "Collapse sections" at bounding box center [311, 439] width 83 height 17
click at [270, 433] on input "Collapse sections" at bounding box center [253, 439] width 34 height 34
checkbox input "true"
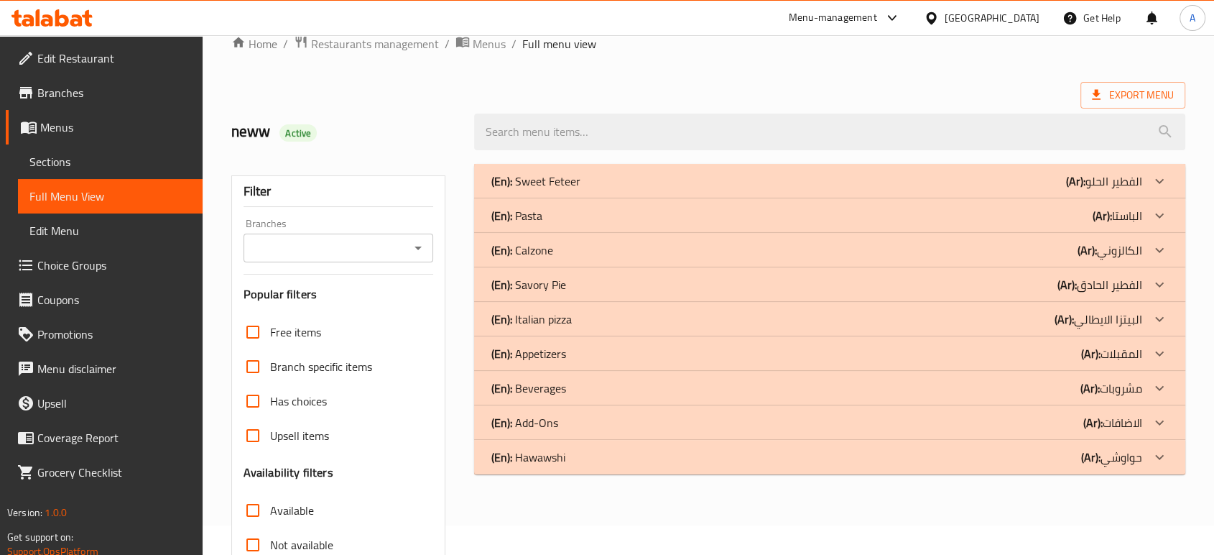
scroll to position [0, 0]
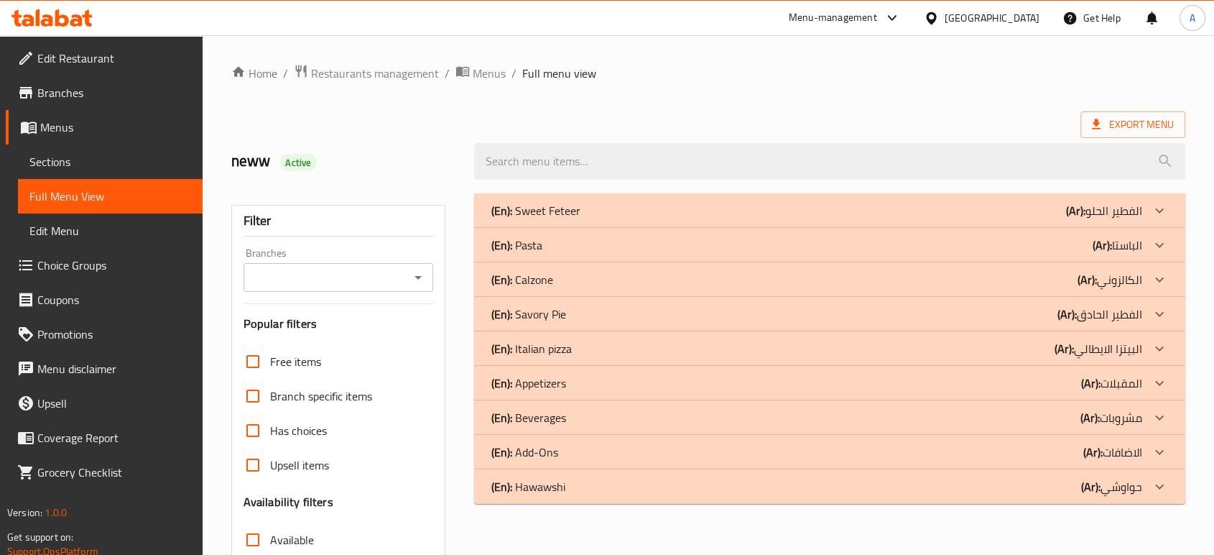
click at [634, 259] on div "(En): Pasta (Ar): الباستا" at bounding box center [829, 245] width 711 height 34
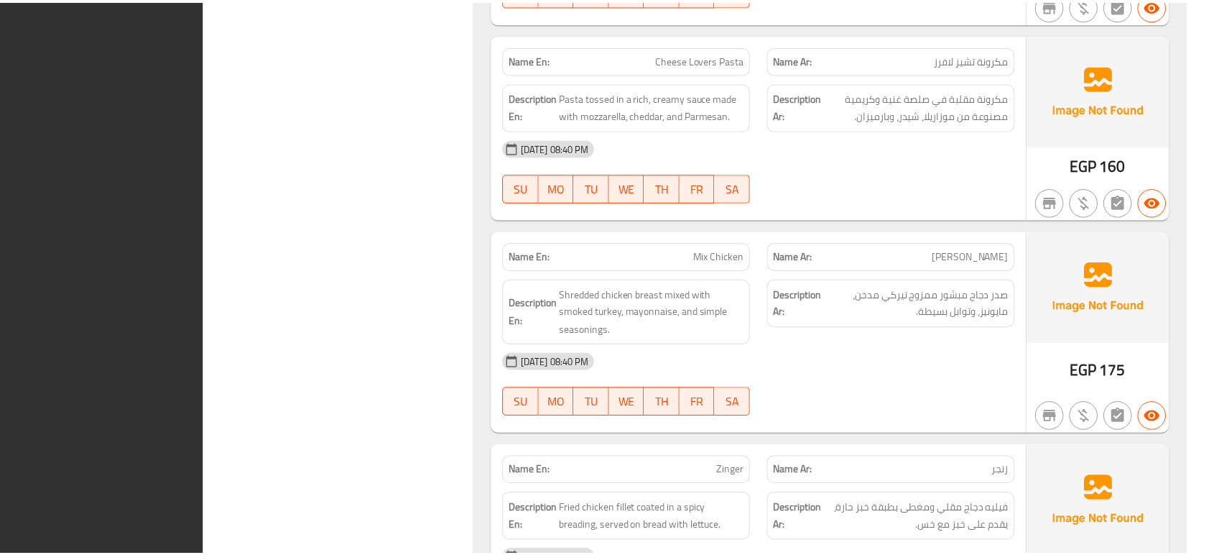
scroll to position [2839, 0]
